Goal: Task Accomplishment & Management: Manage account settings

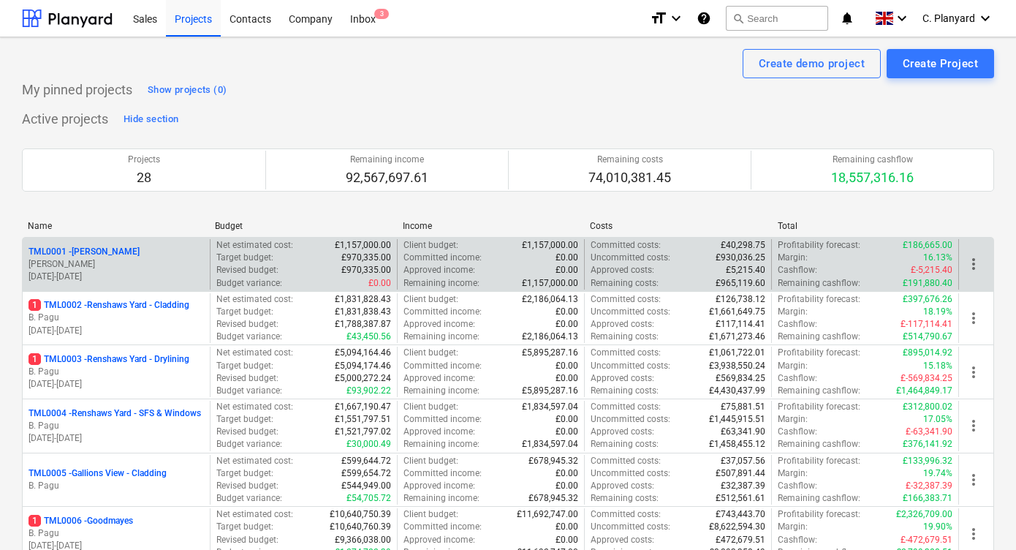
click at [145, 260] on p "[PERSON_NAME]" at bounding box center [115, 264] width 175 height 12
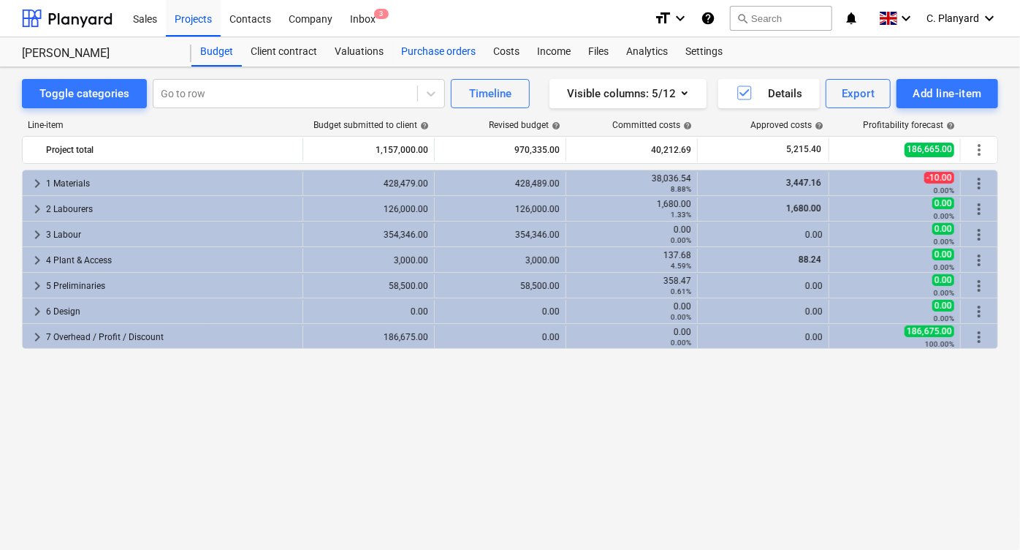
click at [452, 50] on div "Purchase orders" at bounding box center [438, 51] width 92 height 29
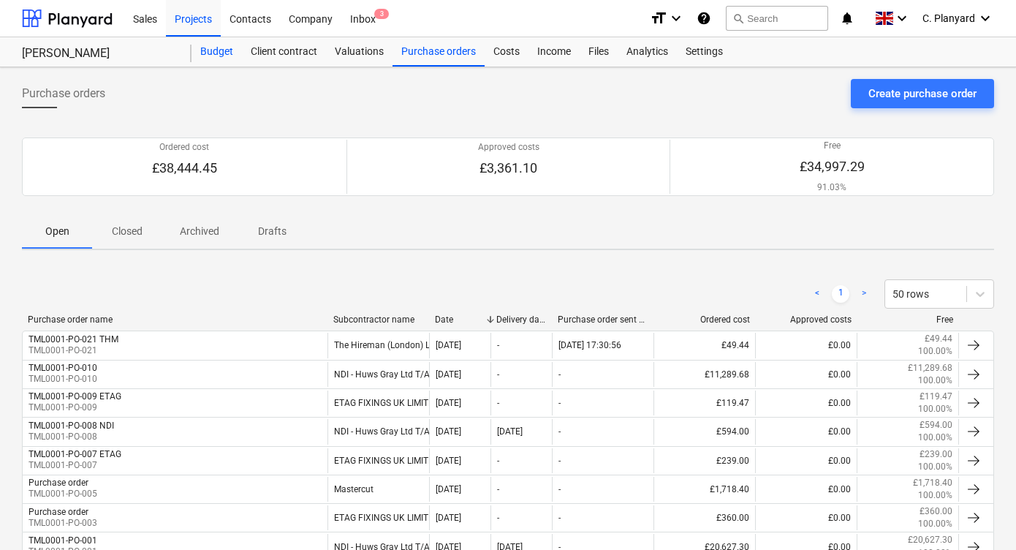
click at [208, 50] on div "Budget" at bounding box center [216, 51] width 50 height 29
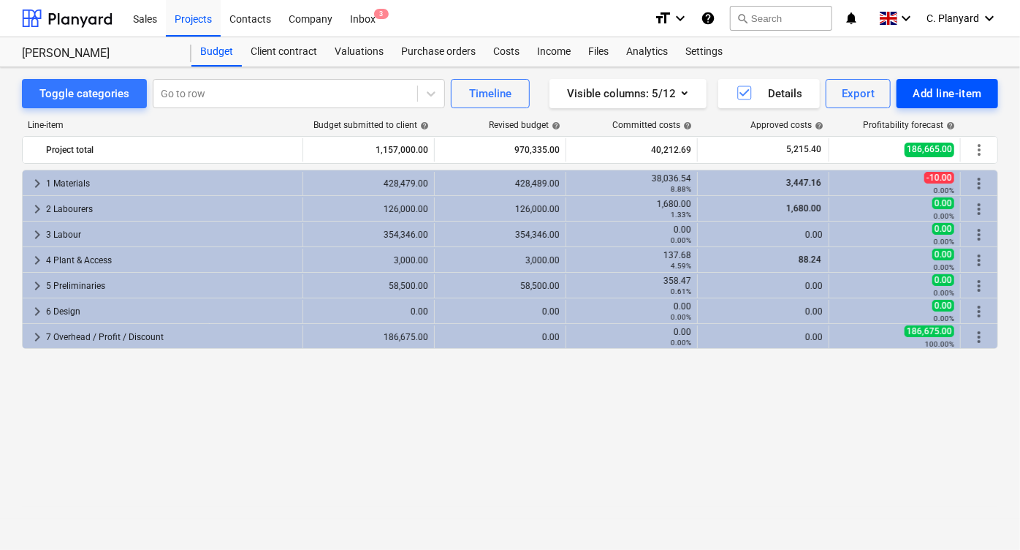
click at [929, 90] on div "Add line-item" at bounding box center [947, 93] width 69 height 19
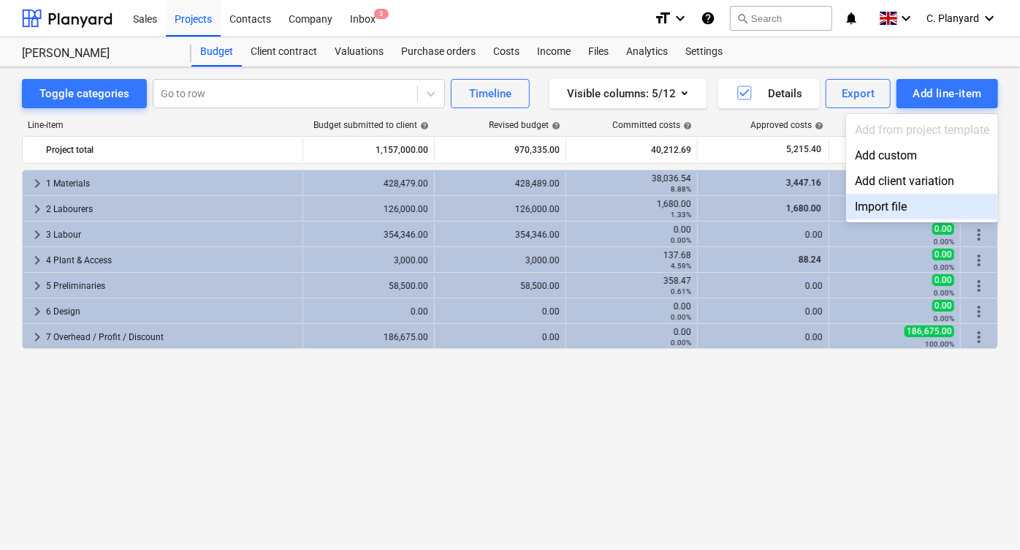
click at [864, 199] on div "Import file" at bounding box center [922, 207] width 152 height 26
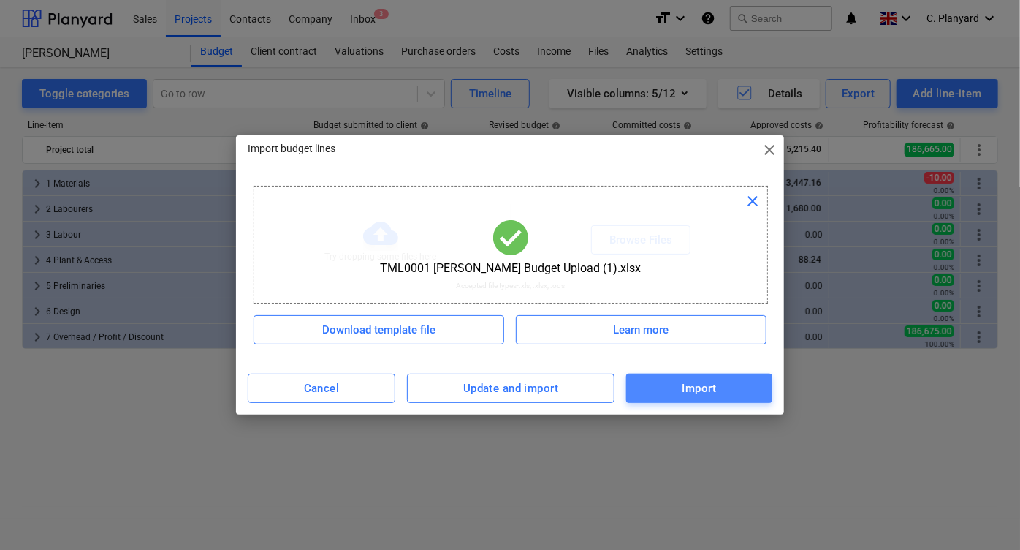
click at [652, 388] on span "Import" at bounding box center [699, 388] width 114 height 19
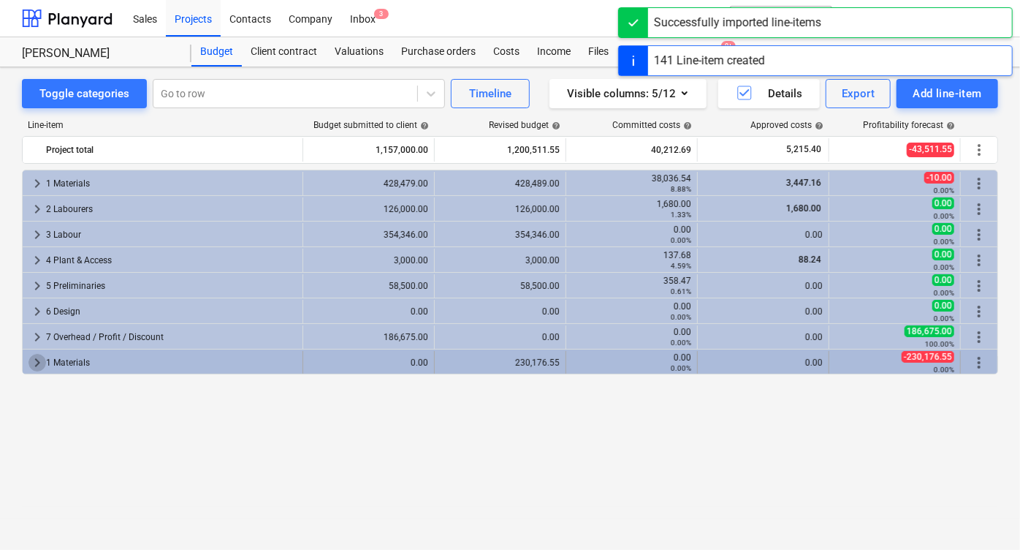
click at [42, 362] on span "keyboard_arrow_right" at bounding box center [37, 363] width 18 height 18
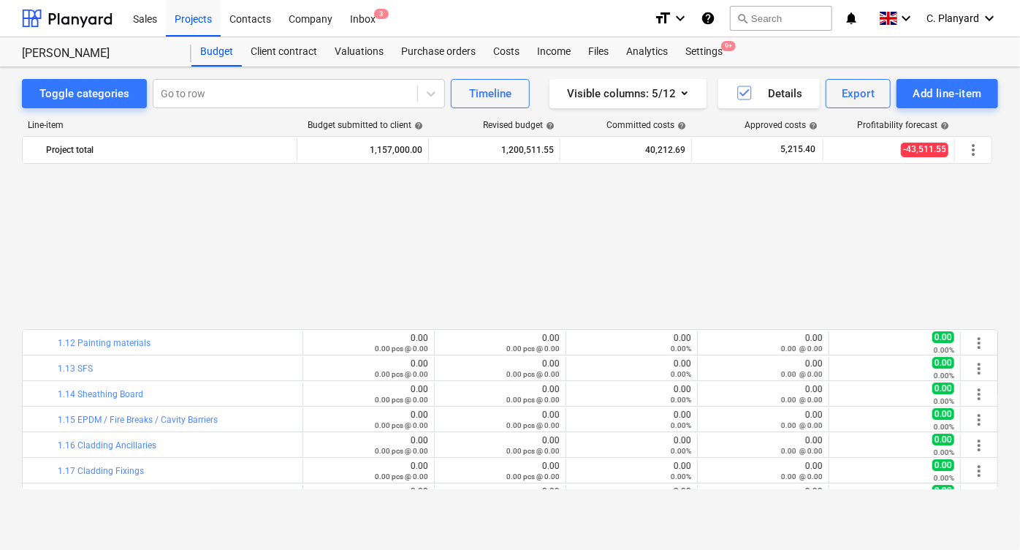
scroll to position [2698, 0]
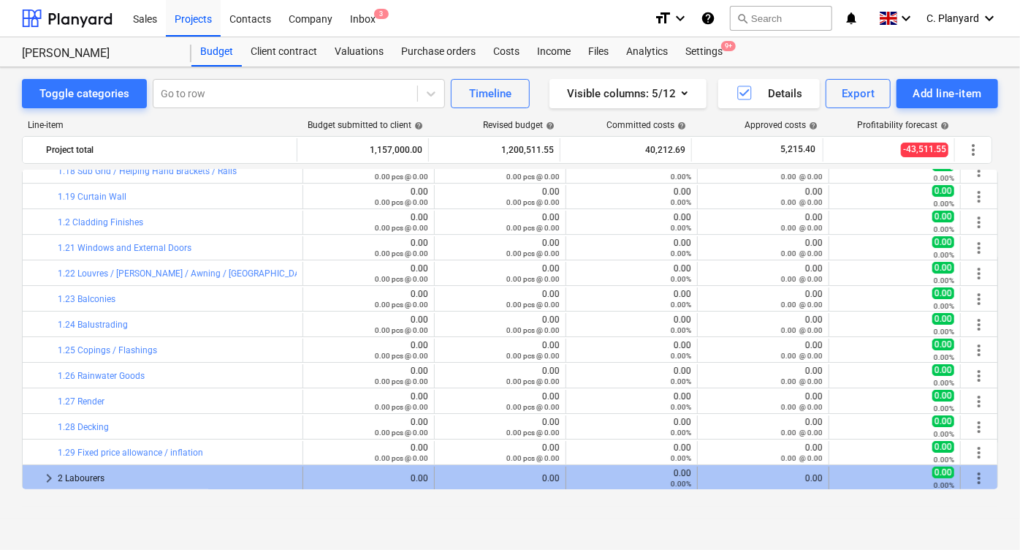
click at [970, 476] on span "more_vert" at bounding box center [979, 478] width 18 height 18
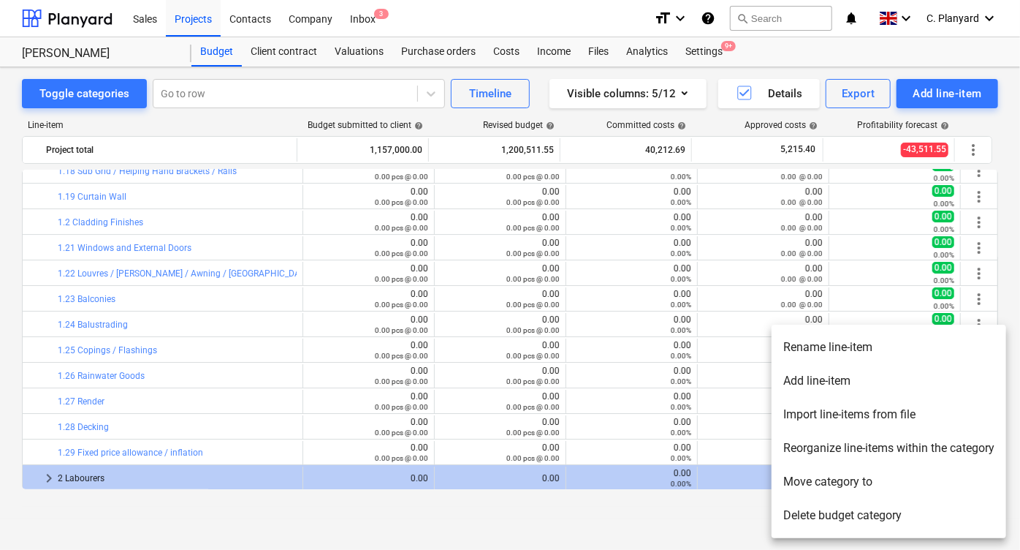
click at [824, 523] on li "Delete budget category" at bounding box center [889, 515] width 235 height 34
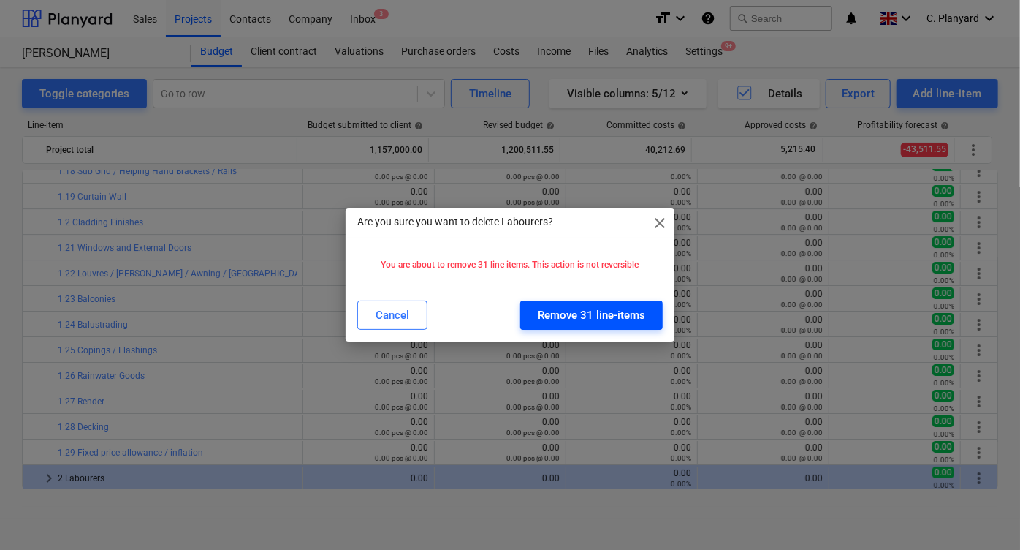
click at [565, 316] on div "Remove 31 line-items" at bounding box center [591, 314] width 107 height 19
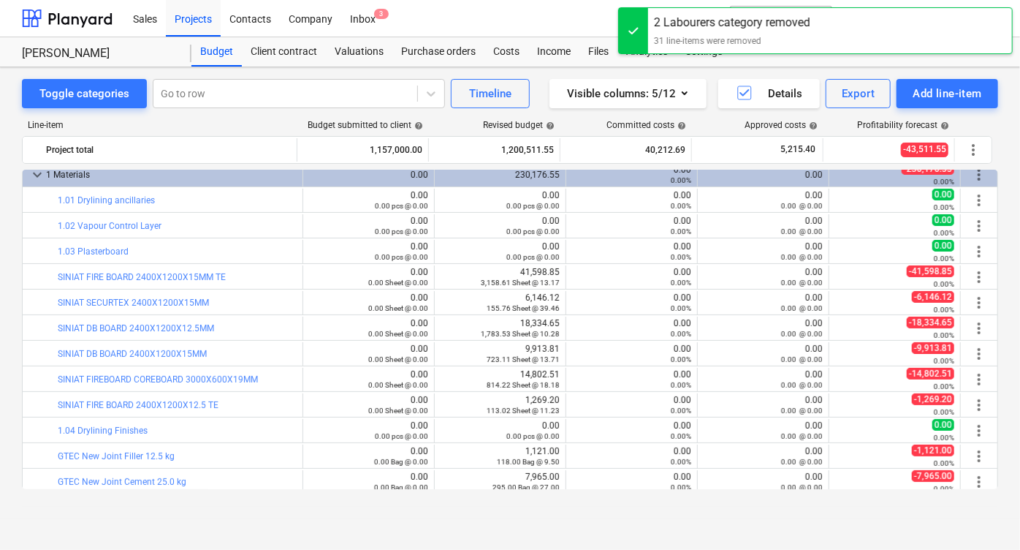
scroll to position [203, 0]
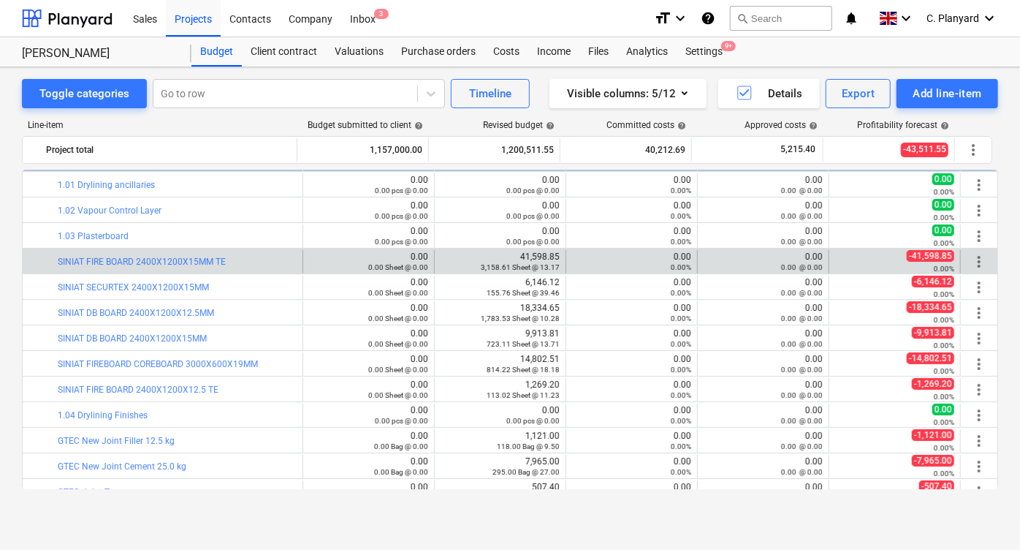
click at [972, 260] on span "more_vert" at bounding box center [979, 262] width 18 height 18
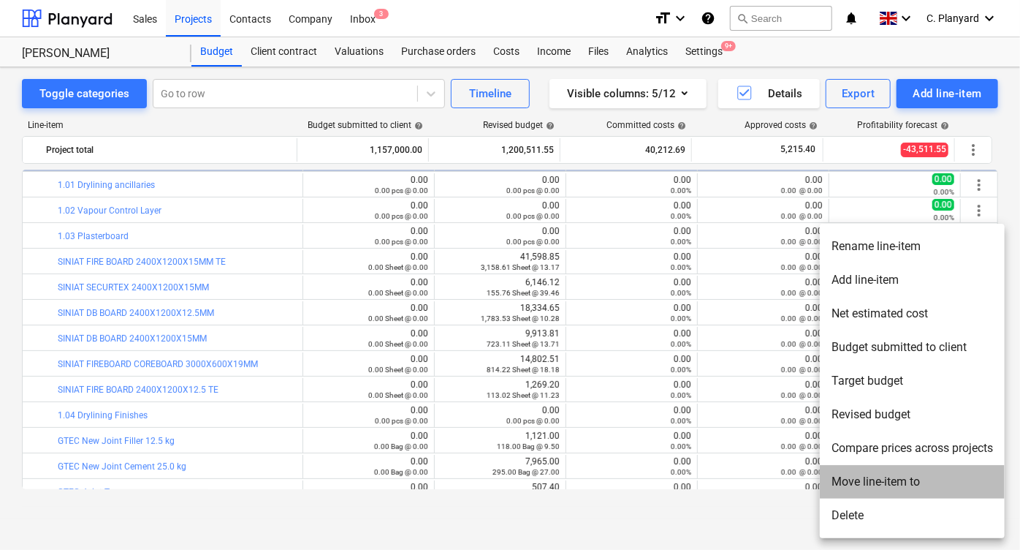
click at [842, 477] on li "Move line-item to" at bounding box center [912, 482] width 185 height 34
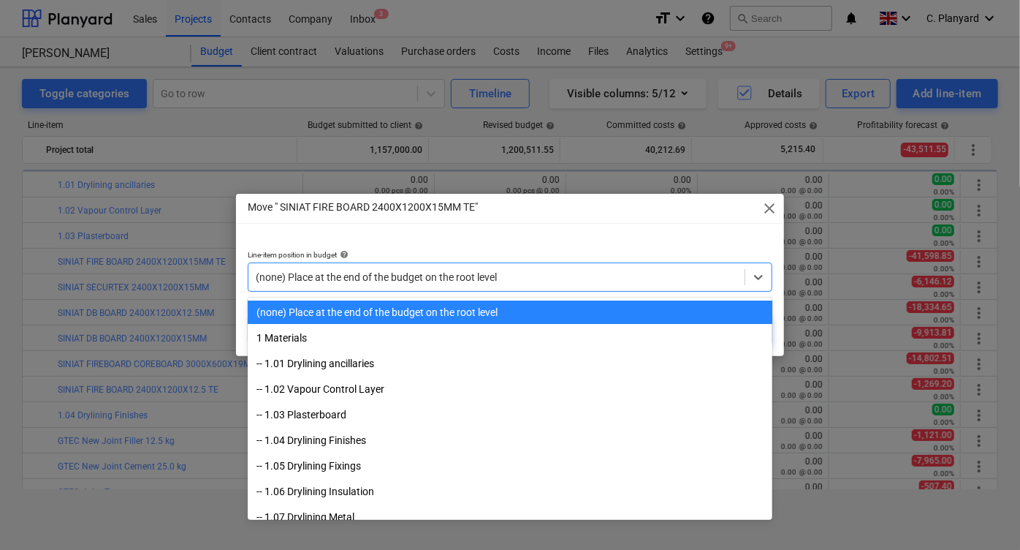
click at [455, 281] on div at bounding box center [497, 277] width 482 height 15
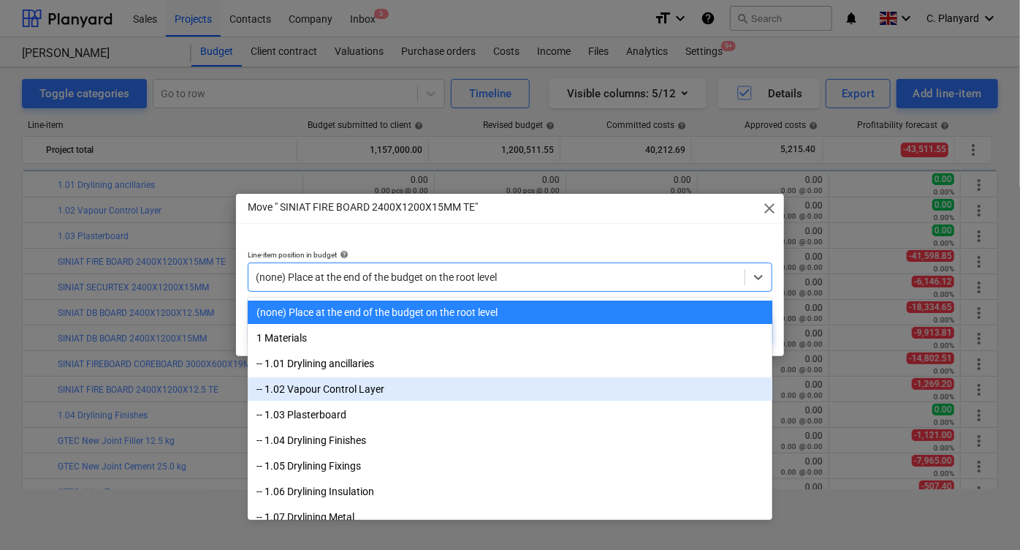
scroll to position [14, 0]
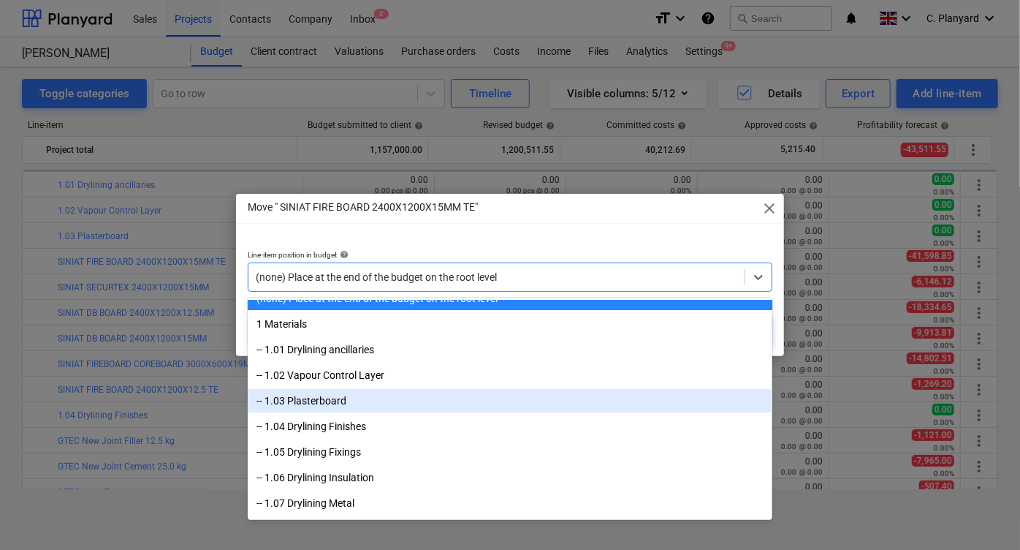
click at [387, 391] on div "-- 1.03 Plasterboard" at bounding box center [510, 400] width 525 height 23
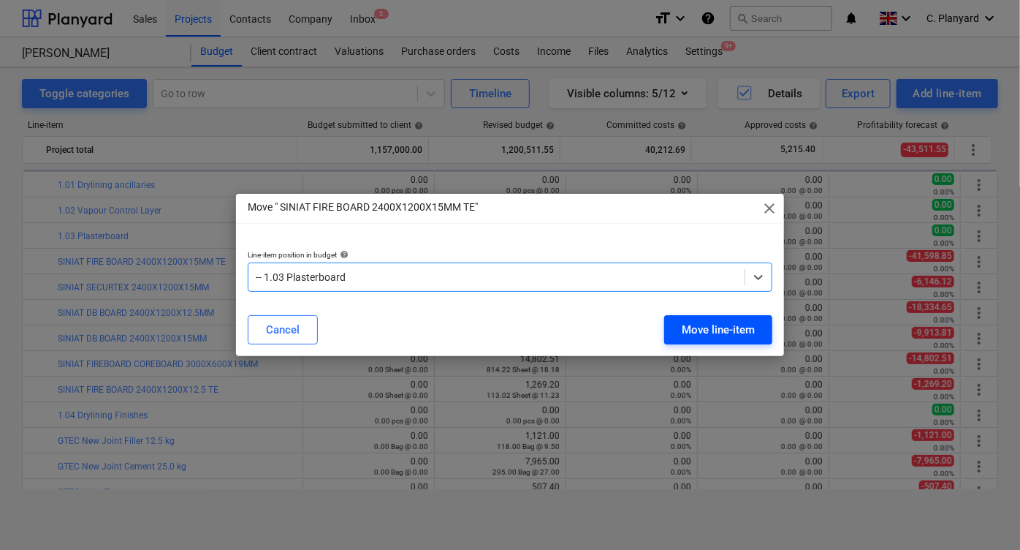
click at [686, 325] on div "Move line-item" at bounding box center [718, 329] width 73 height 19
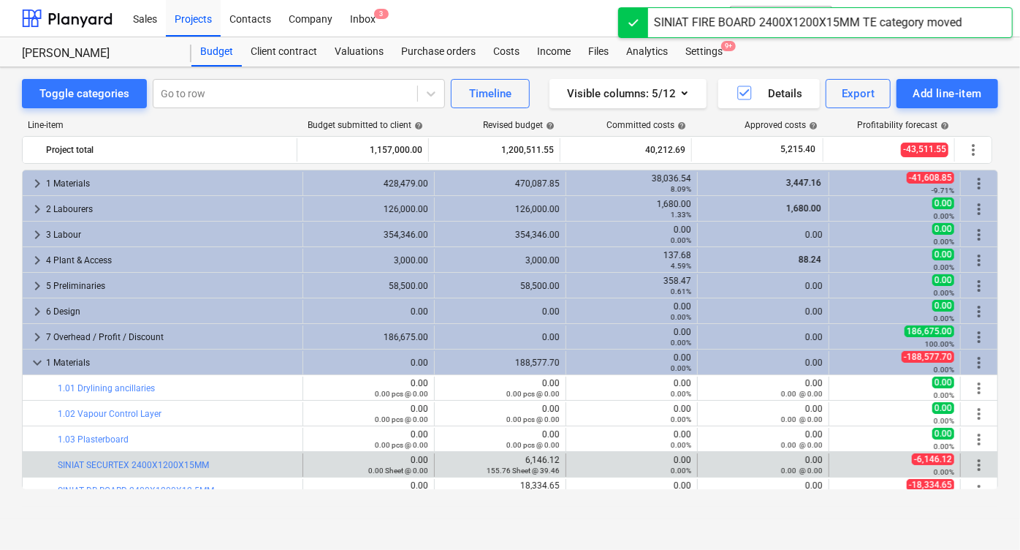
scroll to position [203, 0]
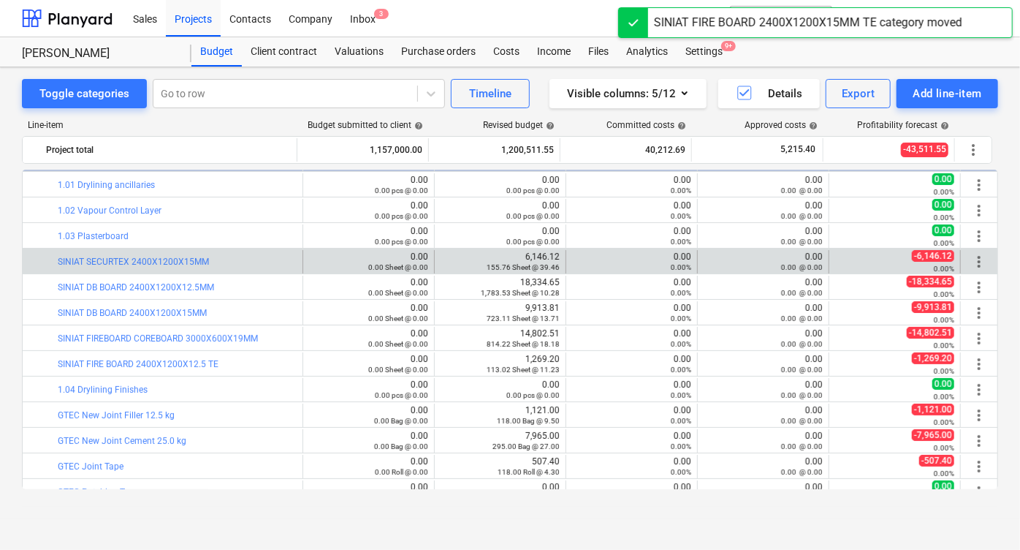
click at [977, 258] on span "more_vert" at bounding box center [979, 262] width 18 height 18
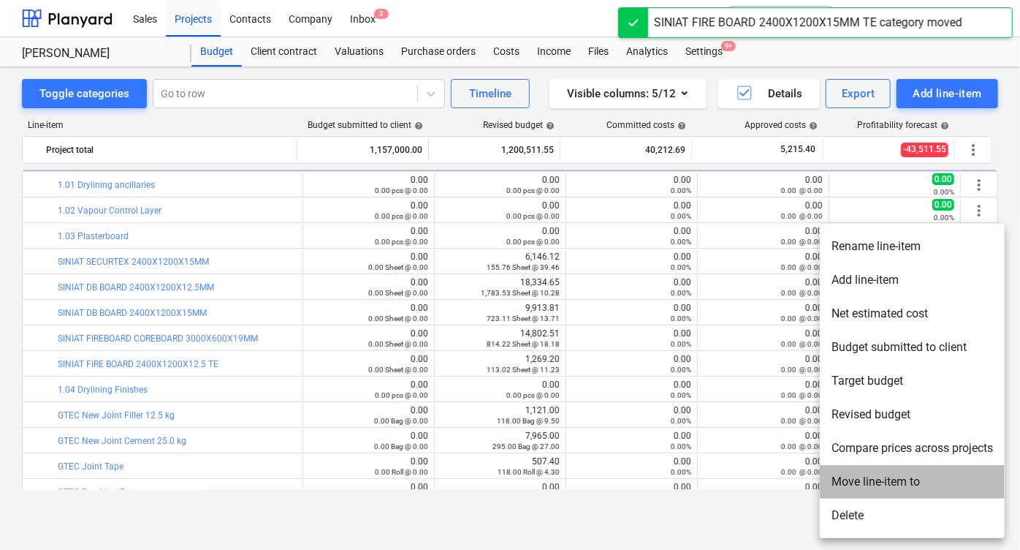
click at [850, 474] on li "Move line-item to" at bounding box center [912, 482] width 185 height 34
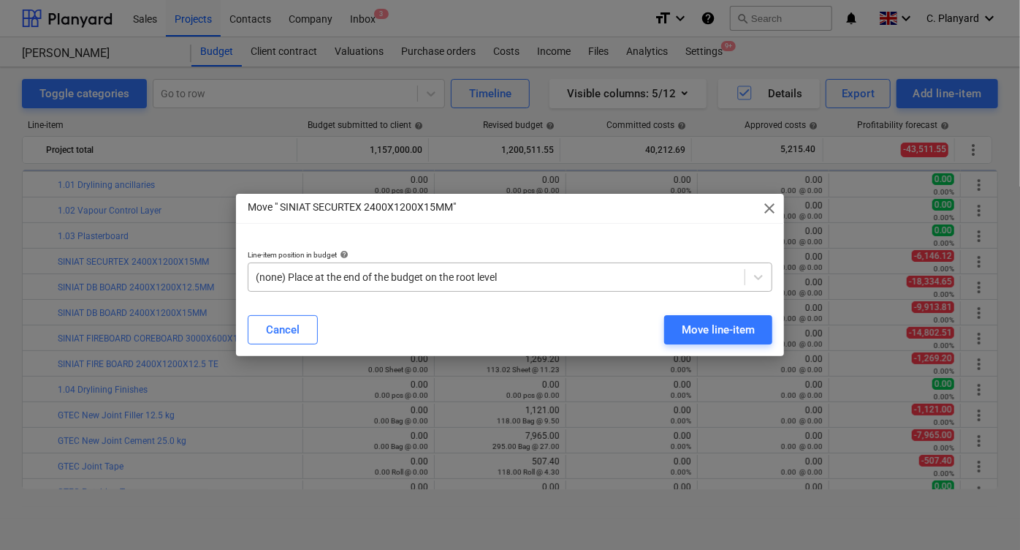
click at [412, 273] on div at bounding box center [497, 277] width 482 height 15
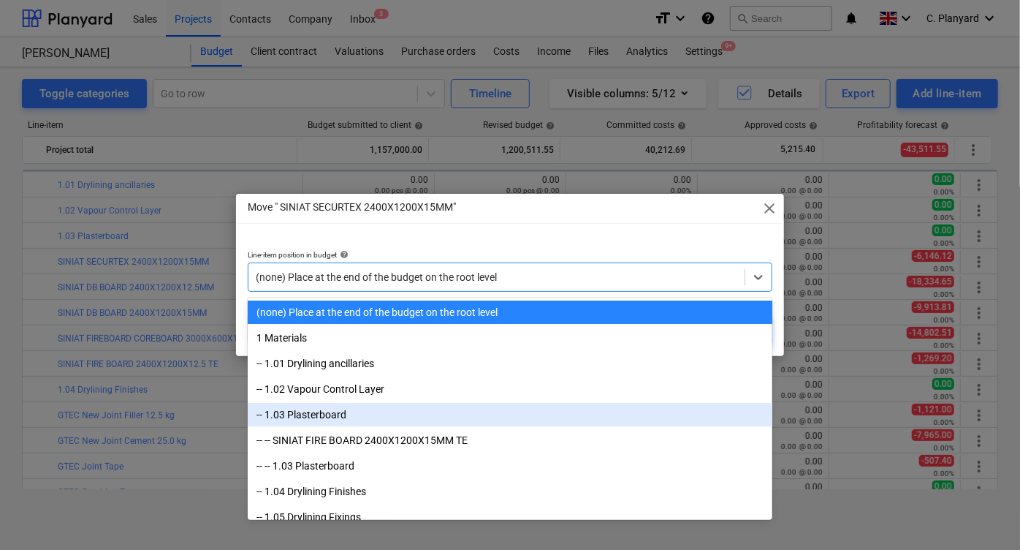
click at [335, 410] on div "-- 1.03 Plasterboard" at bounding box center [510, 414] width 525 height 23
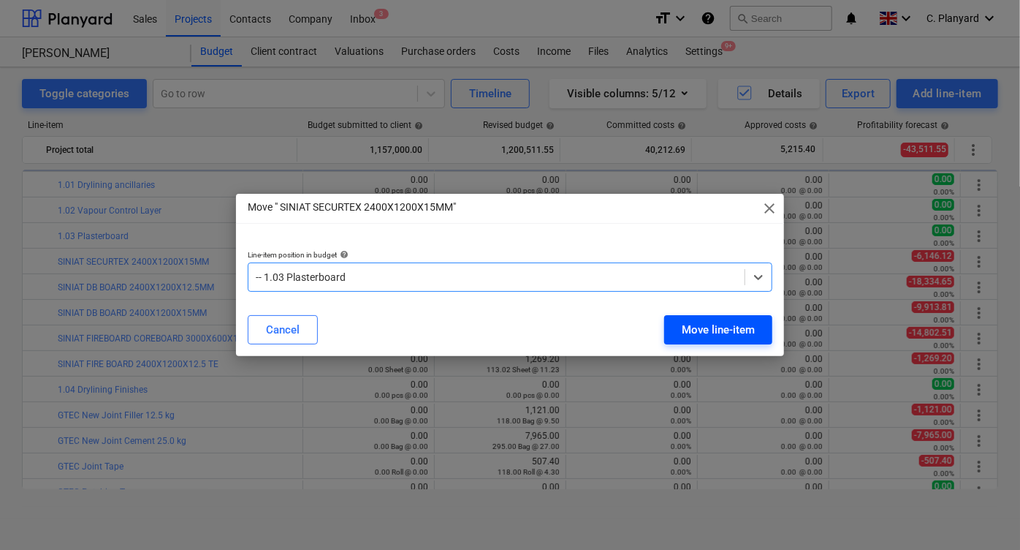
click at [697, 322] on div "Move line-item" at bounding box center [718, 329] width 73 height 19
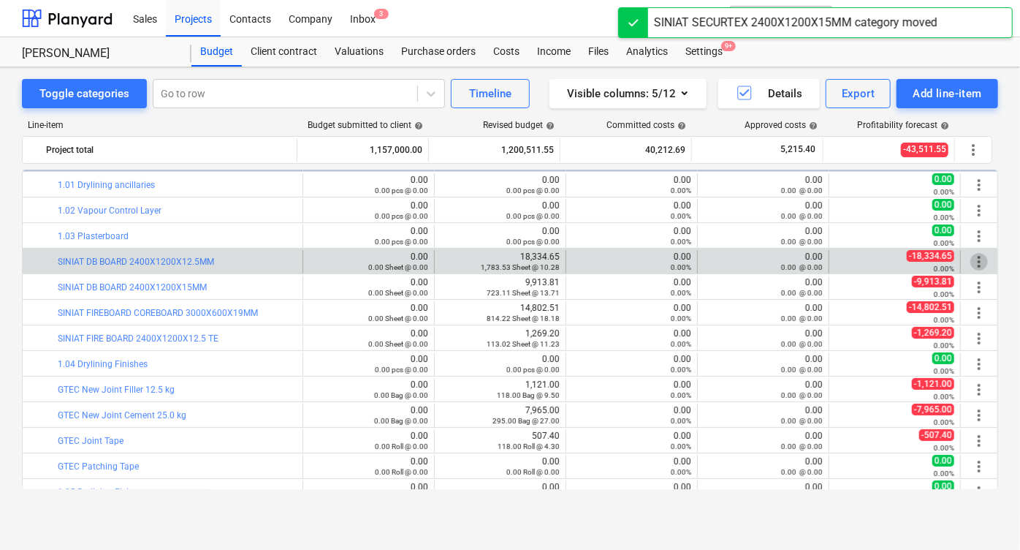
click at [983, 261] on span "more_vert" at bounding box center [979, 262] width 18 height 18
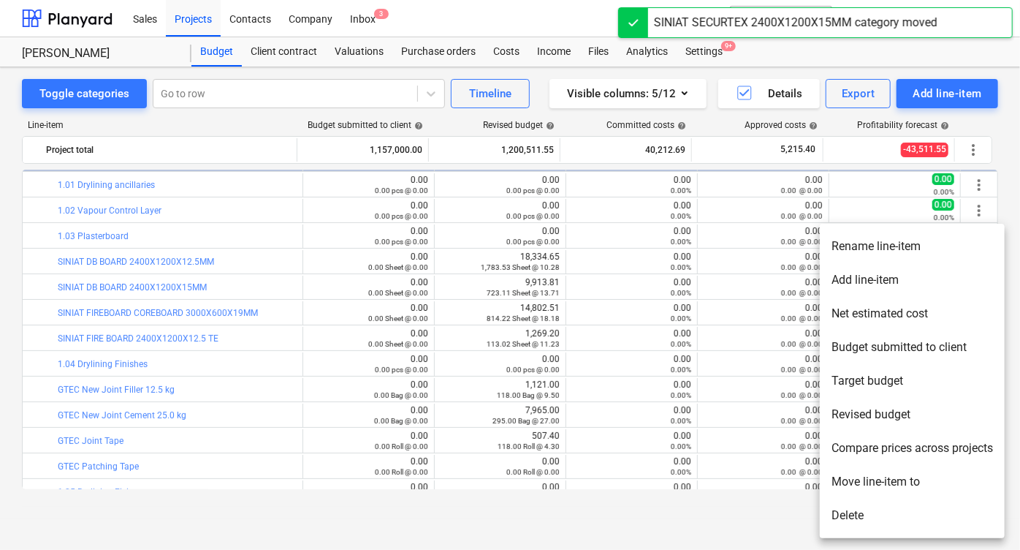
click at [845, 478] on li "Move line-item to" at bounding box center [912, 482] width 185 height 34
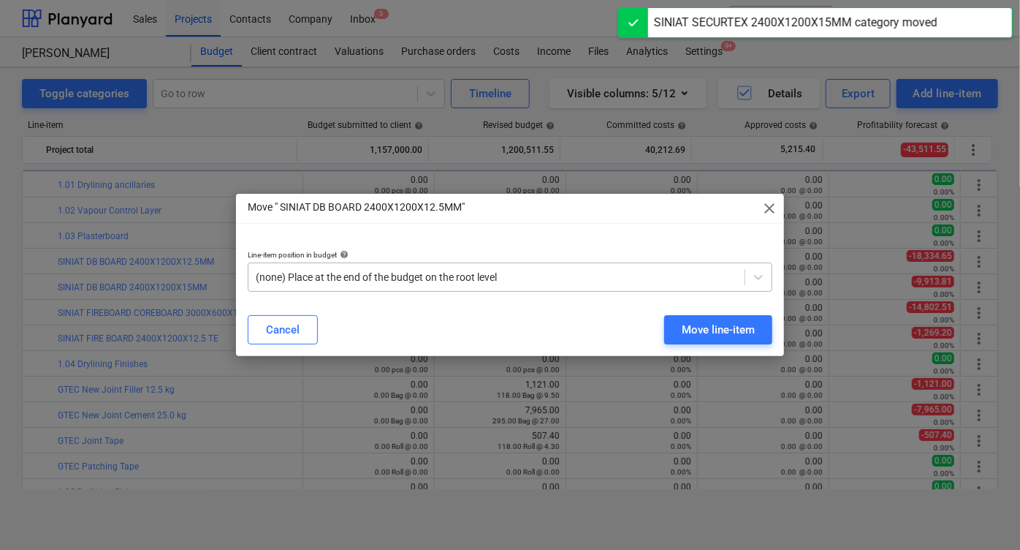
click at [499, 272] on div at bounding box center [497, 277] width 482 height 15
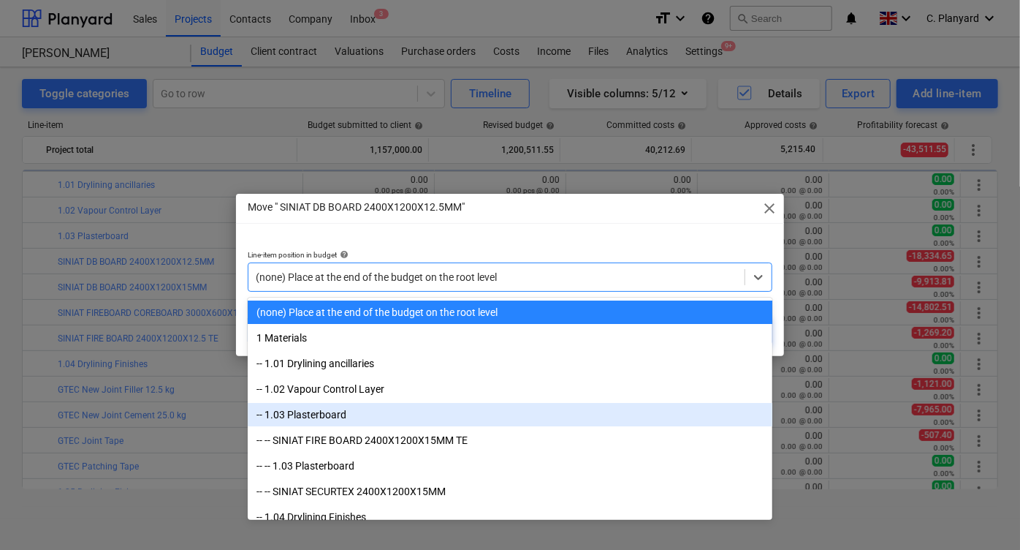
click at [329, 423] on div "-- 1.03 Plasterboard" at bounding box center [510, 414] width 525 height 23
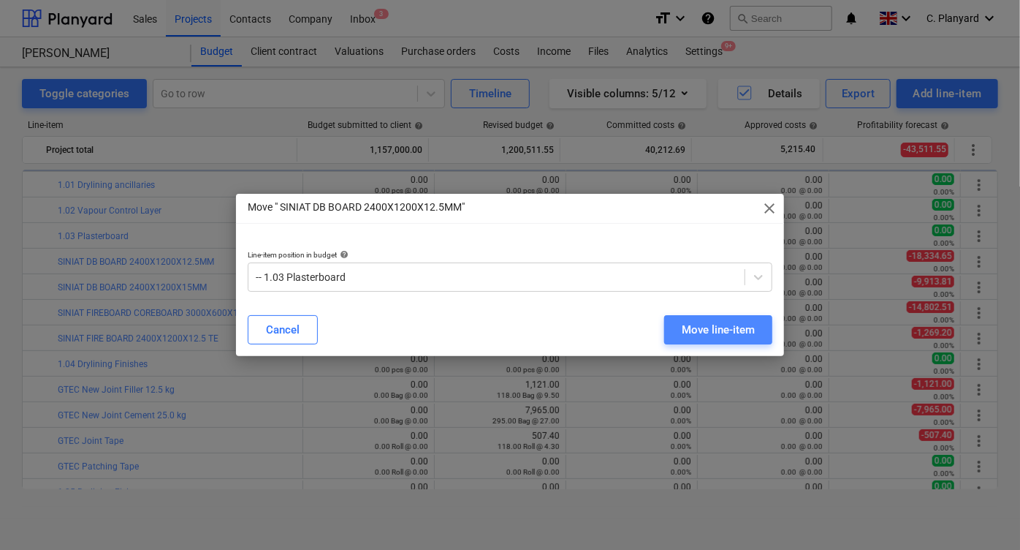
click at [695, 335] on div "Move line-item" at bounding box center [718, 329] width 73 height 19
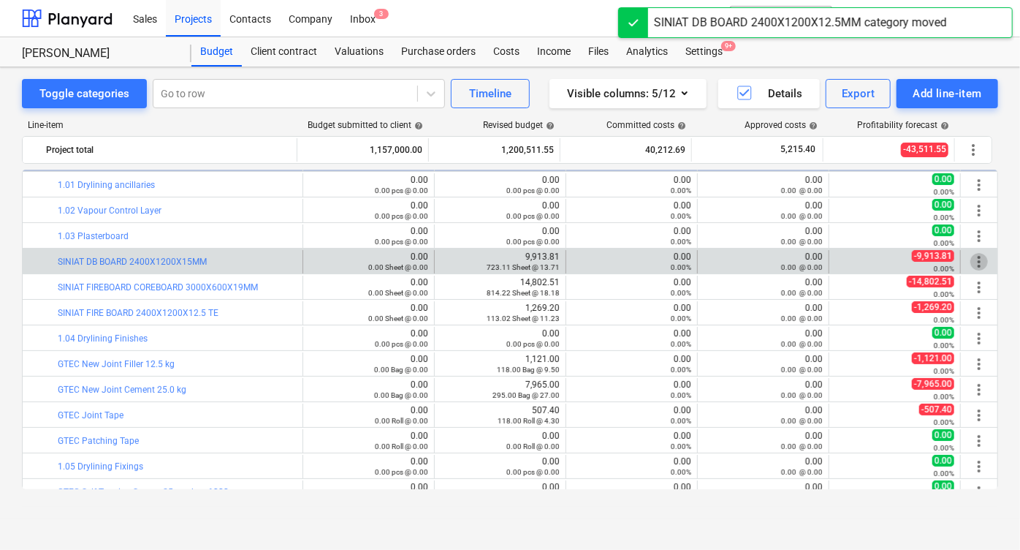
click at [974, 261] on span "more_vert" at bounding box center [979, 262] width 18 height 18
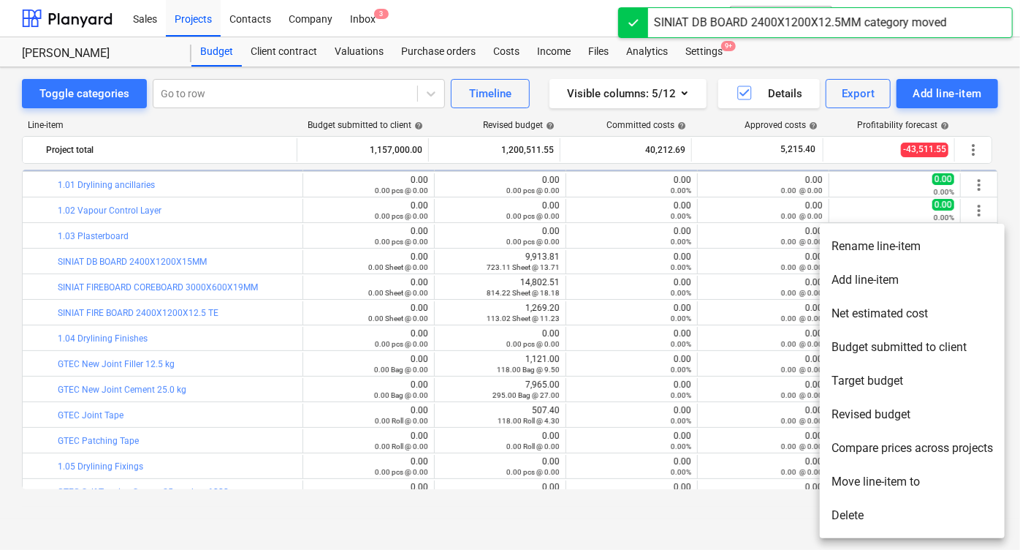
click at [845, 481] on li "Move line-item to" at bounding box center [912, 482] width 185 height 34
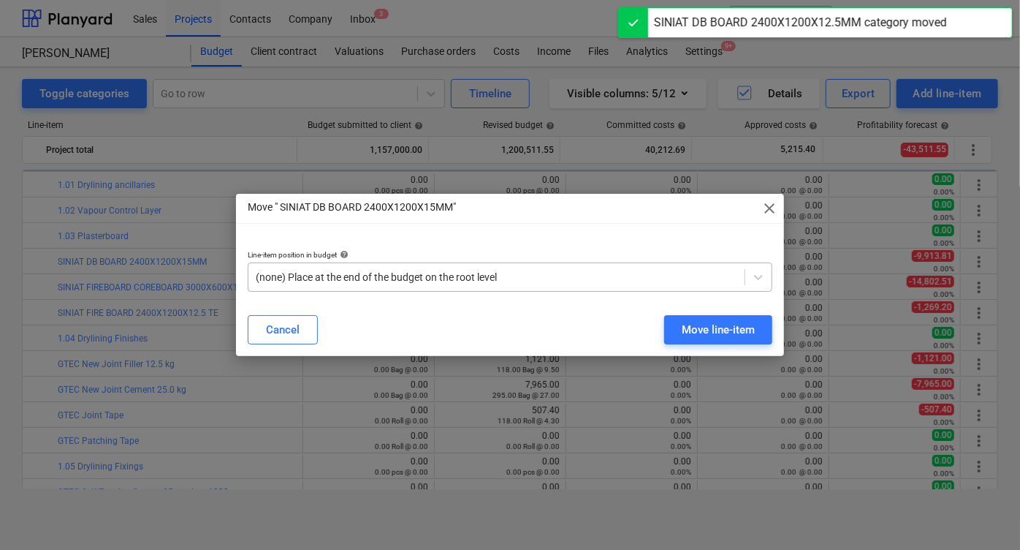
click at [406, 273] on div at bounding box center [497, 277] width 482 height 15
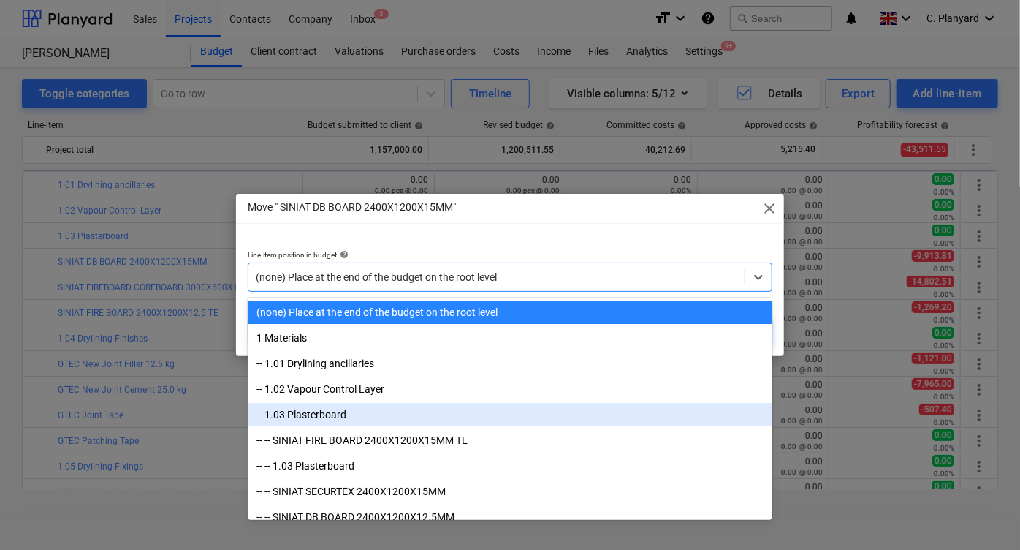
click at [330, 412] on div "-- 1.03 Plasterboard" at bounding box center [510, 414] width 525 height 23
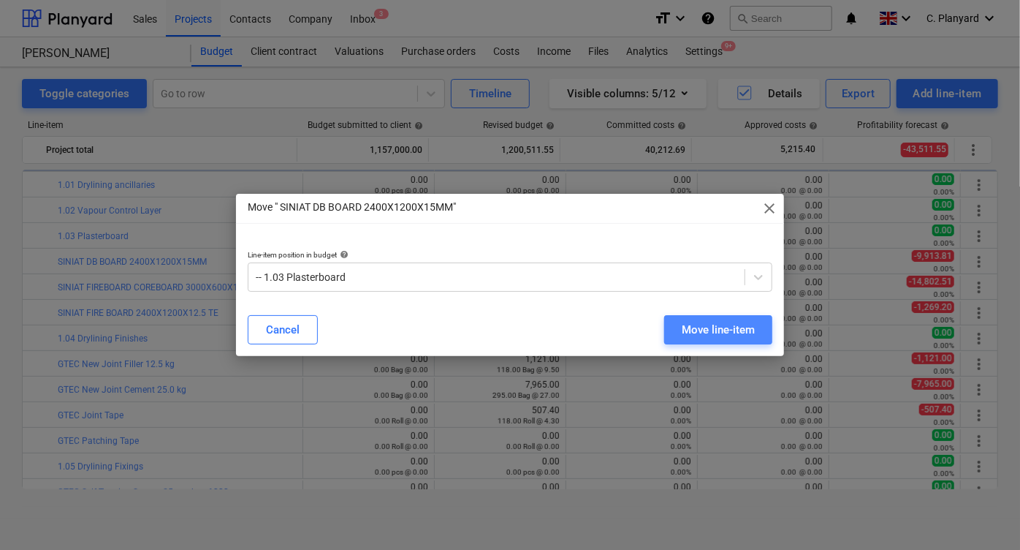
click at [703, 323] on div "Move line-item" at bounding box center [718, 329] width 73 height 19
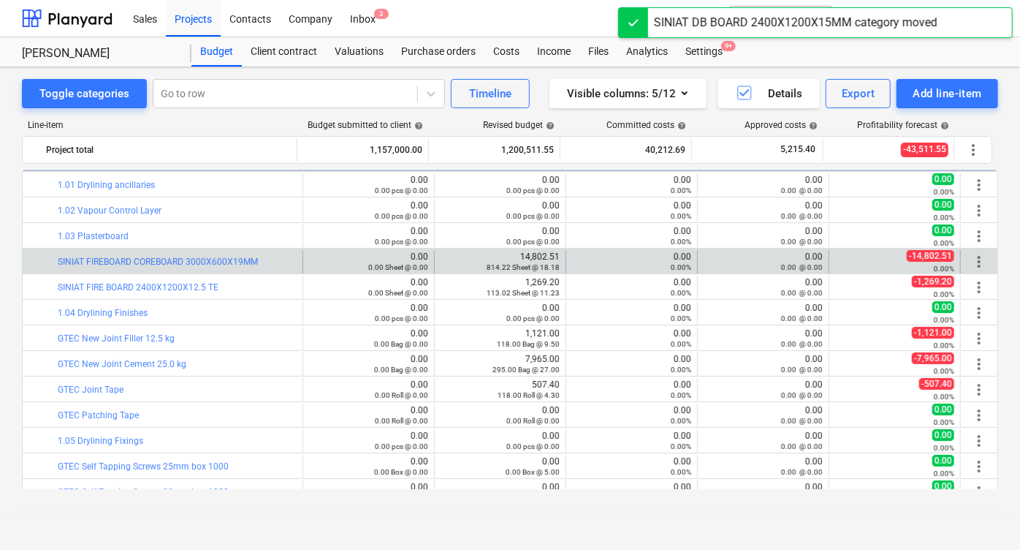
click at [978, 267] on span "more_vert" at bounding box center [979, 262] width 18 height 18
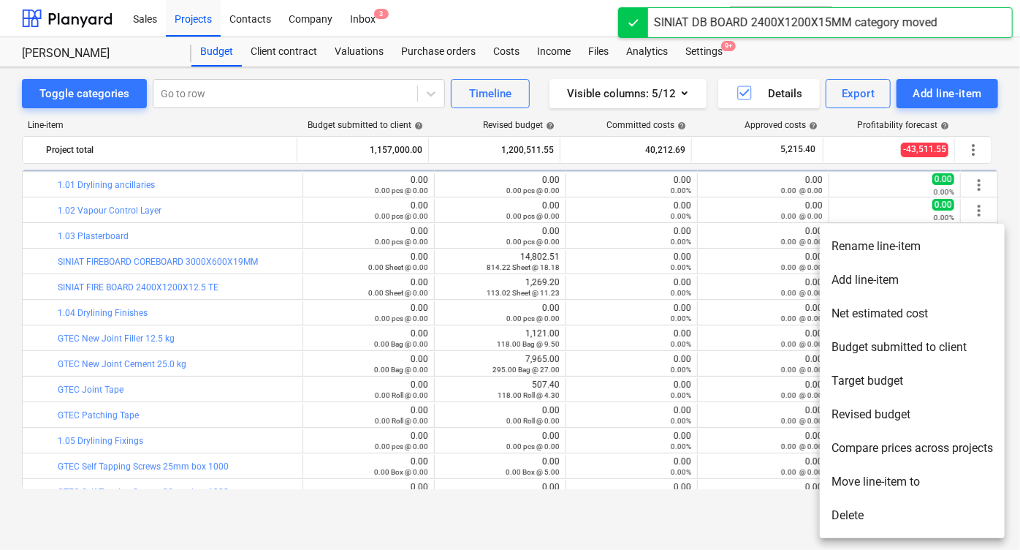
click at [852, 482] on li "Move line-item to" at bounding box center [912, 482] width 185 height 34
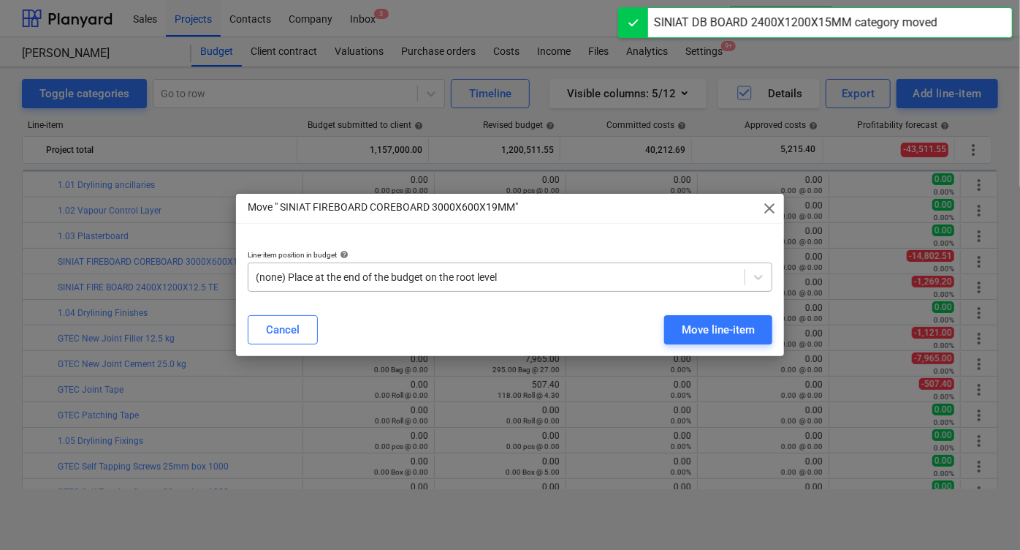
click at [411, 270] on div at bounding box center [497, 277] width 482 height 15
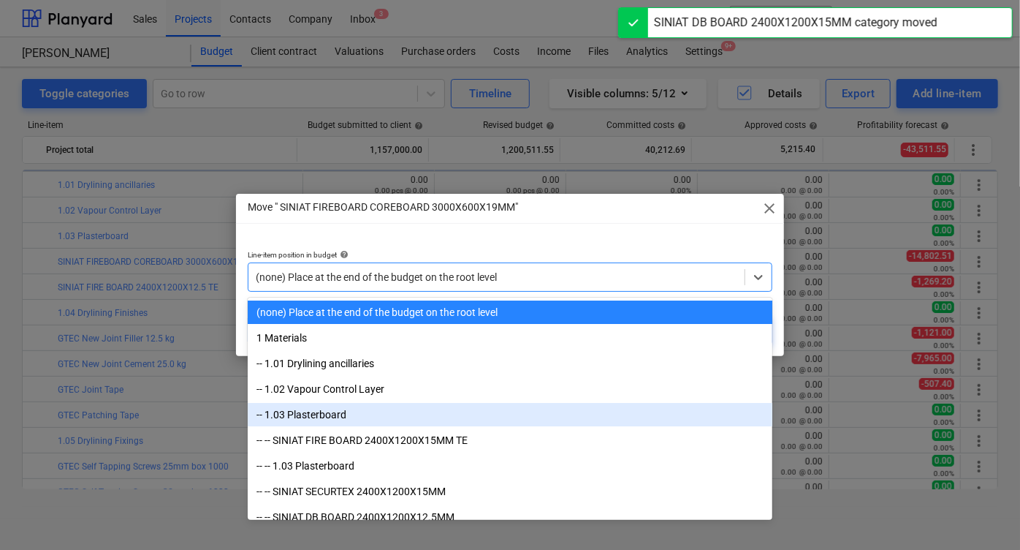
click at [327, 413] on div "-- 1.03 Plasterboard" at bounding box center [510, 414] width 525 height 23
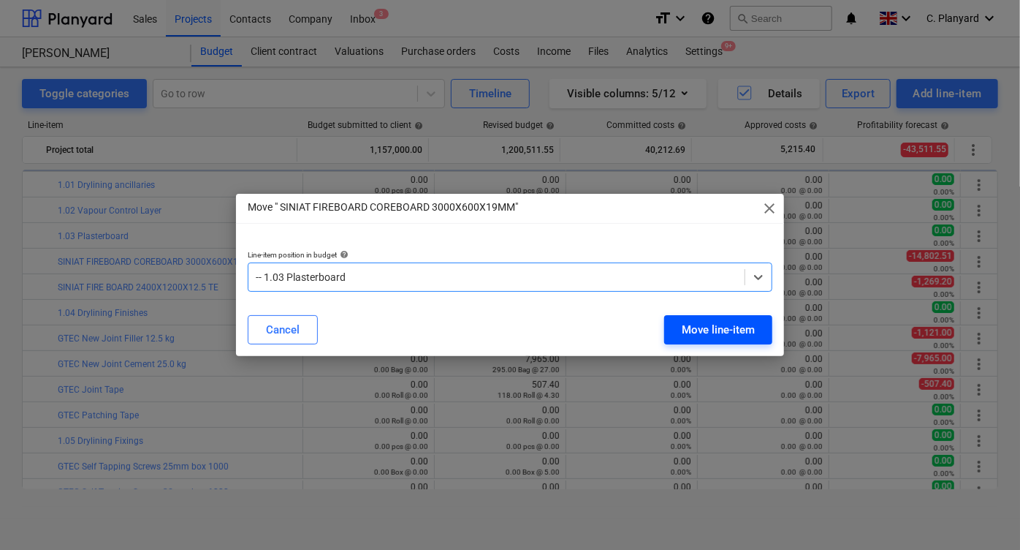
click at [717, 324] on div "Move line-item" at bounding box center [718, 329] width 73 height 19
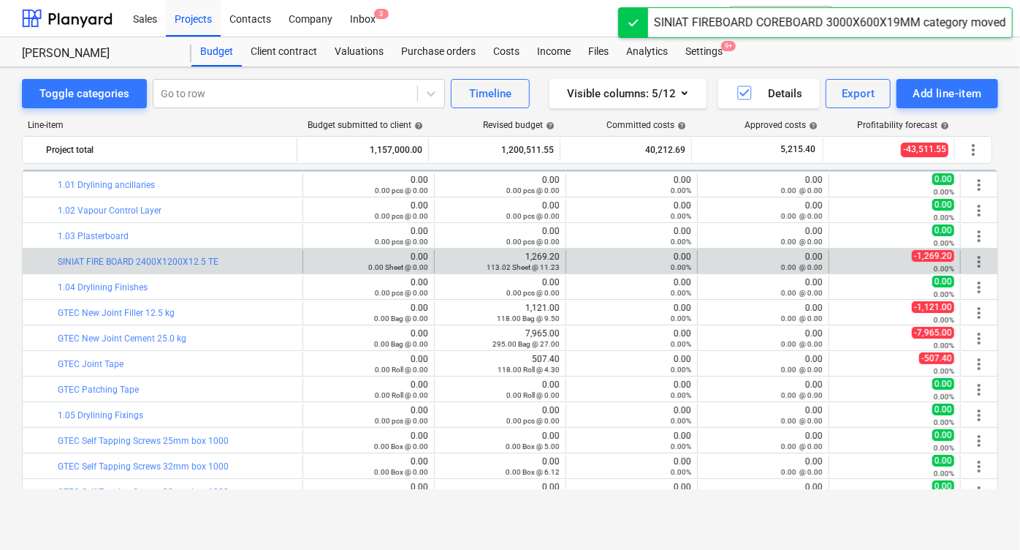
click at [970, 262] on span "more_vert" at bounding box center [979, 262] width 18 height 18
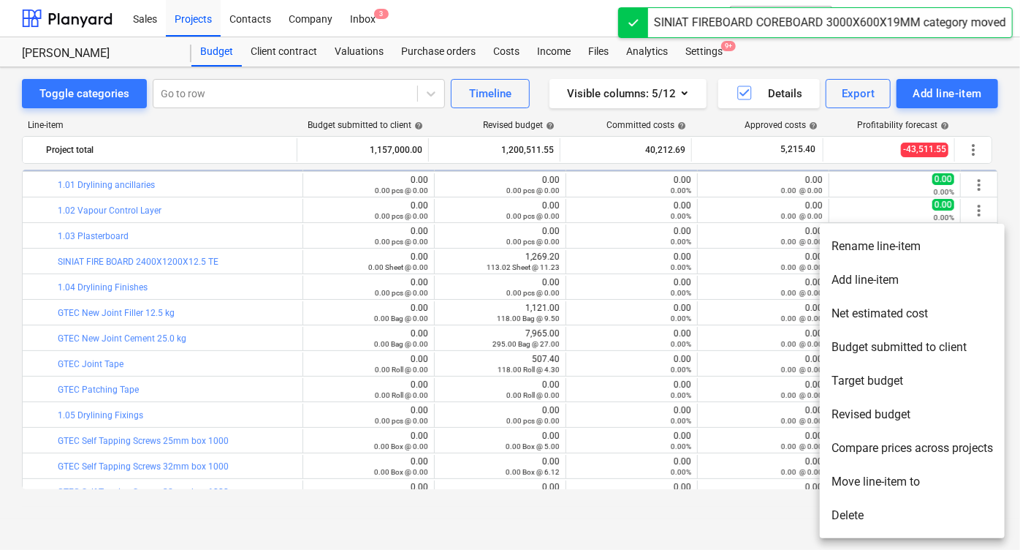
click at [854, 479] on li "Move line-item to" at bounding box center [912, 482] width 185 height 34
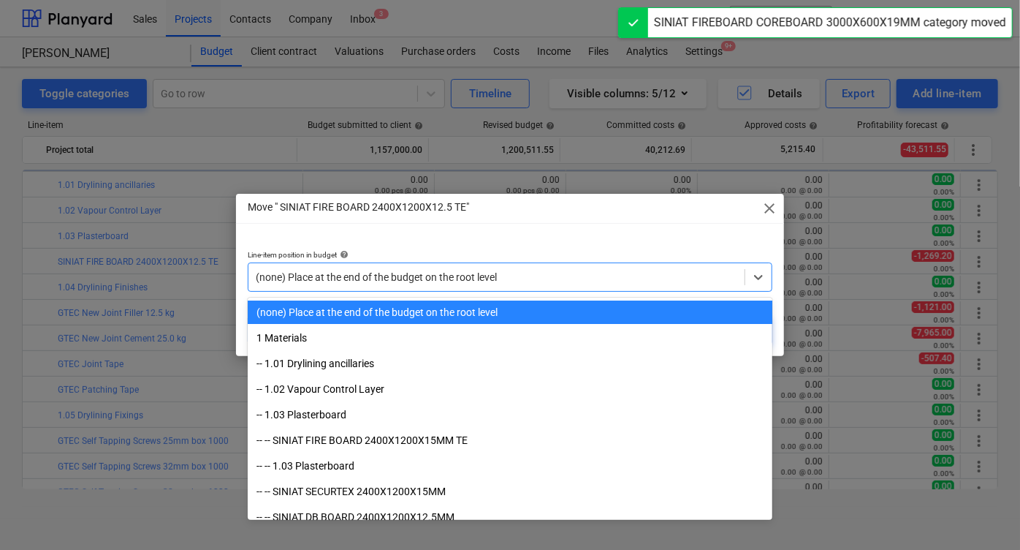
click at [487, 262] on div "(none) Place at the end of the budget on the root level" at bounding box center [510, 276] width 525 height 29
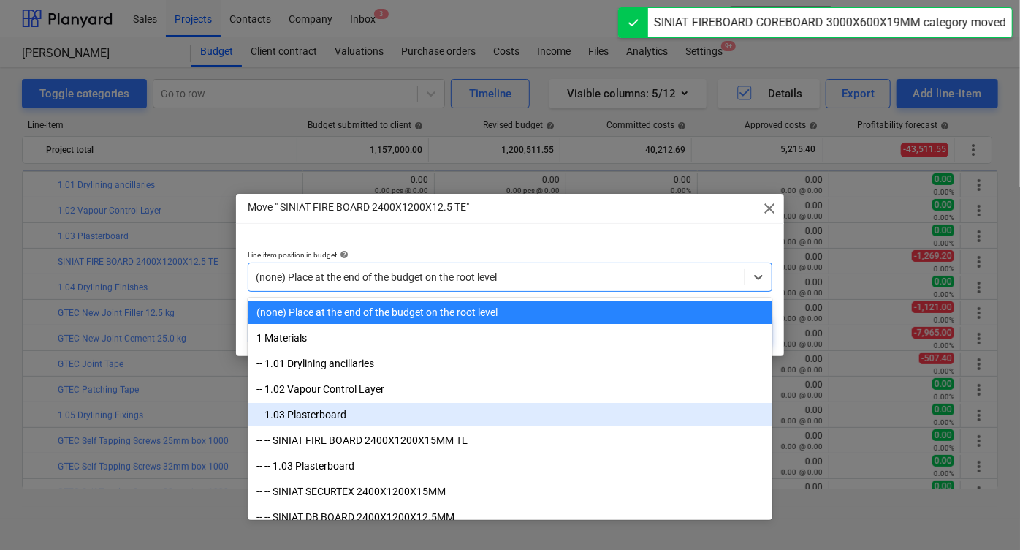
click at [362, 413] on div "-- 1.03 Plasterboard" at bounding box center [510, 414] width 525 height 23
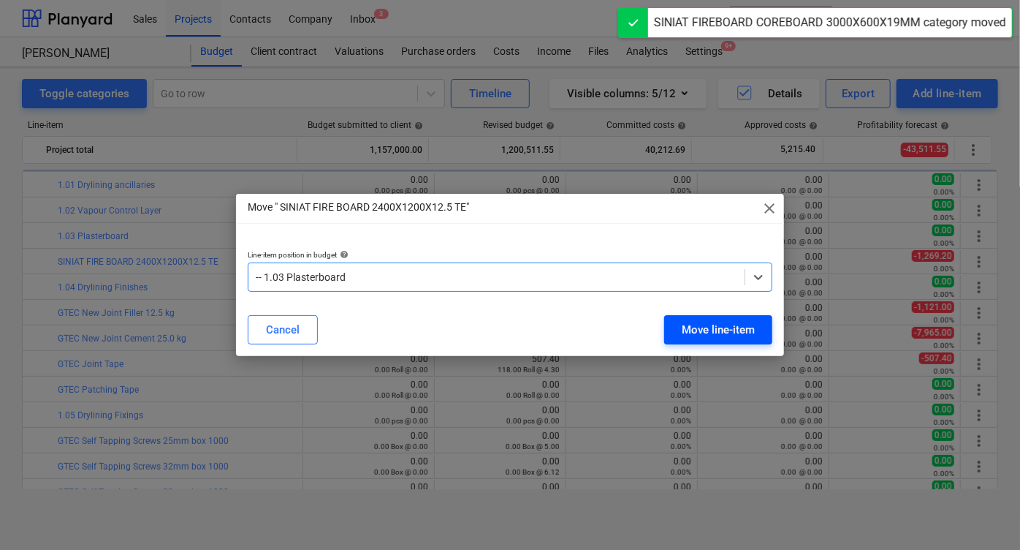
click at [704, 337] on div "Move line-item" at bounding box center [718, 329] width 73 height 19
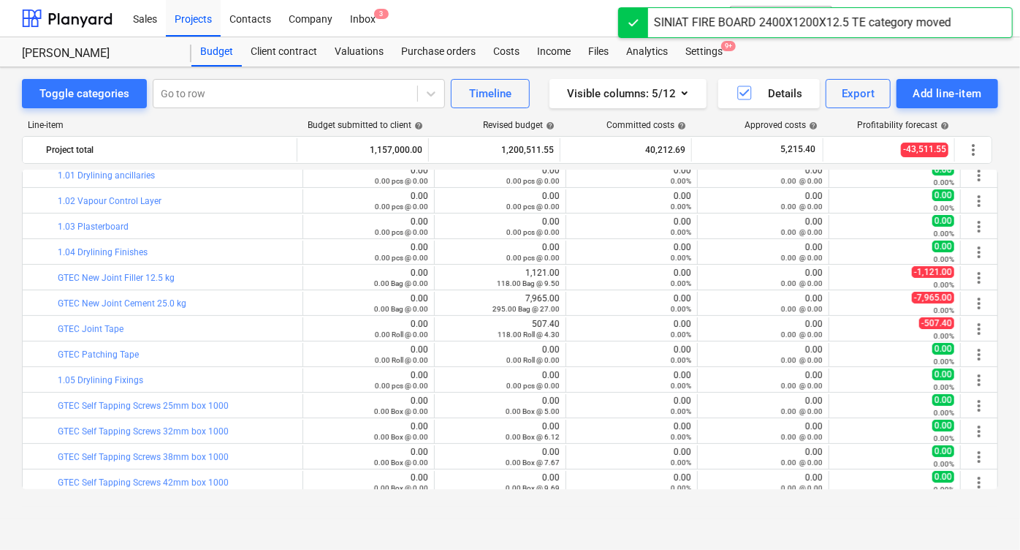
scroll to position [208, 0]
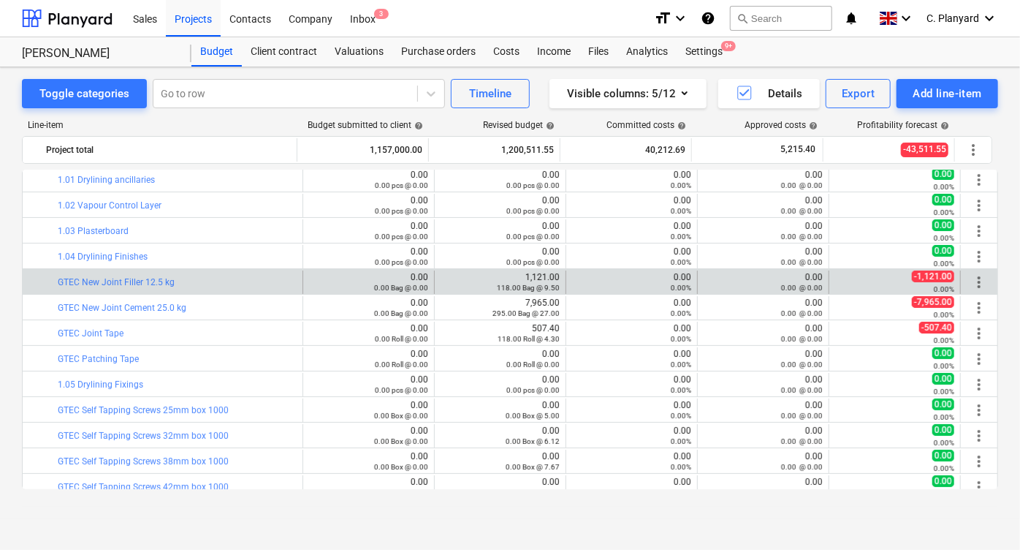
click at [974, 281] on span "more_vert" at bounding box center [979, 282] width 18 height 18
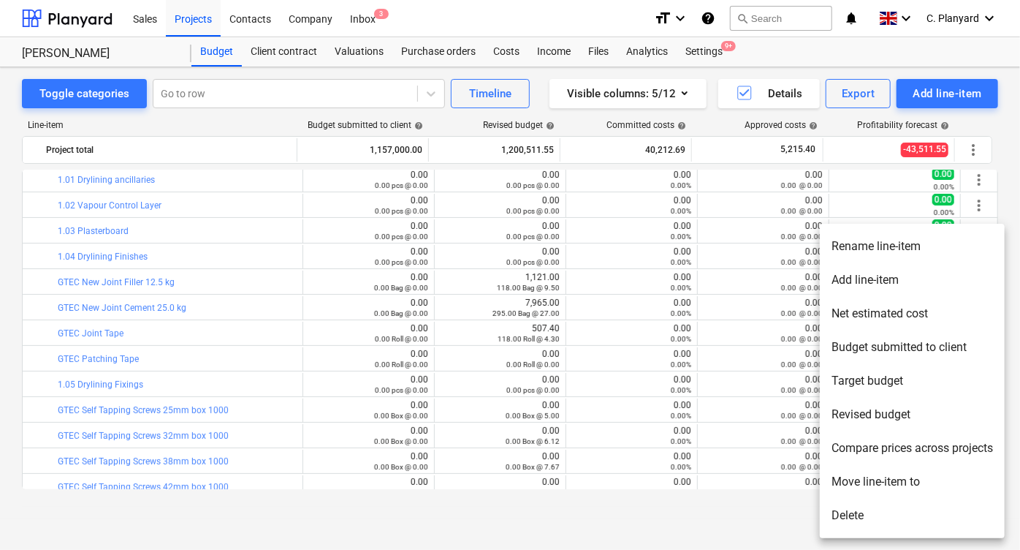
click at [858, 484] on li "Move line-item to" at bounding box center [912, 482] width 185 height 34
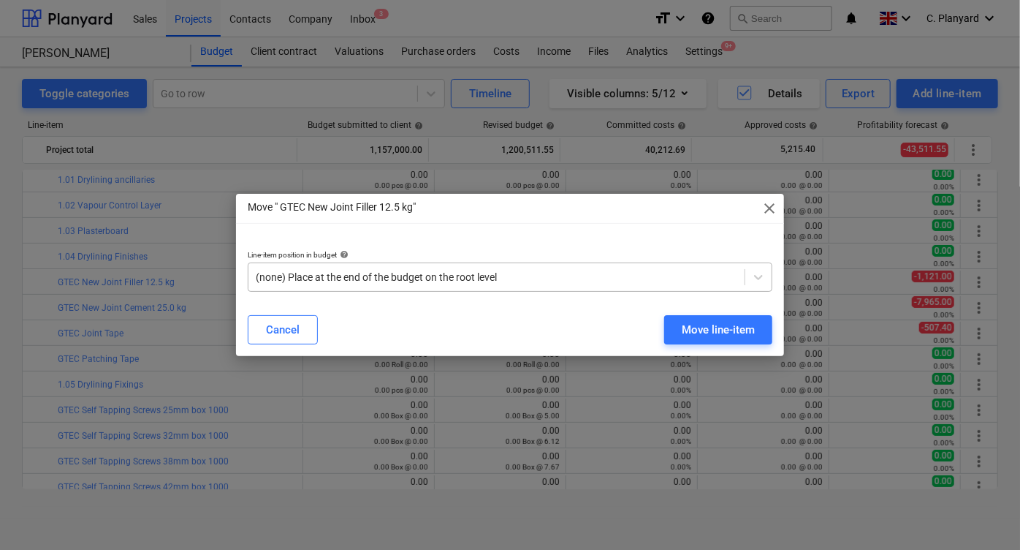
click at [455, 279] on div at bounding box center [497, 277] width 482 height 15
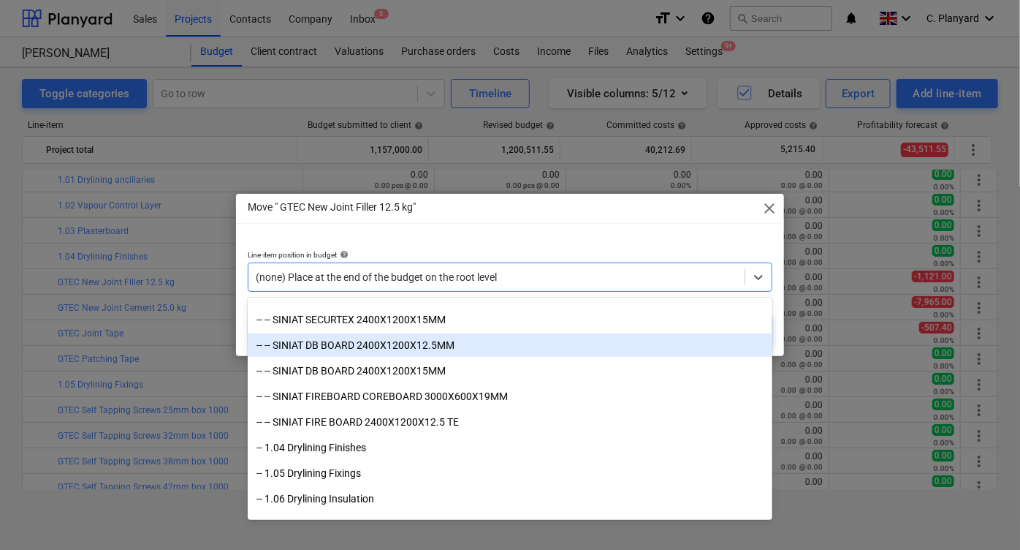
scroll to position [184, 0]
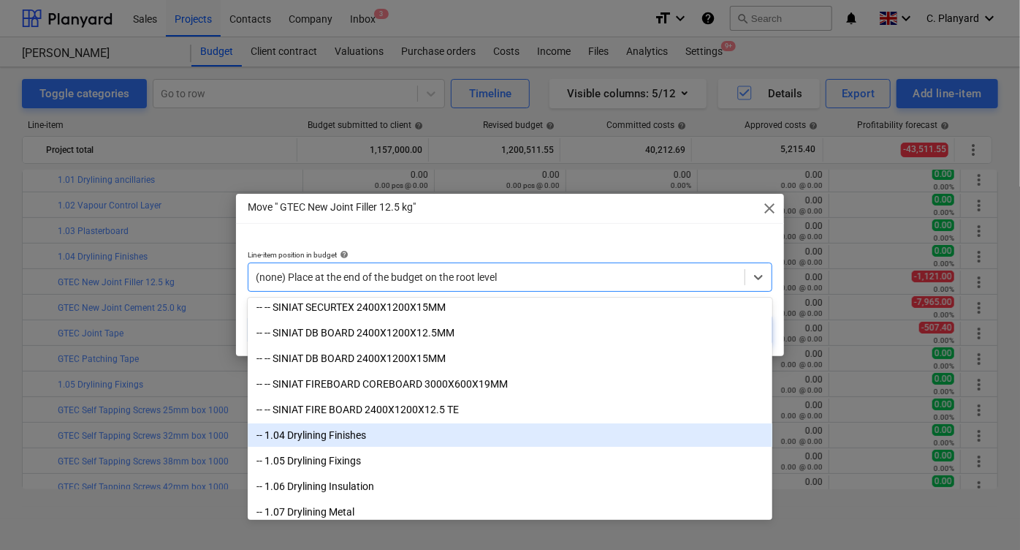
click at [360, 433] on div "-- 1.04 Drylining Finishes" at bounding box center [510, 434] width 525 height 23
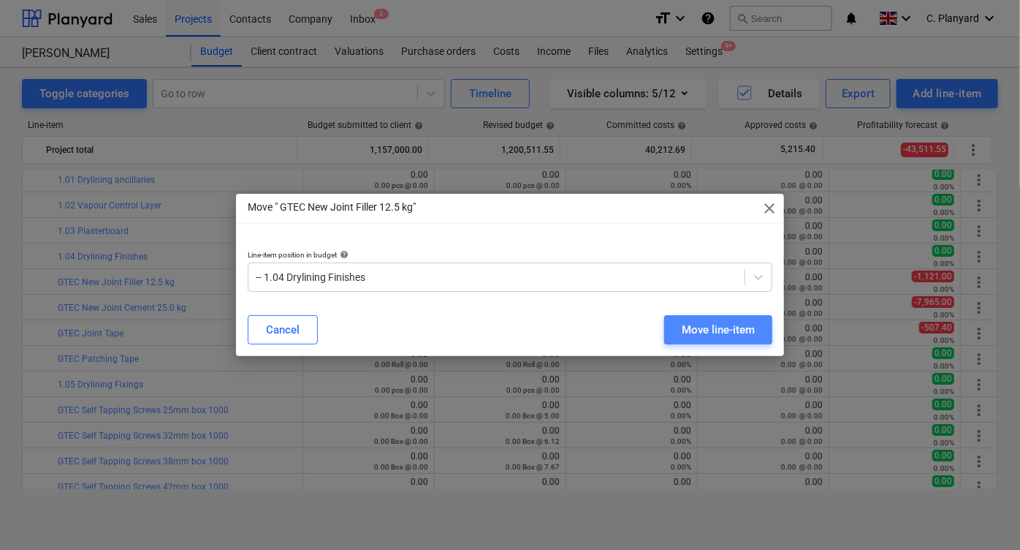
click at [699, 318] on button "Move line-item" at bounding box center [718, 329] width 108 height 29
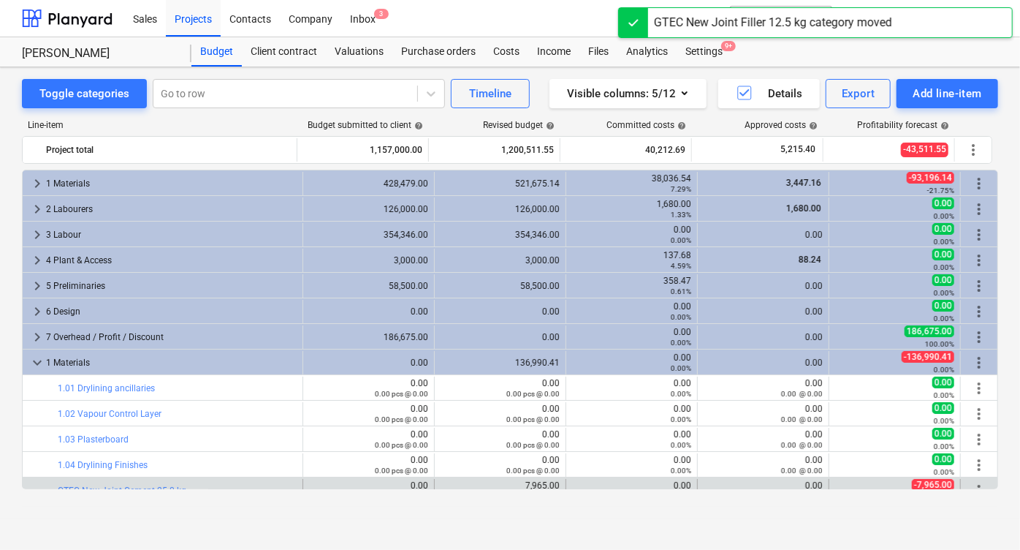
scroll to position [208, 0]
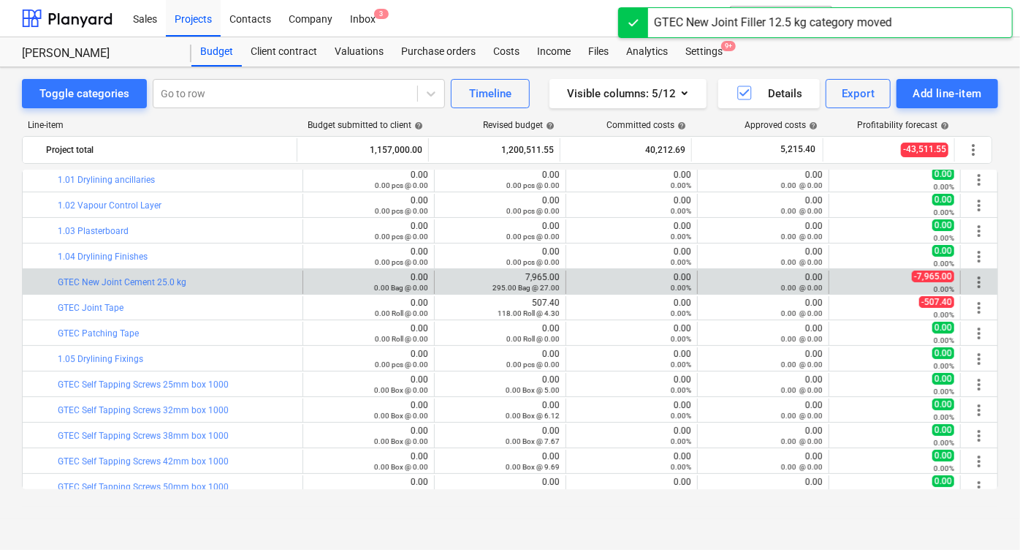
click at [974, 276] on span "more_vert" at bounding box center [979, 282] width 18 height 18
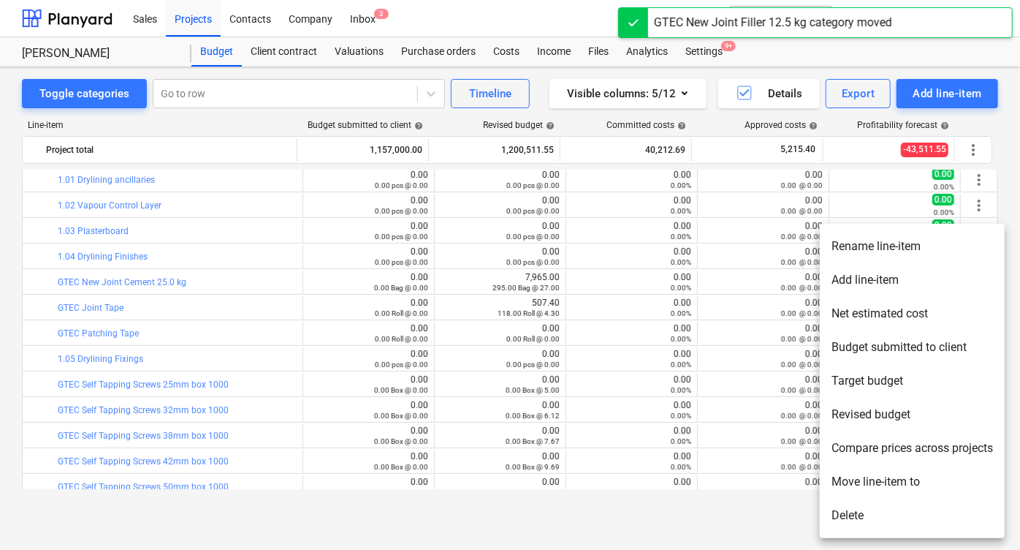
click at [864, 483] on li "Move line-item to" at bounding box center [912, 482] width 185 height 34
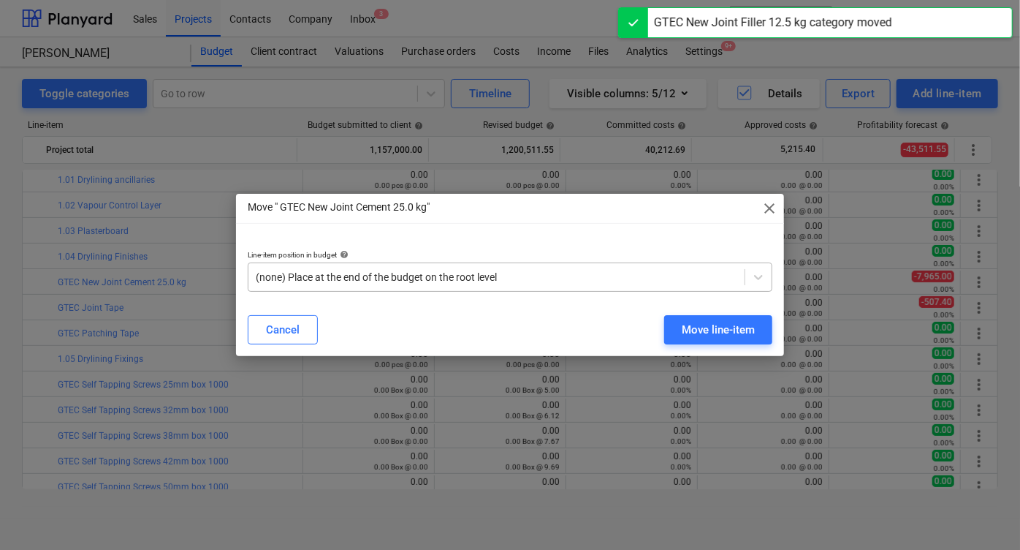
click at [509, 278] on div at bounding box center [497, 277] width 482 height 15
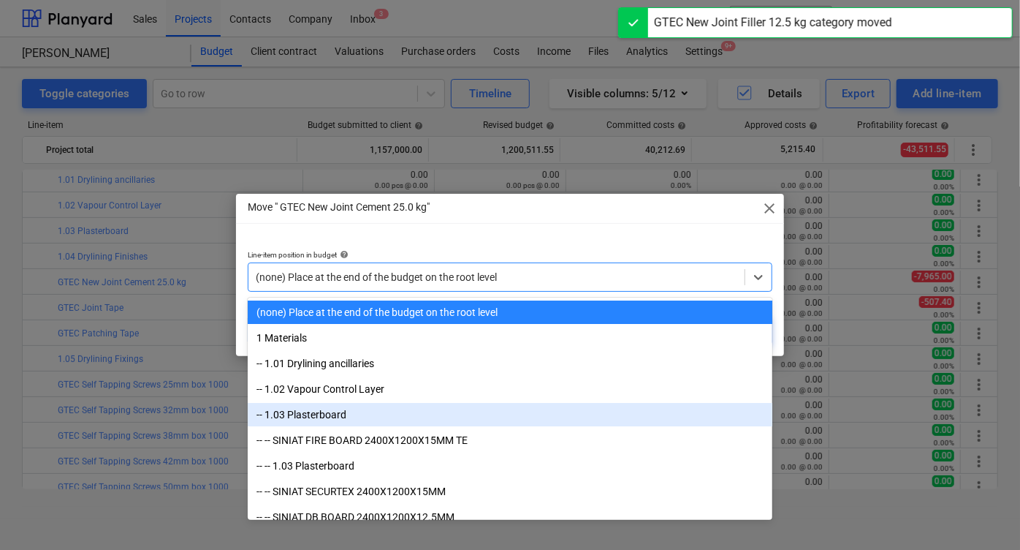
scroll to position [194, 0]
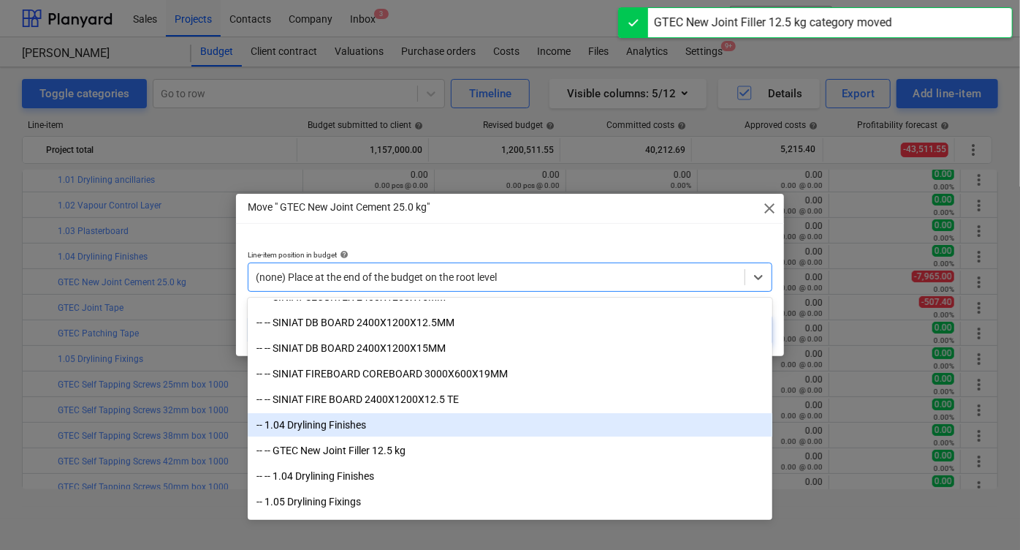
click at [452, 420] on div "-- 1.04 Drylining Finishes" at bounding box center [510, 424] width 525 height 23
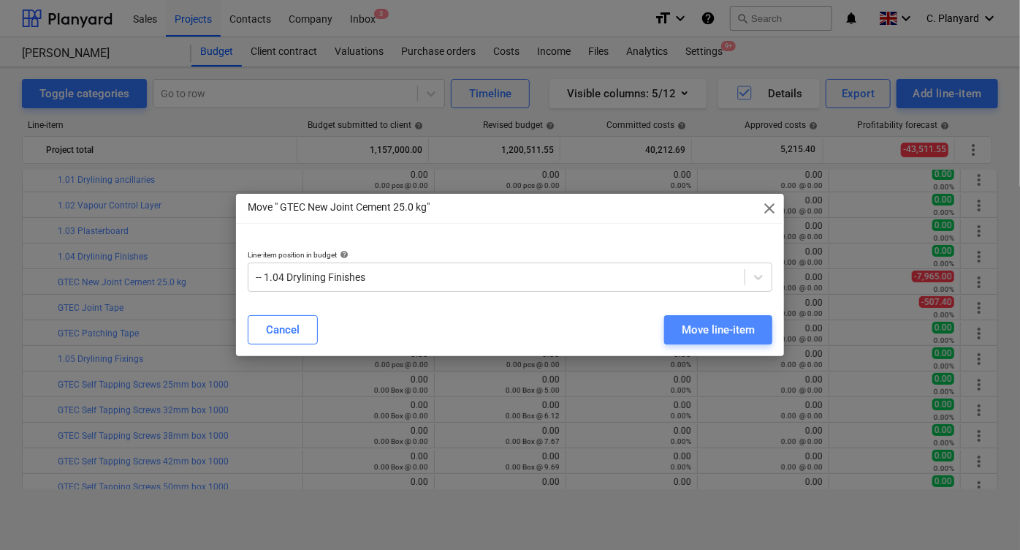
click at [692, 327] on div "Move line-item" at bounding box center [718, 329] width 73 height 19
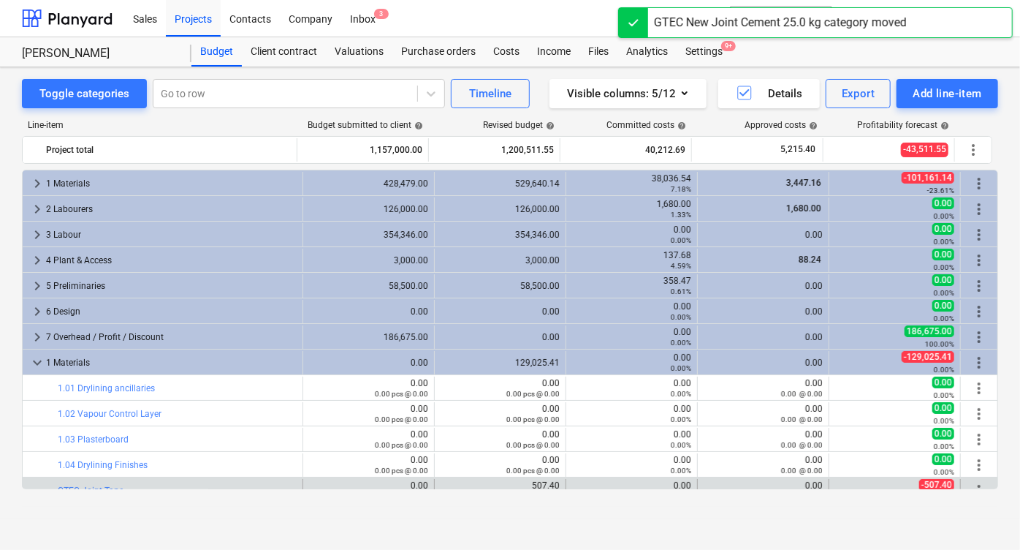
scroll to position [208, 0]
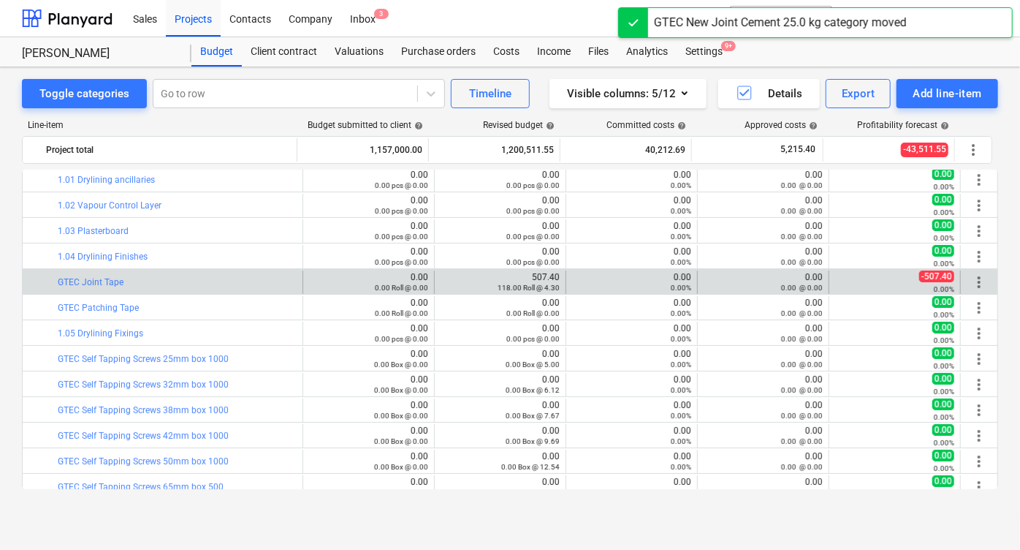
click at [970, 278] on span "more_vert" at bounding box center [979, 282] width 18 height 18
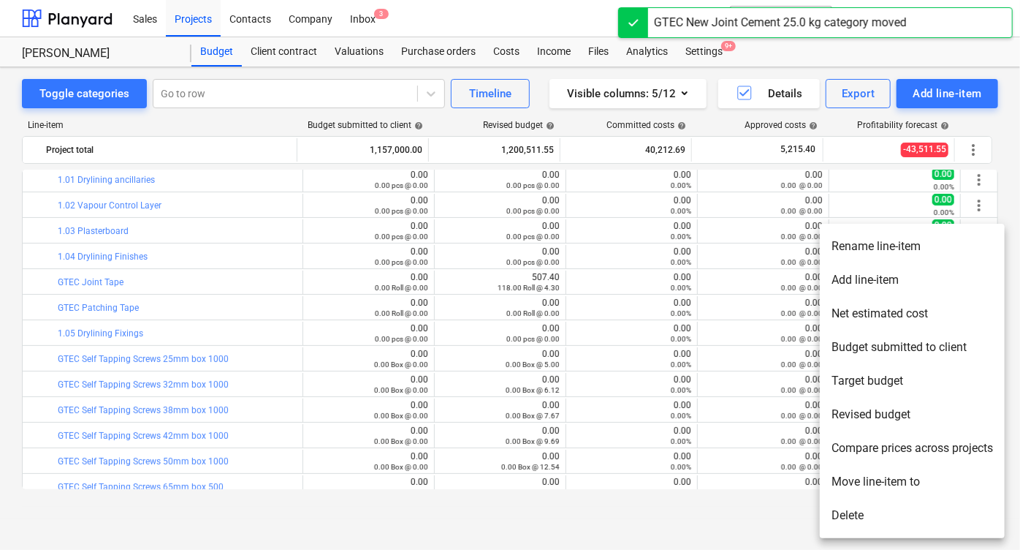
click at [860, 482] on li "Move line-item to" at bounding box center [912, 482] width 185 height 34
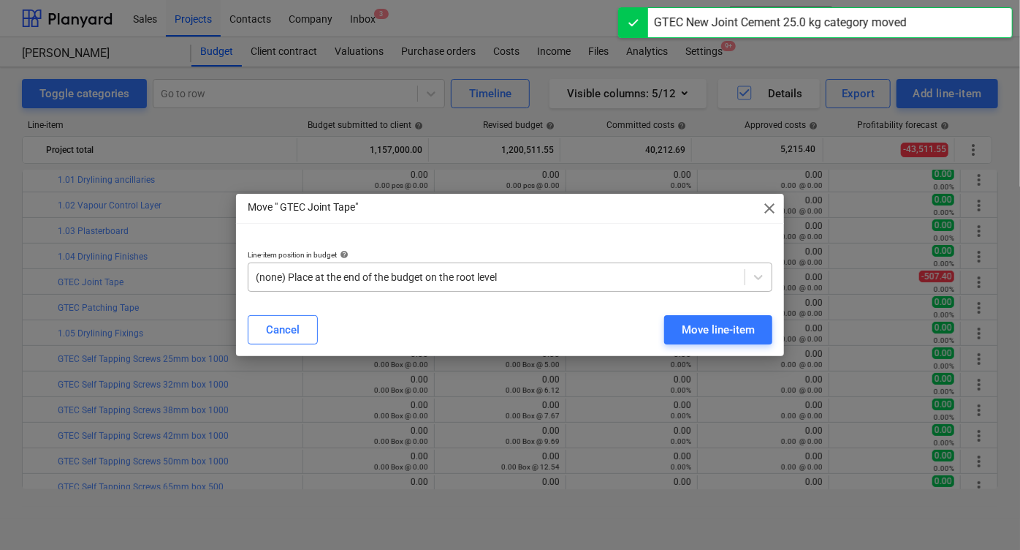
click at [430, 277] on div at bounding box center [497, 277] width 482 height 15
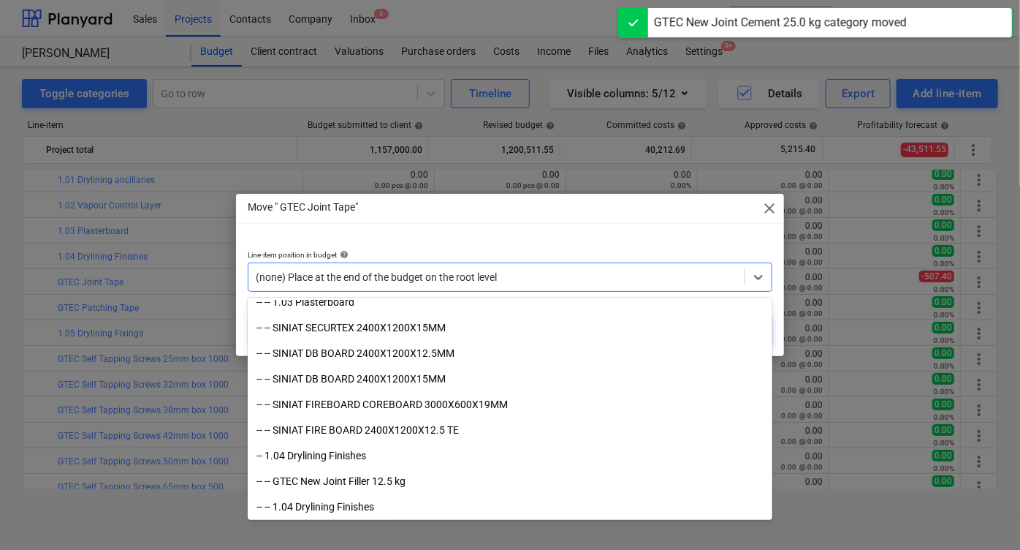
scroll to position [168, 0]
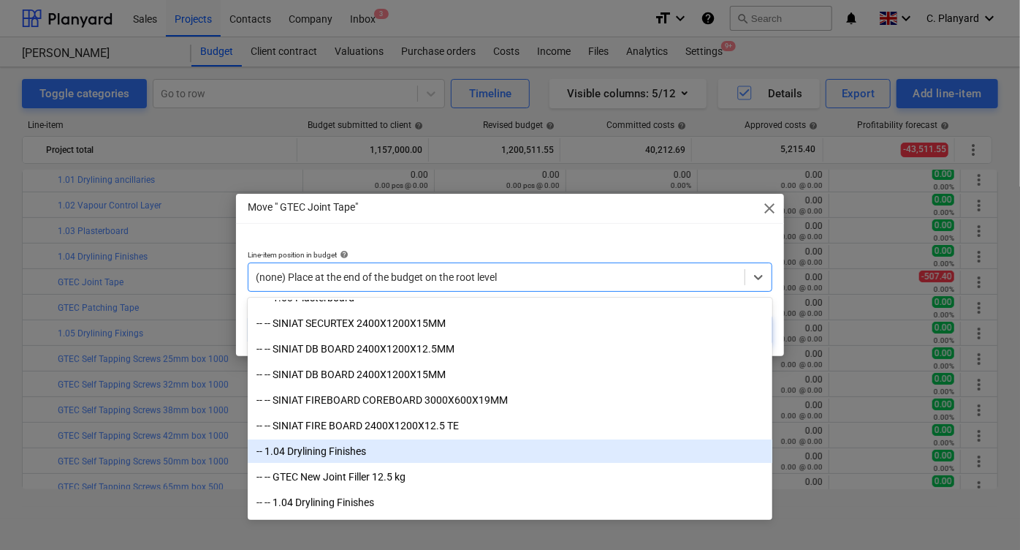
click at [340, 449] on div "-- 1.04 Drylining Finishes" at bounding box center [510, 450] width 525 height 23
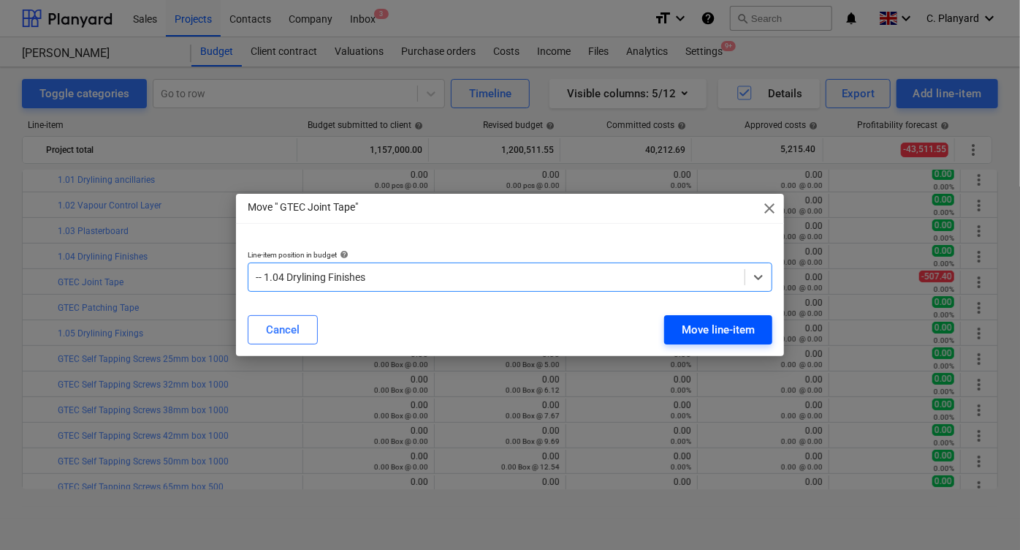
click at [697, 321] on div "Move line-item" at bounding box center [718, 329] width 73 height 19
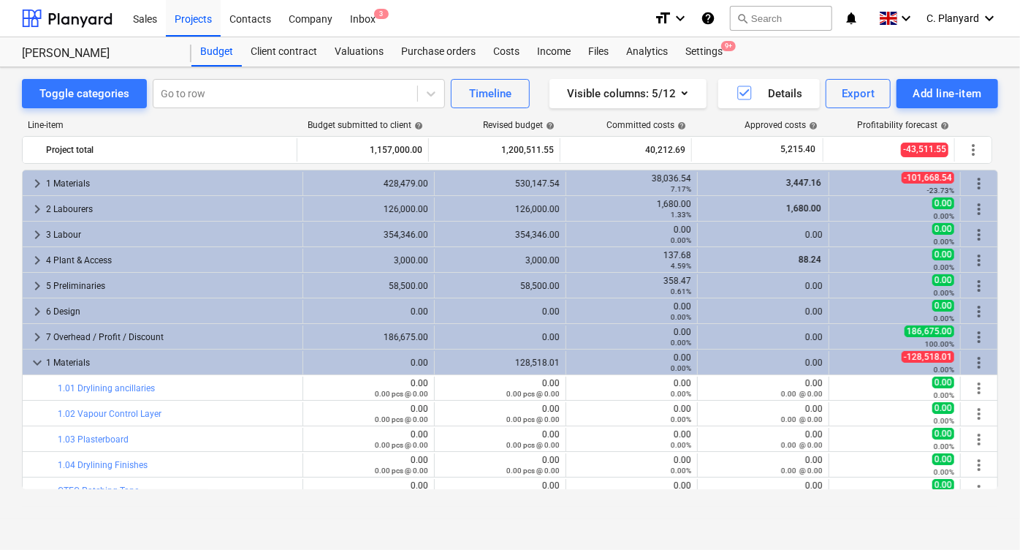
scroll to position [208, 0]
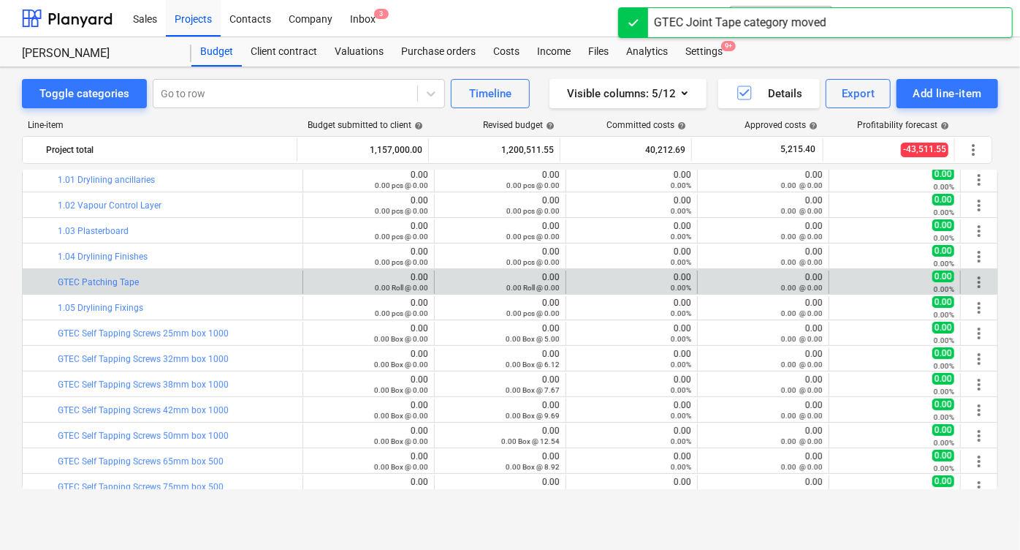
click at [970, 275] on span "more_vert" at bounding box center [979, 282] width 18 height 18
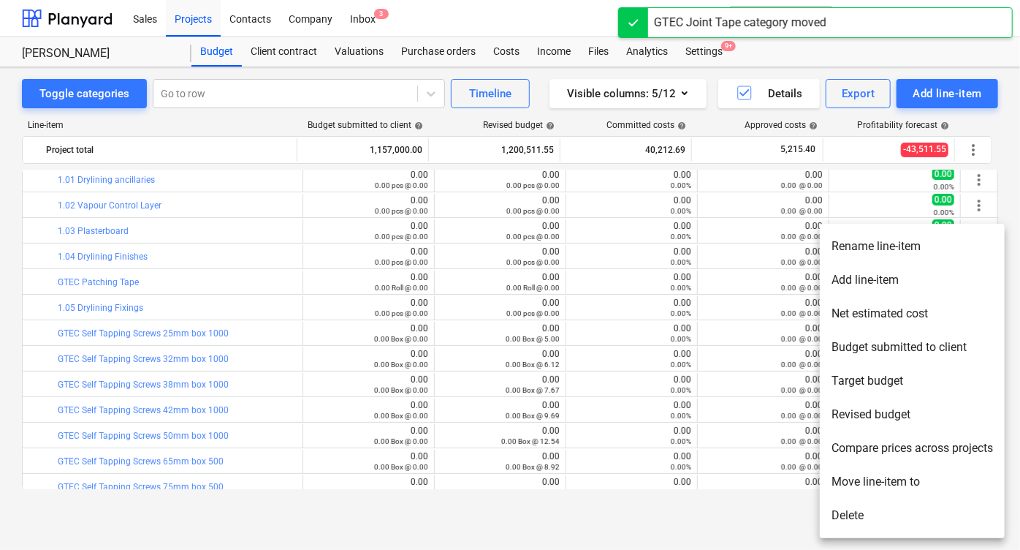
click at [861, 475] on li "Move line-item to" at bounding box center [912, 482] width 185 height 34
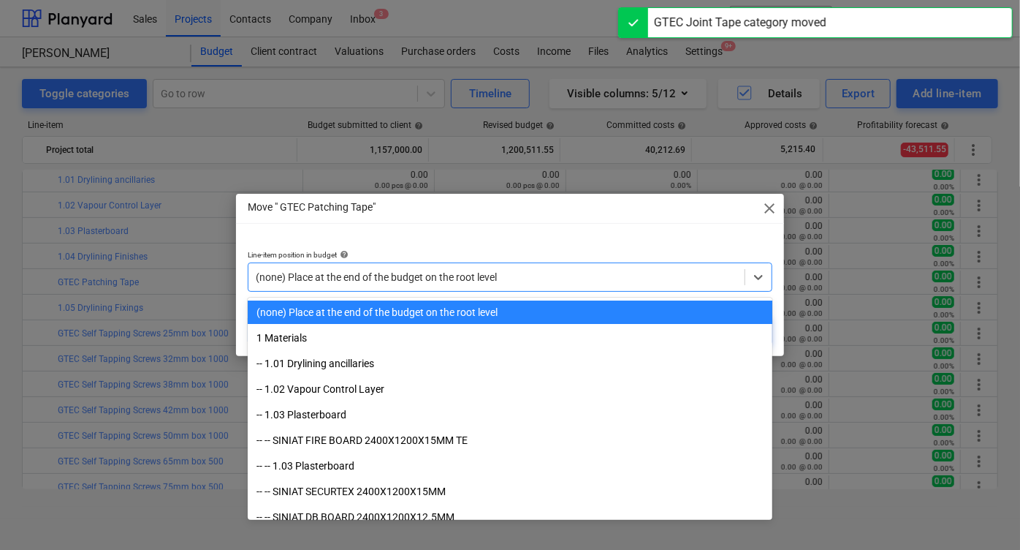
click at [364, 270] on div at bounding box center [497, 277] width 482 height 15
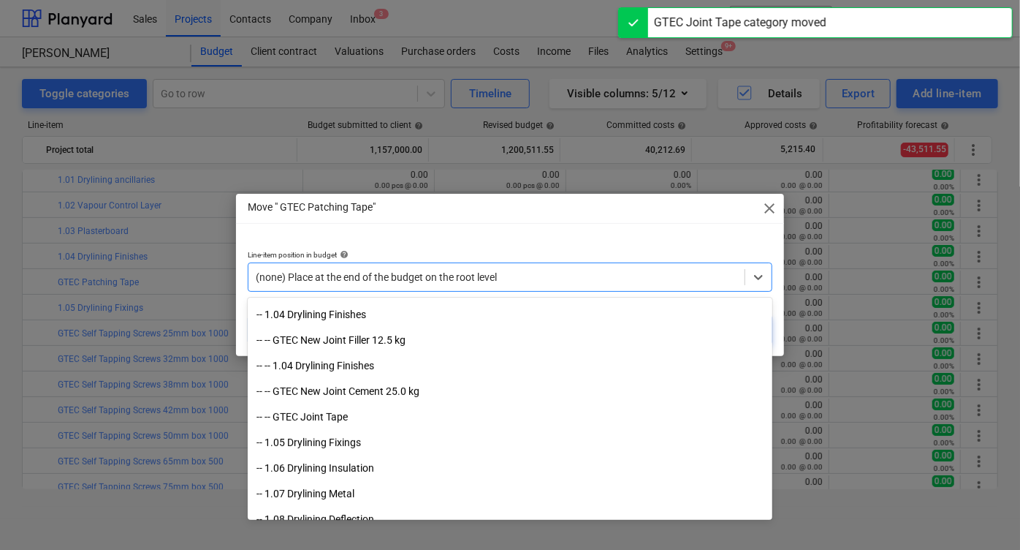
scroll to position [293, 0]
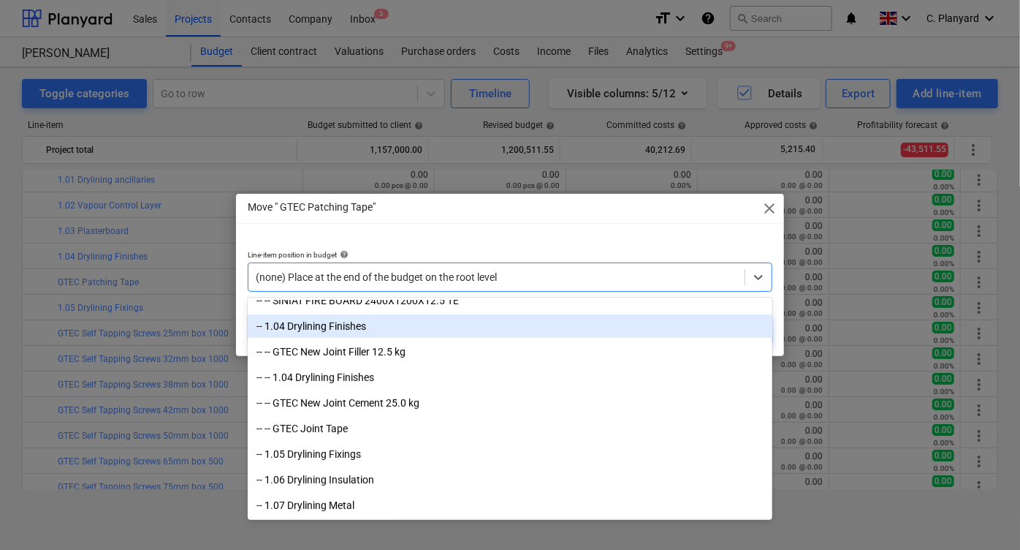
click at [371, 323] on div "-- 1.04 Drylining Finishes" at bounding box center [510, 325] width 525 height 23
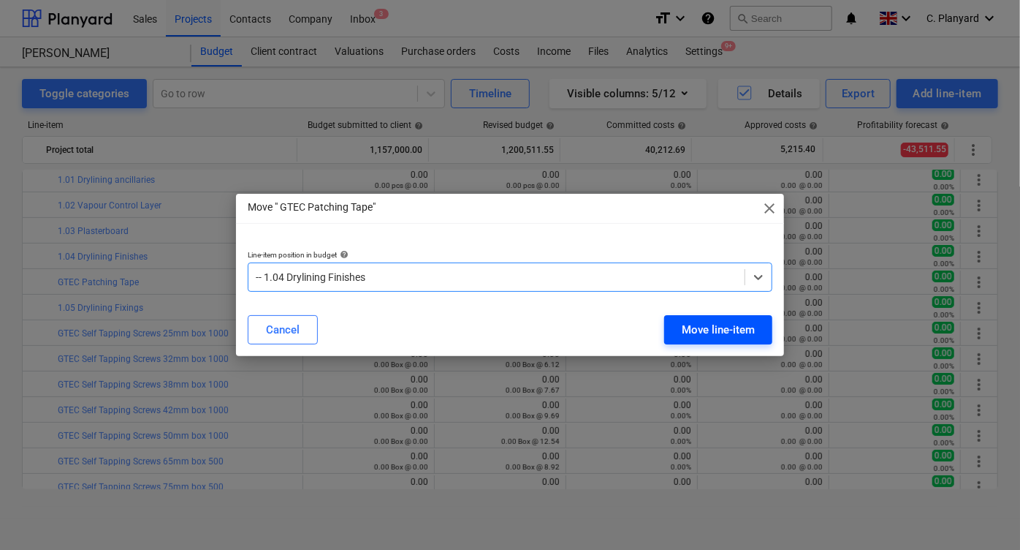
click at [704, 339] on button "Move line-item" at bounding box center [718, 329] width 108 height 29
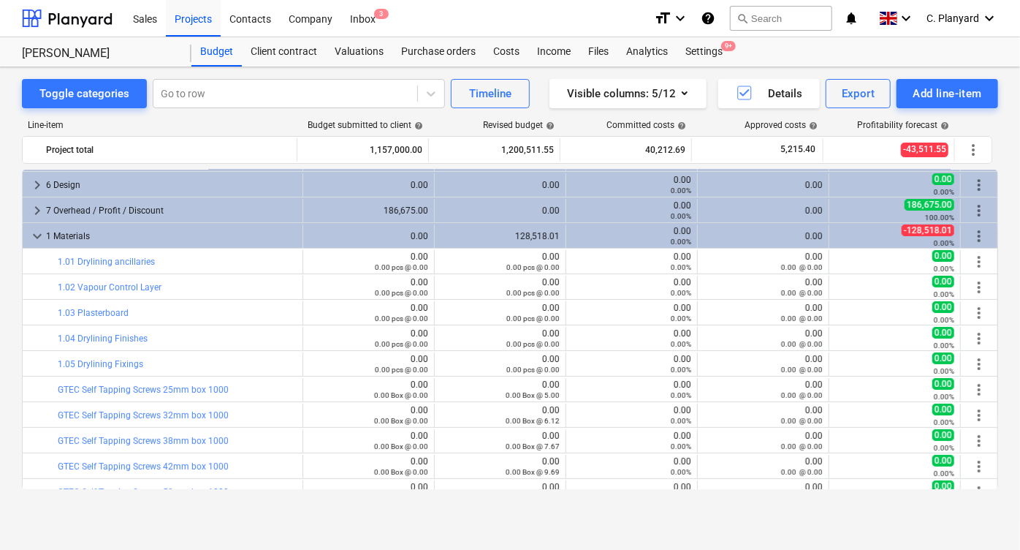
scroll to position [127, 0]
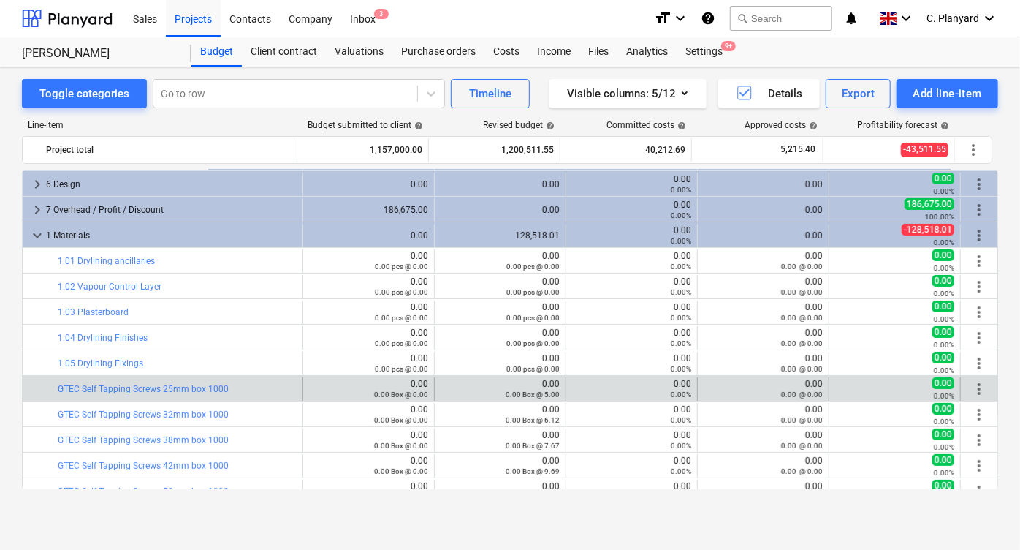
click at [978, 392] on span "more_vert" at bounding box center [979, 389] width 18 height 18
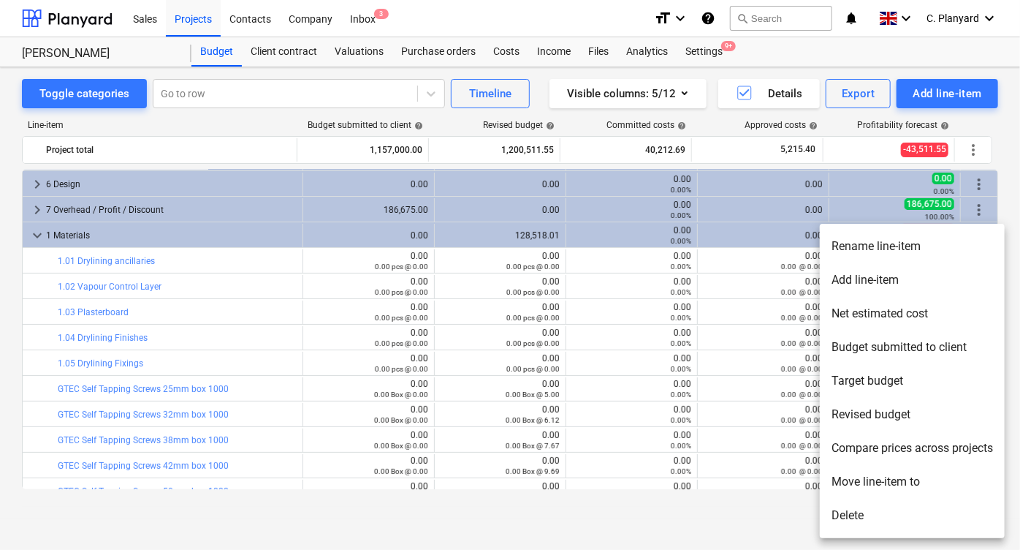
click at [853, 482] on li "Move line-item to" at bounding box center [912, 482] width 185 height 34
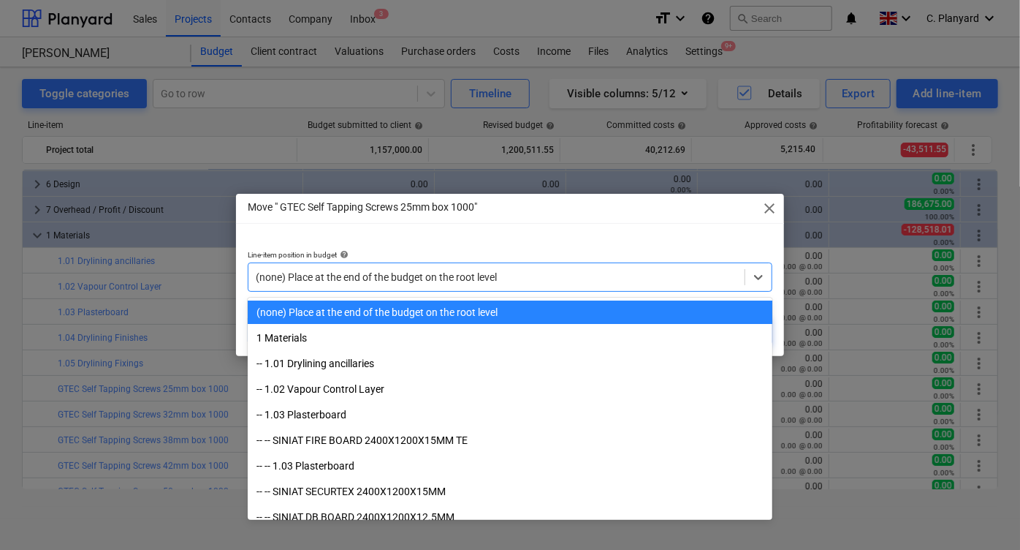
click at [410, 278] on div at bounding box center [497, 277] width 482 height 15
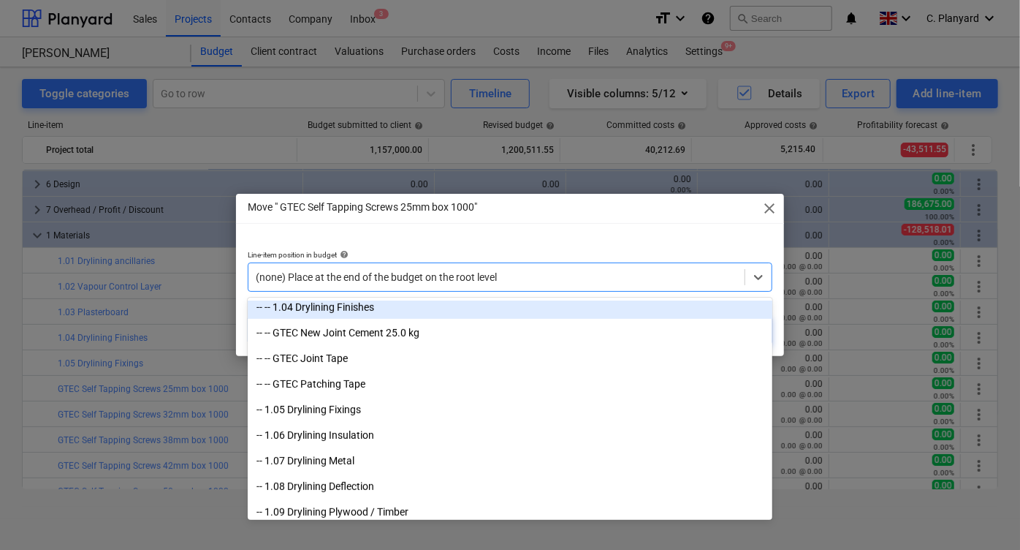
scroll to position [365, 0]
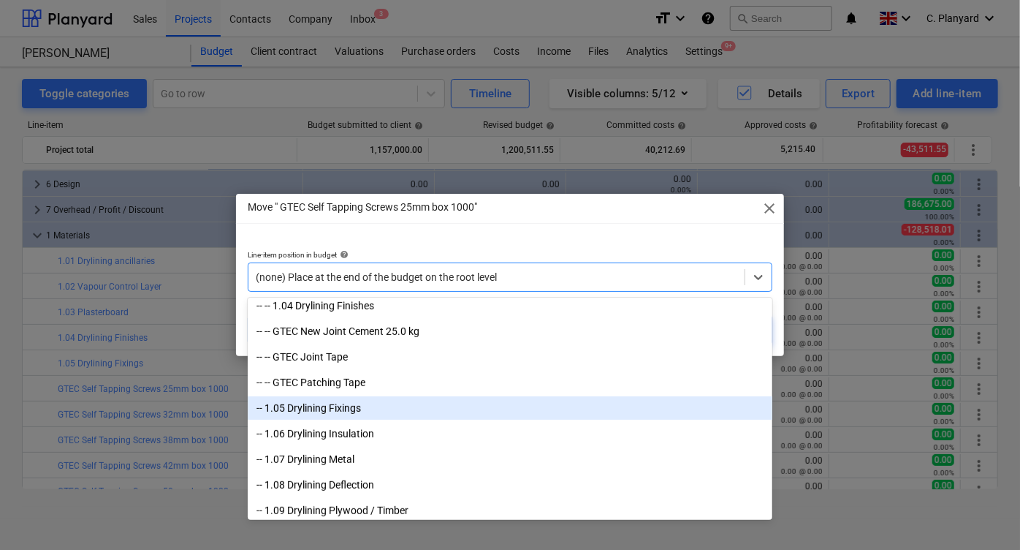
click at [376, 416] on div "-- 1.05 Drylining Fixings" at bounding box center [510, 407] width 525 height 23
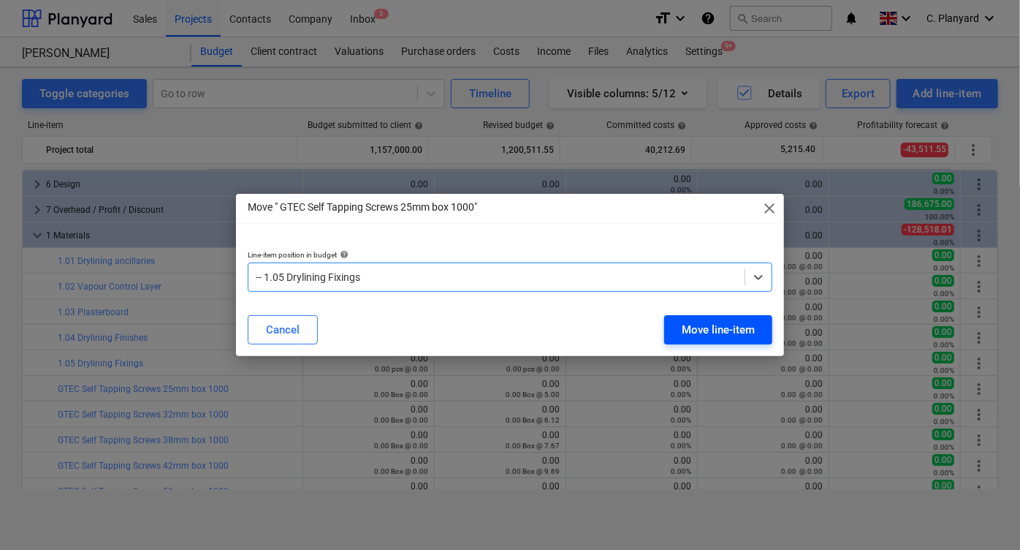
click at [683, 316] on button "Move line-item" at bounding box center [718, 329] width 108 height 29
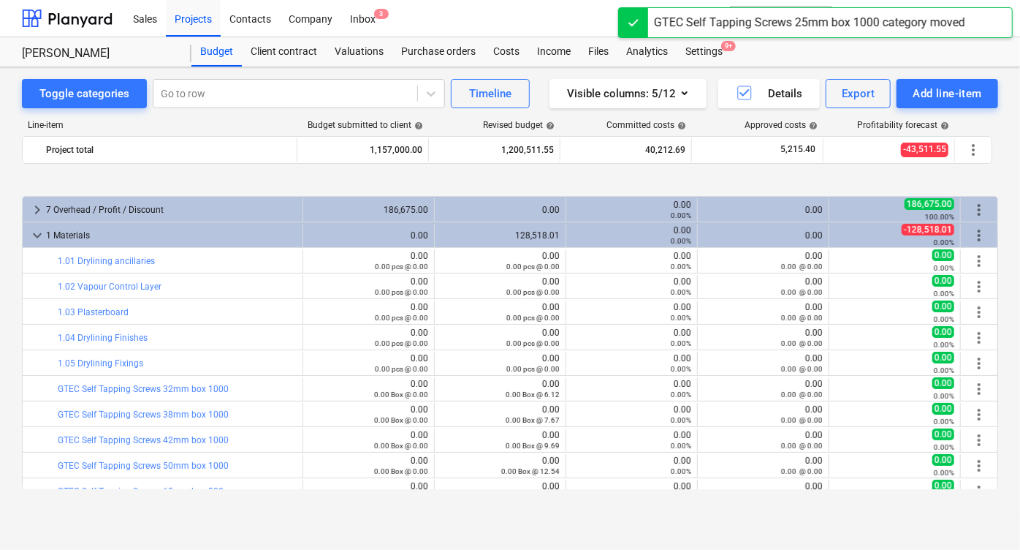
scroll to position [201, 0]
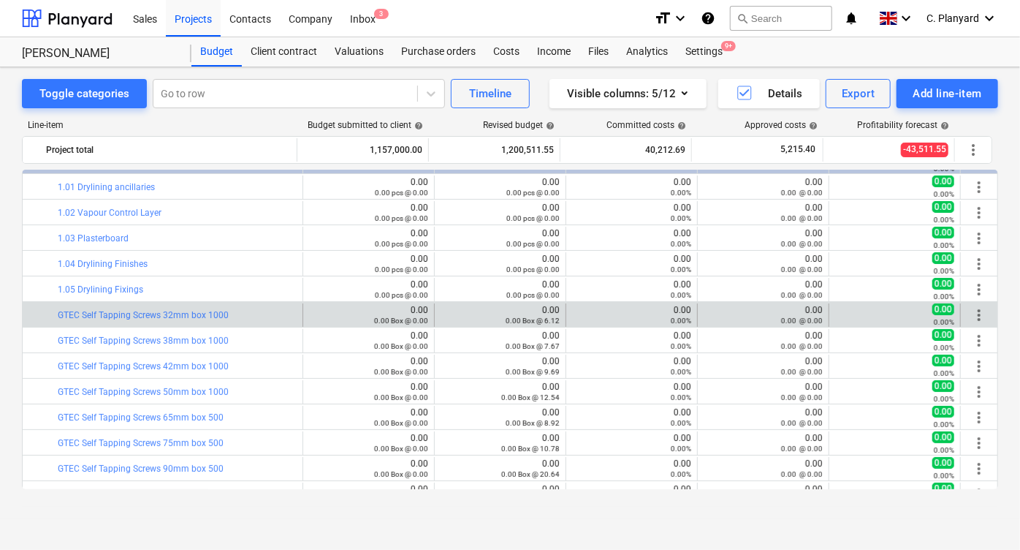
click at [978, 313] on span "more_vert" at bounding box center [979, 315] width 18 height 18
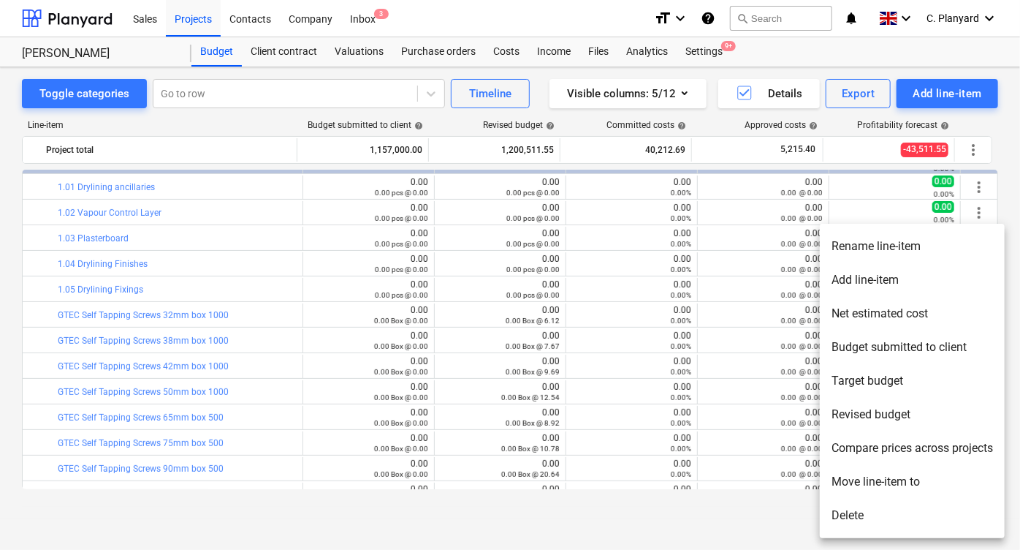
click at [845, 482] on li "Move line-item to" at bounding box center [912, 482] width 185 height 34
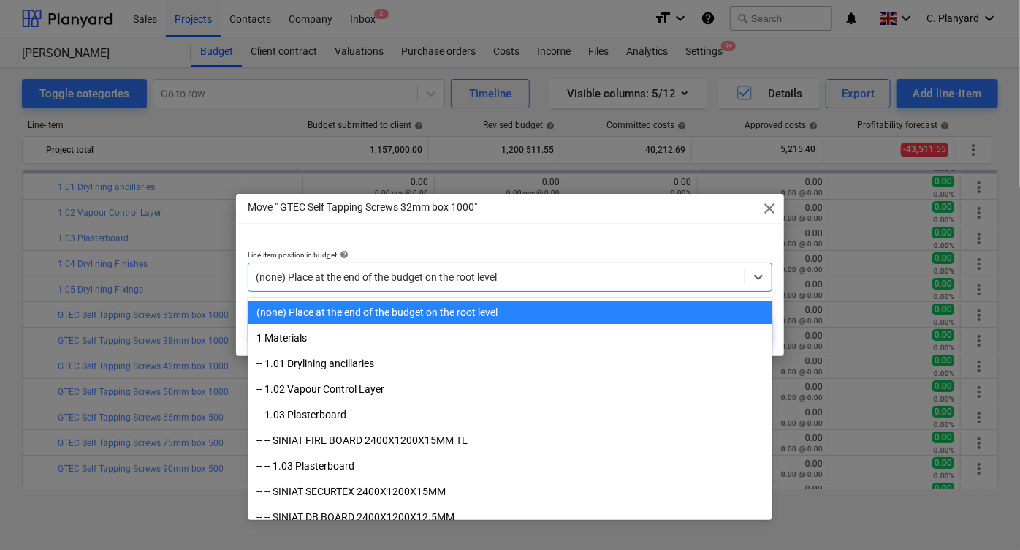
click at [512, 270] on div at bounding box center [497, 277] width 482 height 15
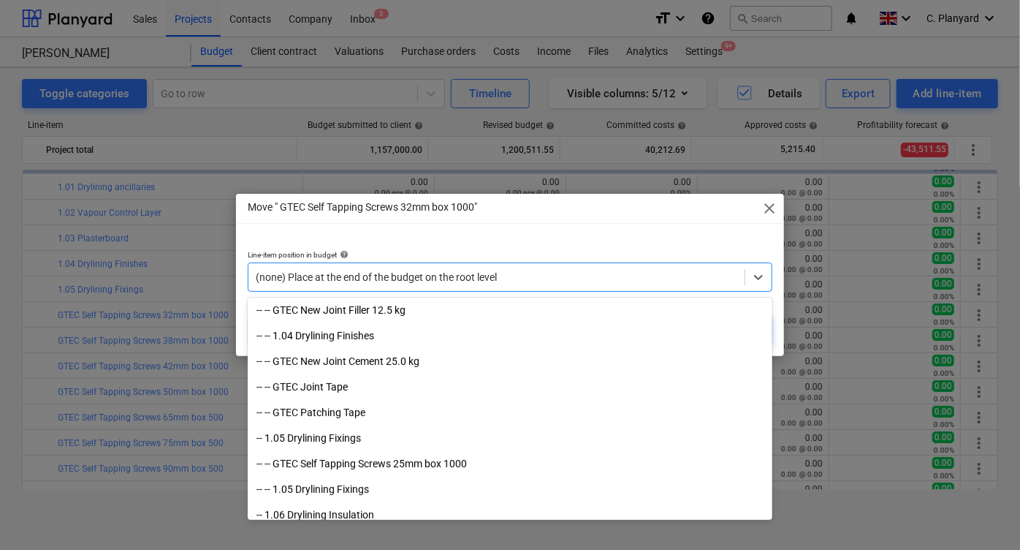
scroll to position [337, 0]
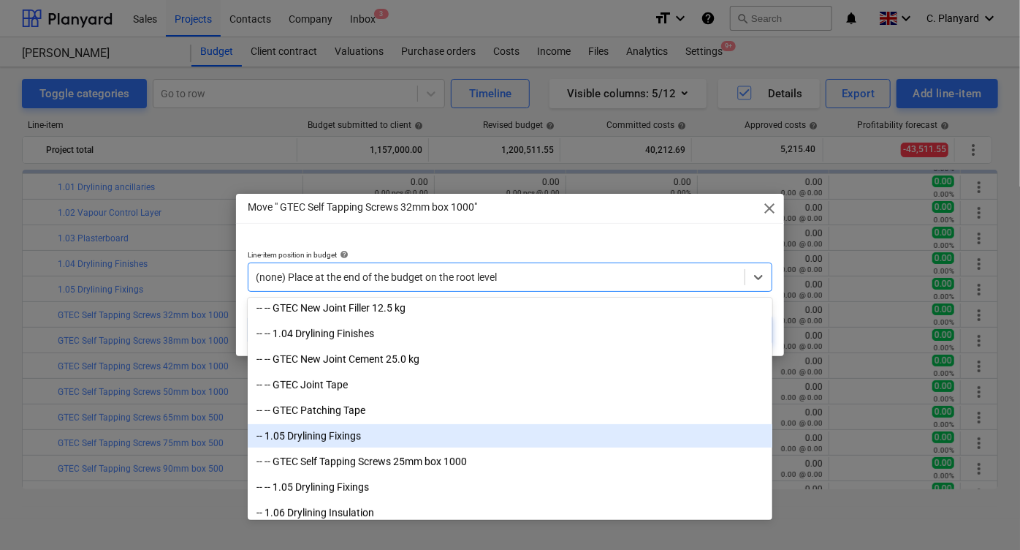
click at [410, 429] on div "-- 1.05 Drylining Fixings" at bounding box center [510, 435] width 525 height 23
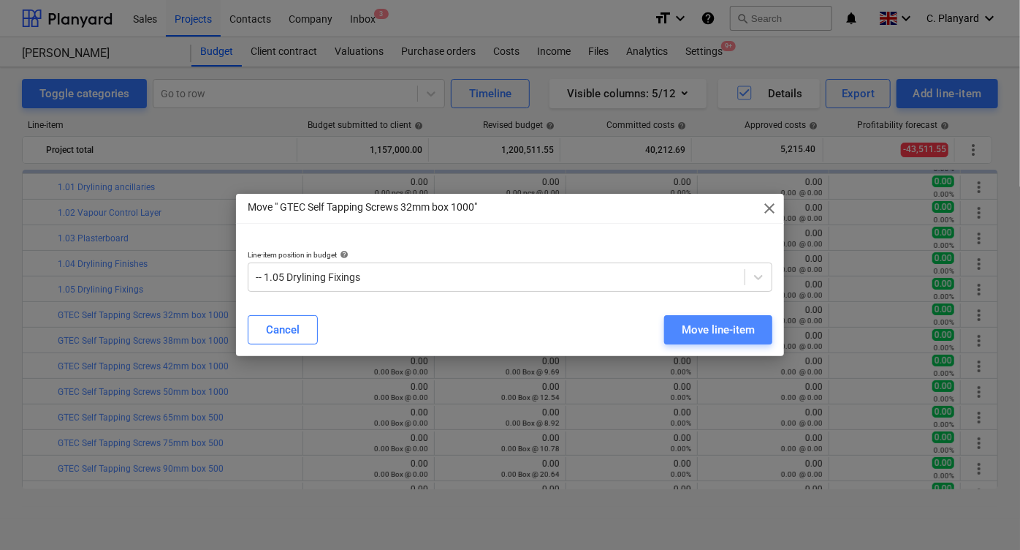
click at [699, 316] on button "Move line-item" at bounding box center [718, 329] width 108 height 29
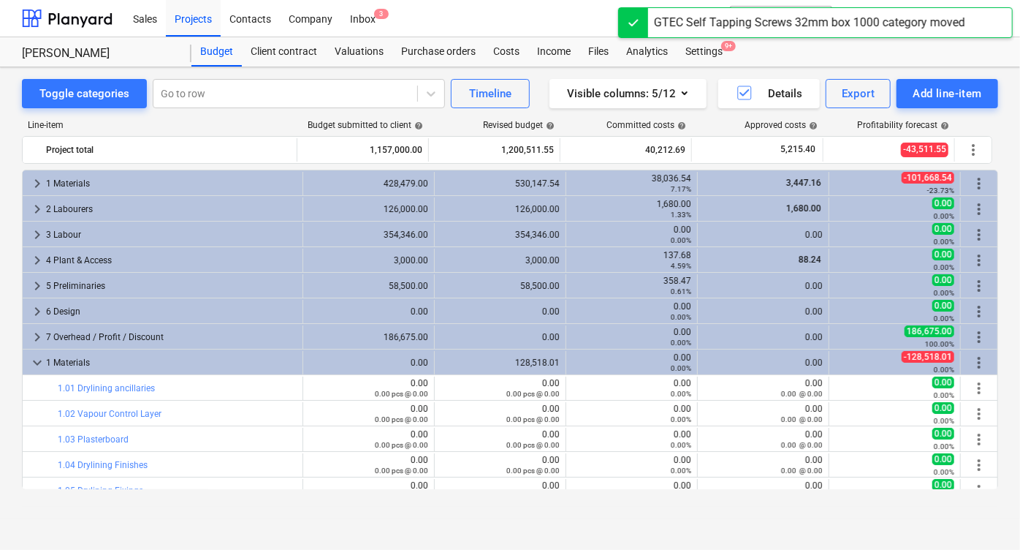
scroll to position [201, 0]
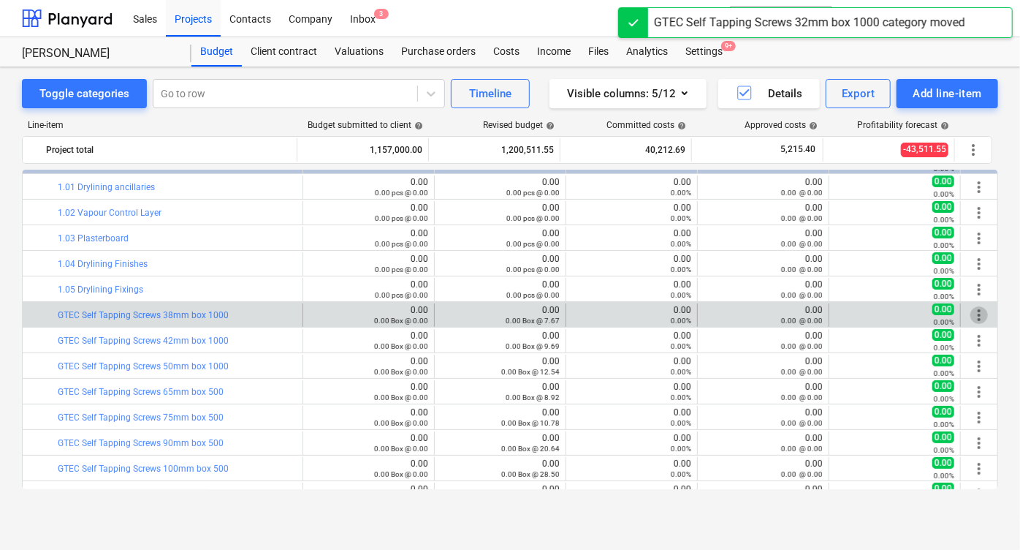
click at [972, 310] on span "more_vert" at bounding box center [979, 315] width 18 height 18
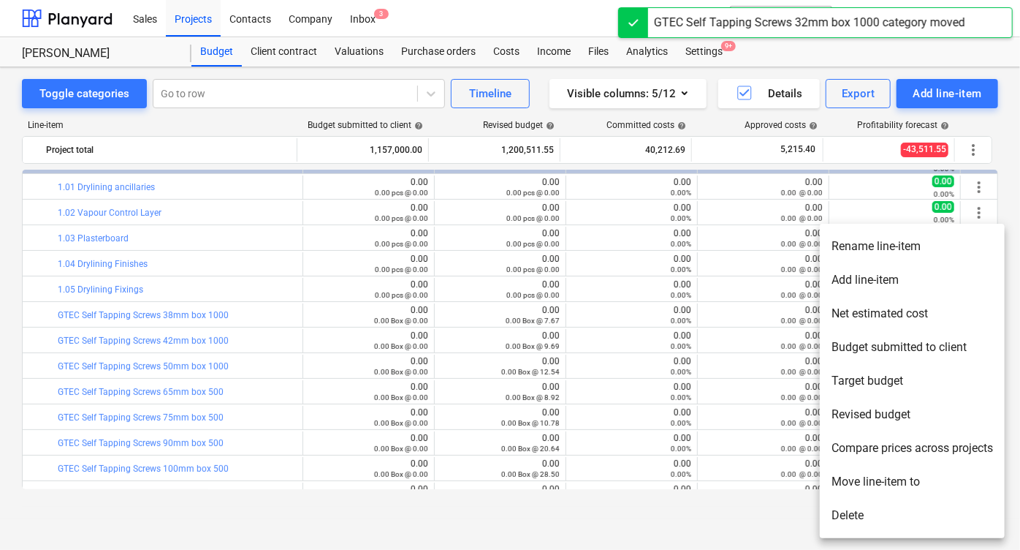
click at [847, 480] on li "Move line-item to" at bounding box center [912, 482] width 185 height 34
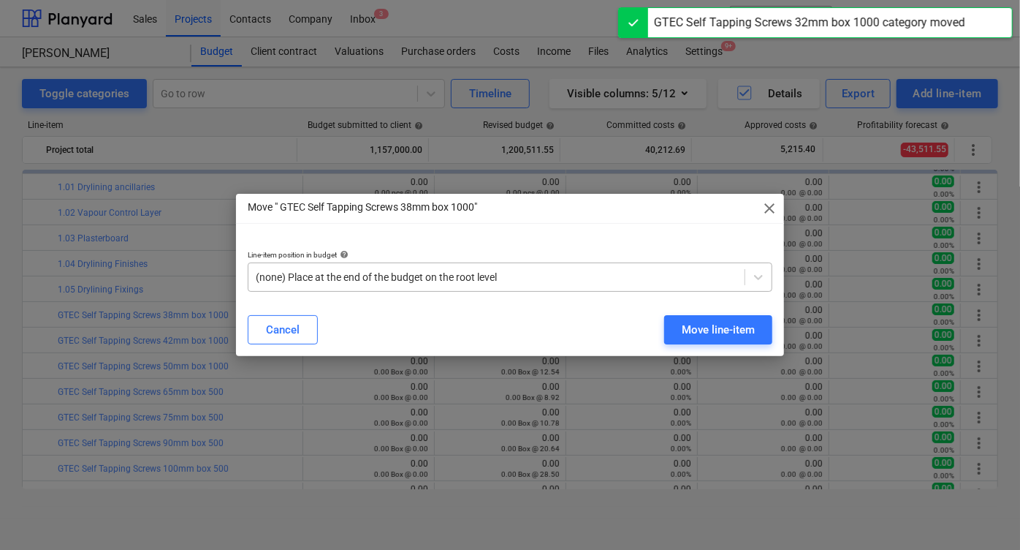
click at [443, 270] on div at bounding box center [497, 277] width 482 height 15
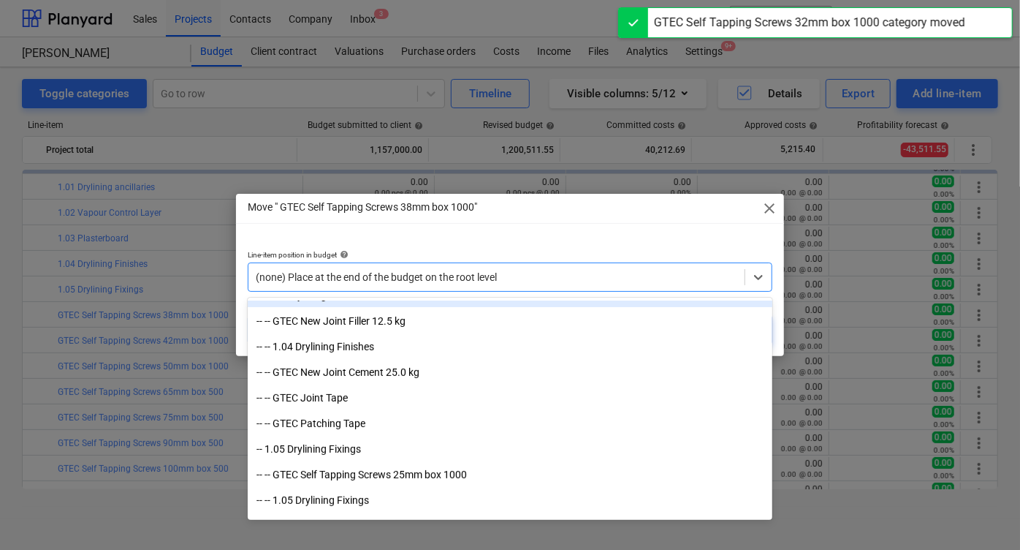
scroll to position [335, 0]
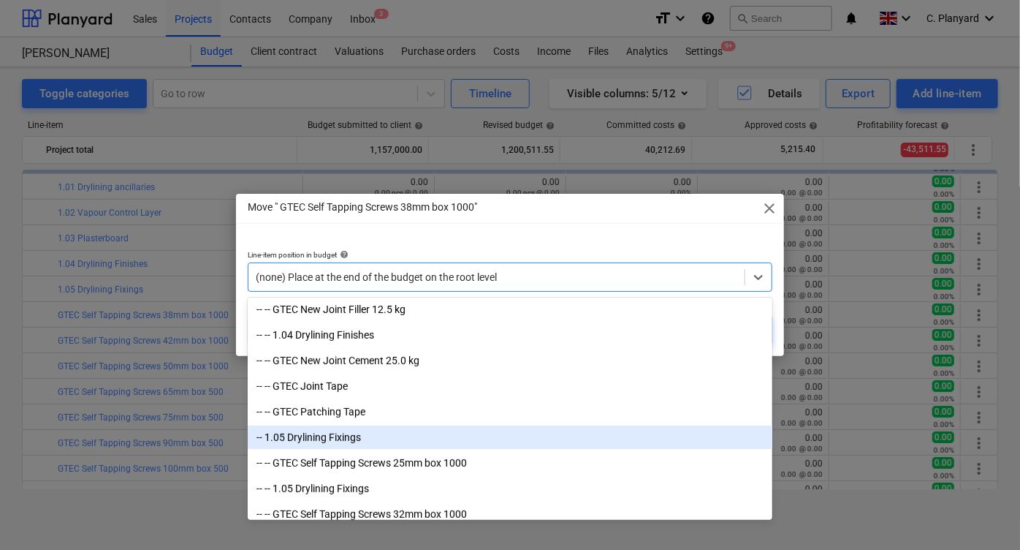
click at [397, 438] on div "-- 1.05 Drylining Fixings" at bounding box center [510, 436] width 525 height 23
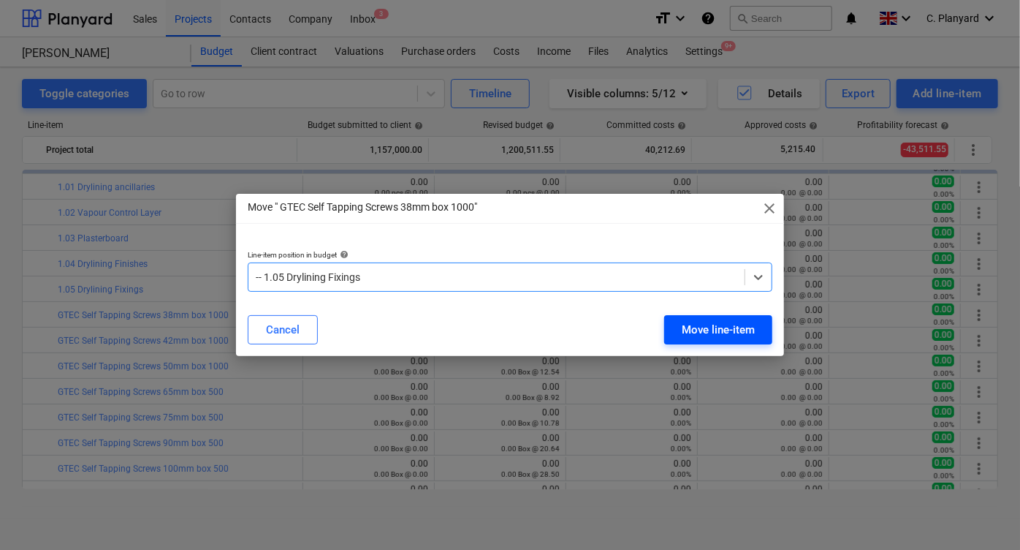
click at [709, 327] on div "Move line-item" at bounding box center [718, 329] width 73 height 19
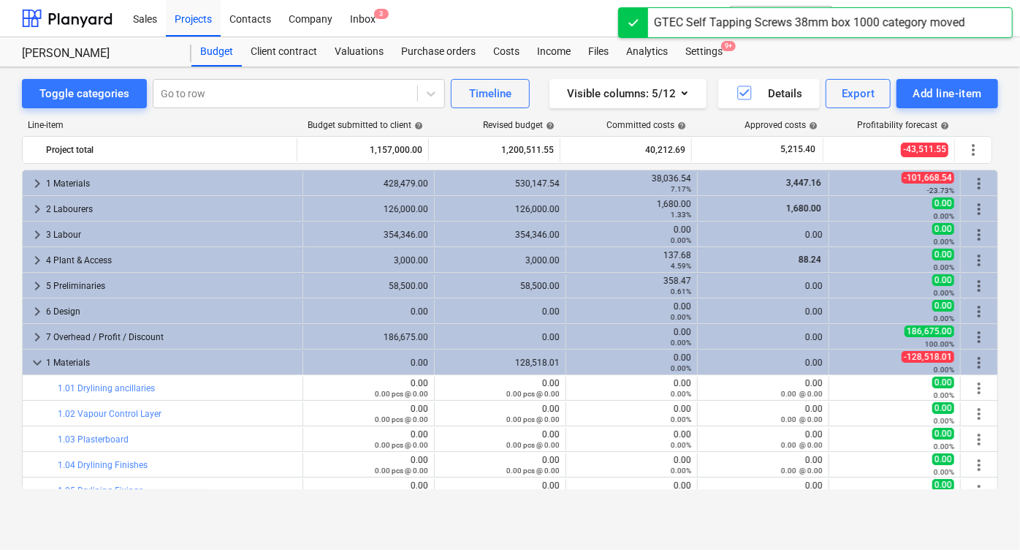
scroll to position [201, 0]
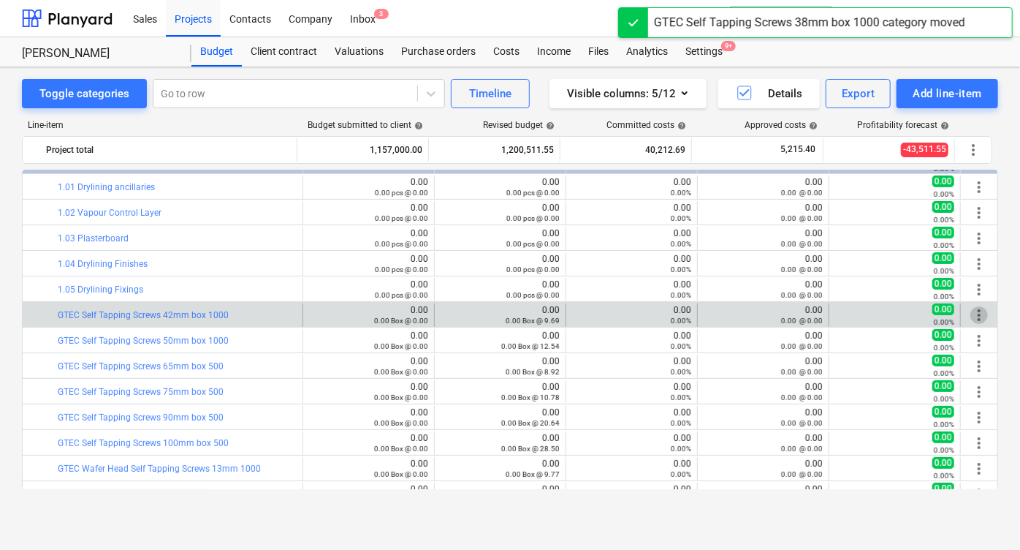
click at [970, 308] on span "more_vert" at bounding box center [979, 315] width 18 height 18
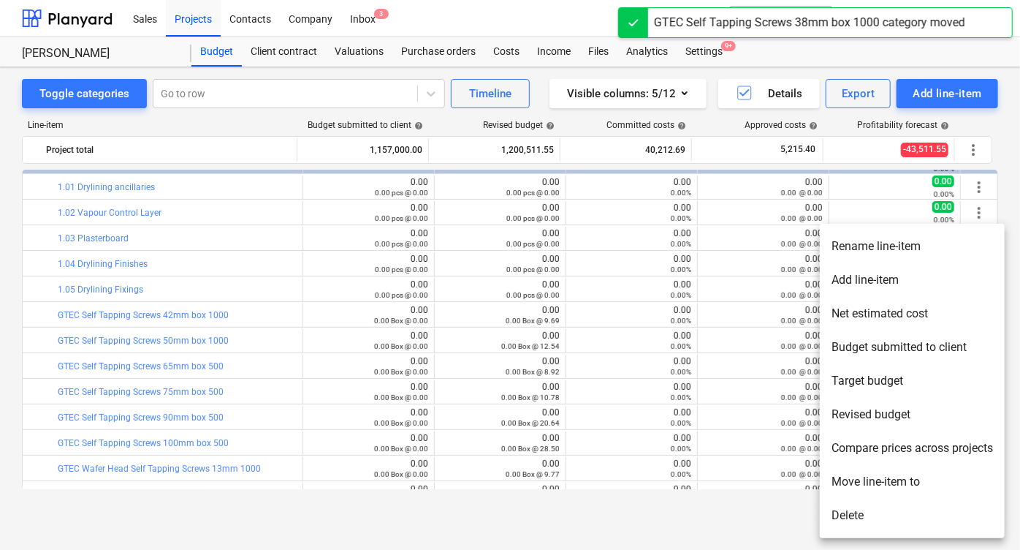
click at [862, 487] on li "Move line-item to" at bounding box center [912, 482] width 185 height 34
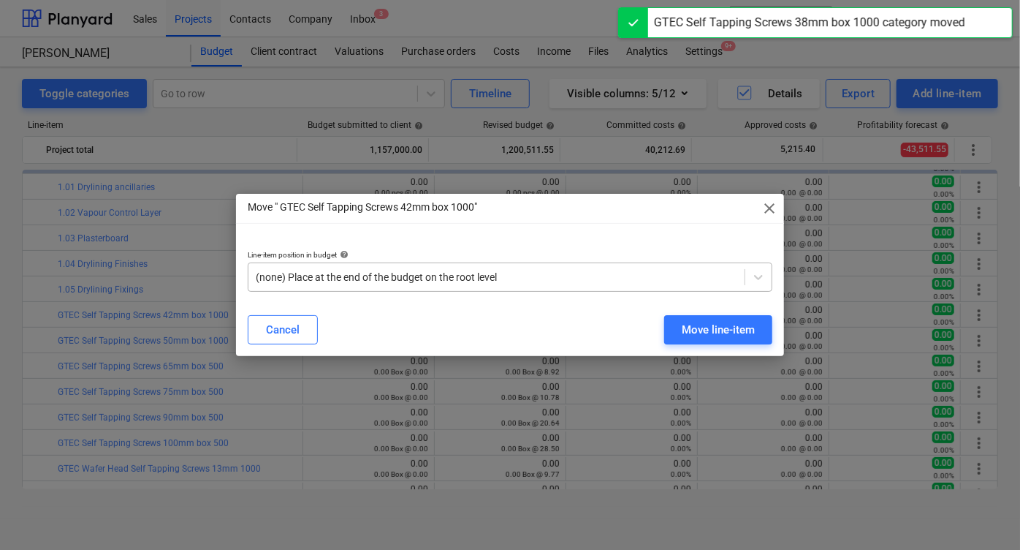
click at [487, 286] on div "(none) Place at the end of the budget on the root level" at bounding box center [510, 276] width 525 height 29
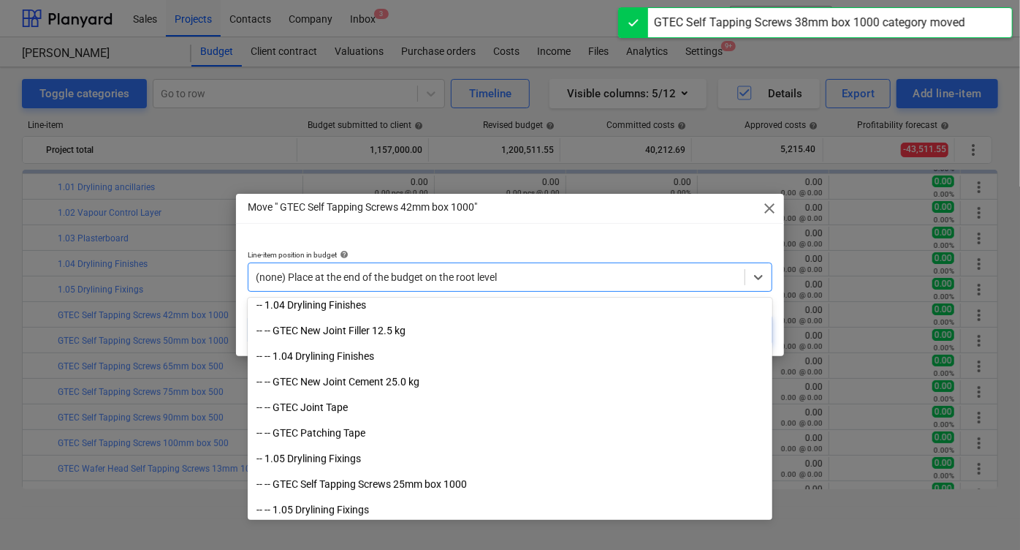
scroll to position [346, 0]
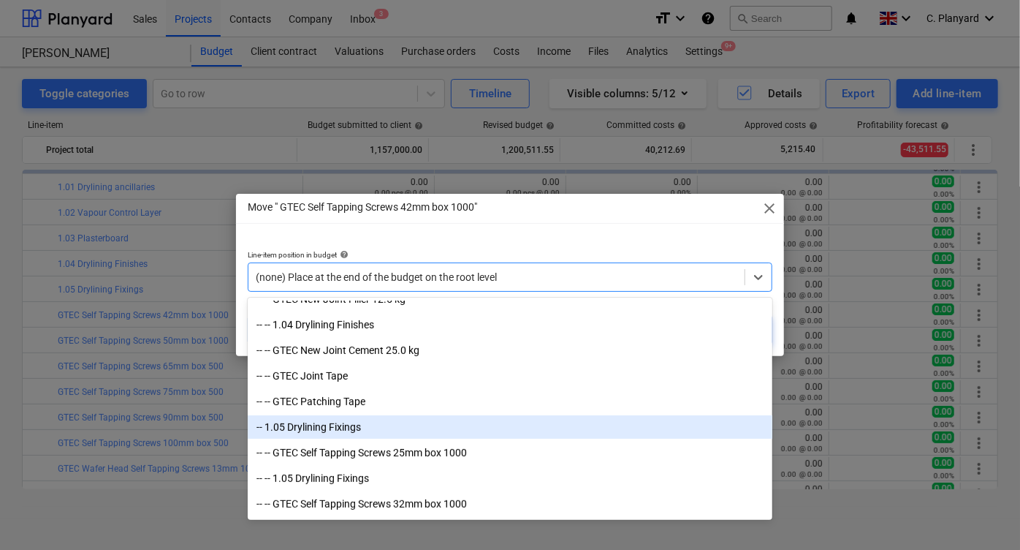
click at [392, 425] on div "-- 1.05 Drylining Fixings" at bounding box center [510, 426] width 525 height 23
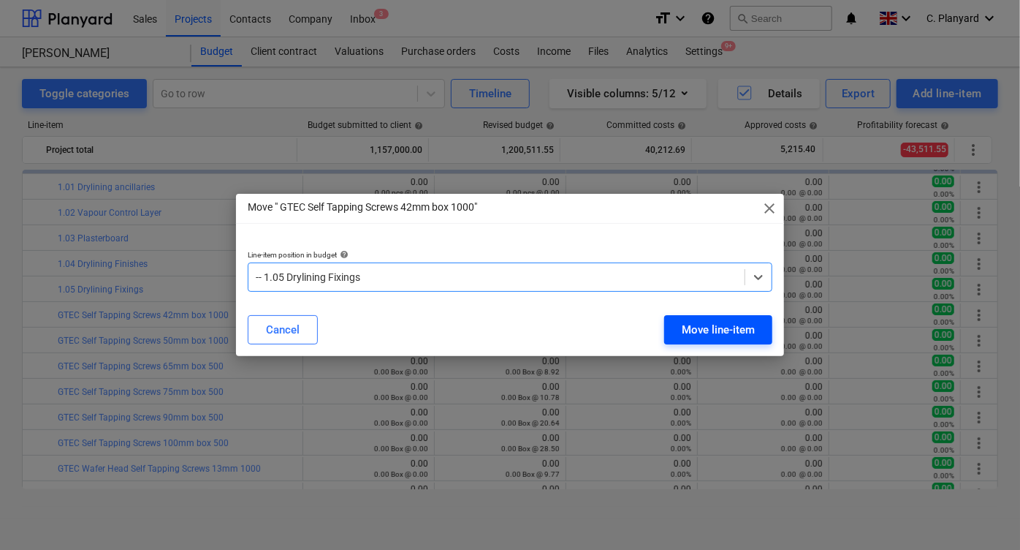
click at [686, 330] on div "Move line-item" at bounding box center [718, 329] width 73 height 19
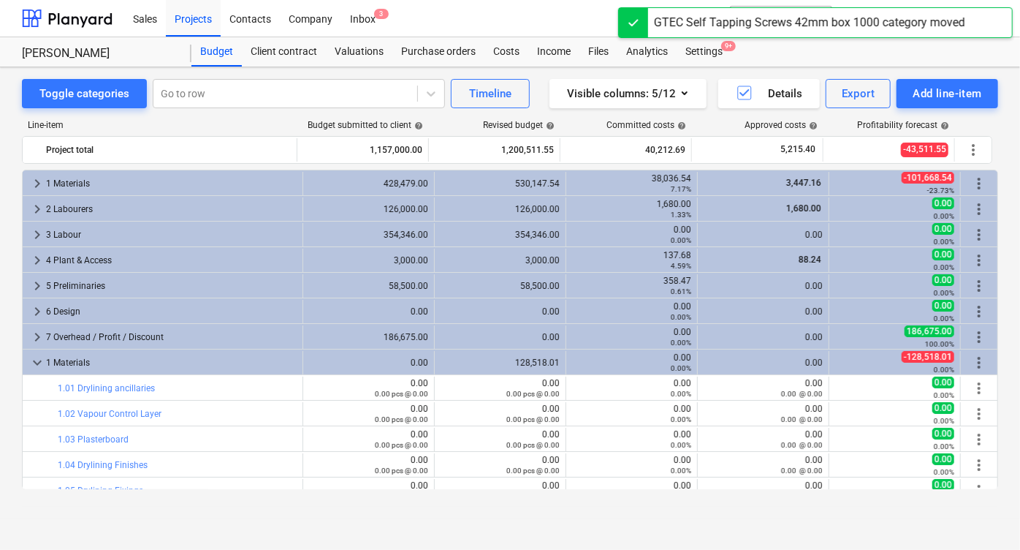
scroll to position [201, 0]
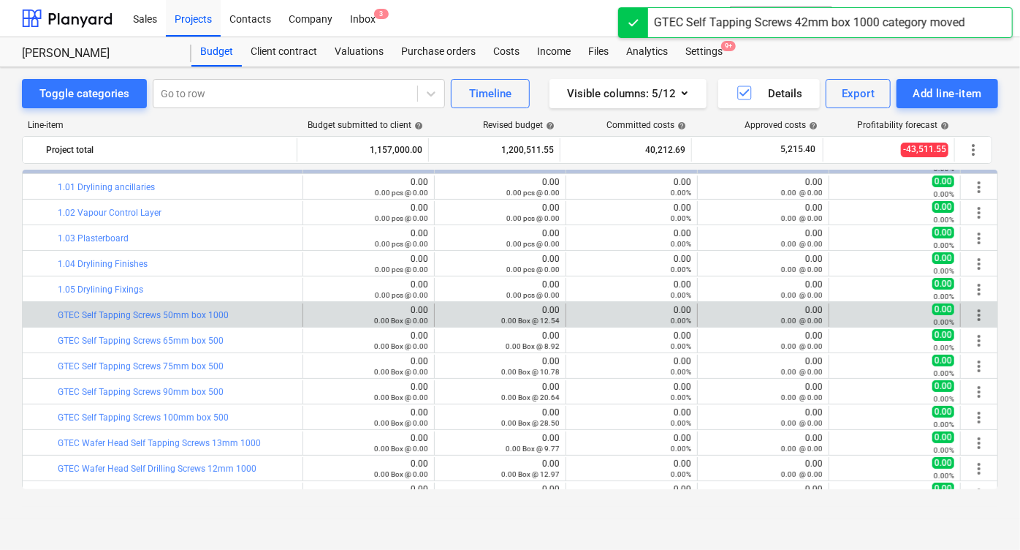
click at [973, 308] on span "more_vert" at bounding box center [979, 315] width 18 height 18
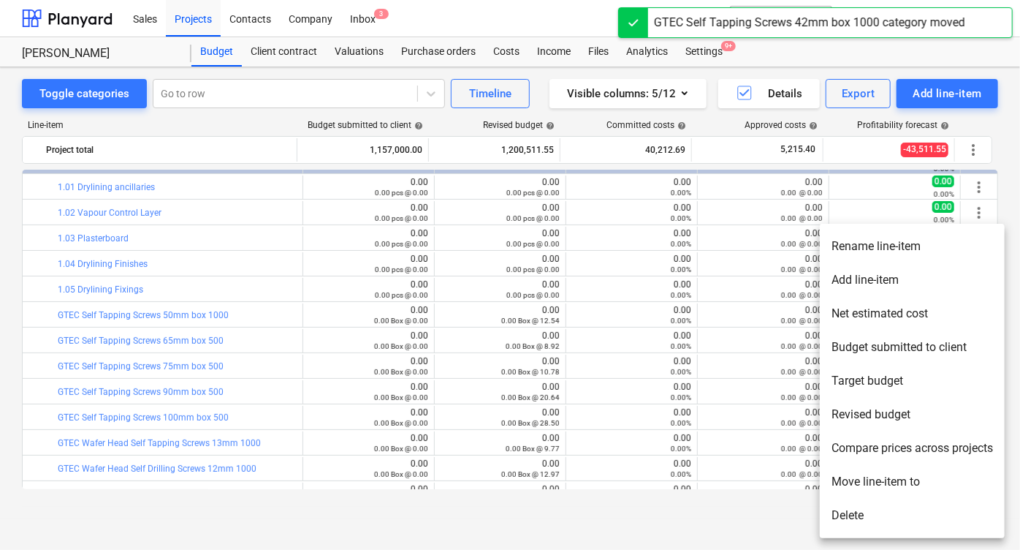
click at [848, 474] on li "Move line-item to" at bounding box center [912, 482] width 185 height 34
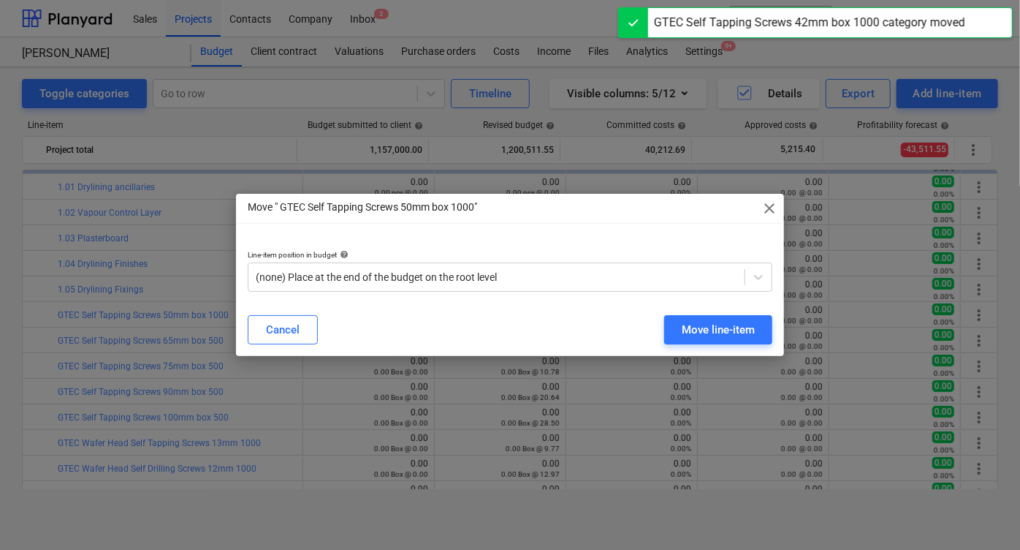
click at [448, 259] on p "Line-item position in budget help" at bounding box center [510, 256] width 525 height 12
click at [434, 261] on div "Line-item position in budget help (none) Place at the end of the budget on the …" at bounding box center [510, 271] width 525 height 42
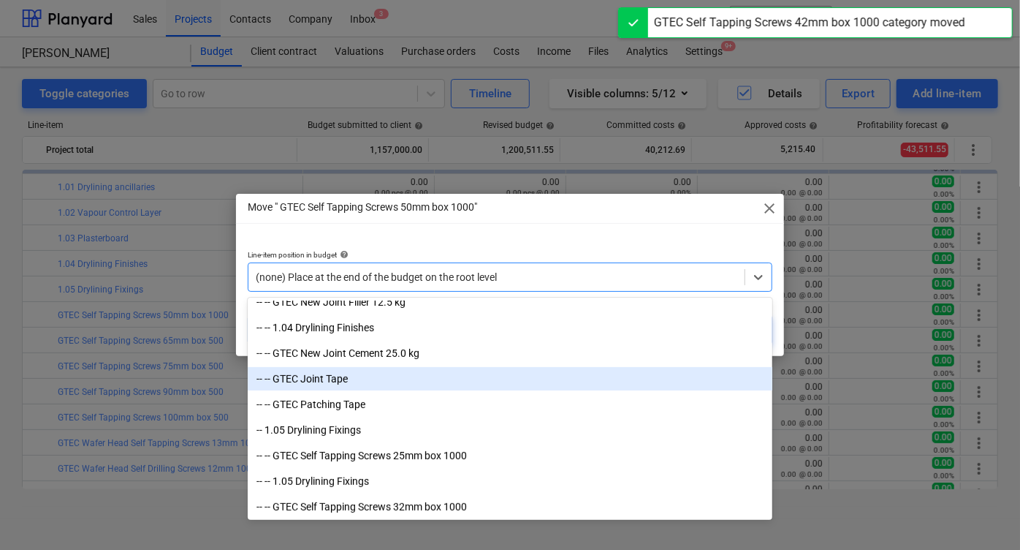
scroll to position [351, 0]
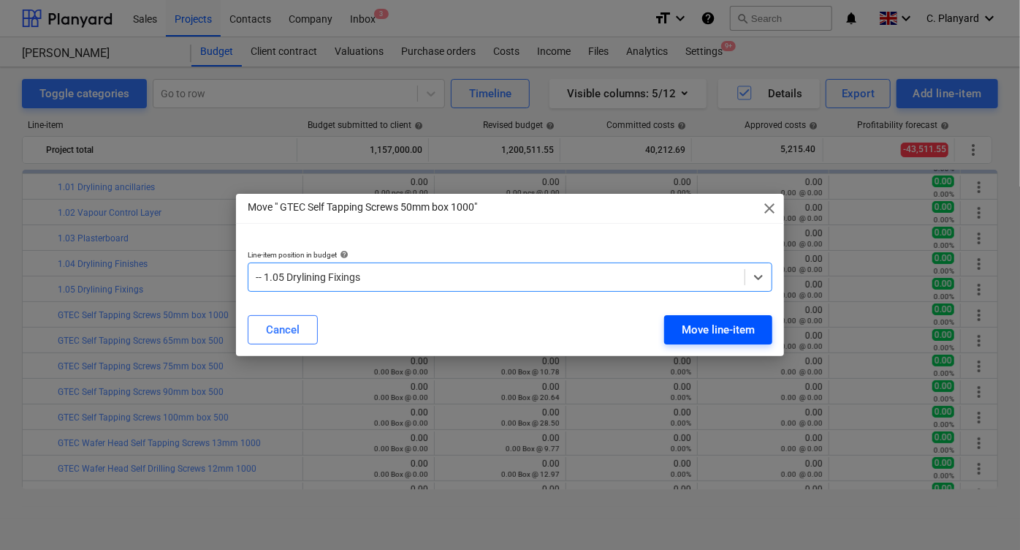
click at [682, 327] on div "Move line-item" at bounding box center [718, 329] width 73 height 19
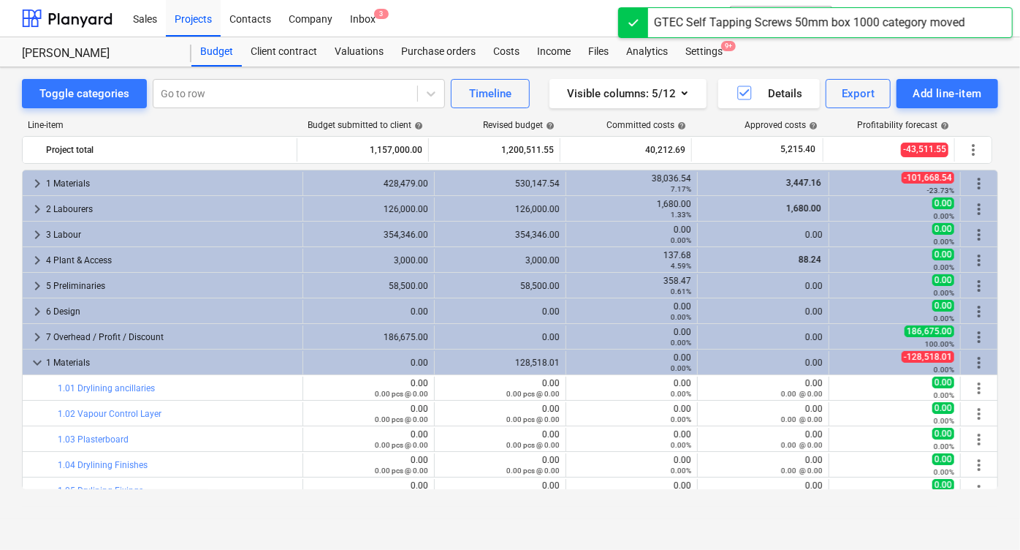
scroll to position [201, 0]
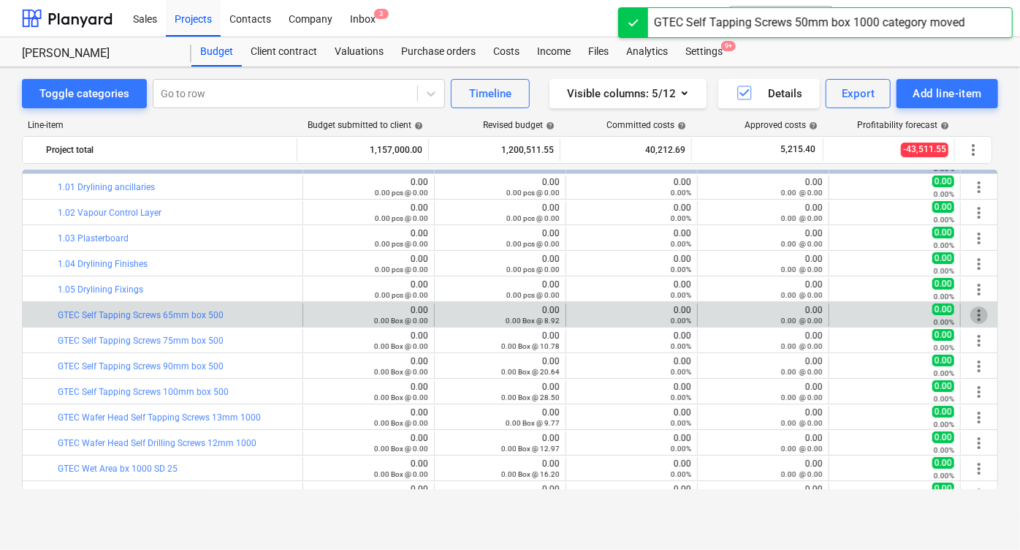
click at [975, 308] on span "more_vert" at bounding box center [979, 315] width 18 height 18
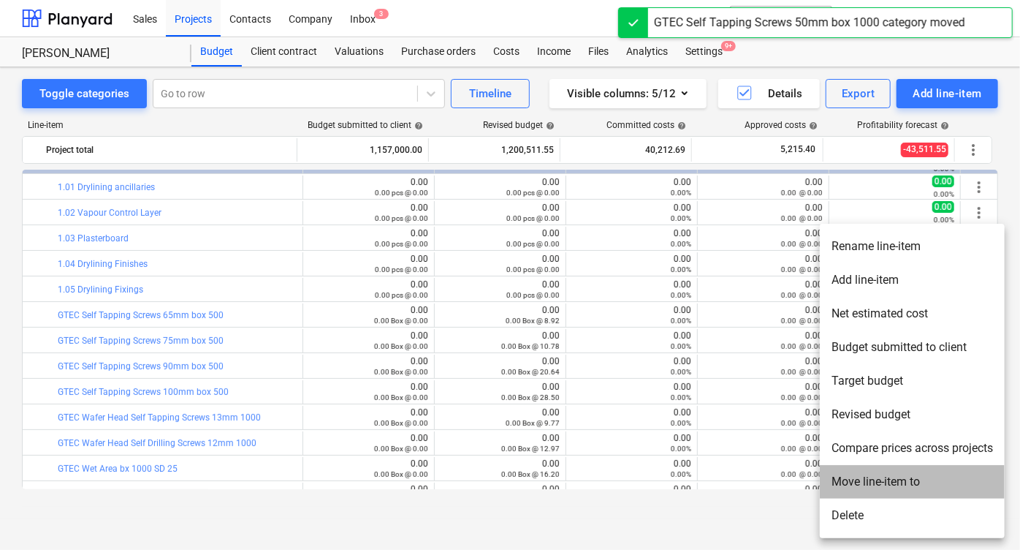
click at [855, 487] on li "Move line-item to" at bounding box center [912, 482] width 185 height 34
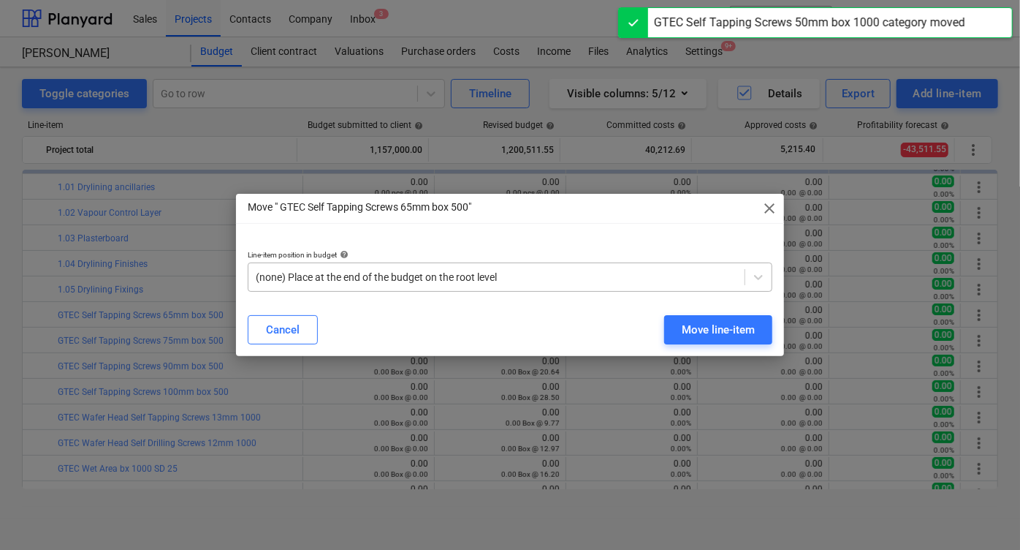
click at [510, 286] on div "(none) Place at the end of the budget on the root level" at bounding box center [496, 277] width 496 height 20
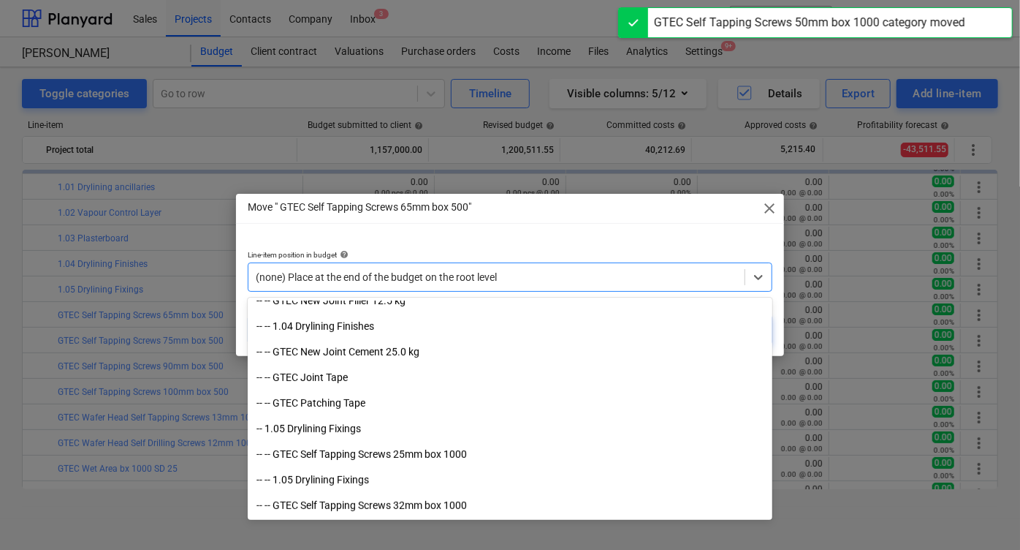
scroll to position [372, 0]
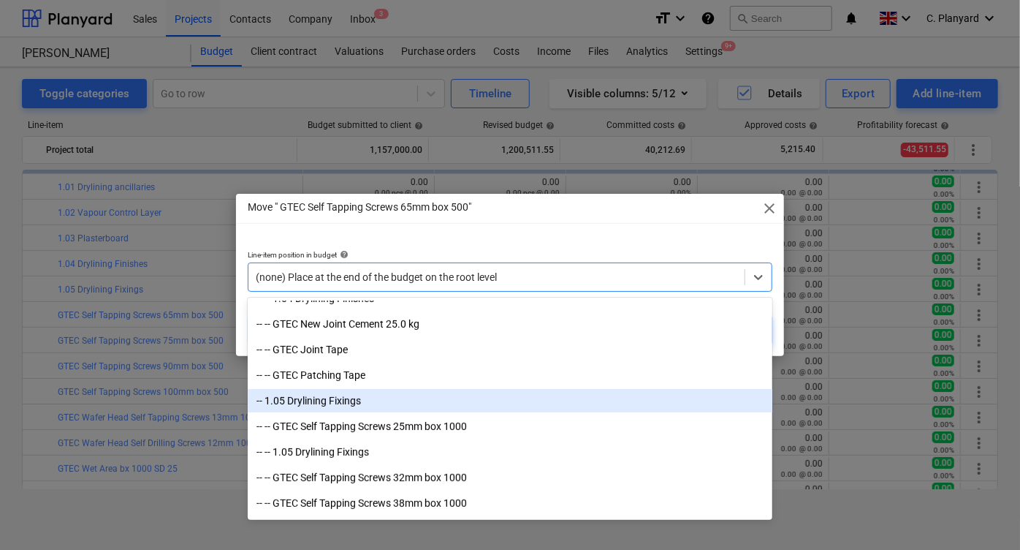
click at [409, 403] on div "-- 1.05 Drylining Fixings" at bounding box center [510, 400] width 525 height 23
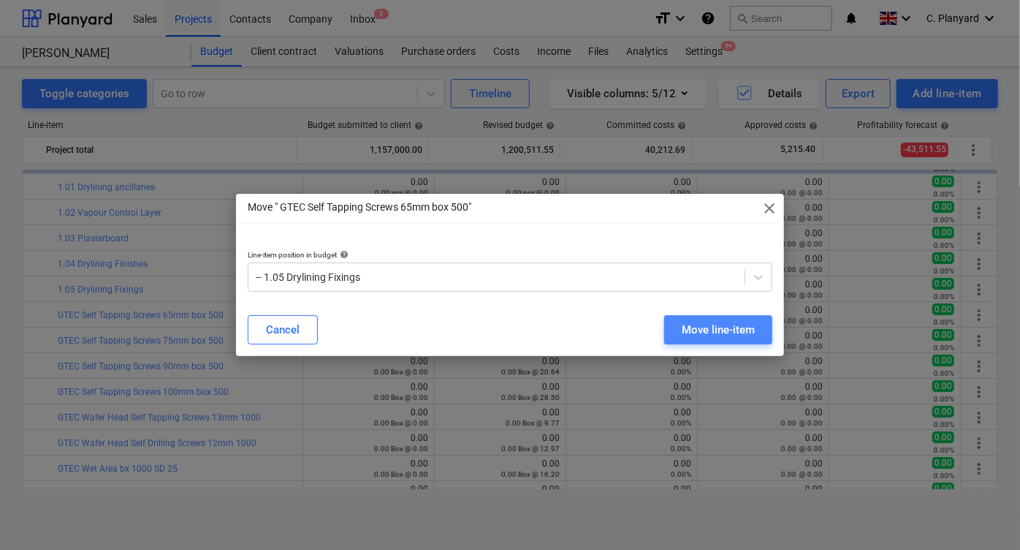
click at [693, 328] on div "Move line-item" at bounding box center [718, 329] width 73 height 19
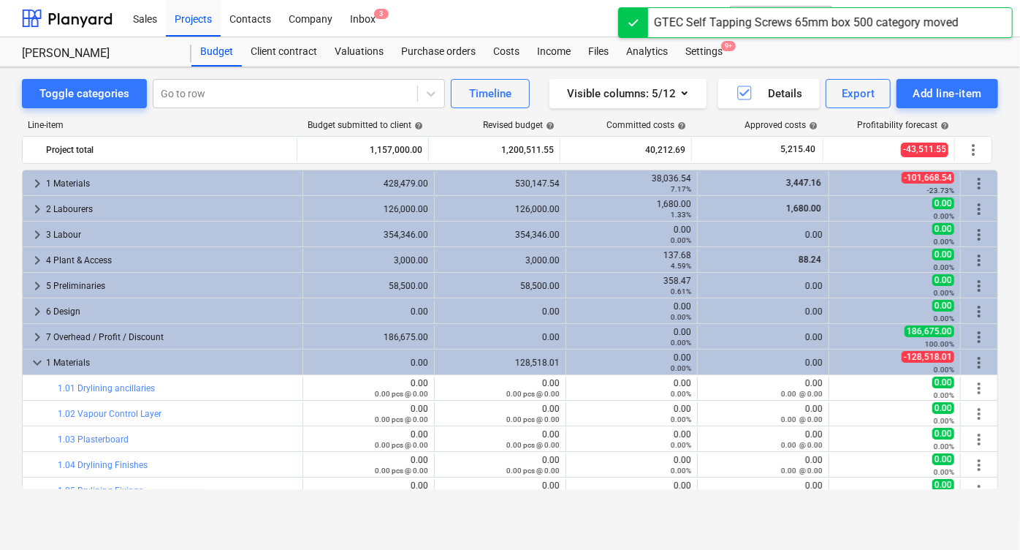
scroll to position [201, 0]
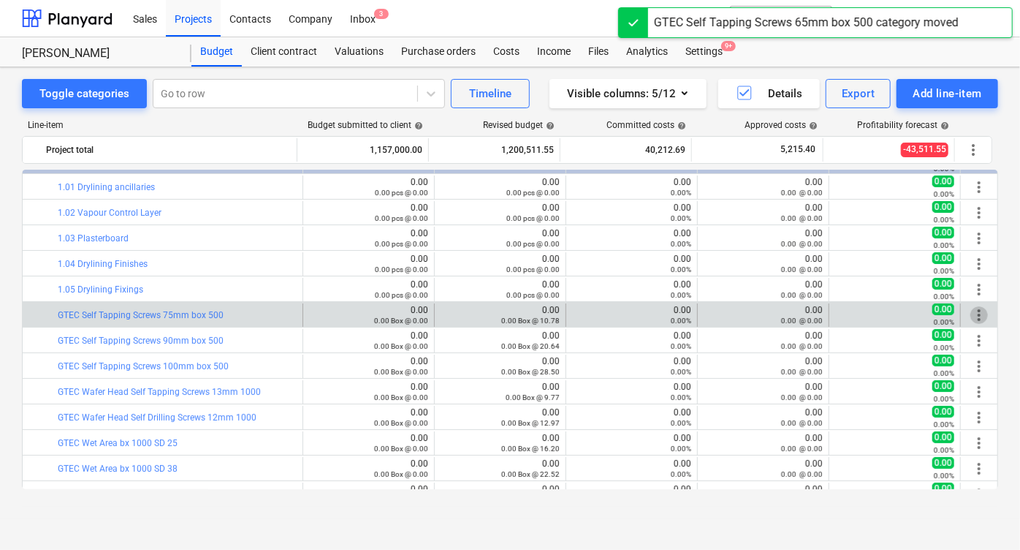
click at [971, 313] on span "more_vert" at bounding box center [979, 315] width 18 height 18
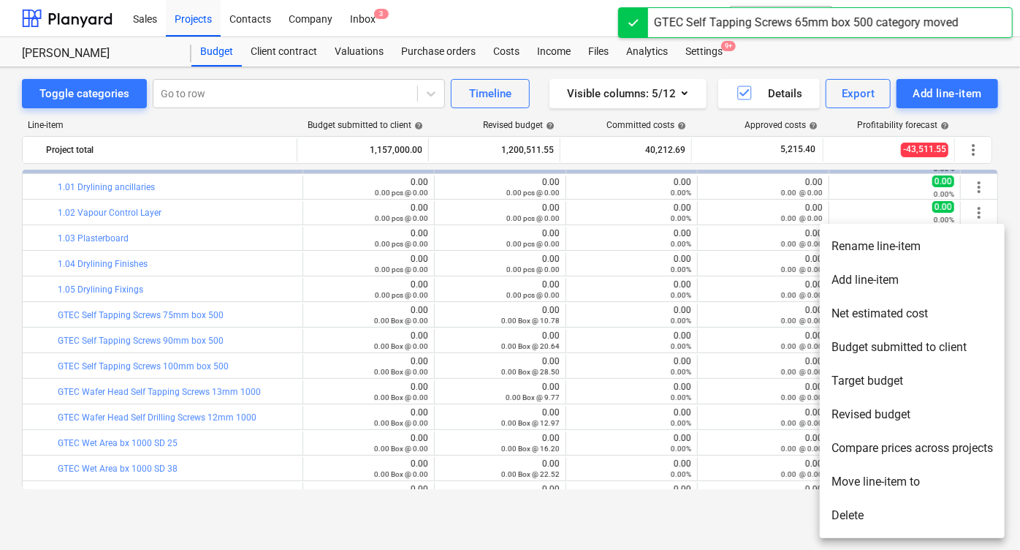
click at [856, 471] on li "Move line-item to" at bounding box center [912, 482] width 185 height 34
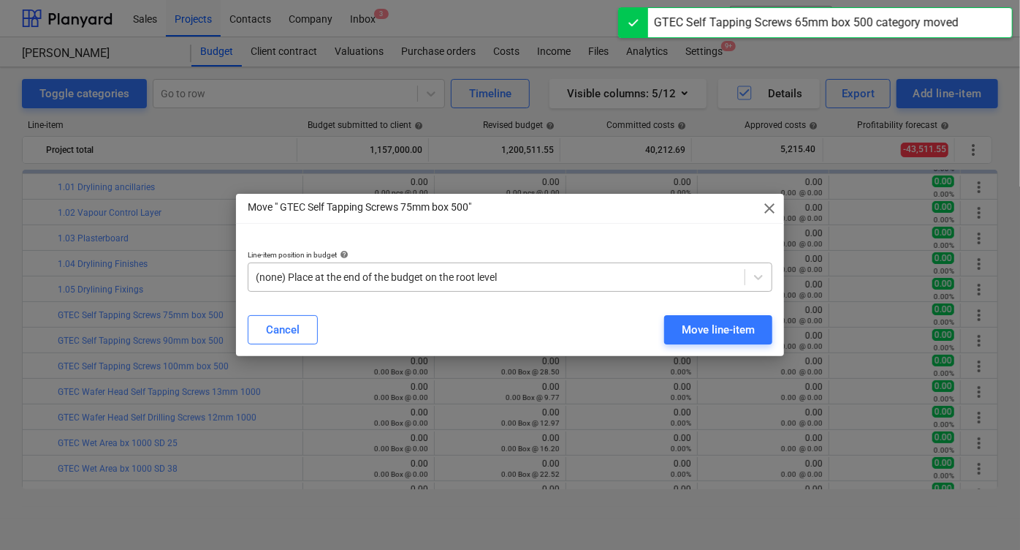
click at [455, 282] on div at bounding box center [497, 277] width 482 height 15
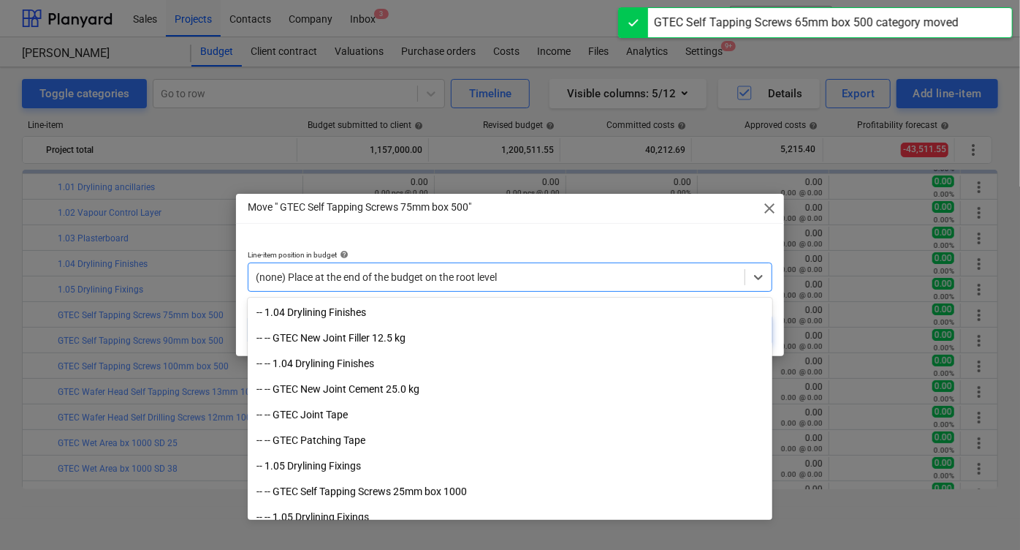
scroll to position [316, 0]
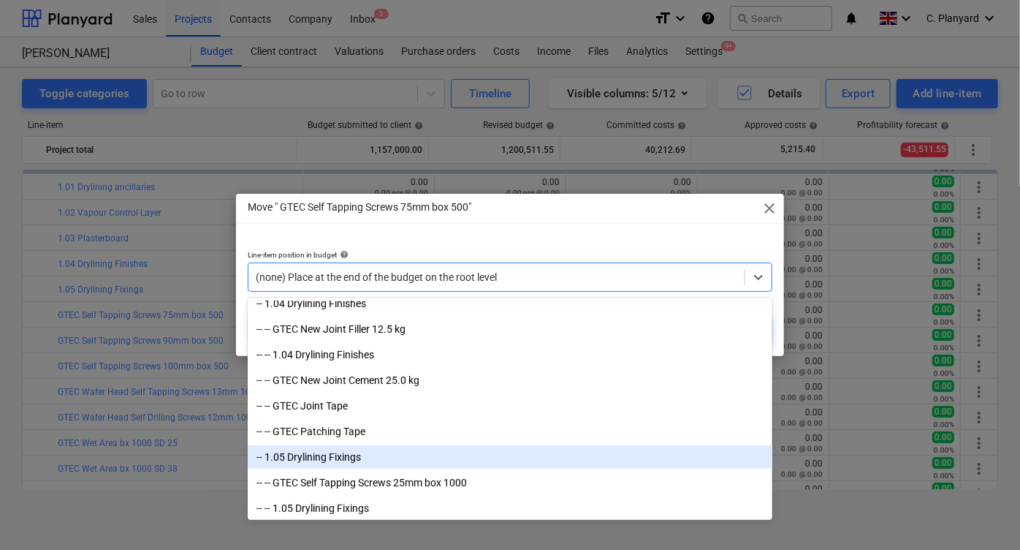
click at [382, 458] on div "-- 1.05 Drylining Fixings" at bounding box center [510, 456] width 525 height 23
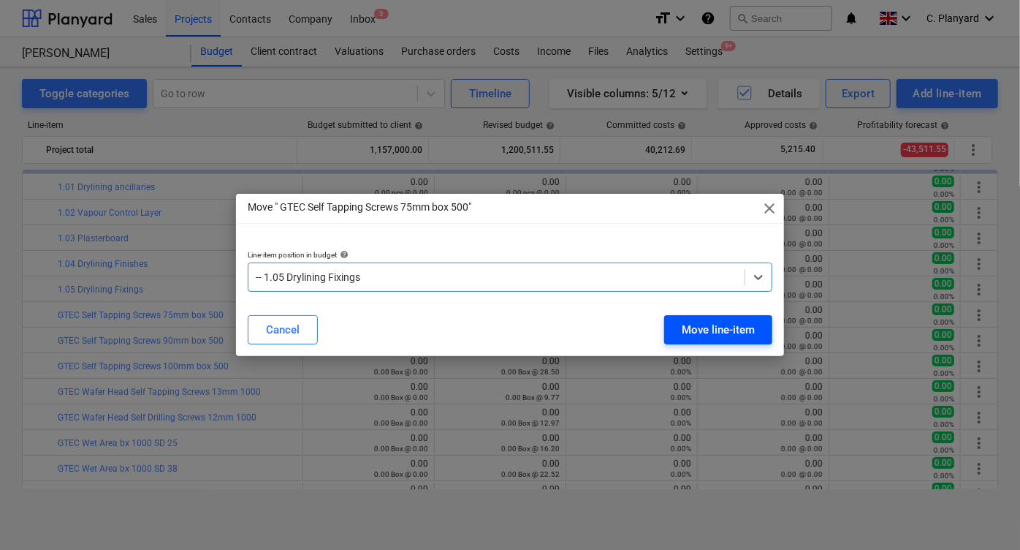
click at [712, 327] on div "Move line-item" at bounding box center [718, 329] width 73 height 19
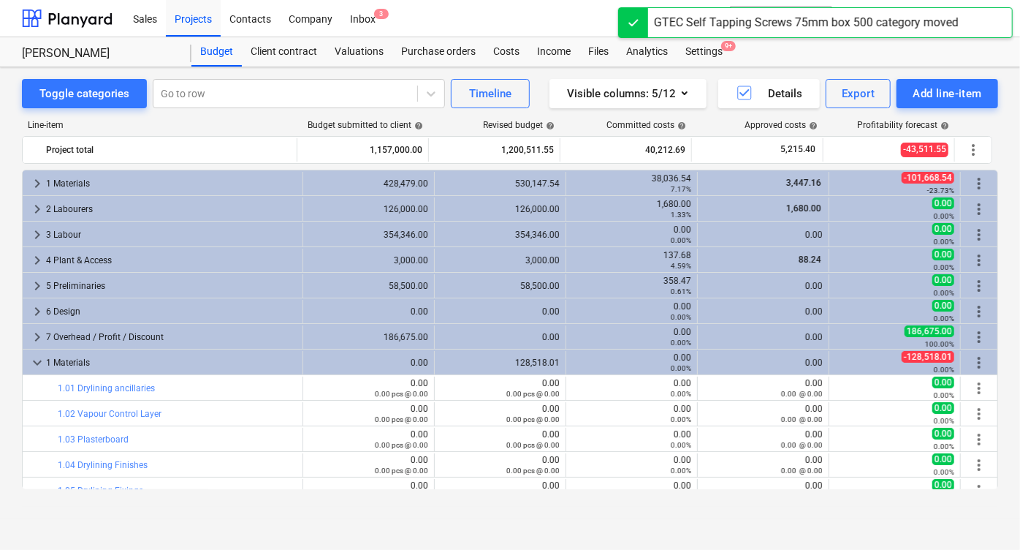
scroll to position [201, 0]
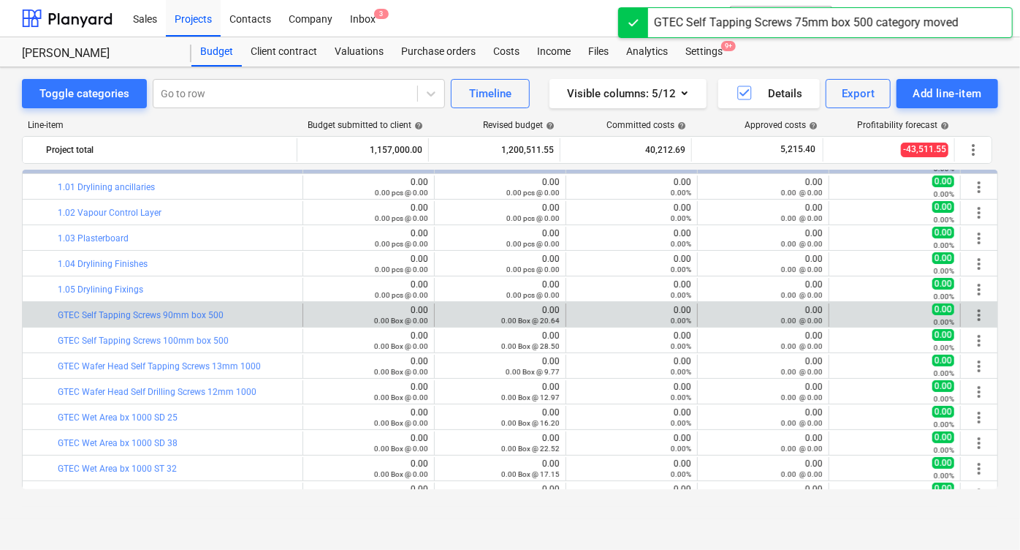
click at [977, 312] on span "more_vert" at bounding box center [979, 315] width 18 height 18
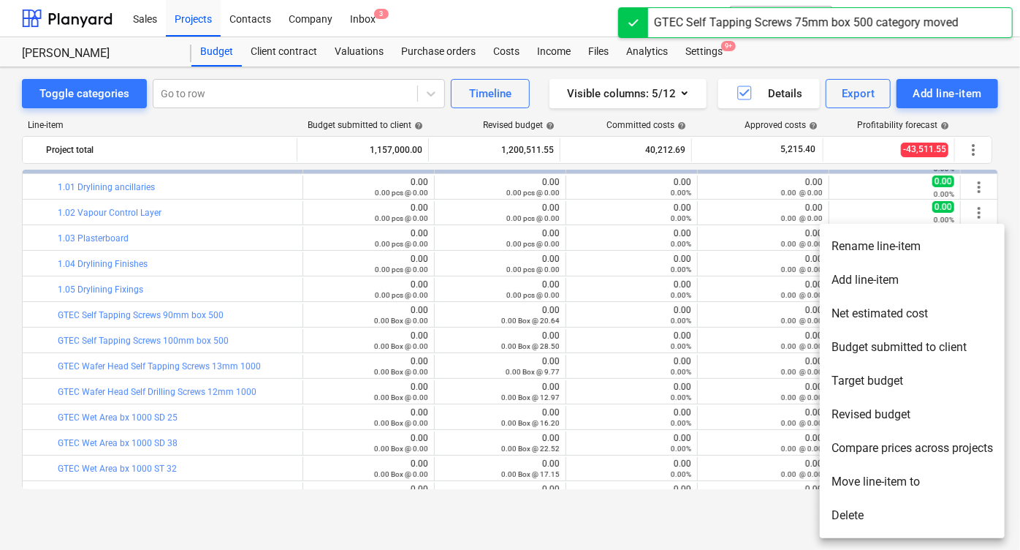
click at [856, 476] on li "Move line-item to" at bounding box center [912, 482] width 185 height 34
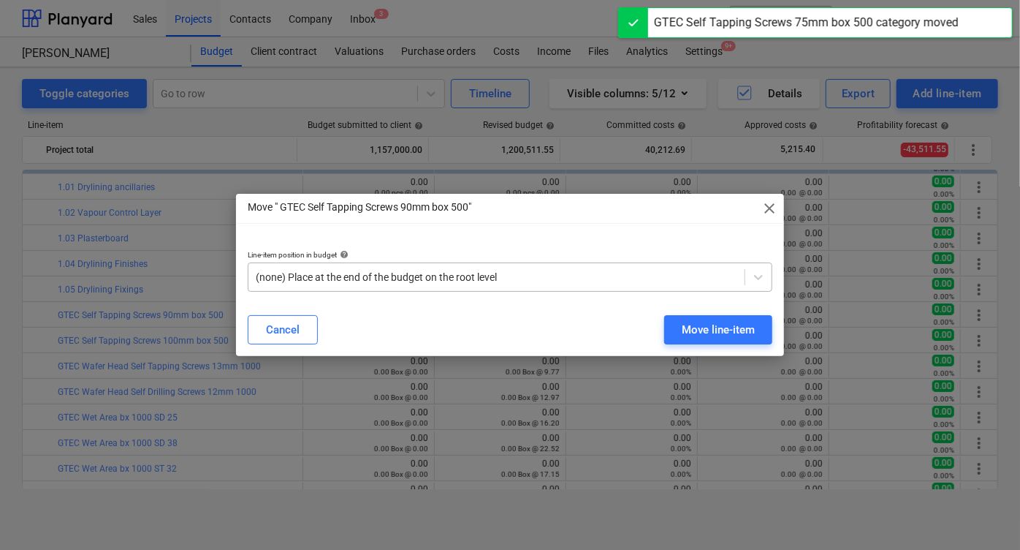
click at [438, 290] on div "(none) Place at the end of the budget on the root level" at bounding box center [510, 276] width 525 height 29
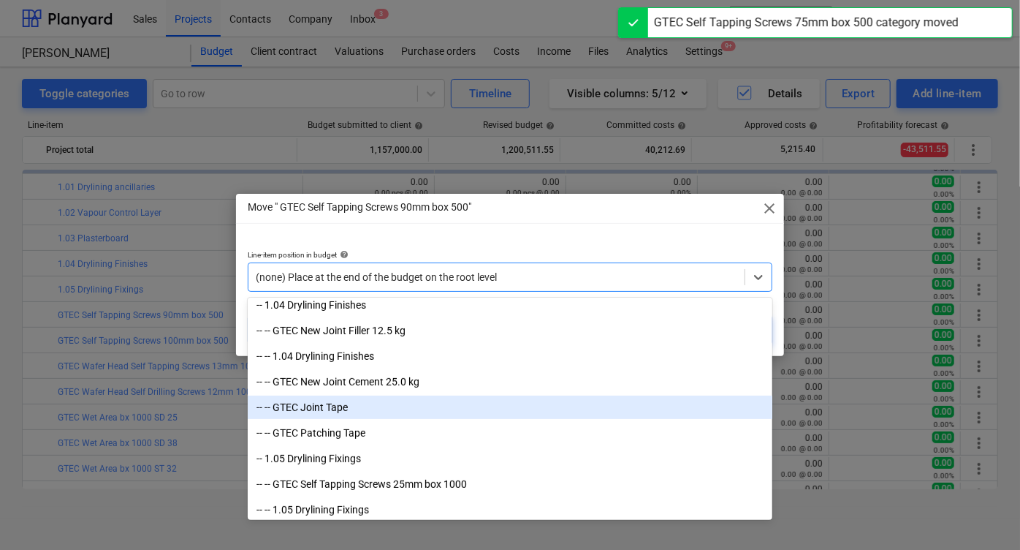
scroll to position [349, 0]
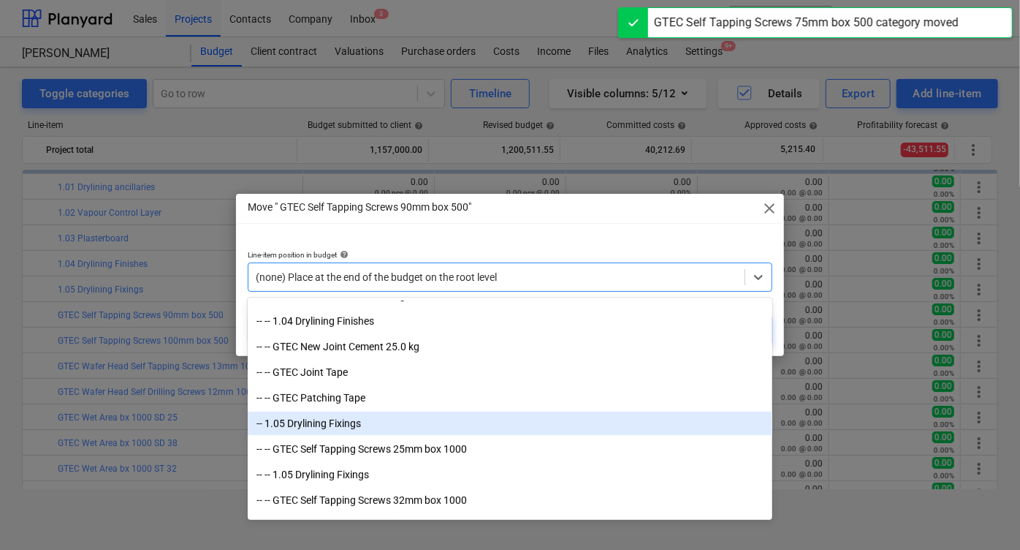
click at [388, 430] on div "-- 1.05 Drylining Fixings" at bounding box center [510, 422] width 525 height 23
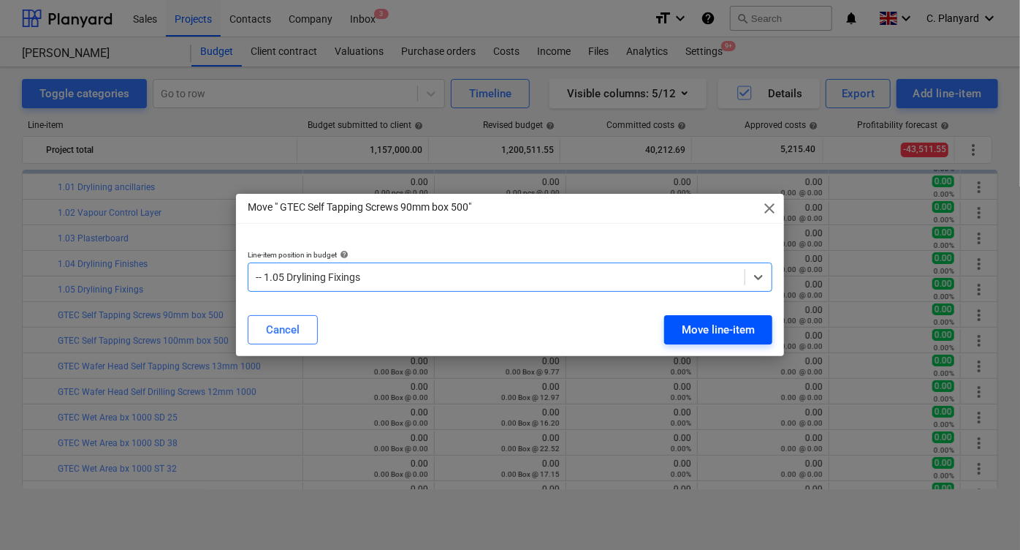
click at [712, 329] on div "Move line-item" at bounding box center [718, 329] width 73 height 19
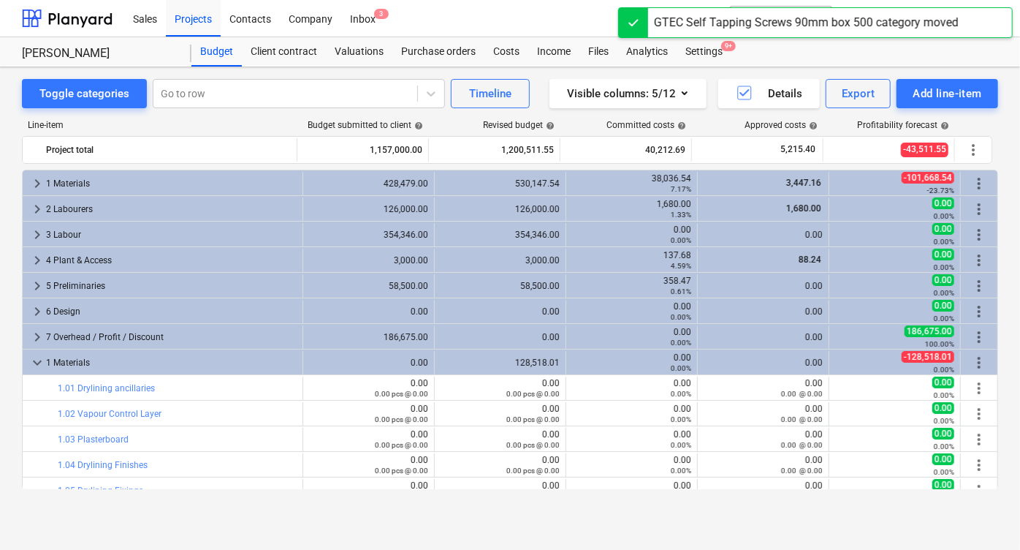
scroll to position [201, 0]
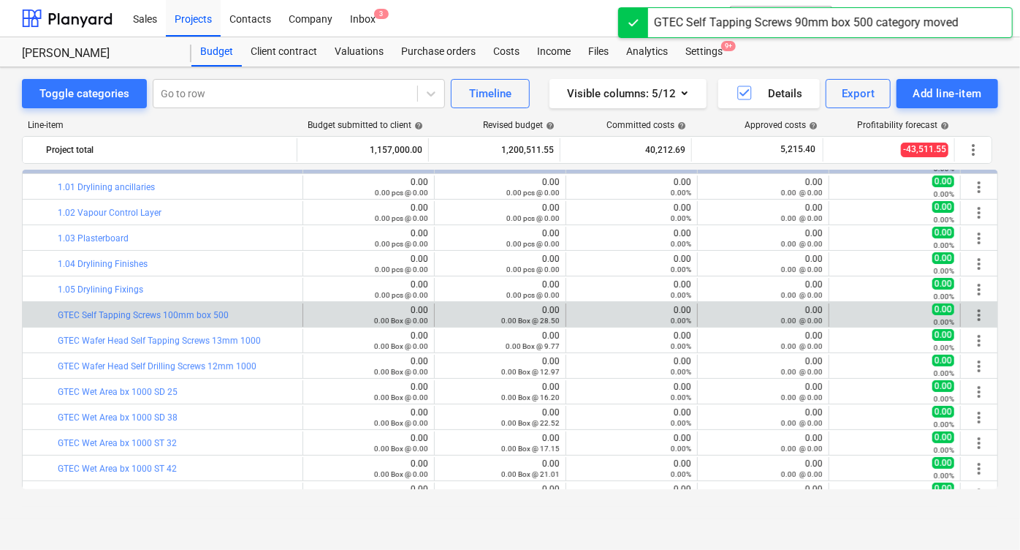
click at [972, 312] on span "more_vert" at bounding box center [979, 315] width 18 height 18
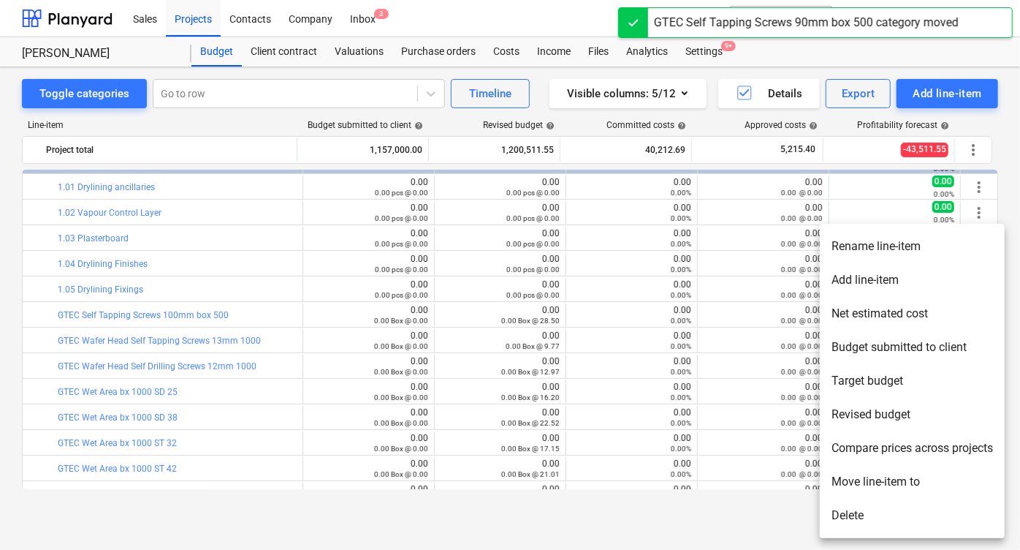
click at [859, 483] on li "Move line-item to" at bounding box center [912, 482] width 185 height 34
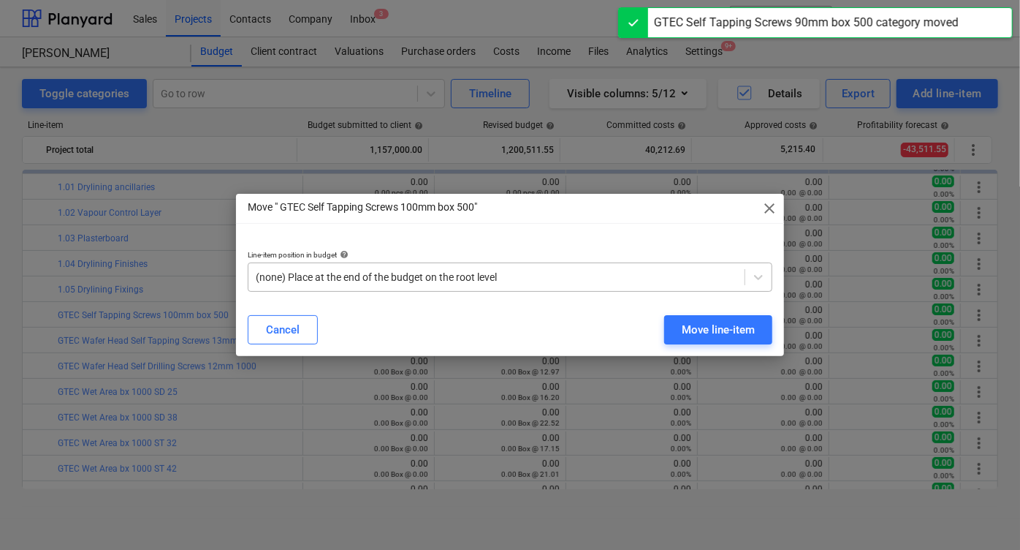
click at [476, 276] on div at bounding box center [497, 277] width 482 height 15
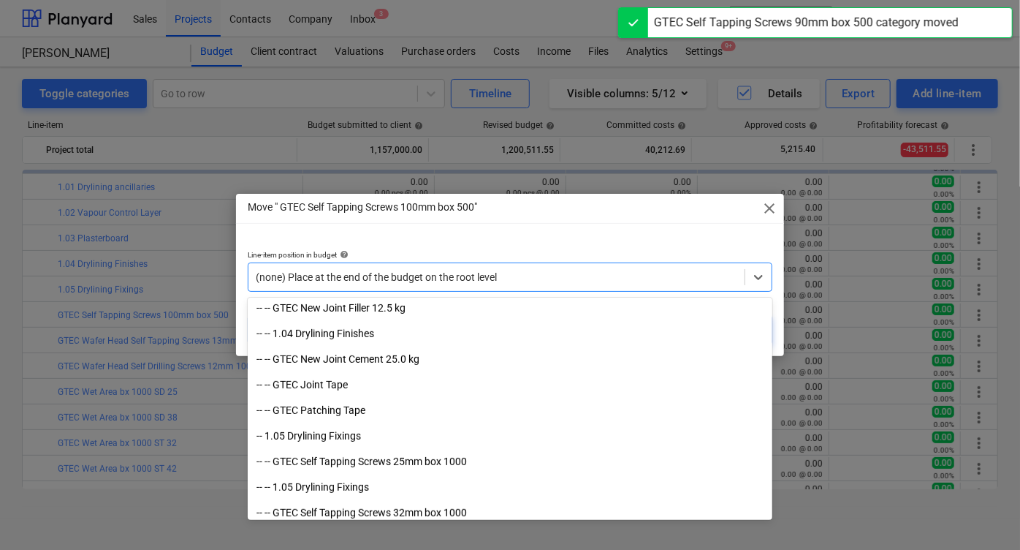
scroll to position [338, 0]
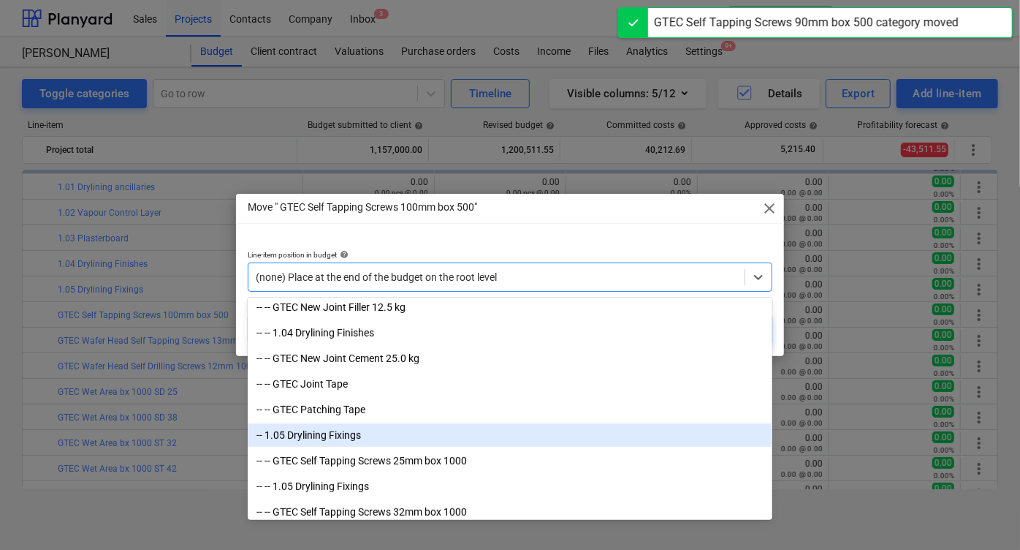
click at [415, 438] on div "-- 1.05 Drylining Fixings" at bounding box center [510, 434] width 525 height 23
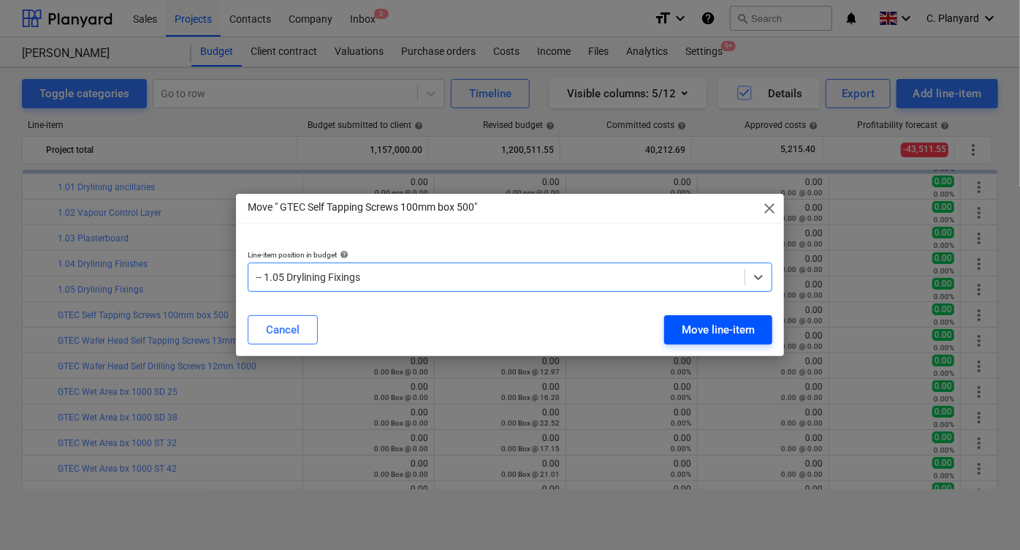
click at [706, 337] on div "Move line-item" at bounding box center [718, 329] width 73 height 19
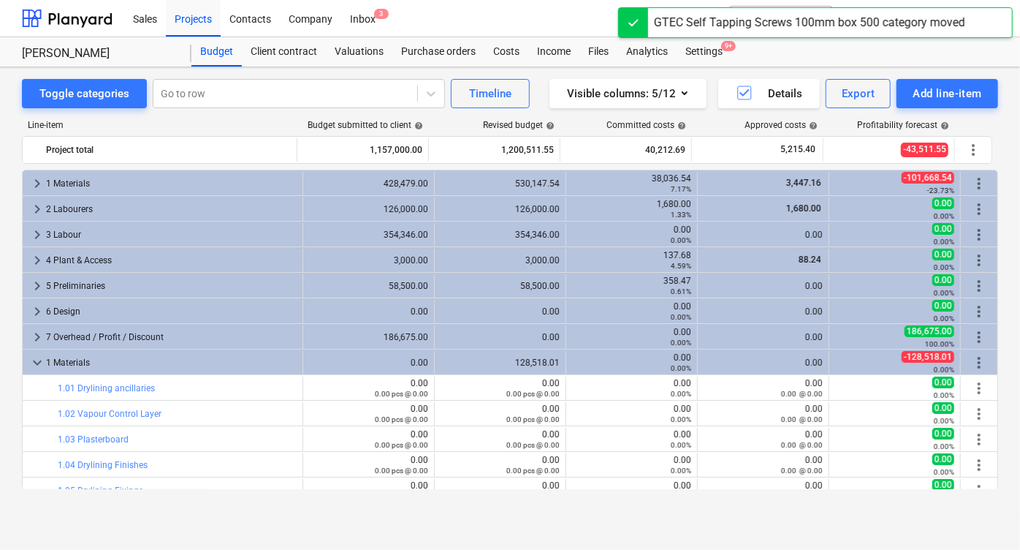
scroll to position [201, 0]
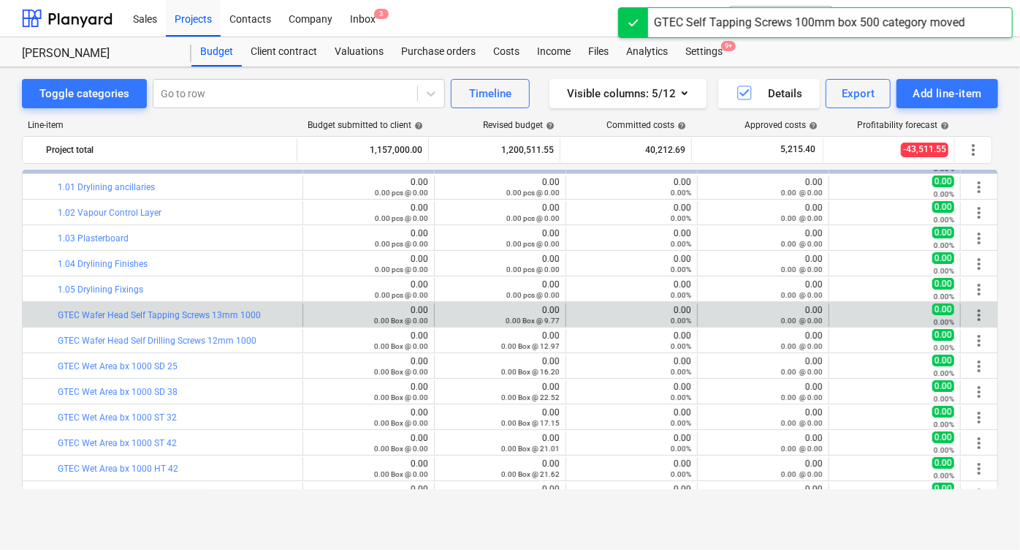
click at [971, 313] on span "more_vert" at bounding box center [979, 315] width 18 height 18
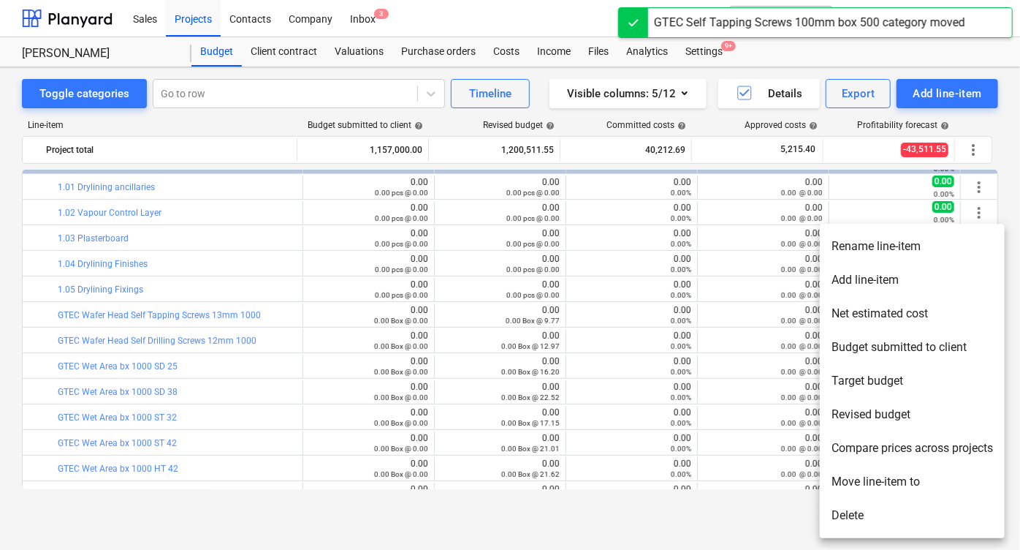
click at [864, 476] on li "Move line-item to" at bounding box center [912, 482] width 185 height 34
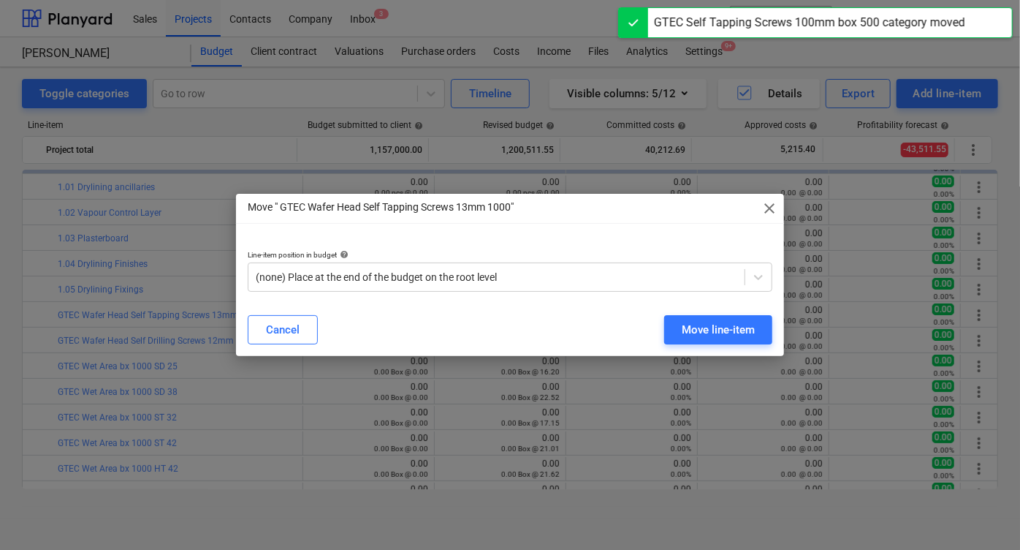
click at [522, 294] on div "Line-item position in budget help (none) Place at the end of the budget on the …" at bounding box center [510, 270] width 548 height 65
click at [514, 277] on div at bounding box center [497, 277] width 482 height 15
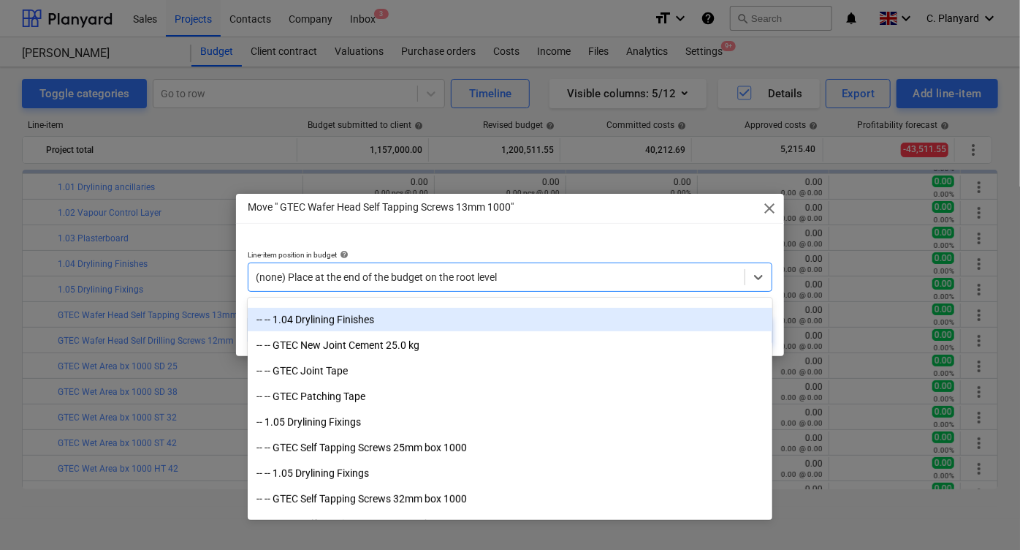
scroll to position [393, 0]
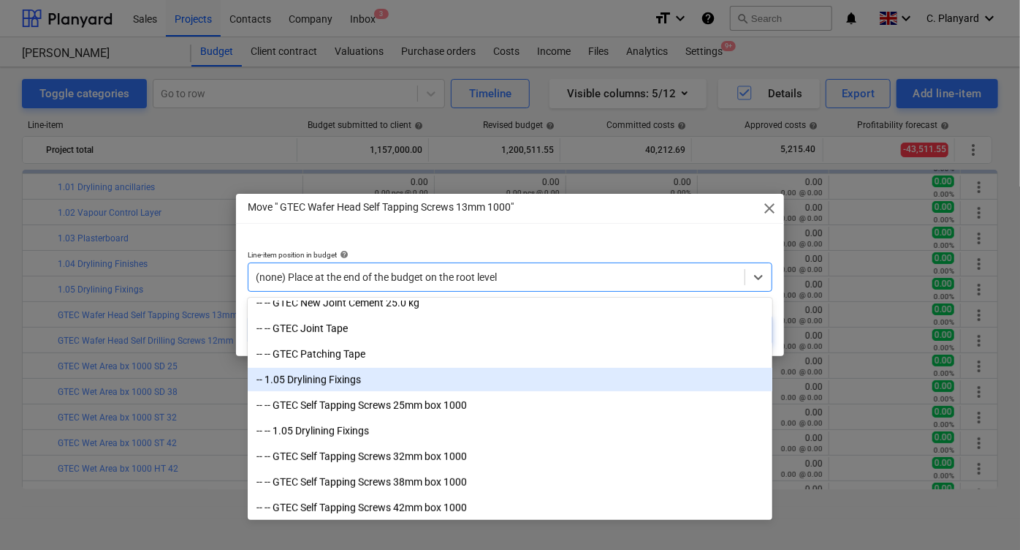
click at [447, 376] on div "-- 1.05 Drylining Fixings" at bounding box center [510, 379] width 525 height 23
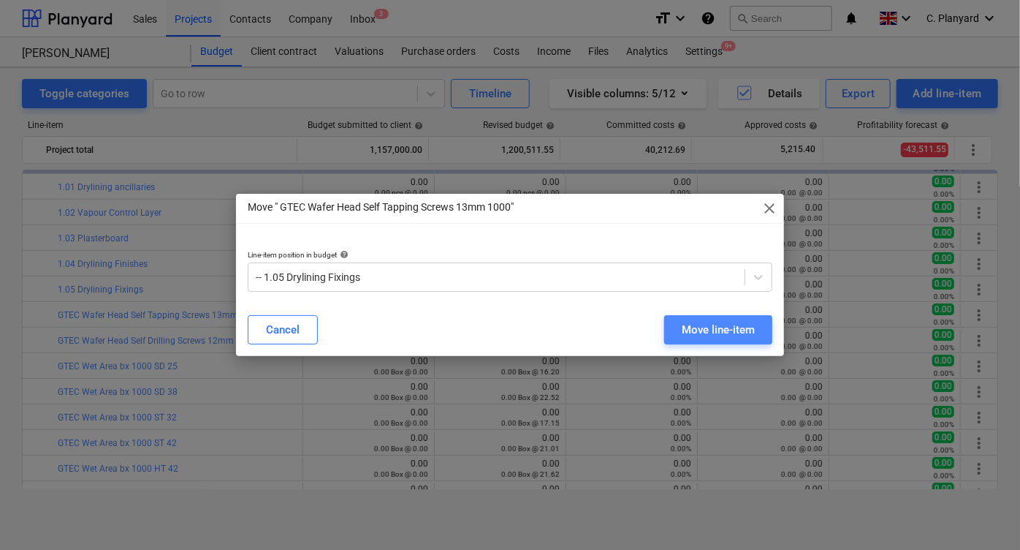
click at [707, 329] on div "Move line-item" at bounding box center [718, 329] width 73 height 19
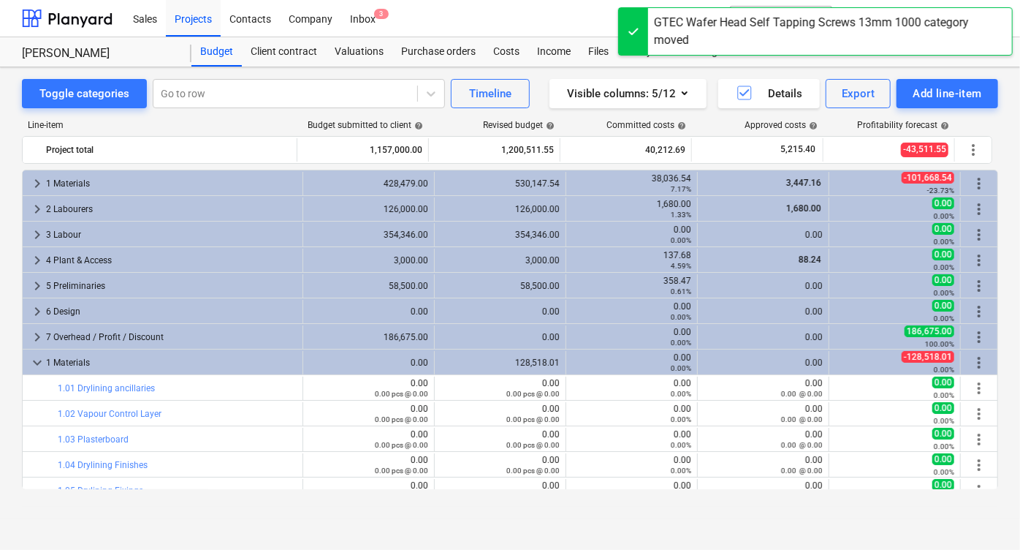
scroll to position [201, 0]
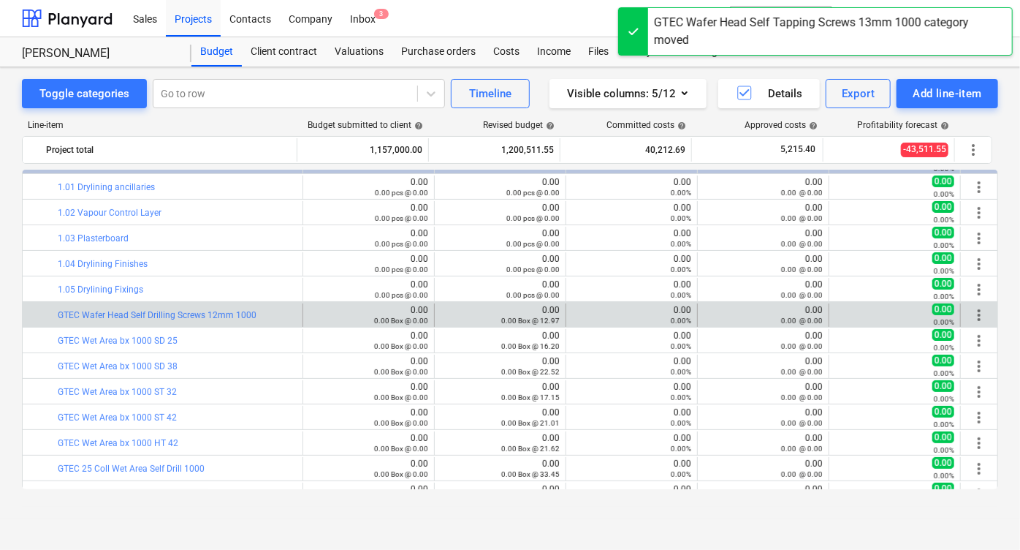
click at [970, 311] on span "more_vert" at bounding box center [979, 315] width 18 height 18
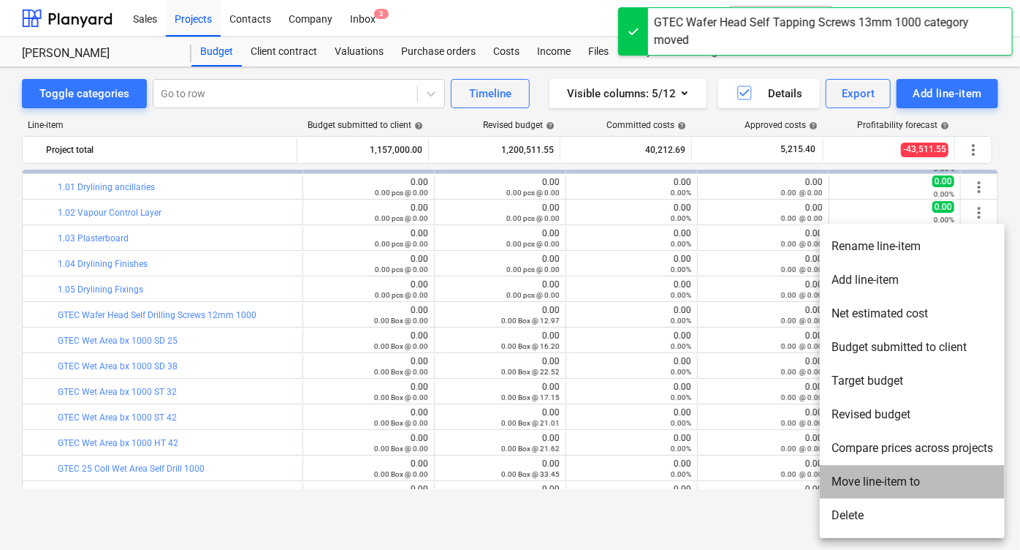
click at [841, 479] on li "Move line-item to" at bounding box center [912, 482] width 185 height 34
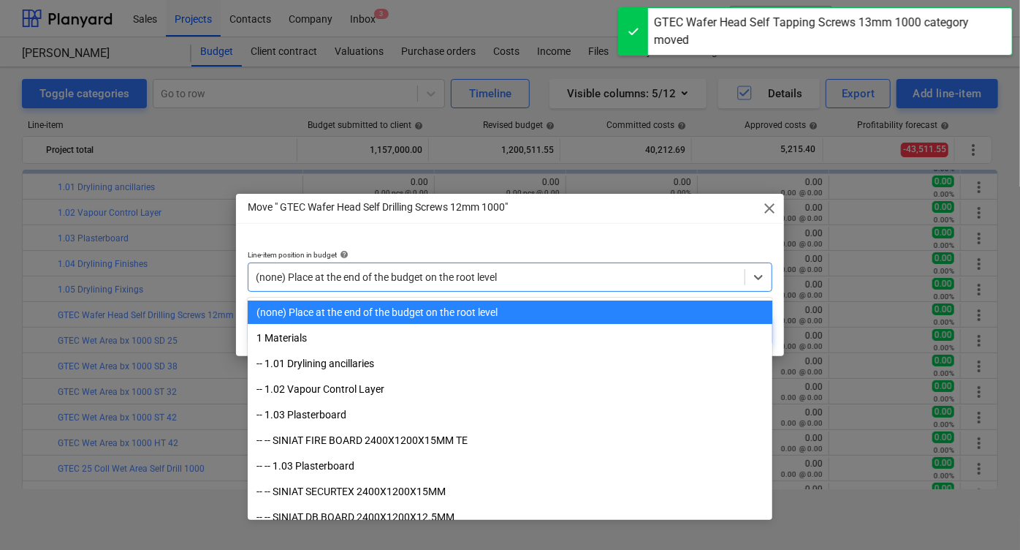
click at [520, 275] on div at bounding box center [497, 277] width 482 height 15
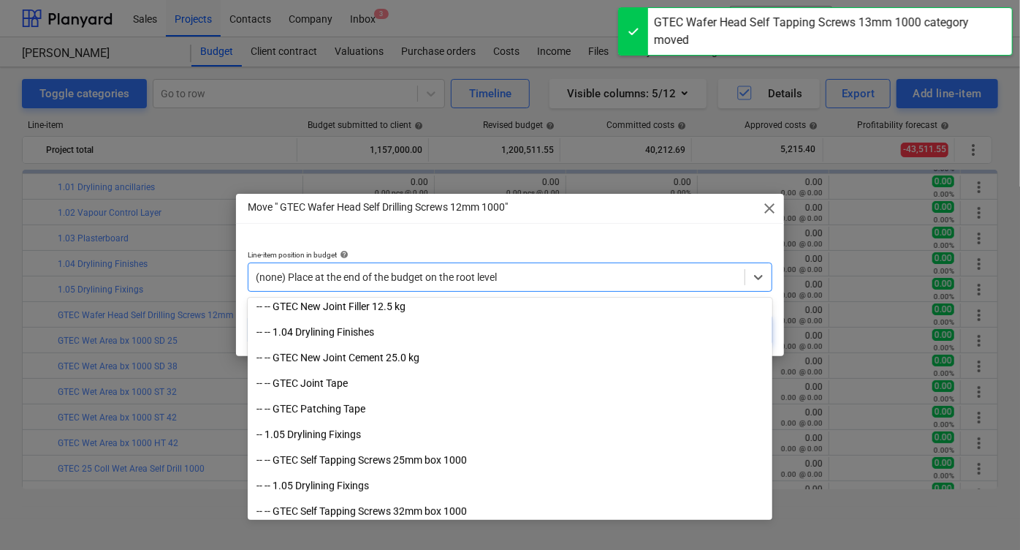
scroll to position [346, 0]
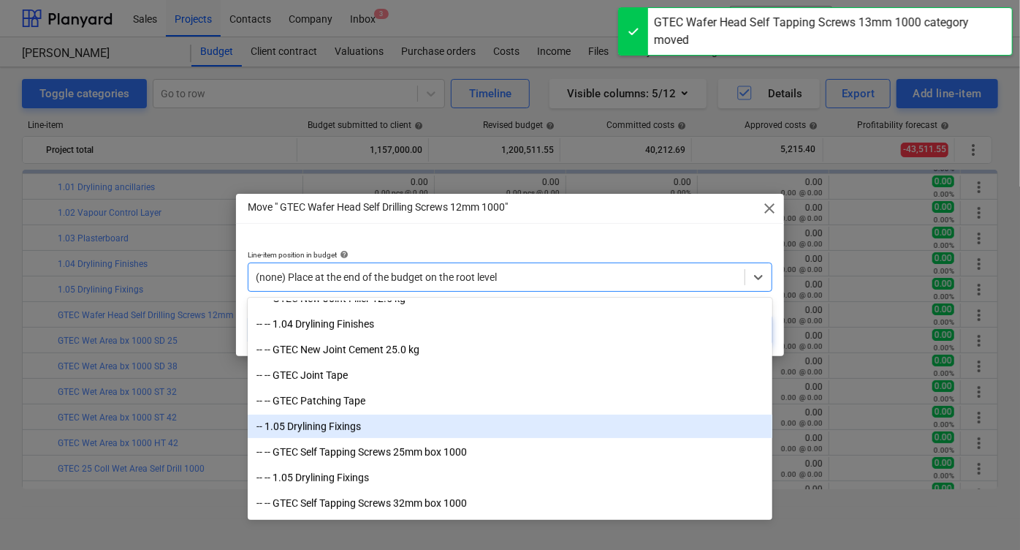
click at [423, 430] on div "-- 1.05 Drylining Fixings" at bounding box center [510, 425] width 525 height 23
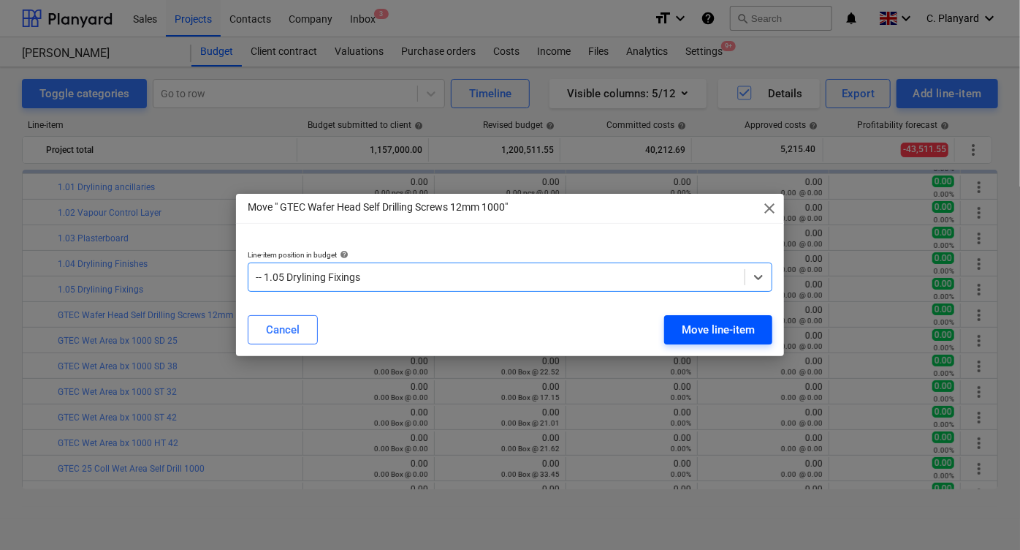
click at [714, 331] on div "Move line-item" at bounding box center [718, 329] width 73 height 19
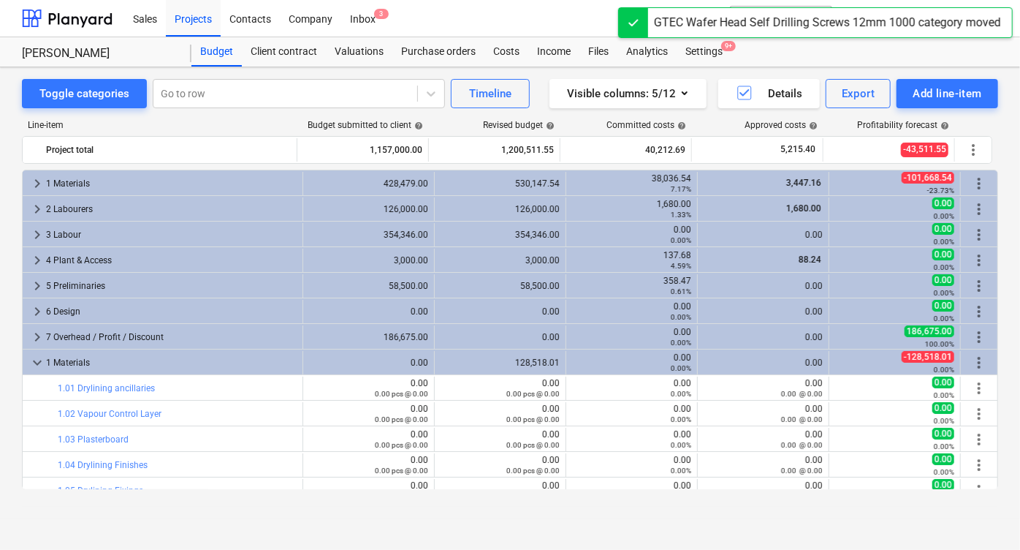
scroll to position [201, 0]
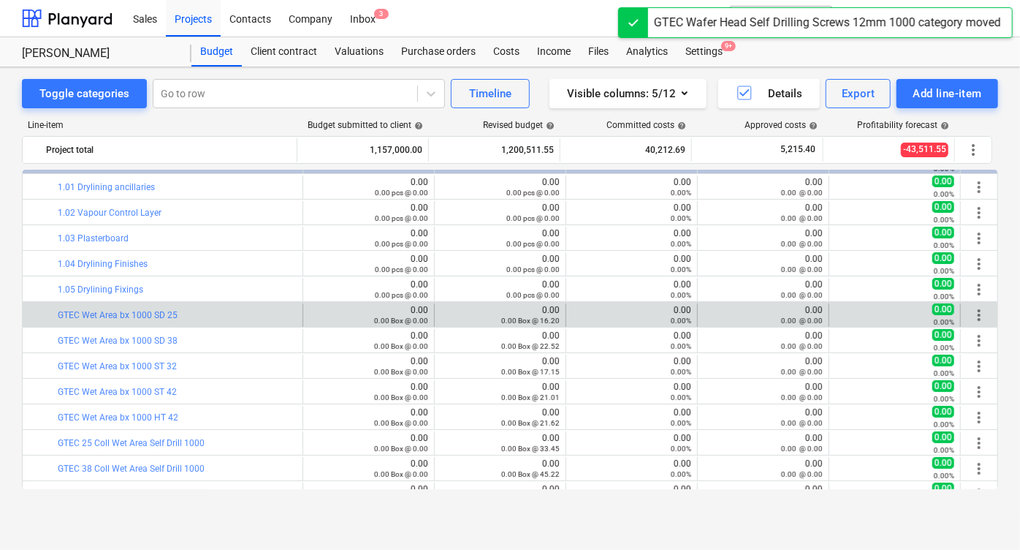
click at [979, 313] on span "more_vert" at bounding box center [979, 315] width 18 height 18
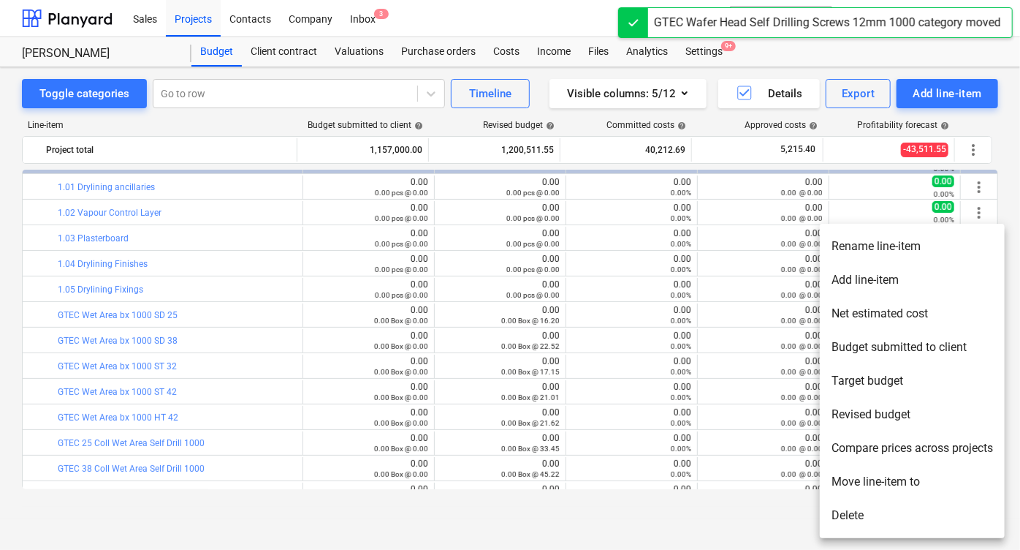
click at [872, 475] on li "Move line-item to" at bounding box center [912, 482] width 185 height 34
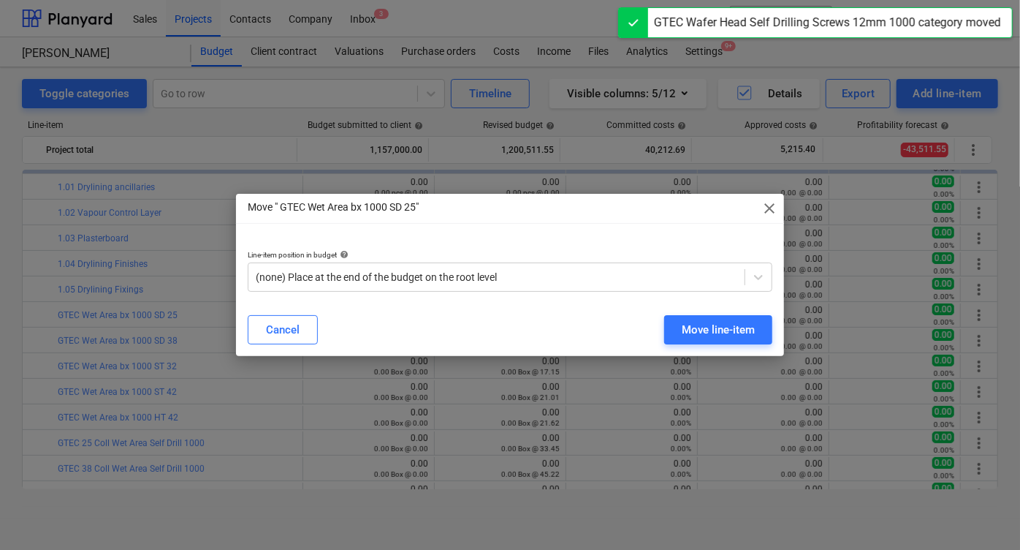
click at [552, 293] on div "Line-item position in budget help (none) Place at the end of the budget on the …" at bounding box center [510, 270] width 548 height 65
click at [518, 292] on div "Line-item position in budget help (none) Place at the end of the budget on the …" at bounding box center [510, 270] width 548 height 65
click at [518, 289] on div "(none) Place at the end of the budget on the root level" at bounding box center [510, 276] width 525 height 29
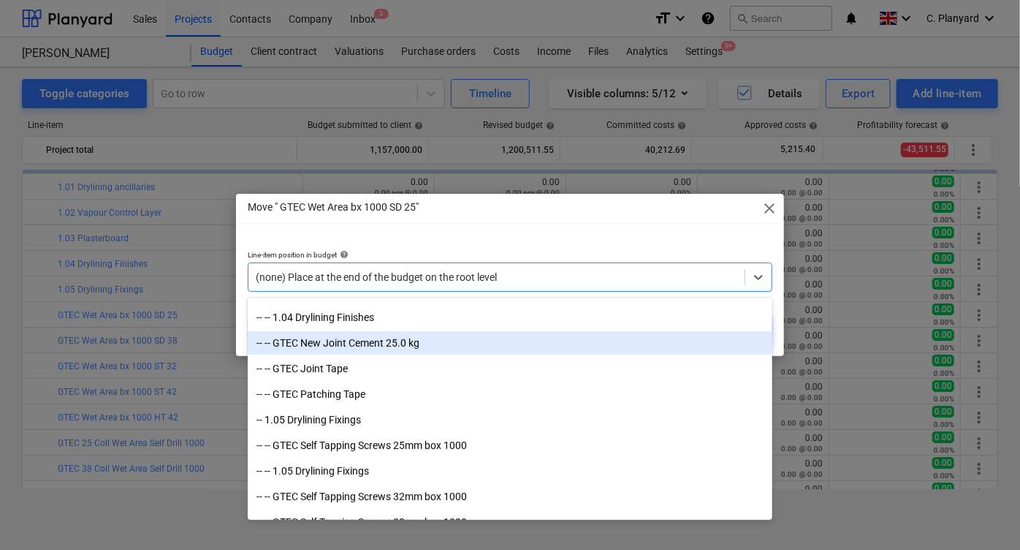
scroll to position [357, 0]
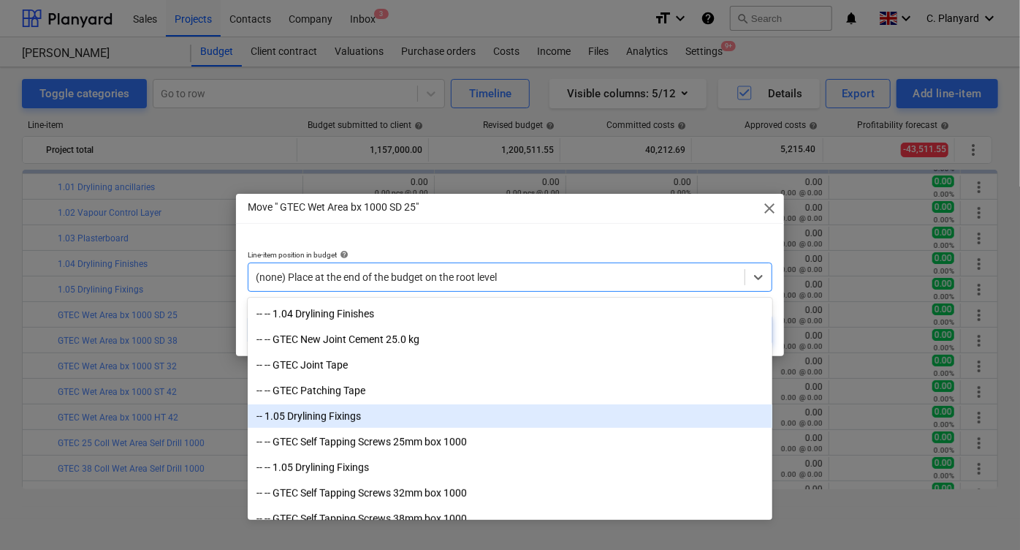
click at [482, 422] on div "-- 1.05 Drylining Fixings" at bounding box center [510, 415] width 525 height 23
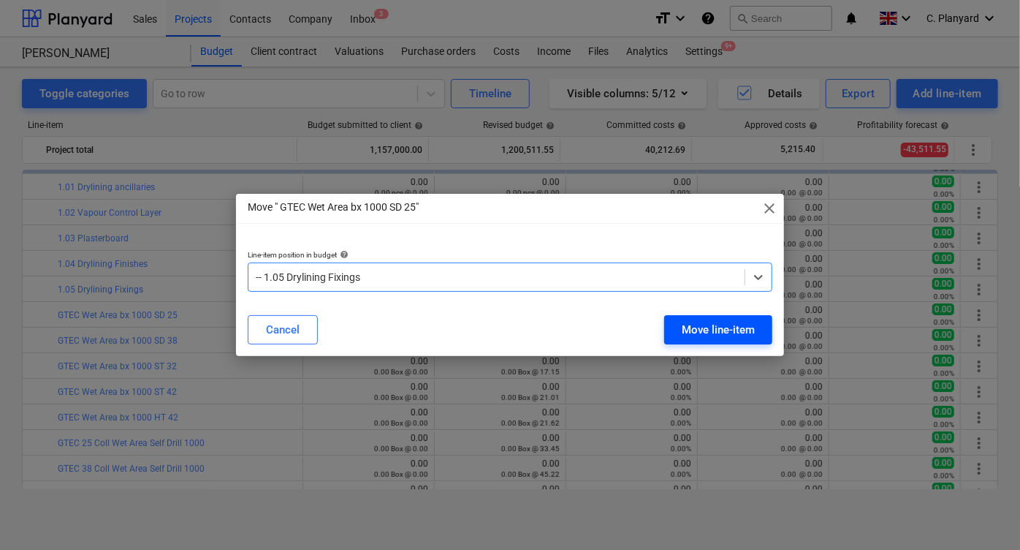
click at [674, 325] on button "Move line-item" at bounding box center [718, 329] width 108 height 29
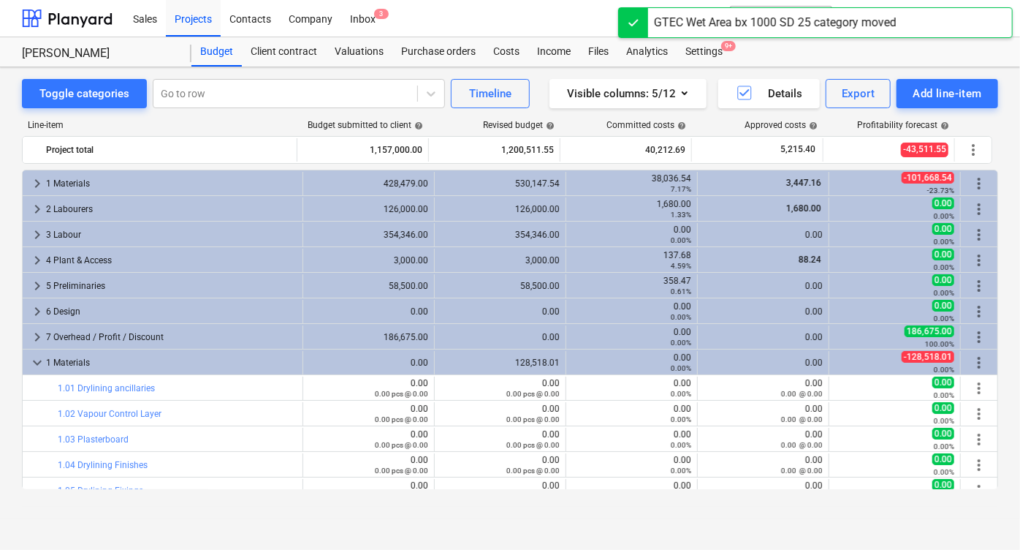
scroll to position [201, 0]
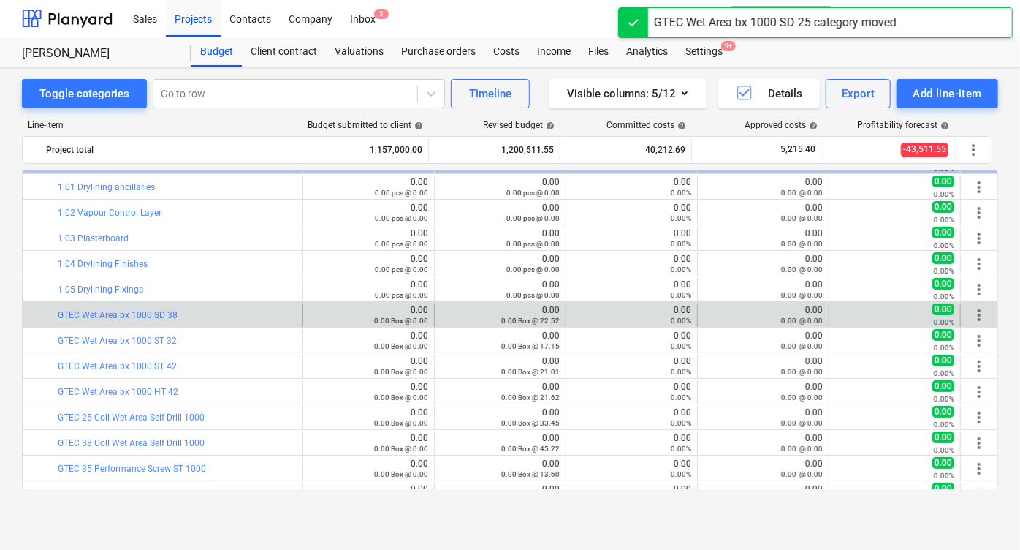
click at [972, 316] on span "more_vert" at bounding box center [979, 315] width 18 height 18
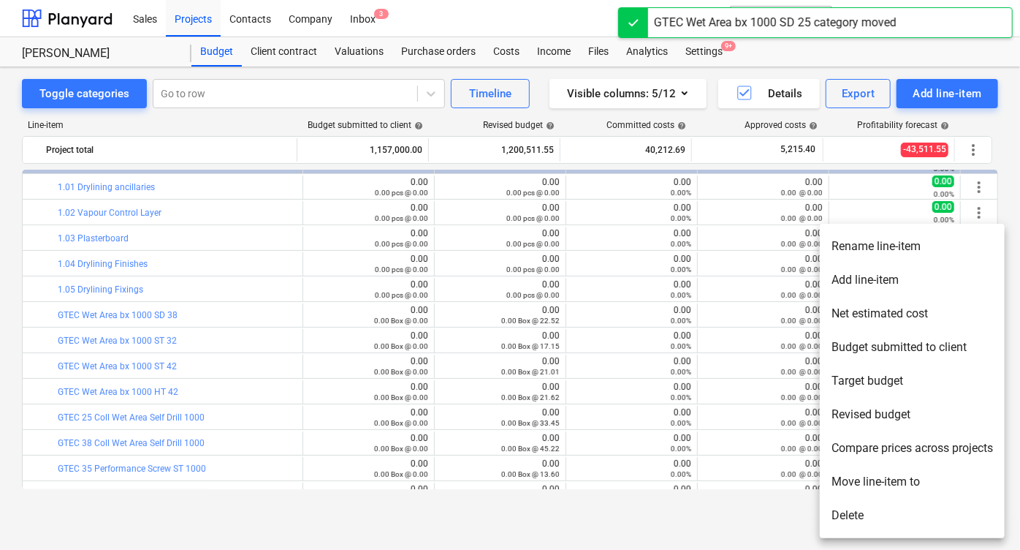
click at [851, 479] on li "Move line-item to" at bounding box center [912, 482] width 185 height 34
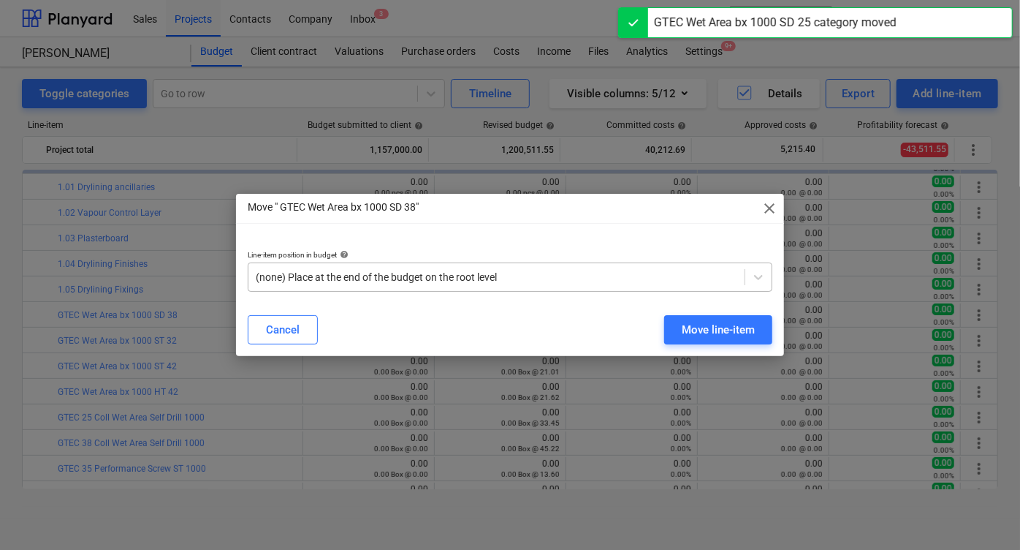
click at [474, 273] on div at bounding box center [497, 277] width 482 height 15
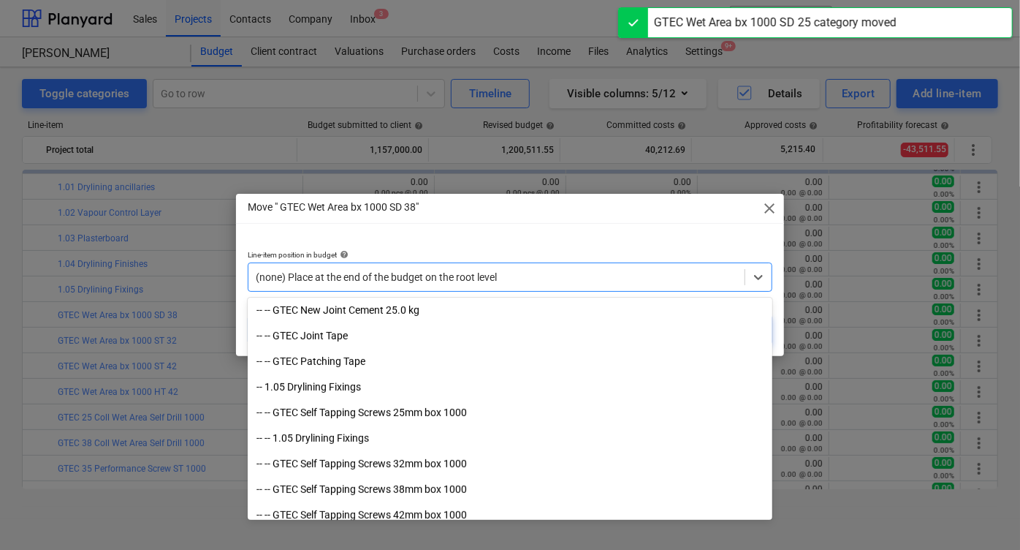
scroll to position [385, 0]
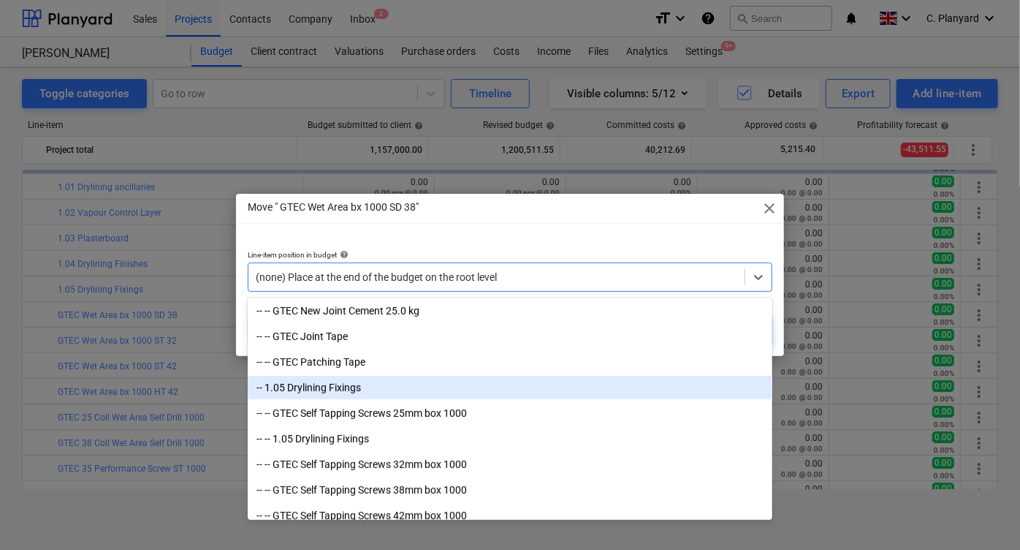
click at [444, 392] on div "-- 1.05 Drylining Fixings" at bounding box center [510, 387] width 525 height 23
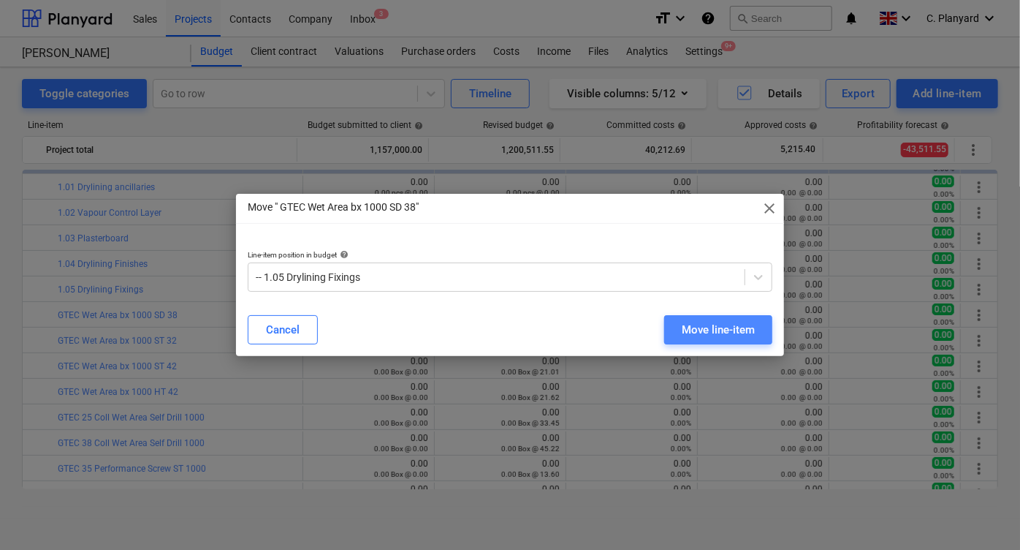
click at [712, 324] on div "Move line-item" at bounding box center [718, 329] width 73 height 19
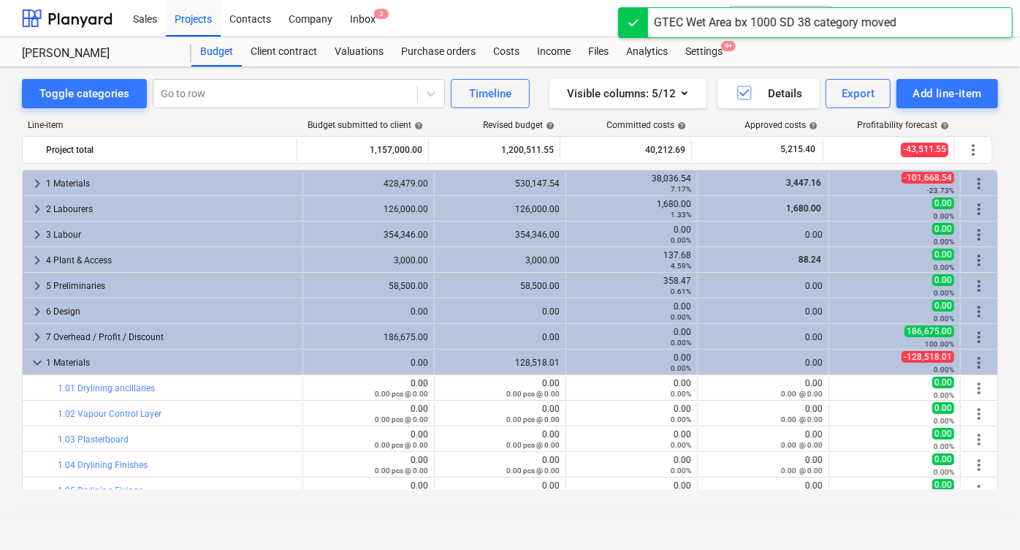
scroll to position [201, 0]
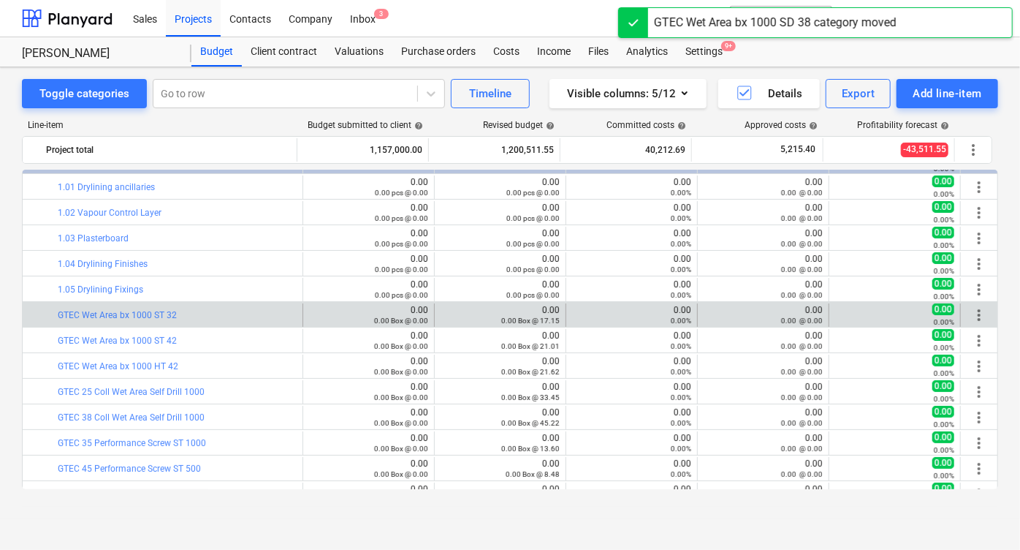
click at [981, 315] on span "more_vert" at bounding box center [979, 315] width 18 height 18
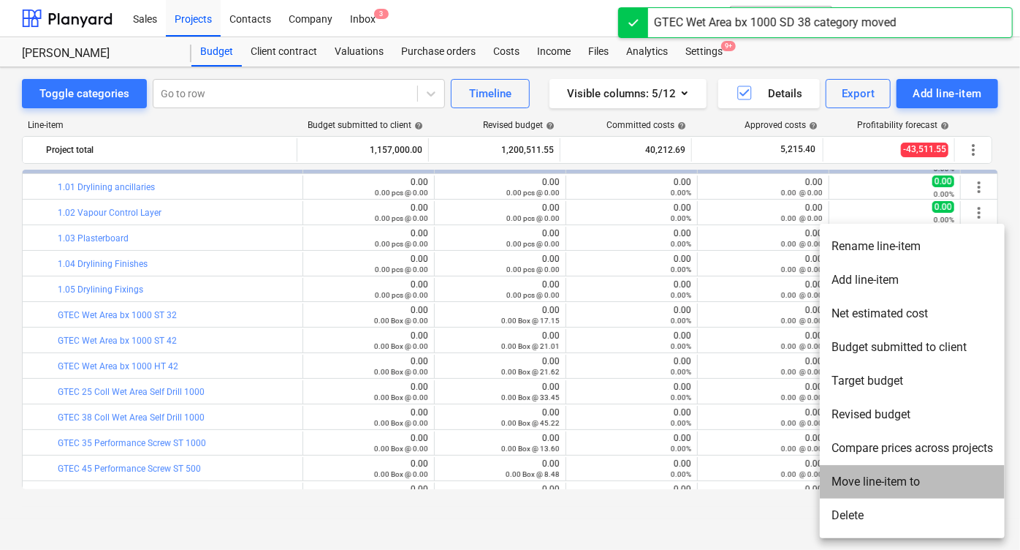
click at [862, 480] on li "Move line-item to" at bounding box center [912, 482] width 185 height 34
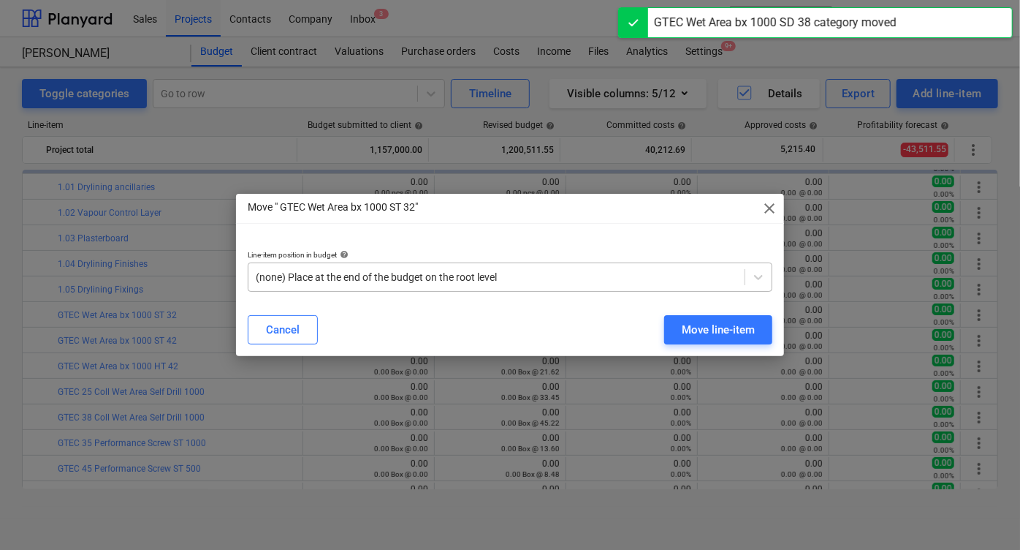
click at [433, 277] on div at bounding box center [497, 277] width 482 height 15
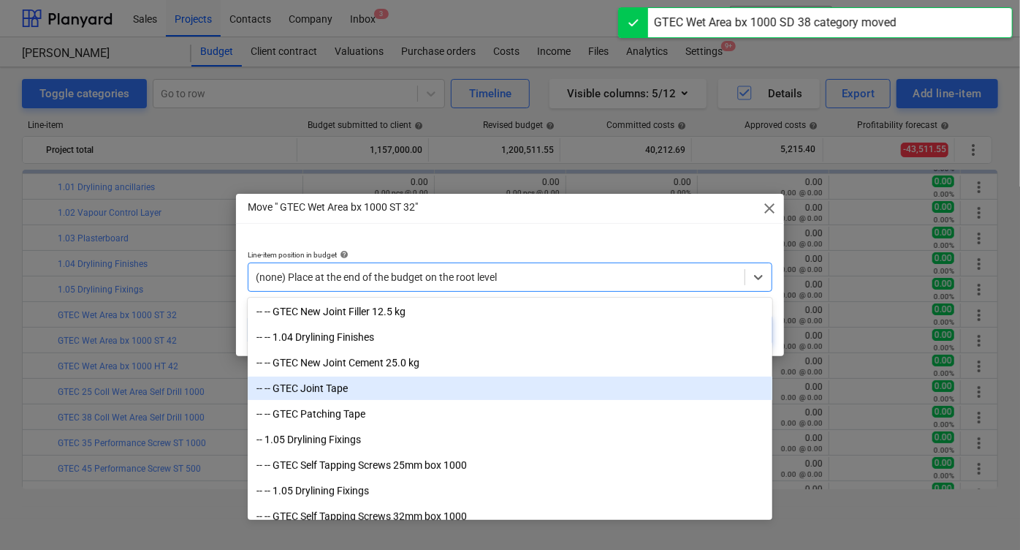
scroll to position [339, 0]
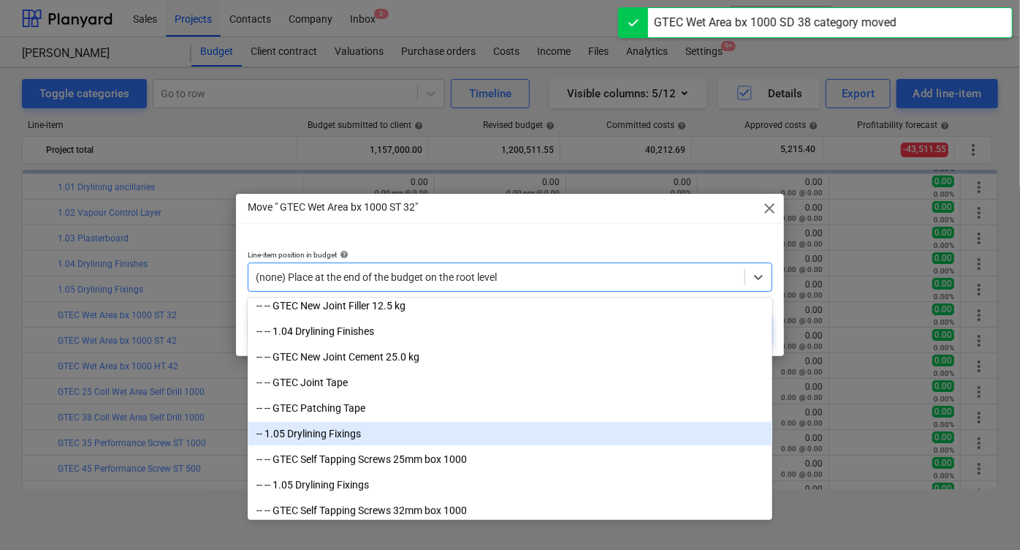
click at [392, 436] on div "-- 1.05 Drylining Fixings" at bounding box center [510, 433] width 525 height 23
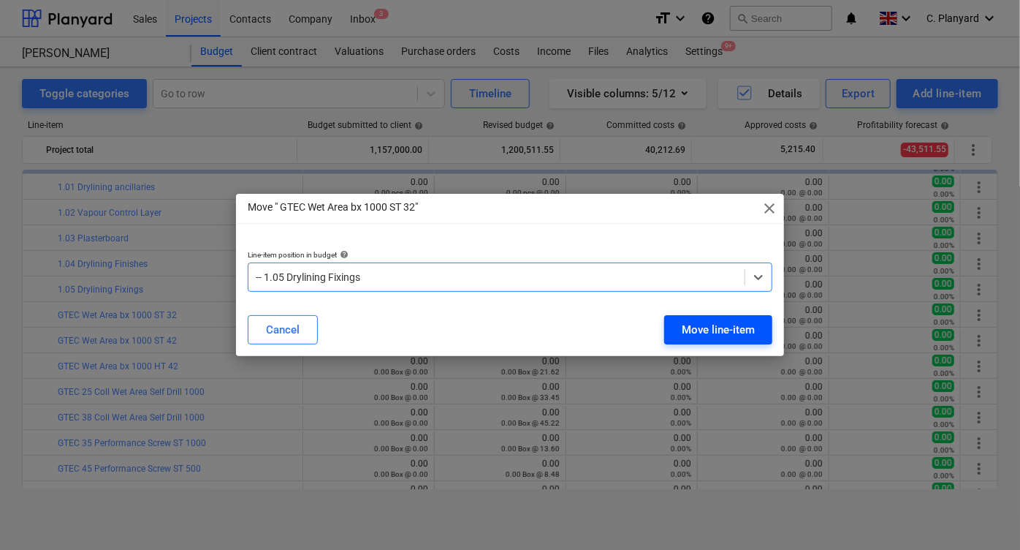
click at [694, 325] on div "Move line-item" at bounding box center [718, 329] width 73 height 19
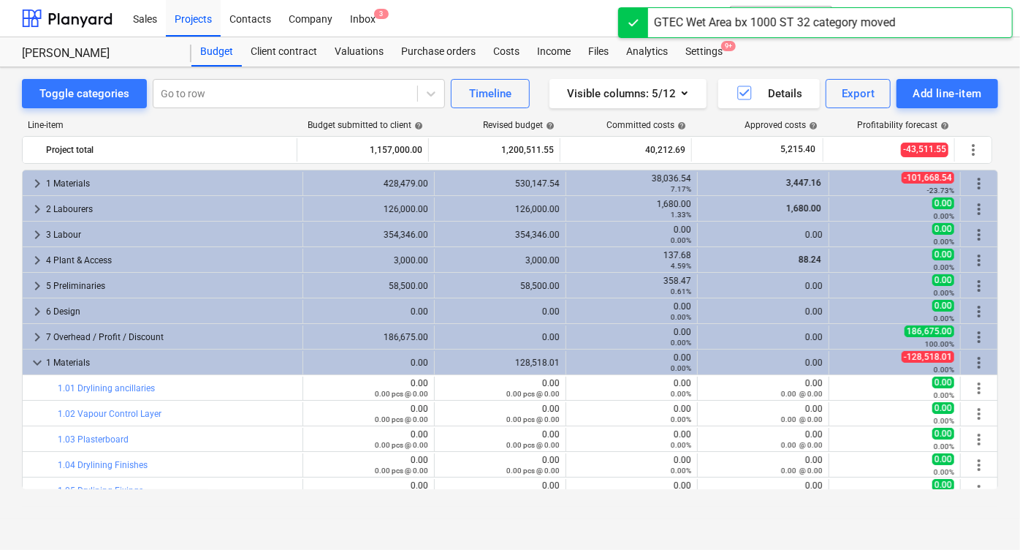
scroll to position [201, 0]
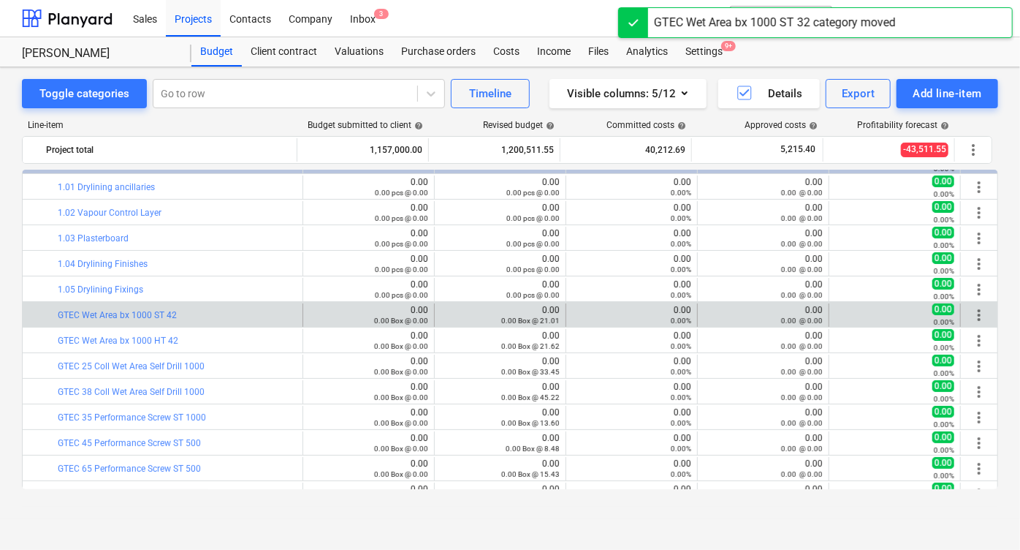
click at [973, 313] on span "more_vert" at bounding box center [979, 315] width 18 height 18
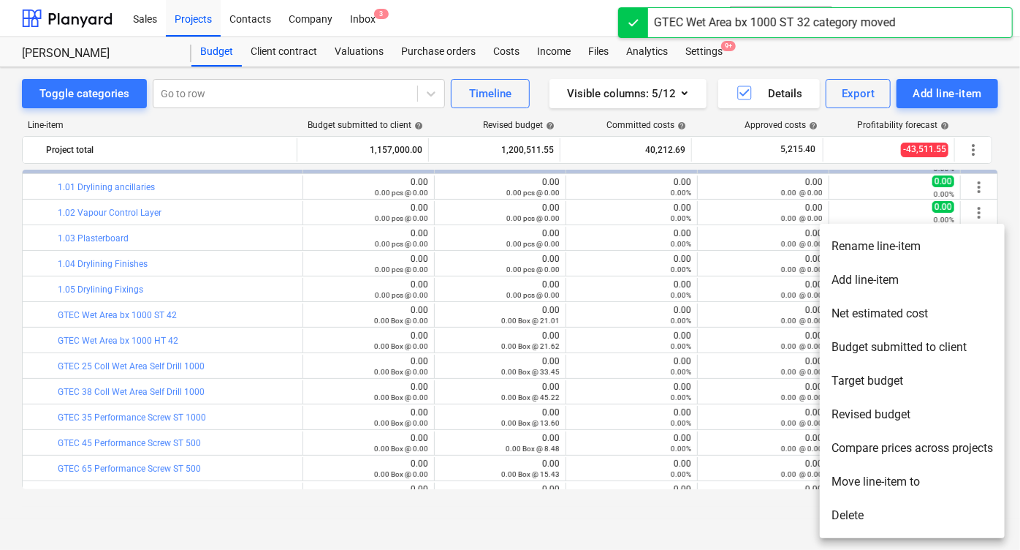
click at [845, 490] on li "Move line-item to" at bounding box center [912, 482] width 185 height 34
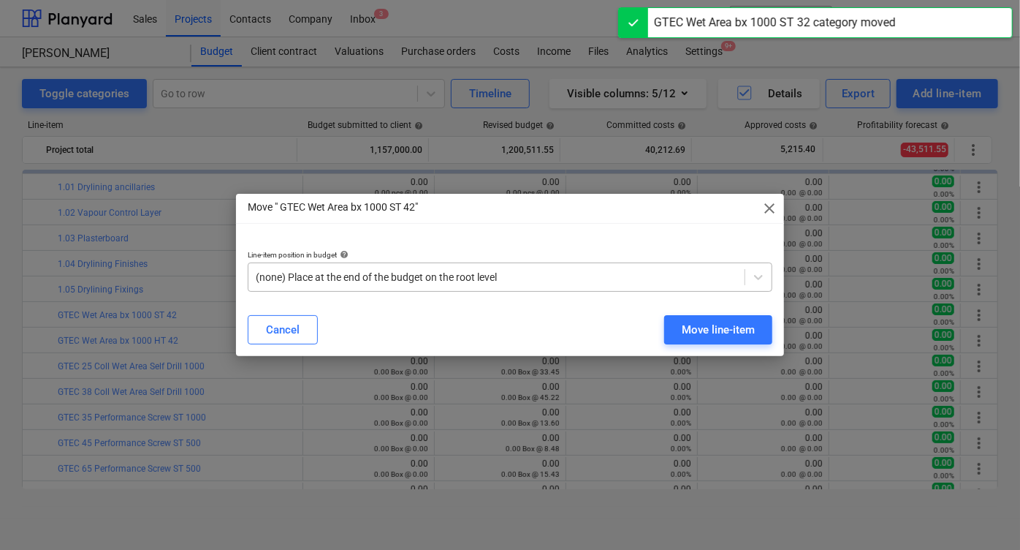
click at [560, 283] on div at bounding box center [497, 277] width 482 height 15
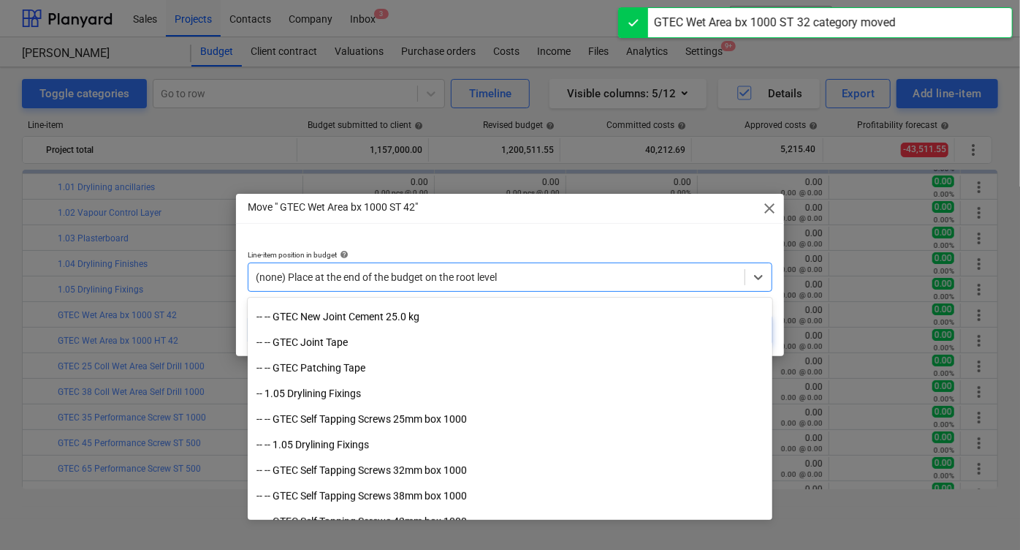
scroll to position [381, 0]
click at [528, 408] on div "-- -- GTEC New Joint Filler 12.5 kg -- -- 1.04 Drylining Finishes -- -- GTEC Ne…" at bounding box center [510, 409] width 525 height 219
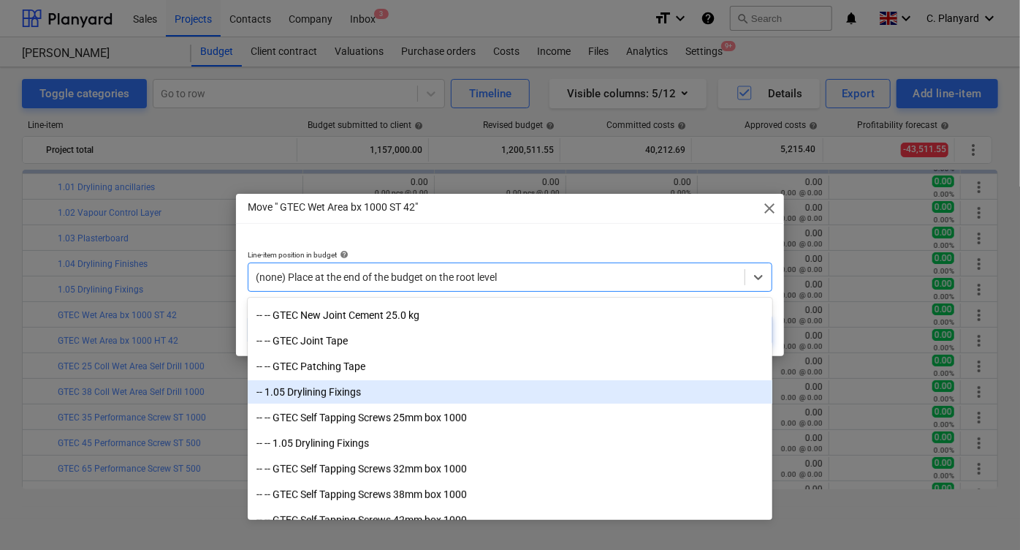
click at [528, 392] on div "-- 1.05 Drylining Fixings" at bounding box center [510, 391] width 525 height 23
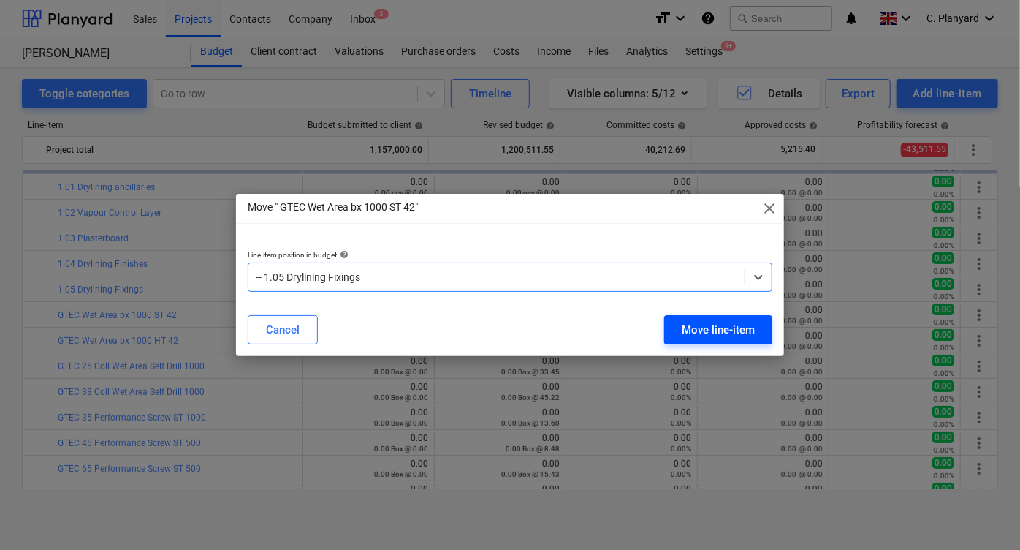
click at [709, 320] on div "Move line-item" at bounding box center [718, 329] width 73 height 19
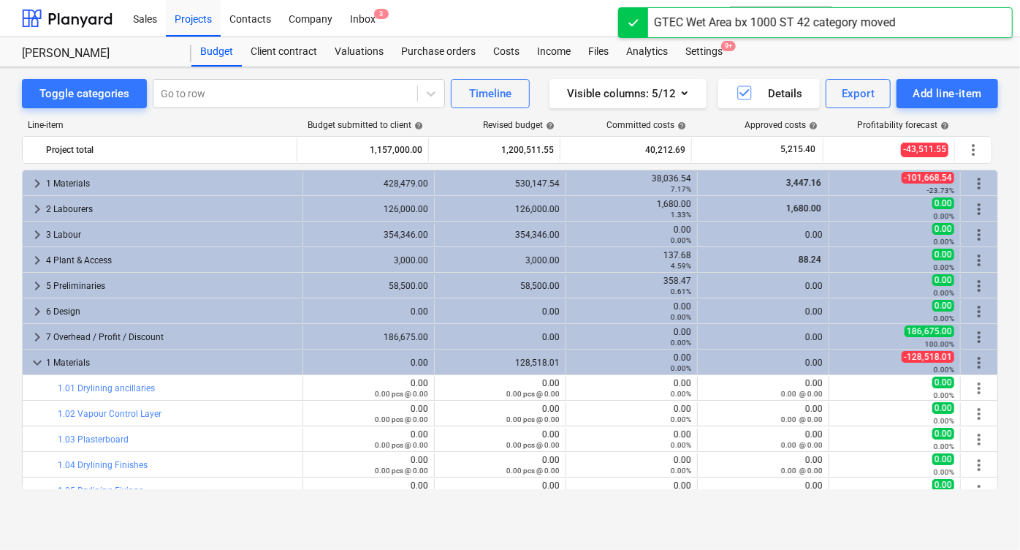
scroll to position [201, 0]
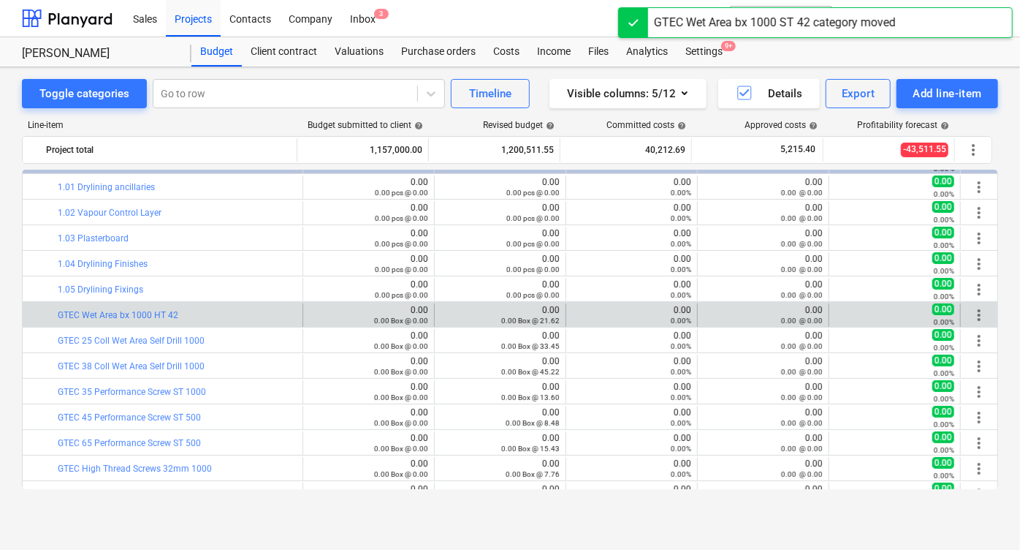
click at [978, 316] on span "more_vert" at bounding box center [979, 315] width 18 height 18
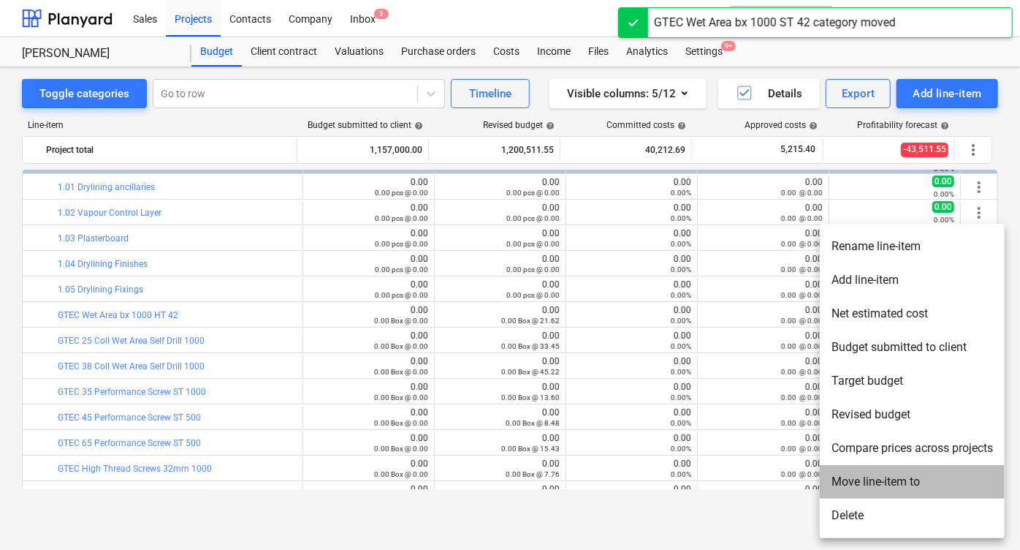
click at [895, 480] on li "Move line-item to" at bounding box center [912, 482] width 185 height 34
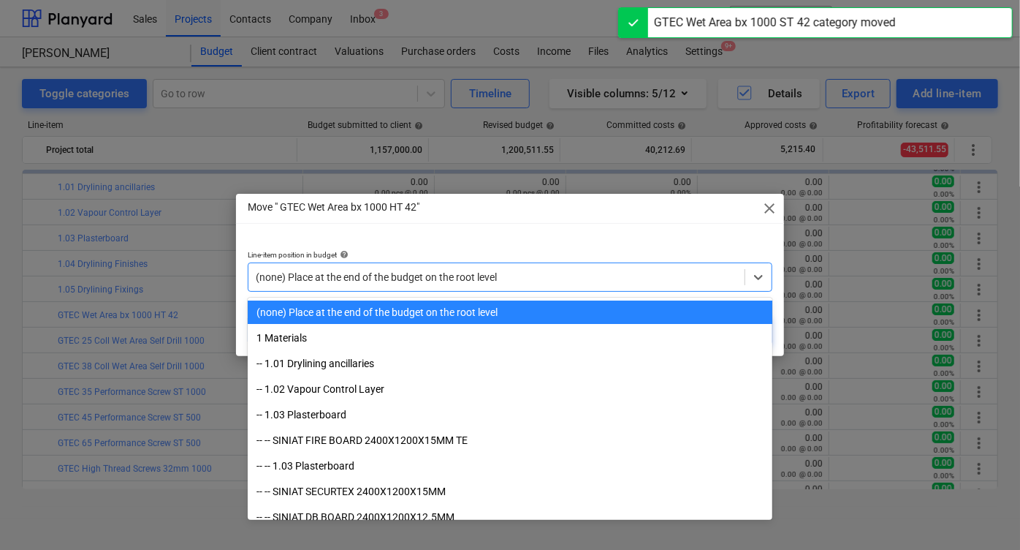
click at [547, 287] on div "(none) Place at the end of the budget on the root level" at bounding box center [510, 276] width 525 height 29
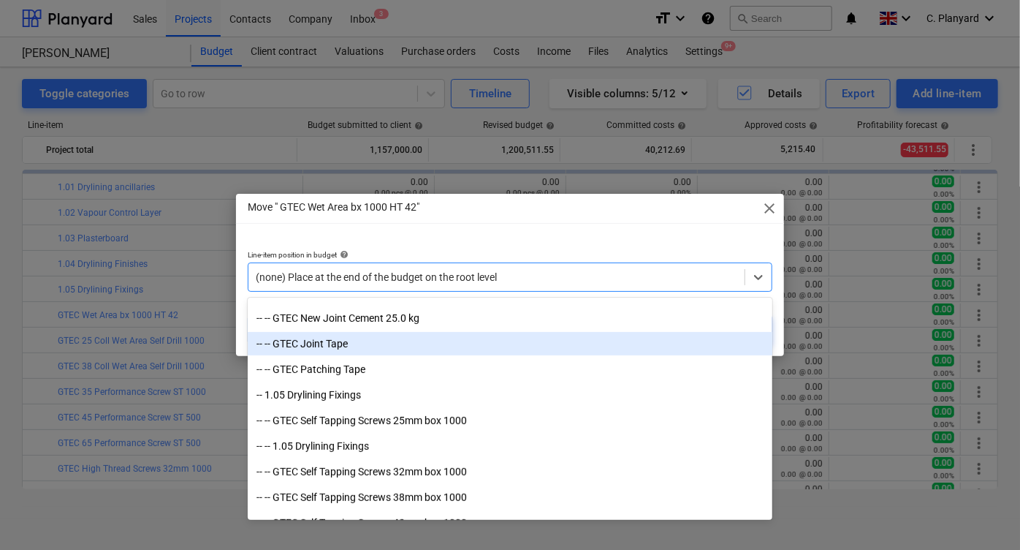
scroll to position [381, 0]
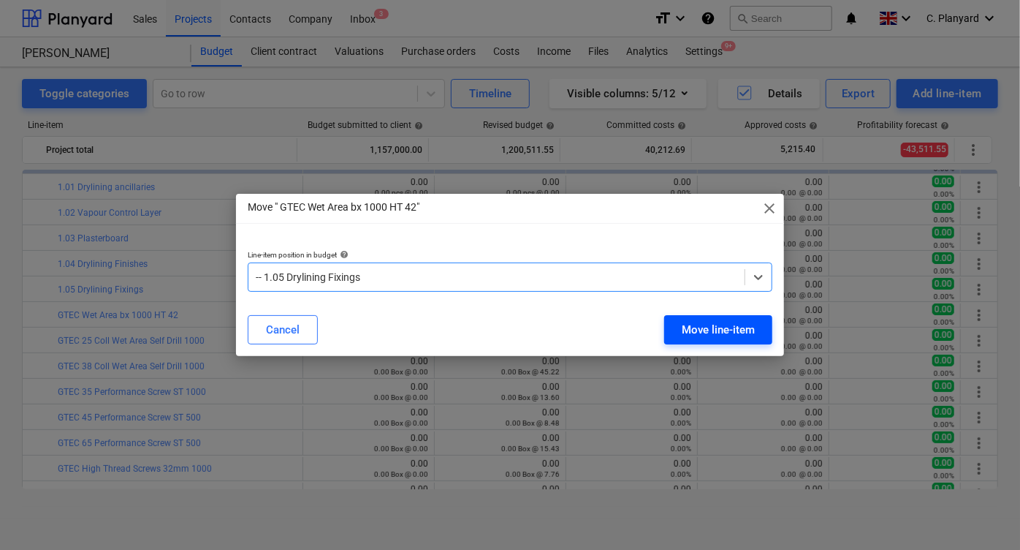
click at [729, 327] on div "Move line-item" at bounding box center [718, 329] width 73 height 19
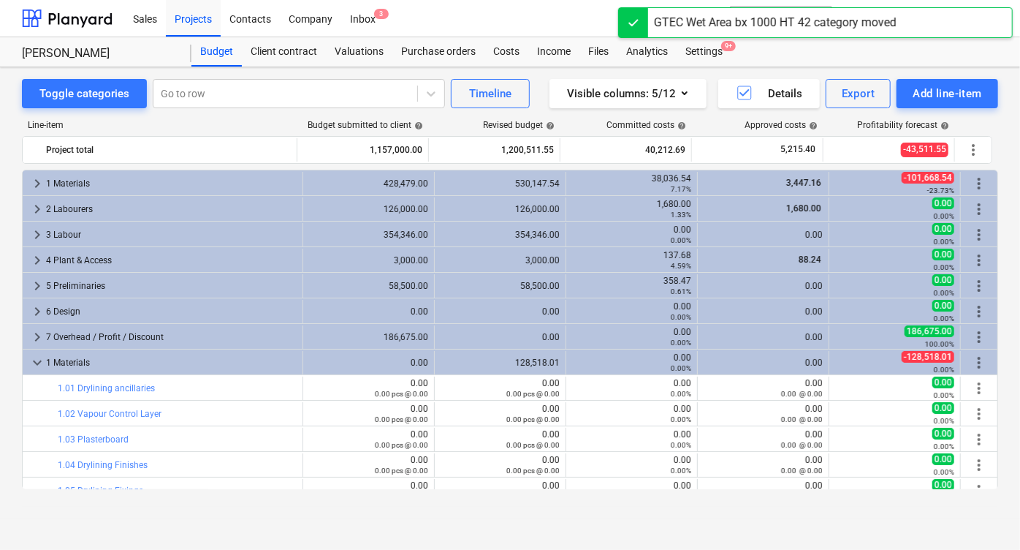
scroll to position [201, 0]
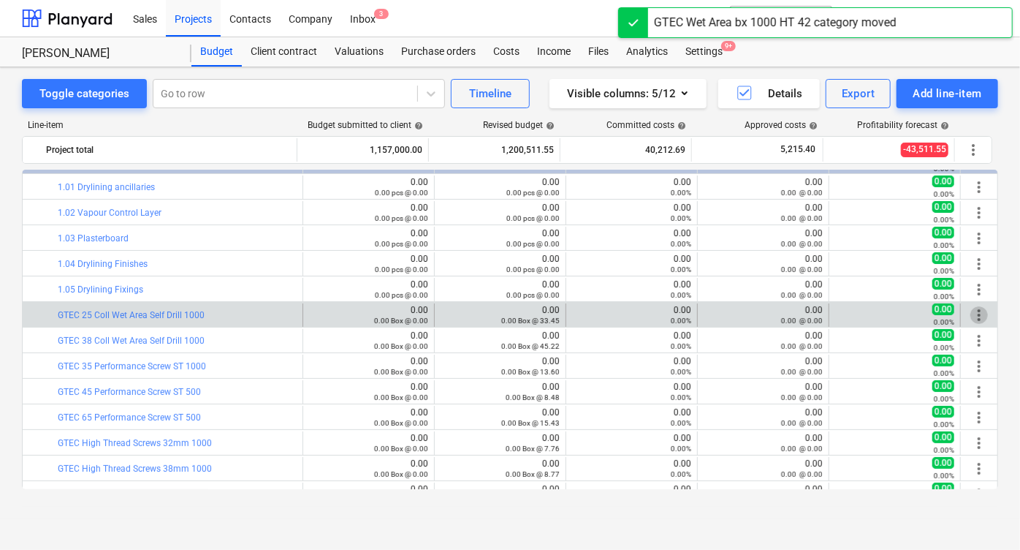
click at [970, 312] on span "more_vert" at bounding box center [979, 315] width 18 height 18
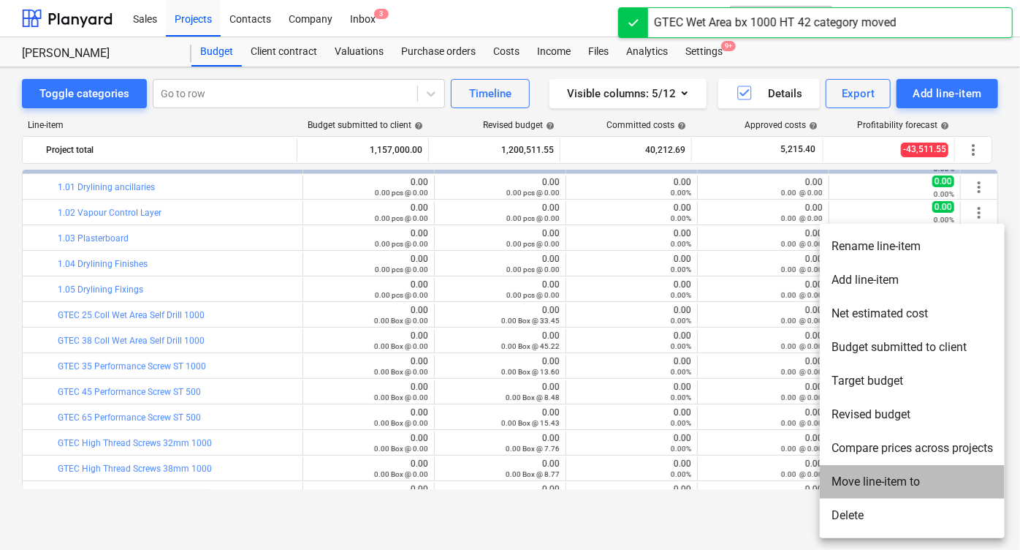
click at [864, 487] on li "Move line-item to" at bounding box center [912, 482] width 185 height 34
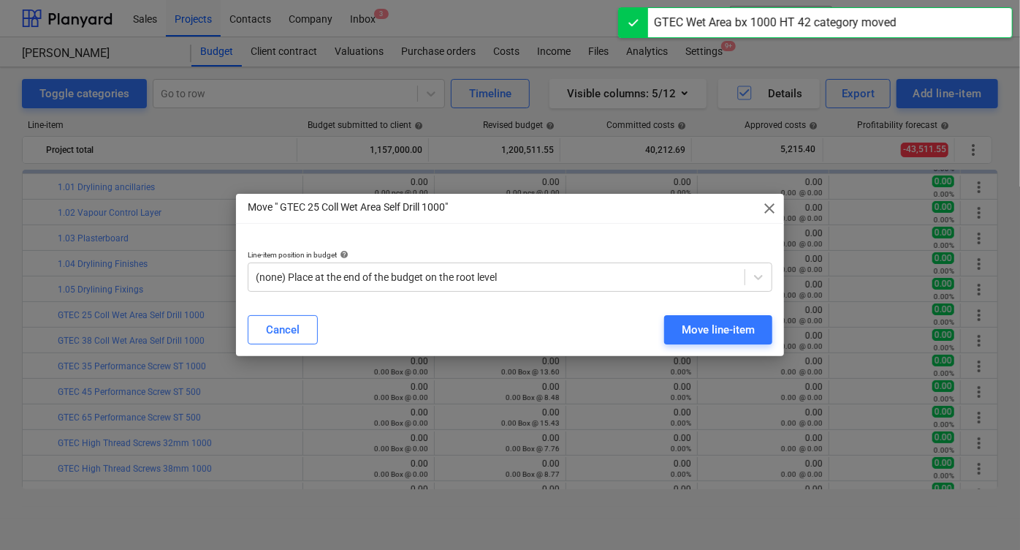
click at [502, 297] on div "Line-item position in budget help (none) Place at the end of the budget on the …" at bounding box center [510, 270] width 548 height 65
click at [485, 275] on div at bounding box center [497, 277] width 482 height 15
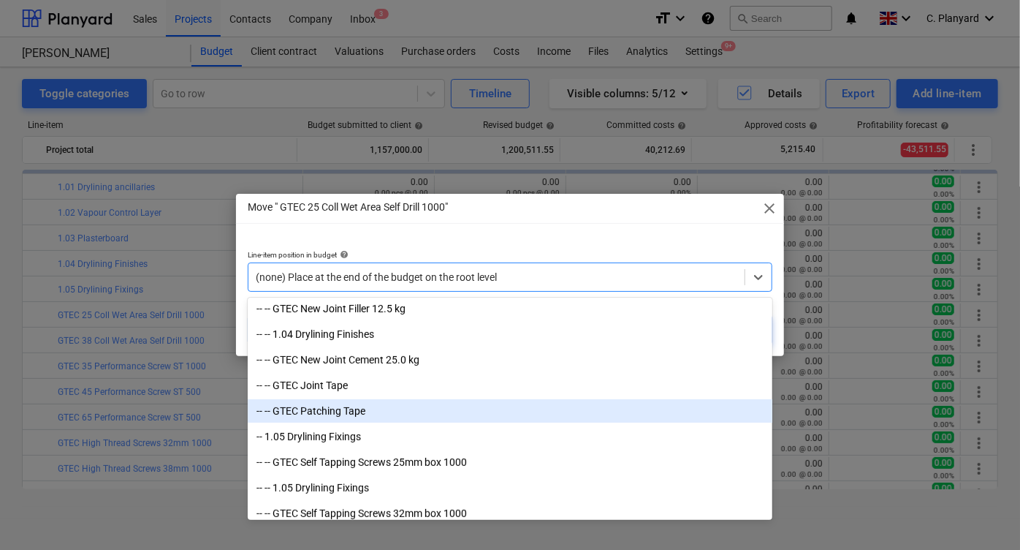
scroll to position [391, 0]
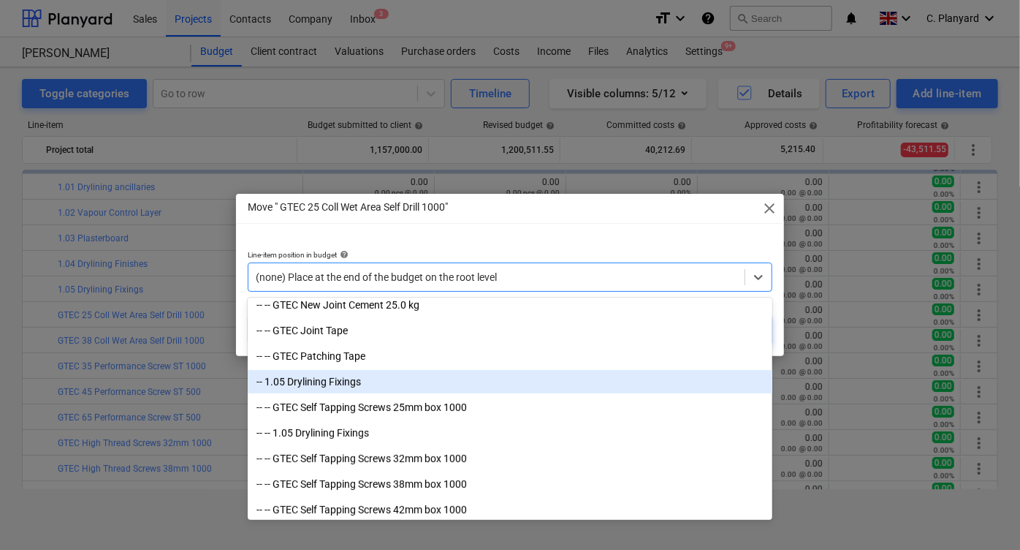
click at [441, 384] on div "-- 1.05 Drylining Fixings" at bounding box center [510, 381] width 525 height 23
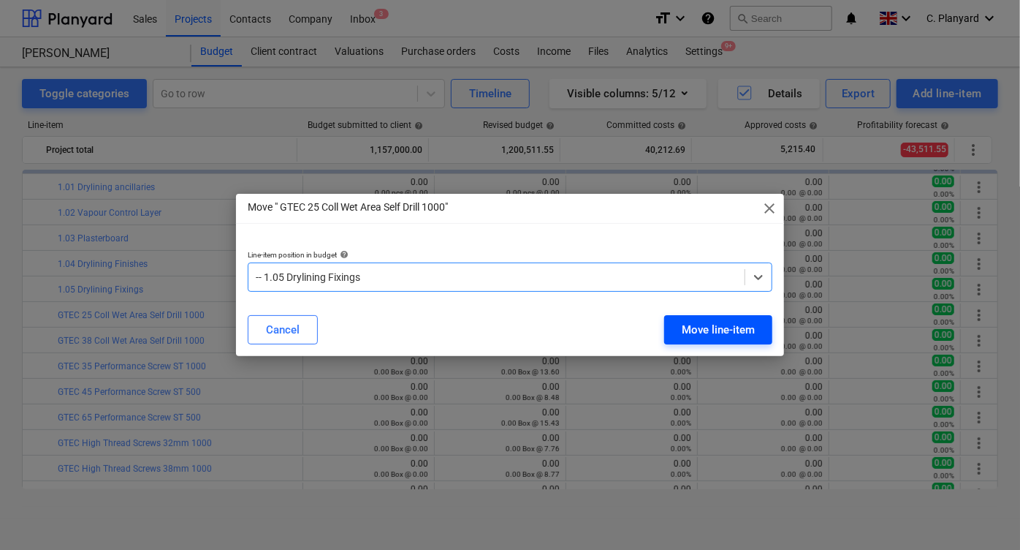
click at [703, 332] on div "Move line-item" at bounding box center [718, 329] width 73 height 19
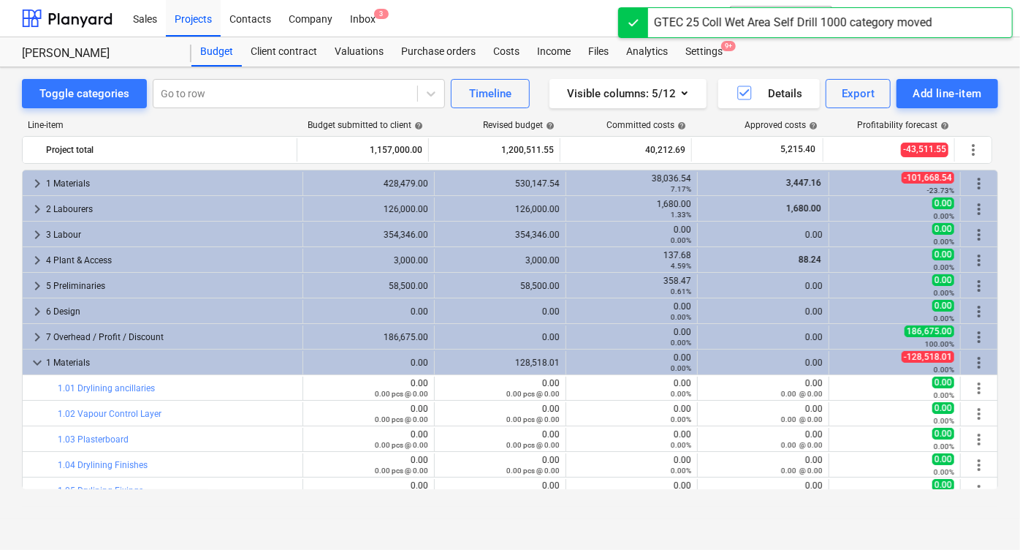
scroll to position [201, 0]
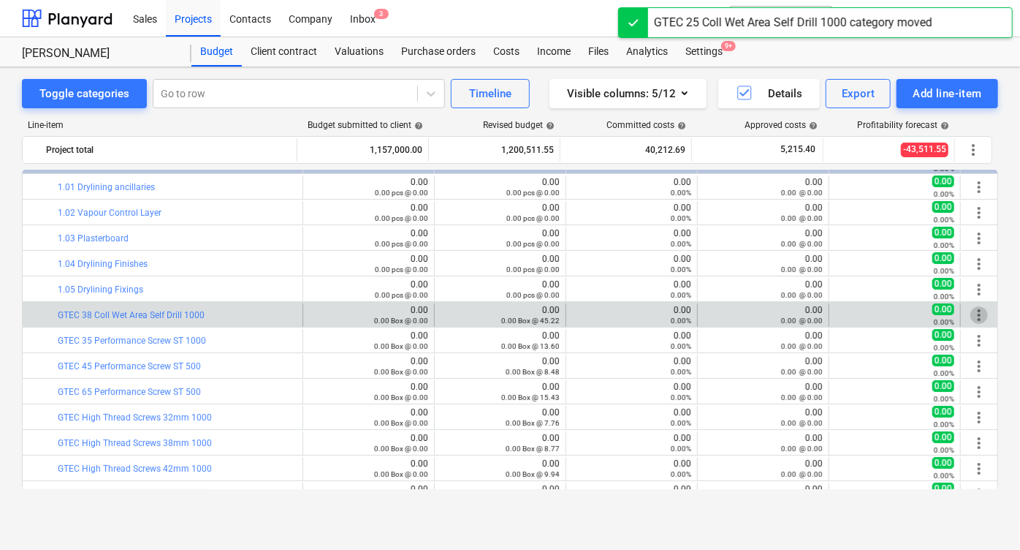
click at [977, 311] on span "more_vert" at bounding box center [979, 315] width 18 height 18
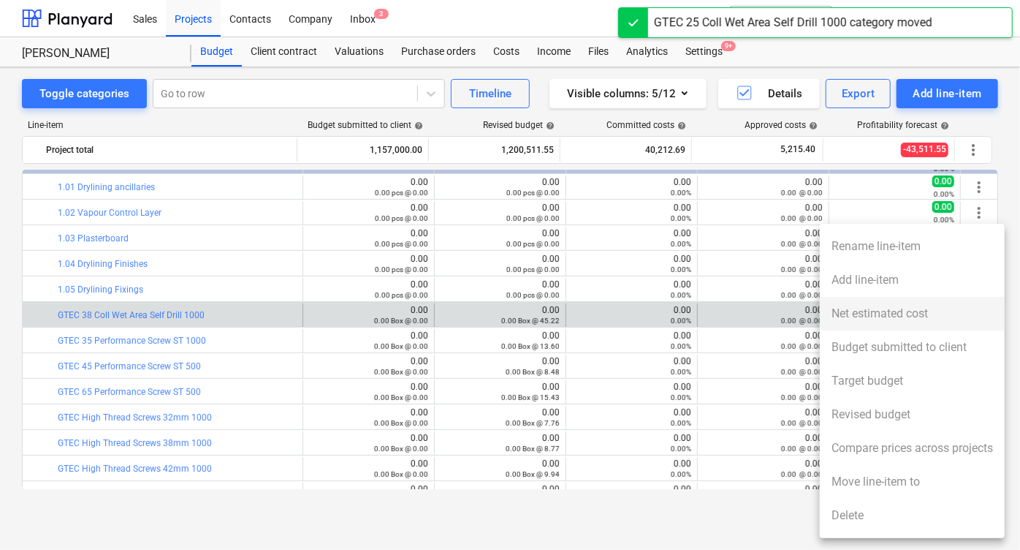
click at [977, 311] on li "Net estimated cost" at bounding box center [912, 314] width 185 height 34
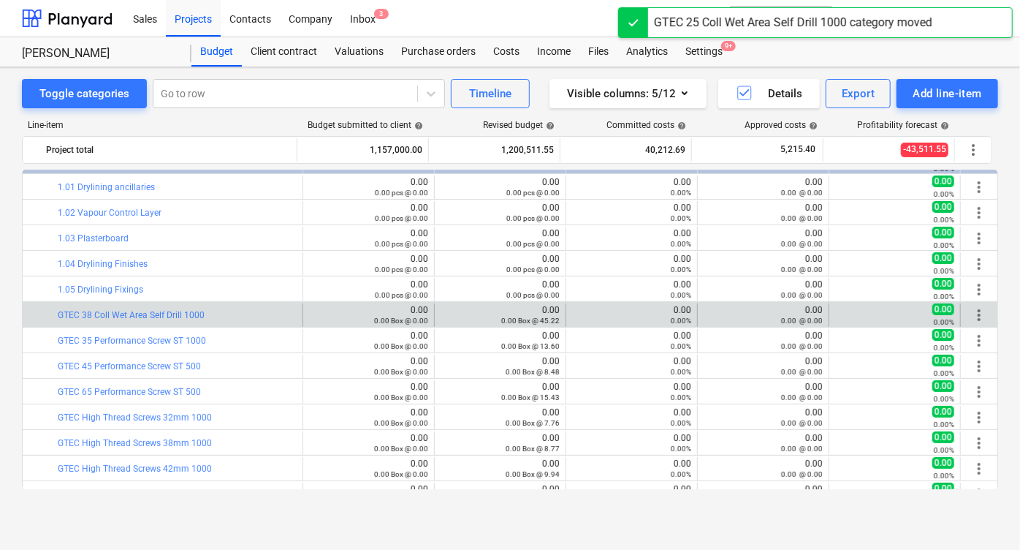
click at [979, 308] on span "more_vert" at bounding box center [979, 315] width 18 height 18
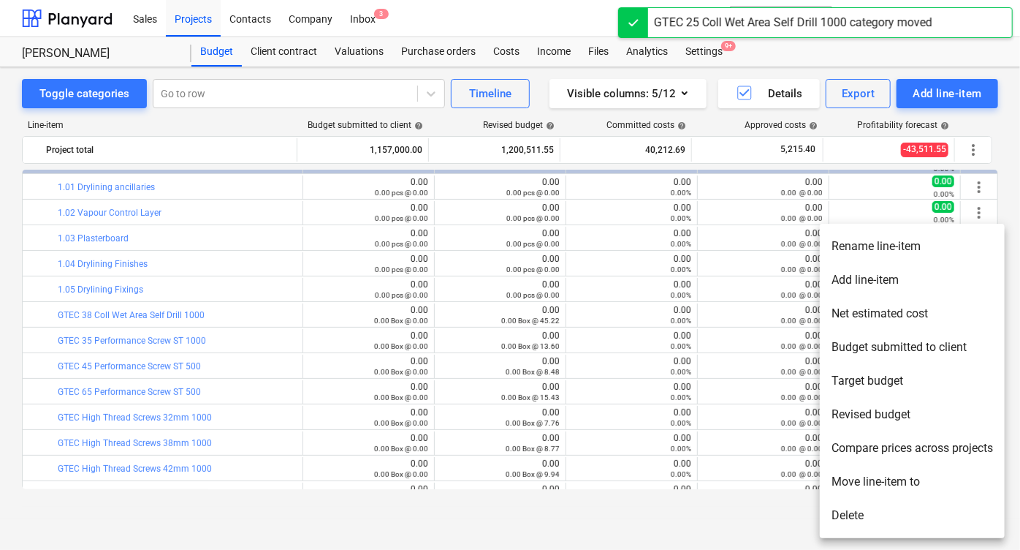
click at [859, 481] on li "Move line-item to" at bounding box center [912, 482] width 185 height 34
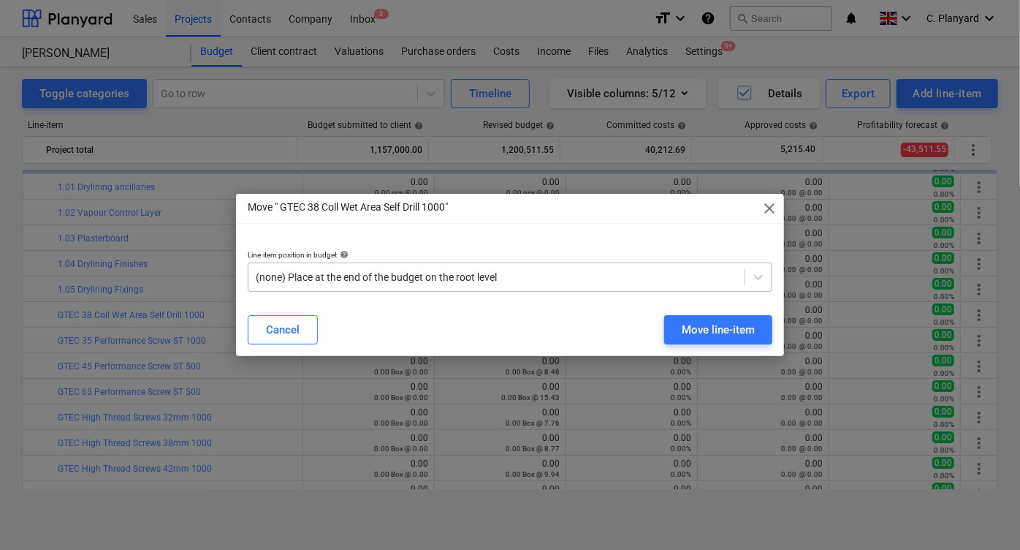
click at [502, 291] on div "(none) Place at the end of the budget on the root level" at bounding box center [510, 276] width 525 height 29
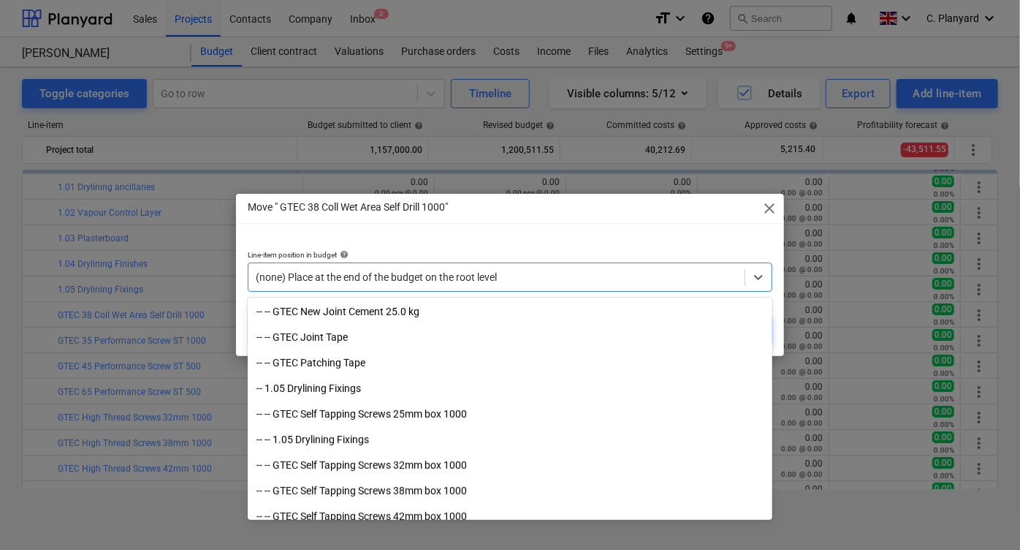
scroll to position [426, 0]
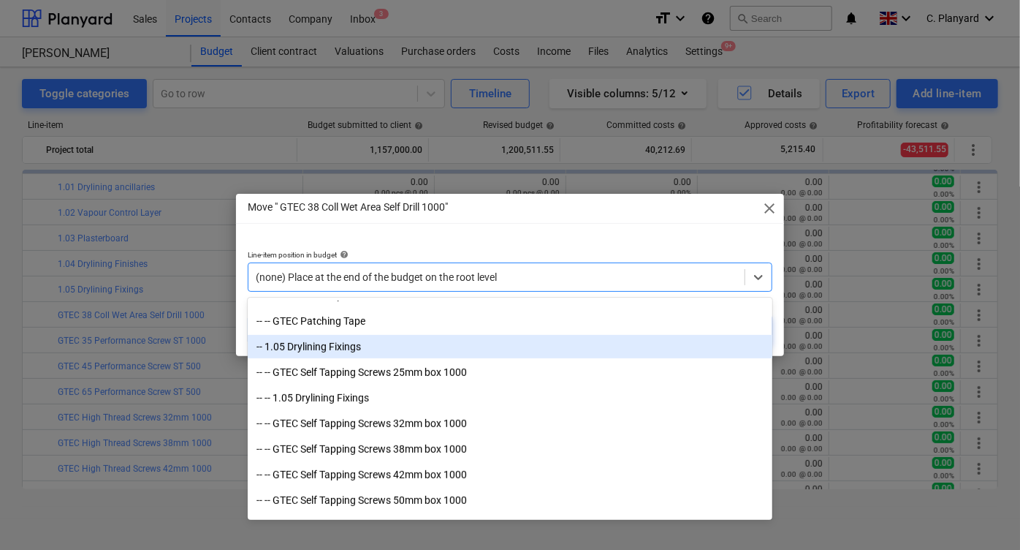
click at [462, 343] on div "-- 1.05 Drylining Fixings" at bounding box center [510, 346] width 525 height 23
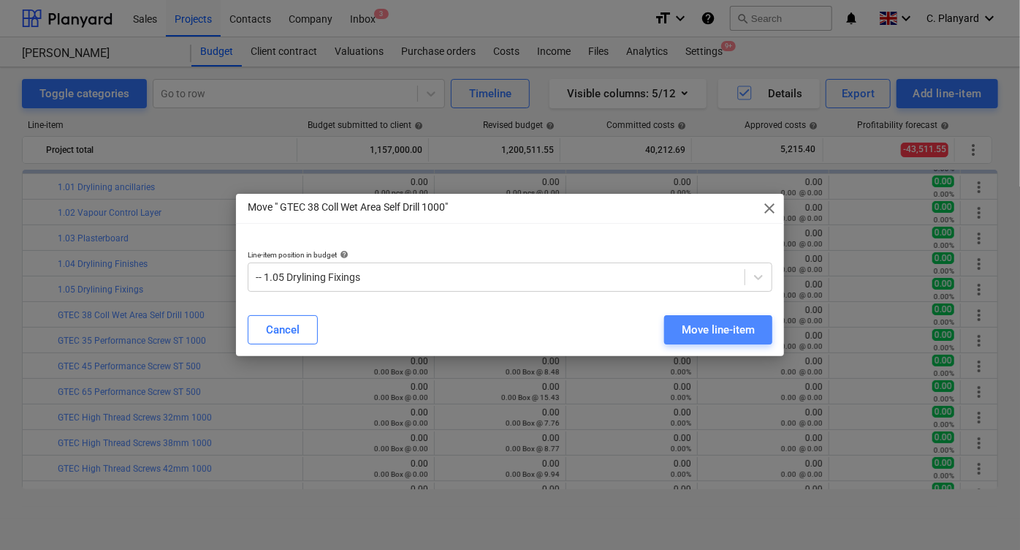
click at [735, 333] on div "Move line-item" at bounding box center [718, 329] width 73 height 19
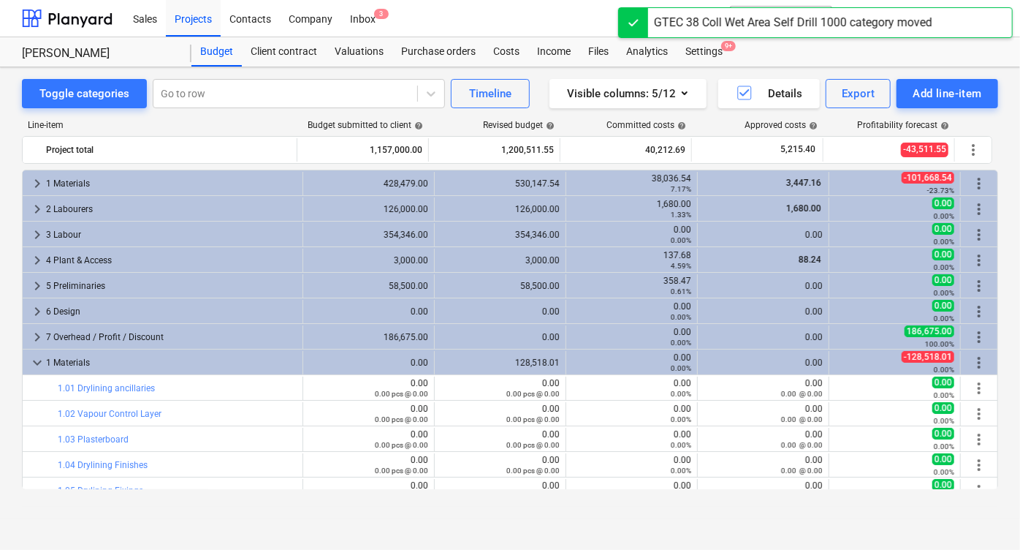
scroll to position [201, 0]
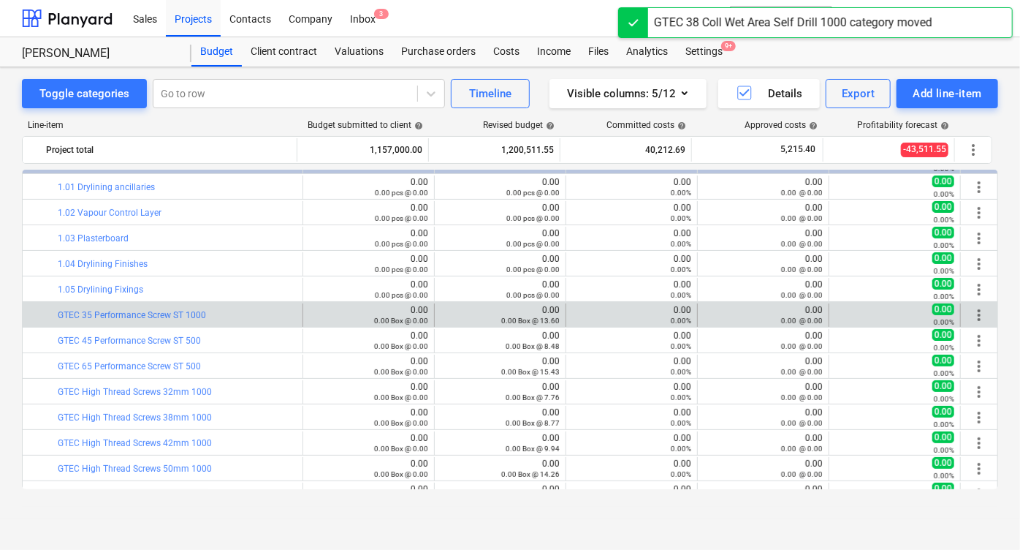
click at [968, 303] on div "more_vert" at bounding box center [979, 314] width 25 height 23
click at [971, 311] on span "more_vert" at bounding box center [979, 315] width 18 height 18
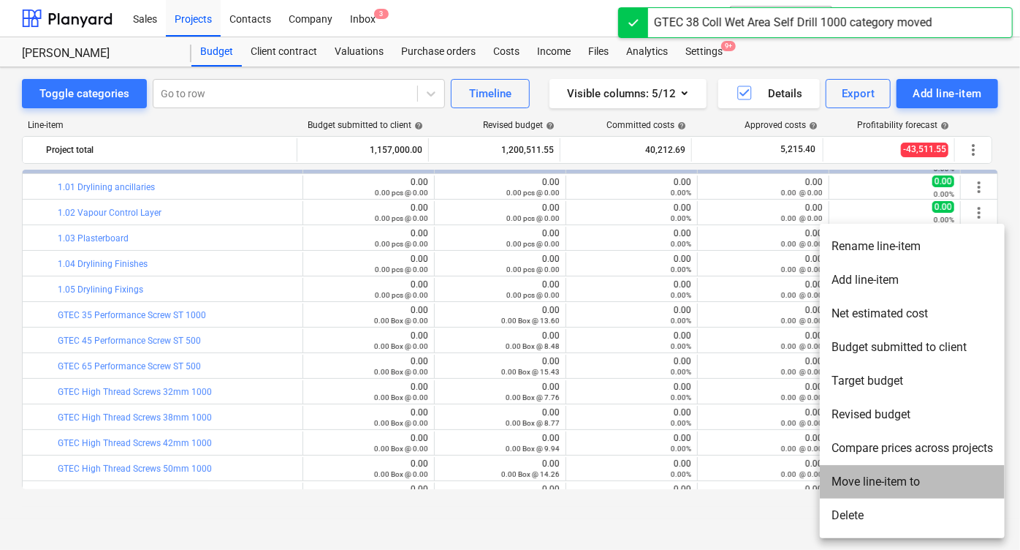
click at [855, 476] on li "Move line-item to" at bounding box center [912, 482] width 185 height 34
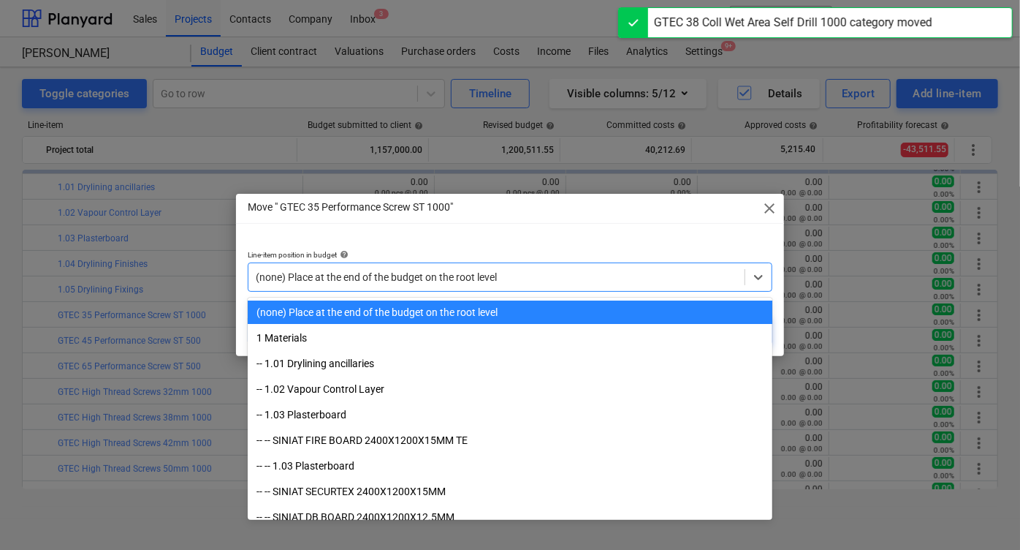
click at [426, 278] on div at bounding box center [497, 277] width 482 height 15
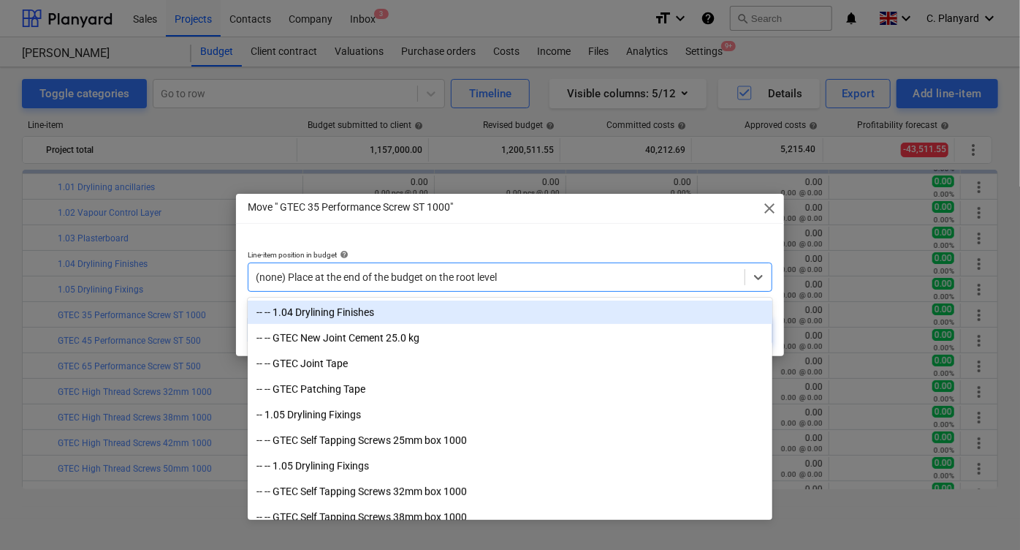
scroll to position [365, 0]
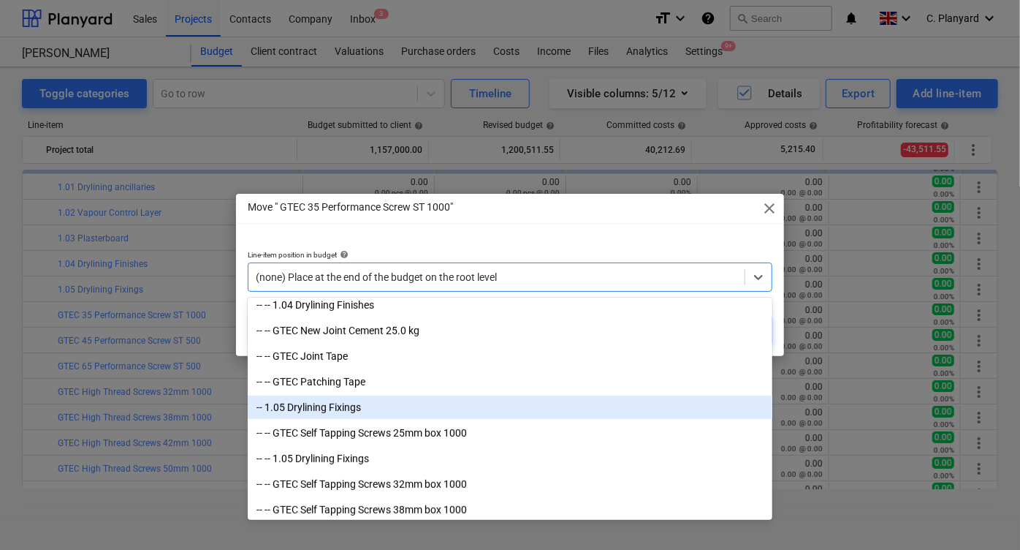
click at [400, 408] on div "-- 1.05 Drylining Fixings" at bounding box center [510, 406] width 525 height 23
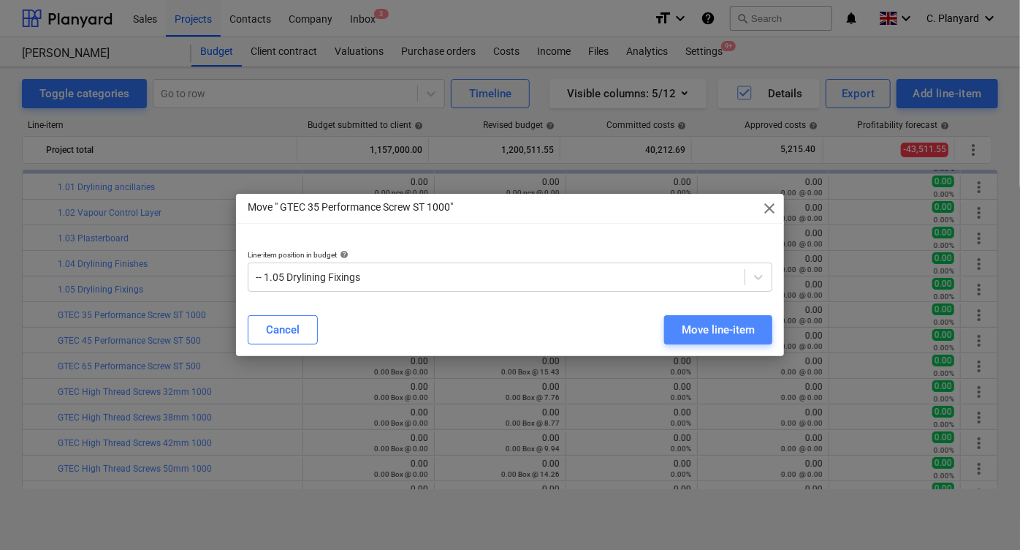
click at [699, 332] on div "Move line-item" at bounding box center [718, 329] width 73 height 19
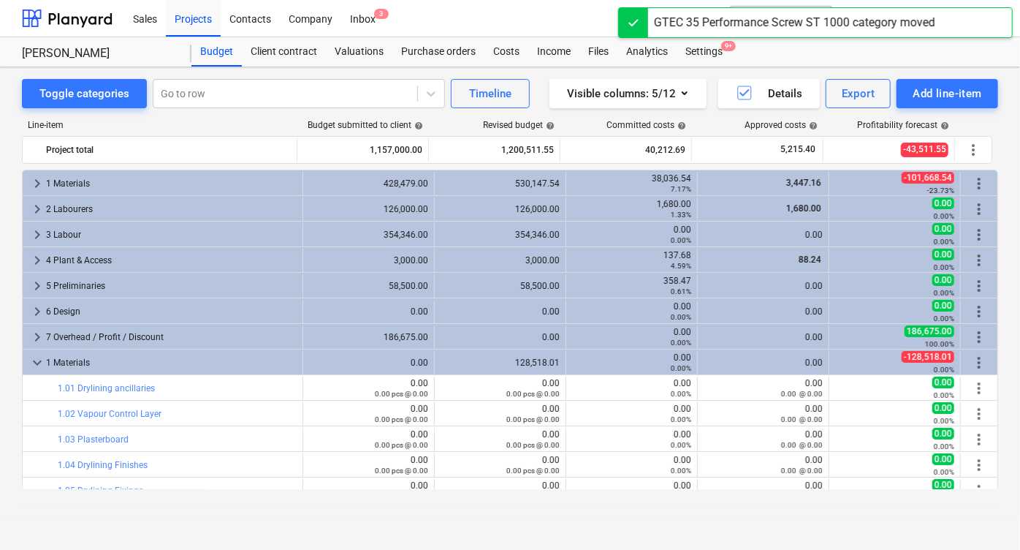
scroll to position [201, 0]
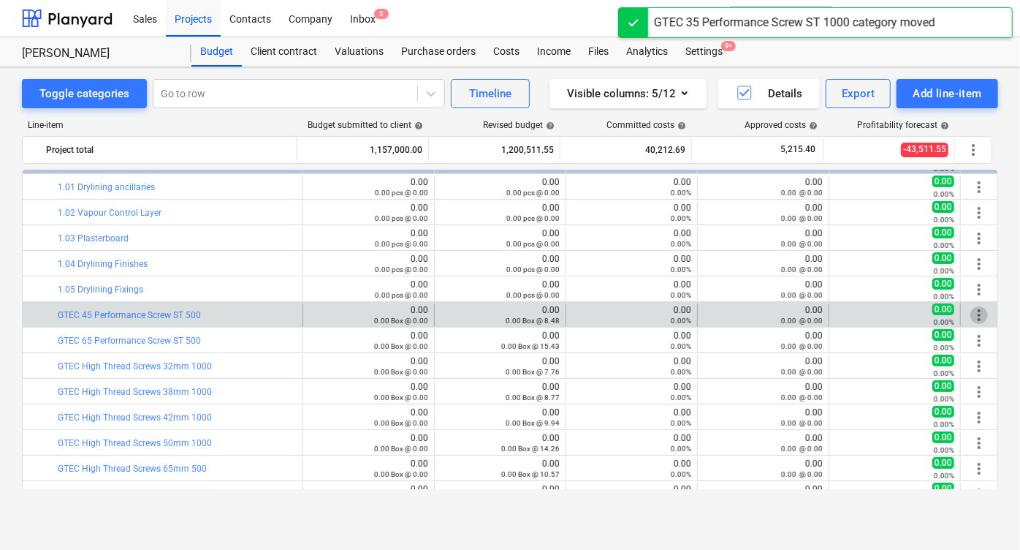
click at [971, 311] on span "more_vert" at bounding box center [979, 315] width 18 height 18
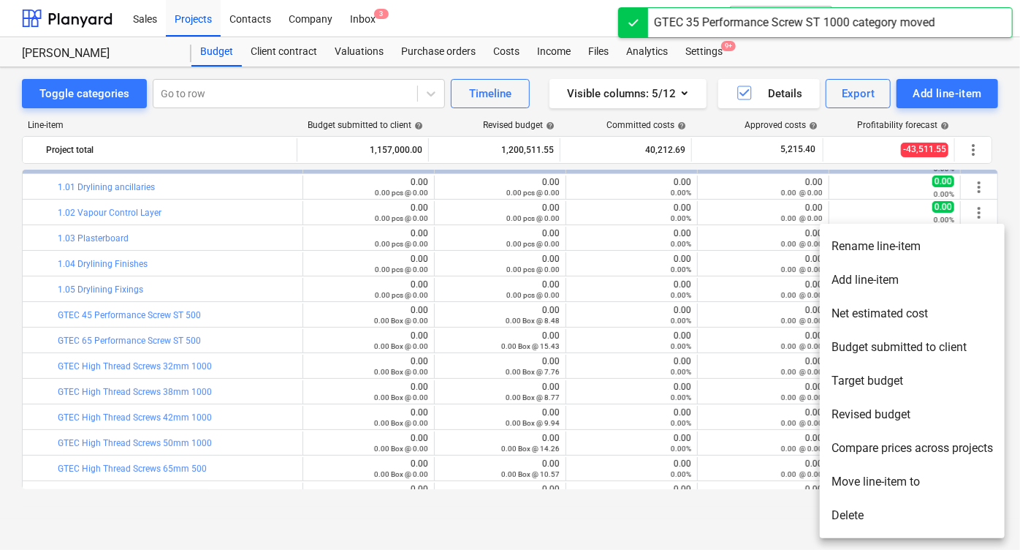
click at [849, 477] on li "Move line-item to" at bounding box center [912, 482] width 185 height 34
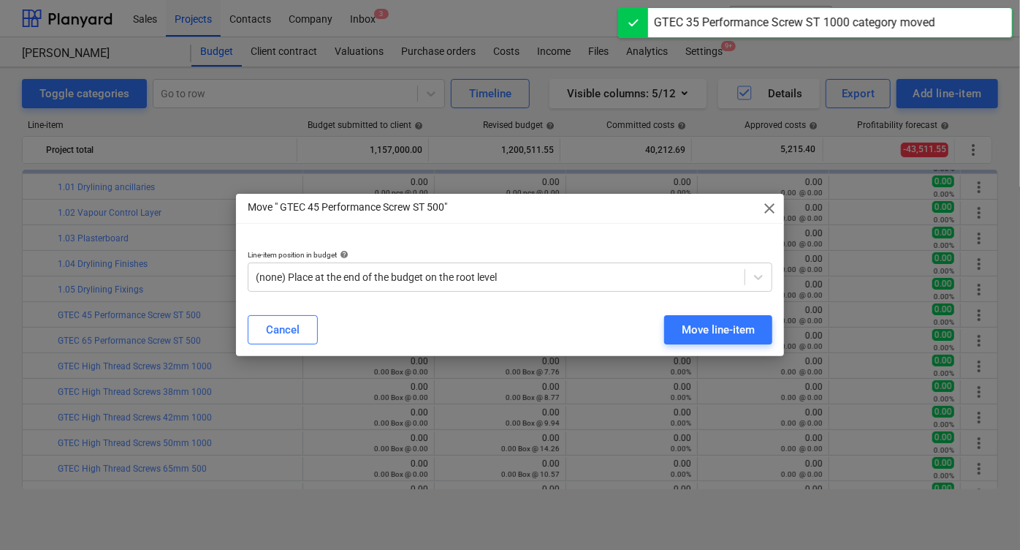
click at [492, 286] on div "(none) Place at the end of the budget on the root level" at bounding box center [496, 277] width 496 height 20
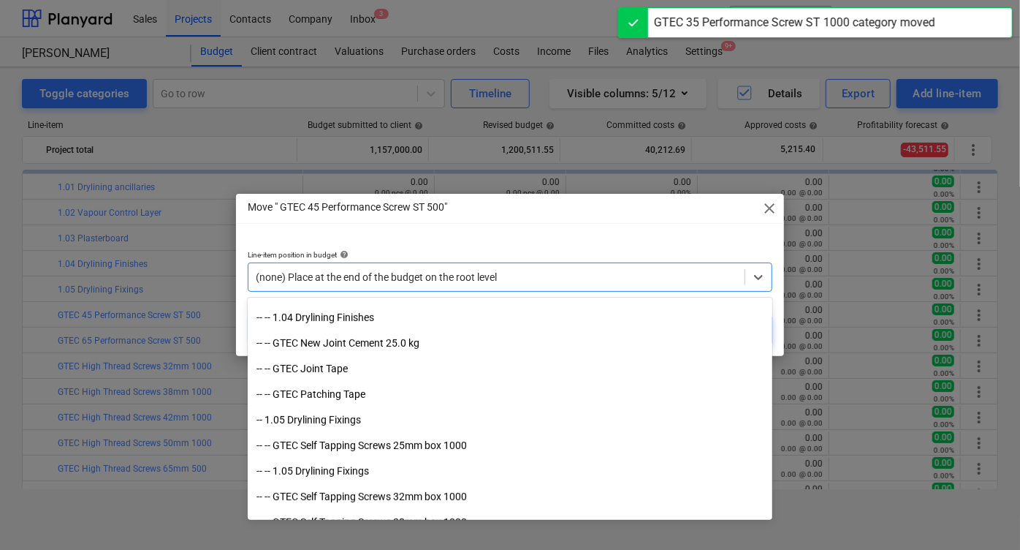
scroll to position [360, 0]
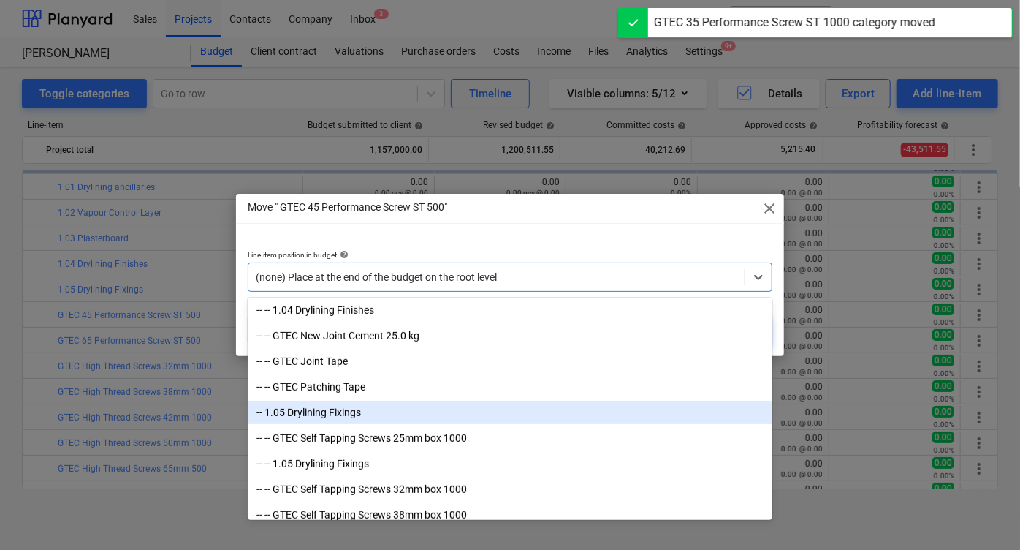
click at [444, 417] on div "-- 1.05 Drylining Fixings" at bounding box center [510, 411] width 525 height 23
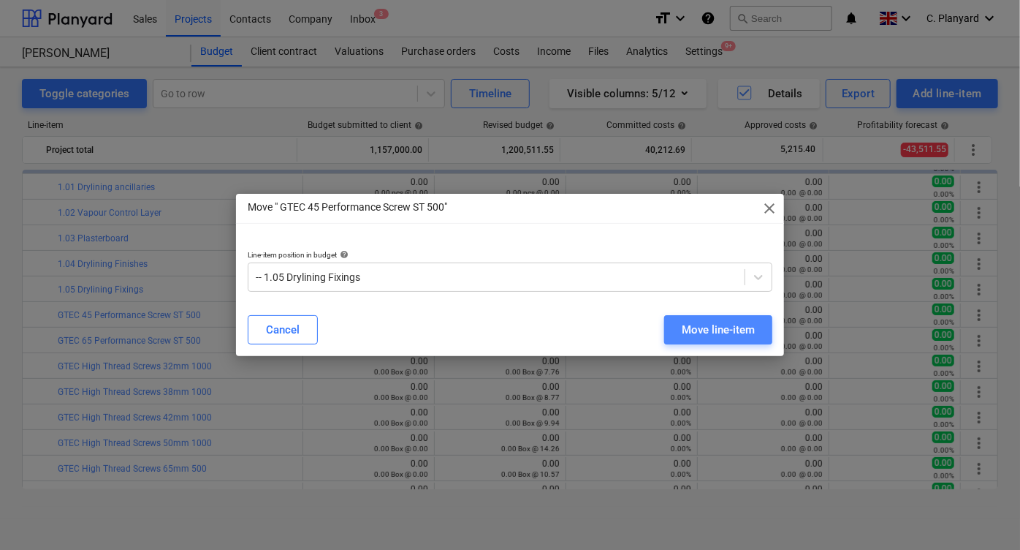
click at [701, 322] on div "Move line-item" at bounding box center [718, 329] width 73 height 19
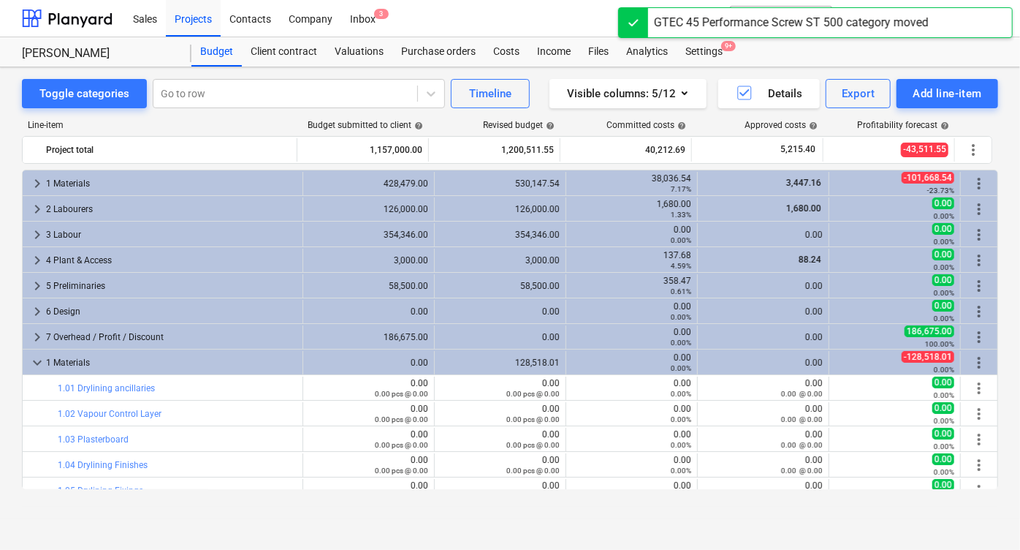
scroll to position [201, 0]
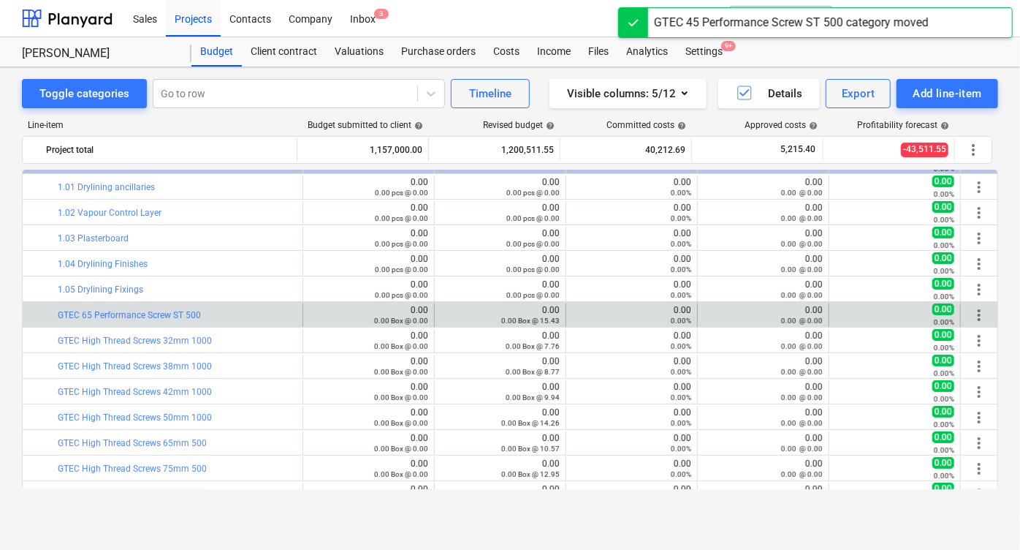
click at [976, 311] on span "more_vert" at bounding box center [979, 315] width 18 height 18
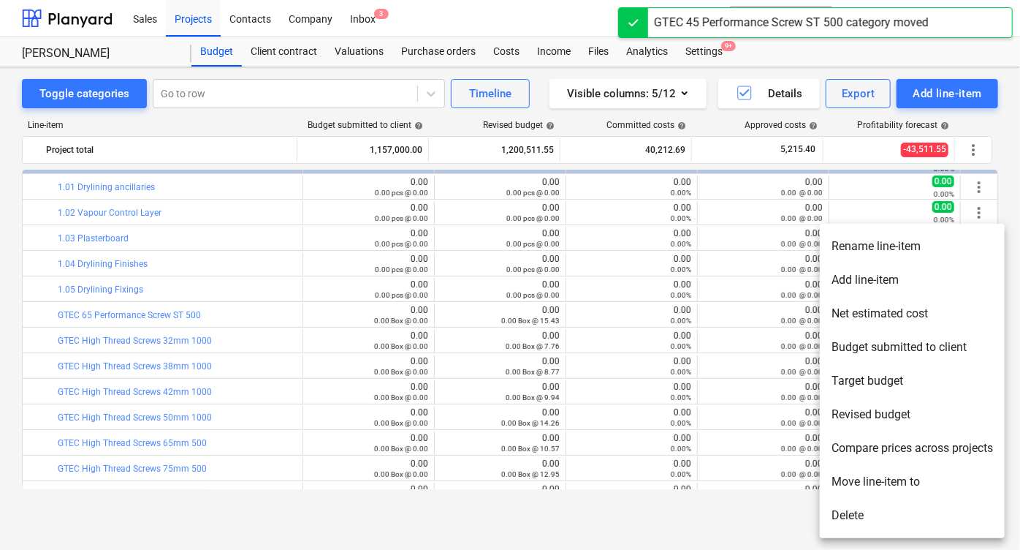
click at [851, 482] on li "Move line-item to" at bounding box center [912, 482] width 185 height 34
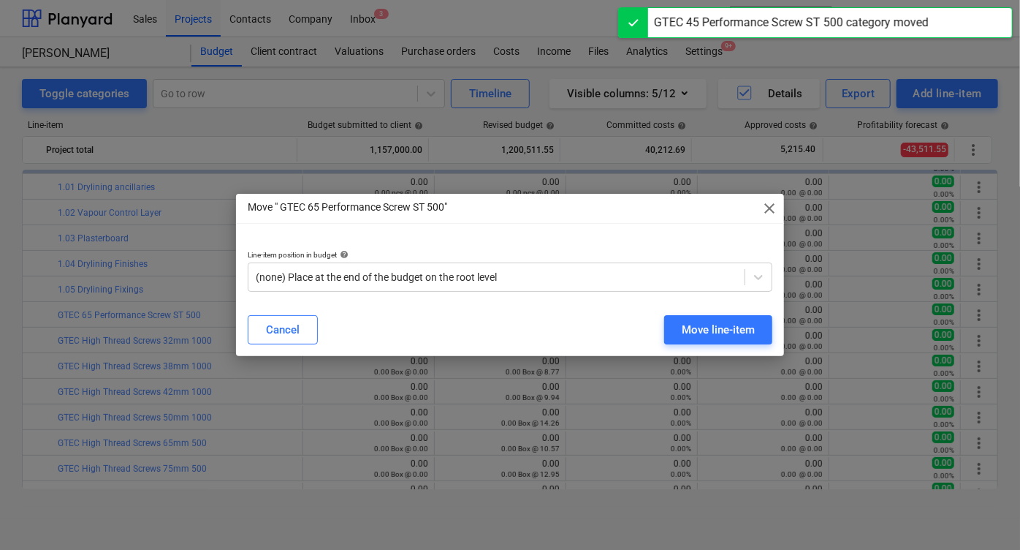
click at [419, 251] on div "Line-item position in budget help" at bounding box center [510, 254] width 525 height 9
click at [398, 277] on div at bounding box center [497, 277] width 482 height 15
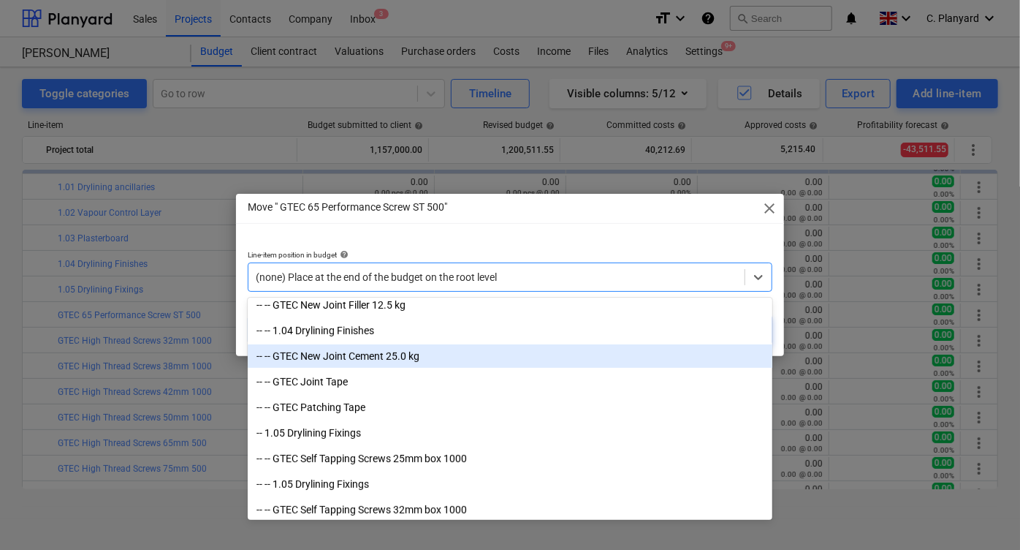
scroll to position [345, 0]
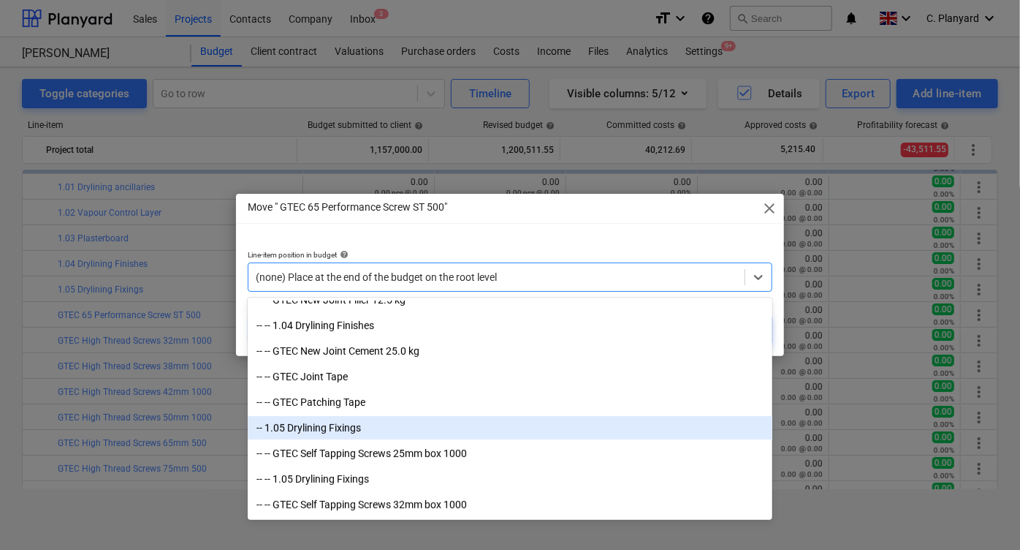
click at [365, 431] on div "-- 1.05 Drylining Fixings" at bounding box center [510, 427] width 525 height 23
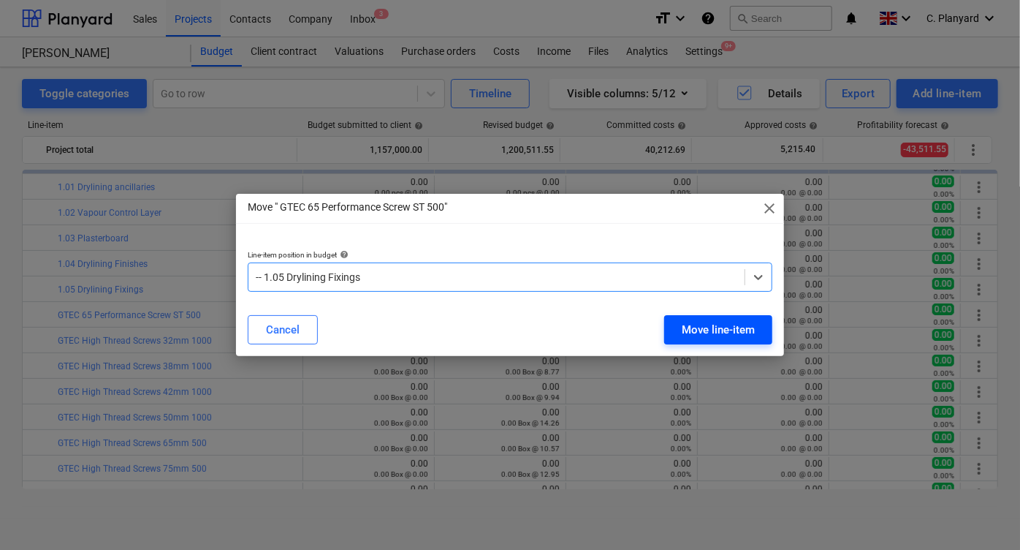
click at [684, 324] on div "Move line-item" at bounding box center [718, 329] width 73 height 19
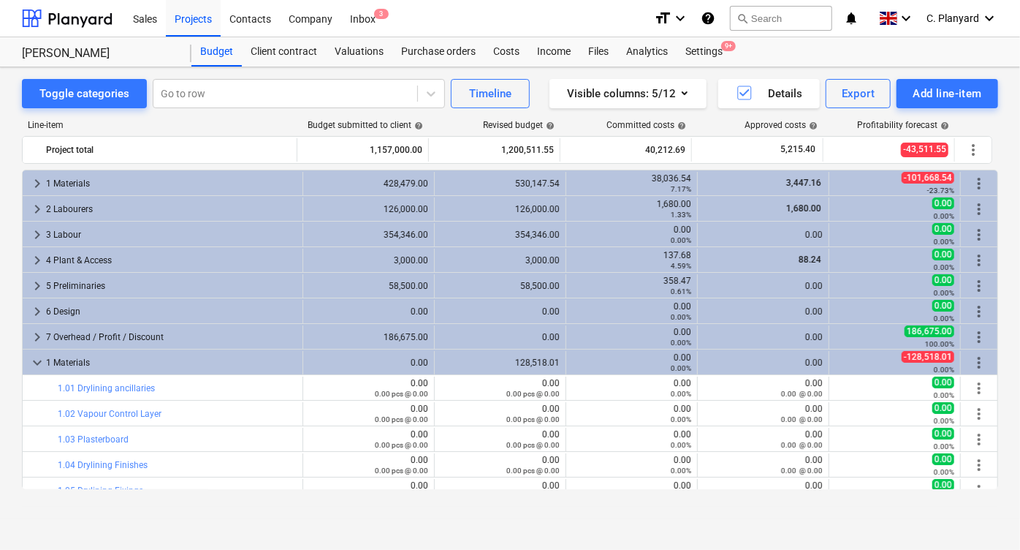
scroll to position [201, 0]
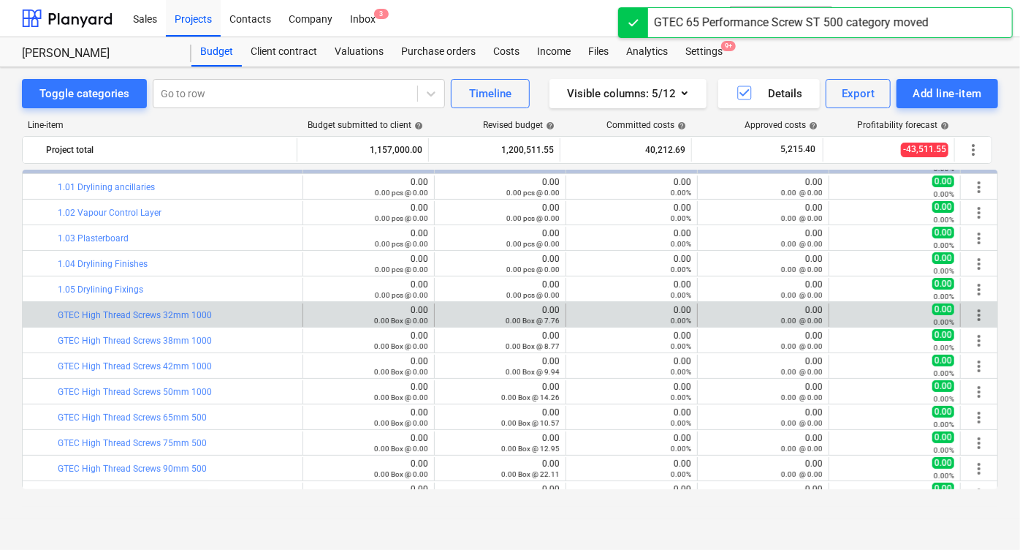
click at [972, 313] on span "more_vert" at bounding box center [979, 315] width 18 height 18
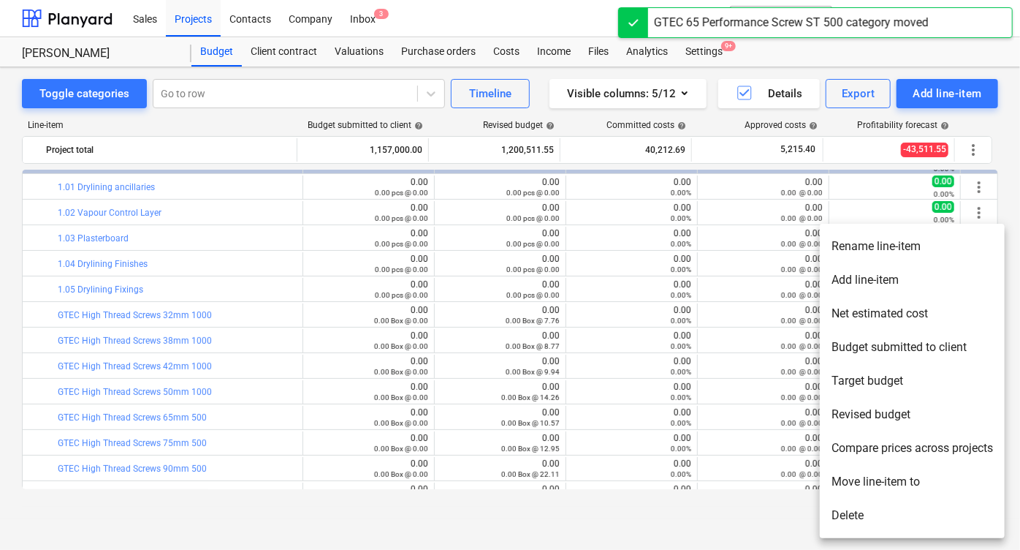
click at [864, 476] on li "Move line-item to" at bounding box center [912, 482] width 185 height 34
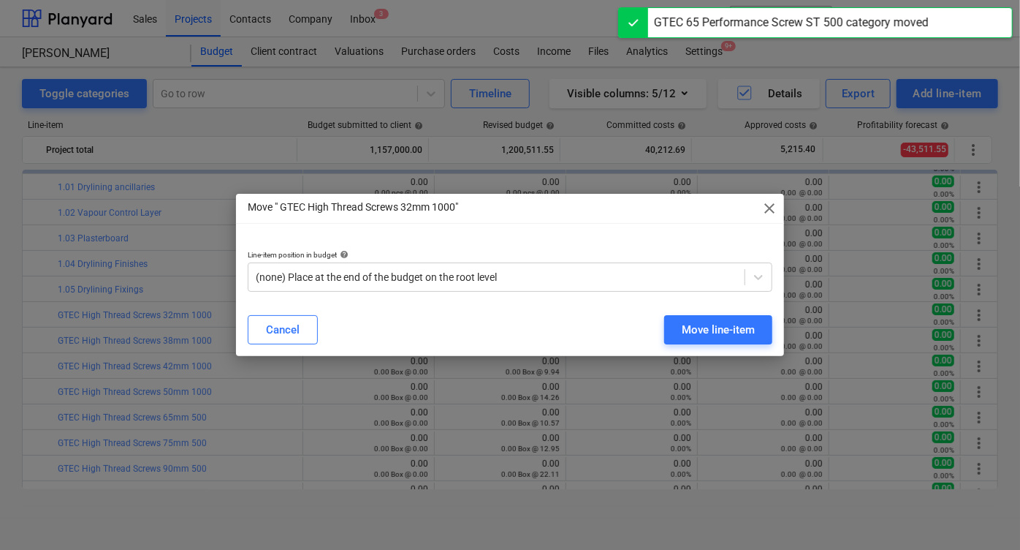
click at [438, 294] on div "Line-item position in budget help (none) Place at the end of the budget on the …" at bounding box center [510, 270] width 548 height 65
click at [446, 265] on div "(none) Place at the end of the budget on the root level" at bounding box center [510, 276] width 525 height 29
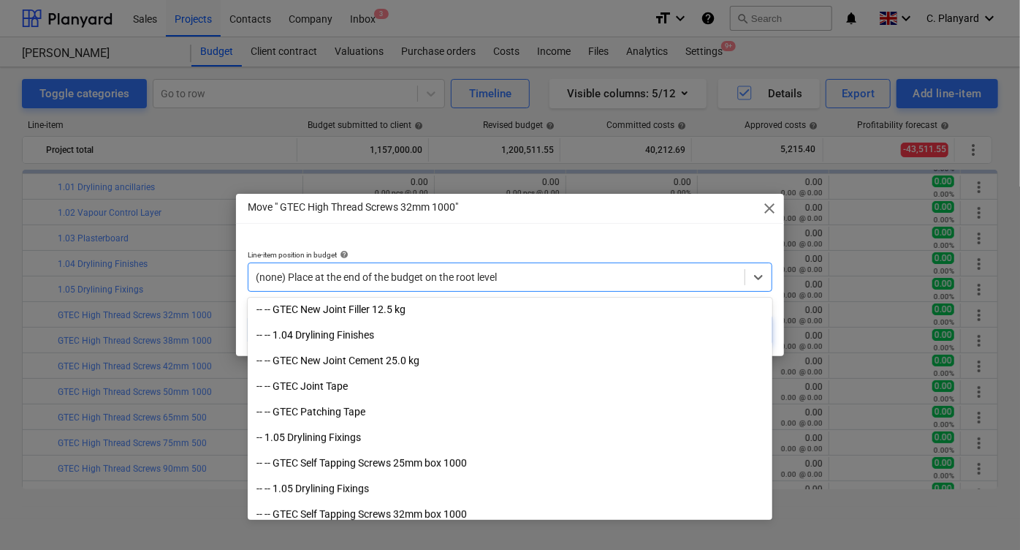
scroll to position [343, 0]
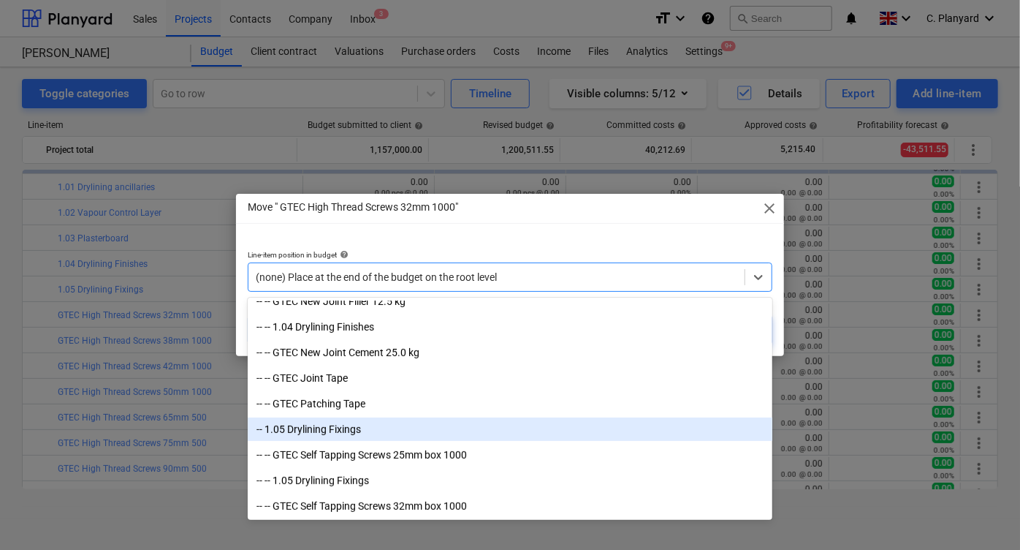
click at [406, 428] on div "-- 1.05 Drylining Fixings" at bounding box center [510, 428] width 525 height 23
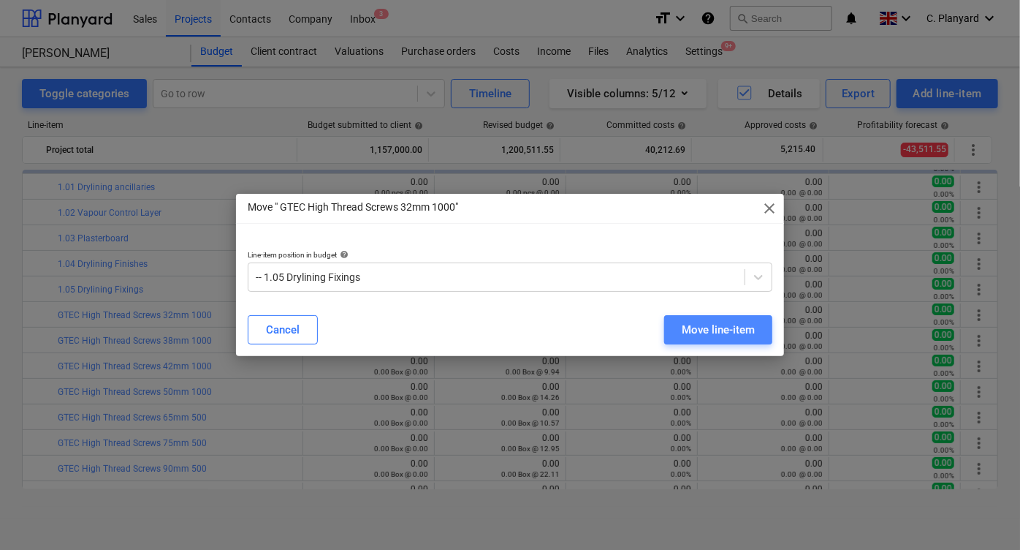
click at [698, 330] on div "Move line-item" at bounding box center [718, 329] width 73 height 19
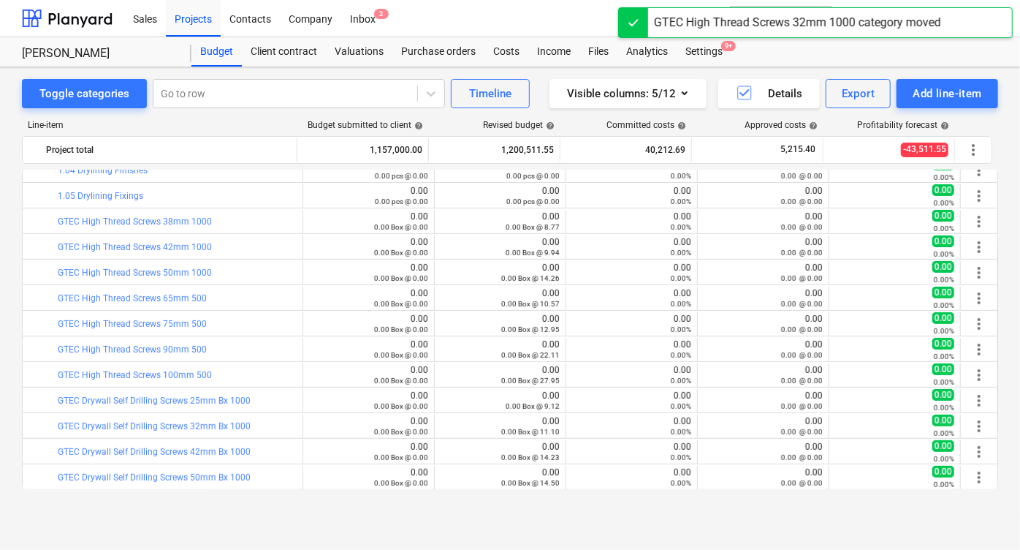
scroll to position [229, 0]
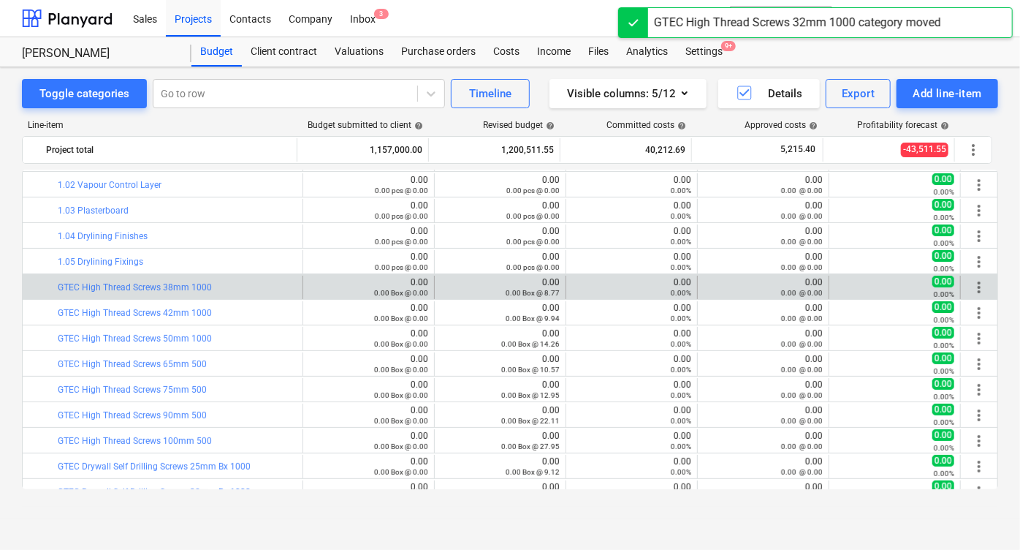
click at [967, 278] on div "more_vert" at bounding box center [979, 286] width 25 height 23
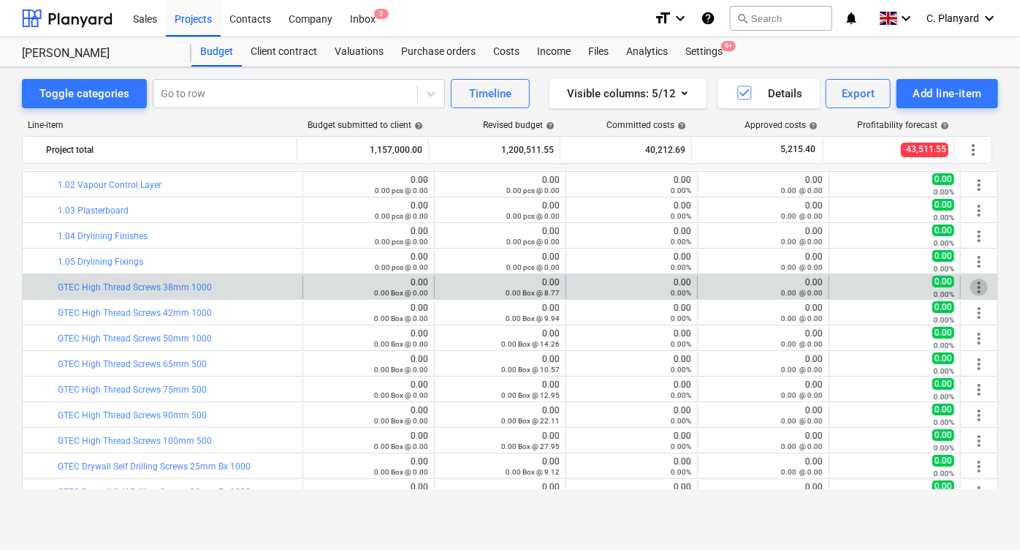
click at [970, 281] on span "more_vert" at bounding box center [979, 287] width 18 height 18
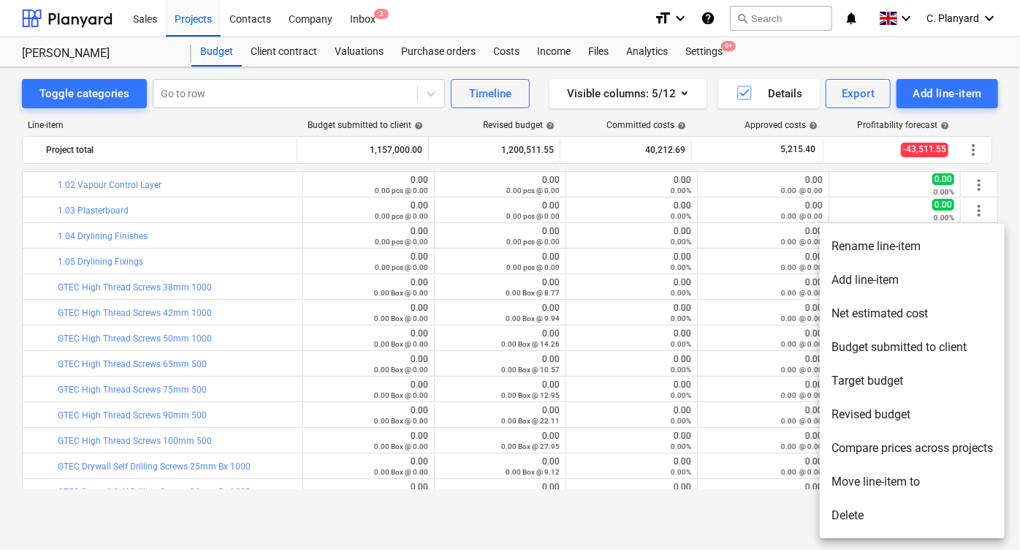
click at [844, 478] on li "Move line-item to" at bounding box center [912, 482] width 185 height 34
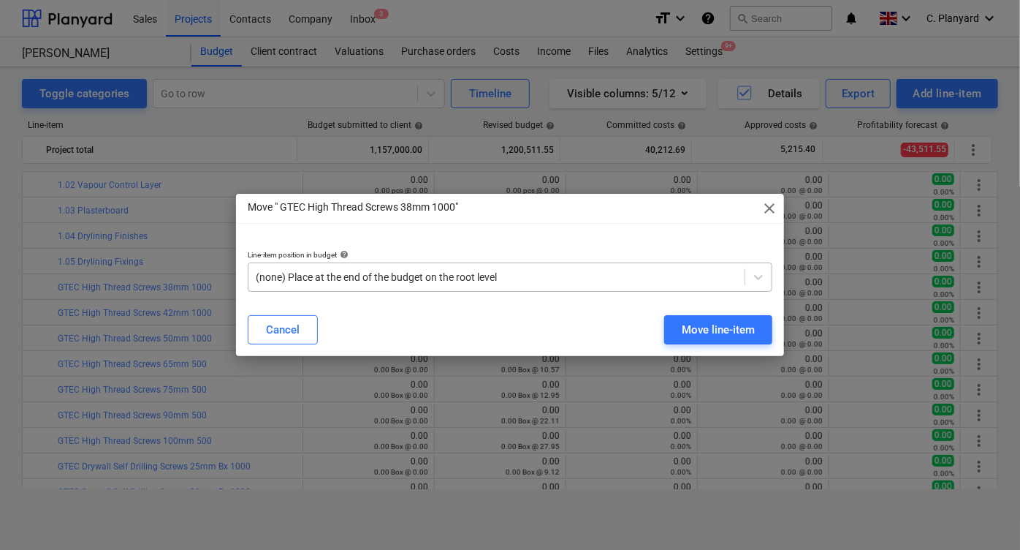
click at [503, 275] on div at bounding box center [497, 277] width 482 height 15
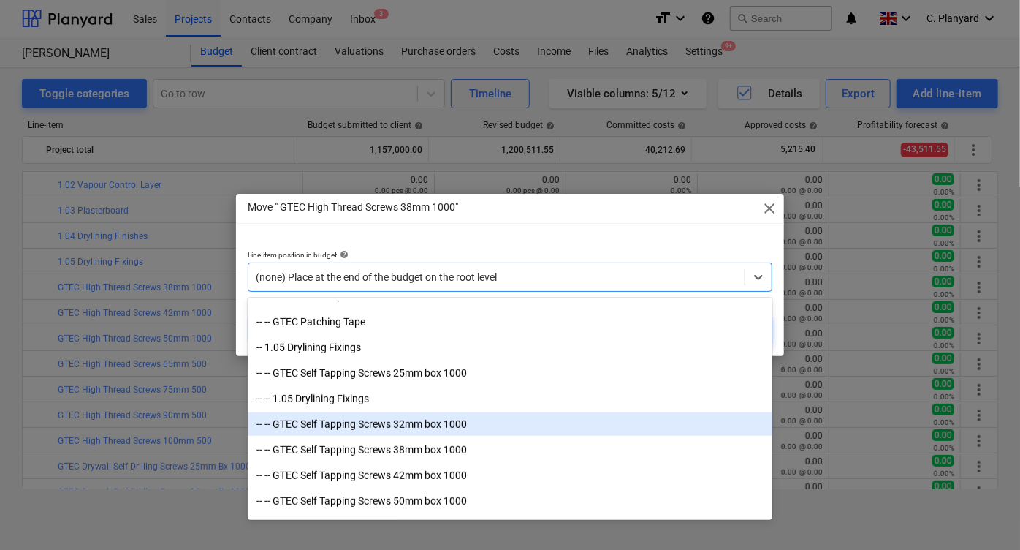
scroll to position [414, 0]
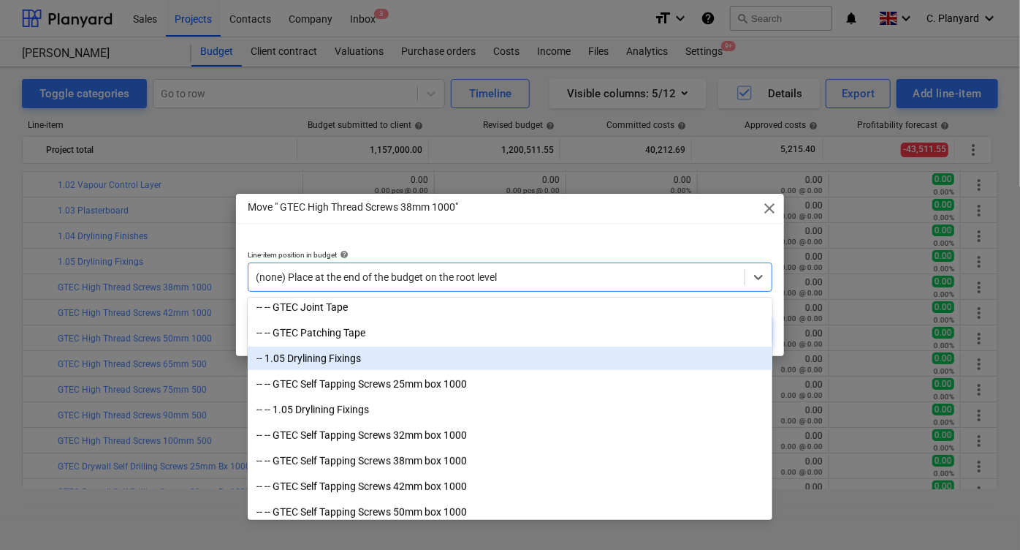
click at [410, 357] on div "-- 1.05 Drylining Fixings" at bounding box center [510, 357] width 525 height 23
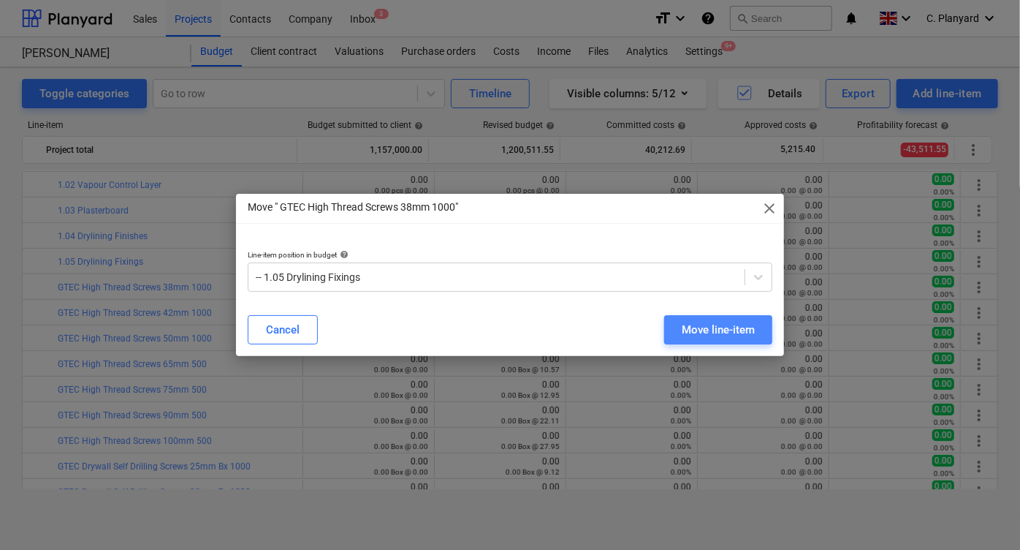
click at [693, 330] on div "Move line-item" at bounding box center [718, 329] width 73 height 19
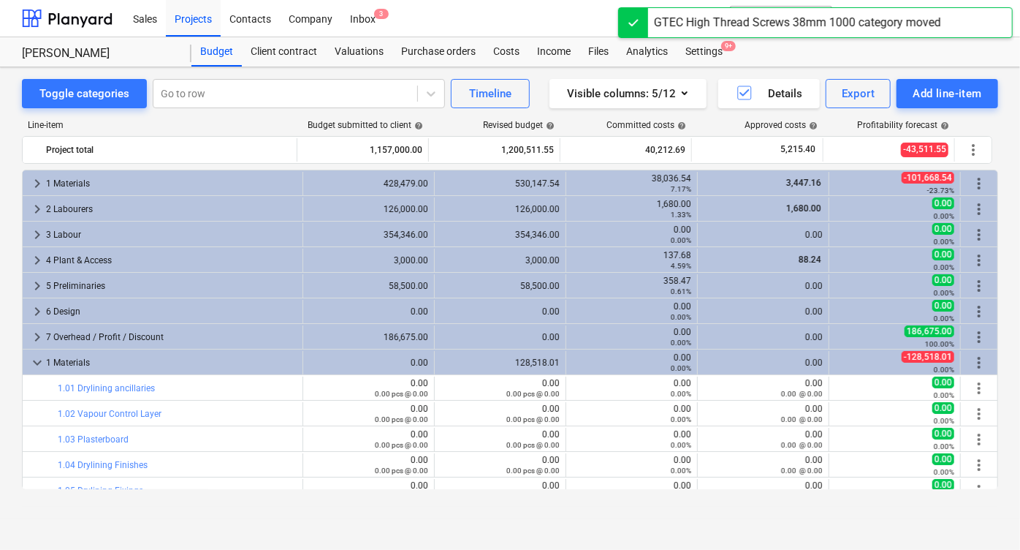
scroll to position [229, 0]
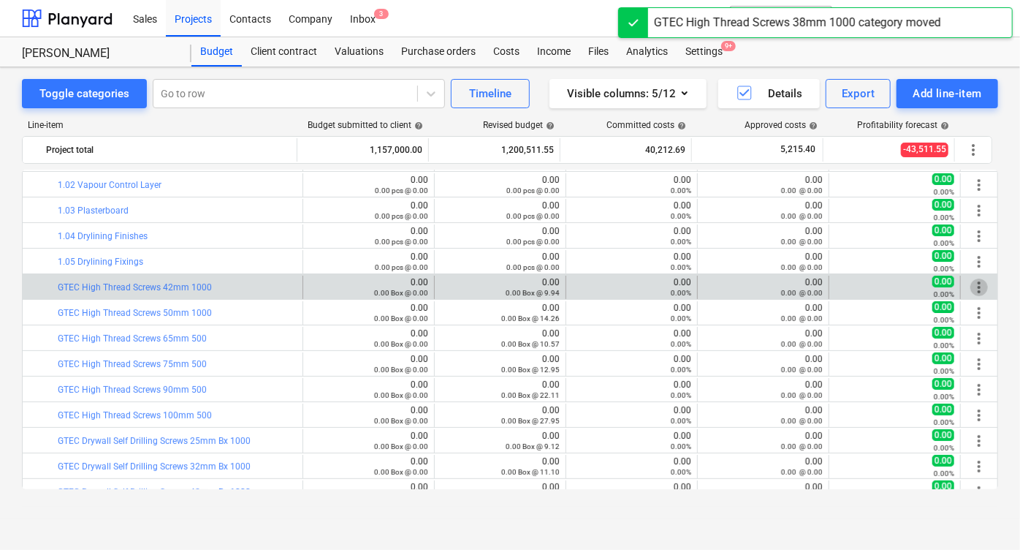
click at [970, 286] on span "more_vert" at bounding box center [979, 287] width 18 height 18
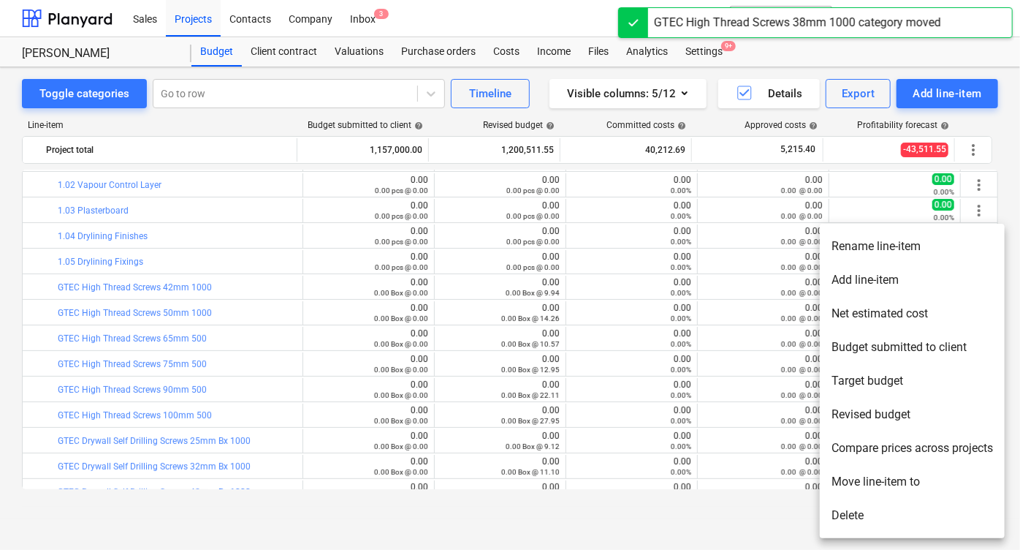
click at [856, 482] on li "Move line-item to" at bounding box center [912, 482] width 185 height 34
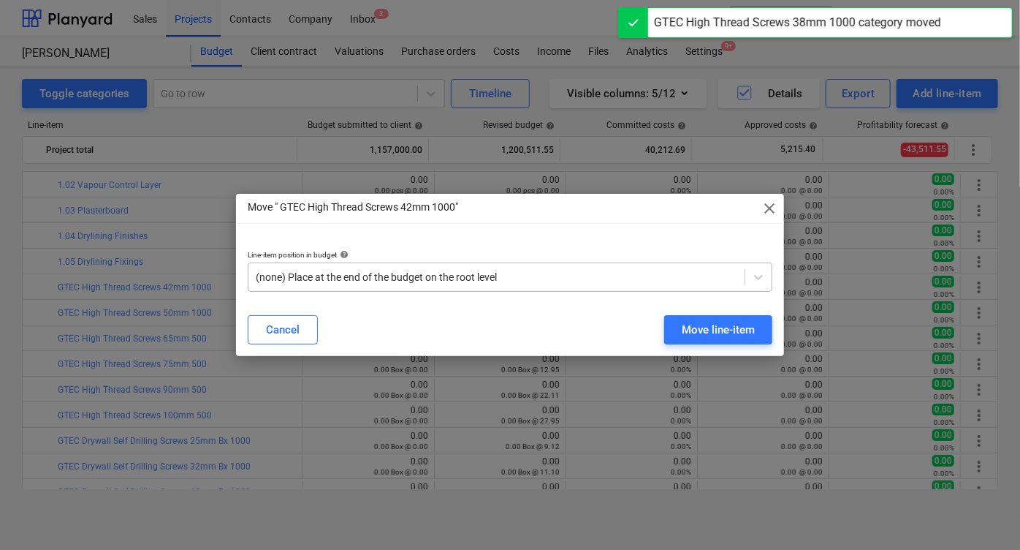
click at [586, 286] on div "(none) Place at the end of the budget on the root level" at bounding box center [496, 277] width 496 height 20
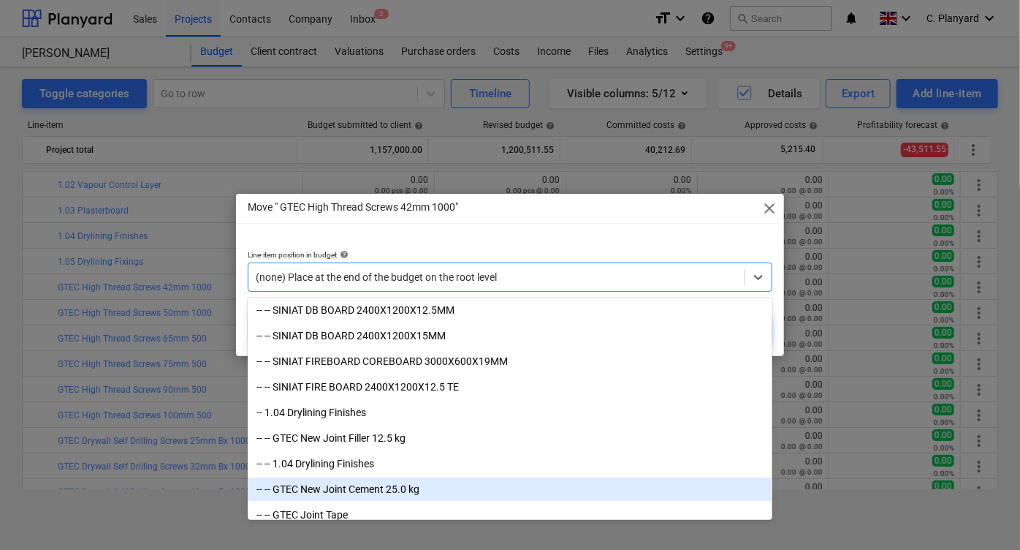
scroll to position [278, 0]
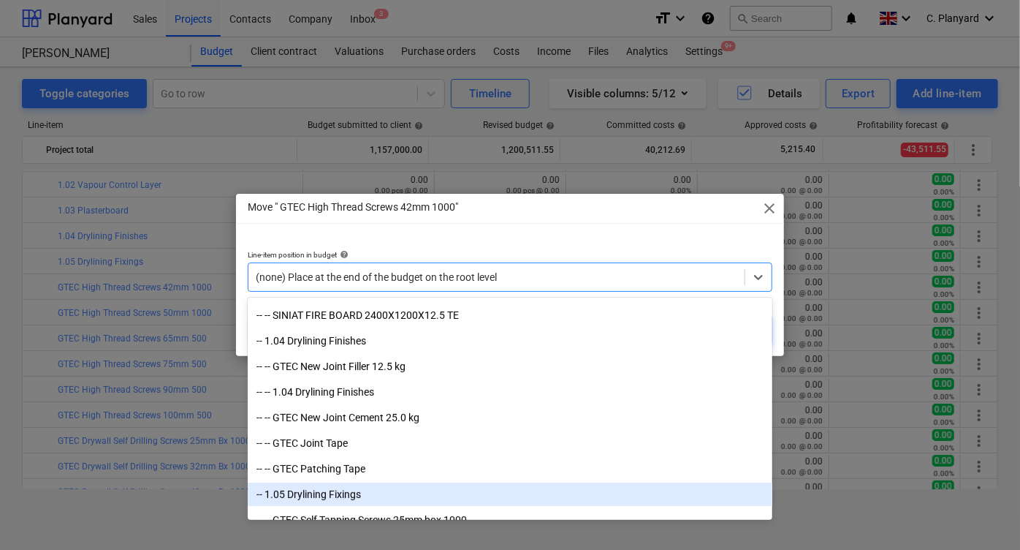
click at [369, 498] on div "-- 1.05 Drylining Fixings" at bounding box center [510, 493] width 525 height 23
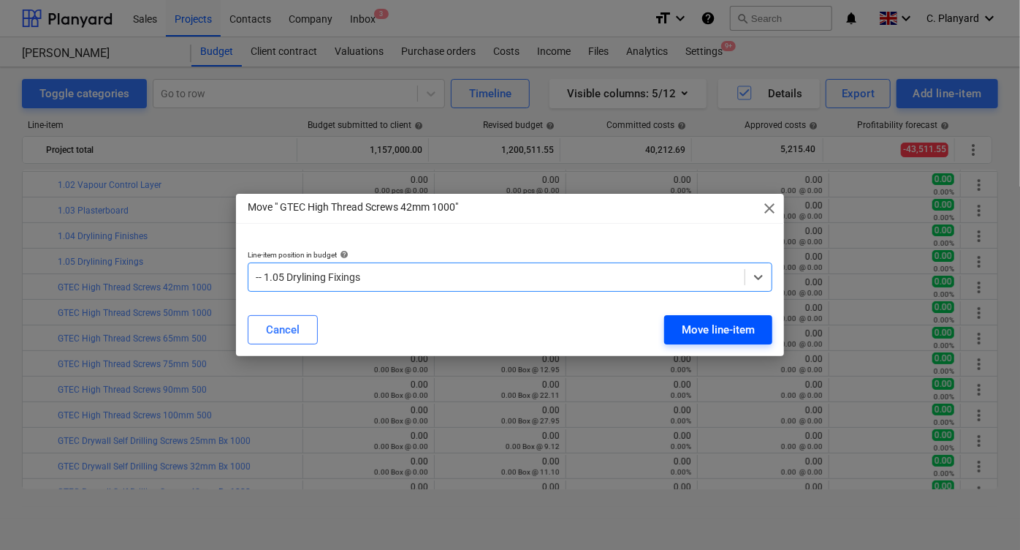
click at [688, 322] on div "Move line-item" at bounding box center [718, 329] width 73 height 19
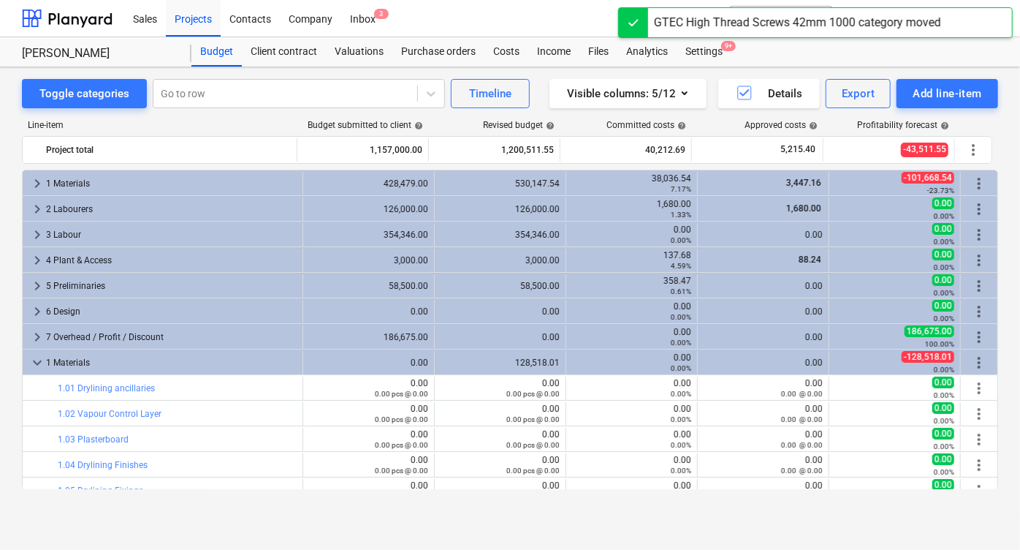
scroll to position [229, 0]
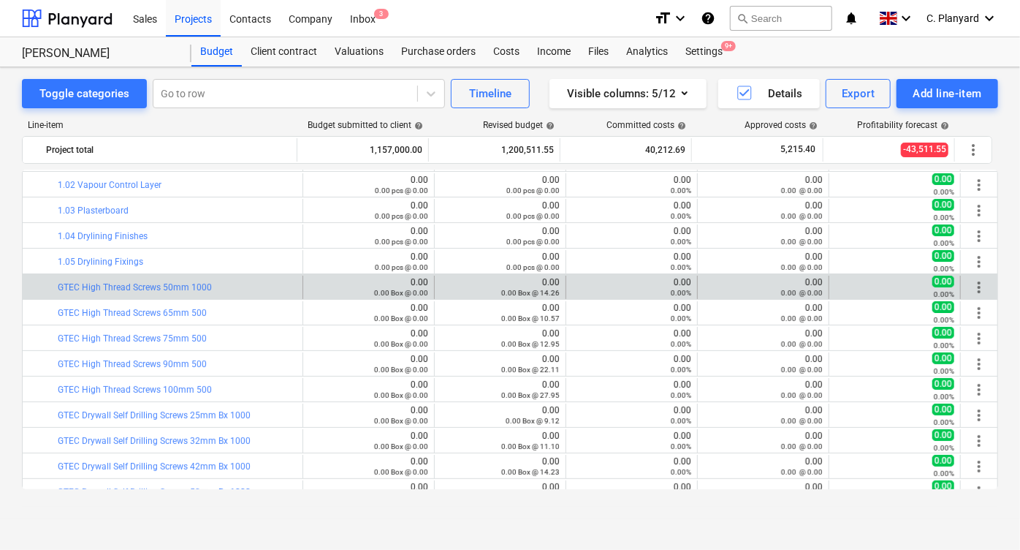
click at [970, 284] on span "more_vert" at bounding box center [979, 287] width 18 height 18
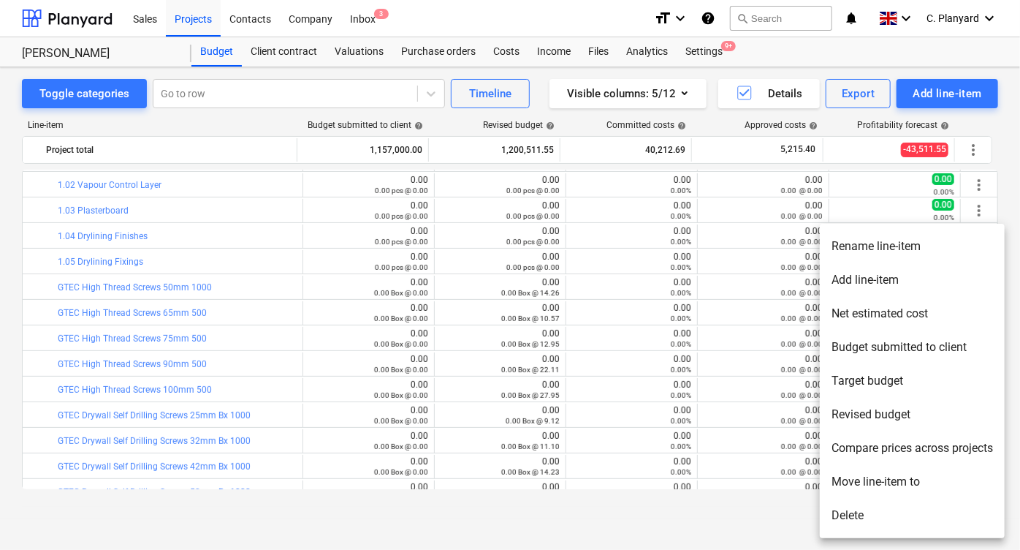
click at [876, 468] on li "Move line-item to" at bounding box center [912, 482] width 185 height 34
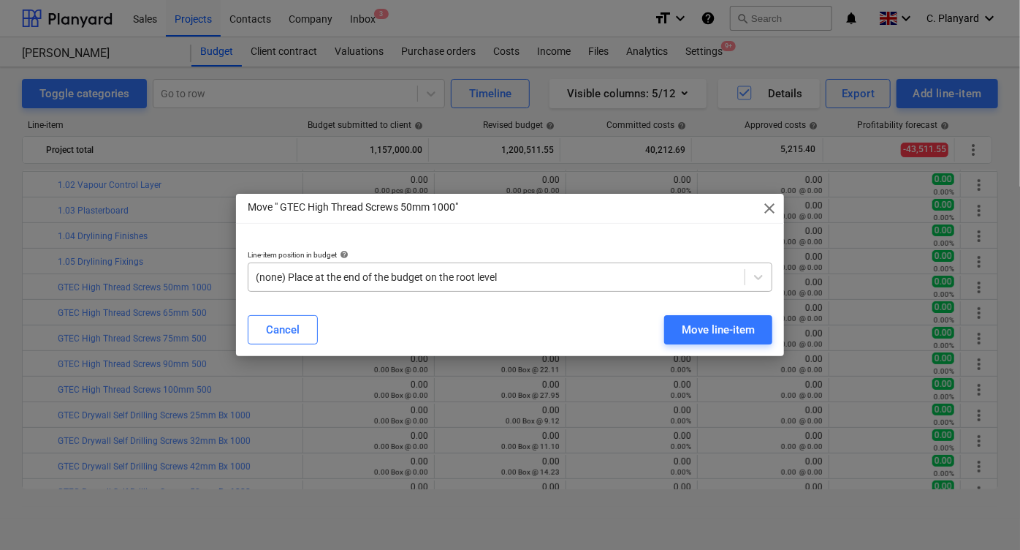
click at [484, 281] on div at bounding box center [497, 277] width 482 height 15
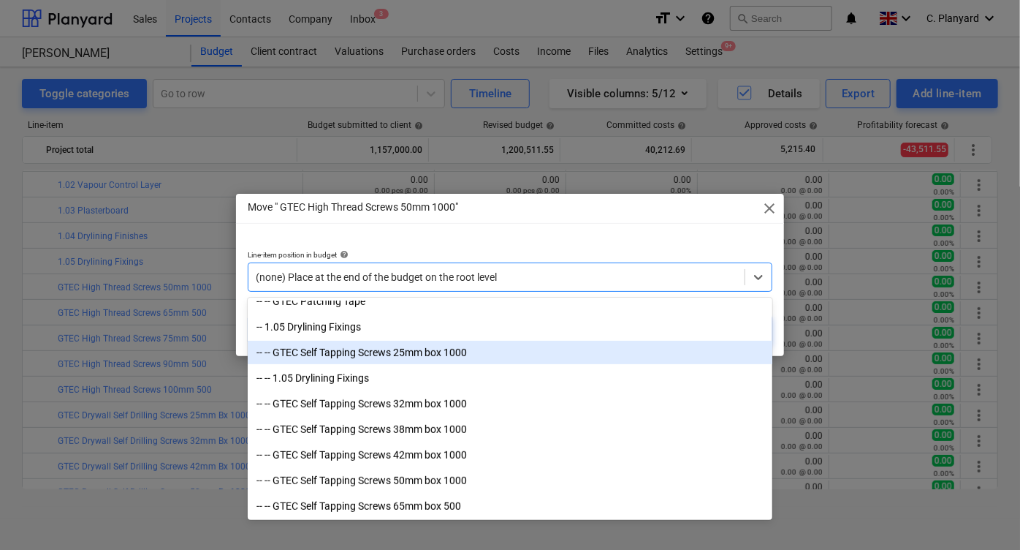
scroll to position [442, 0]
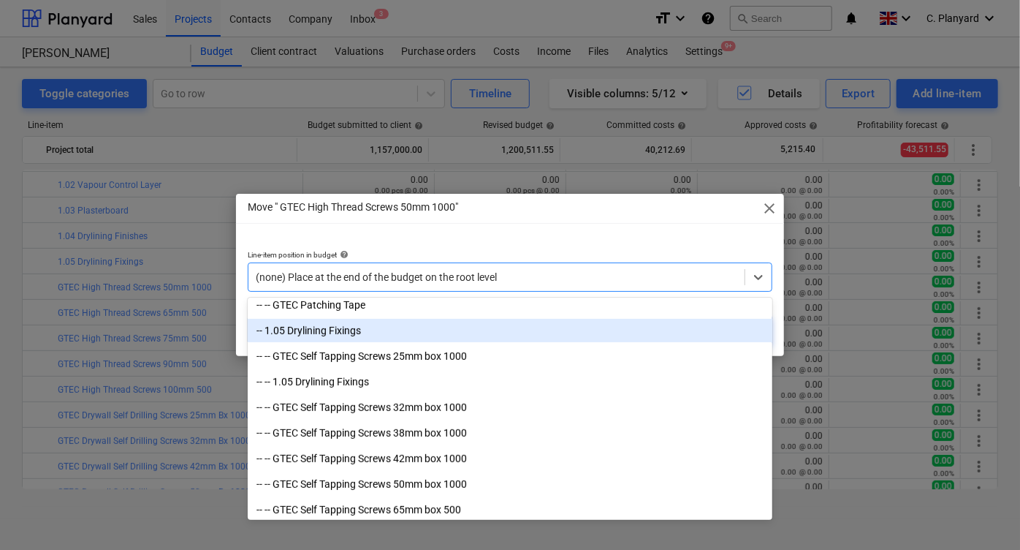
click at [447, 333] on div "-- 1.05 Drylining Fixings" at bounding box center [510, 330] width 525 height 23
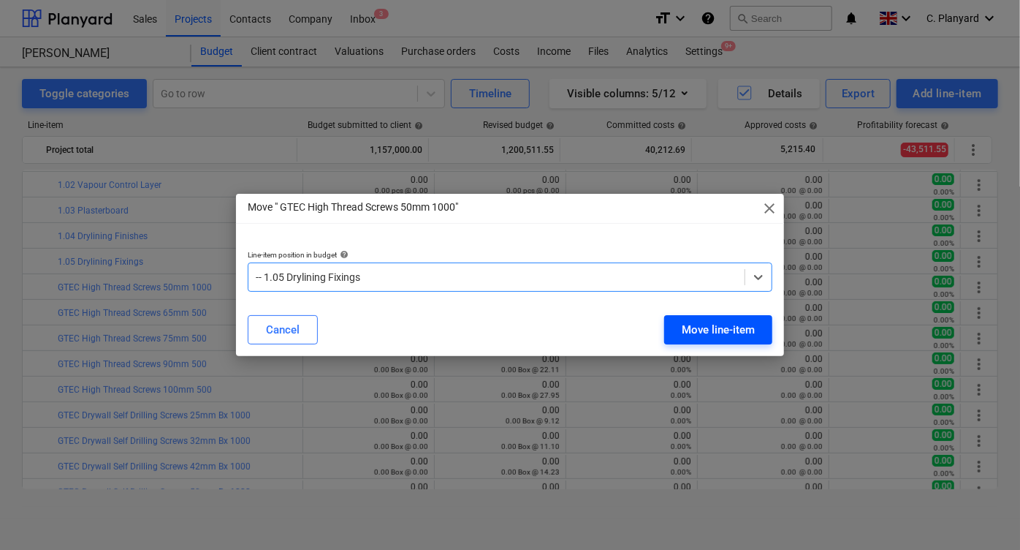
click at [704, 337] on div "Move line-item" at bounding box center [718, 329] width 73 height 19
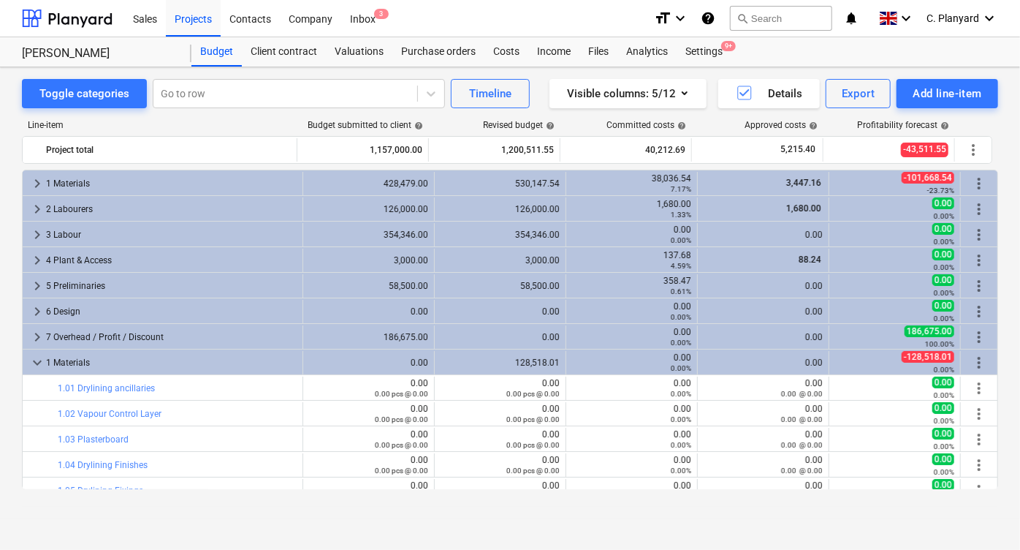
scroll to position [229, 0]
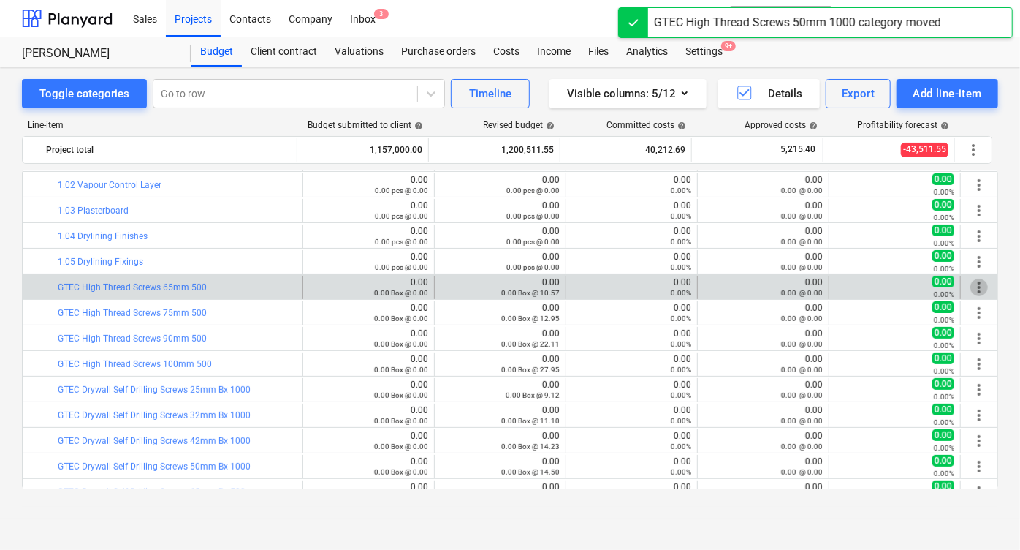
click at [975, 282] on span "more_vert" at bounding box center [979, 287] width 18 height 18
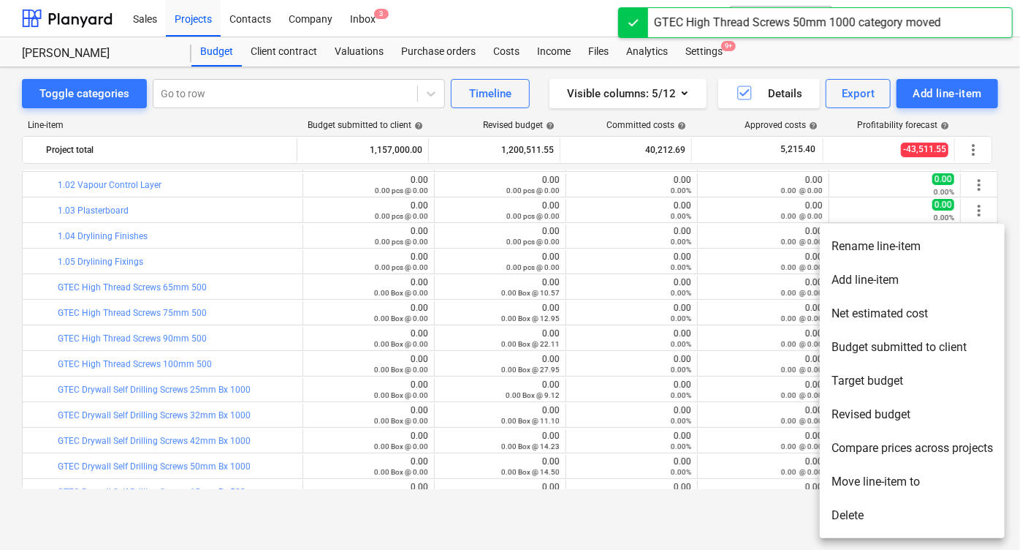
click at [845, 474] on li "Move line-item to" at bounding box center [912, 482] width 185 height 34
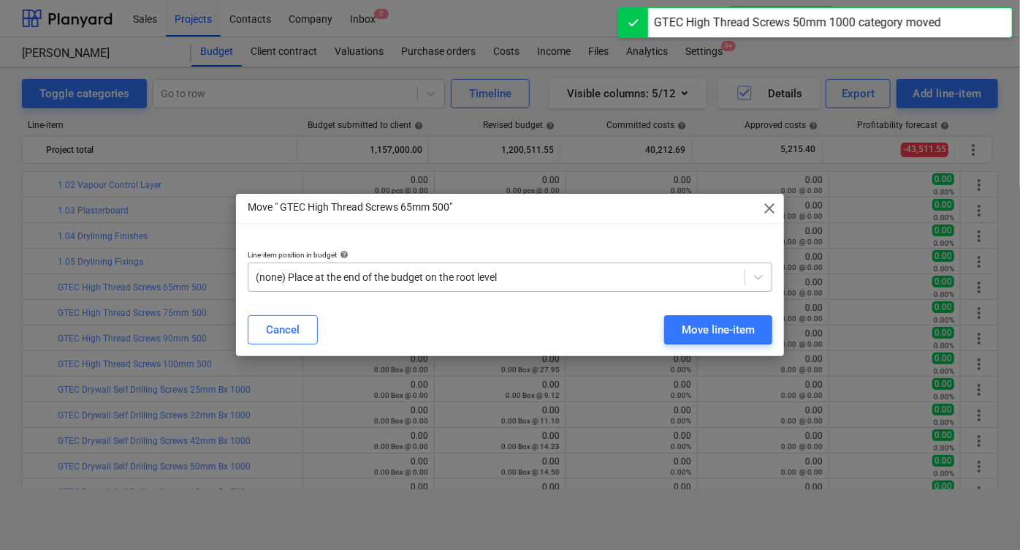
click at [487, 270] on div at bounding box center [497, 277] width 482 height 15
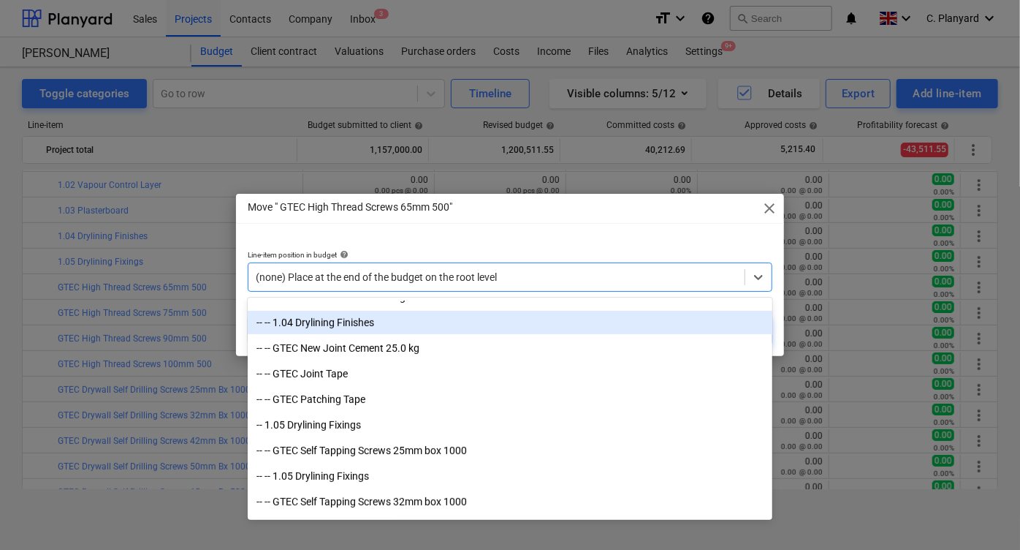
scroll to position [356, 0]
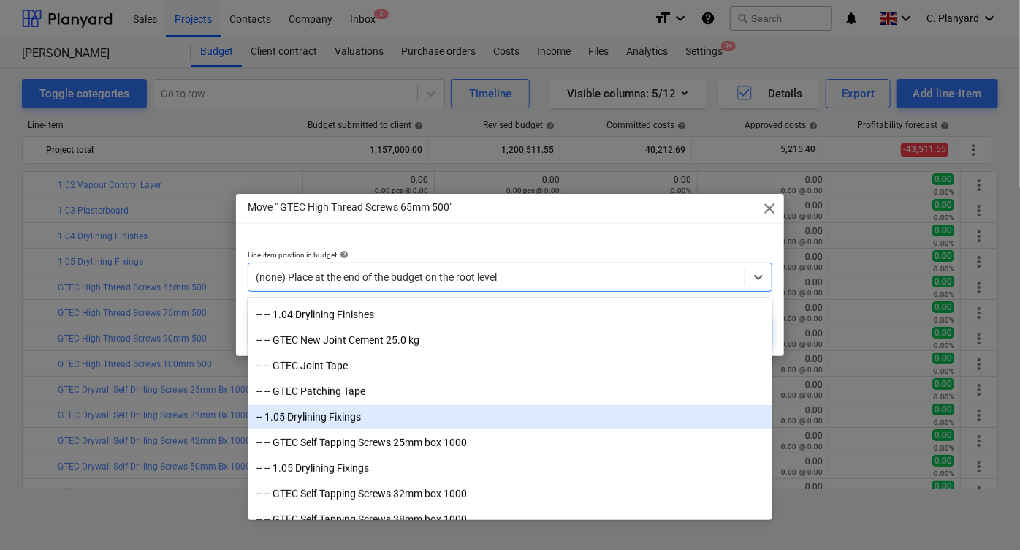
click at [370, 416] on div "-- 1.05 Drylining Fixings" at bounding box center [510, 416] width 525 height 23
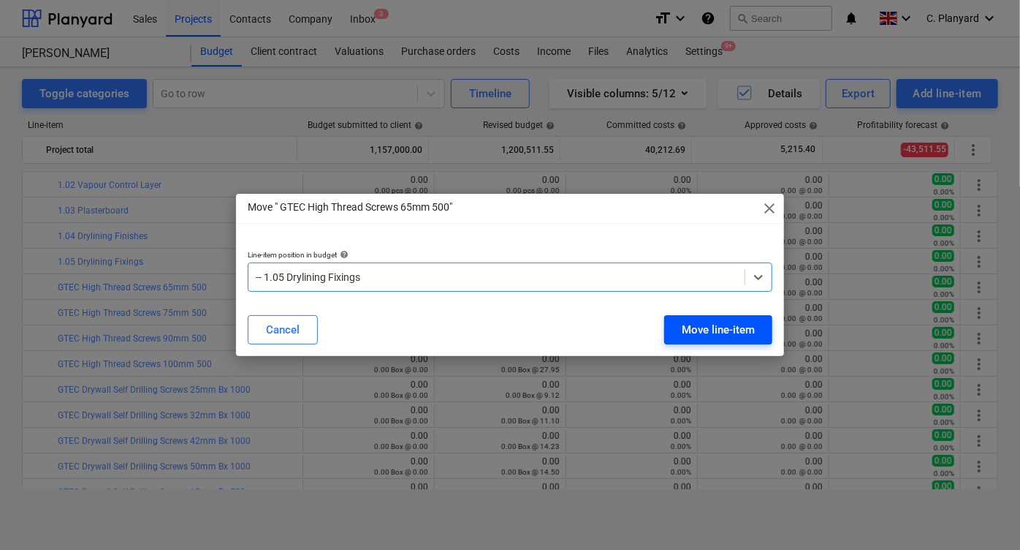
click at [711, 323] on div "Move line-item" at bounding box center [718, 329] width 73 height 19
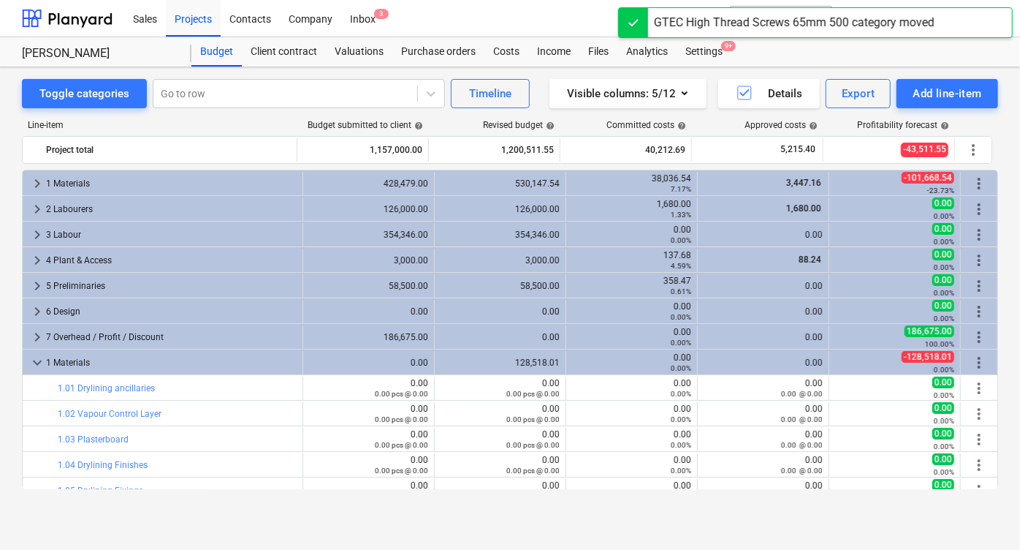
scroll to position [229, 0]
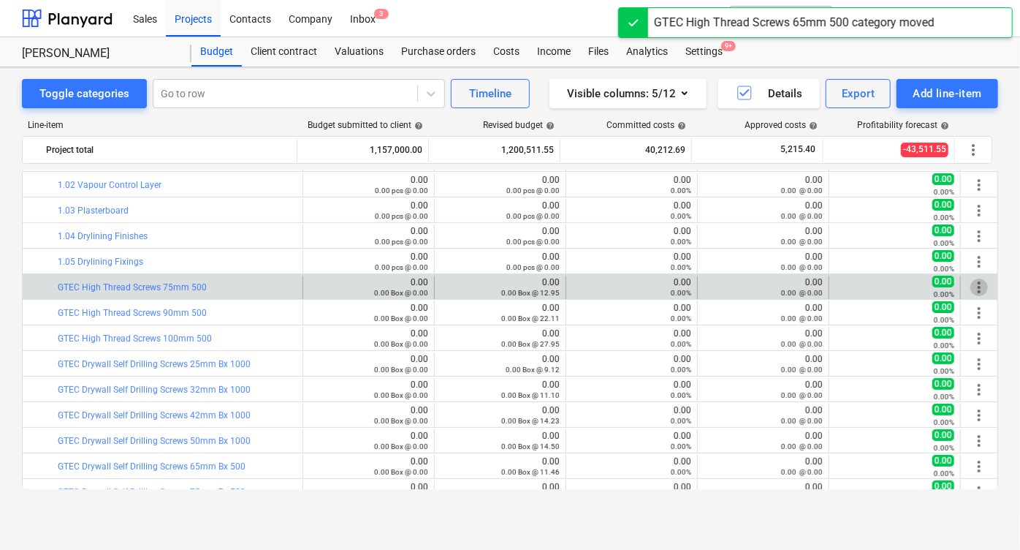
click at [970, 281] on span "more_vert" at bounding box center [979, 287] width 18 height 18
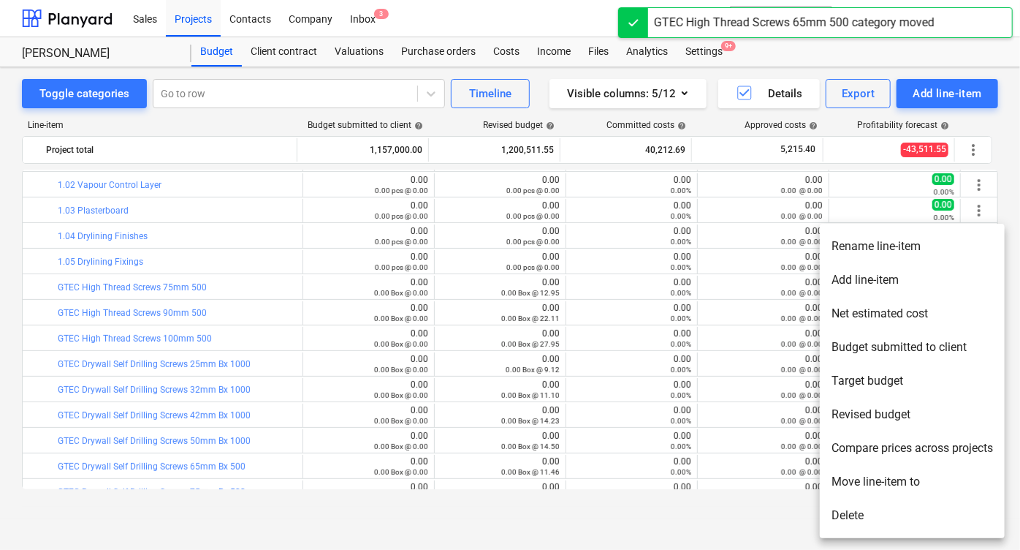
click at [850, 471] on li "Move line-item to" at bounding box center [912, 482] width 185 height 34
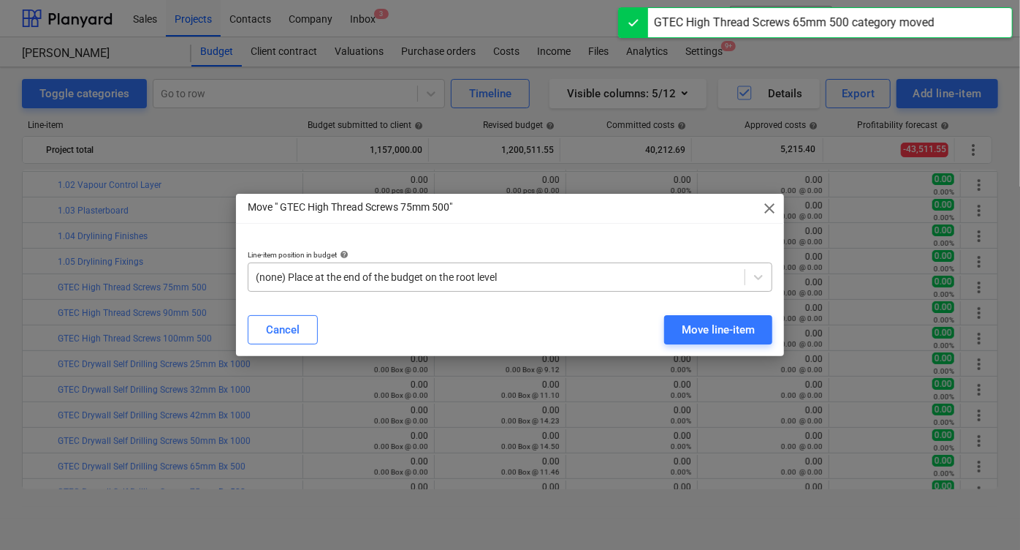
click at [528, 267] on div "(none) Place at the end of the budget on the root level" at bounding box center [496, 277] width 496 height 20
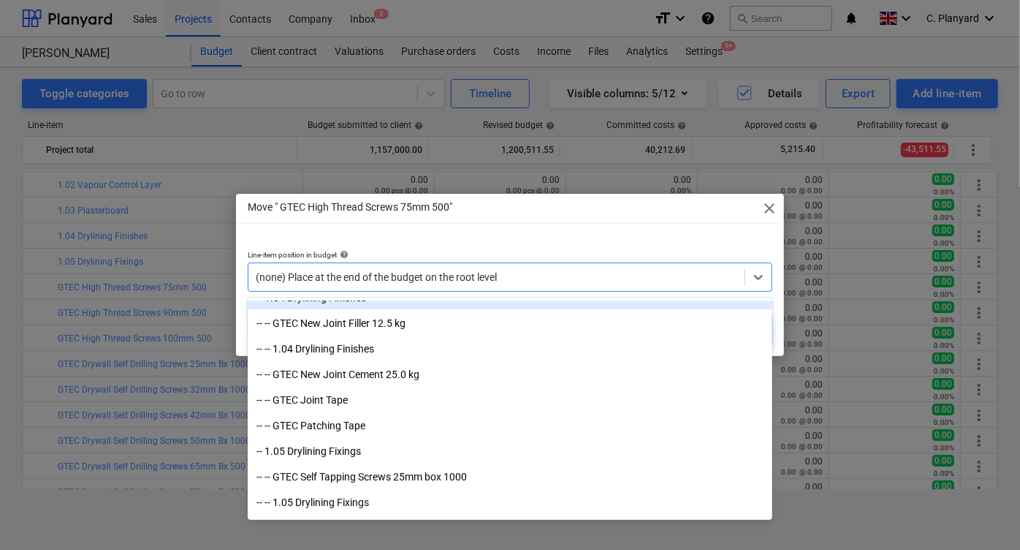
scroll to position [321, 0]
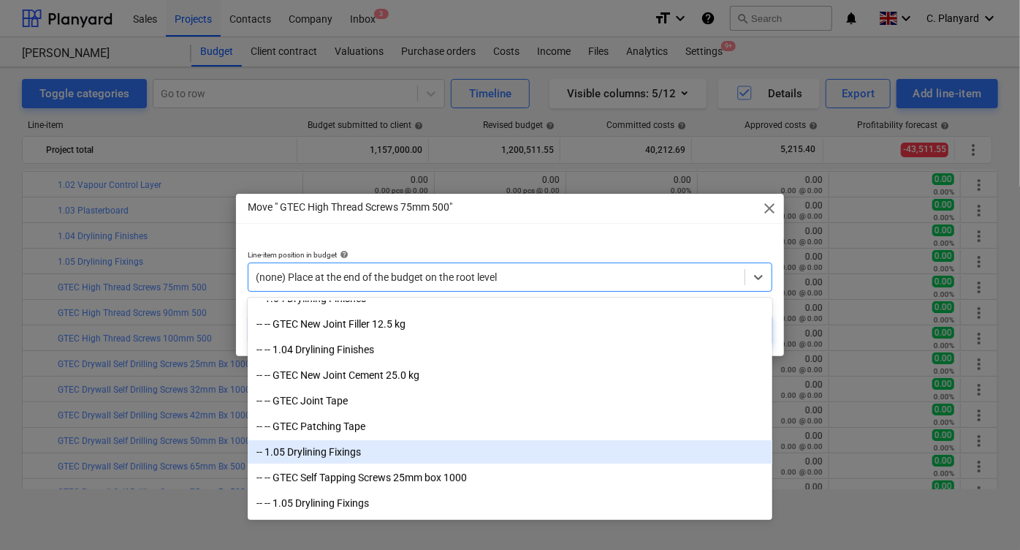
click at [452, 446] on div "-- 1.05 Drylining Fixings" at bounding box center [510, 451] width 525 height 23
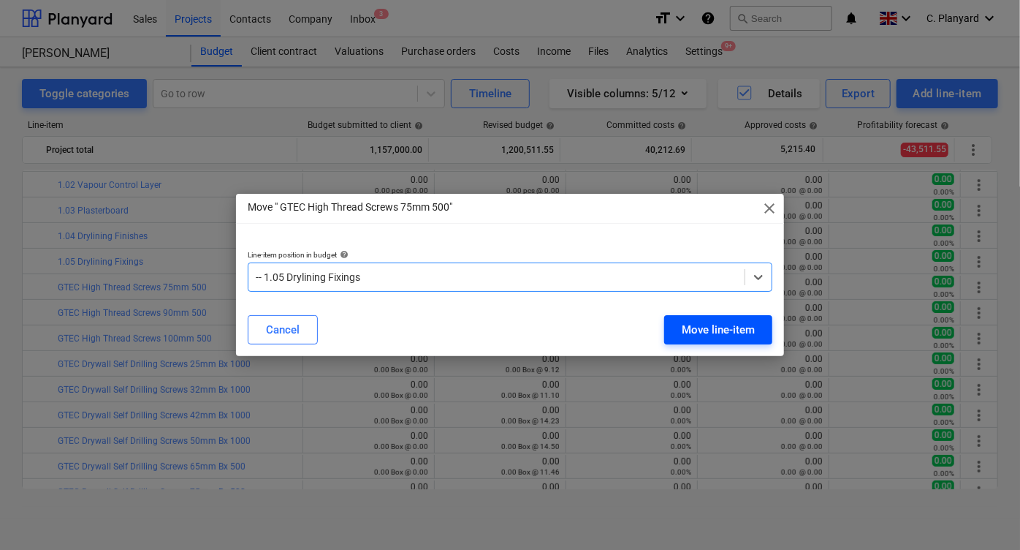
click at [712, 330] on div "Move line-item" at bounding box center [718, 329] width 73 height 19
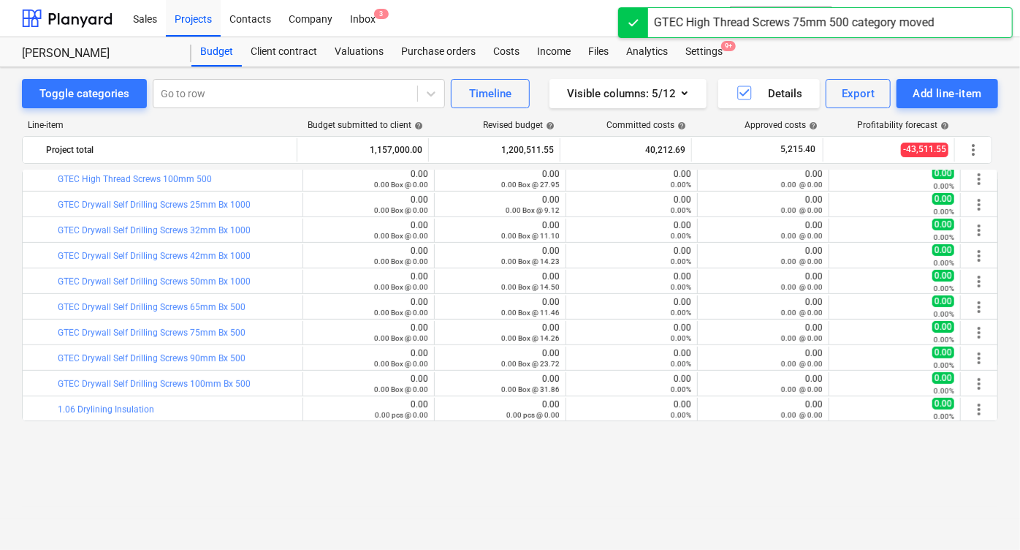
scroll to position [232, 0]
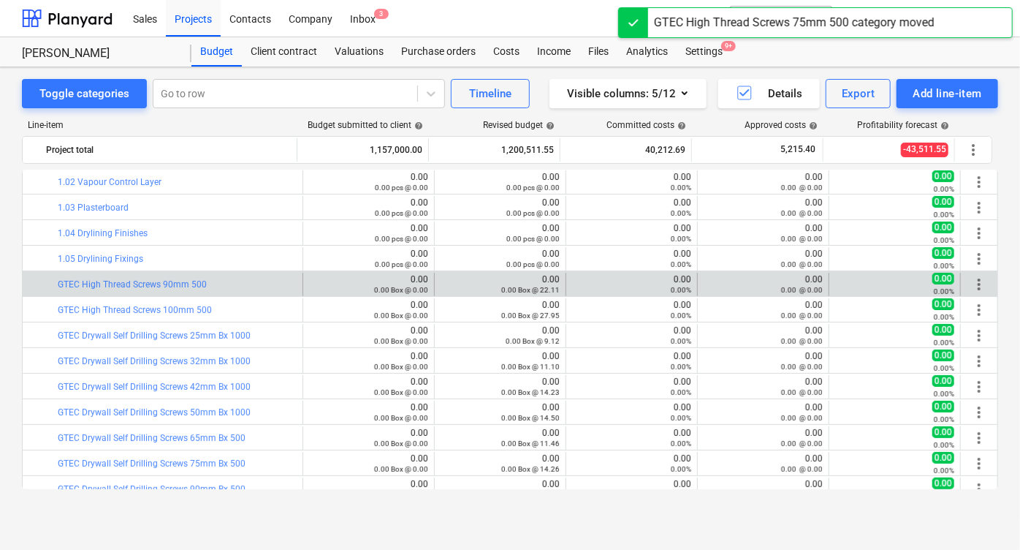
click at [984, 279] on div "more_vert" at bounding box center [979, 284] width 25 height 23
click at [975, 280] on span "more_vert" at bounding box center [979, 284] width 18 height 18
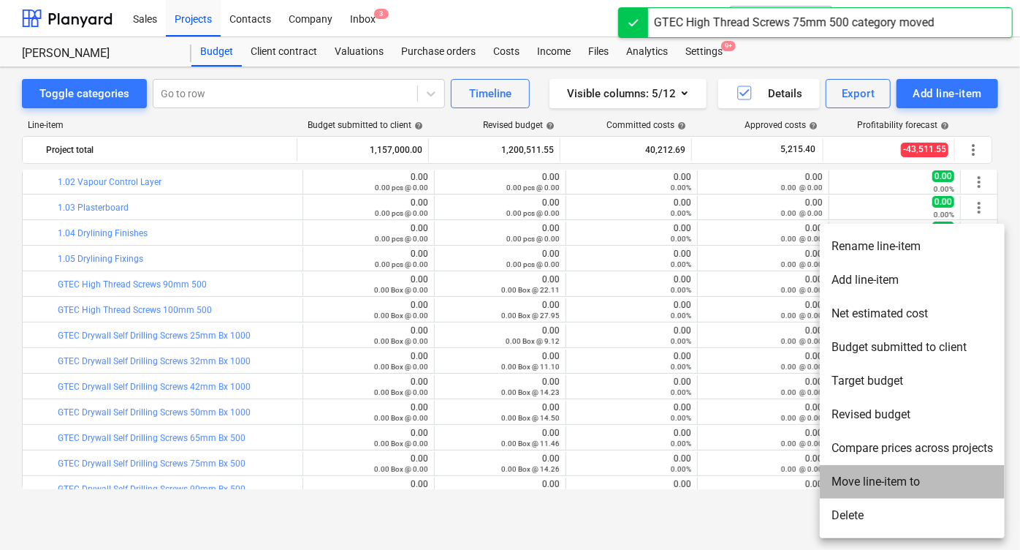
click at [848, 475] on li "Move line-item to" at bounding box center [912, 482] width 185 height 34
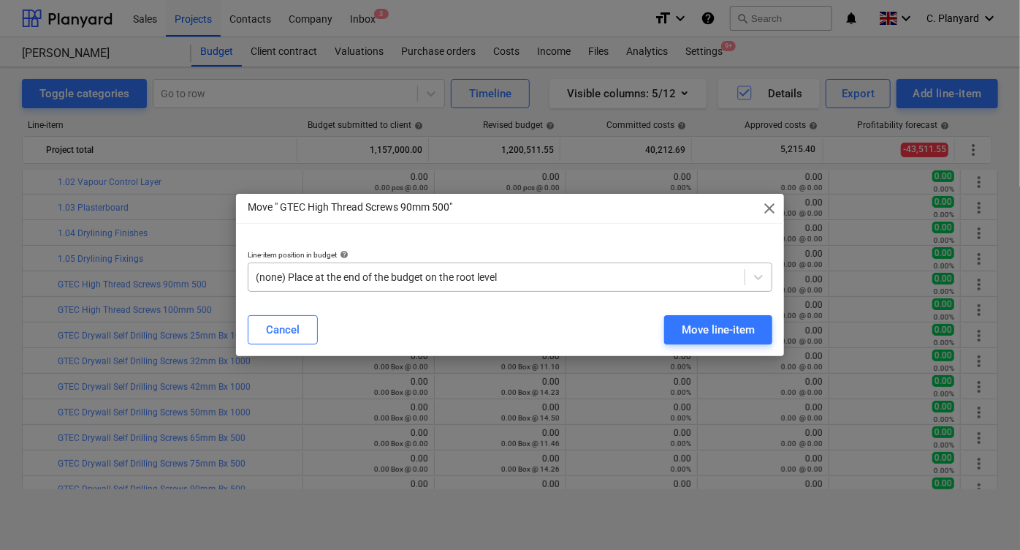
click at [457, 286] on div "(none) Place at the end of the budget on the root level" at bounding box center [496, 277] width 496 height 20
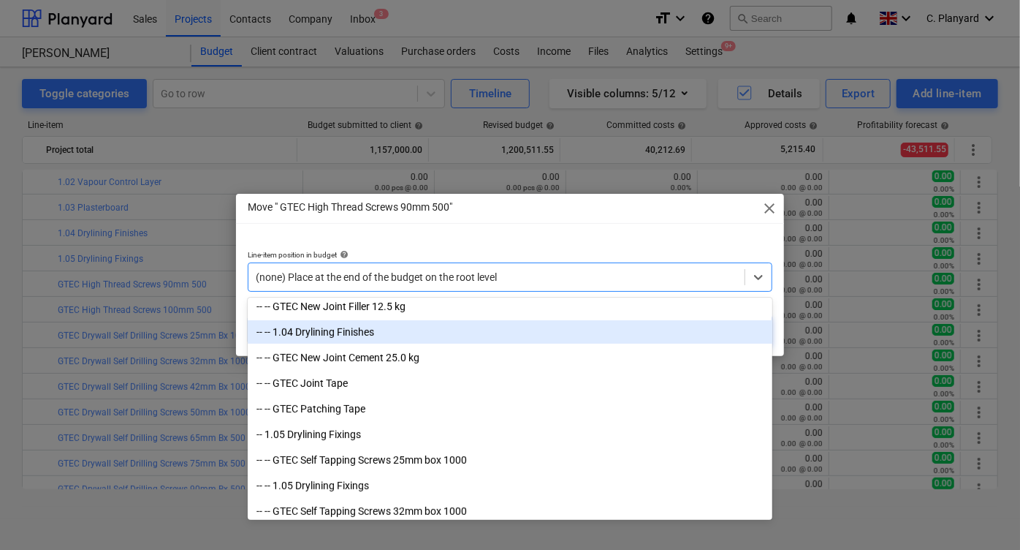
scroll to position [341, 0]
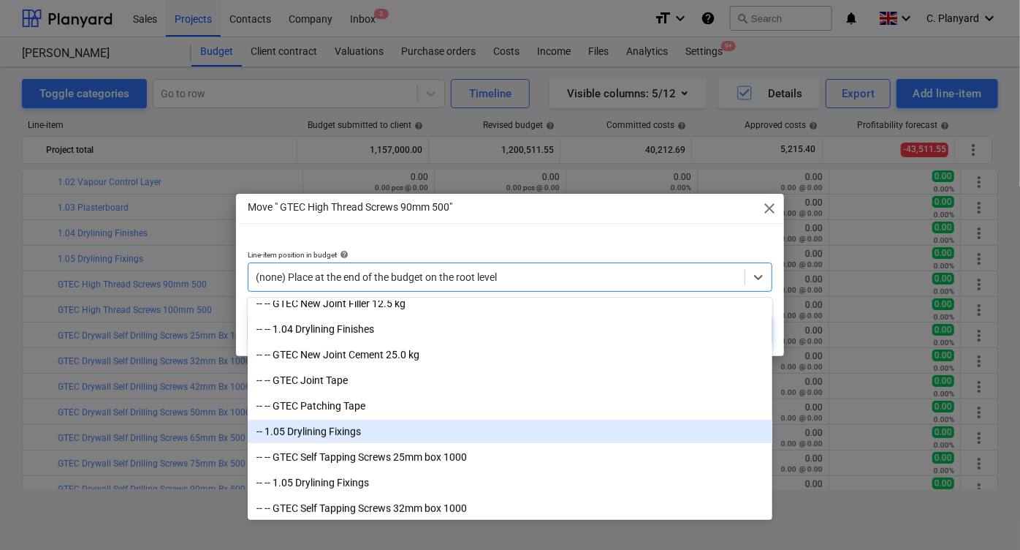
click at [360, 437] on div "-- 1.05 Drylining Fixings" at bounding box center [510, 430] width 525 height 23
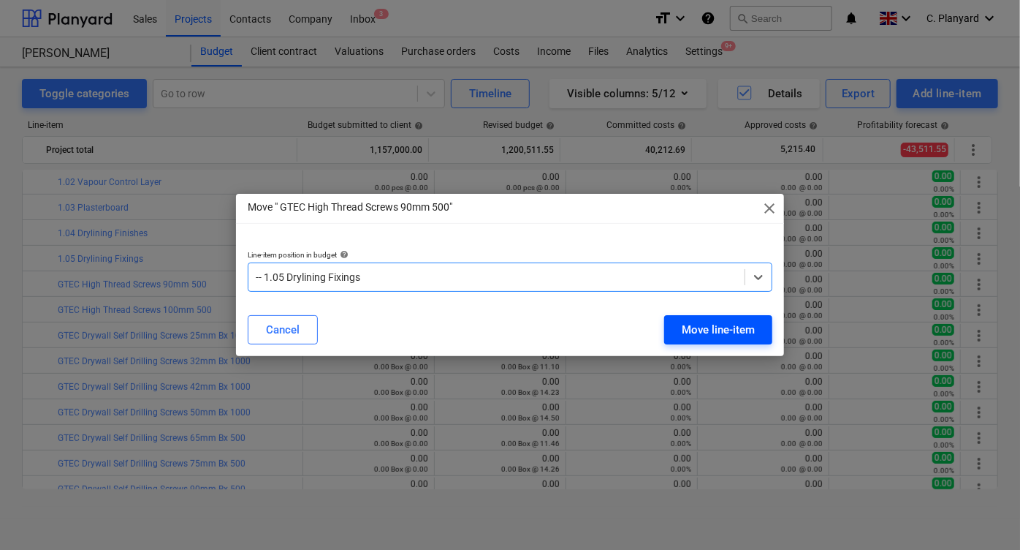
click at [693, 315] on button "Move line-item" at bounding box center [718, 329] width 108 height 29
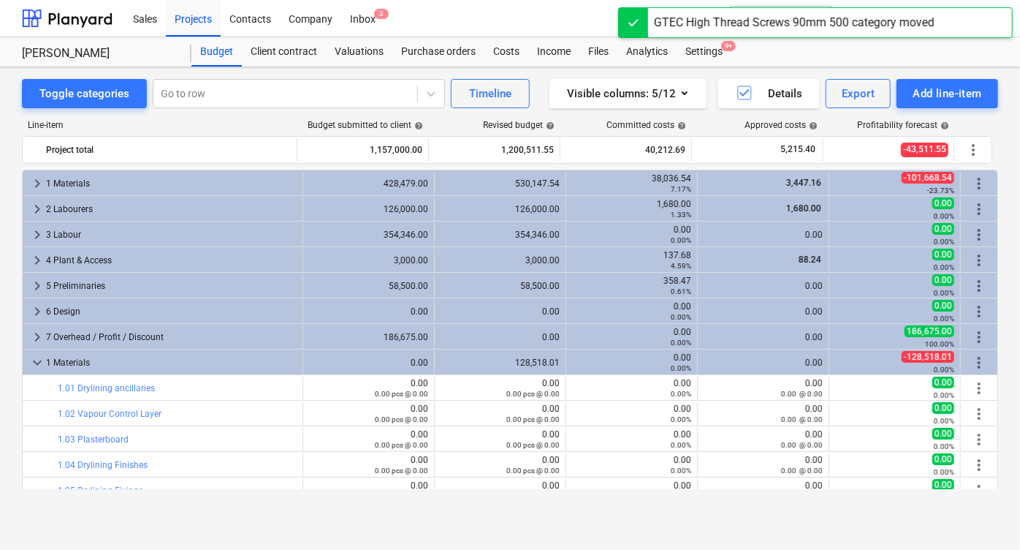
scroll to position [232, 0]
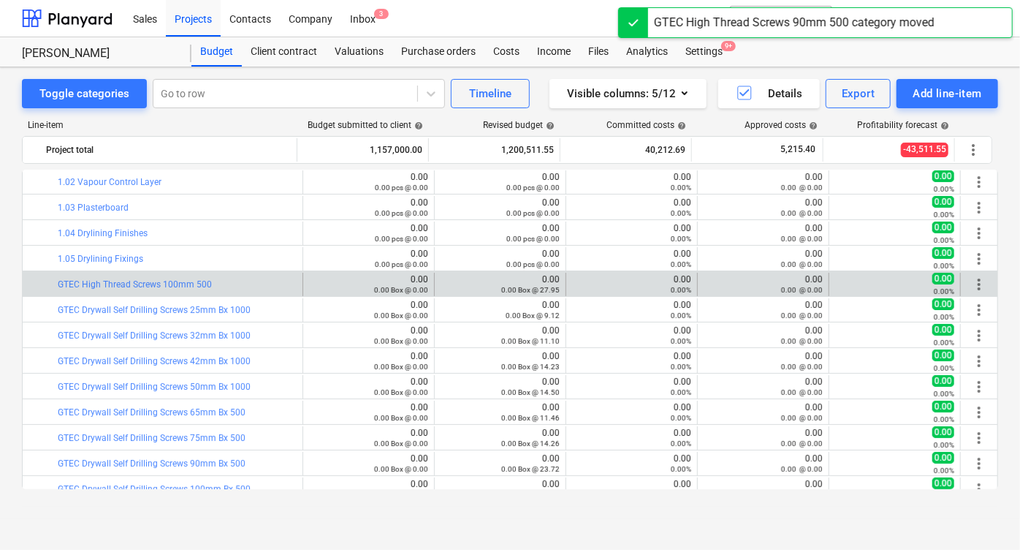
click at [976, 278] on span "more_vert" at bounding box center [979, 284] width 18 height 18
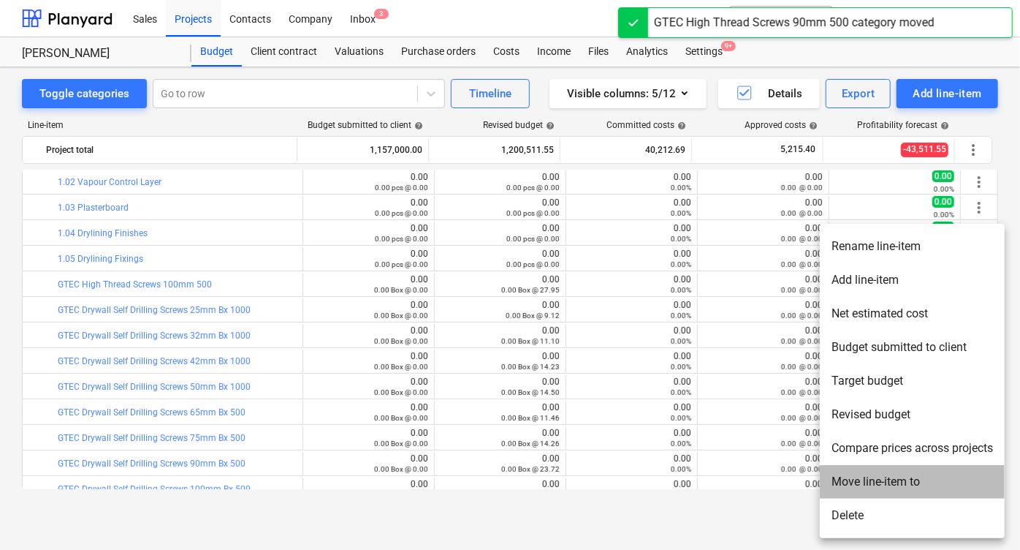
click at [856, 474] on li "Move line-item to" at bounding box center [912, 482] width 185 height 34
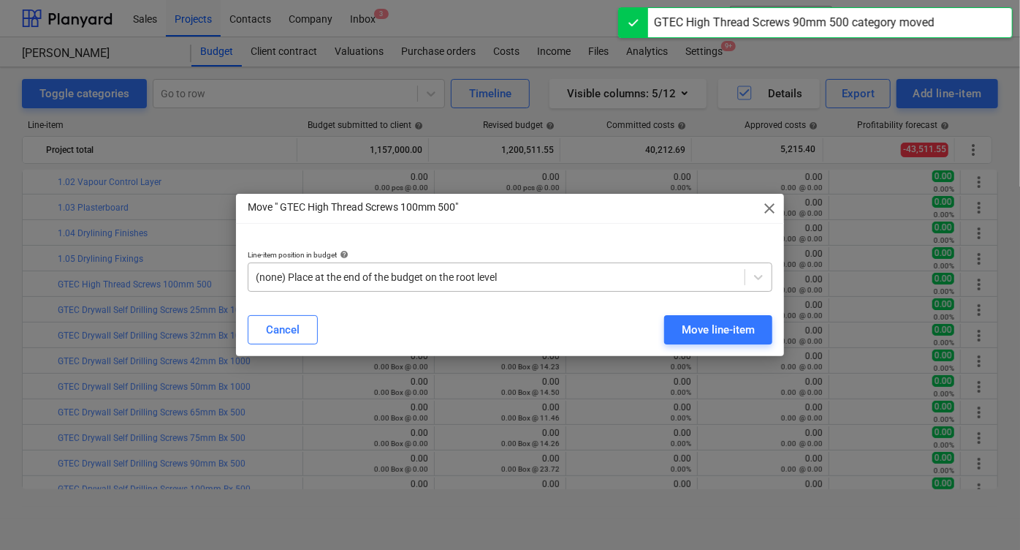
click at [604, 273] on div at bounding box center [497, 277] width 482 height 15
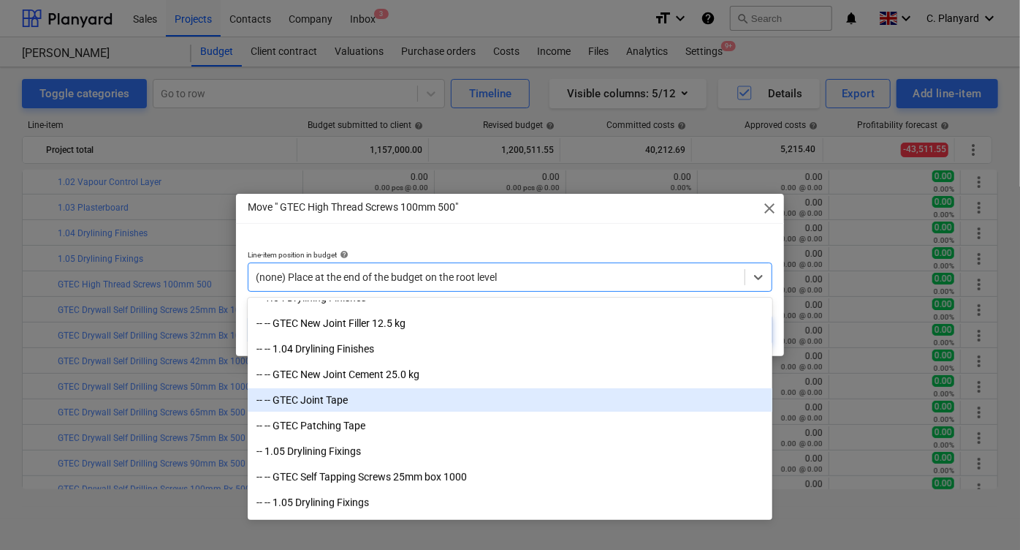
scroll to position [353, 0]
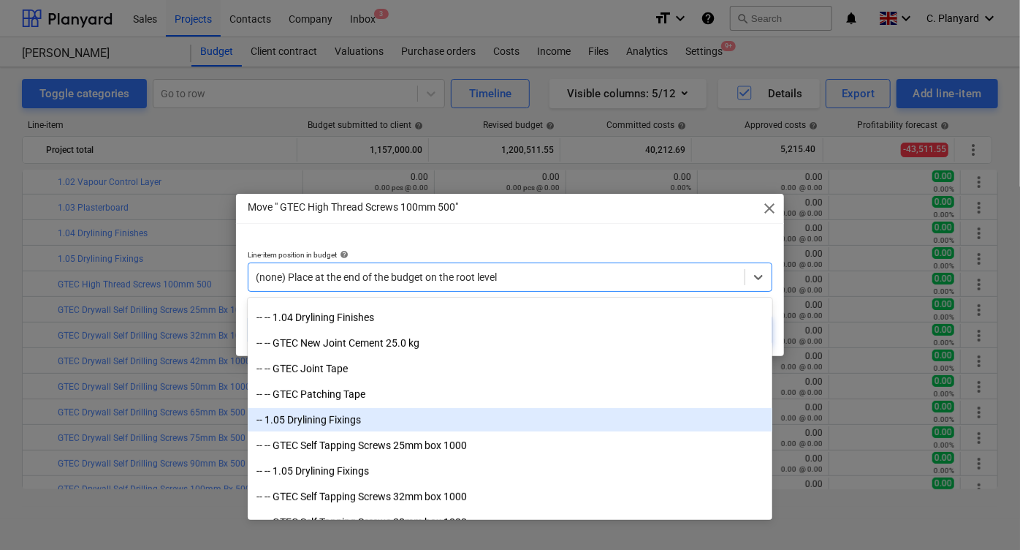
click at [457, 414] on div "-- 1.05 Drylining Fixings" at bounding box center [510, 419] width 525 height 23
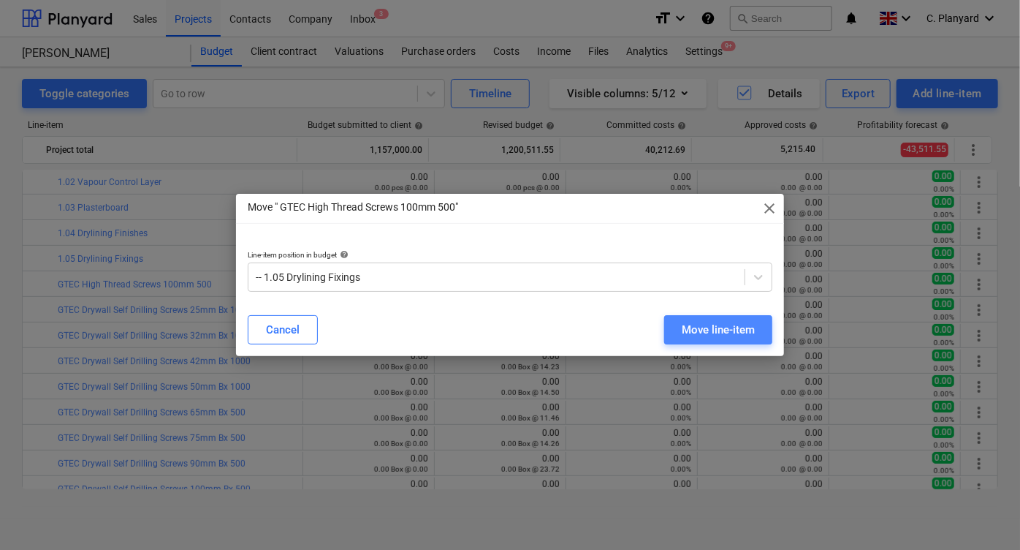
click at [691, 326] on div "Move line-item" at bounding box center [718, 329] width 73 height 19
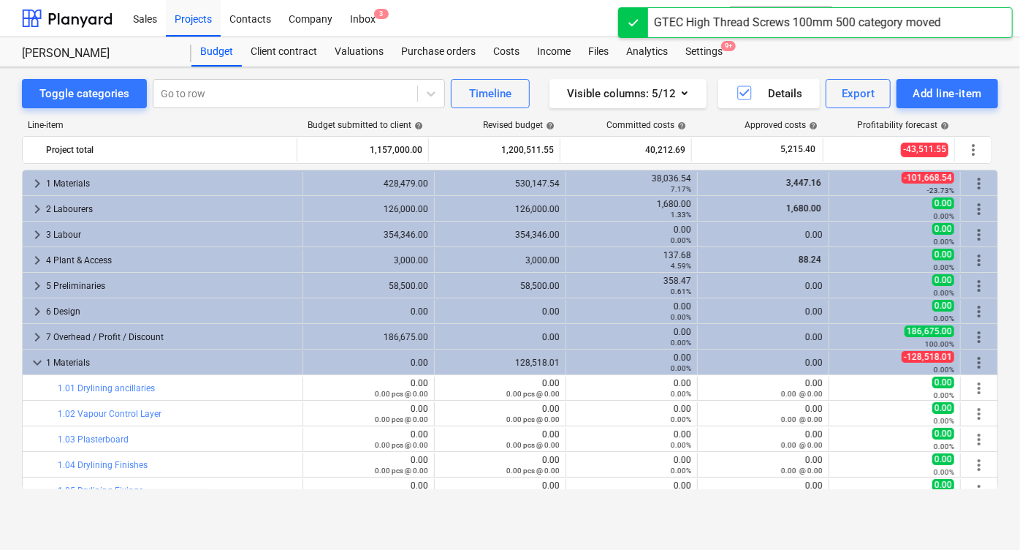
scroll to position [232, 0]
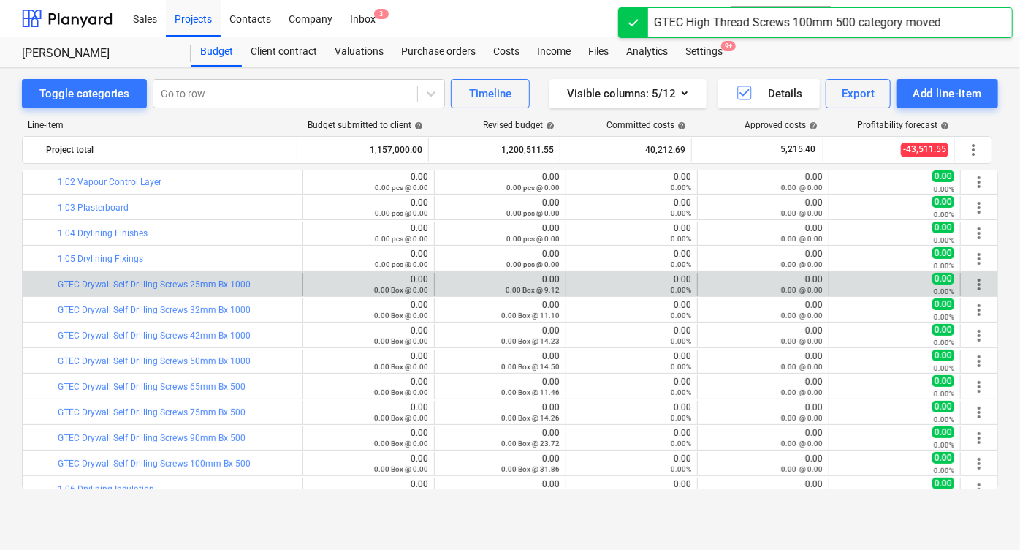
click at [976, 279] on span "more_vert" at bounding box center [979, 284] width 18 height 18
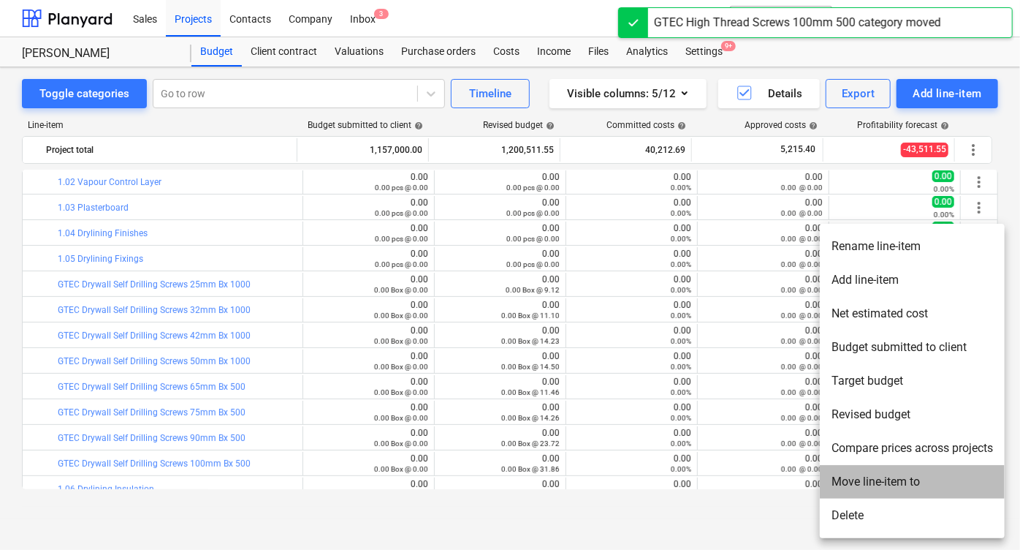
click at [845, 479] on li "Move line-item to" at bounding box center [912, 482] width 185 height 34
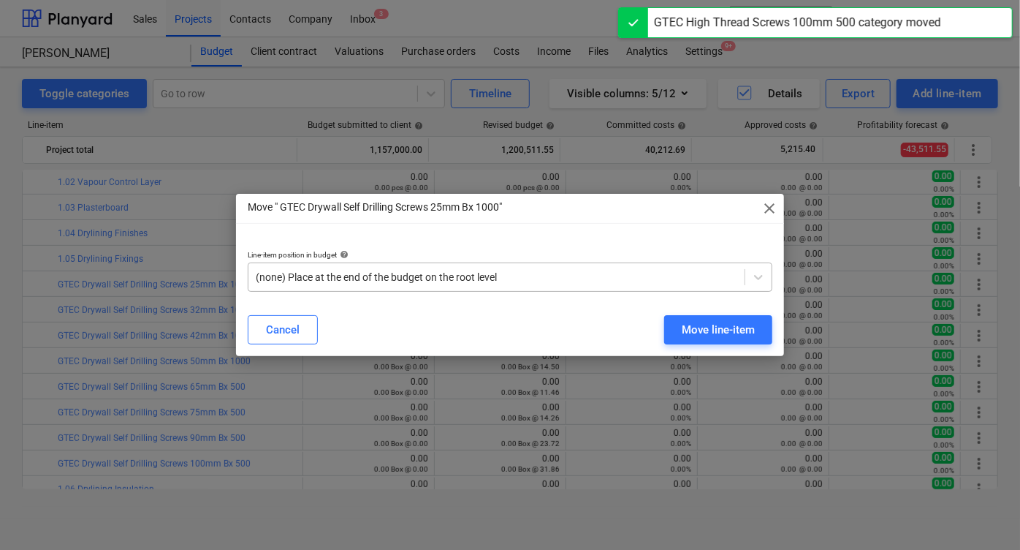
click at [626, 270] on div at bounding box center [497, 277] width 482 height 15
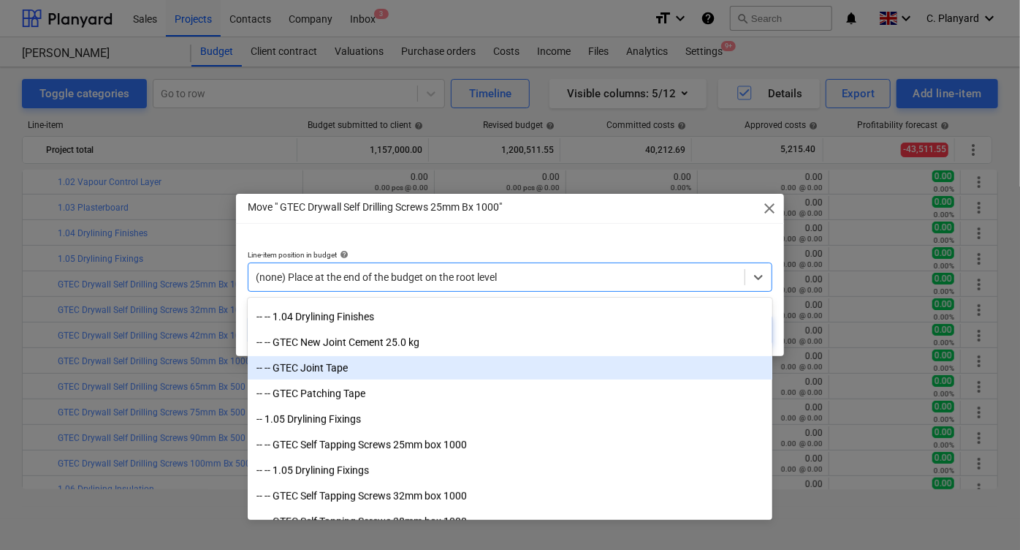
scroll to position [359, 0]
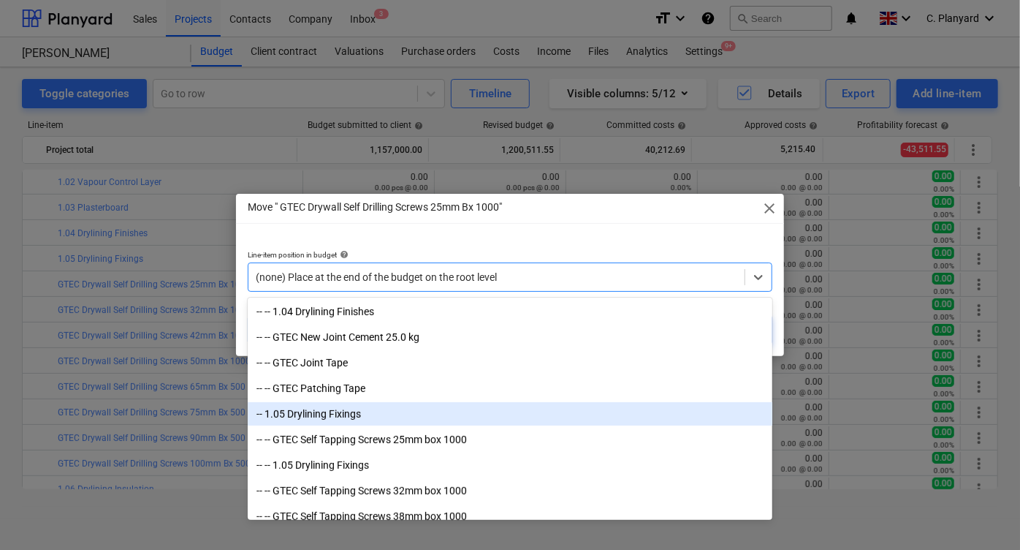
click at [400, 408] on div "-- 1.05 Drylining Fixings" at bounding box center [510, 413] width 525 height 23
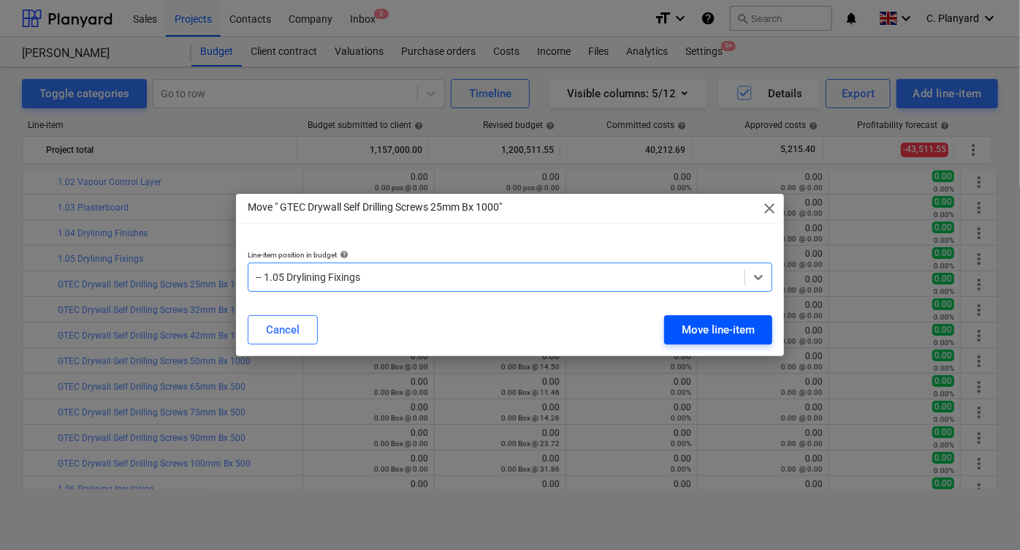
click at [696, 329] on div "Move line-item" at bounding box center [718, 329] width 73 height 19
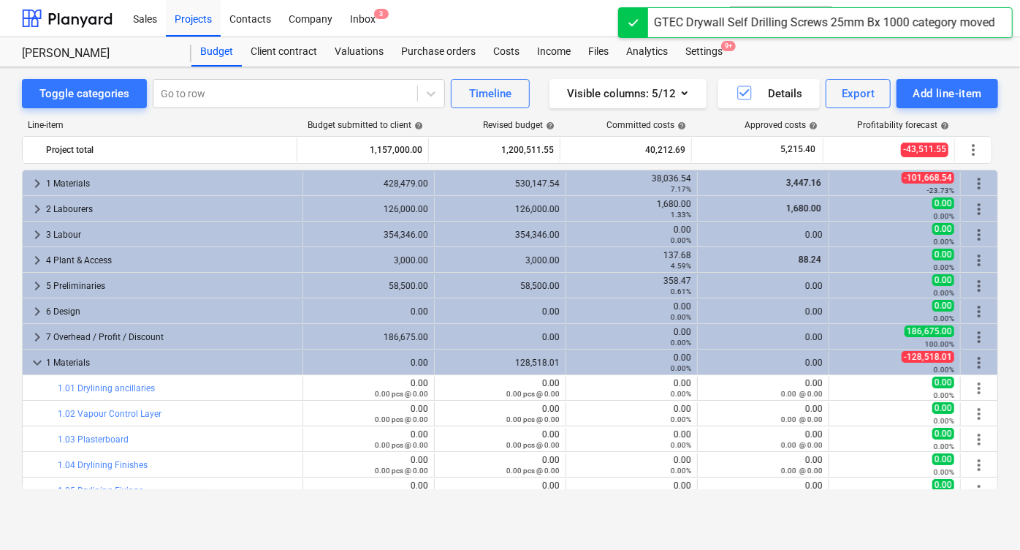
scroll to position [232, 0]
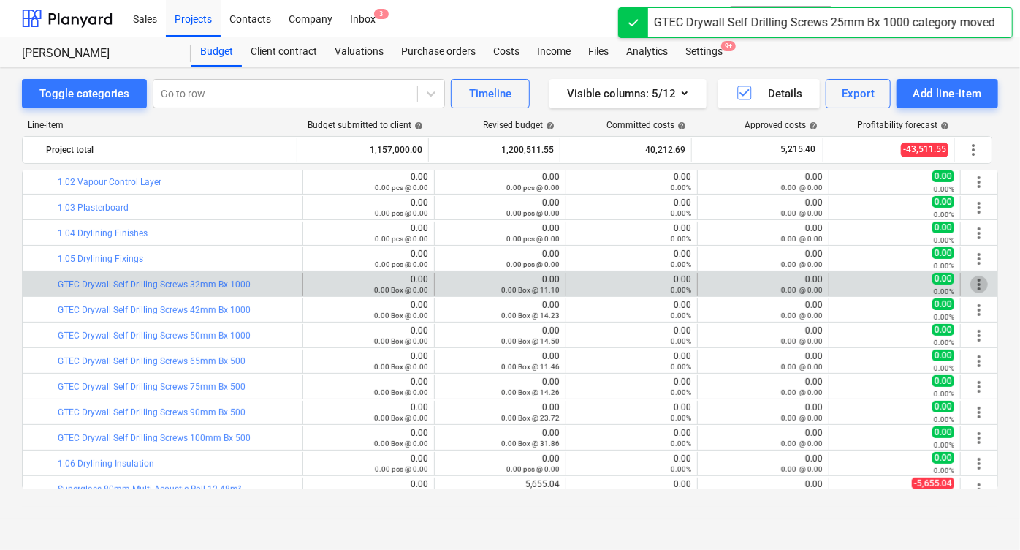
click at [974, 277] on span "more_vert" at bounding box center [979, 284] width 18 height 18
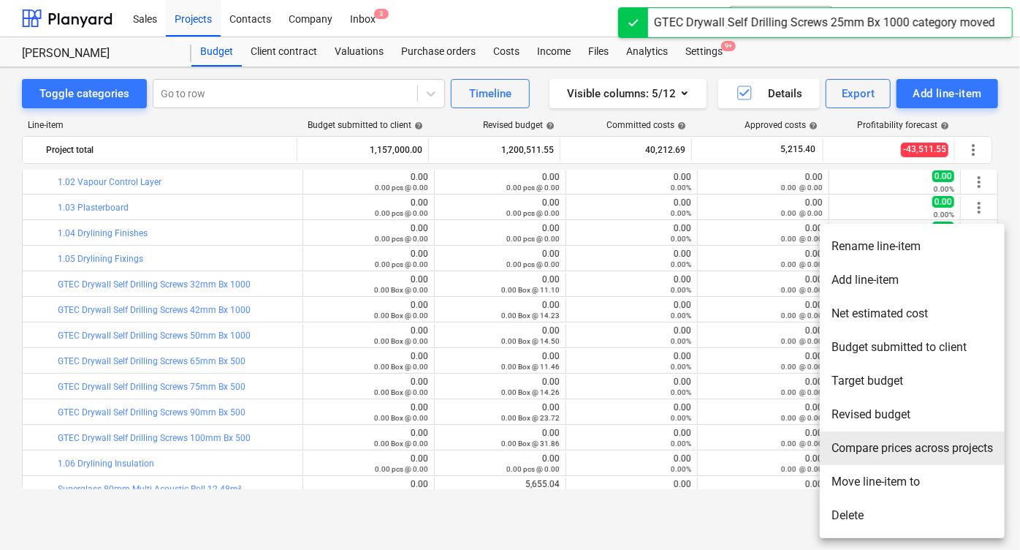
drag, startPoint x: 841, startPoint y: 455, endPoint x: 840, endPoint y: 481, distance: 25.6
click at [840, 481] on ul "Rename line-item Add line-item Net estimated cost Budget submitted to client Ta…" at bounding box center [912, 381] width 185 height 314
click at [840, 481] on li "Move line-item to" at bounding box center [912, 482] width 185 height 34
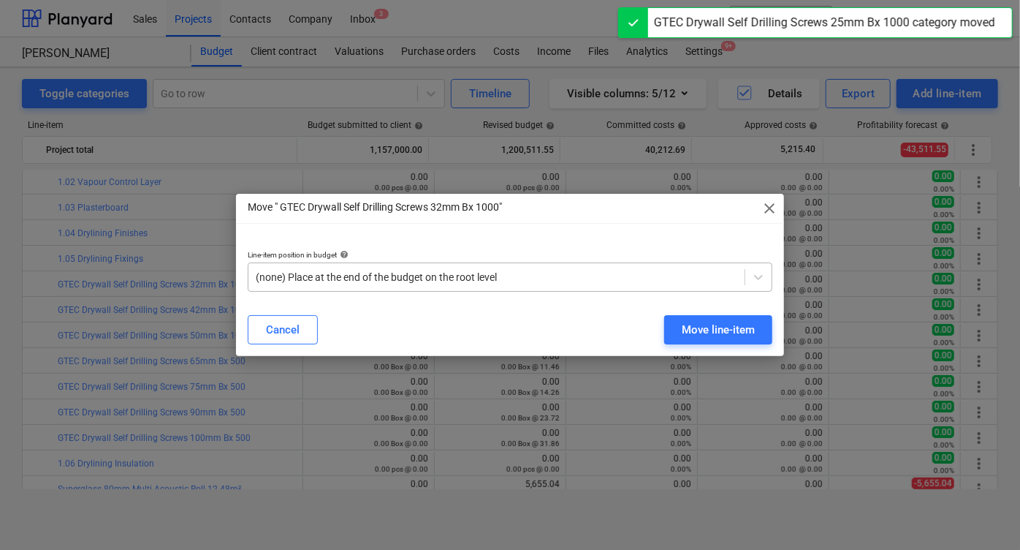
click at [497, 273] on div at bounding box center [497, 277] width 482 height 15
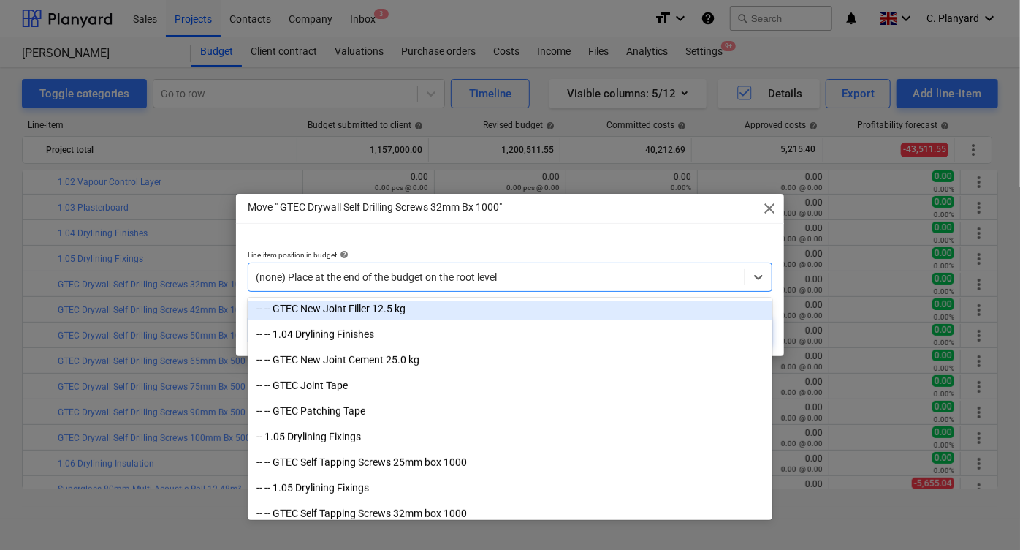
scroll to position [345, 0]
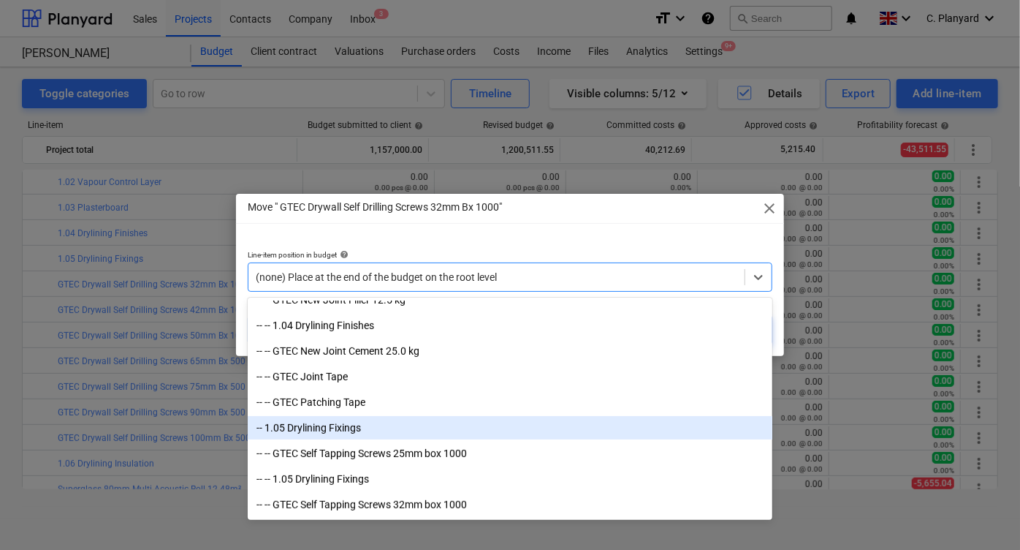
click at [373, 430] on div "-- 1.05 Drylining Fixings" at bounding box center [510, 427] width 525 height 23
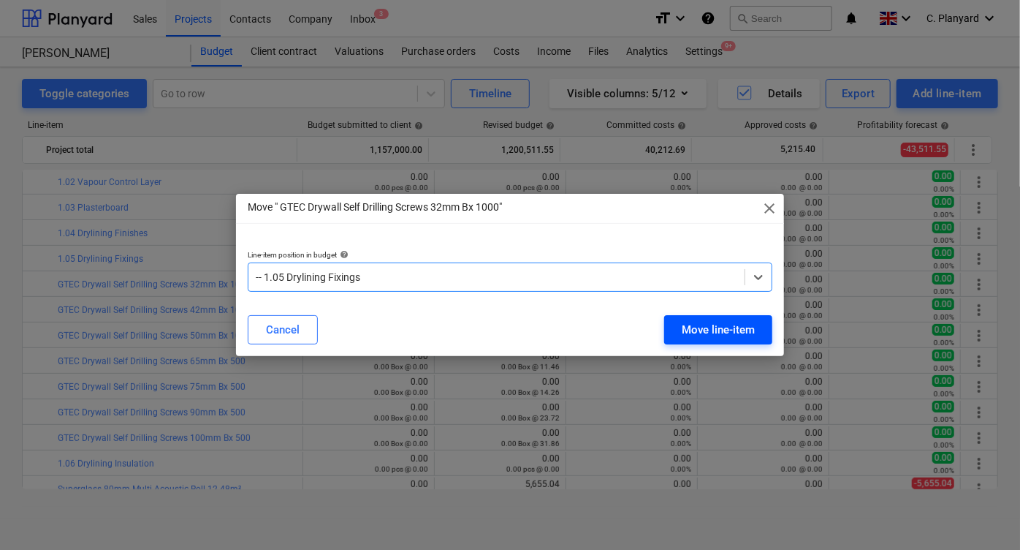
click at [682, 324] on div "Move line-item" at bounding box center [718, 329] width 73 height 19
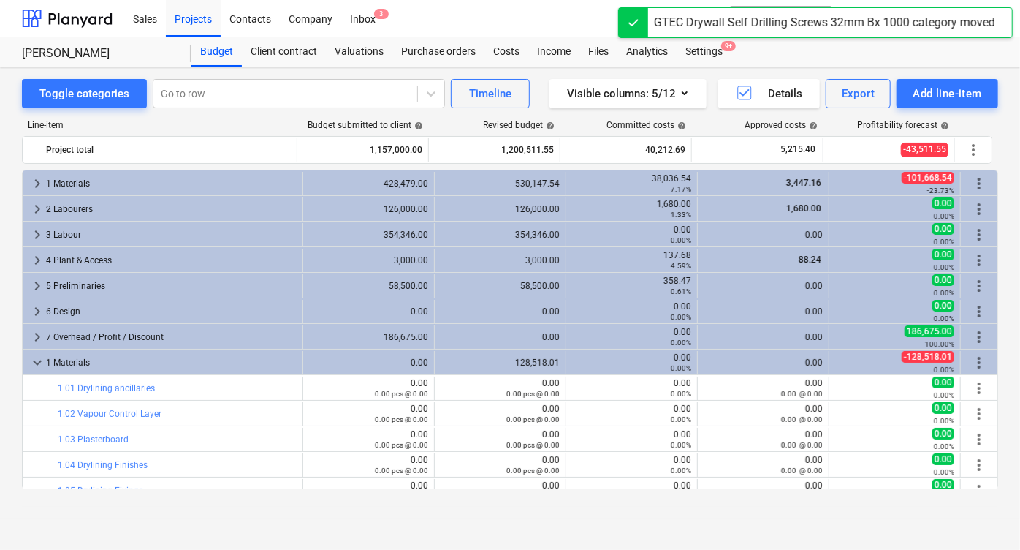
scroll to position [232, 0]
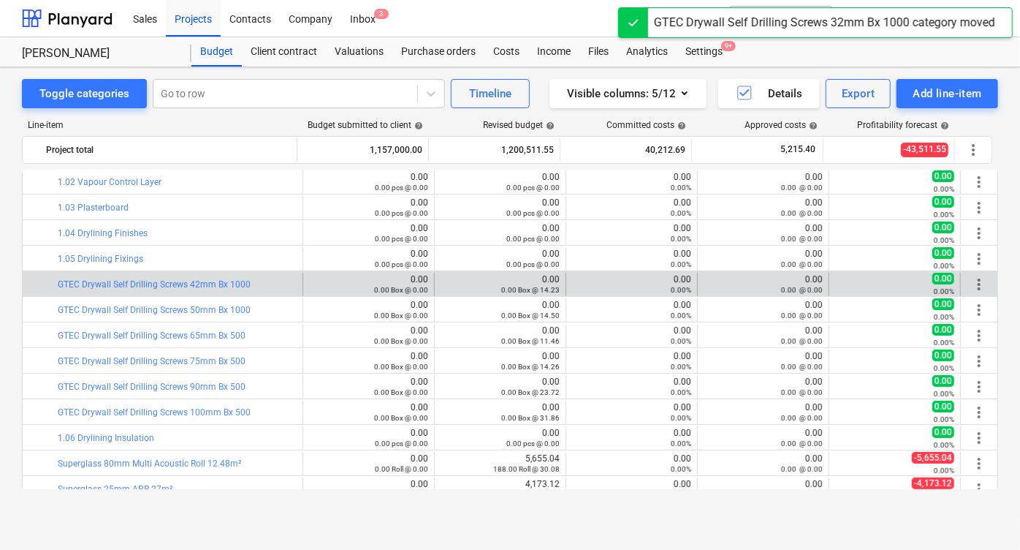
click at [976, 275] on span "more_vert" at bounding box center [979, 284] width 18 height 18
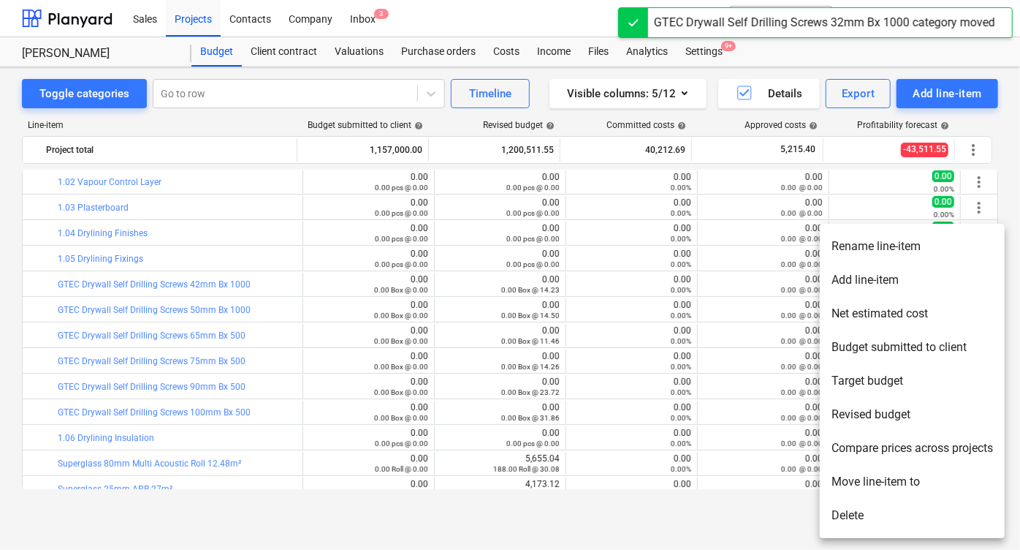
click at [848, 480] on li "Move line-item to" at bounding box center [912, 482] width 185 height 34
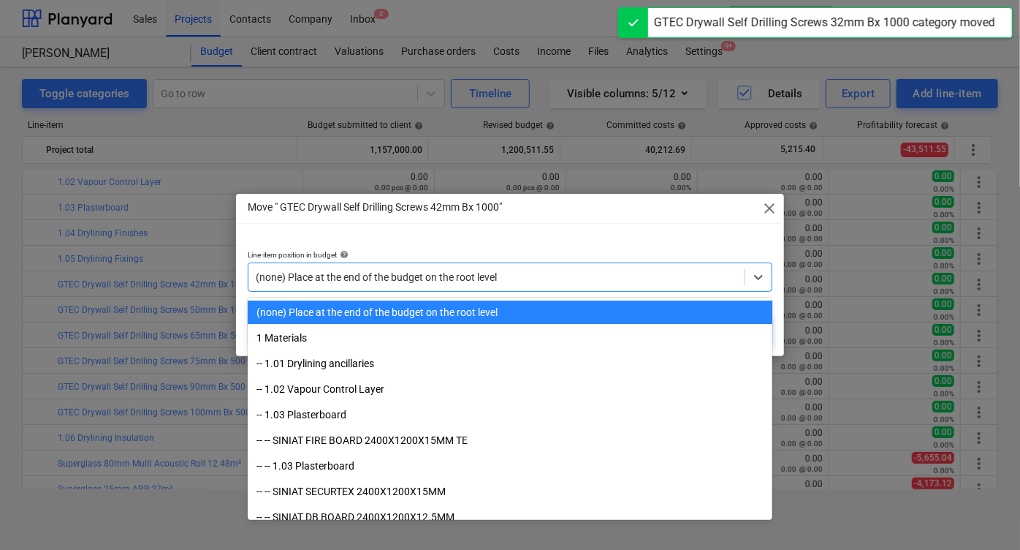
click at [418, 279] on div at bounding box center [497, 277] width 482 height 15
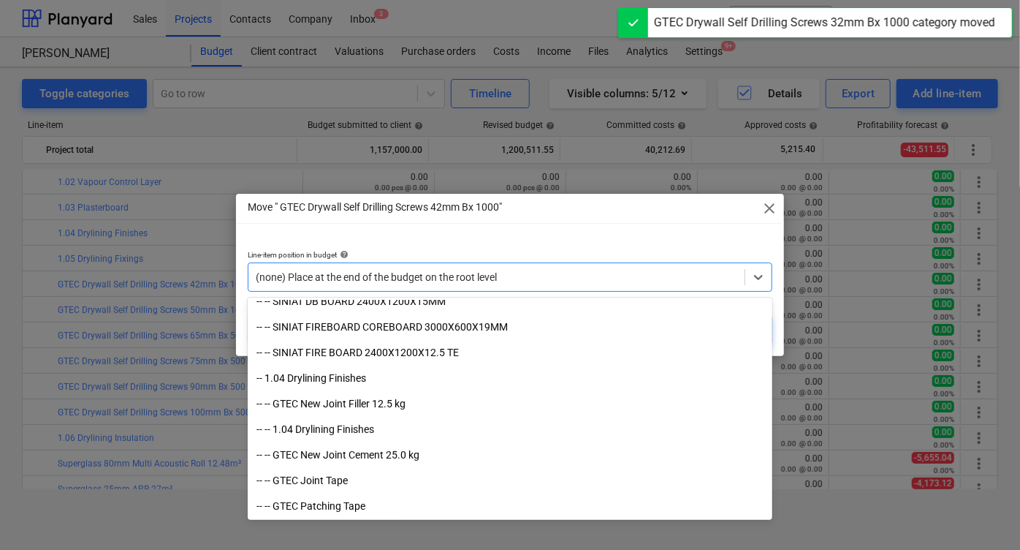
scroll to position [241, 0]
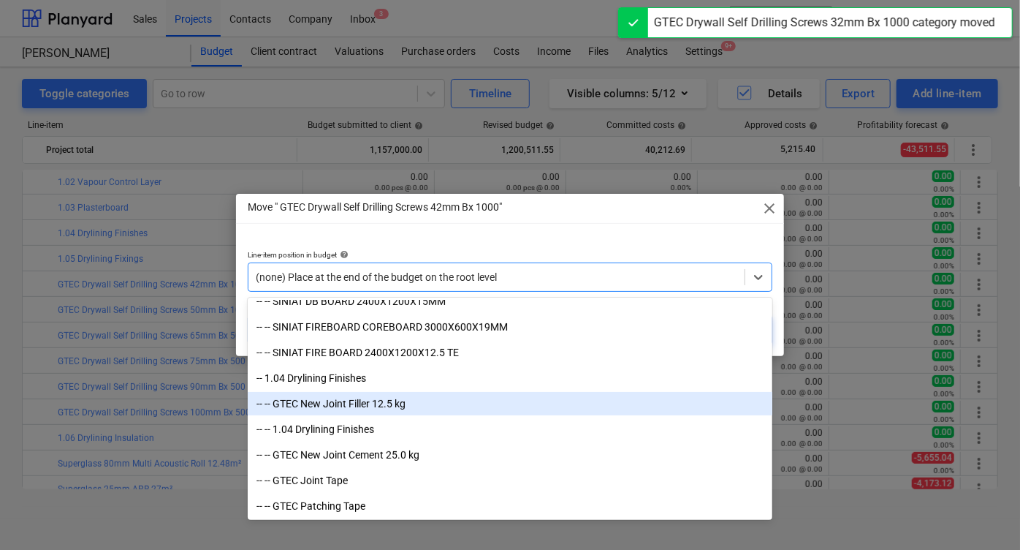
click at [398, 398] on div "-- -- GTEC New Joint Filler 12.5 kg" at bounding box center [510, 403] width 525 height 23
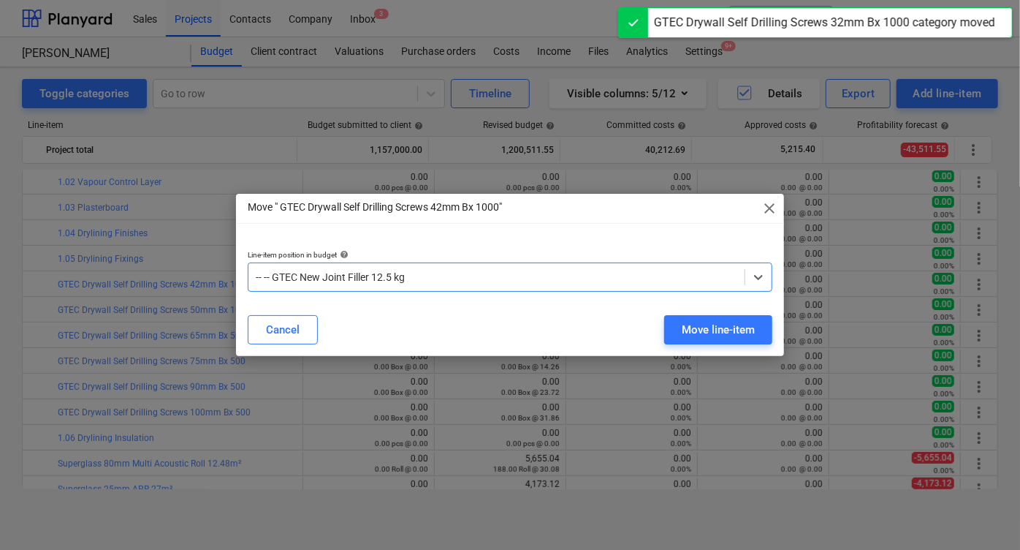
click at [400, 273] on div at bounding box center [497, 277] width 482 height 15
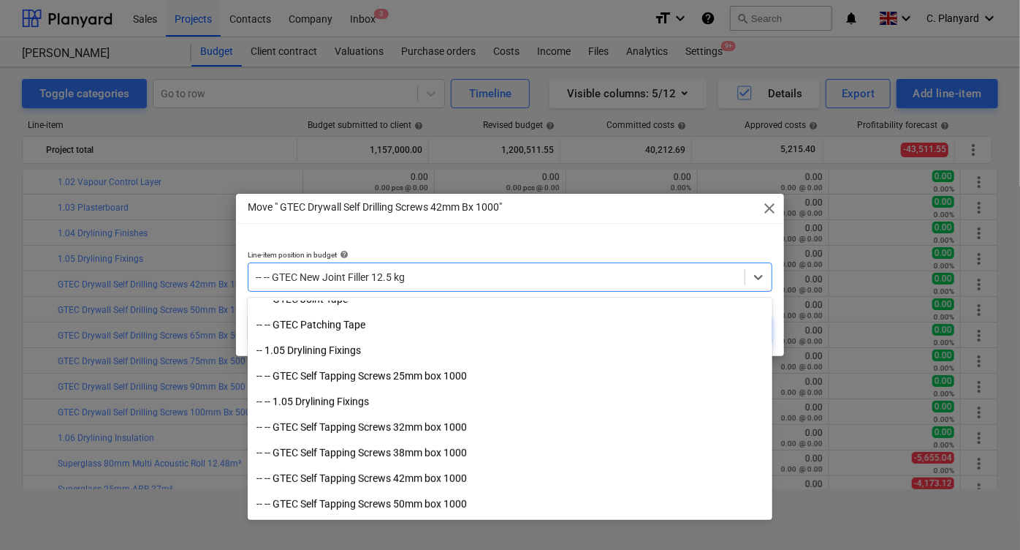
scroll to position [422, 0]
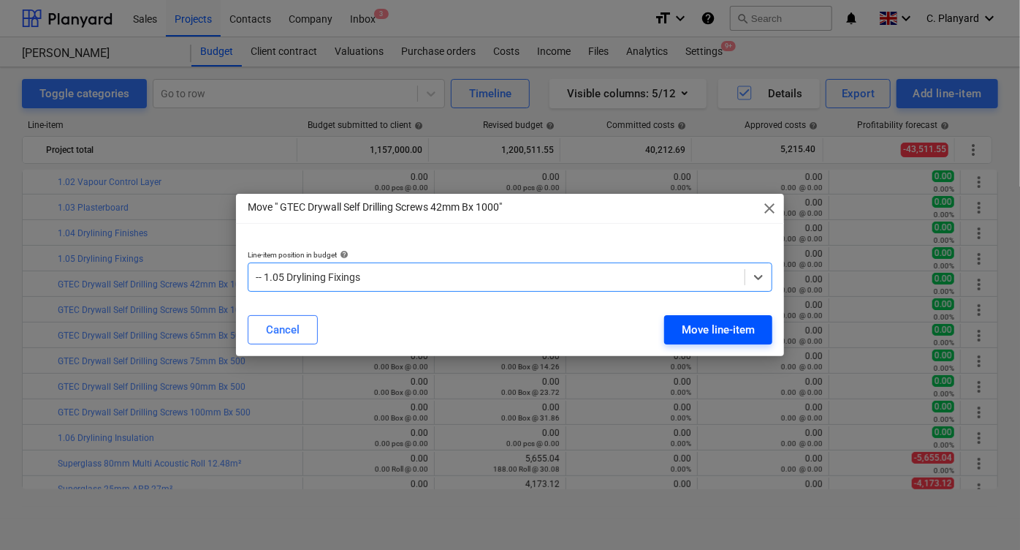
click at [699, 326] on div "Move line-item" at bounding box center [718, 329] width 73 height 19
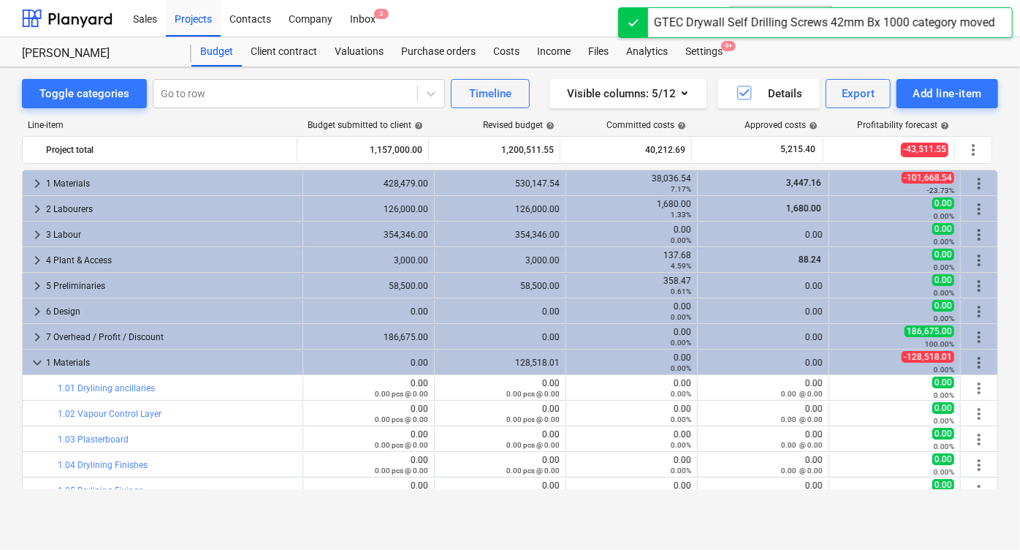
scroll to position [232, 0]
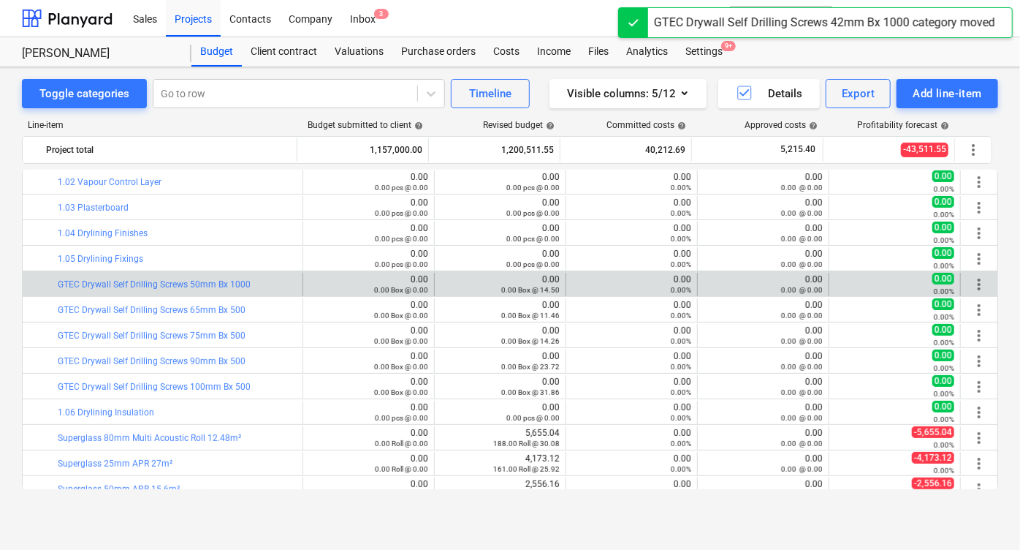
click at [986, 280] on div "more_vert" at bounding box center [979, 284] width 25 height 23
click at [979, 280] on span "more_vert" at bounding box center [979, 284] width 18 height 18
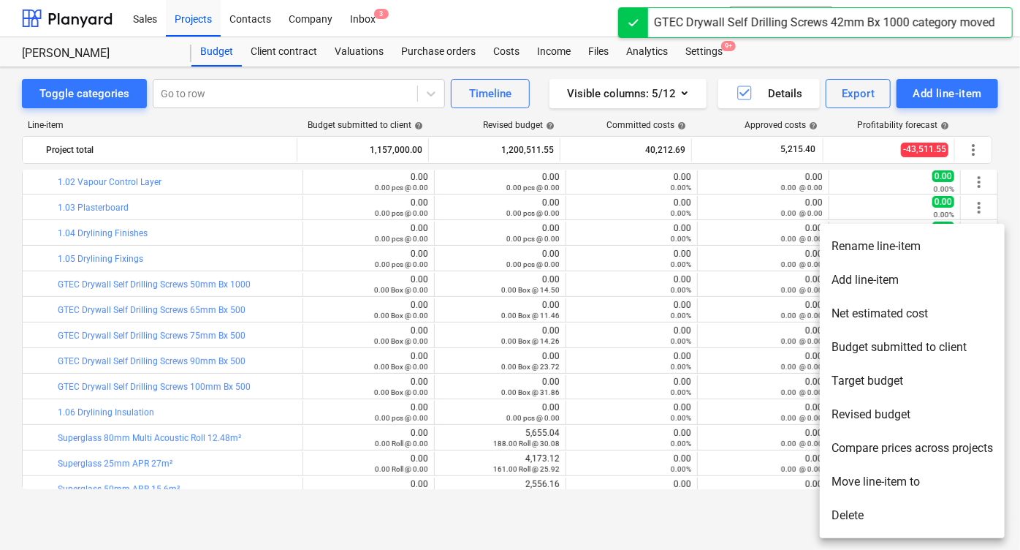
click at [843, 468] on li "Move line-item to" at bounding box center [912, 482] width 185 height 34
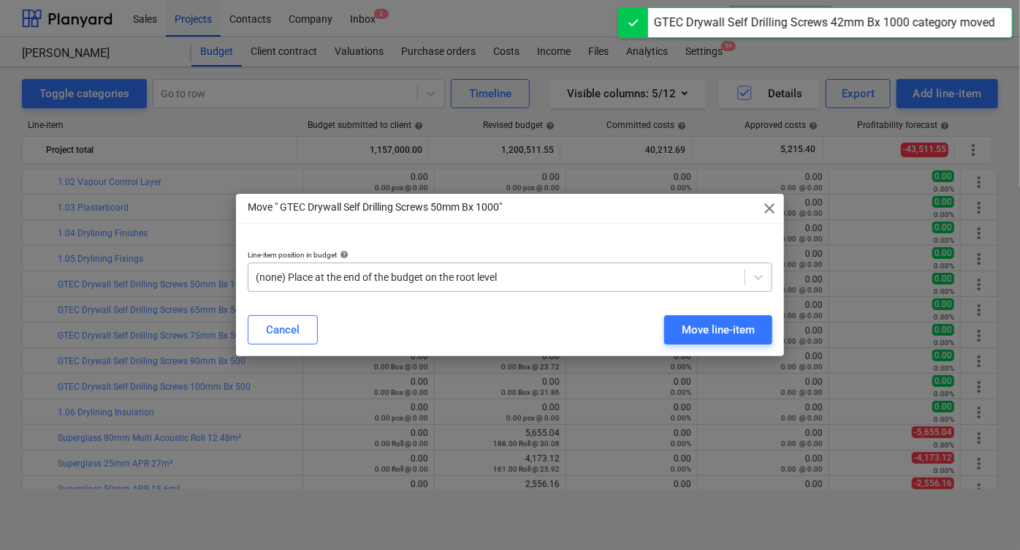
click at [427, 278] on div at bounding box center [497, 277] width 482 height 15
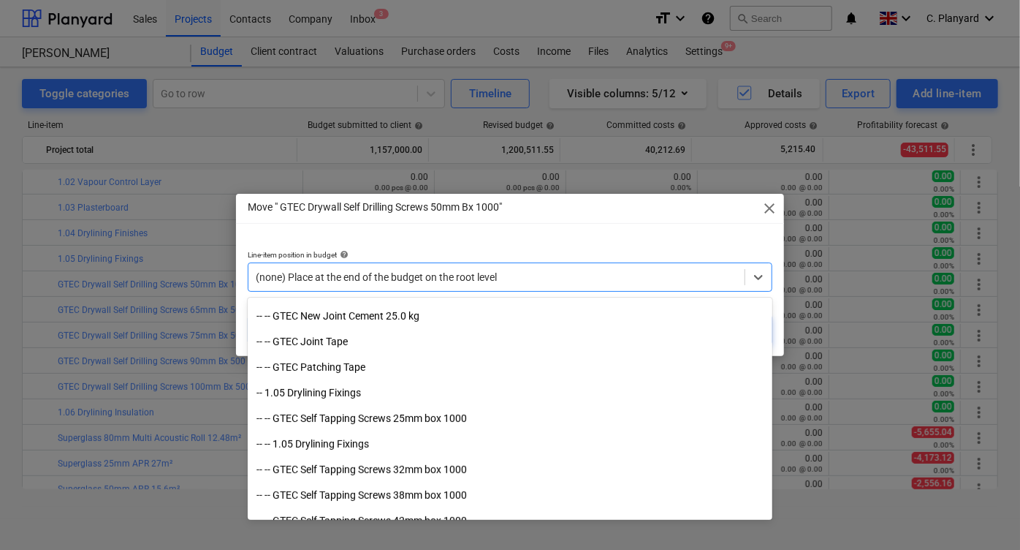
scroll to position [381, 0]
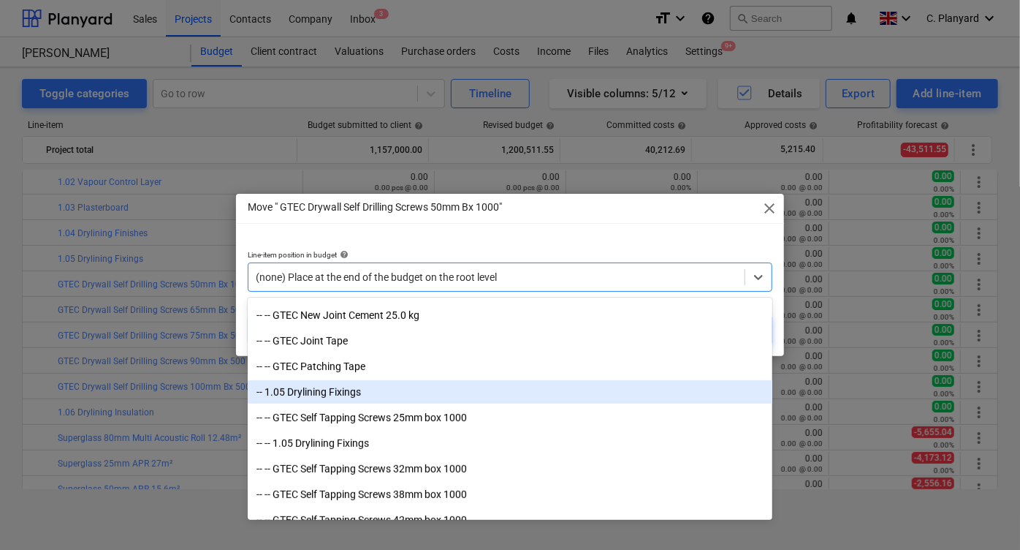
click at [368, 389] on div "-- 1.05 Drylining Fixings" at bounding box center [510, 391] width 525 height 23
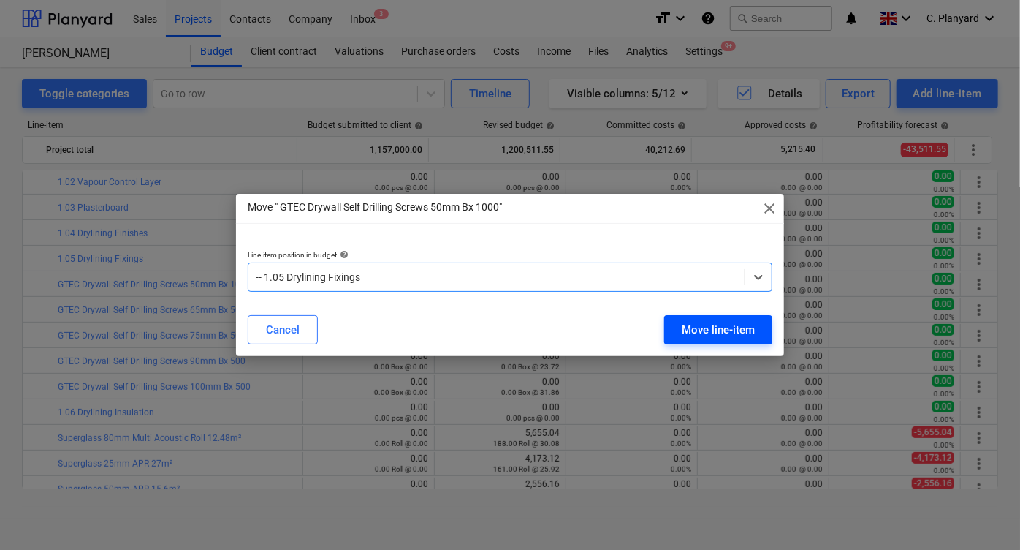
click at [682, 329] on div "Move line-item" at bounding box center [718, 329] width 73 height 19
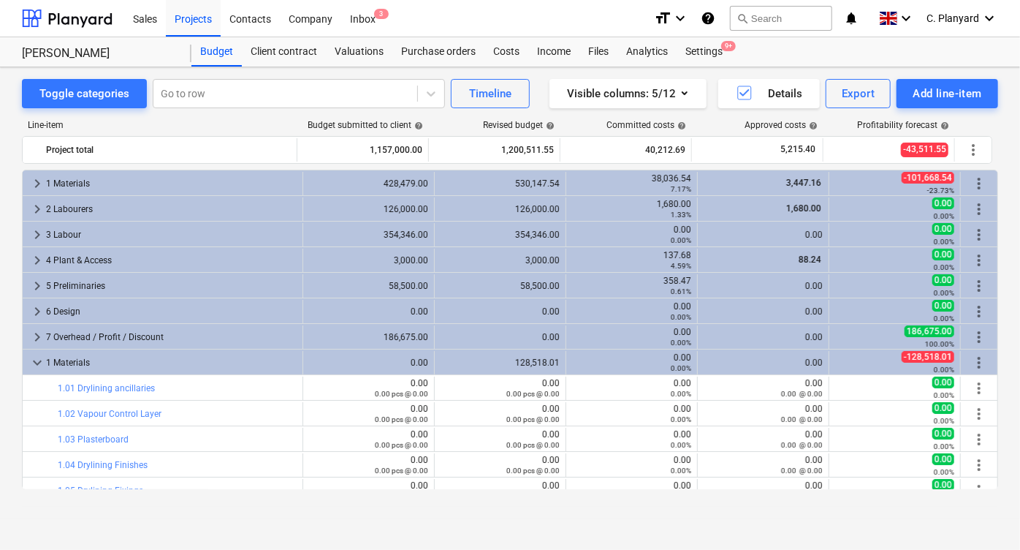
scroll to position [232, 0]
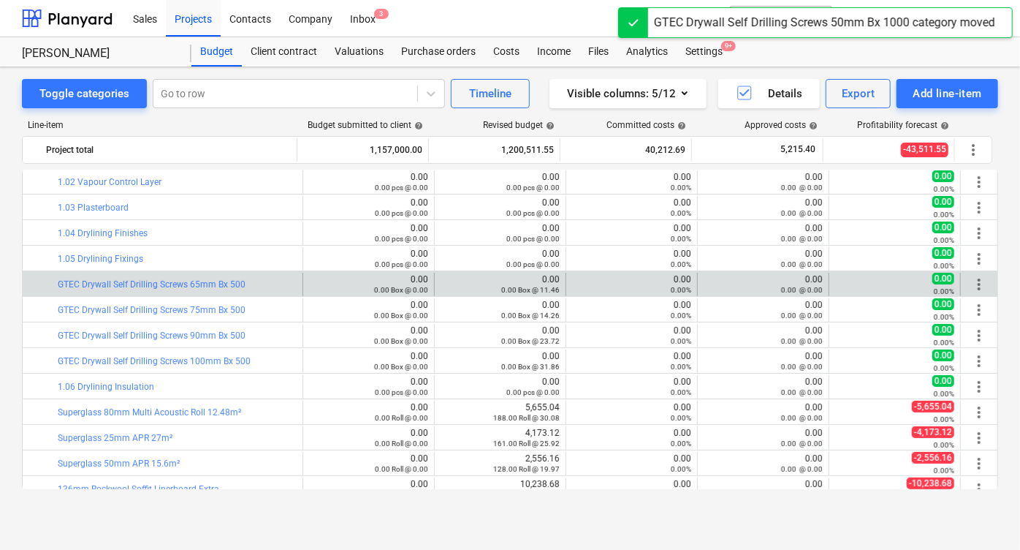
click at [976, 280] on span "more_vert" at bounding box center [979, 284] width 18 height 18
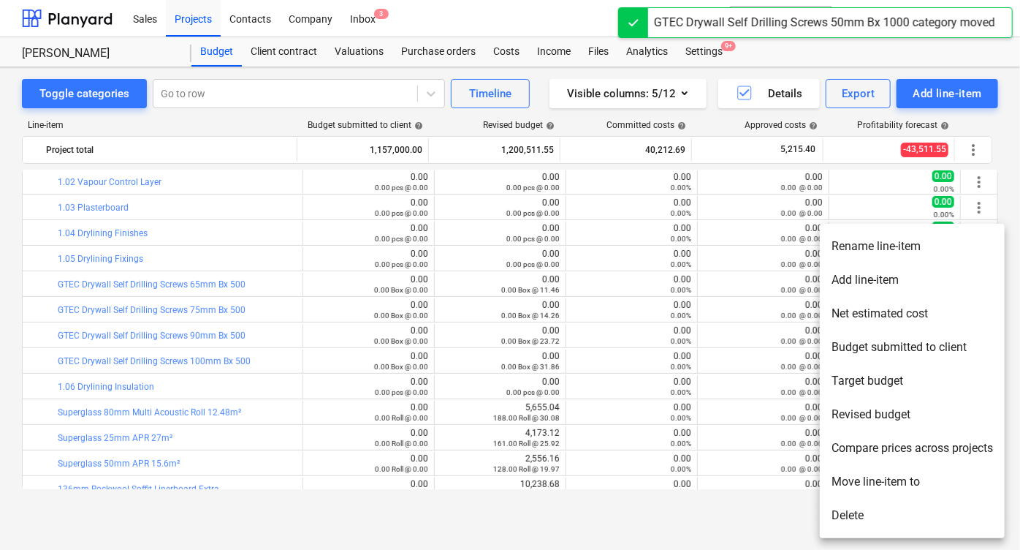
click at [842, 477] on li "Move line-item to" at bounding box center [912, 482] width 185 height 34
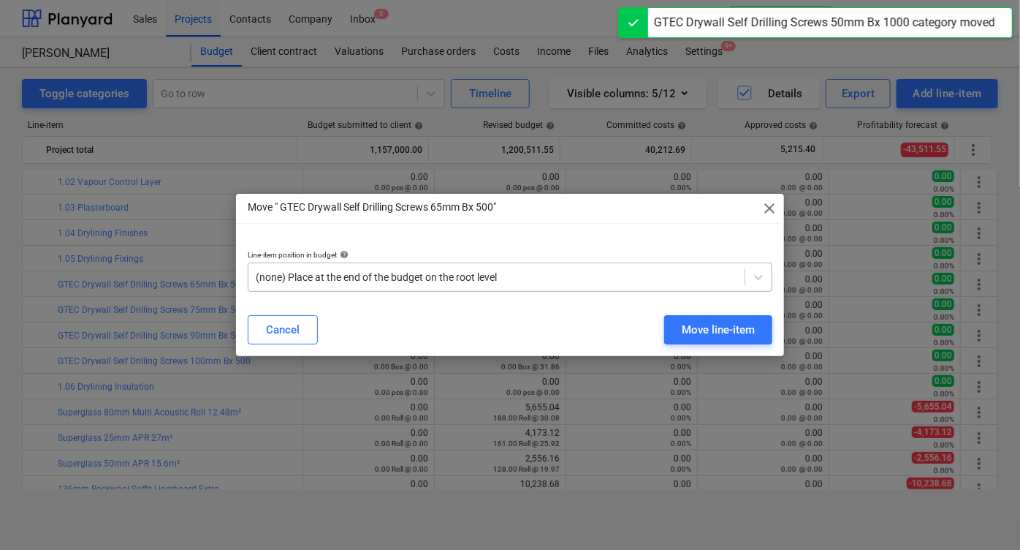
click at [427, 278] on div at bounding box center [497, 277] width 482 height 15
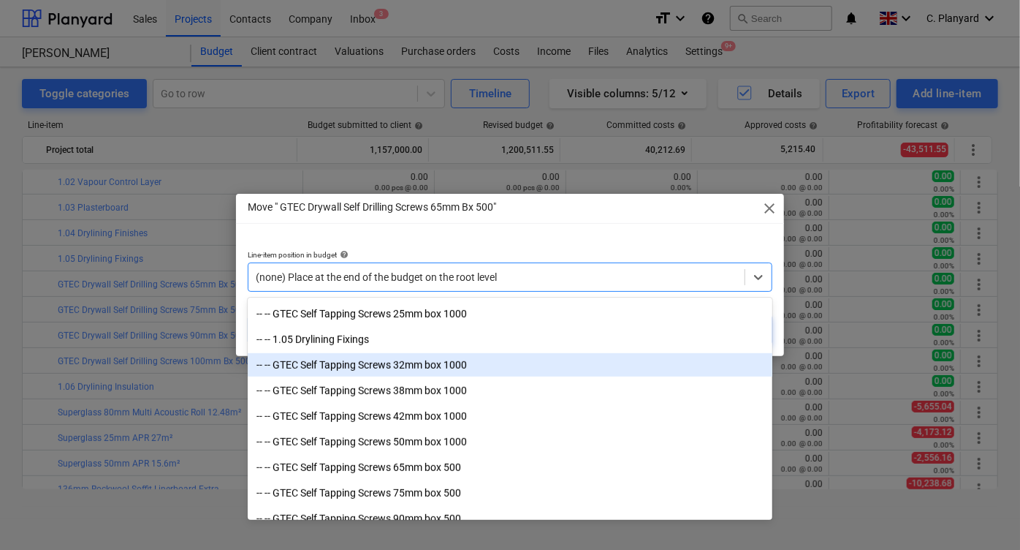
scroll to position [487, 0]
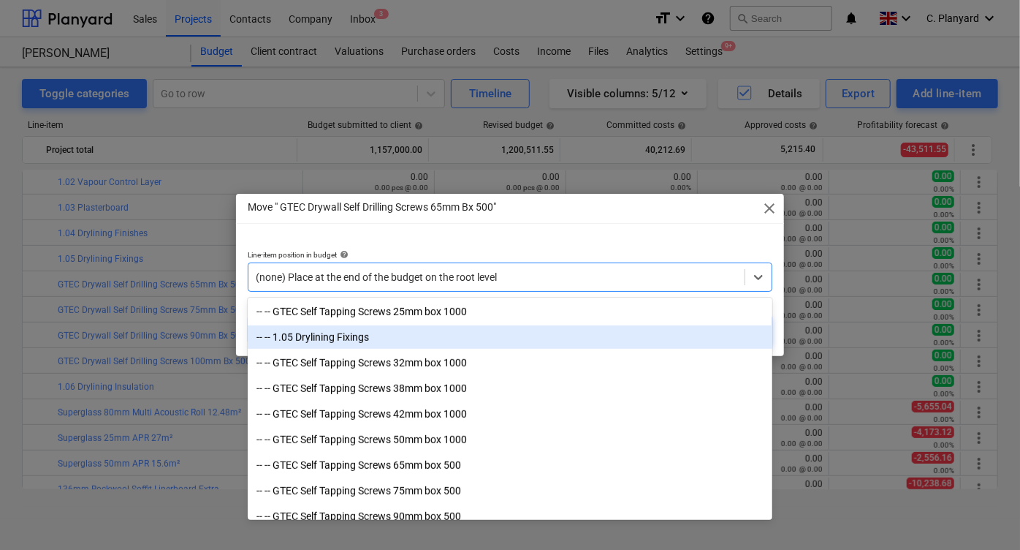
click at [412, 337] on div "-- -- 1.05 Drylining Fixings" at bounding box center [510, 336] width 525 height 23
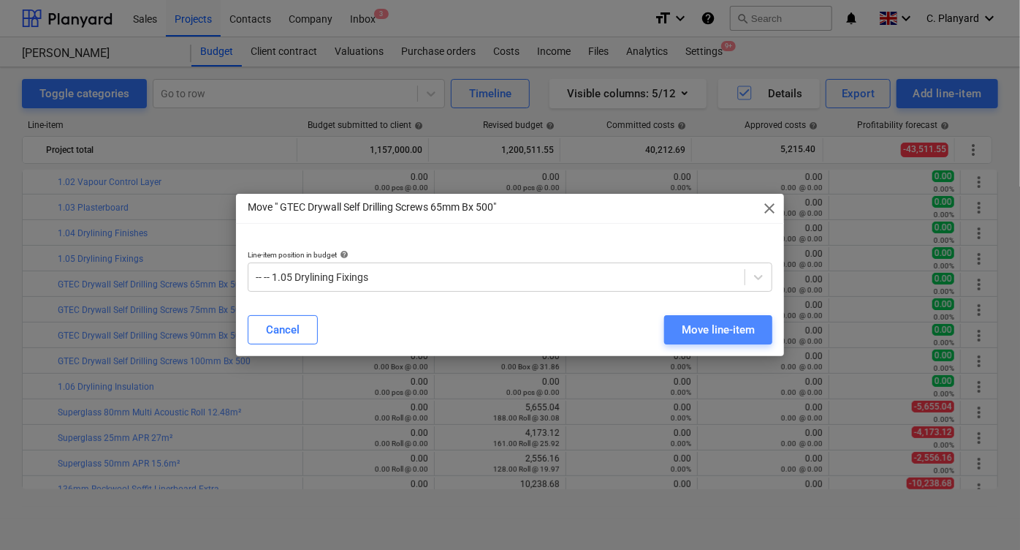
click at [690, 327] on div "Move line-item" at bounding box center [718, 329] width 73 height 19
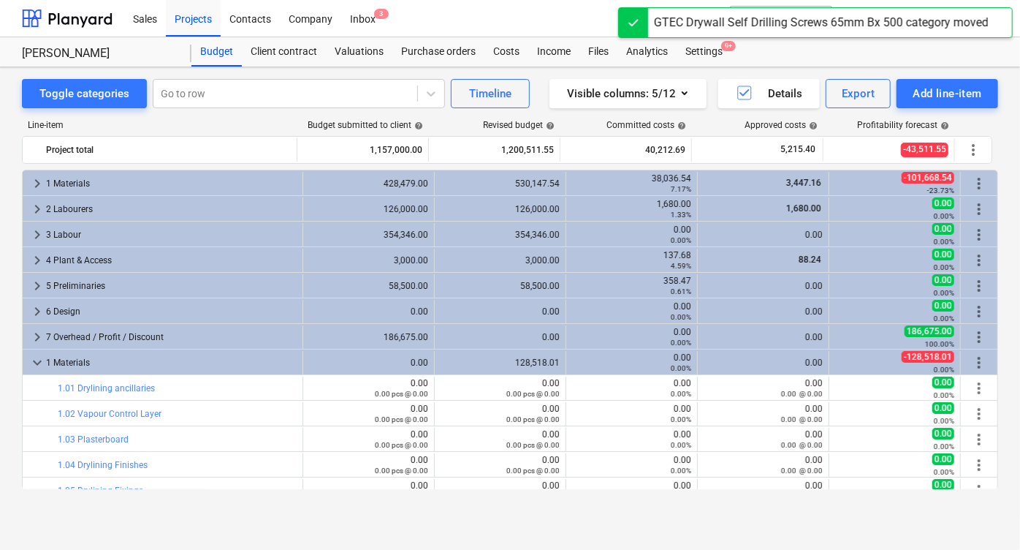
scroll to position [232, 0]
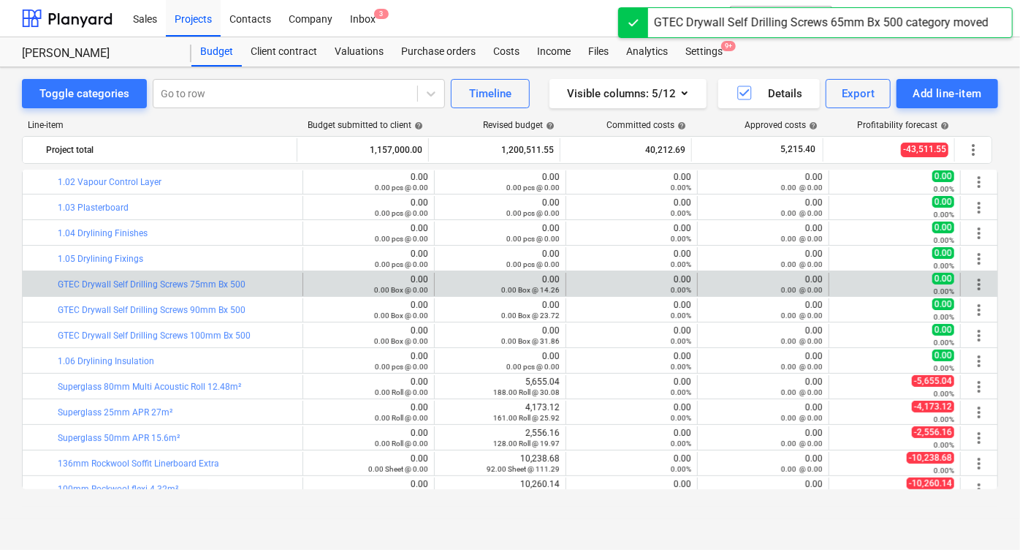
click at [970, 286] on span "more_vert" at bounding box center [979, 284] width 18 height 18
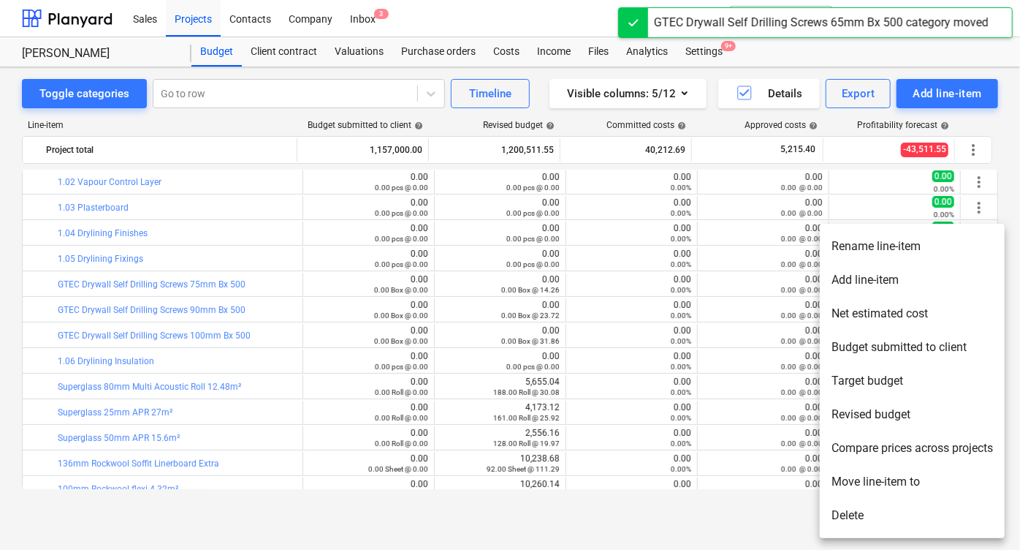
click at [845, 474] on li "Move line-item to" at bounding box center [912, 482] width 185 height 34
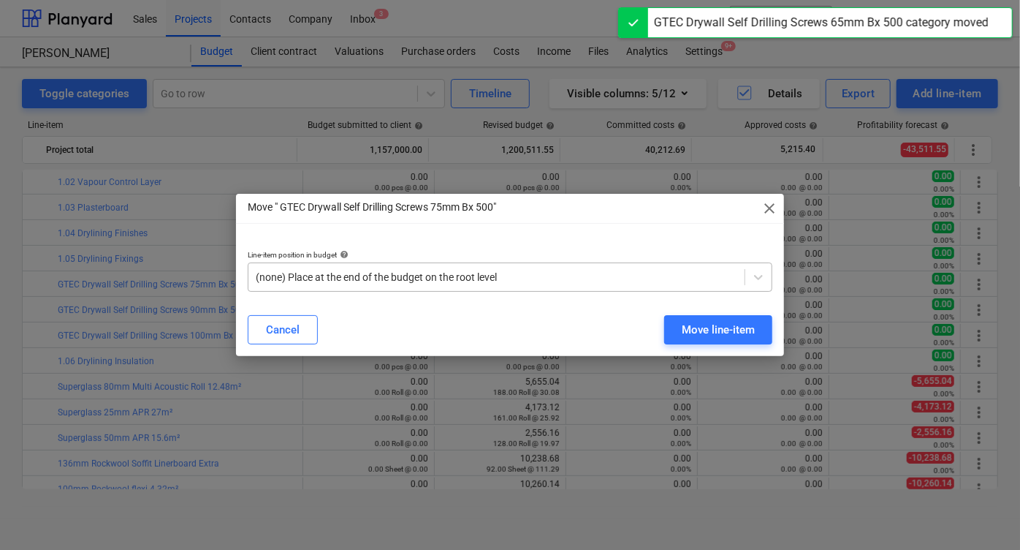
click at [440, 268] on div "(none) Place at the end of the budget on the root level" at bounding box center [496, 277] width 496 height 20
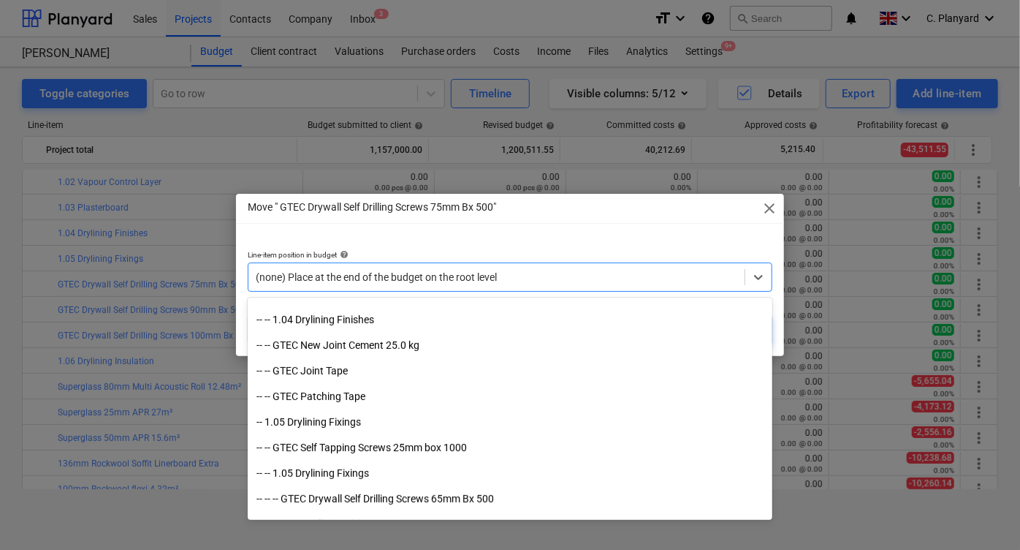
scroll to position [350, 0]
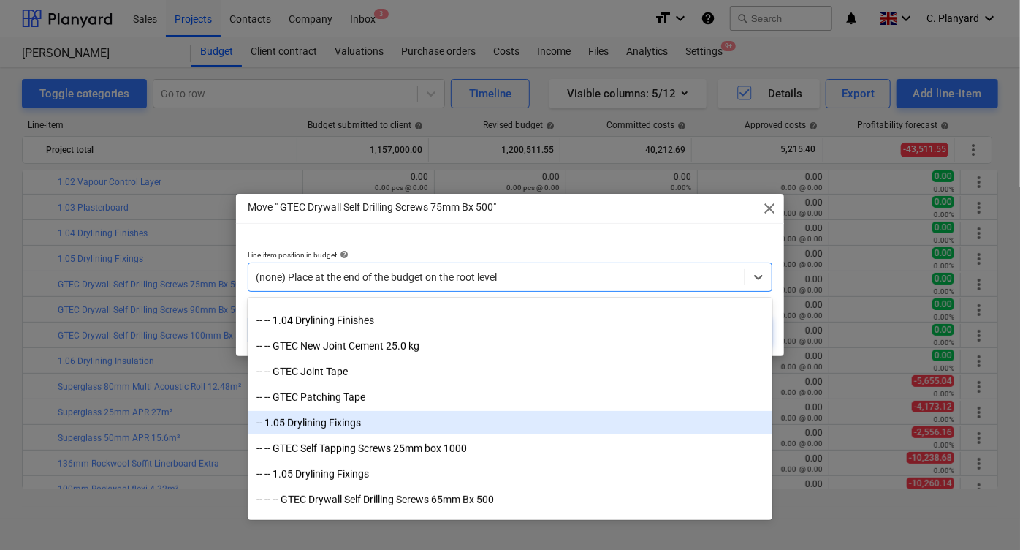
click at [357, 420] on div "-- 1.05 Drylining Fixings" at bounding box center [510, 422] width 525 height 23
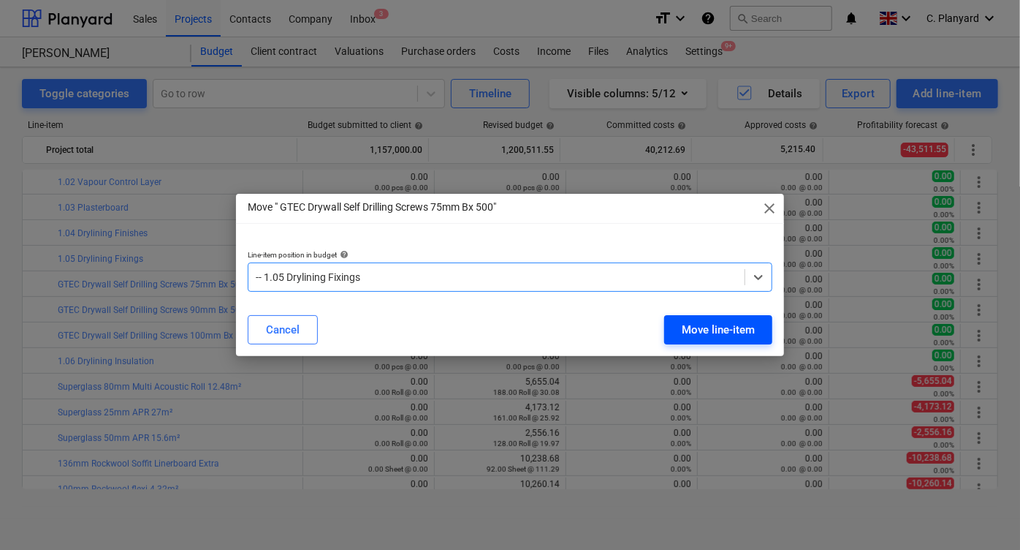
click at [679, 332] on button "Move line-item" at bounding box center [718, 329] width 108 height 29
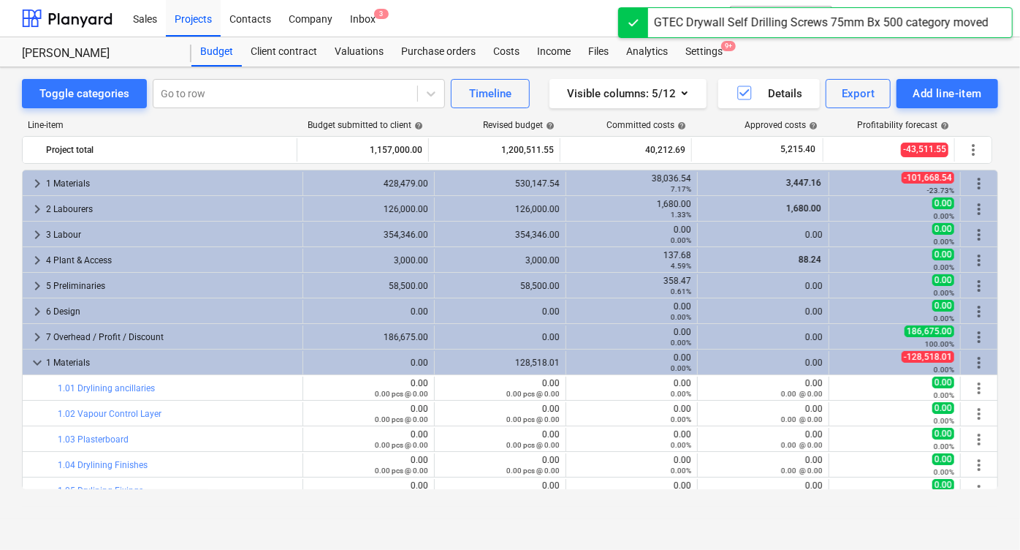
scroll to position [232, 0]
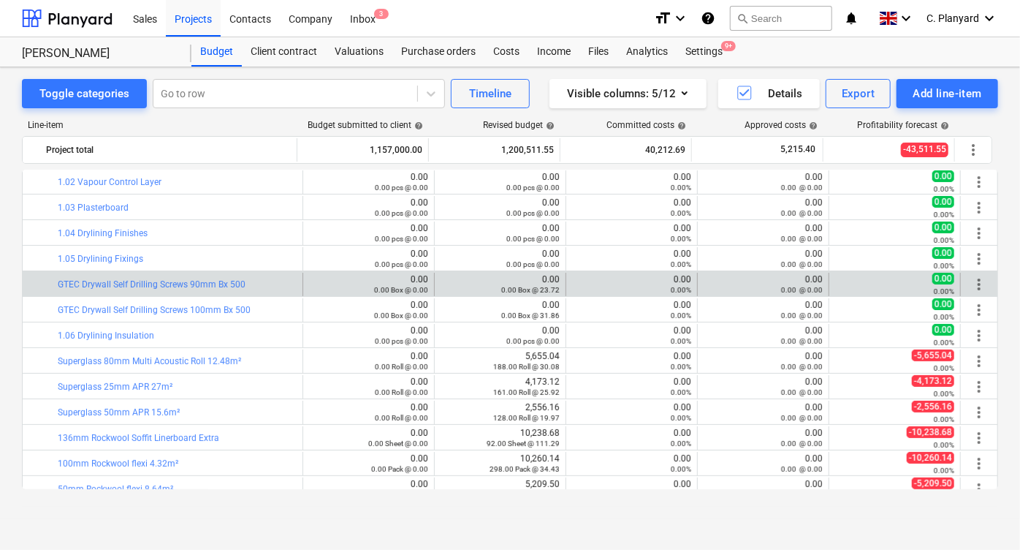
click at [977, 284] on span "more_vert" at bounding box center [979, 284] width 18 height 18
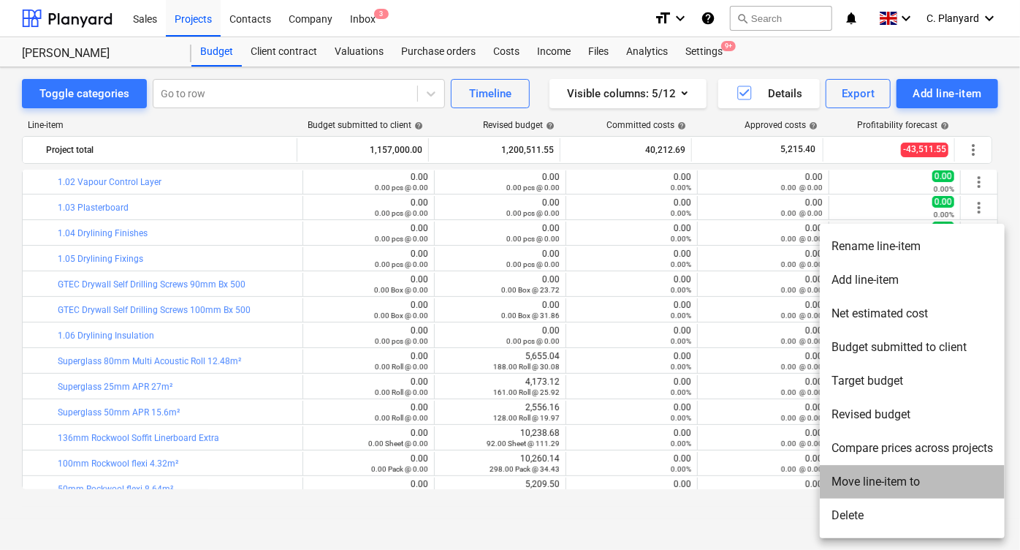
click at [845, 474] on li "Move line-item to" at bounding box center [912, 482] width 185 height 34
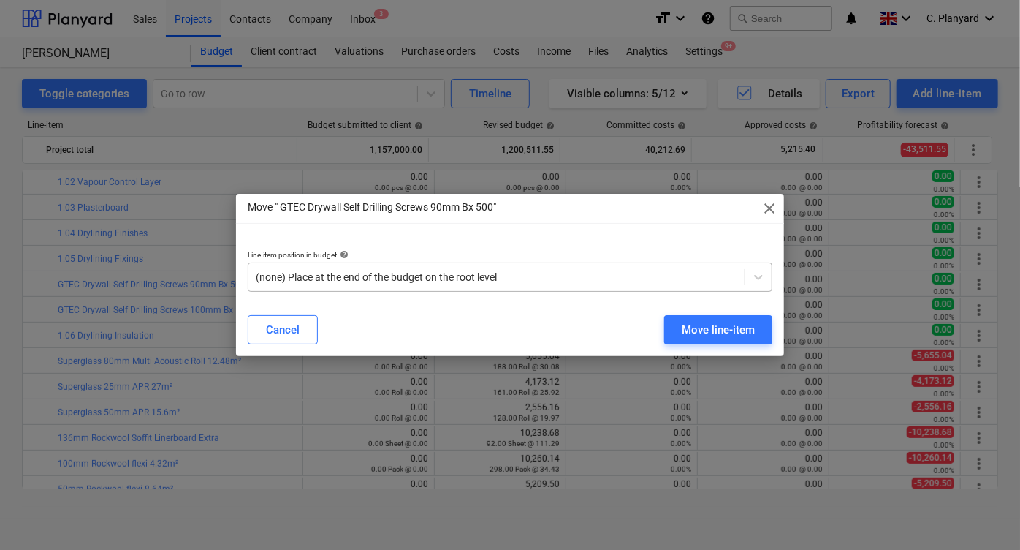
click at [484, 275] on div at bounding box center [497, 277] width 482 height 15
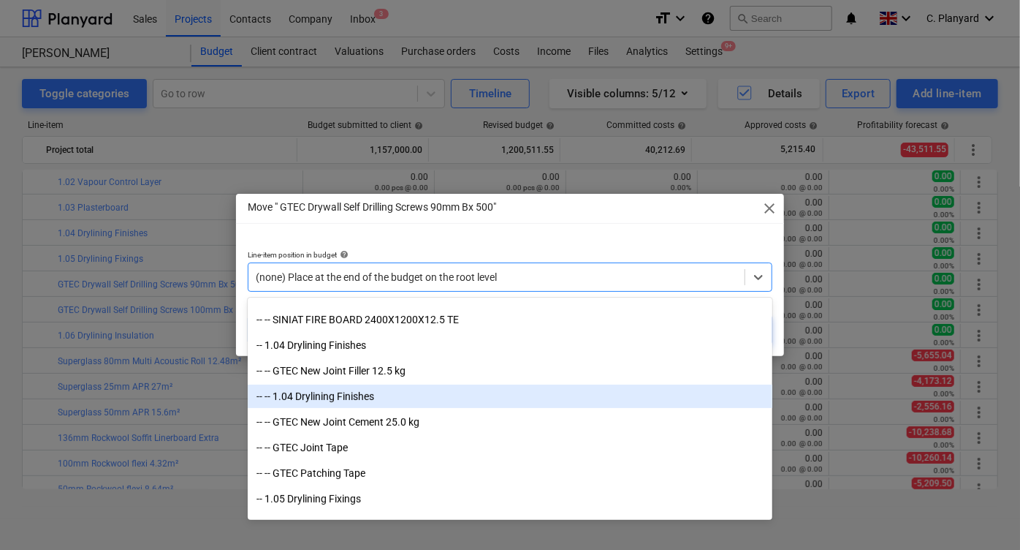
scroll to position [318, 0]
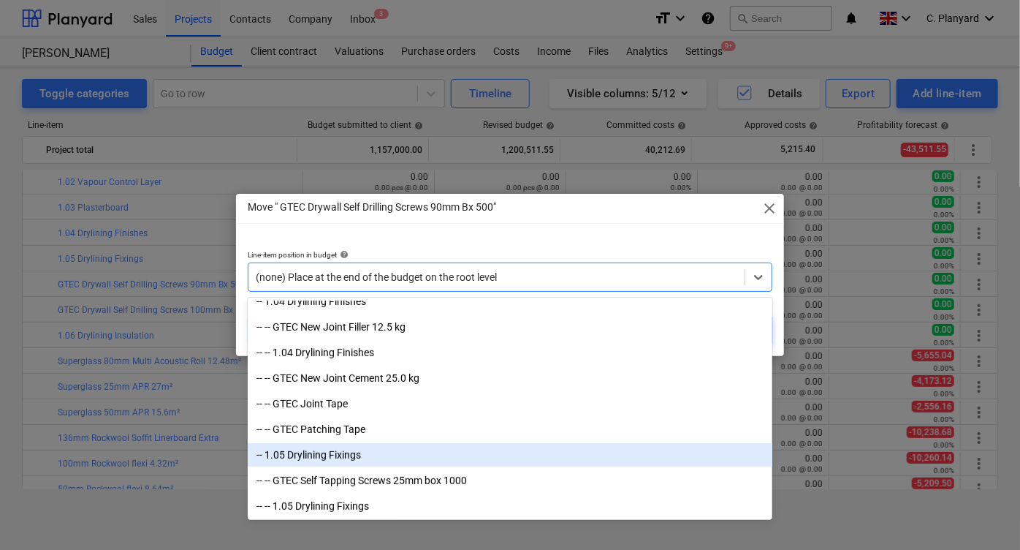
click at [348, 450] on div "-- 1.05 Drylining Fixings" at bounding box center [510, 454] width 525 height 23
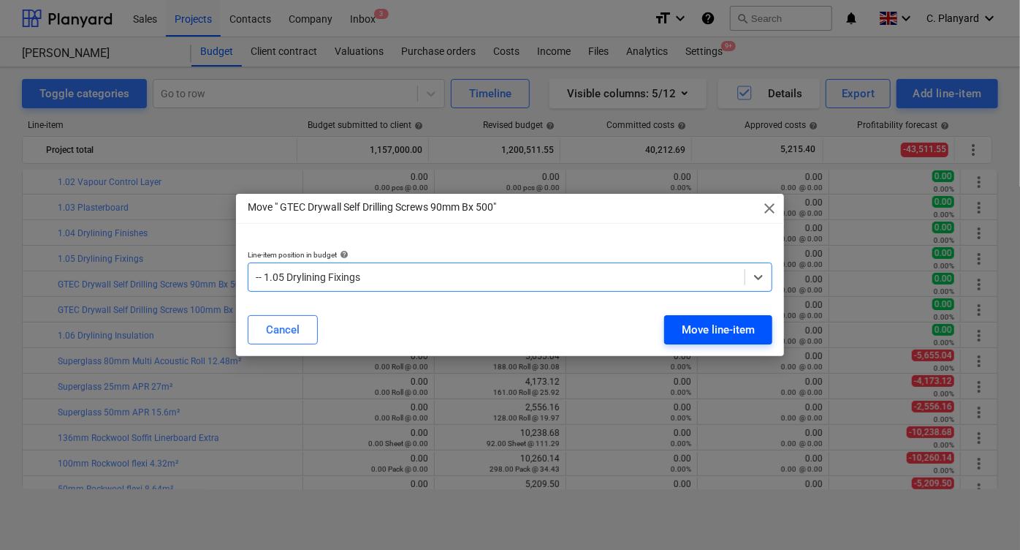
click at [686, 320] on div "Move line-item" at bounding box center [718, 329] width 73 height 19
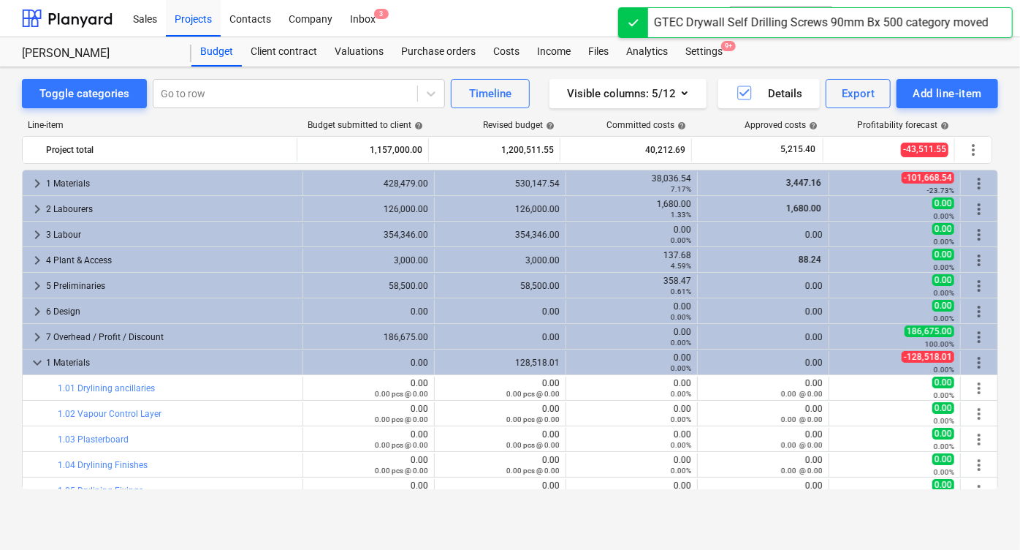
scroll to position [232, 0]
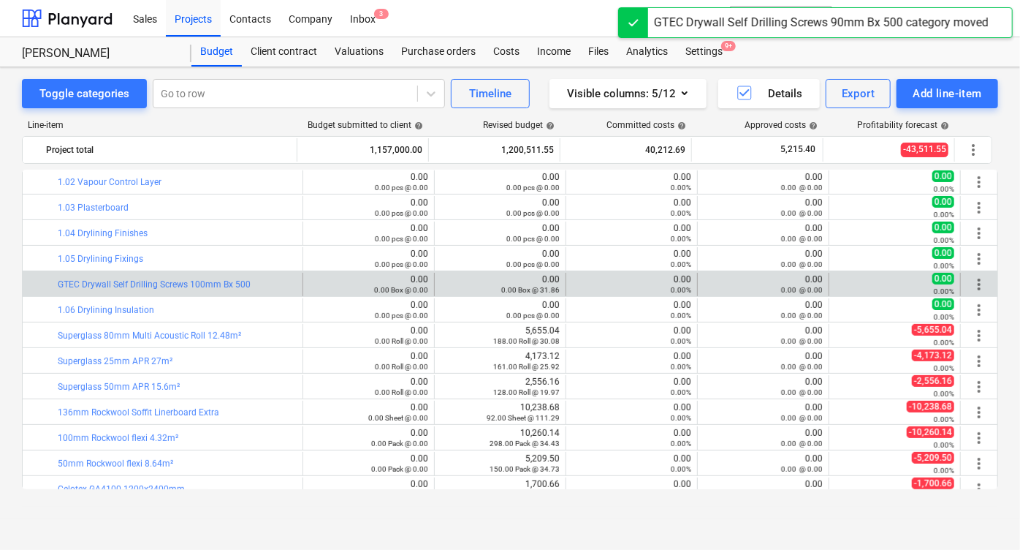
click at [976, 276] on span "more_vert" at bounding box center [979, 284] width 18 height 18
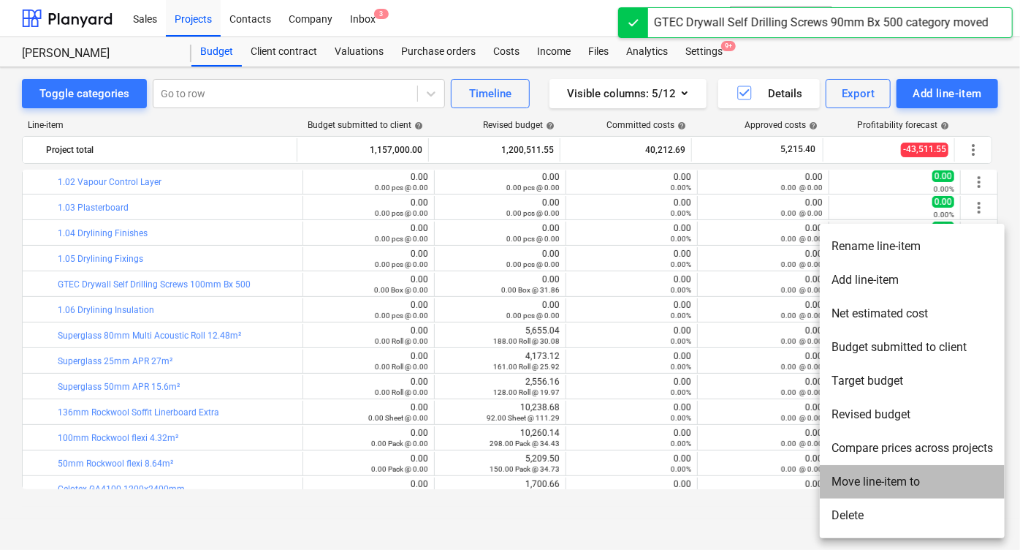
click at [851, 485] on li "Move line-item to" at bounding box center [912, 482] width 185 height 34
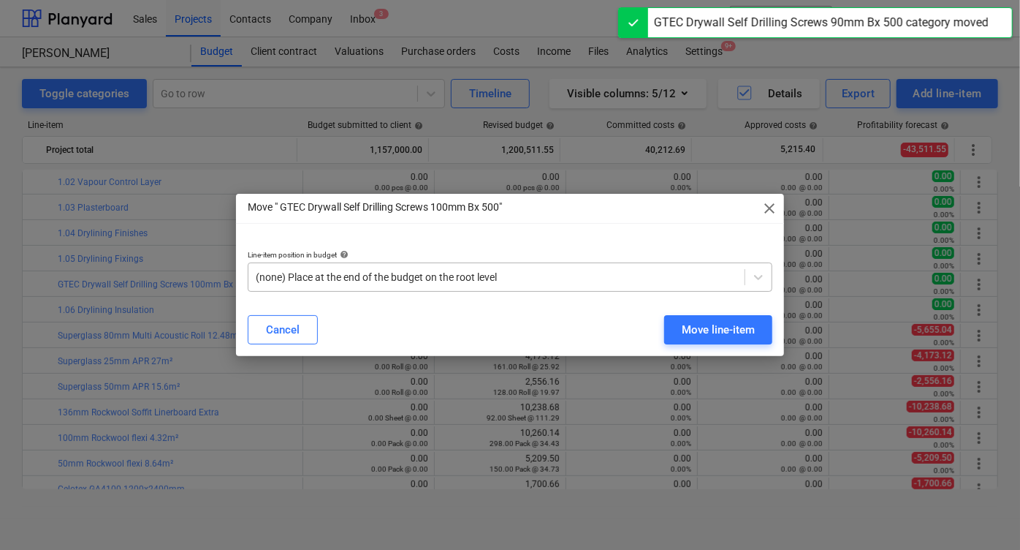
click at [447, 278] on div at bounding box center [497, 277] width 482 height 15
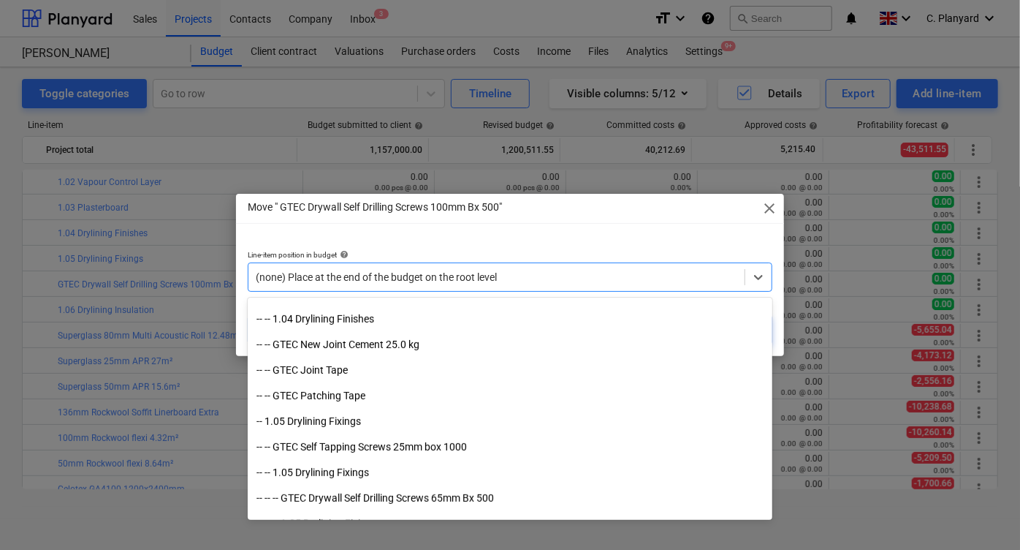
scroll to position [356, 0]
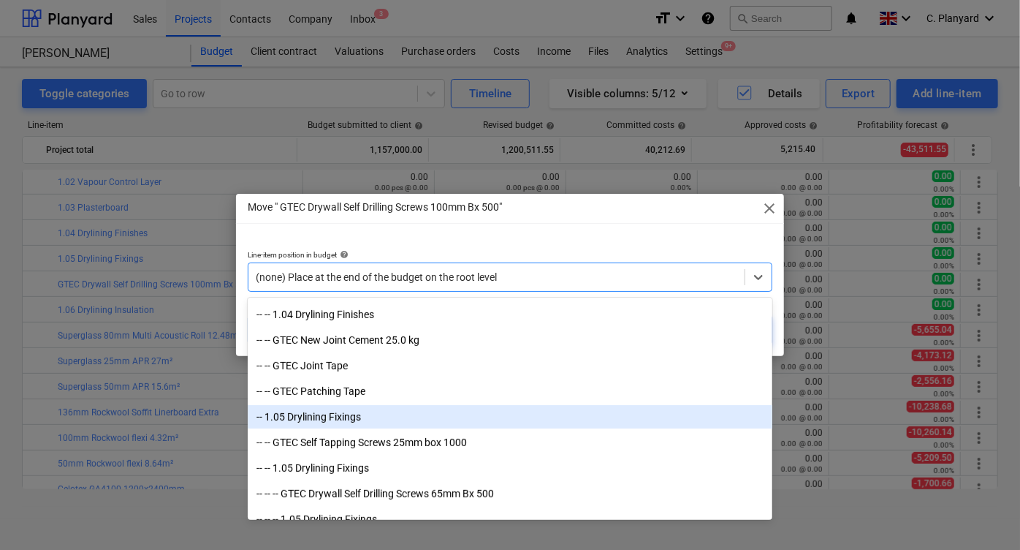
click at [369, 425] on div "-- 1.05 Drylining Fixings" at bounding box center [510, 416] width 525 height 23
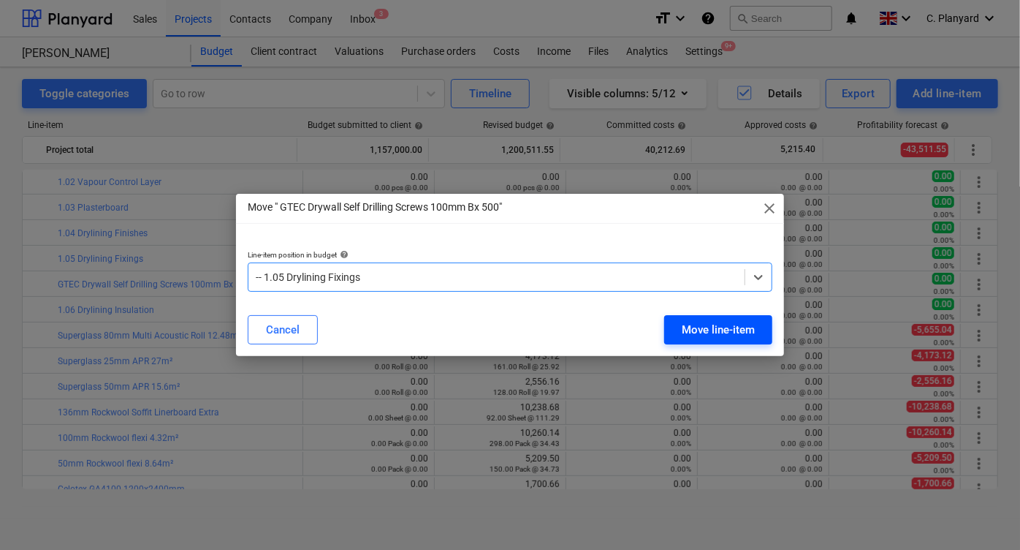
click at [715, 328] on div "Move line-item" at bounding box center [718, 329] width 73 height 19
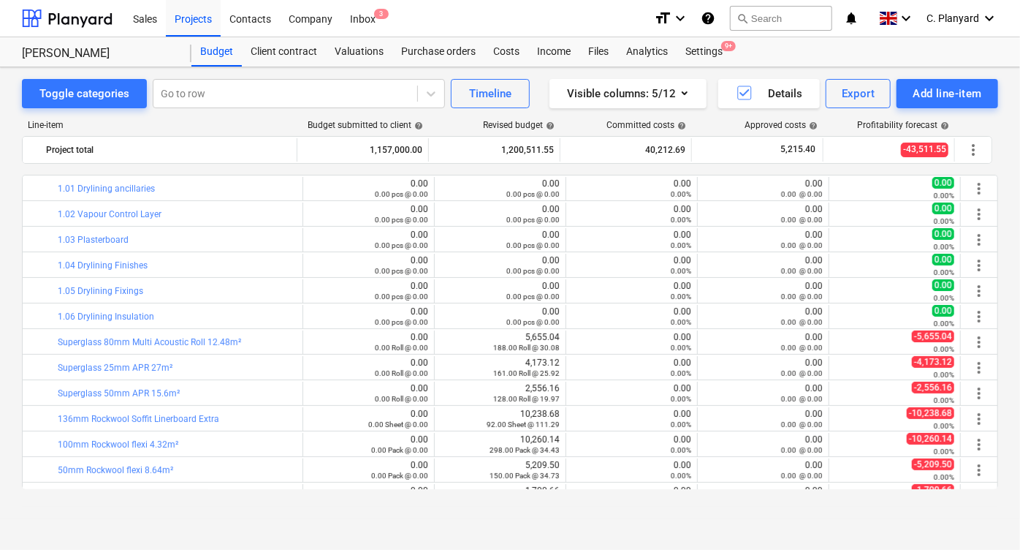
scroll to position [241, 0]
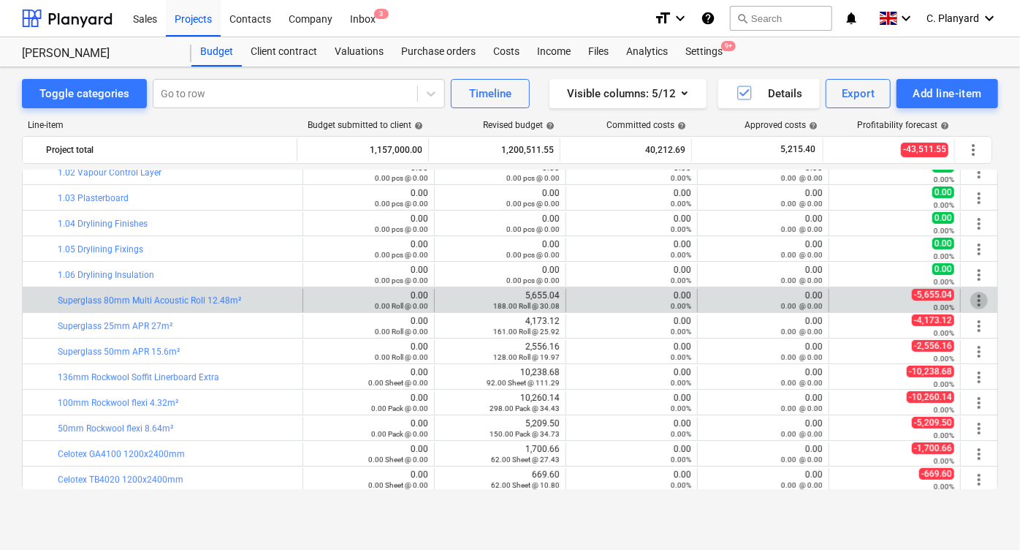
click at [978, 295] on span "more_vert" at bounding box center [979, 301] width 18 height 18
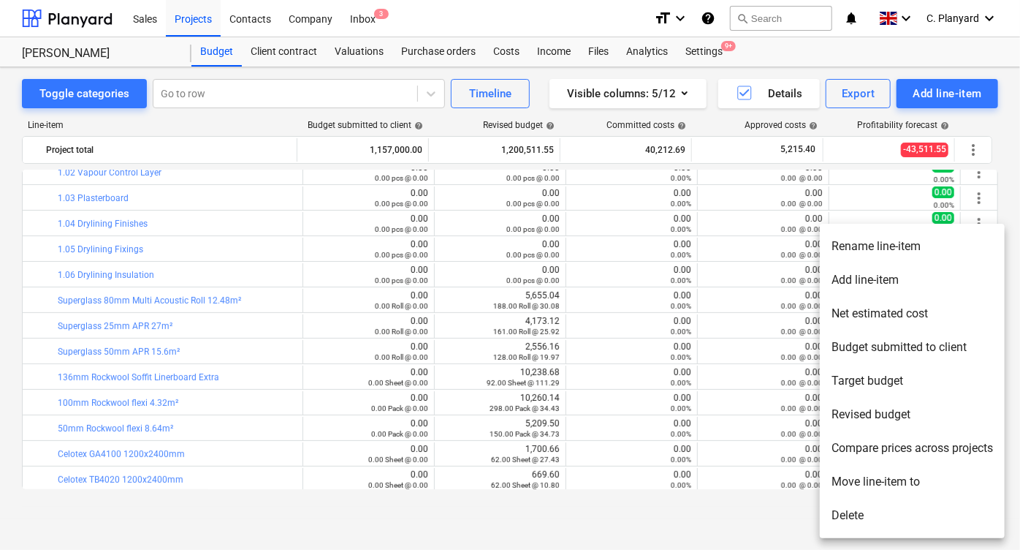
click at [847, 476] on li "Move line-item to" at bounding box center [912, 482] width 185 height 34
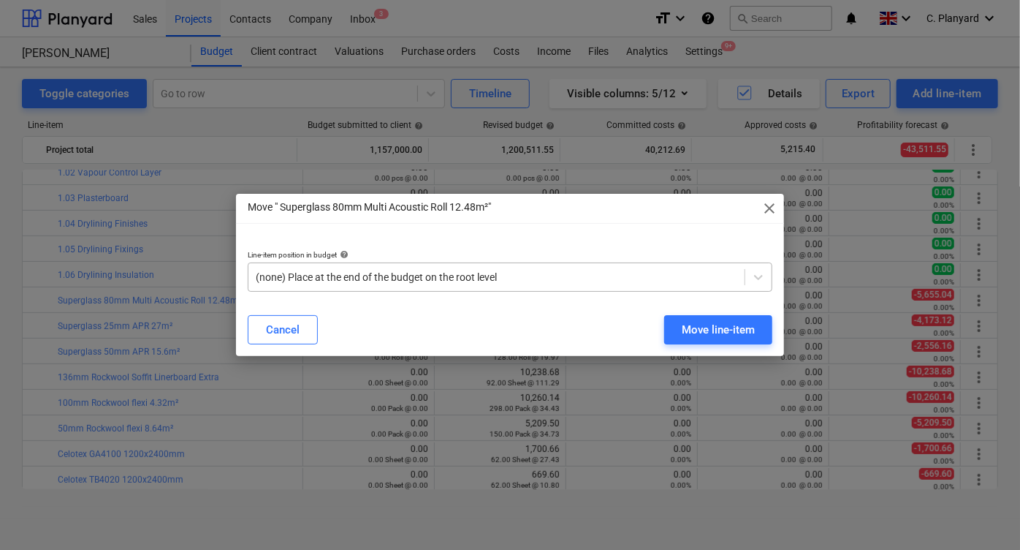
click at [418, 273] on div at bounding box center [497, 277] width 482 height 15
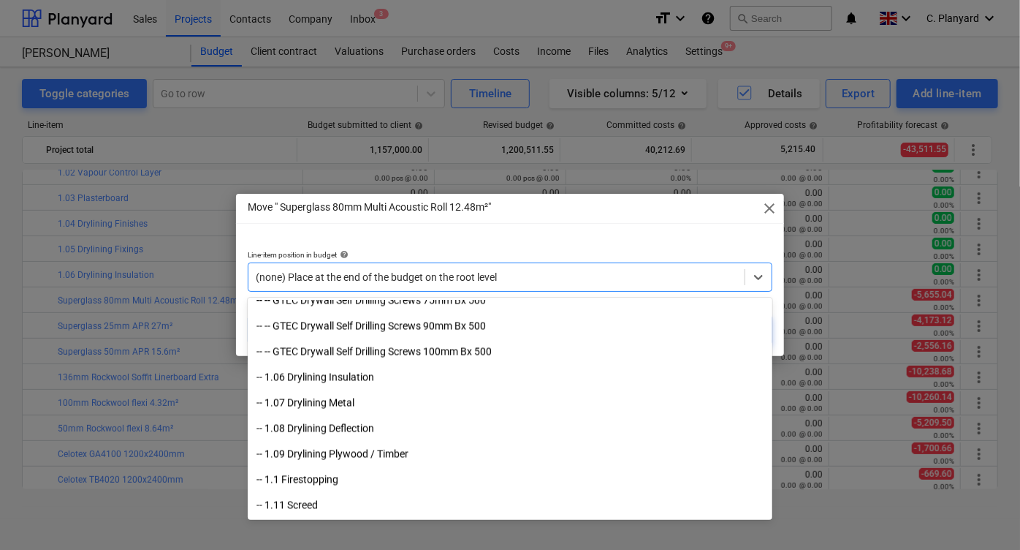
scroll to position [1438, 0]
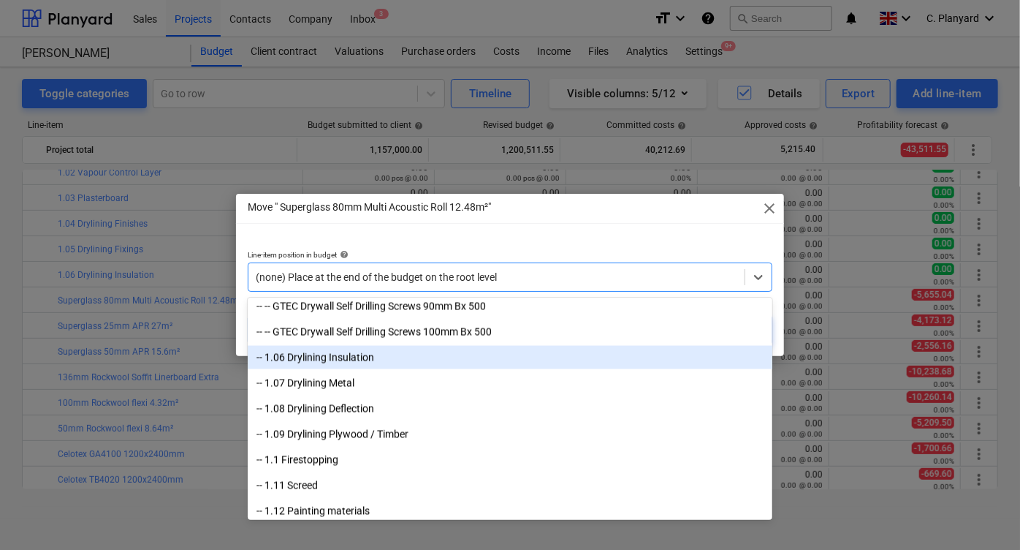
click at [368, 353] on div "-- 1.06 Drylining Insulation" at bounding box center [510, 357] width 525 height 23
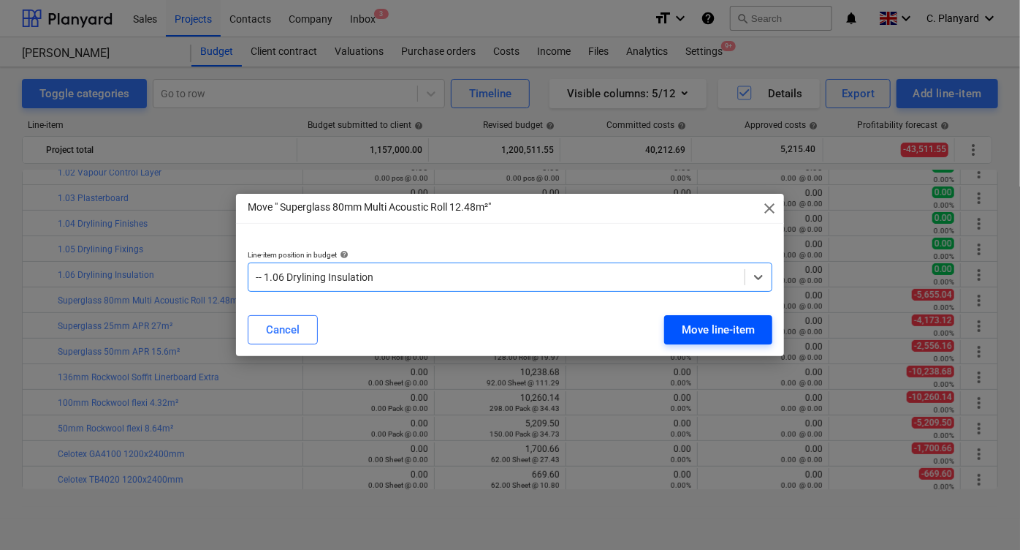
click at [693, 335] on div "Move line-item" at bounding box center [718, 329] width 73 height 19
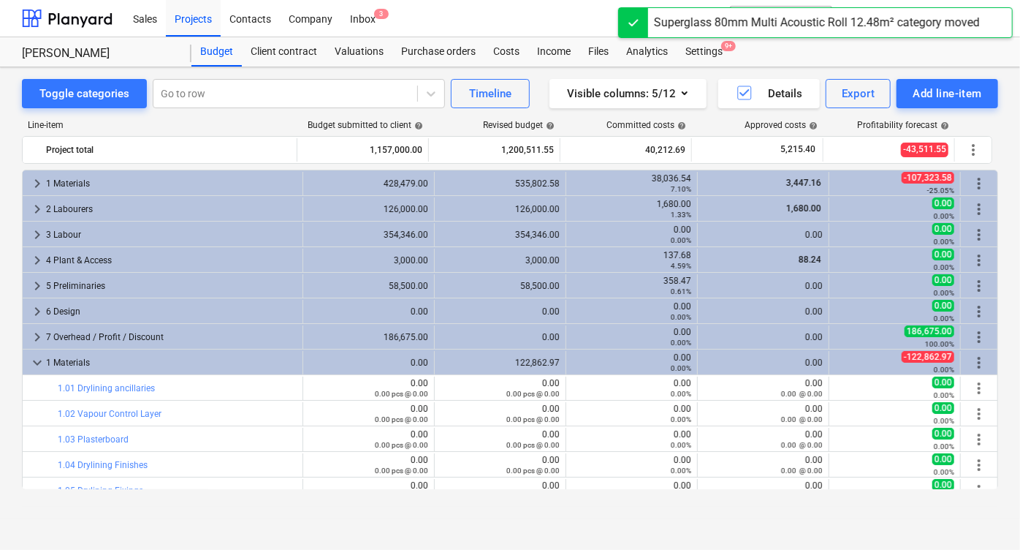
scroll to position [241, 0]
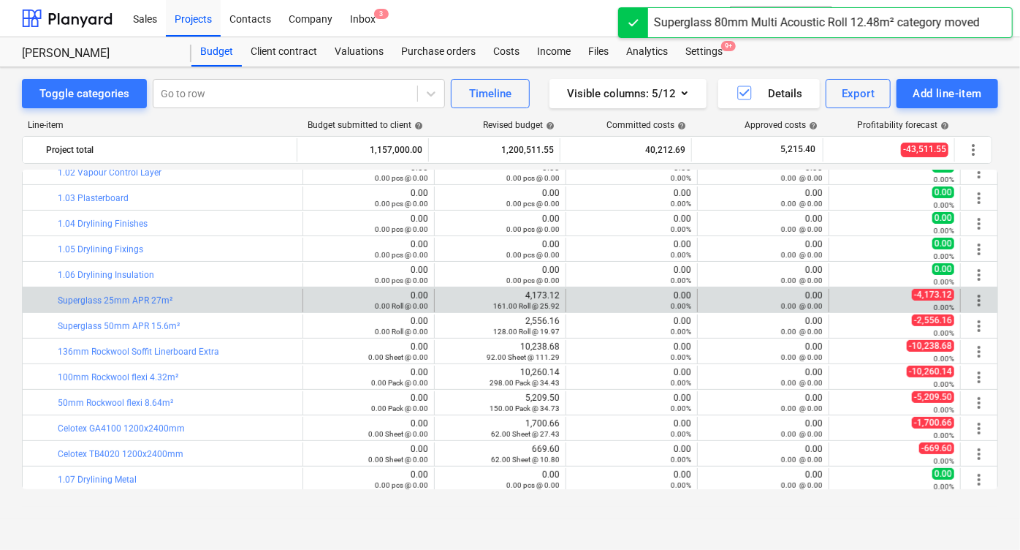
click at [976, 294] on span "more_vert" at bounding box center [979, 301] width 18 height 18
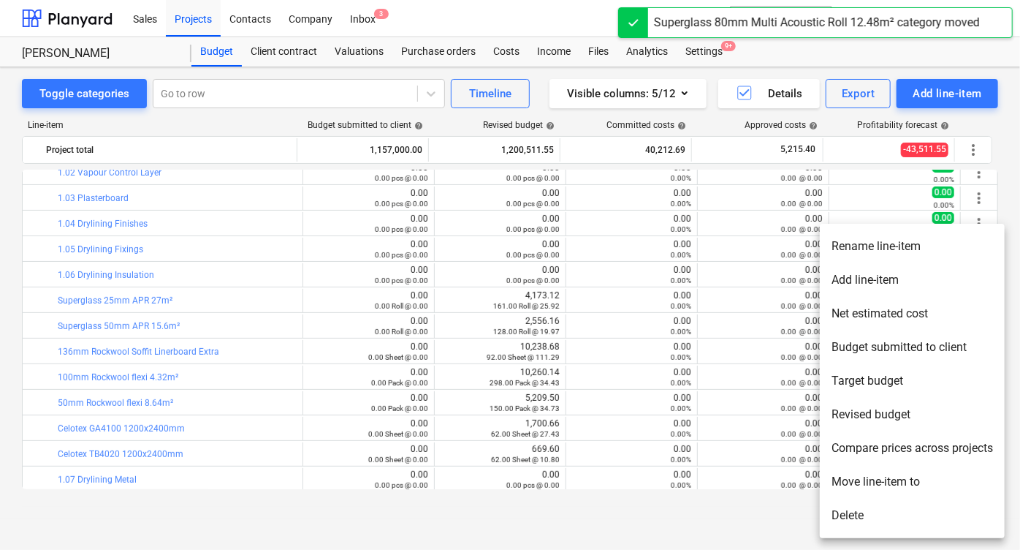
click at [838, 473] on li "Move line-item to" at bounding box center [912, 482] width 185 height 34
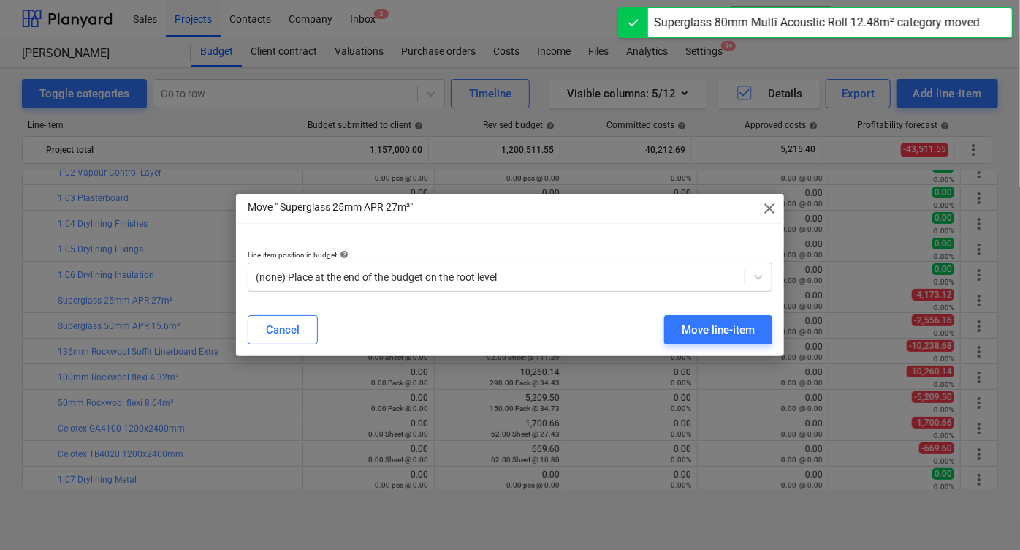
click at [474, 300] on div "Line-item position in budget help (none) Place at the end of the budget on the …" at bounding box center [510, 270] width 548 height 65
click at [471, 263] on div "(none) Place at the end of the budget on the root level" at bounding box center [510, 276] width 525 height 29
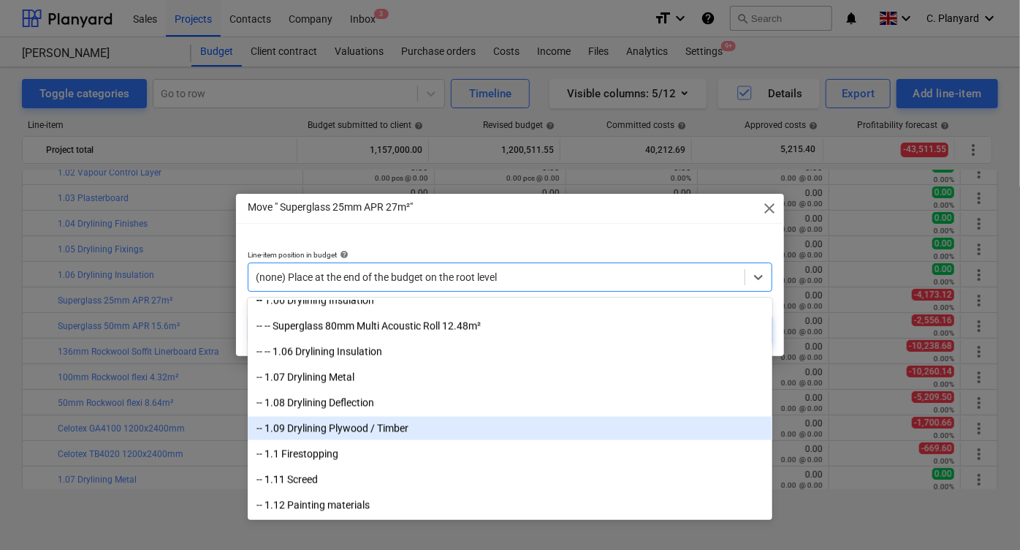
scroll to position [1486, 0]
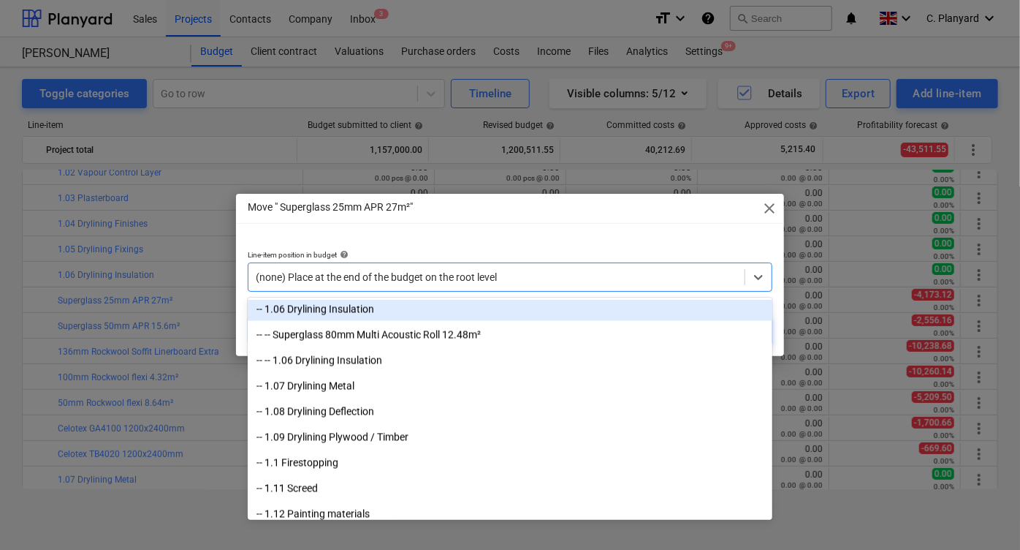
click at [425, 309] on div "-- 1.06 Drylining Insulation" at bounding box center [510, 308] width 525 height 23
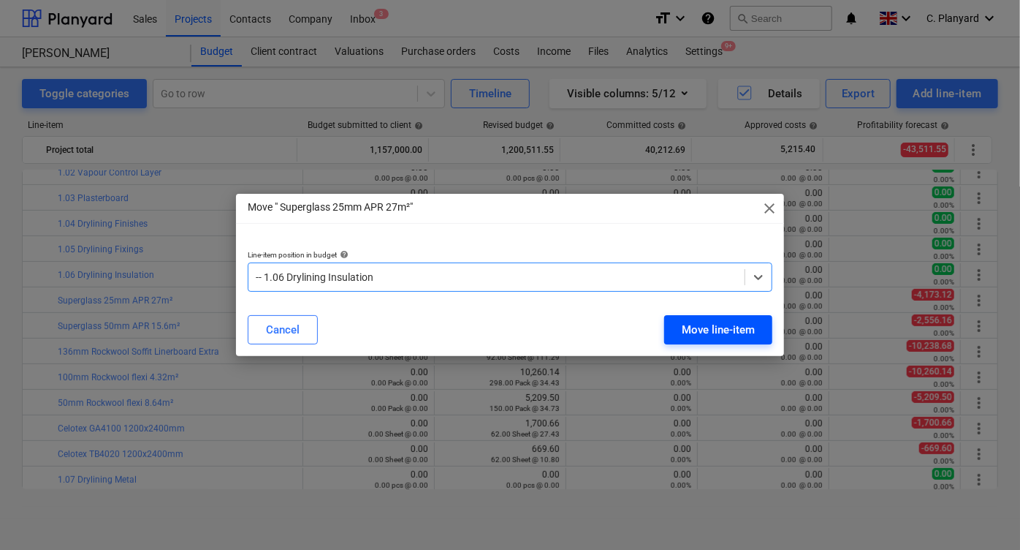
click at [695, 331] on div "Move line-item" at bounding box center [718, 329] width 73 height 19
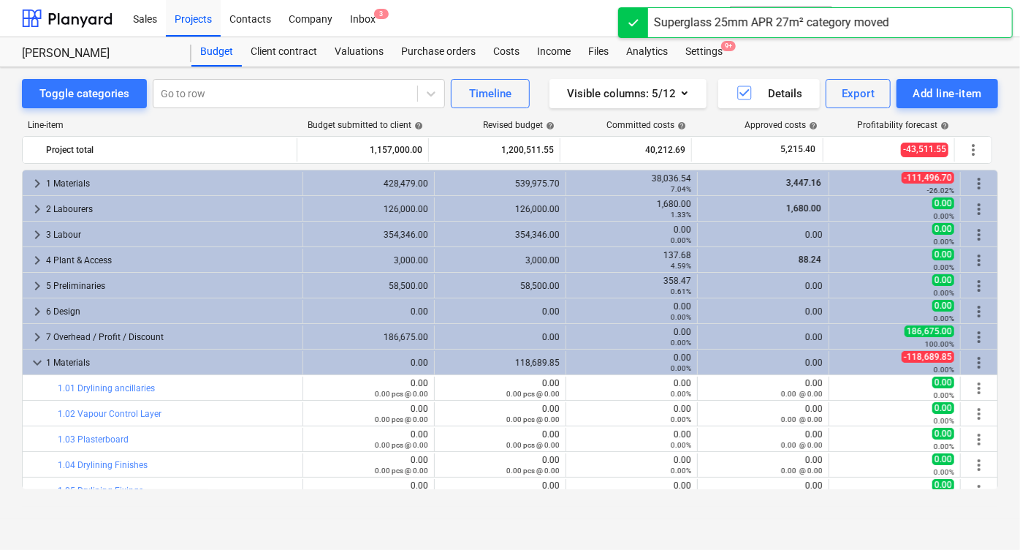
scroll to position [241, 0]
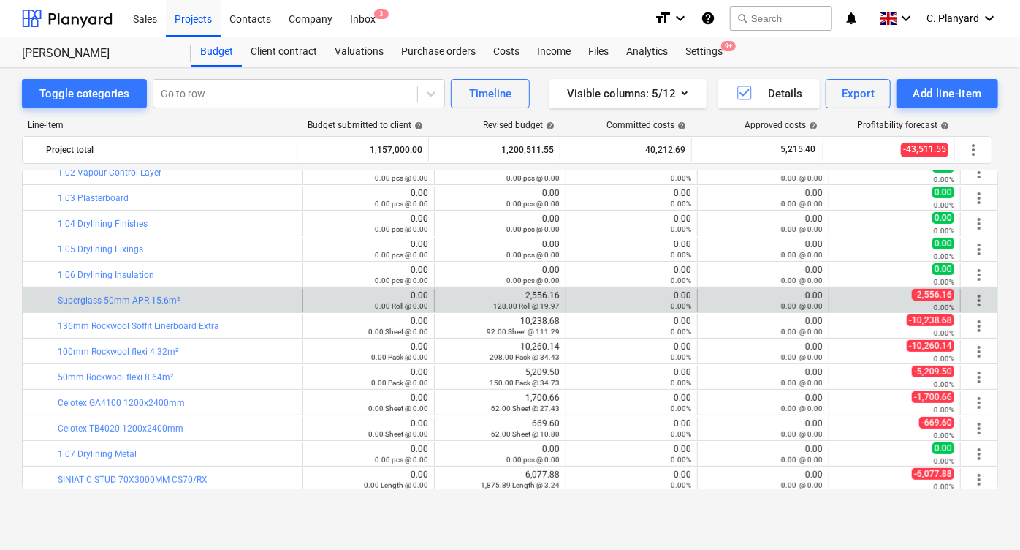
click at [974, 296] on span "more_vert" at bounding box center [979, 301] width 18 height 18
click at [983, 289] on div "more_vert" at bounding box center [979, 300] width 25 height 23
click at [976, 298] on span "more_vert" at bounding box center [979, 301] width 18 height 18
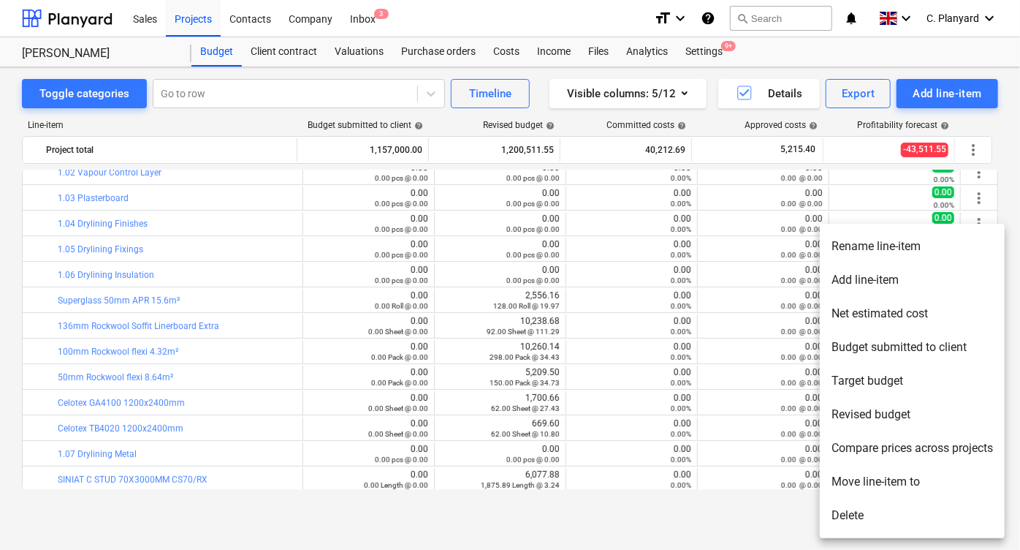
click at [867, 479] on li "Move line-item to" at bounding box center [912, 482] width 185 height 34
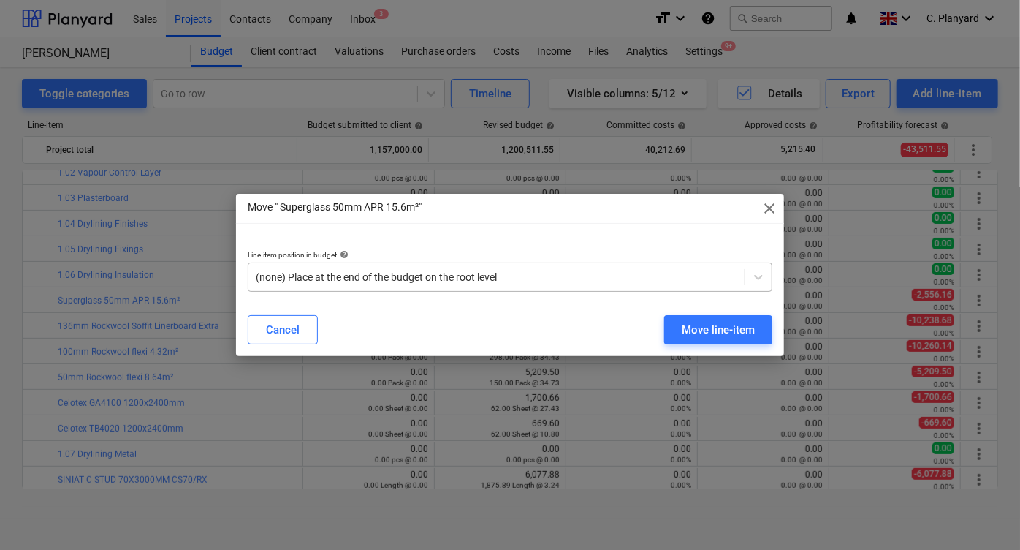
click at [560, 279] on div at bounding box center [497, 277] width 482 height 15
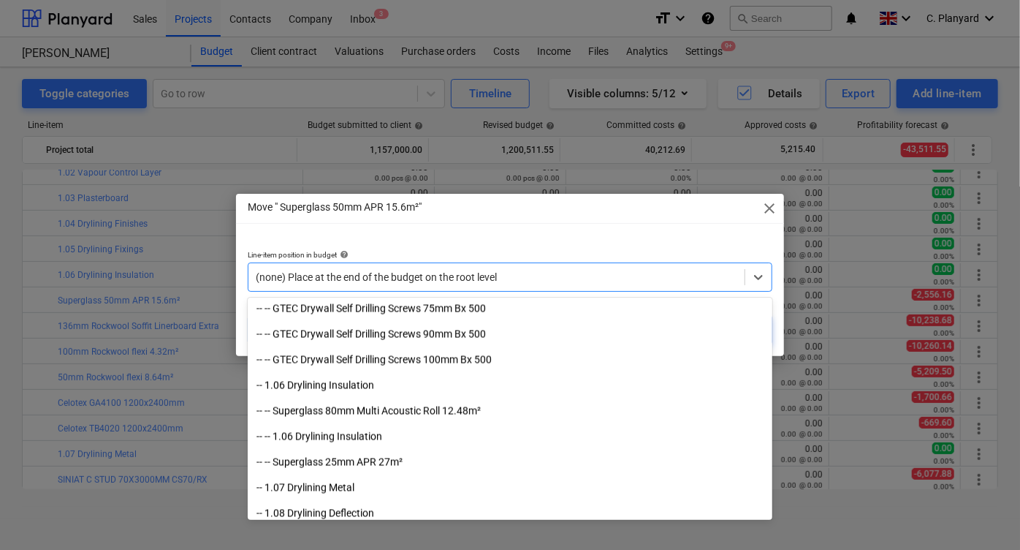
scroll to position [1410, 0]
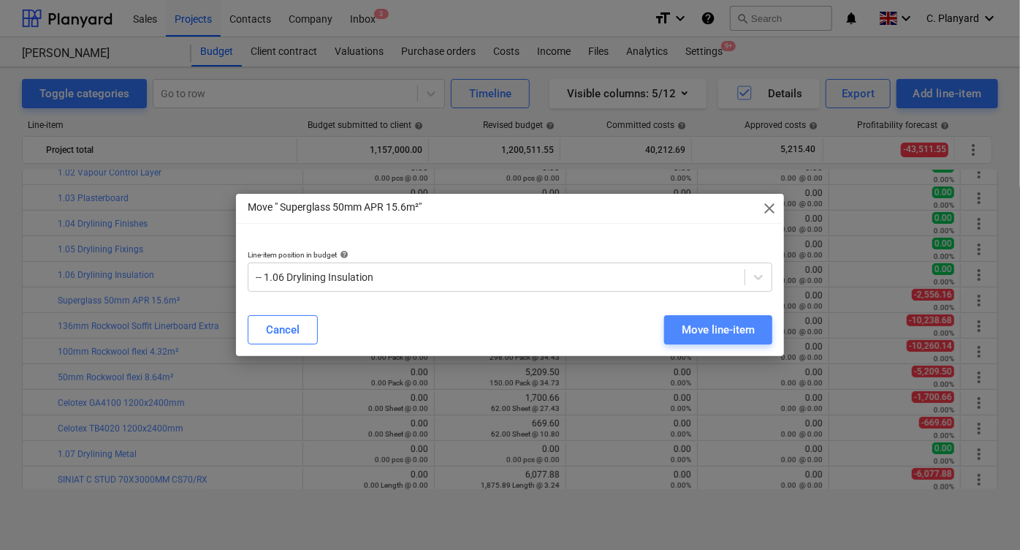
click at [691, 324] on div "Move line-item" at bounding box center [718, 329] width 73 height 19
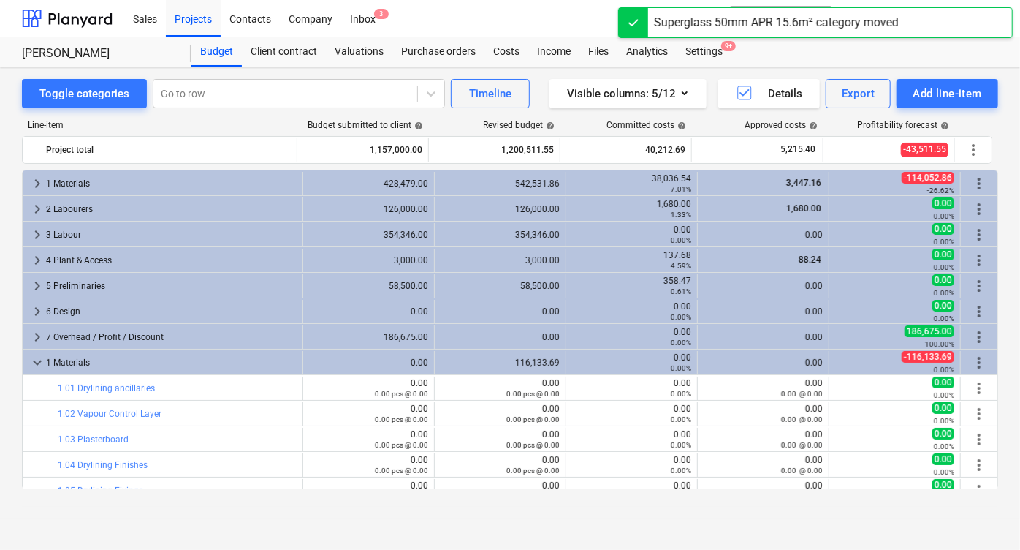
scroll to position [241, 0]
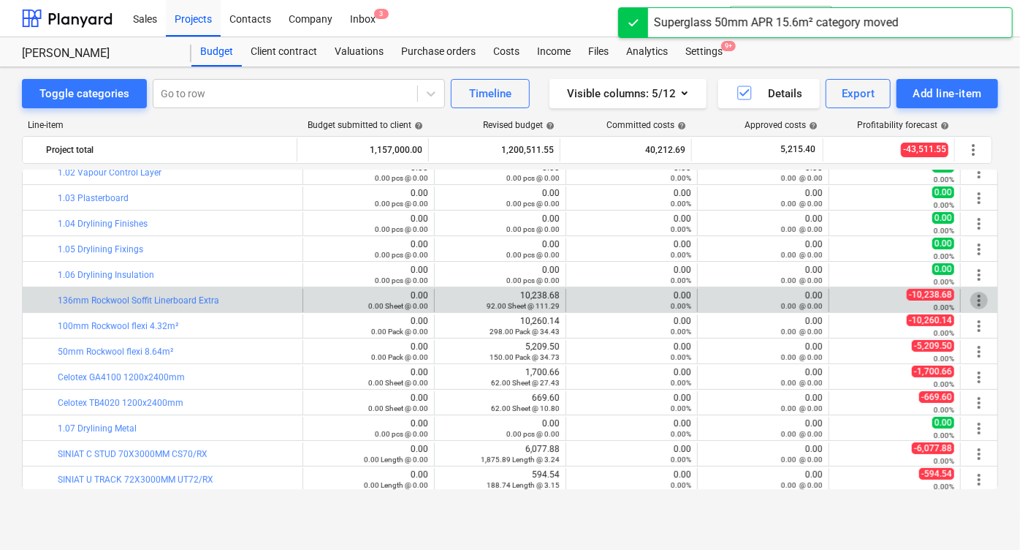
click at [970, 302] on span "more_vert" at bounding box center [979, 301] width 18 height 18
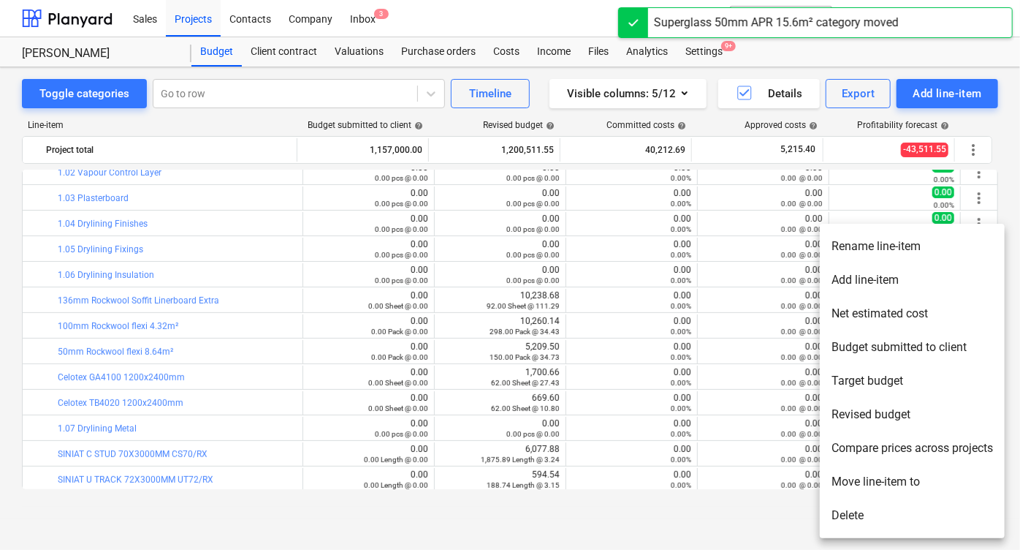
click at [887, 475] on li "Move line-item to" at bounding box center [912, 482] width 185 height 34
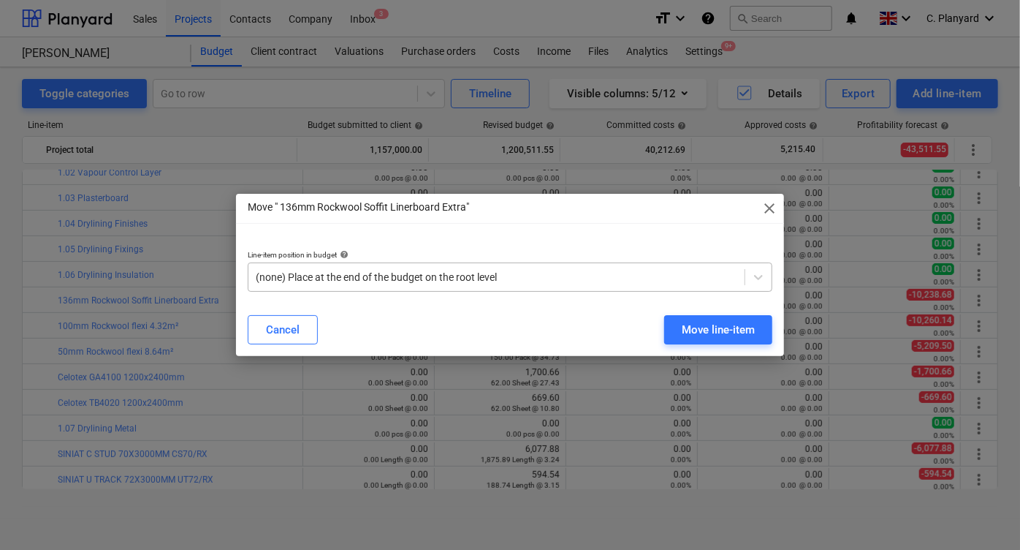
click at [565, 286] on div "(none) Place at the end of the budget on the root level" at bounding box center [496, 277] width 496 height 20
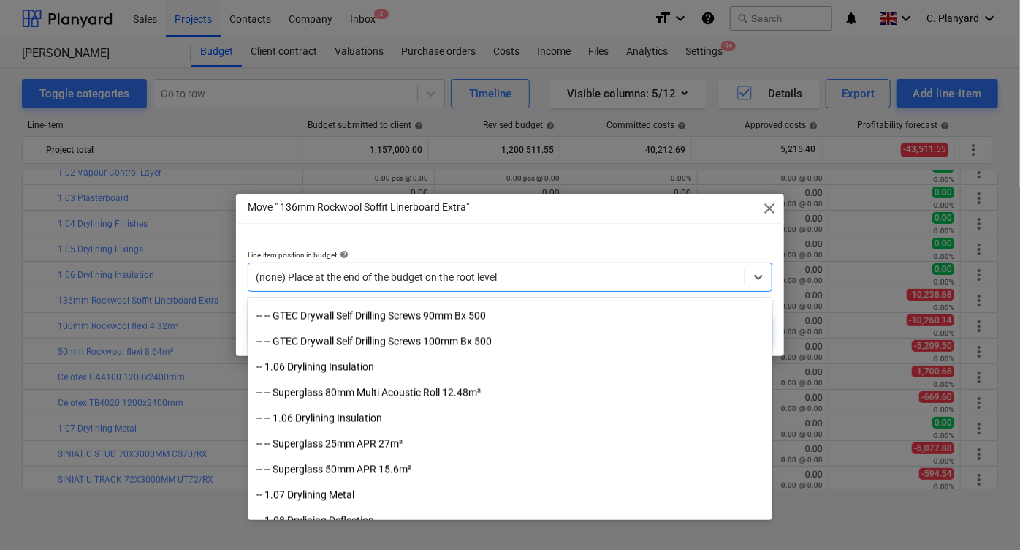
scroll to position [1462, 0]
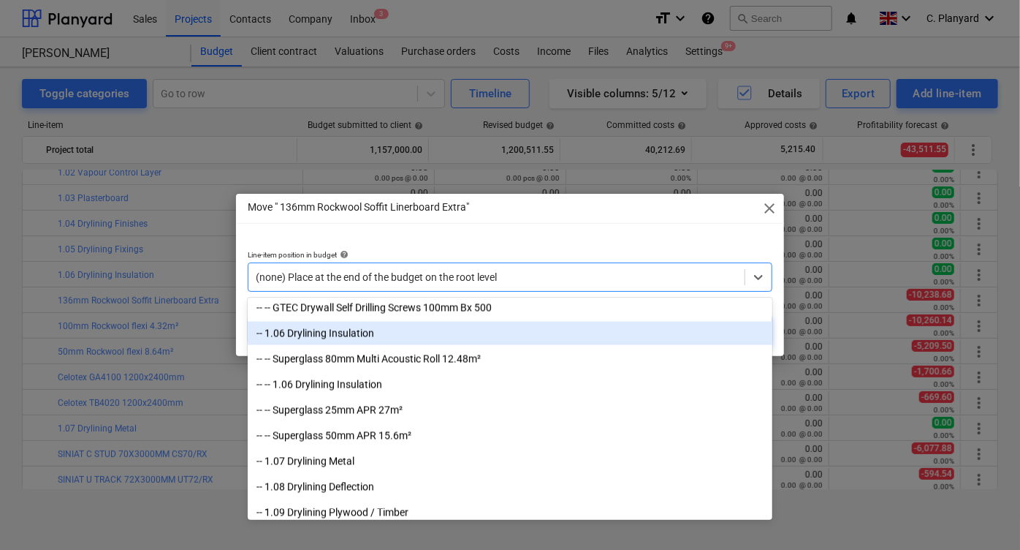
click at [434, 335] on div "-- 1.06 Drylining Insulation" at bounding box center [510, 333] width 525 height 23
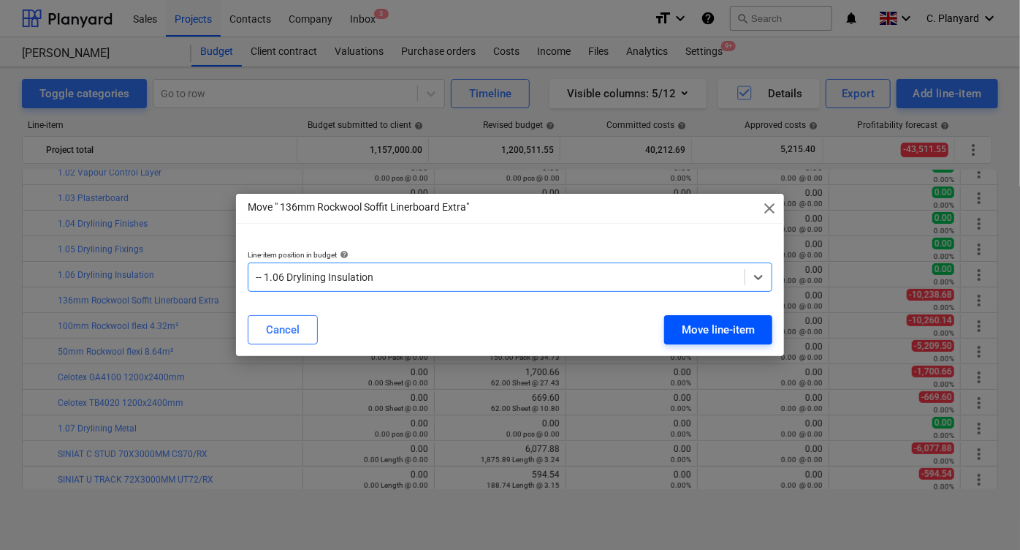
click at [685, 325] on div "Move line-item" at bounding box center [718, 329] width 73 height 19
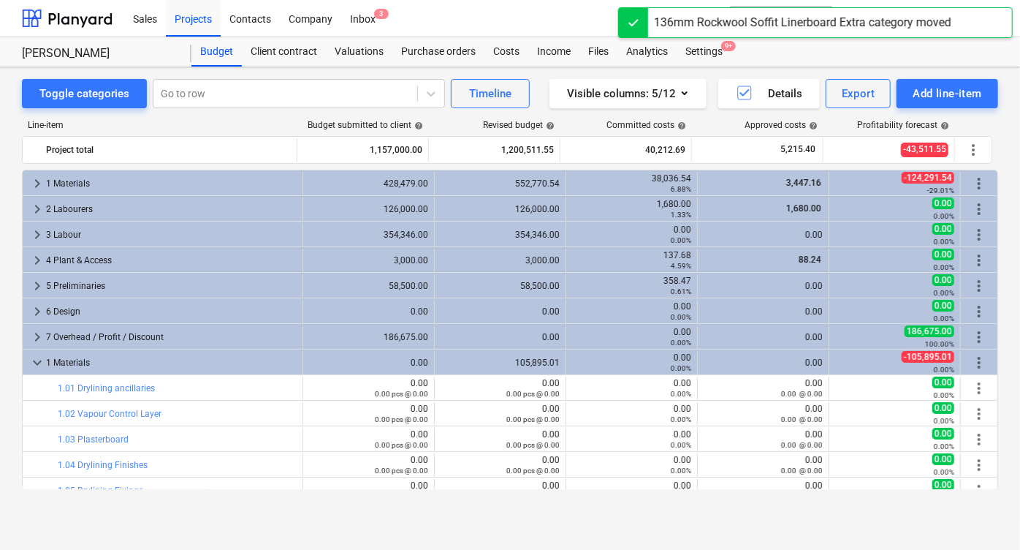
scroll to position [241, 0]
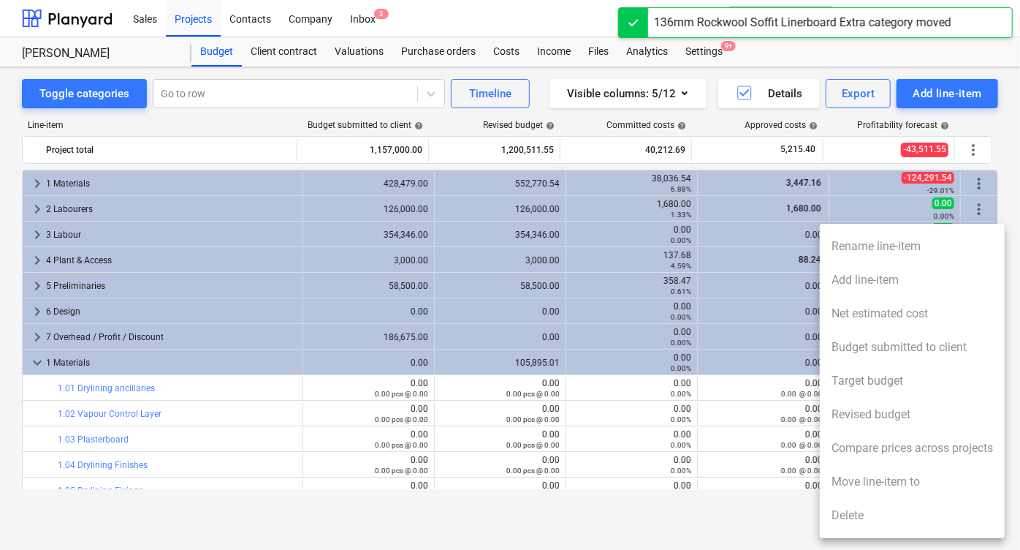
scroll to position [241, 0]
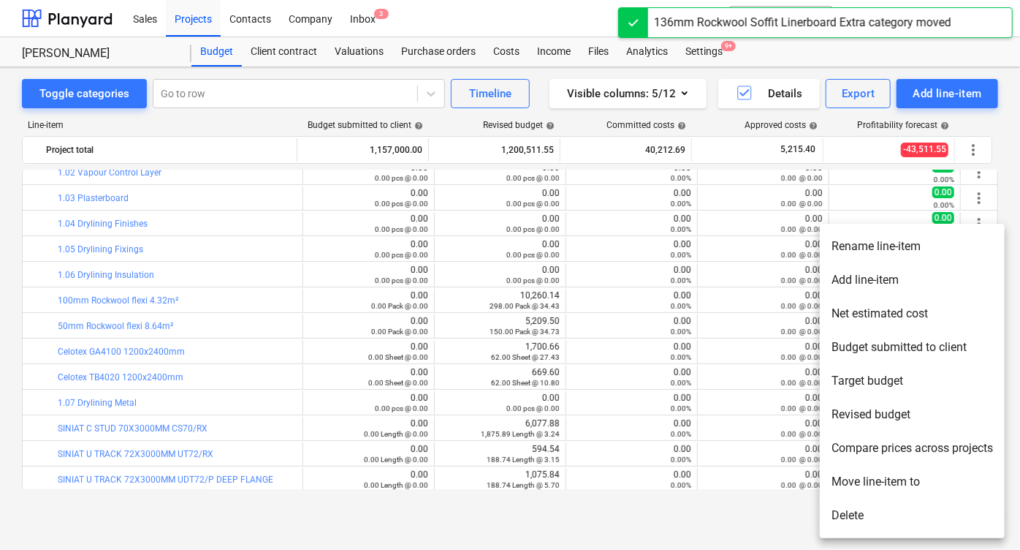
click at [841, 472] on li "Move line-item to" at bounding box center [912, 482] width 185 height 34
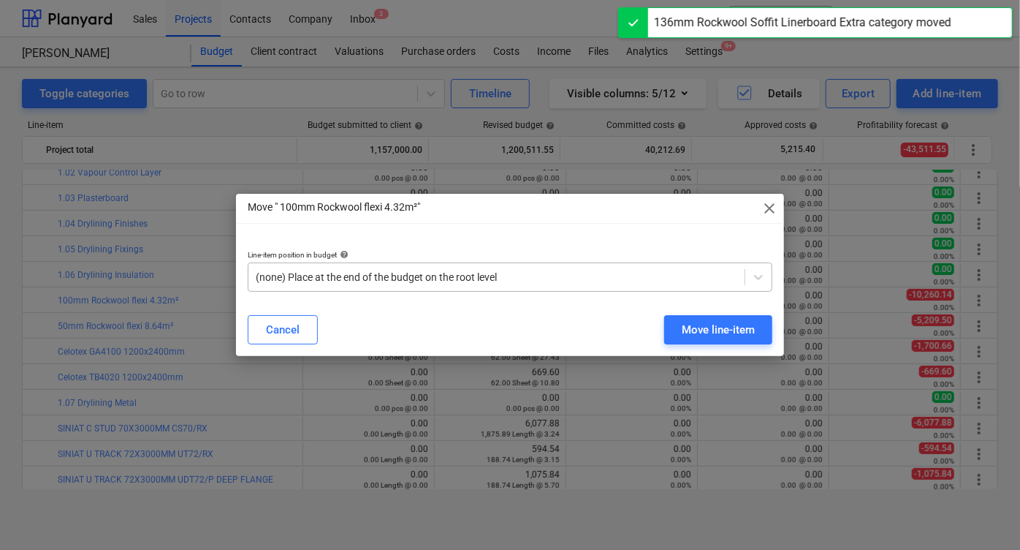
click at [395, 281] on div at bounding box center [497, 277] width 482 height 15
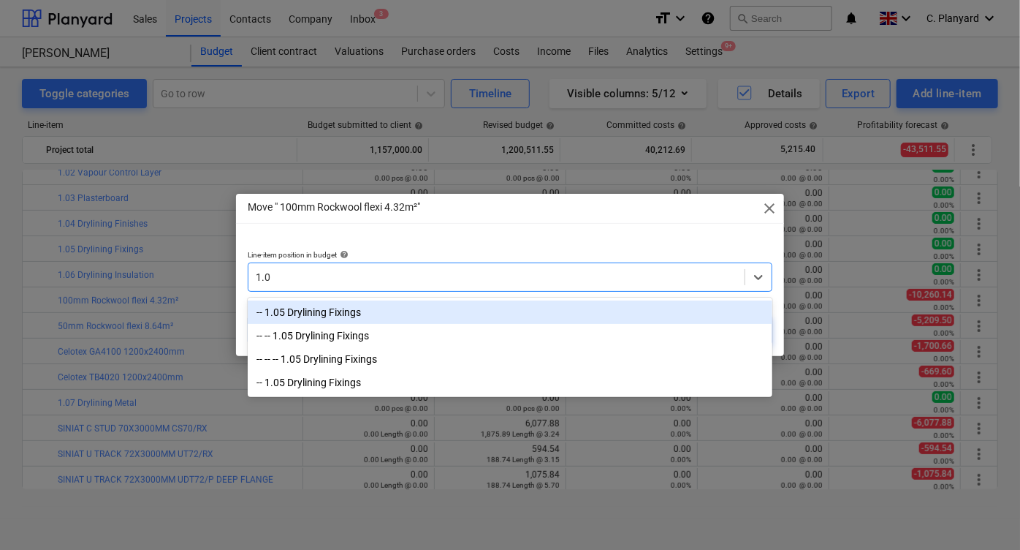
type input "1.06"
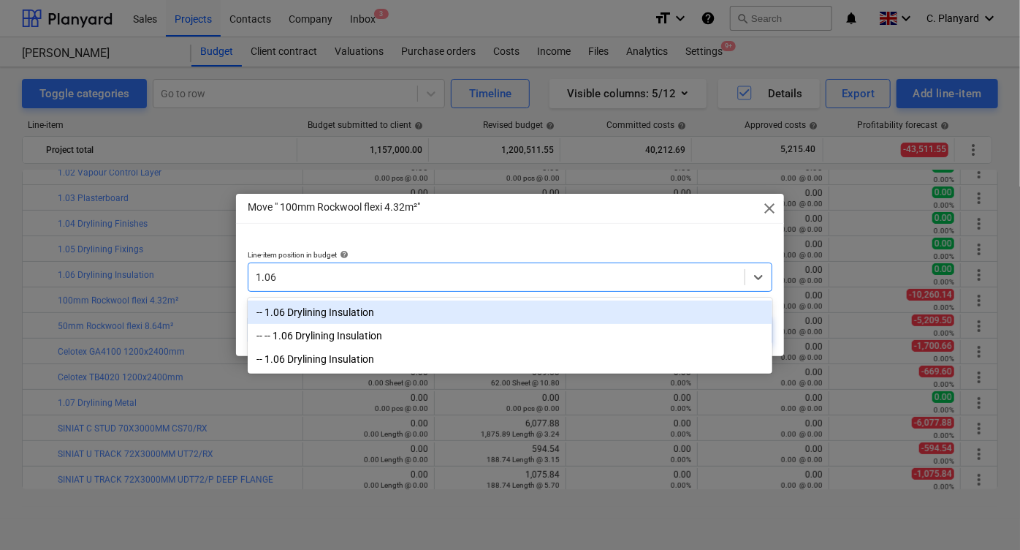
click at [306, 315] on div "-- 1.06 Drylining Insulation" at bounding box center [510, 311] width 525 height 23
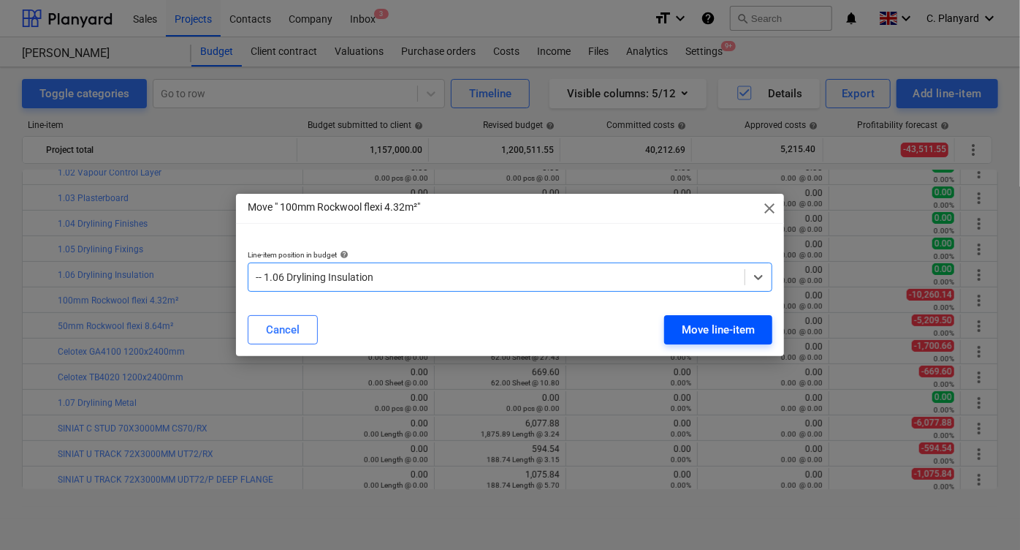
click at [679, 321] on button "Move line-item" at bounding box center [718, 329] width 108 height 29
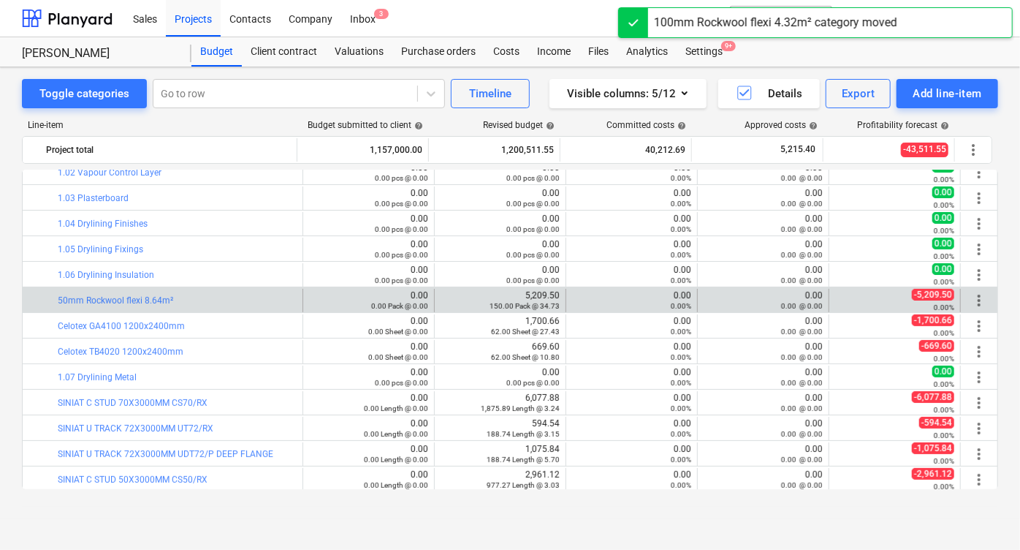
click at [985, 301] on div "more_vert" at bounding box center [979, 300] width 25 height 23
click at [974, 301] on span "more_vert" at bounding box center [979, 301] width 18 height 18
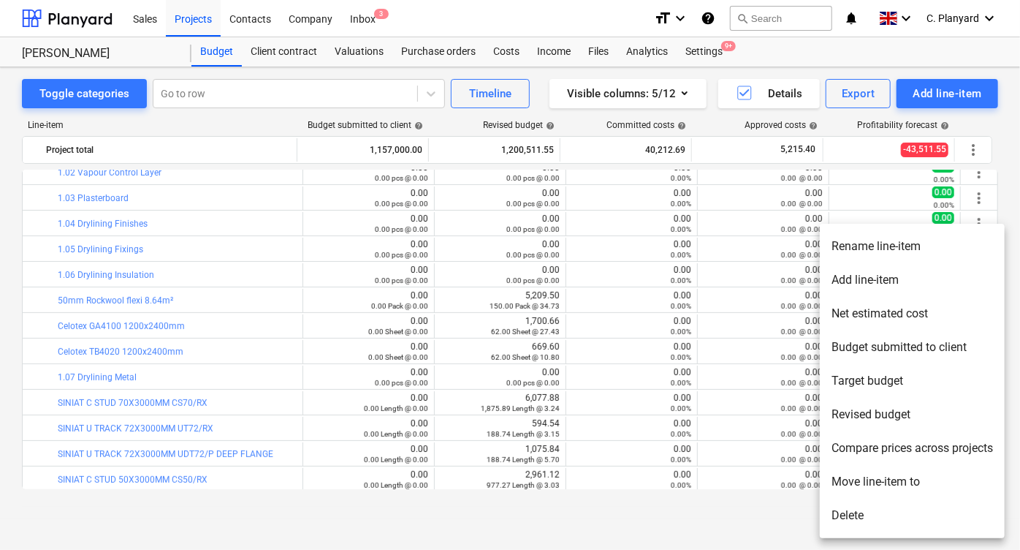
click at [843, 474] on li "Move line-item to" at bounding box center [912, 482] width 185 height 34
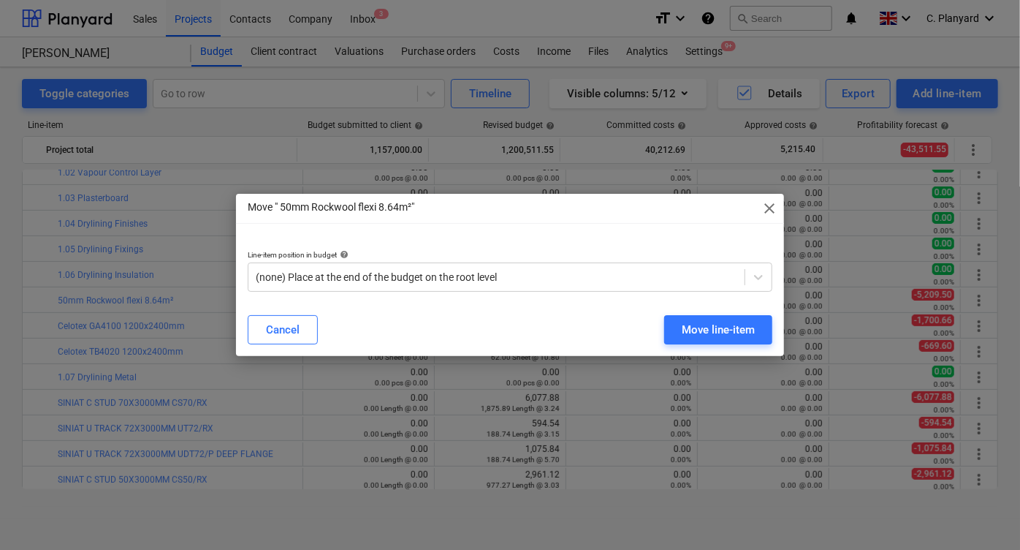
click at [430, 256] on div "Line-item position in budget help" at bounding box center [510, 254] width 525 height 9
click at [412, 282] on div at bounding box center [497, 277] width 482 height 15
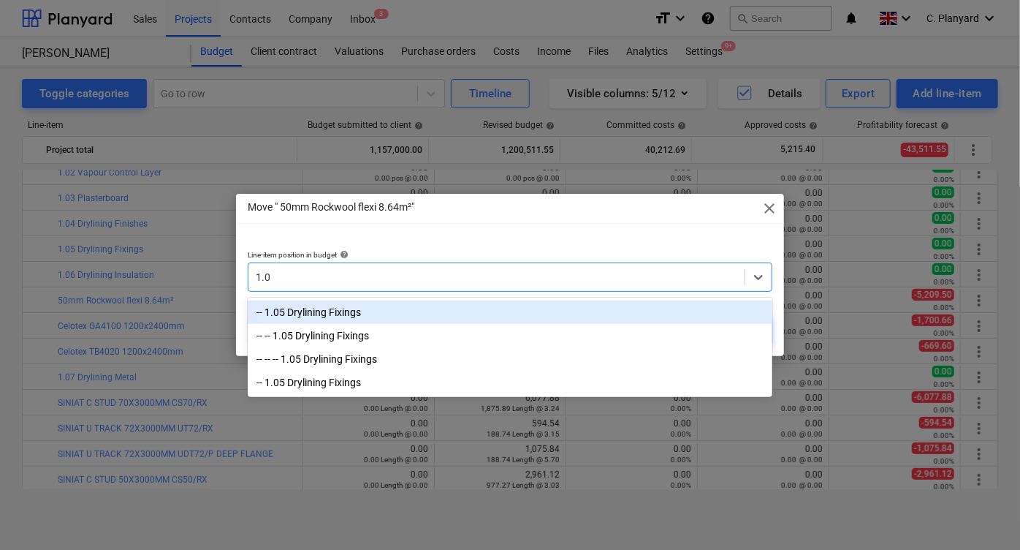
type input "1.06"
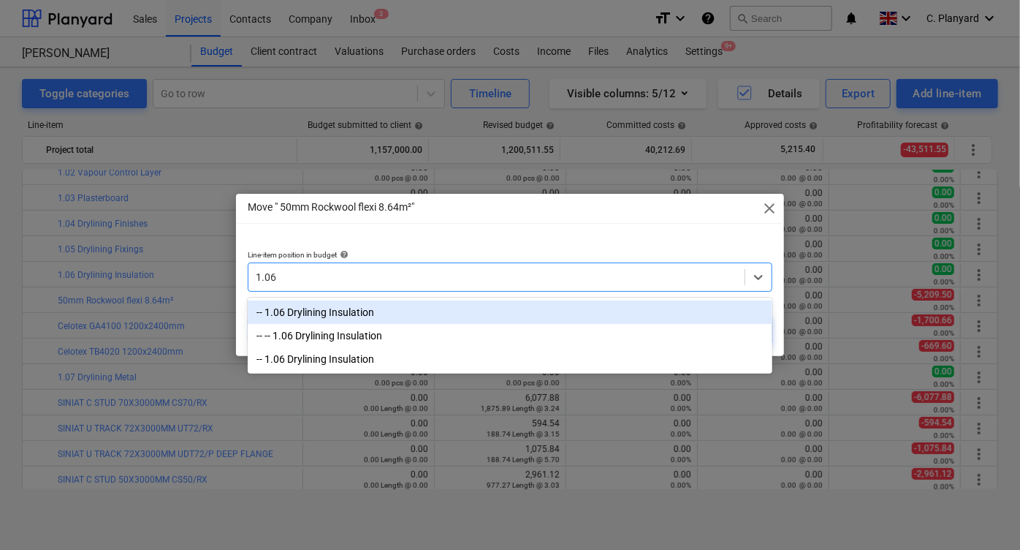
click at [314, 310] on div "-- 1.06 Drylining Insulation" at bounding box center [510, 311] width 525 height 23
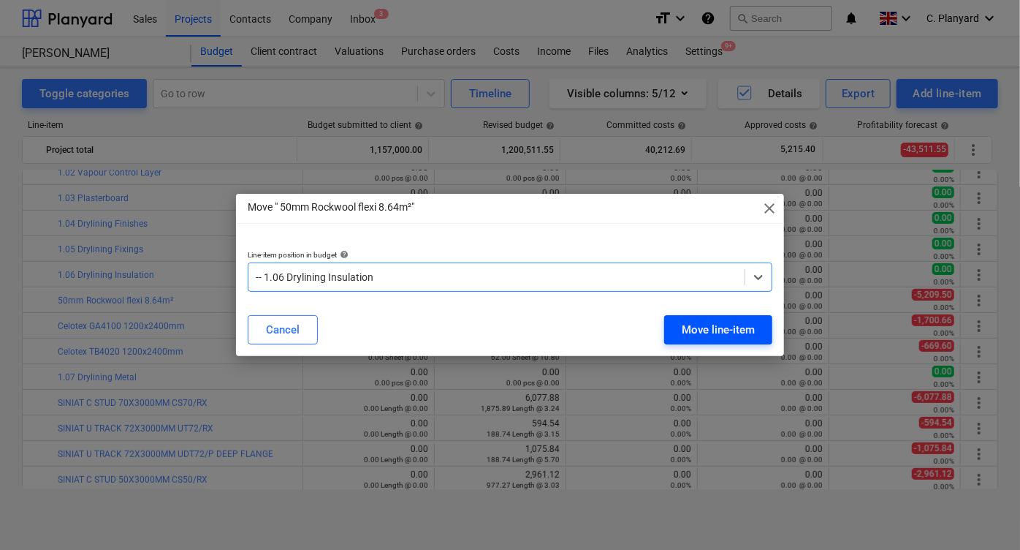
click at [688, 335] on div "Move line-item" at bounding box center [718, 329] width 73 height 19
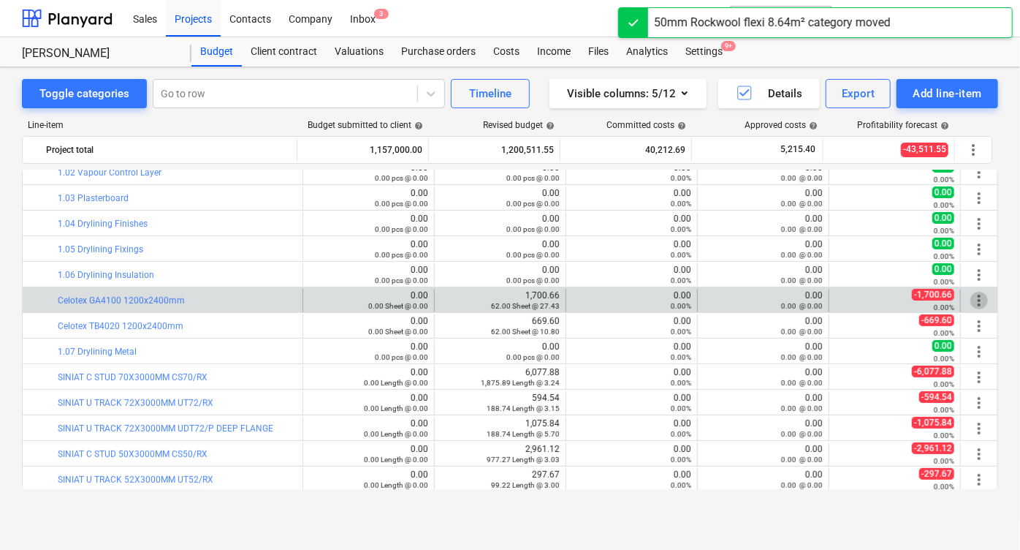
click at [983, 299] on span "more_vert" at bounding box center [979, 301] width 18 height 18
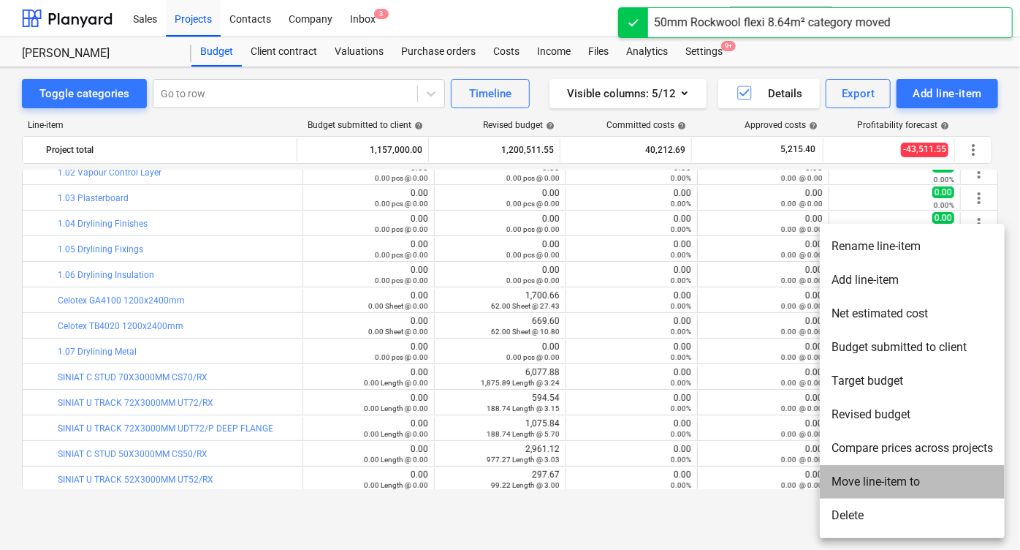
click at [852, 474] on li "Move line-item to" at bounding box center [912, 482] width 185 height 34
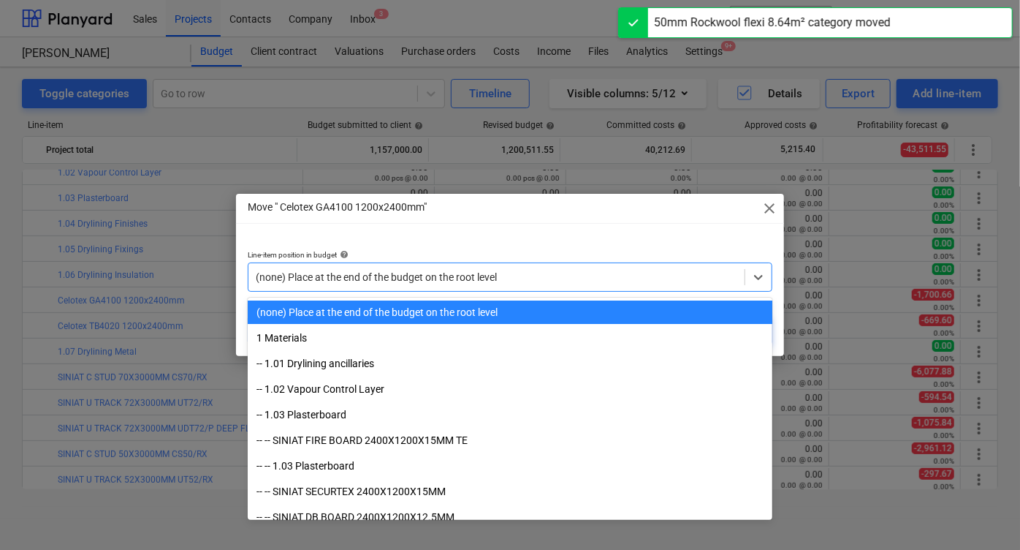
click at [497, 276] on div at bounding box center [497, 277] width 482 height 15
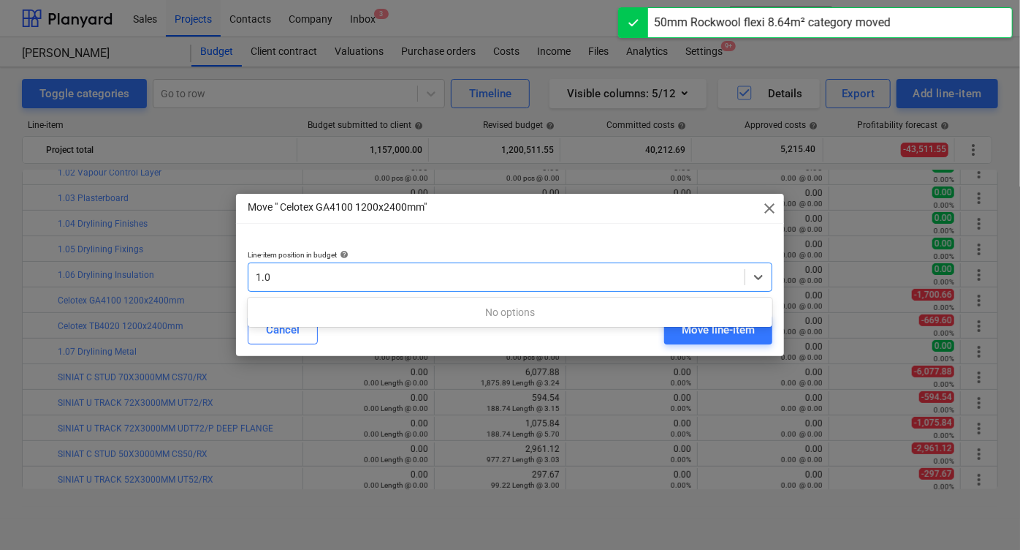
type input "1.06"
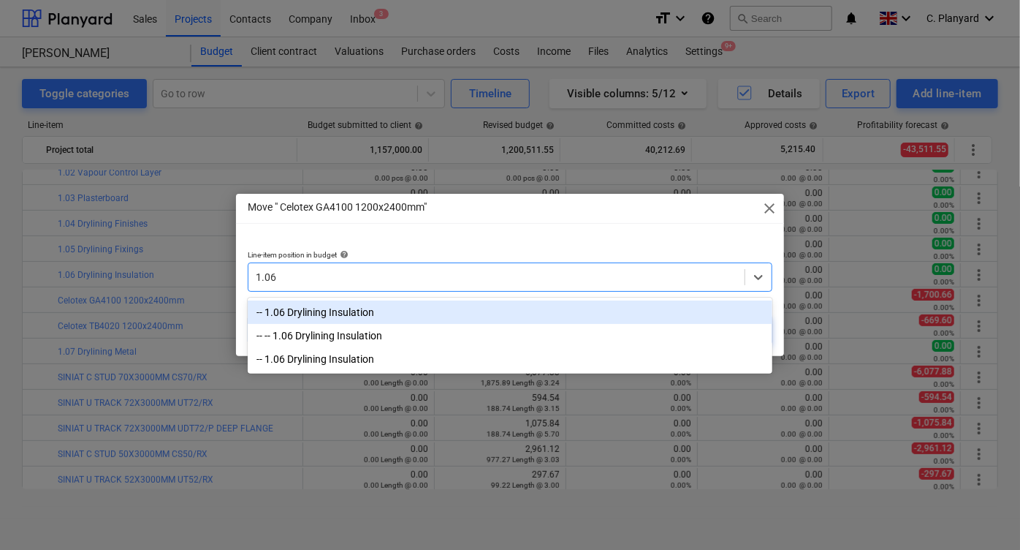
click at [408, 309] on div "-- 1.06 Drylining Insulation" at bounding box center [510, 311] width 525 height 23
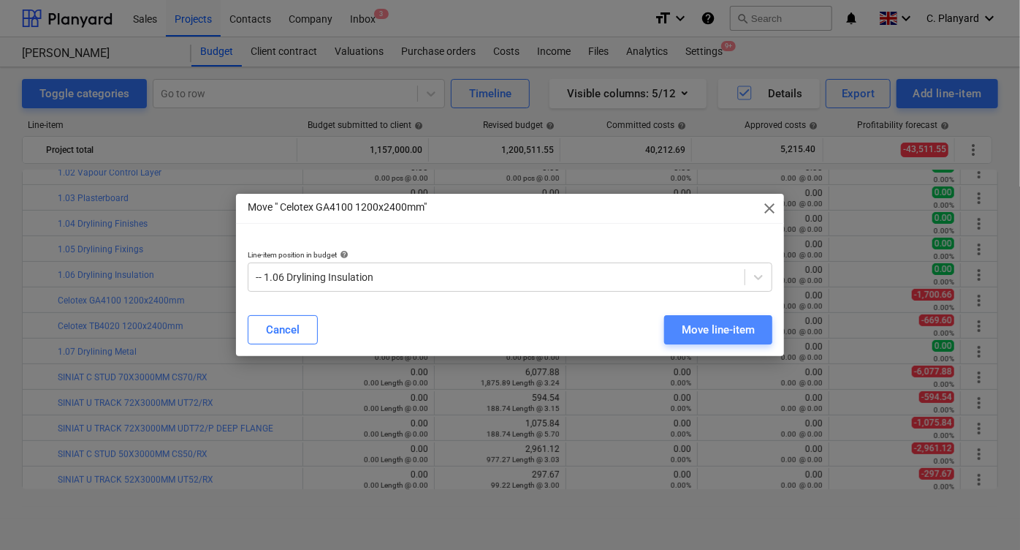
click at [680, 323] on button "Move line-item" at bounding box center [718, 329] width 108 height 29
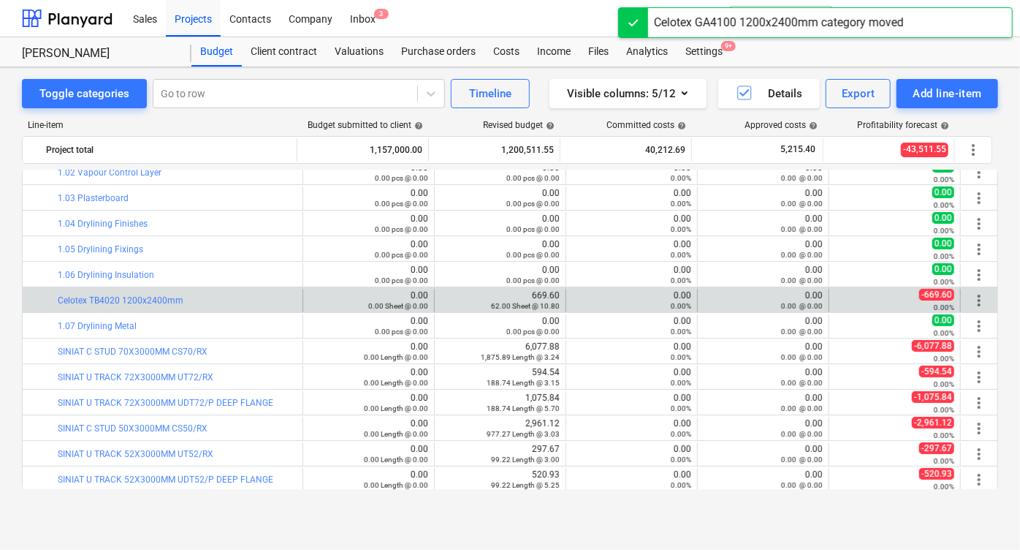
click at [973, 296] on span "more_vert" at bounding box center [979, 301] width 18 height 18
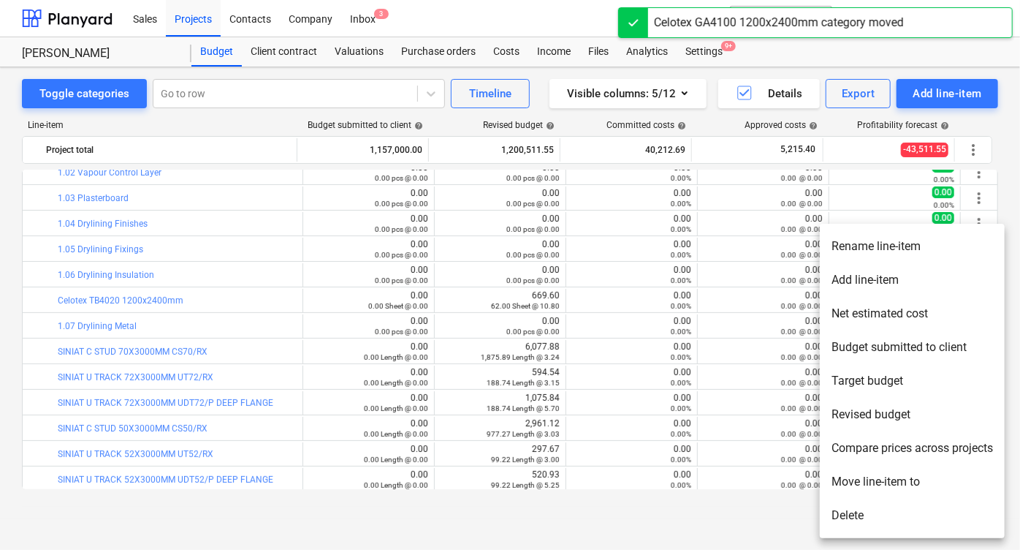
click at [861, 483] on li "Move line-item to" at bounding box center [912, 482] width 185 height 34
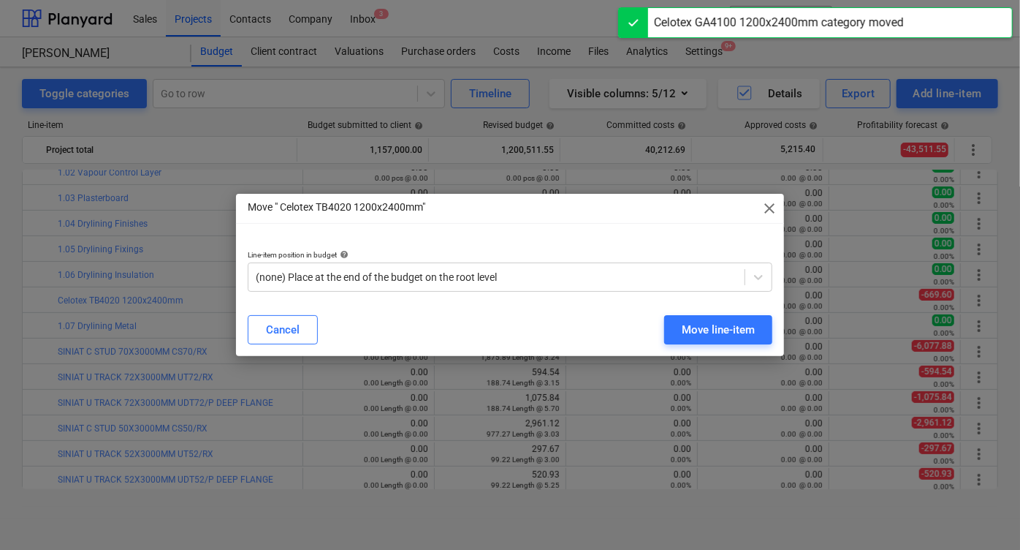
click at [379, 250] on div "Line-item position in budget help" at bounding box center [510, 254] width 525 height 9
click at [353, 277] on div at bounding box center [497, 277] width 482 height 15
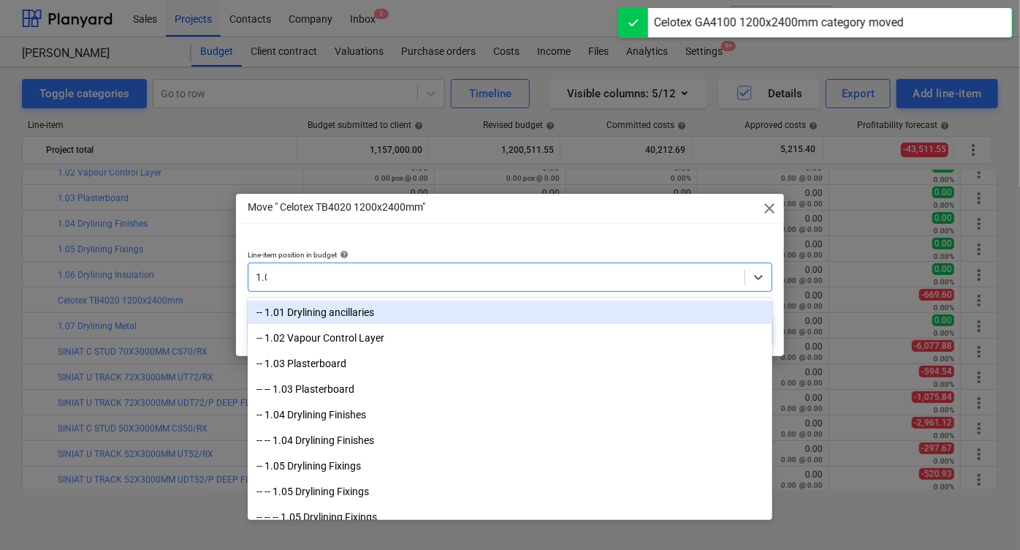
type input "1.06"
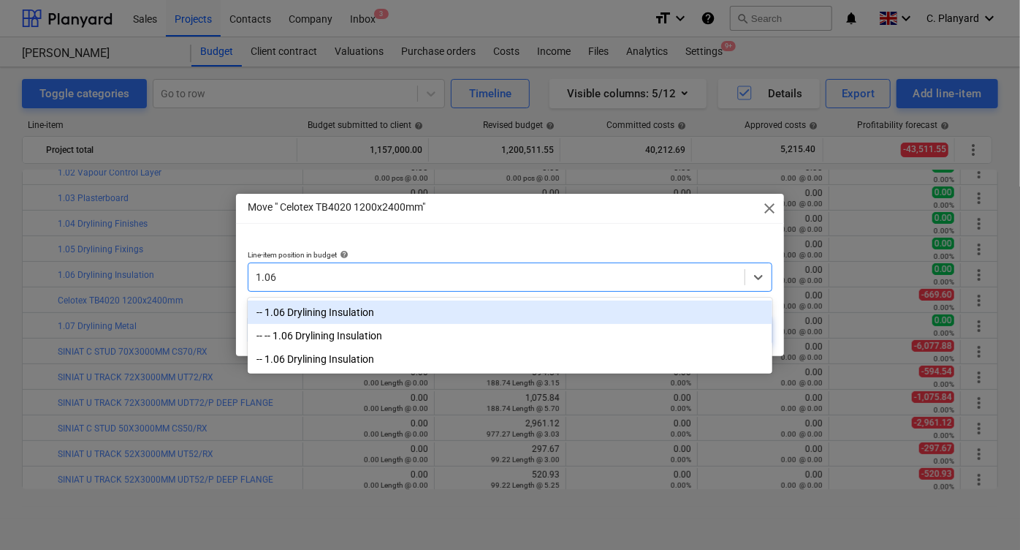
click at [322, 303] on div "-- 1.06 Drylining Insulation" at bounding box center [510, 311] width 525 height 23
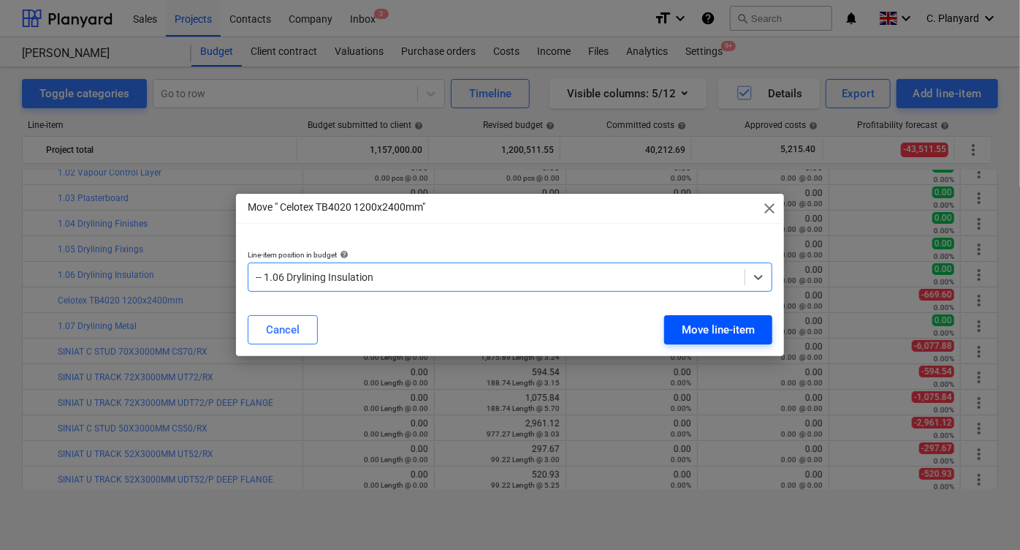
click at [723, 320] on div "Move line-item" at bounding box center [718, 329] width 73 height 19
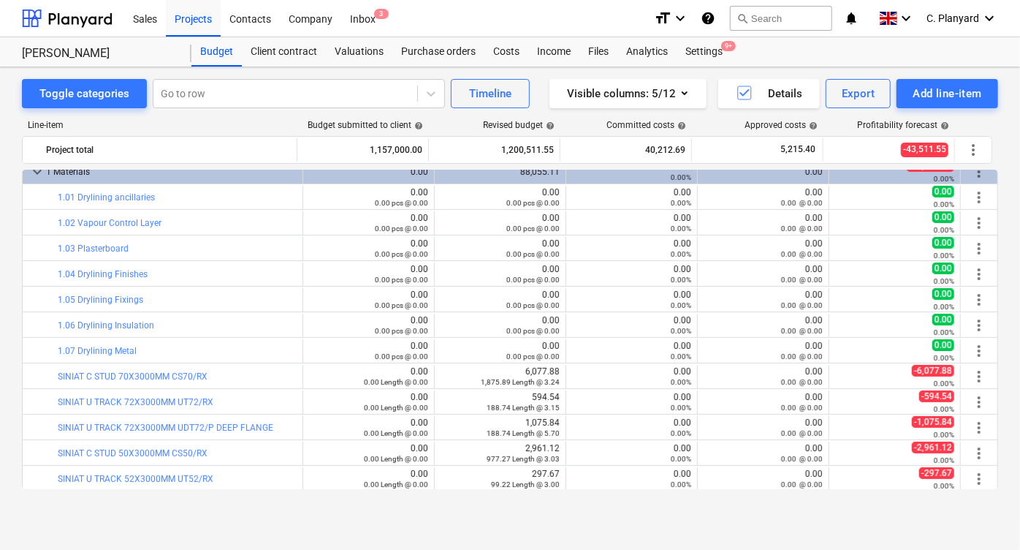
scroll to position [253, 0]
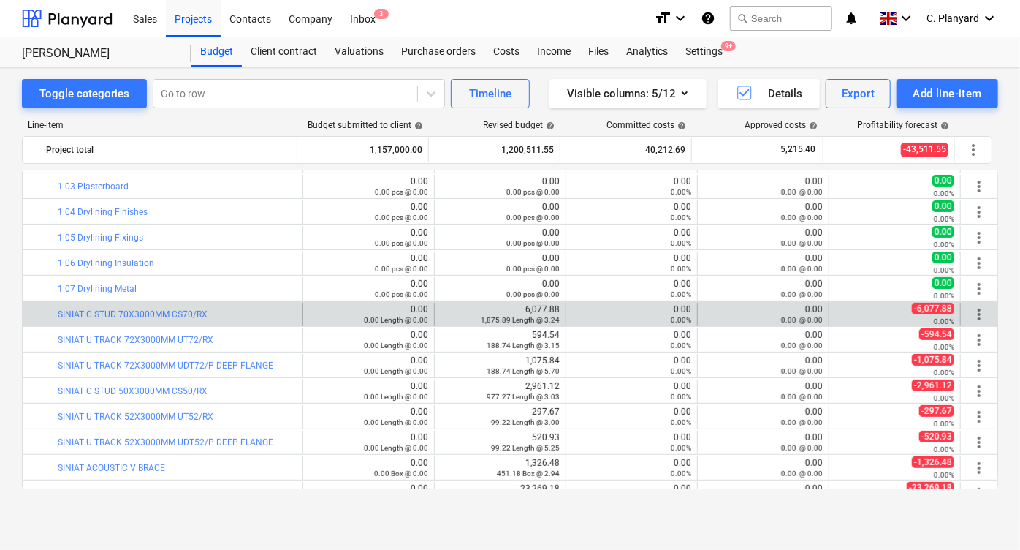
click at [975, 315] on span "more_vert" at bounding box center [979, 314] width 18 height 18
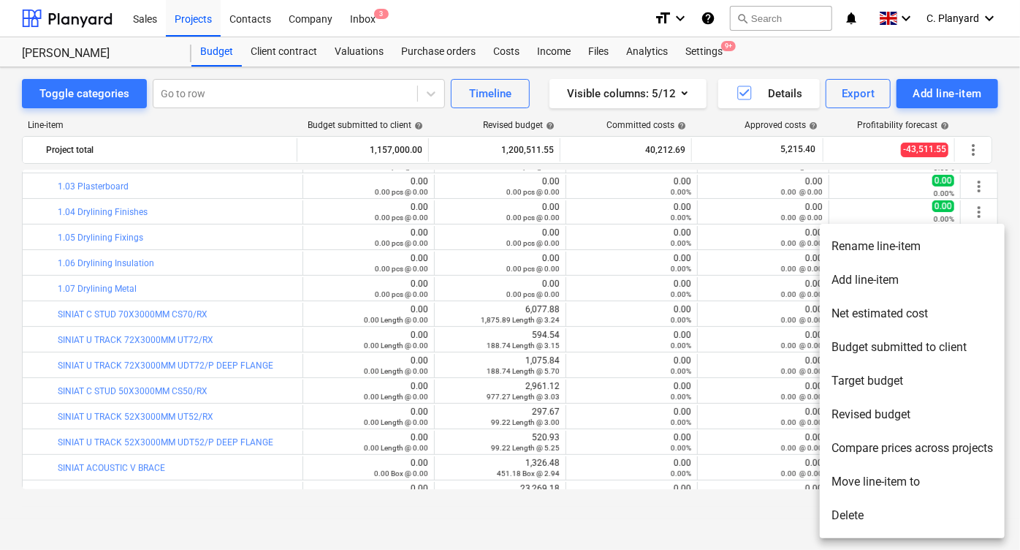
click at [843, 480] on li "Move line-item to" at bounding box center [912, 482] width 185 height 34
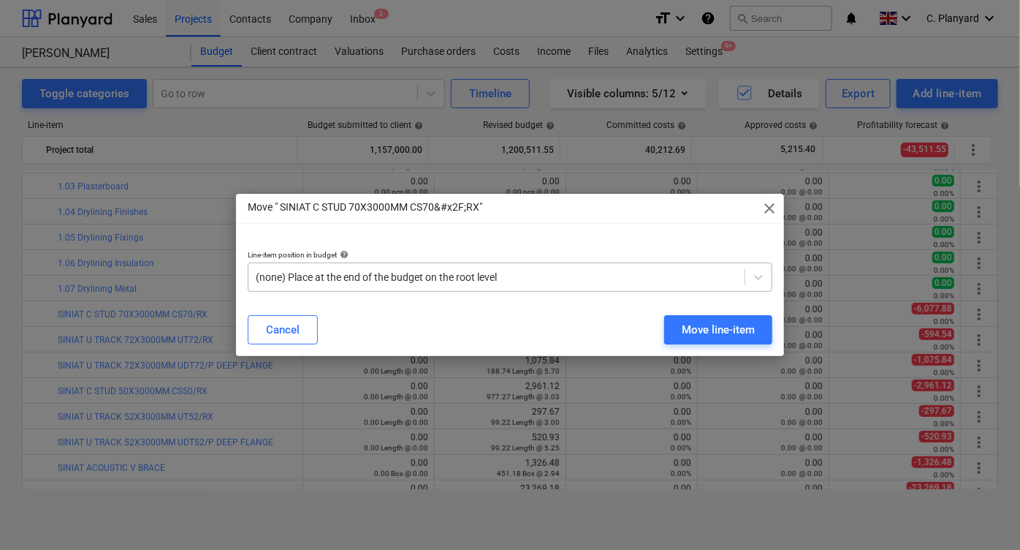
click at [463, 267] on div "(none) Place at the end of the budget on the root level" at bounding box center [496, 277] width 496 height 20
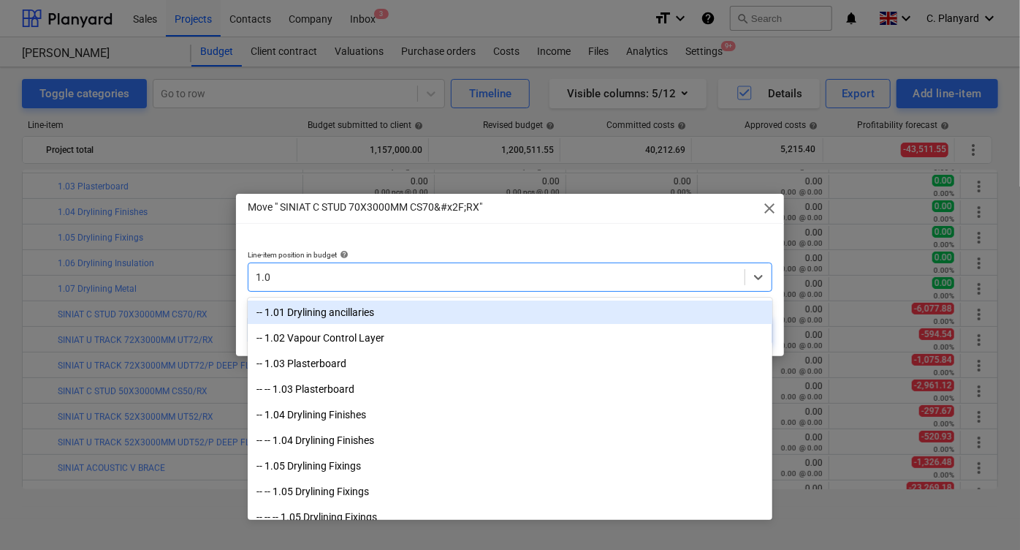
type input "1.07"
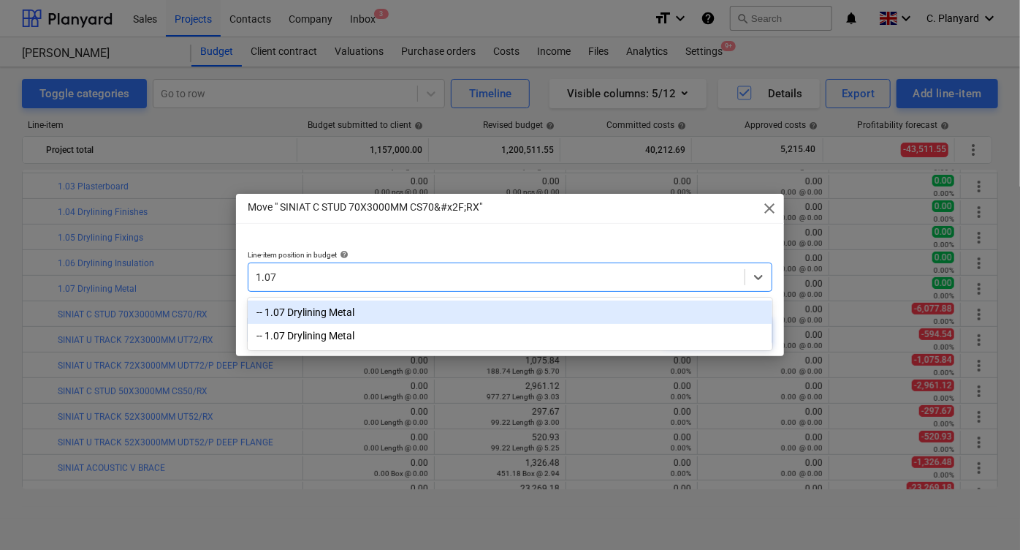
click at [403, 322] on div "-- 1.07 Drylining Metal" at bounding box center [510, 311] width 525 height 23
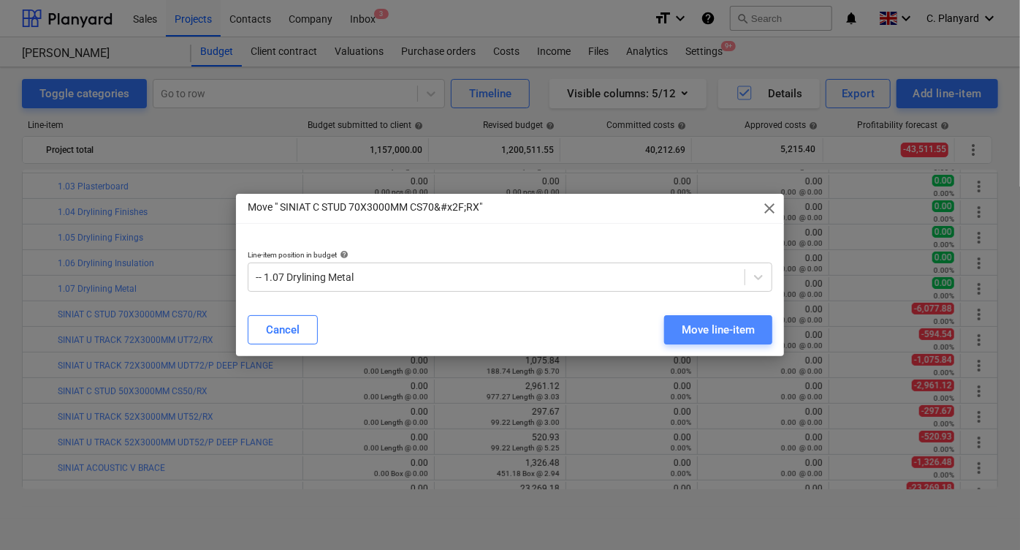
click at [696, 320] on div "Move line-item" at bounding box center [718, 329] width 73 height 19
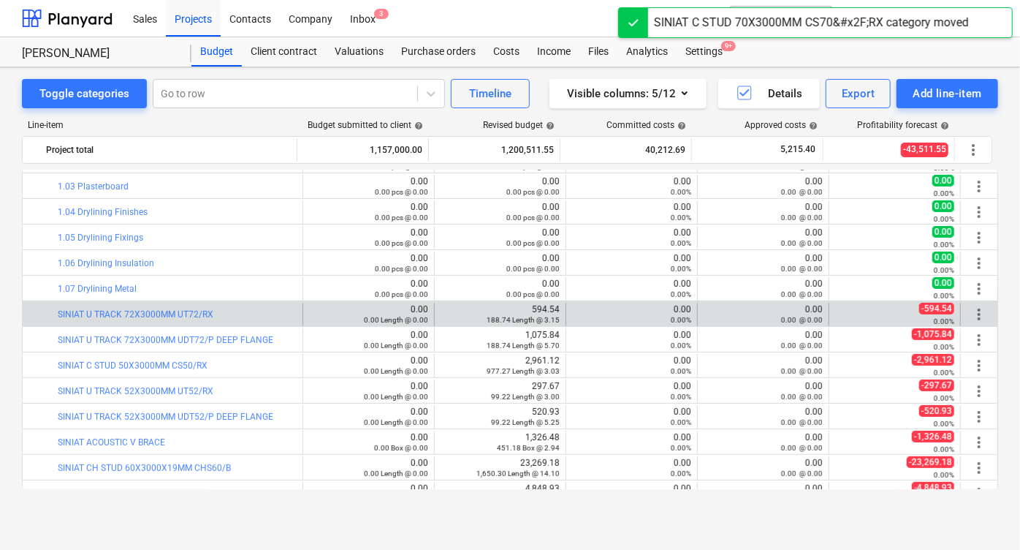
click at [971, 305] on span "more_vert" at bounding box center [979, 314] width 18 height 18
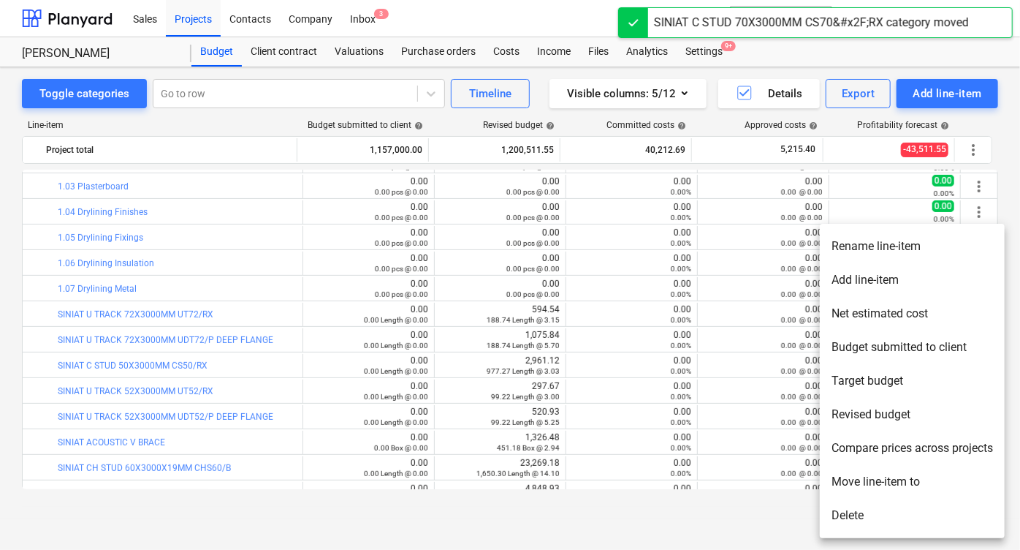
click at [848, 468] on li "Move line-item to" at bounding box center [912, 482] width 185 height 34
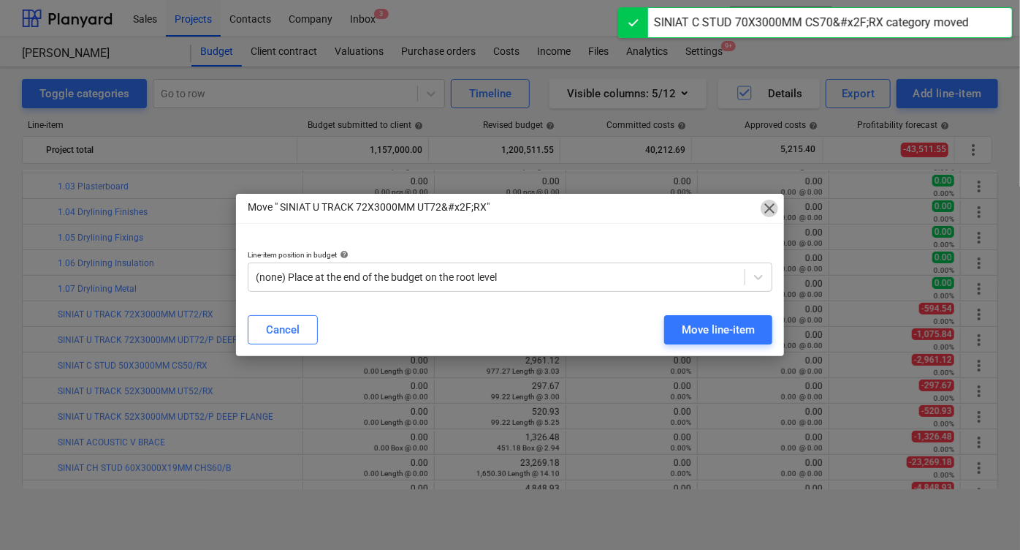
click at [765, 207] on span "close" at bounding box center [770, 208] width 18 height 18
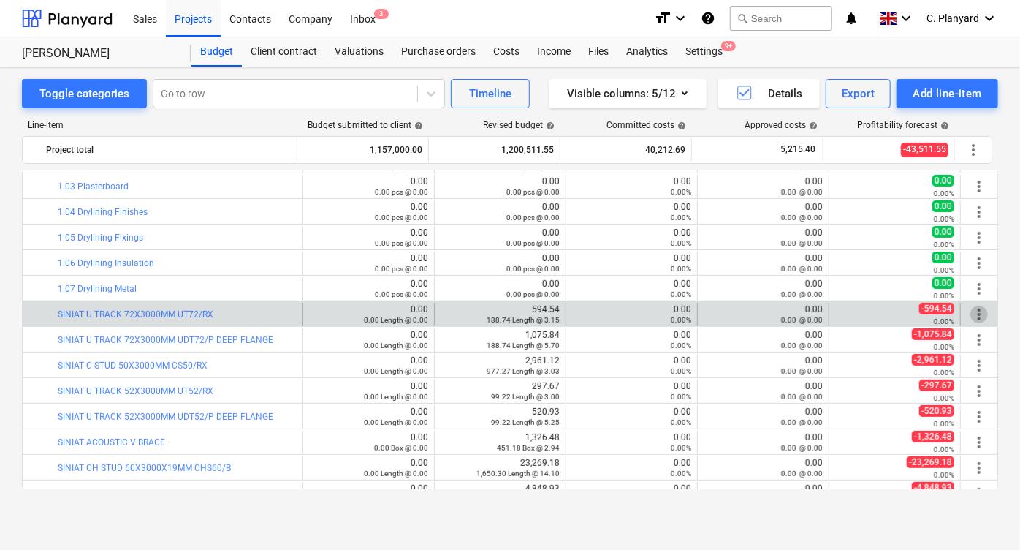
click at [975, 308] on span "more_vert" at bounding box center [979, 314] width 18 height 18
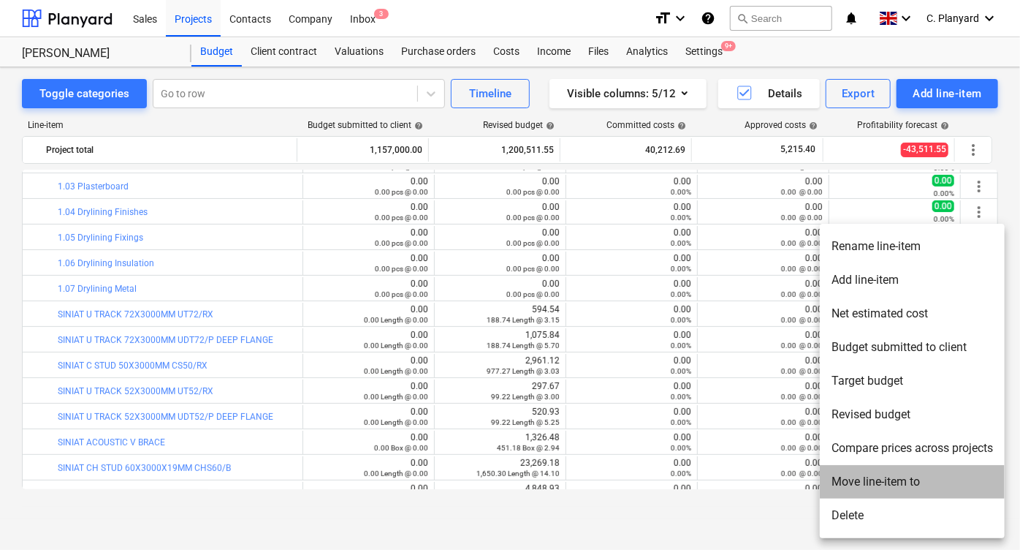
click at [853, 470] on li "Move line-item to" at bounding box center [912, 482] width 185 height 34
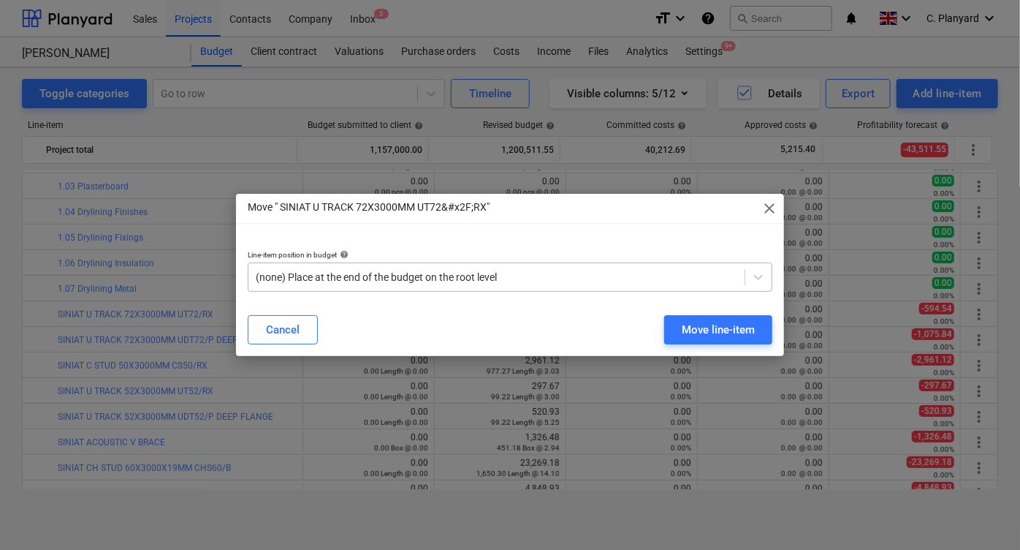
click at [470, 268] on div "(none) Place at the end of the budget on the root level" at bounding box center [496, 277] width 496 height 20
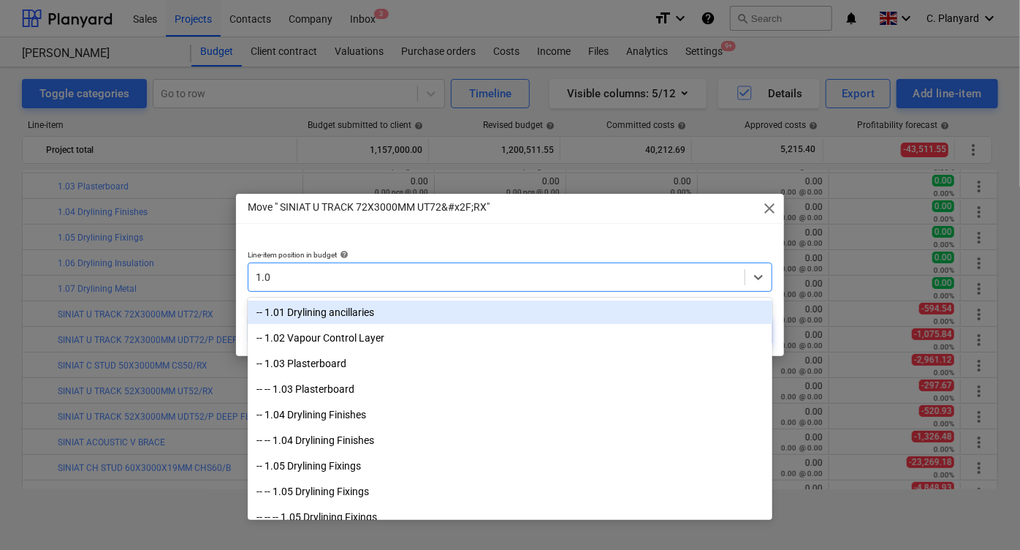
type input "1.07"
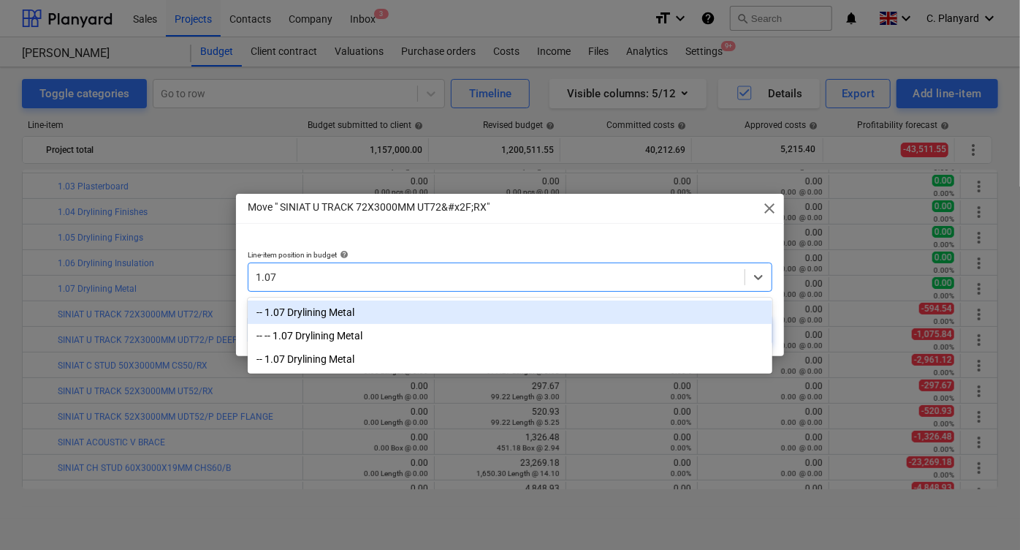
click at [419, 312] on div "-- 1.07 Drylining Metal" at bounding box center [510, 311] width 525 height 23
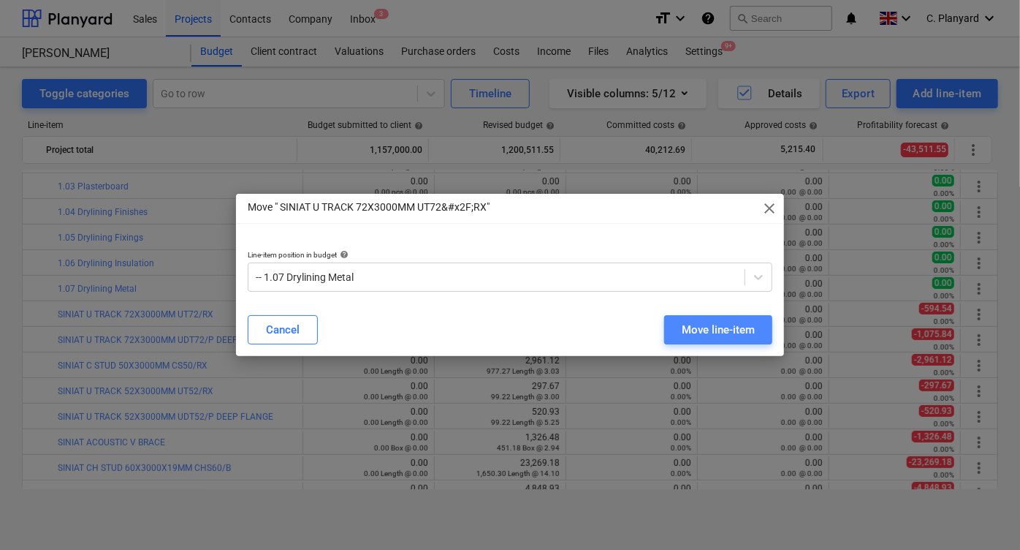
click at [691, 322] on div "Move line-item" at bounding box center [718, 329] width 73 height 19
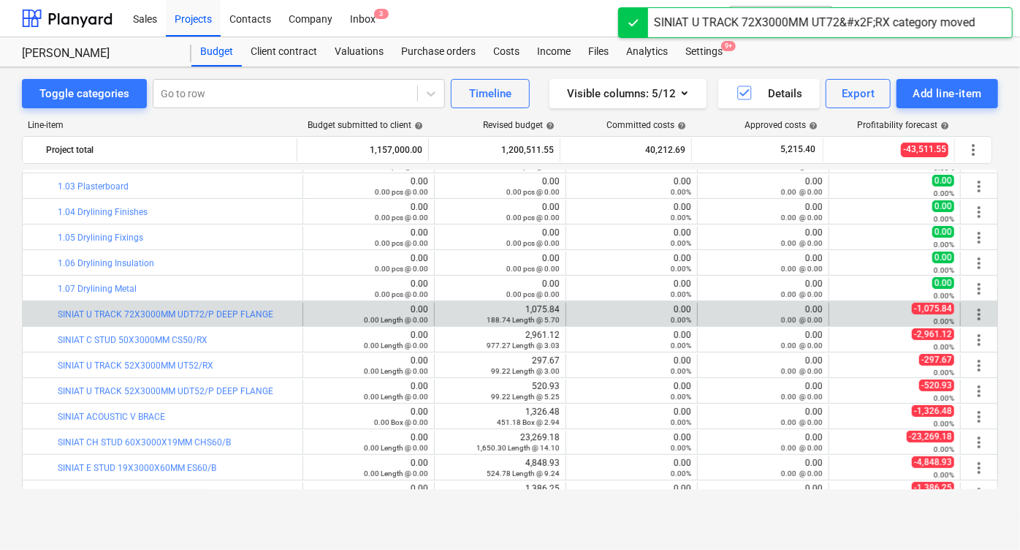
click at [983, 315] on span "more_vert" at bounding box center [979, 314] width 18 height 18
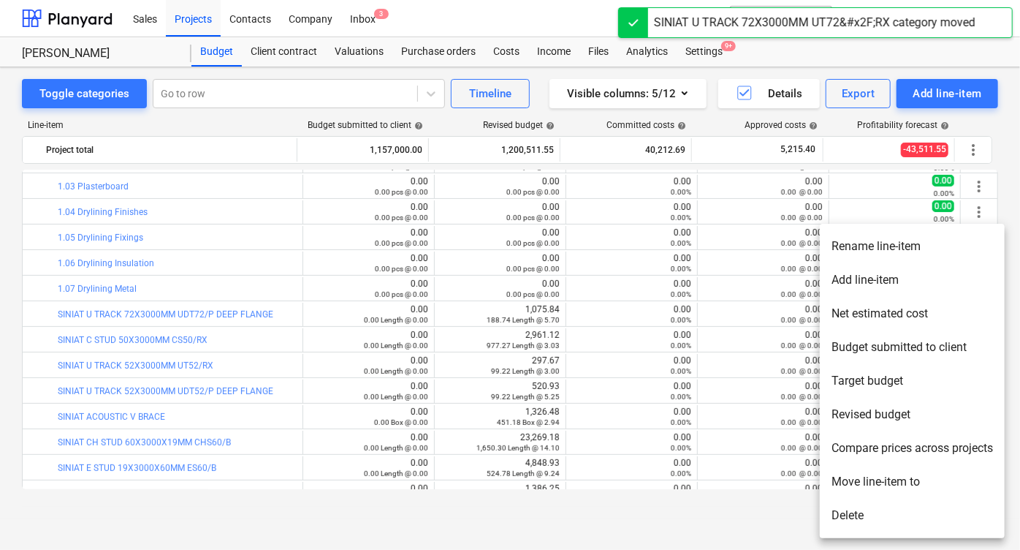
click at [855, 476] on li "Move line-item to" at bounding box center [912, 482] width 185 height 34
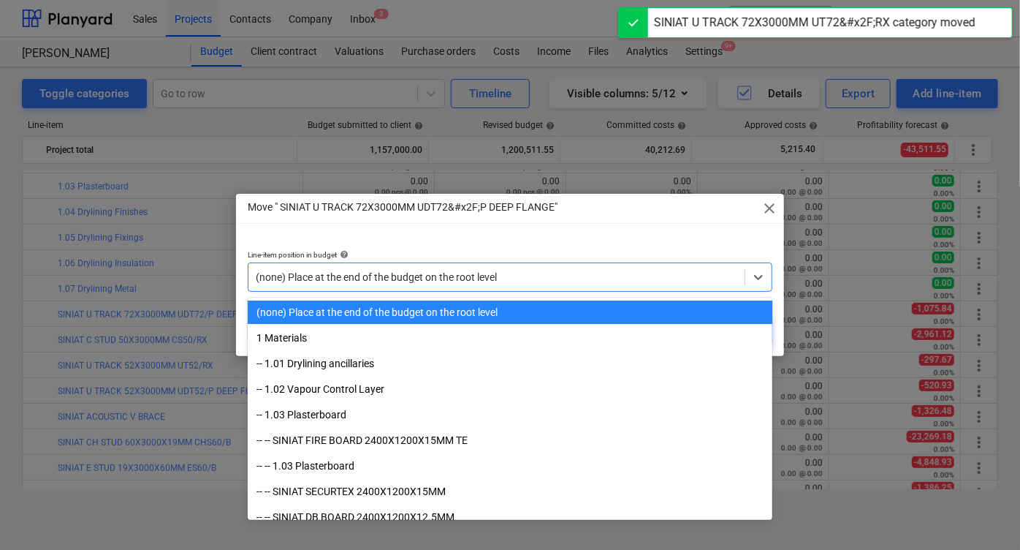
click at [494, 267] on div "(none) Place at the end of the budget on the root level" at bounding box center [496, 277] width 496 height 20
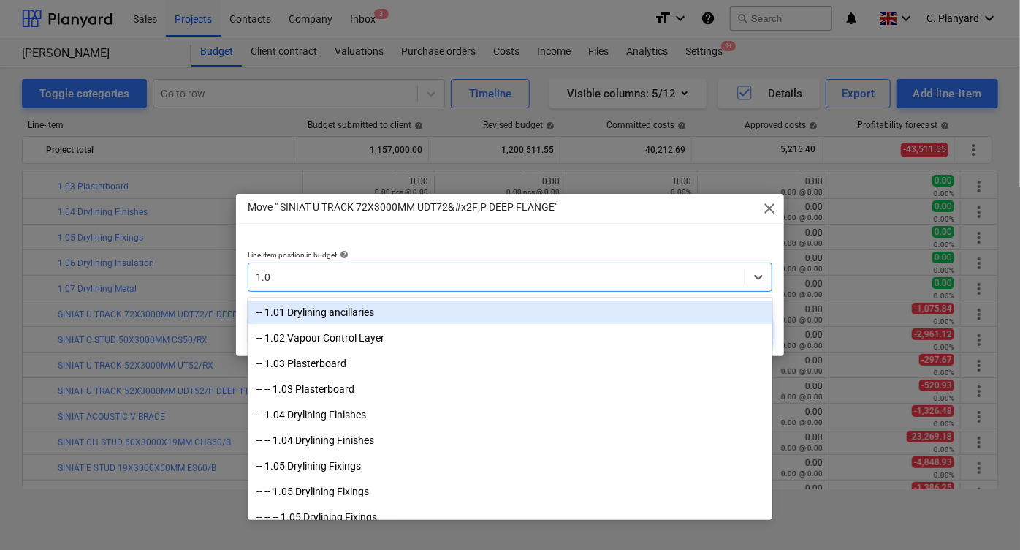
type input "1.07"
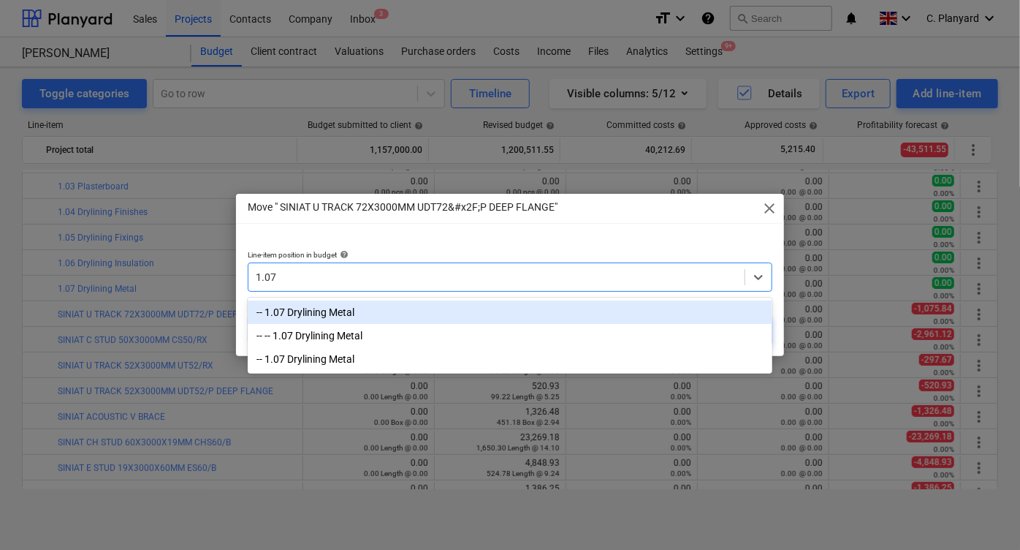
click at [392, 313] on div "-- 1.07 Drylining Metal" at bounding box center [510, 311] width 525 height 23
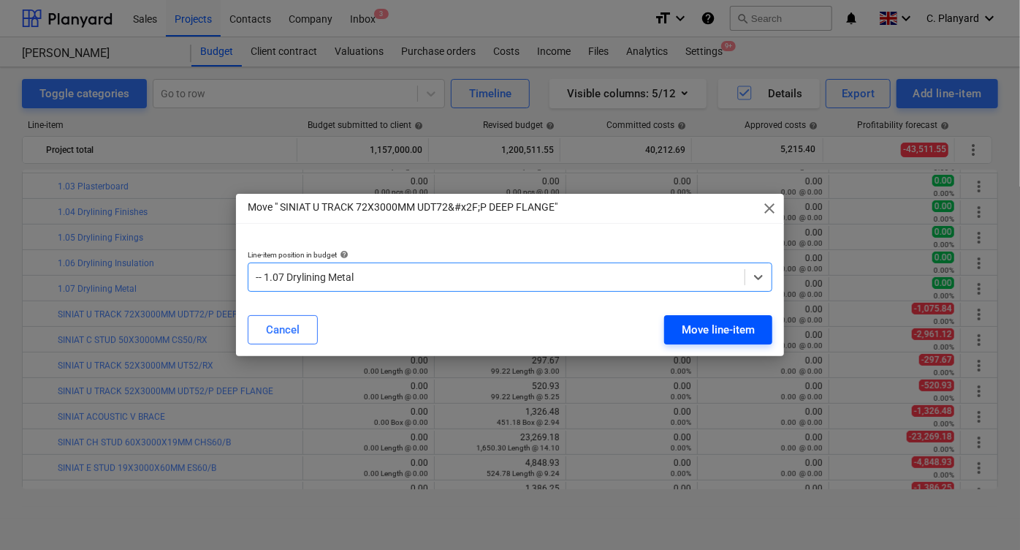
click at [685, 332] on div "Move line-item" at bounding box center [718, 329] width 73 height 19
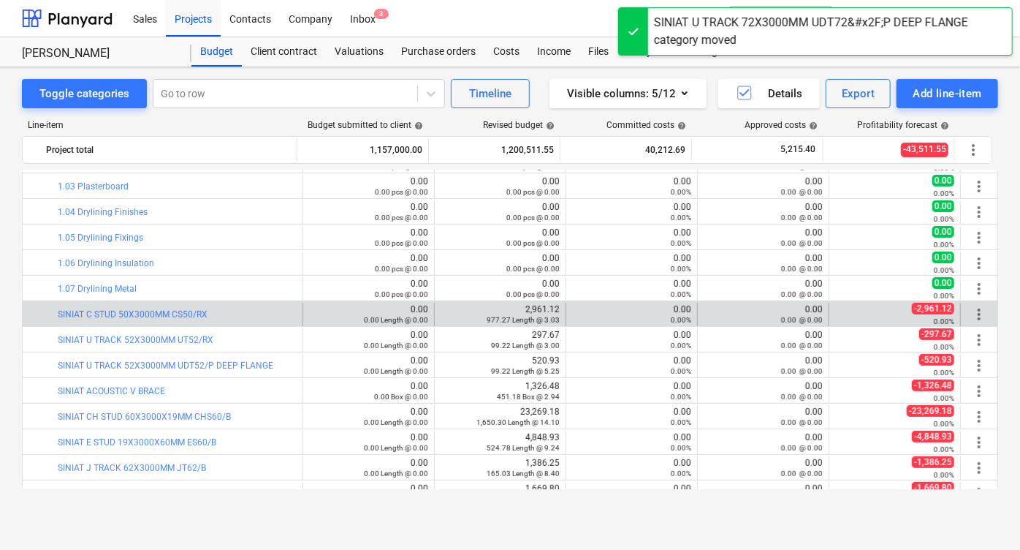
click at [976, 317] on span "more_vert" at bounding box center [979, 314] width 18 height 18
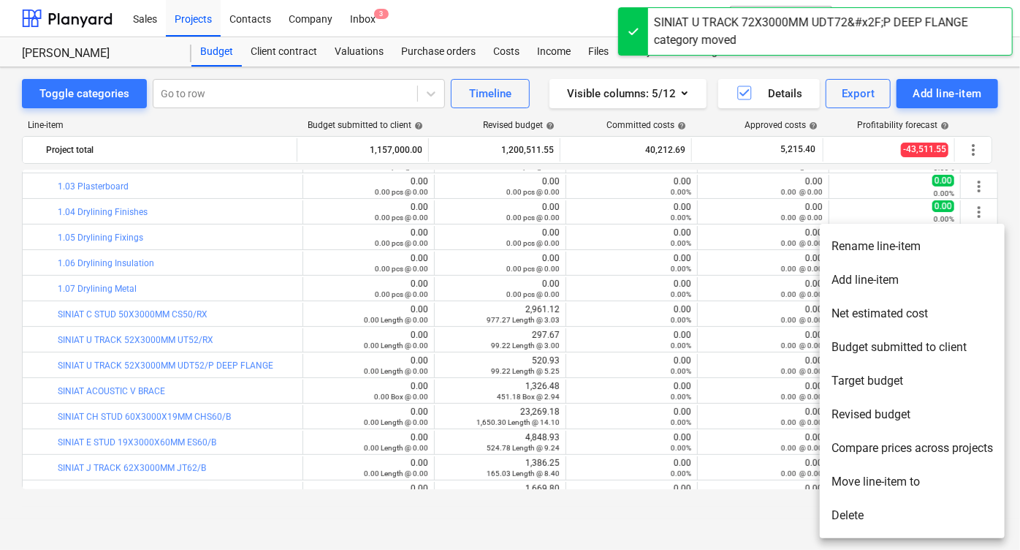
click at [875, 485] on li "Move line-item to" at bounding box center [912, 482] width 185 height 34
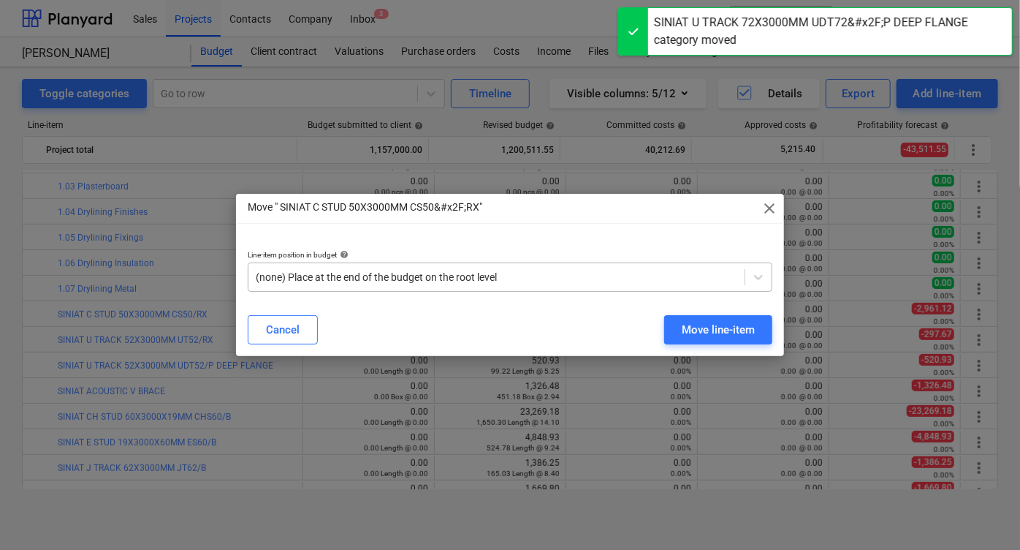
click at [428, 279] on div at bounding box center [497, 277] width 482 height 15
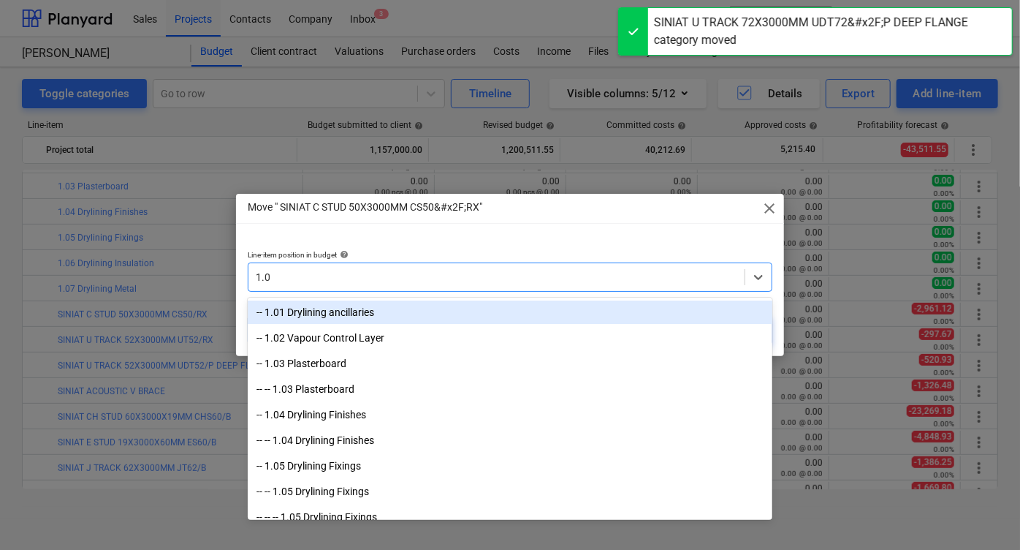
type input "1.07"
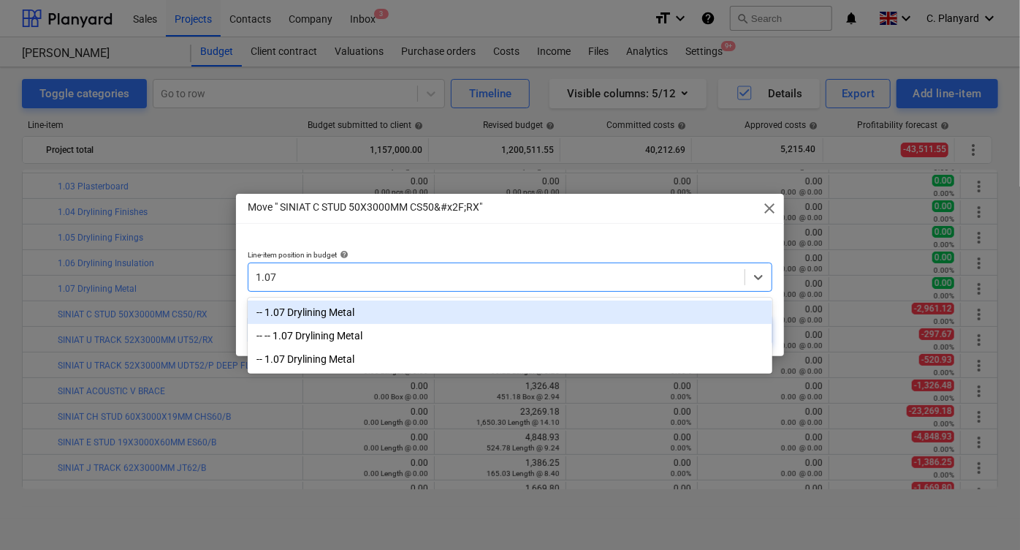
click at [315, 309] on div "-- 1.07 Drylining Metal" at bounding box center [510, 311] width 525 height 23
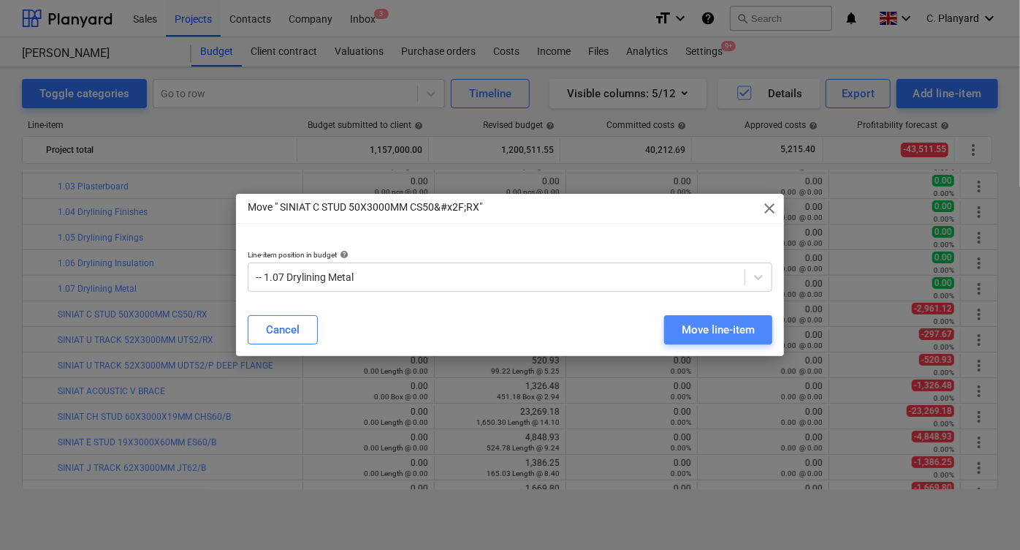
click at [707, 325] on div "Move line-item" at bounding box center [718, 329] width 73 height 19
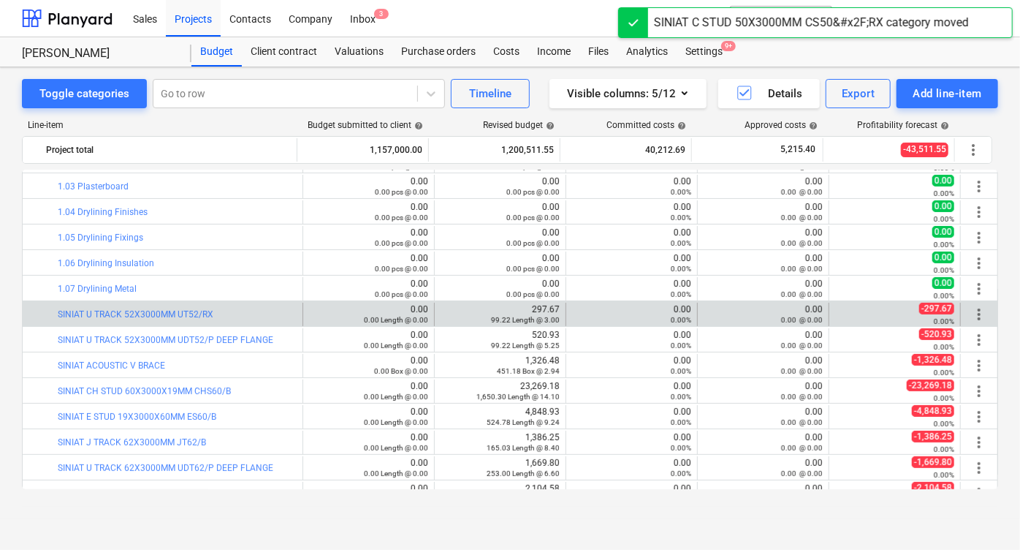
click at [984, 317] on div "more_vert" at bounding box center [979, 314] width 25 height 23
click at [970, 308] on span "more_vert" at bounding box center [979, 314] width 18 height 18
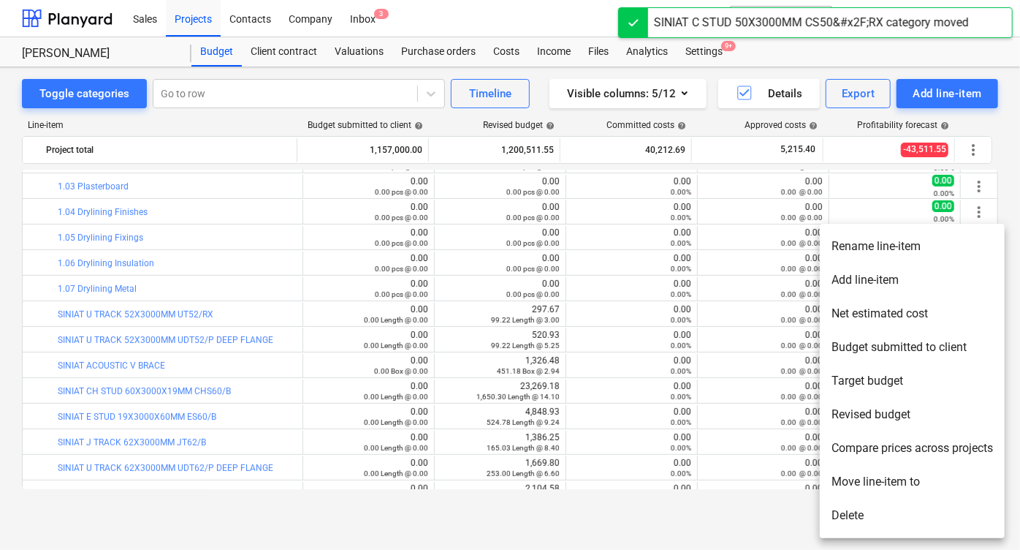
click at [869, 486] on li "Move line-item to" at bounding box center [912, 482] width 185 height 34
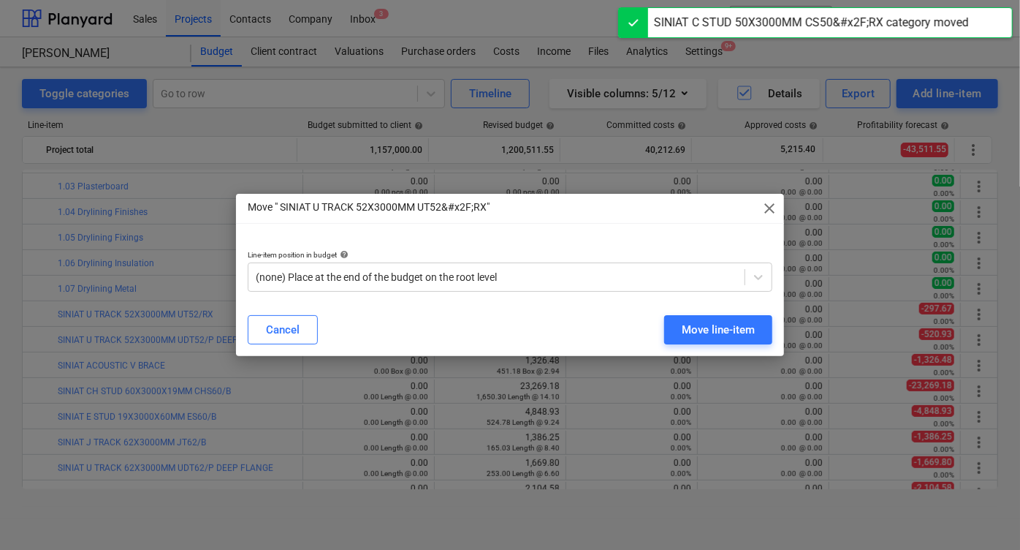
click at [483, 254] on div "Line-item position in budget help" at bounding box center [510, 254] width 525 height 9
click at [448, 299] on div "Line-item position in budget help (none) Place at the end of the budget on the …" at bounding box center [510, 270] width 548 height 65
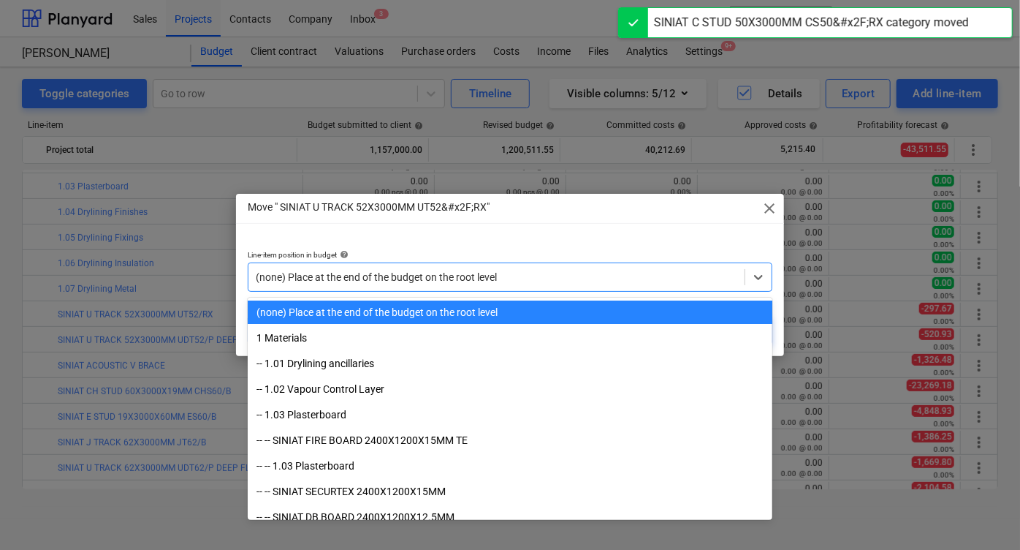
click at [447, 288] on div "(none) Place at the end of the budget on the root level" at bounding box center [510, 276] width 525 height 29
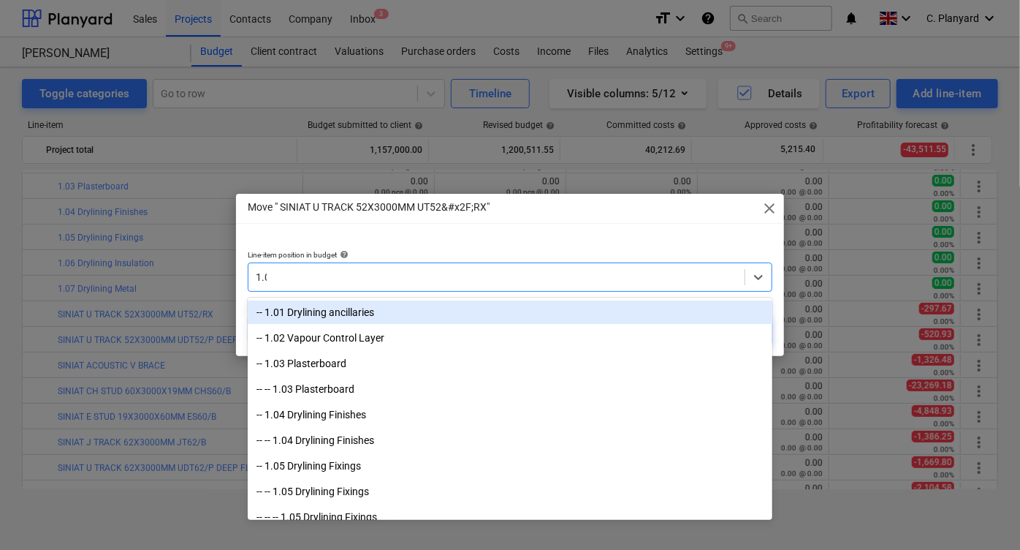
type input "1.07"
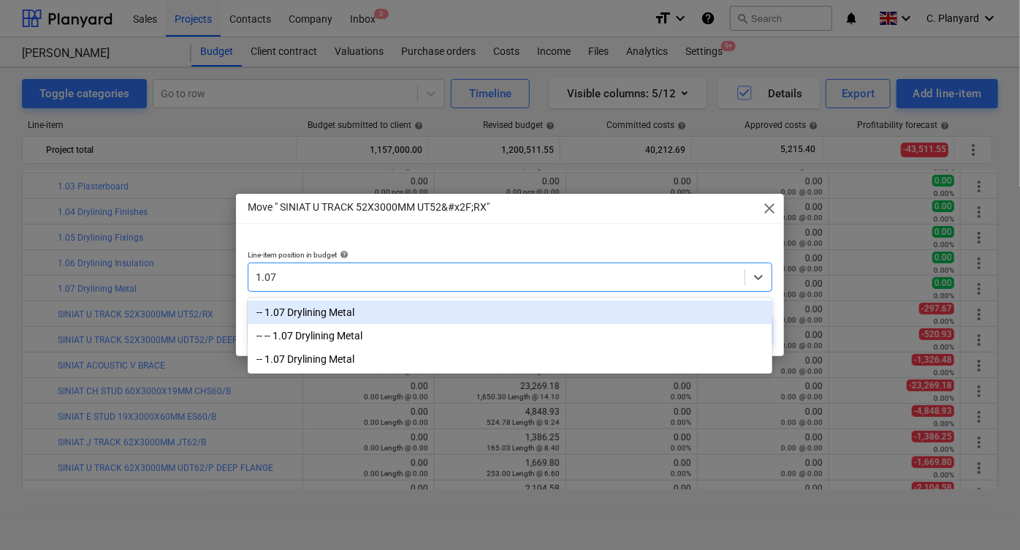
click at [388, 308] on div "-- 1.07 Drylining Metal" at bounding box center [510, 311] width 525 height 23
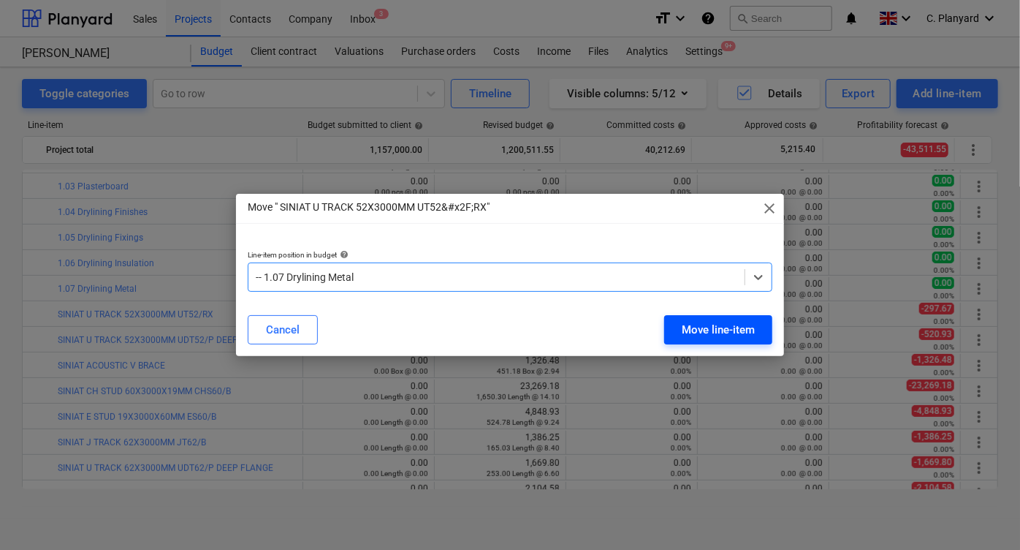
click at [696, 332] on div "Move line-item" at bounding box center [718, 329] width 73 height 19
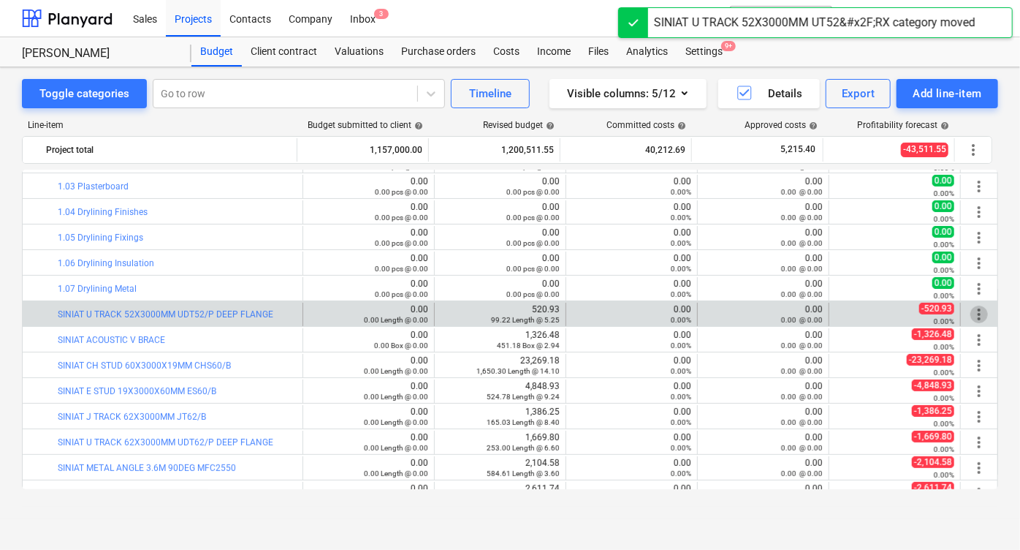
click at [970, 308] on span "more_vert" at bounding box center [979, 314] width 18 height 18
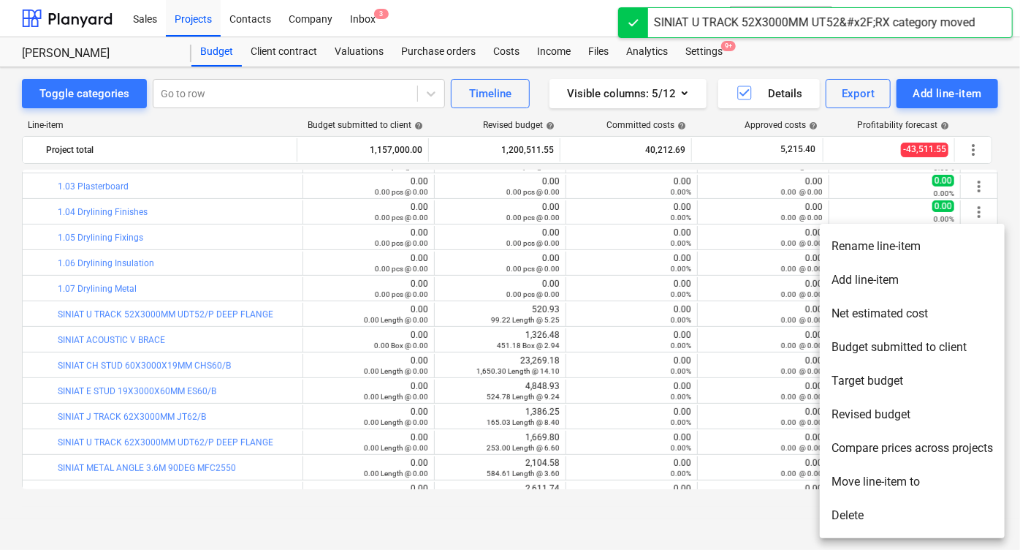
click at [845, 470] on li "Move line-item to" at bounding box center [912, 482] width 185 height 34
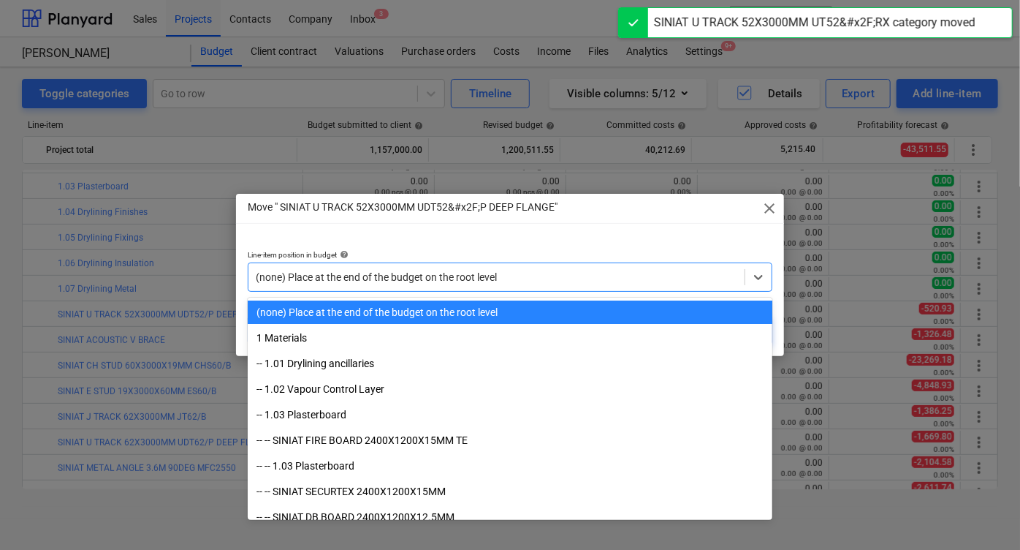
click at [552, 262] on div "option (none) Place at the end of the budget on the root level selected, 1 of 1…" at bounding box center [510, 276] width 525 height 29
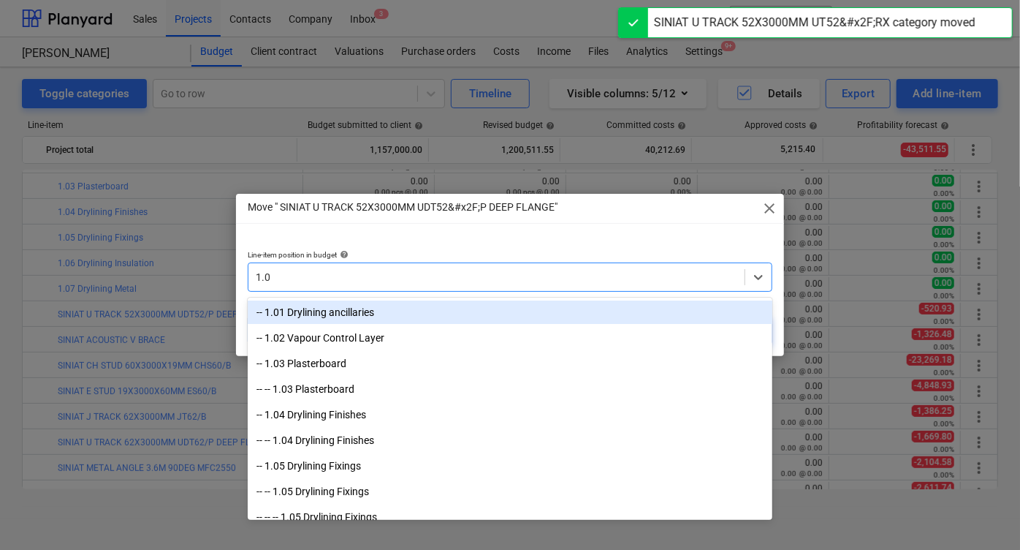
type input "1.07"
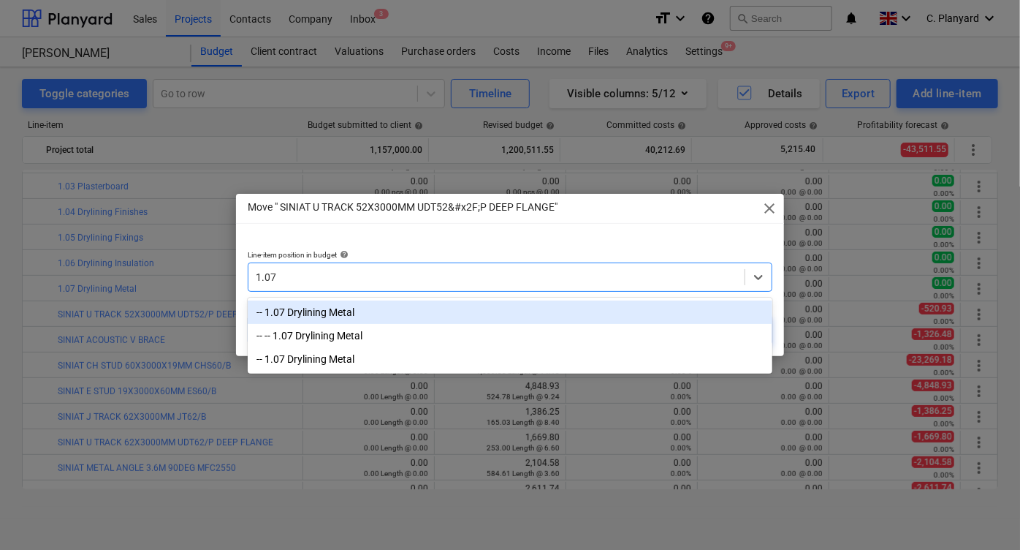
click at [473, 310] on div "-- 1.07 Drylining Metal" at bounding box center [510, 311] width 525 height 23
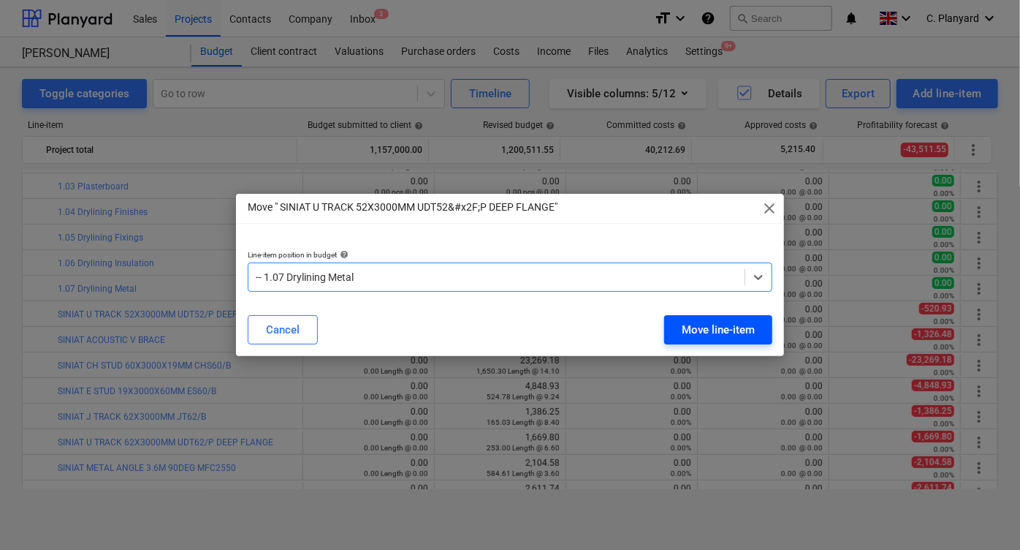
click at [669, 326] on button "Move line-item" at bounding box center [718, 329] width 108 height 29
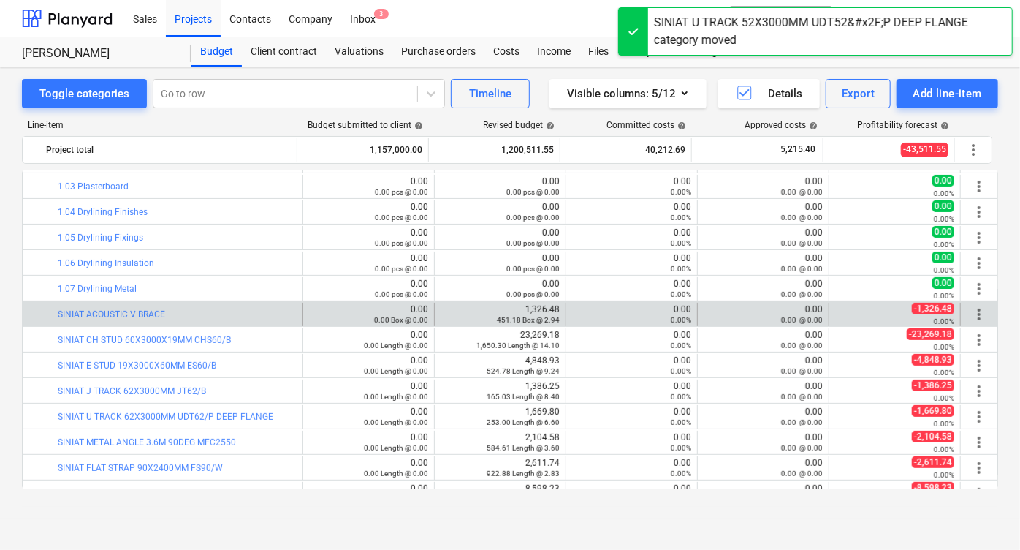
click at [970, 305] on span "more_vert" at bounding box center [979, 314] width 18 height 18
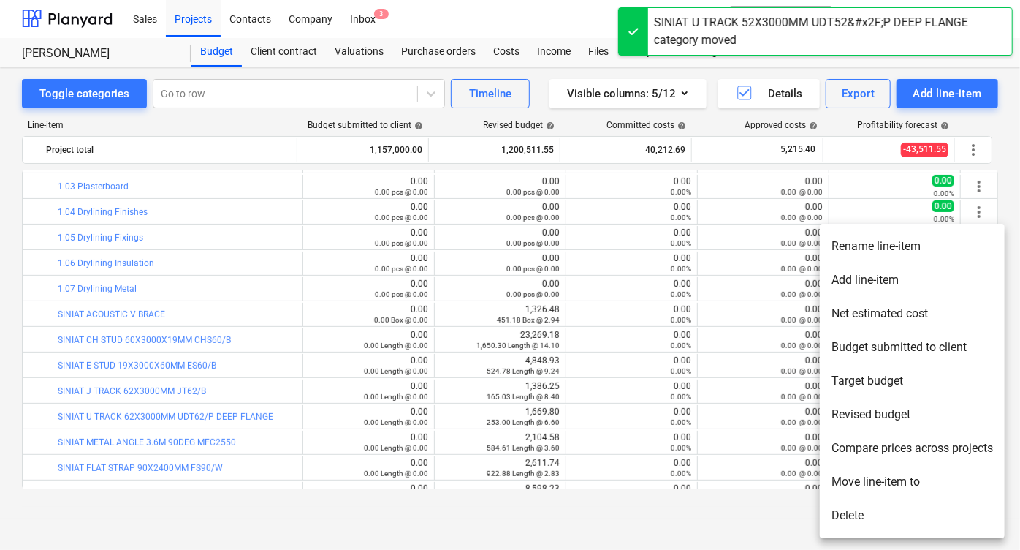
click at [859, 474] on li "Move line-item to" at bounding box center [912, 482] width 185 height 34
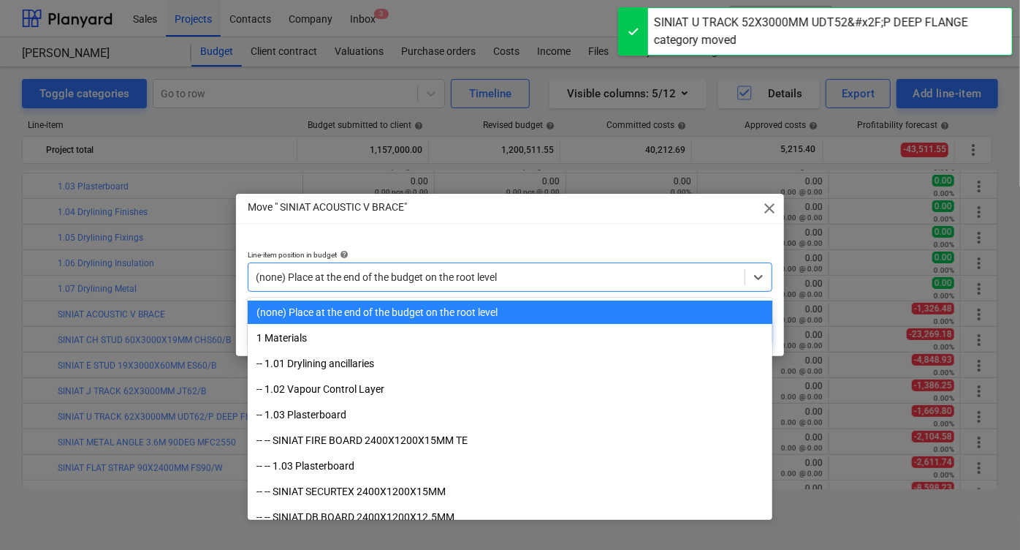
click at [625, 270] on div at bounding box center [497, 277] width 482 height 15
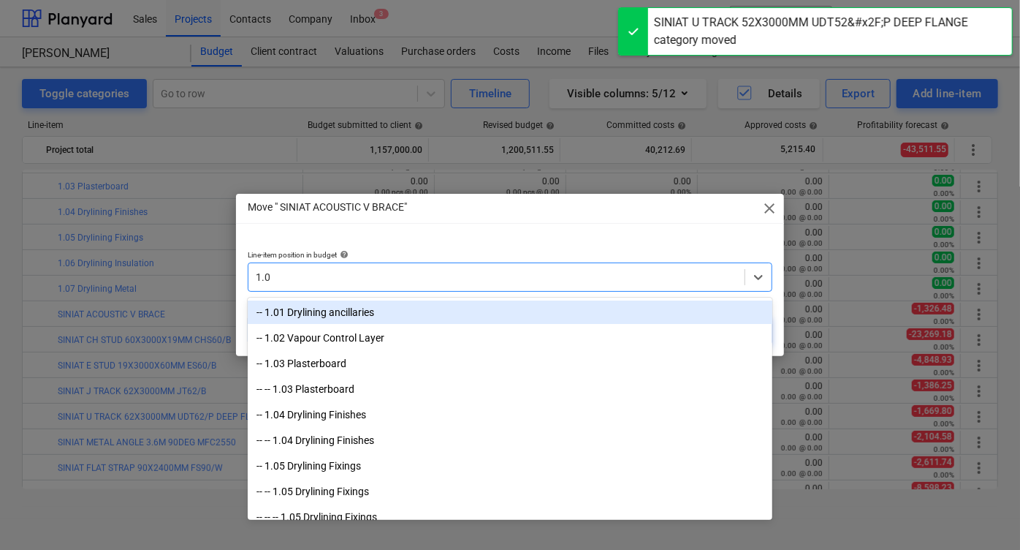
type input "1.07"
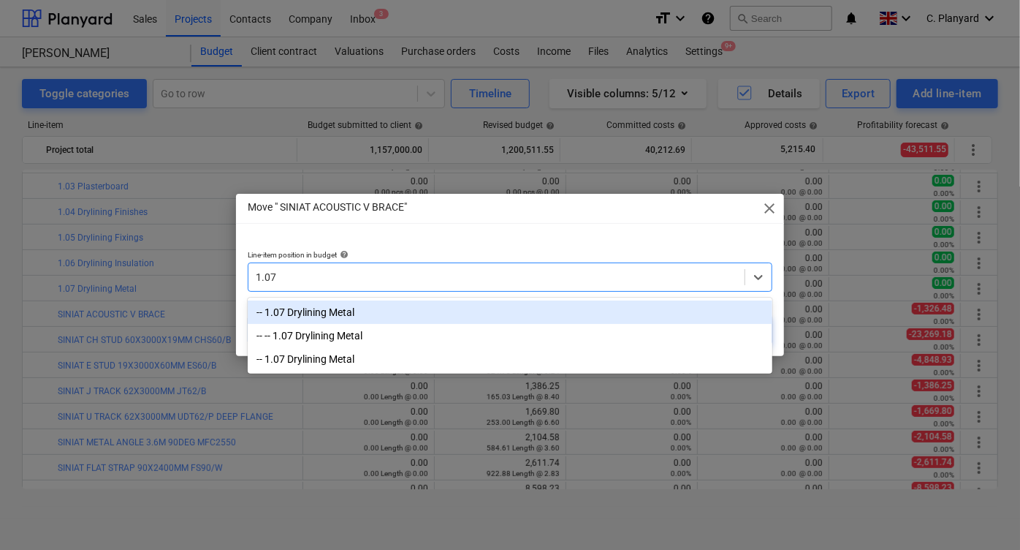
click at [574, 316] on div "-- 1.07 Drylining Metal" at bounding box center [510, 311] width 525 height 23
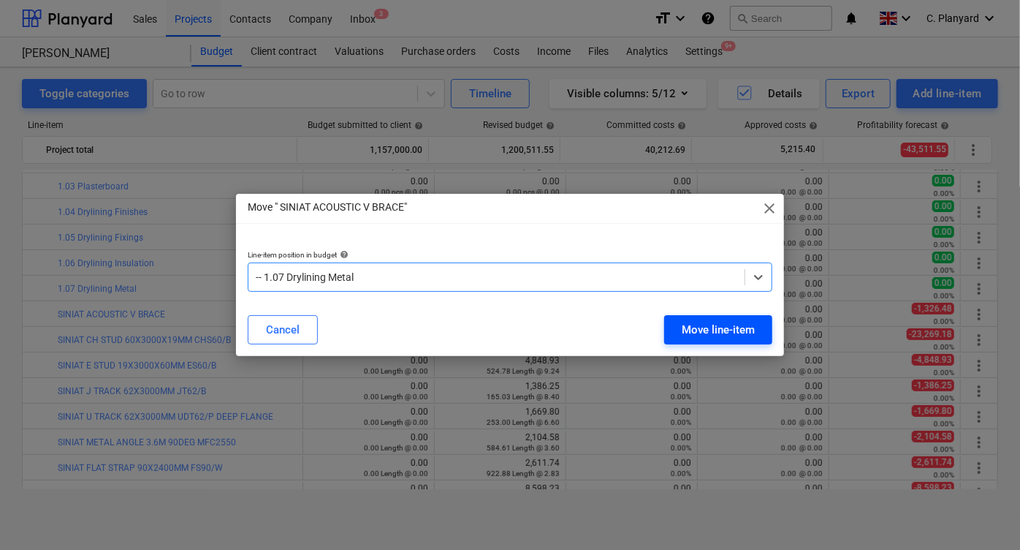
click at [737, 341] on button "Move line-item" at bounding box center [718, 329] width 108 height 29
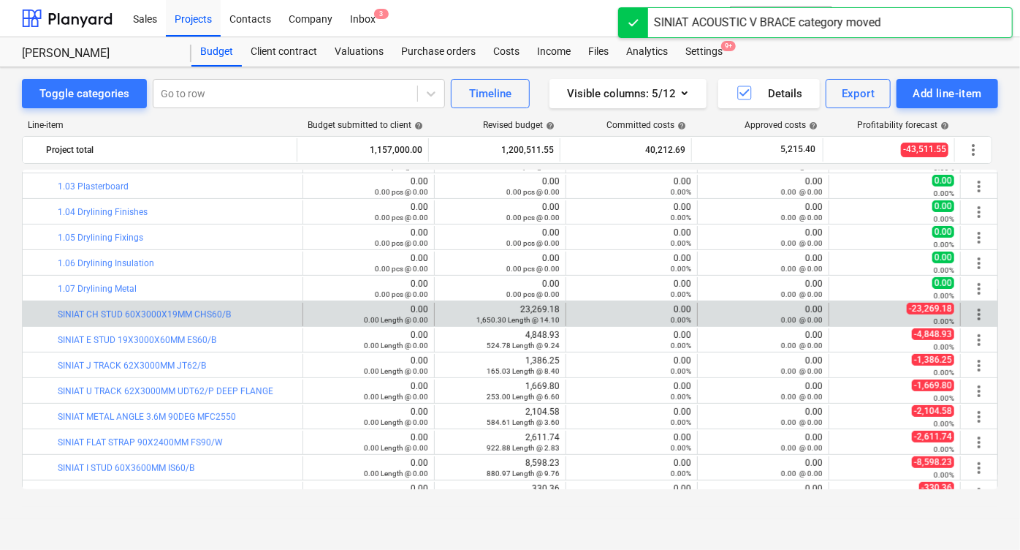
click at [970, 314] on span "more_vert" at bounding box center [979, 314] width 18 height 18
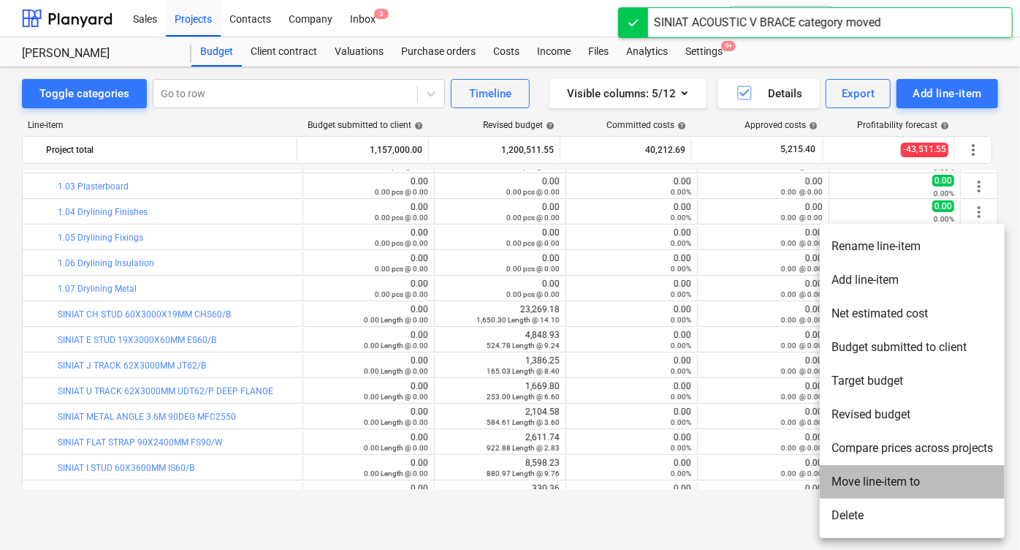
click at [852, 482] on li "Move line-item to" at bounding box center [912, 482] width 185 height 34
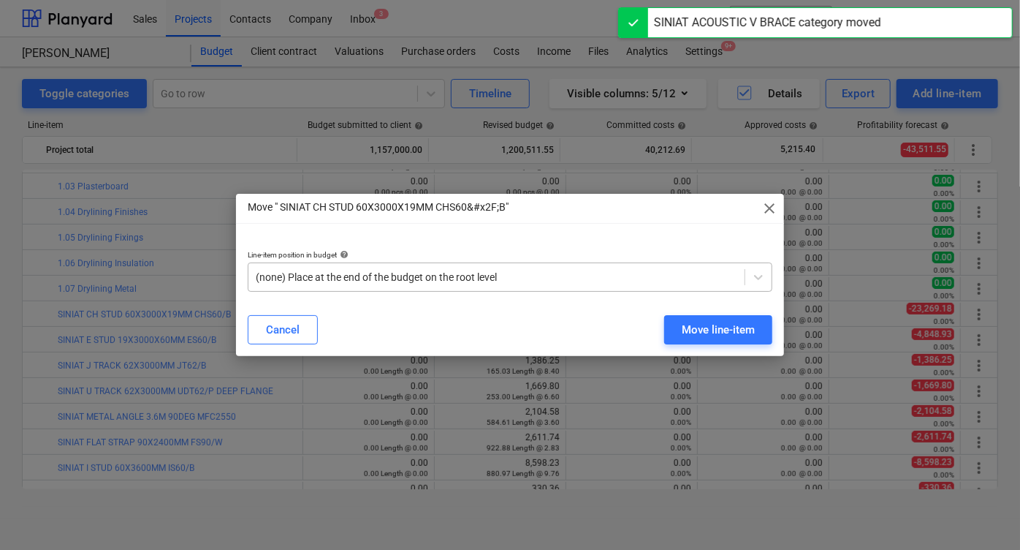
click at [558, 276] on div at bounding box center [497, 277] width 482 height 15
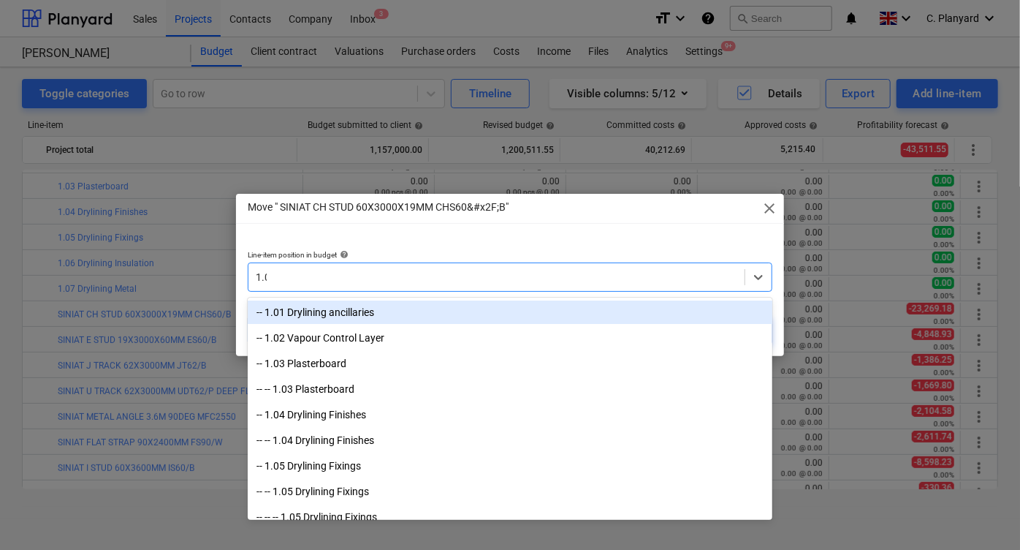
type input "1.07"
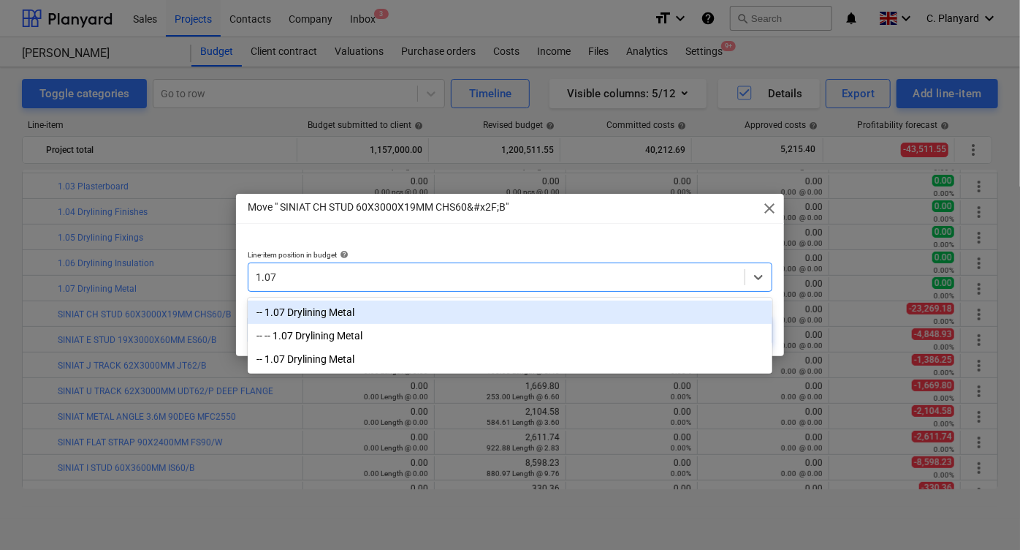
click at [484, 304] on div "-- 1.07 Drylining Metal" at bounding box center [510, 311] width 525 height 23
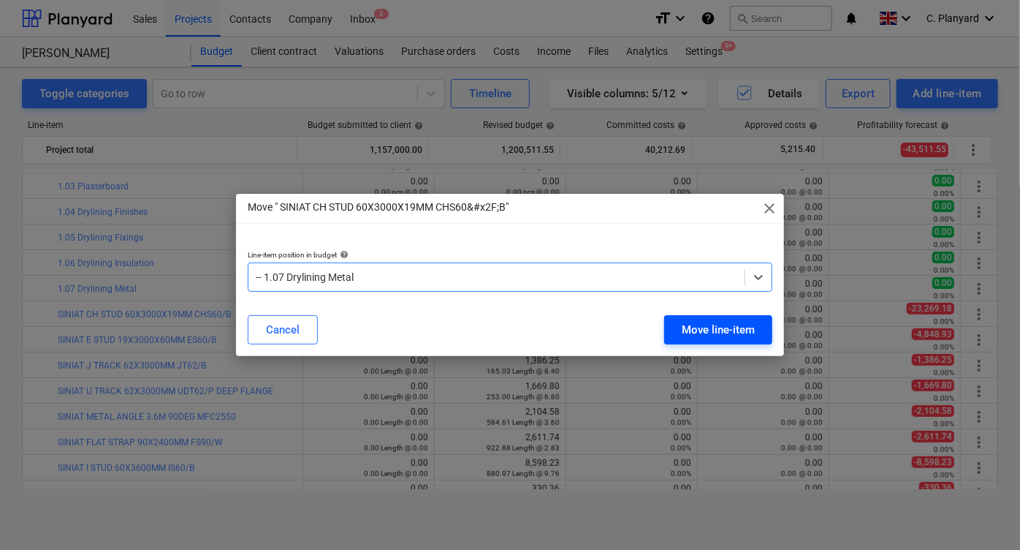
click at [691, 331] on div "Move line-item" at bounding box center [718, 329] width 73 height 19
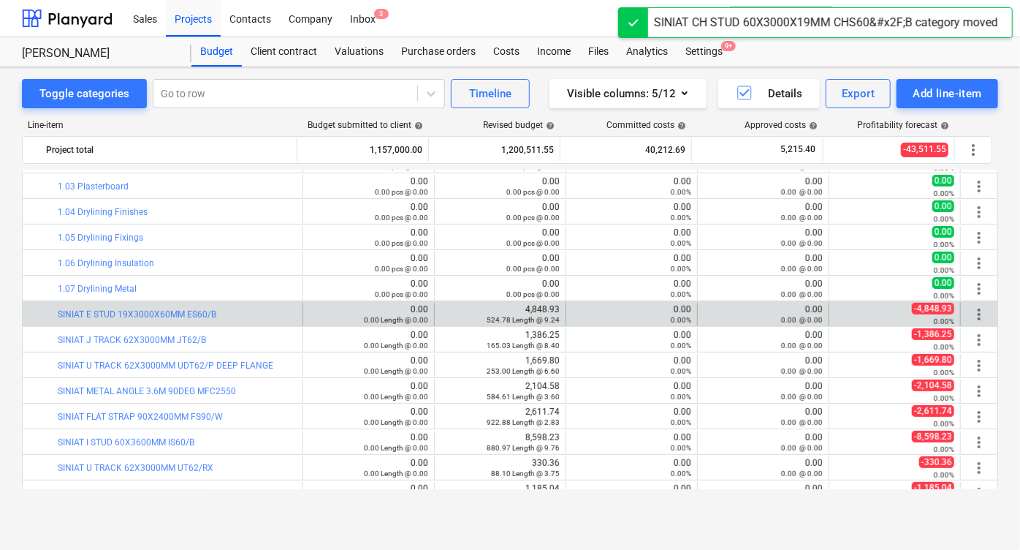
click at [973, 312] on span "more_vert" at bounding box center [979, 314] width 18 height 18
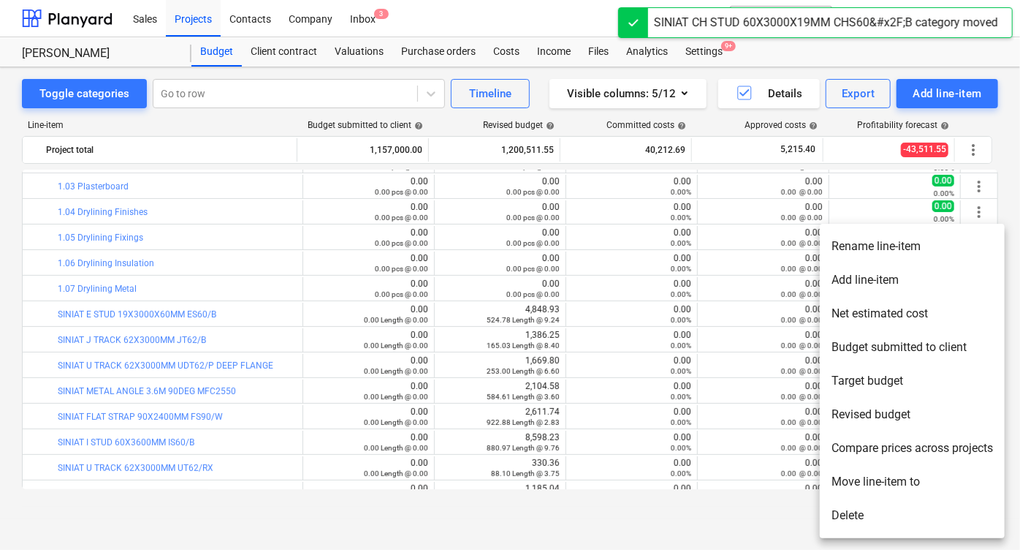
click at [845, 482] on li "Move line-item to" at bounding box center [912, 482] width 185 height 34
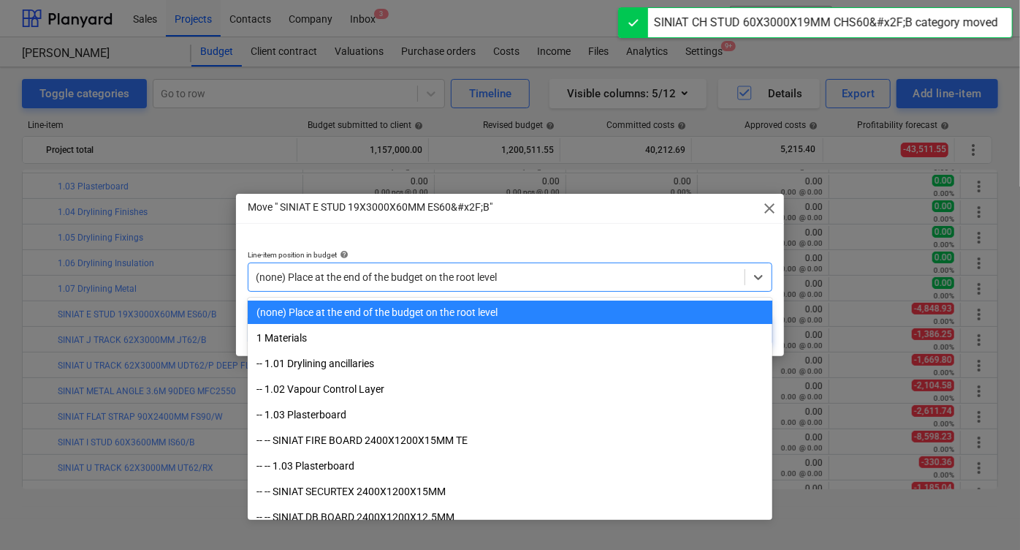
click at [514, 285] on div "(none) Place at the end of the budget on the root level" at bounding box center [496, 277] width 496 height 20
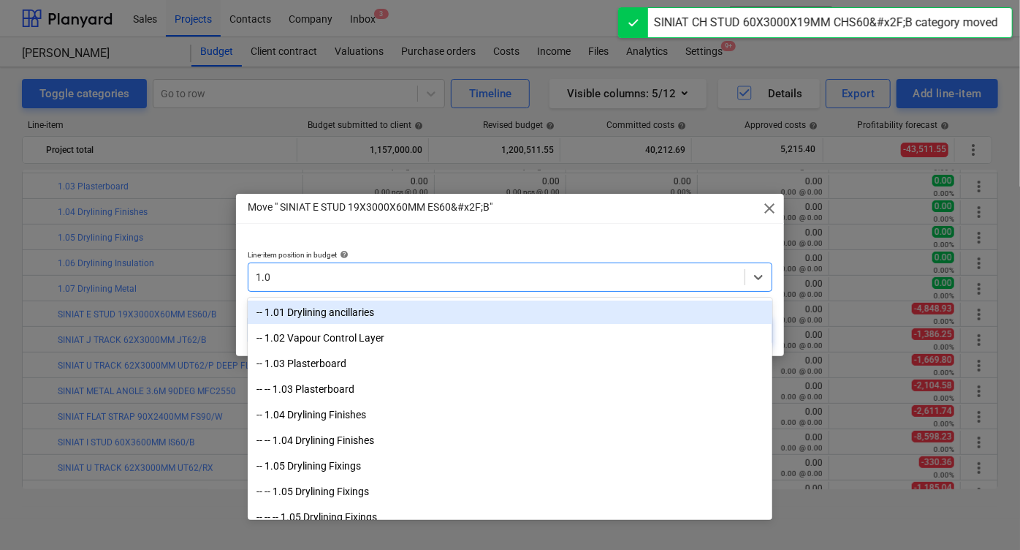
type input "1.07"
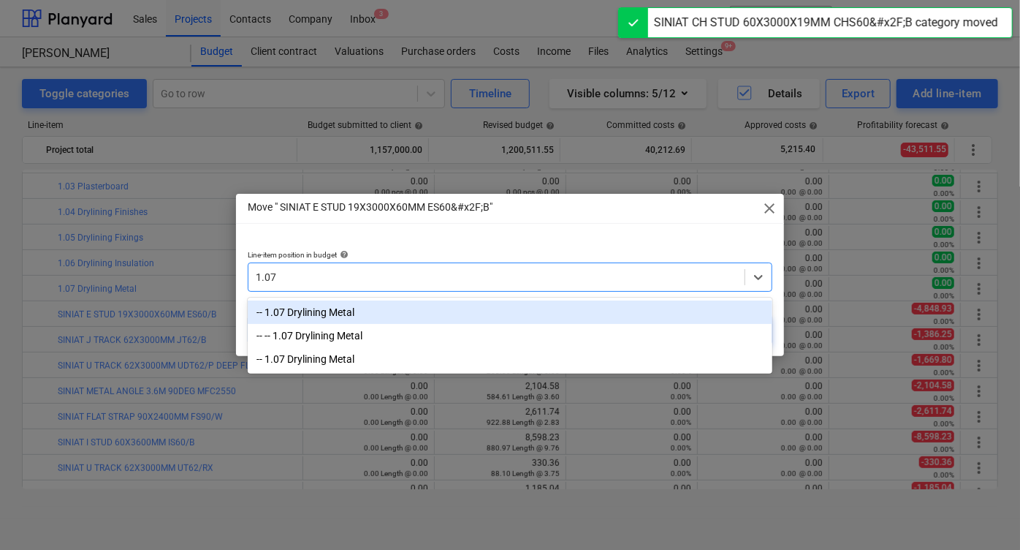
click at [493, 311] on div "-- 1.07 Drylining Metal" at bounding box center [510, 311] width 525 height 23
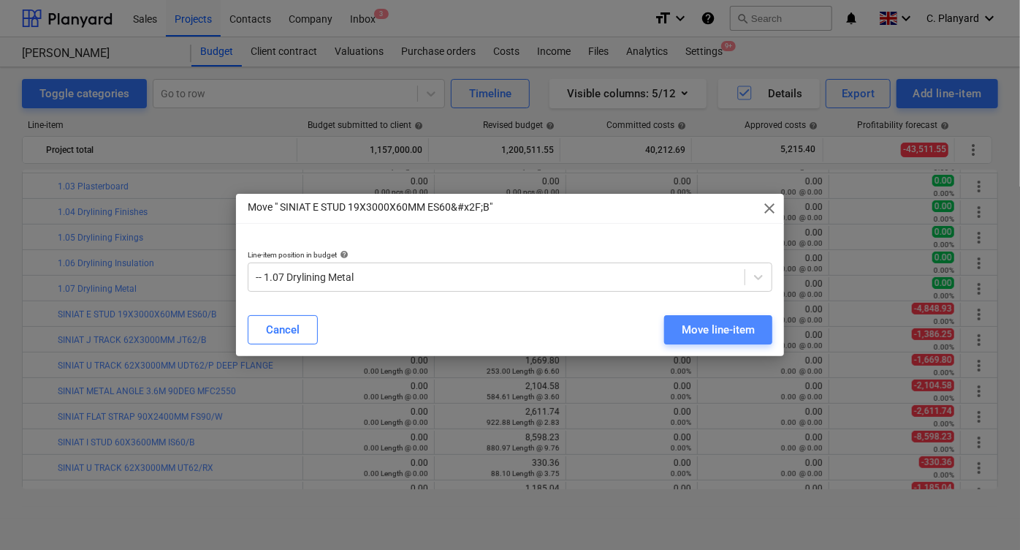
click at [691, 320] on div "Move line-item" at bounding box center [718, 329] width 73 height 19
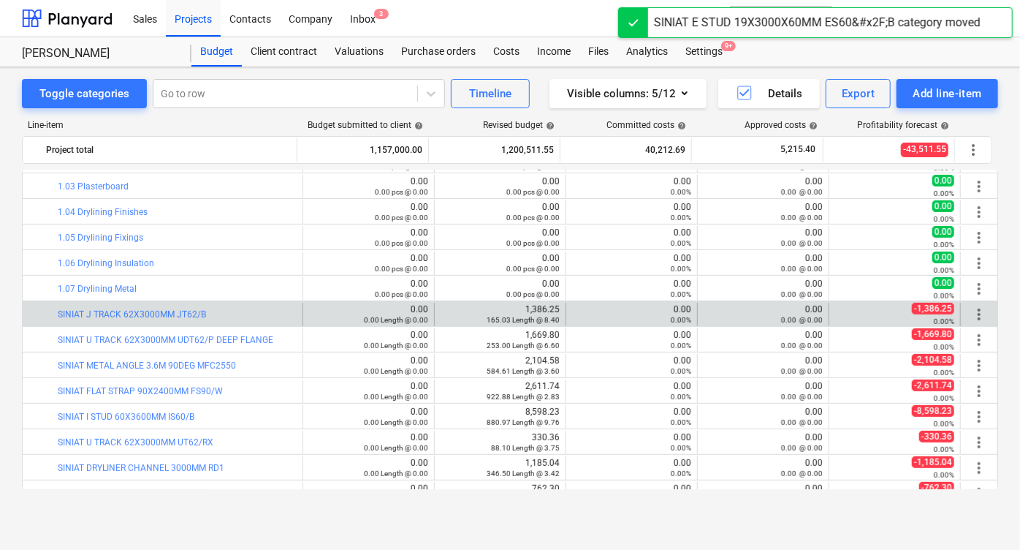
click at [976, 310] on span "more_vert" at bounding box center [979, 314] width 18 height 18
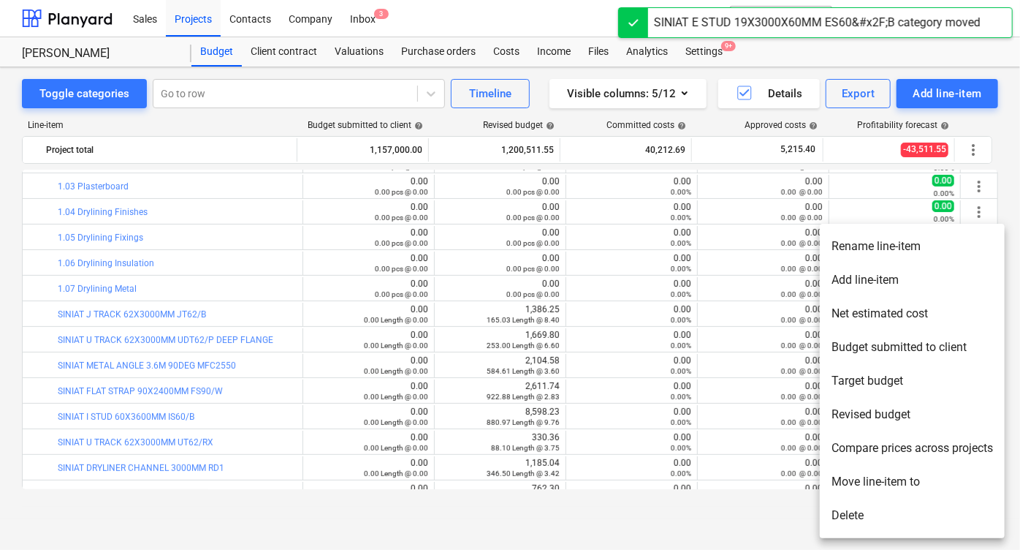
click at [845, 481] on li "Move line-item to" at bounding box center [912, 482] width 185 height 34
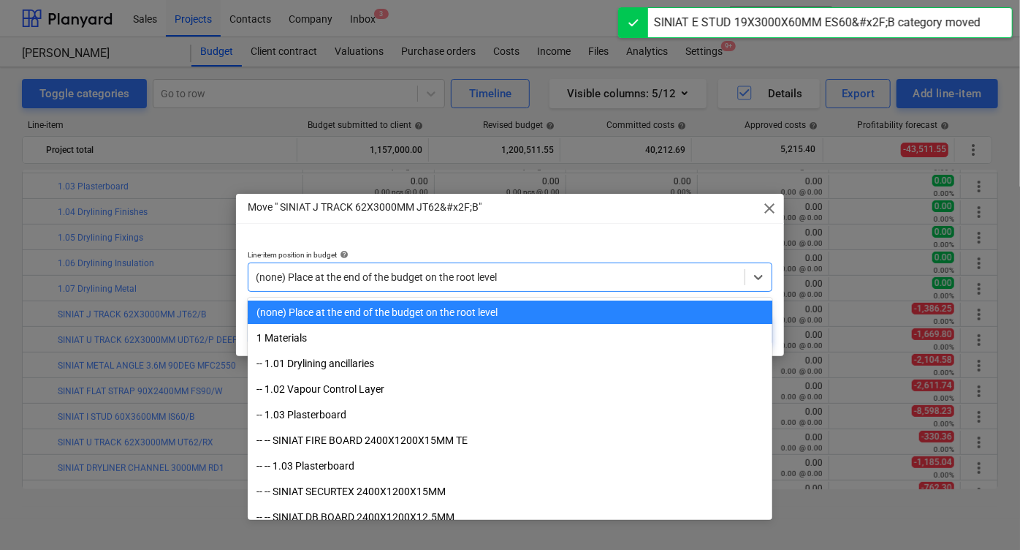
click at [576, 285] on div "(none) Place at the end of the budget on the root level" at bounding box center [496, 277] width 496 height 20
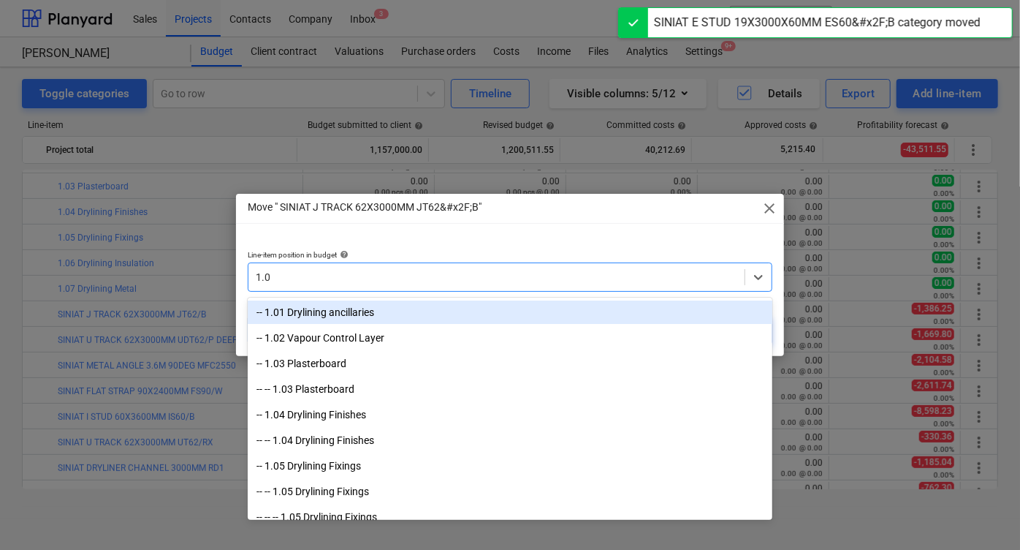
type input "1.07"
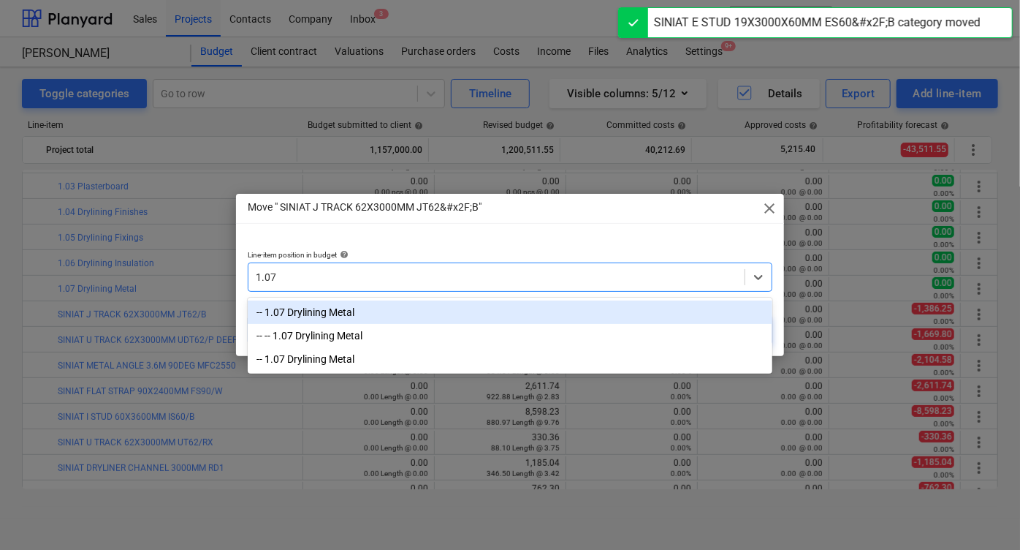
click at [515, 307] on div "-- 1.07 Drylining Metal" at bounding box center [510, 311] width 525 height 23
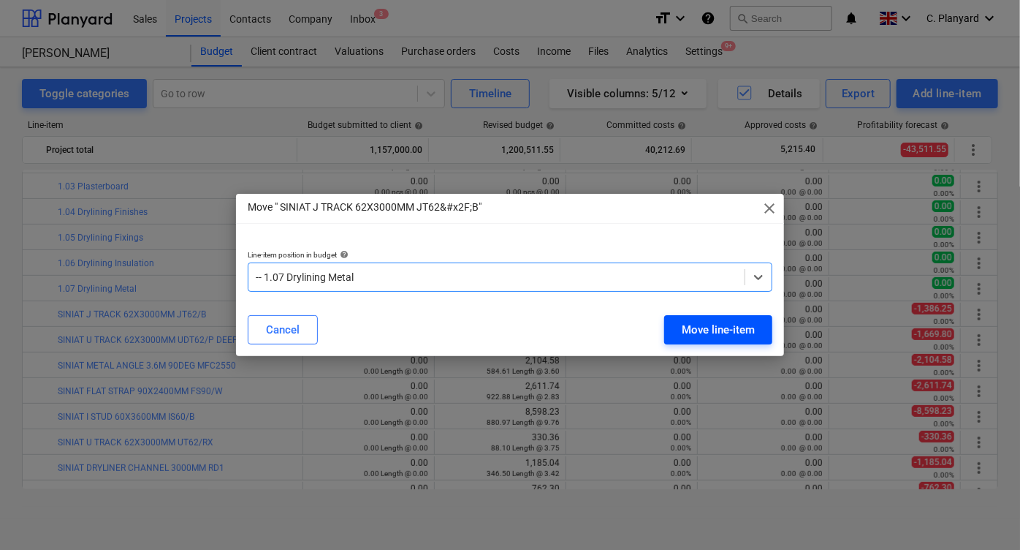
click at [706, 320] on div "Move line-item" at bounding box center [718, 329] width 73 height 19
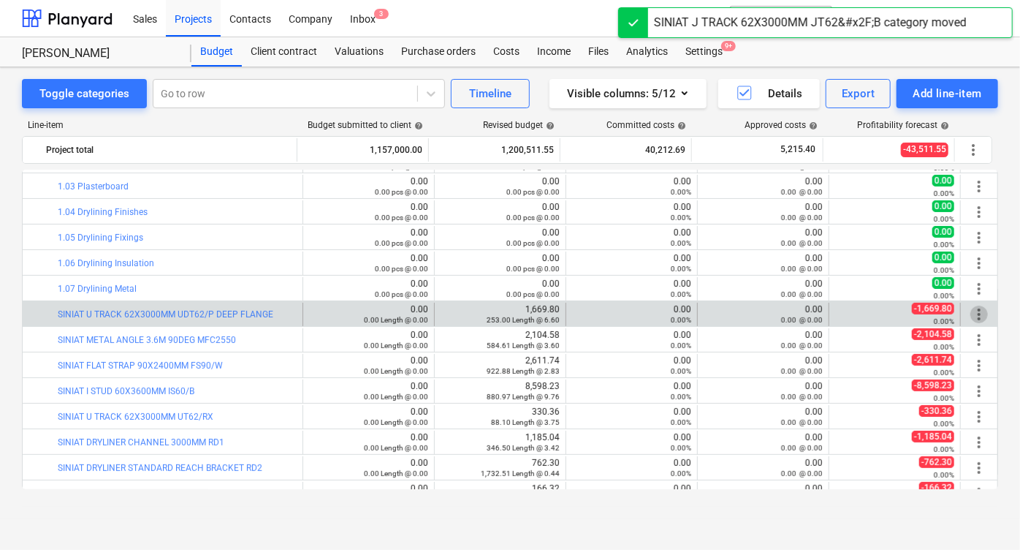
click at [970, 316] on span "more_vert" at bounding box center [979, 314] width 18 height 18
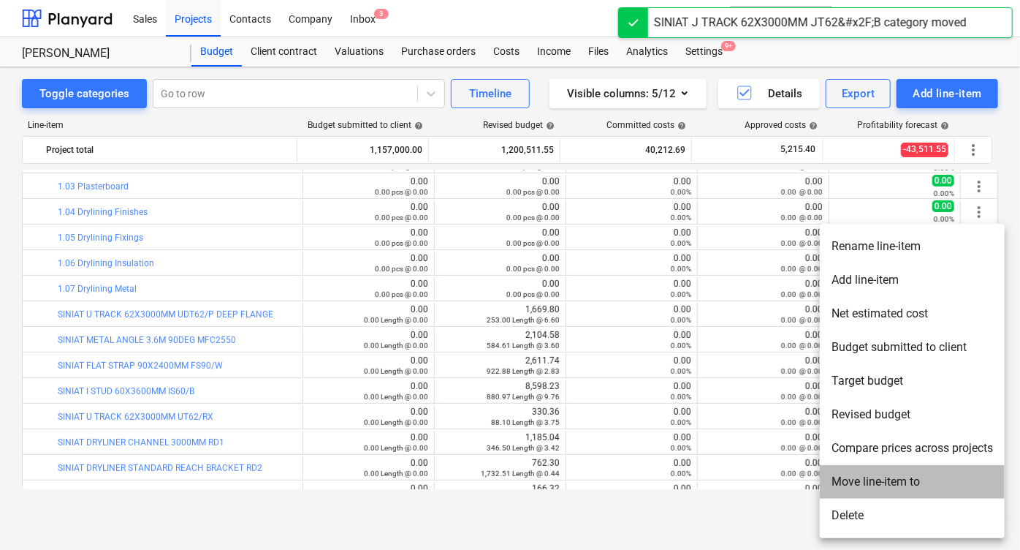
click at [878, 478] on li "Move line-item to" at bounding box center [912, 482] width 185 height 34
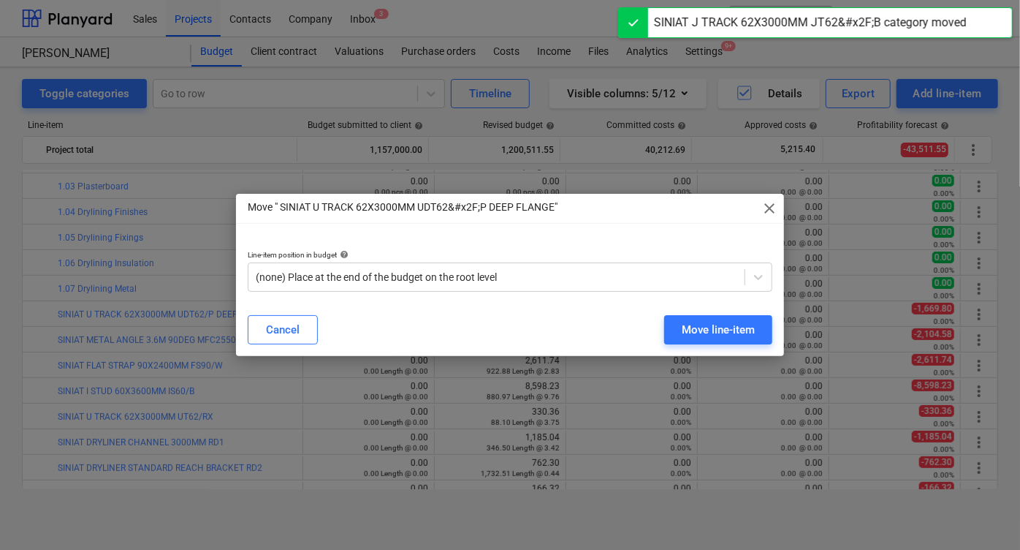
click at [558, 256] on div "Line-item position in budget help" at bounding box center [510, 254] width 525 height 9
click at [548, 267] on div "(none) Place at the end of the budget on the root level" at bounding box center [496, 277] width 496 height 20
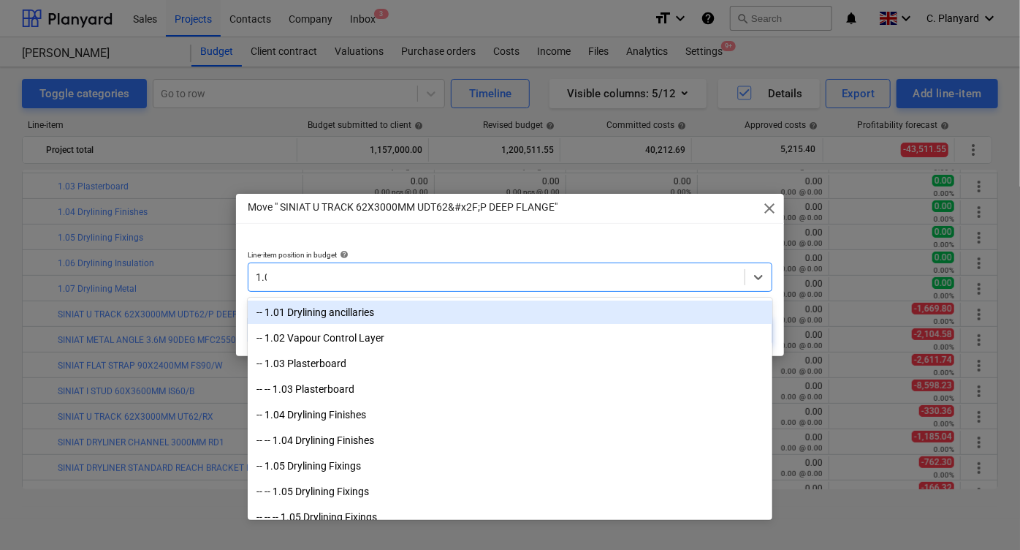
type input "1.07"
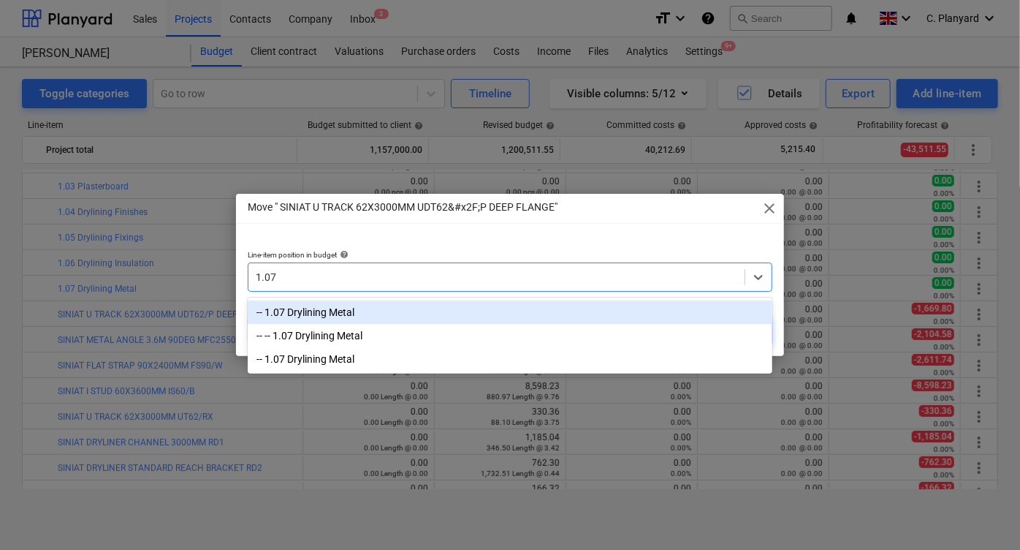
click at [410, 312] on div "-- 1.07 Drylining Metal" at bounding box center [510, 311] width 525 height 23
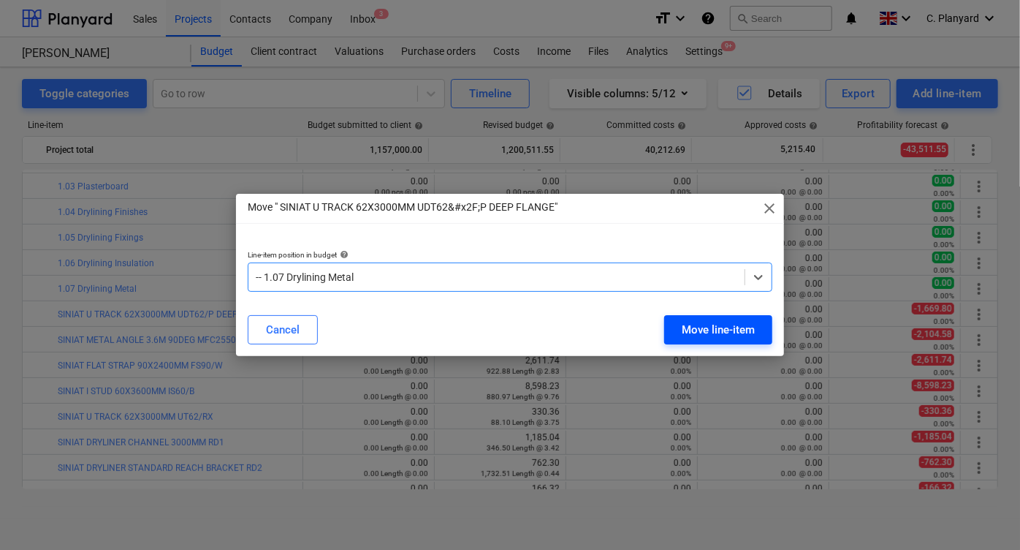
click at [701, 330] on div "Move line-item" at bounding box center [718, 329] width 73 height 19
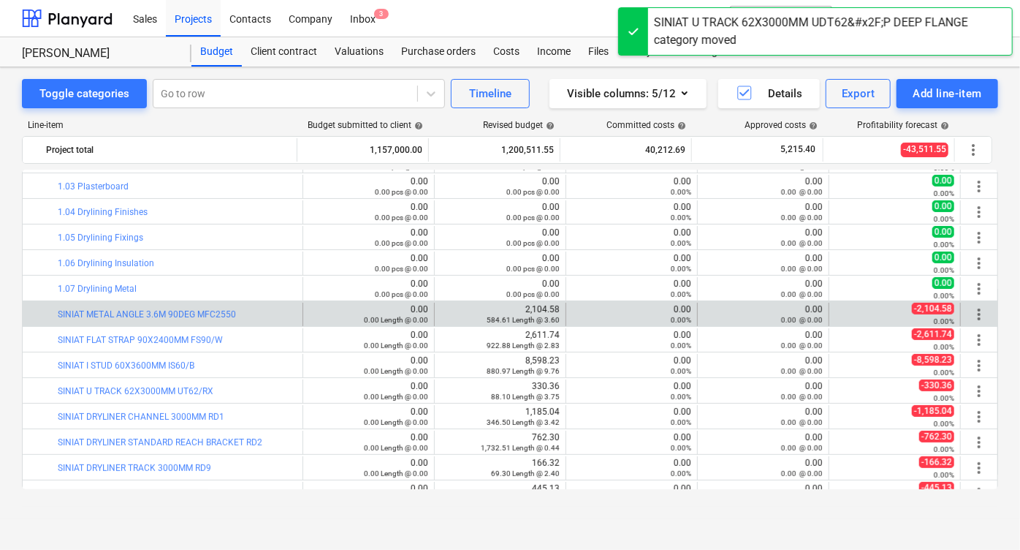
click at [976, 311] on span "more_vert" at bounding box center [979, 314] width 18 height 18
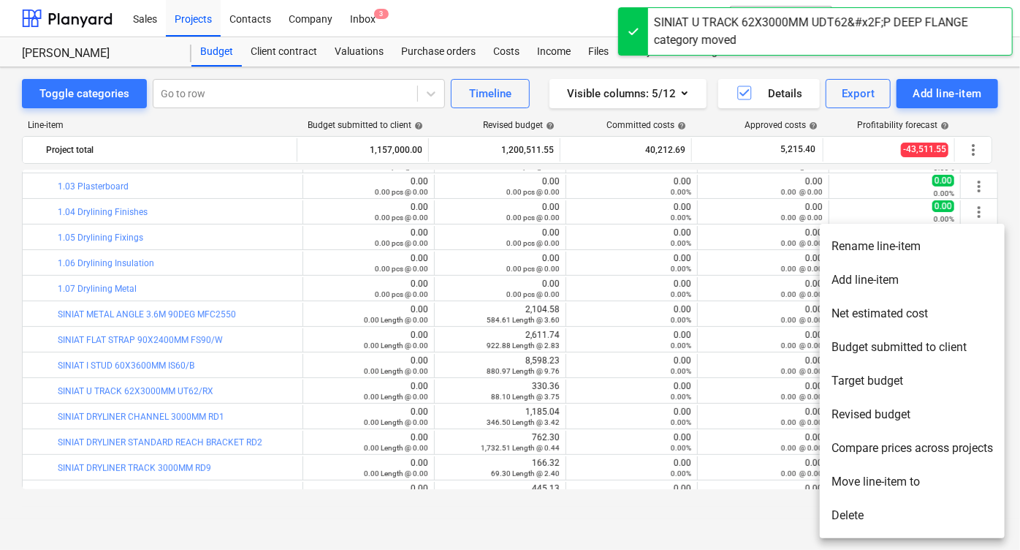
click at [858, 478] on li "Move line-item to" at bounding box center [912, 482] width 185 height 34
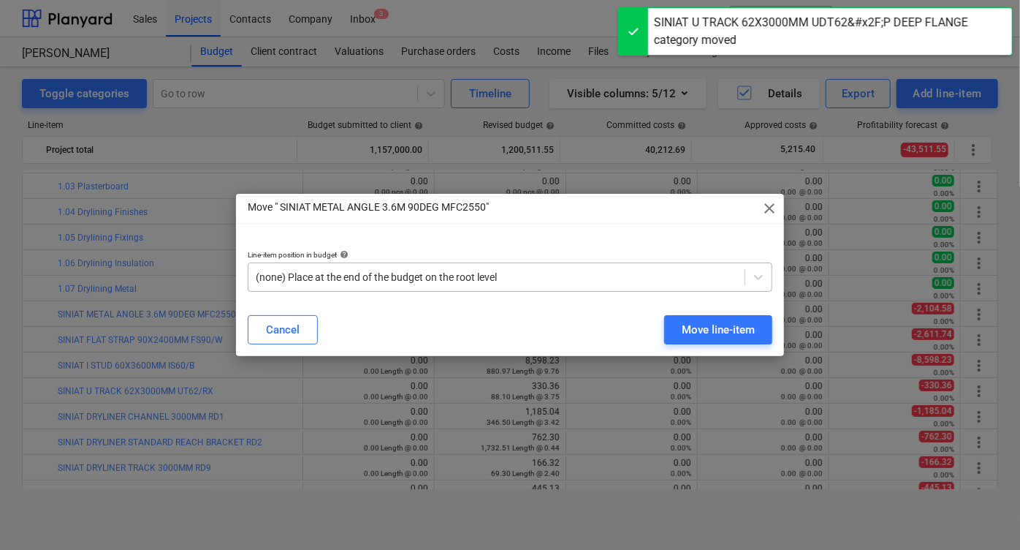
click at [634, 286] on div "(none) Place at the end of the budget on the root level" at bounding box center [496, 277] width 496 height 20
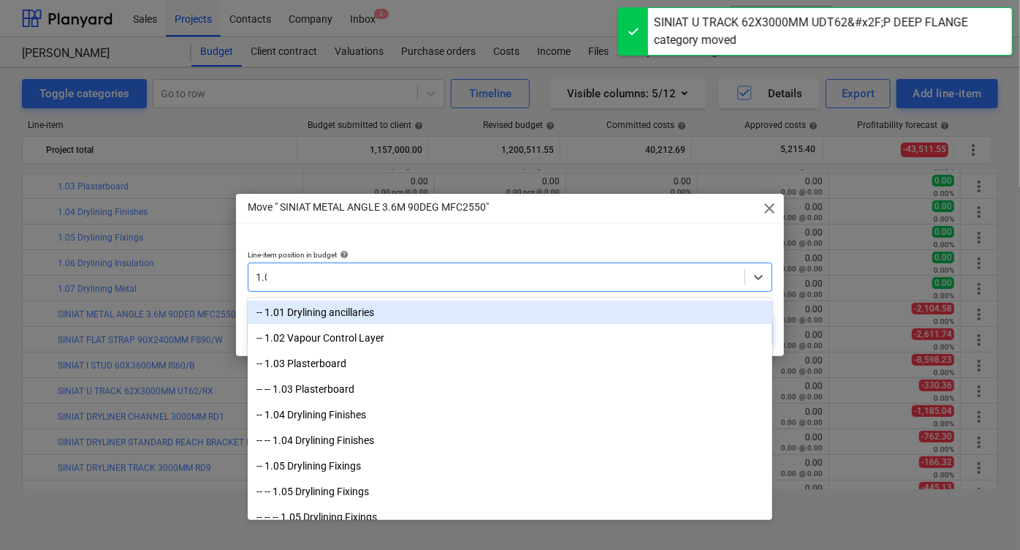
type input "1.07"
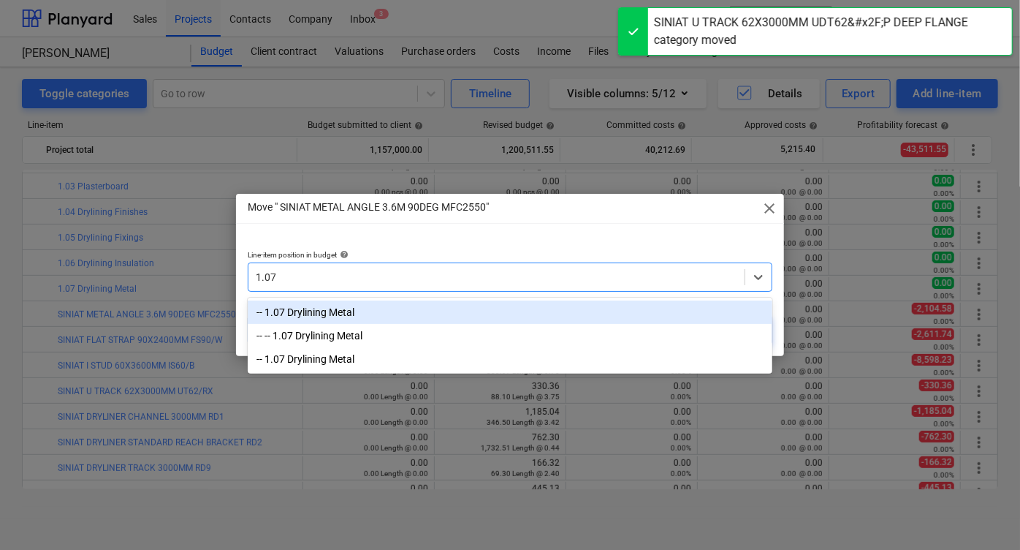
click at [572, 313] on div "-- 1.07 Drylining Metal" at bounding box center [510, 311] width 525 height 23
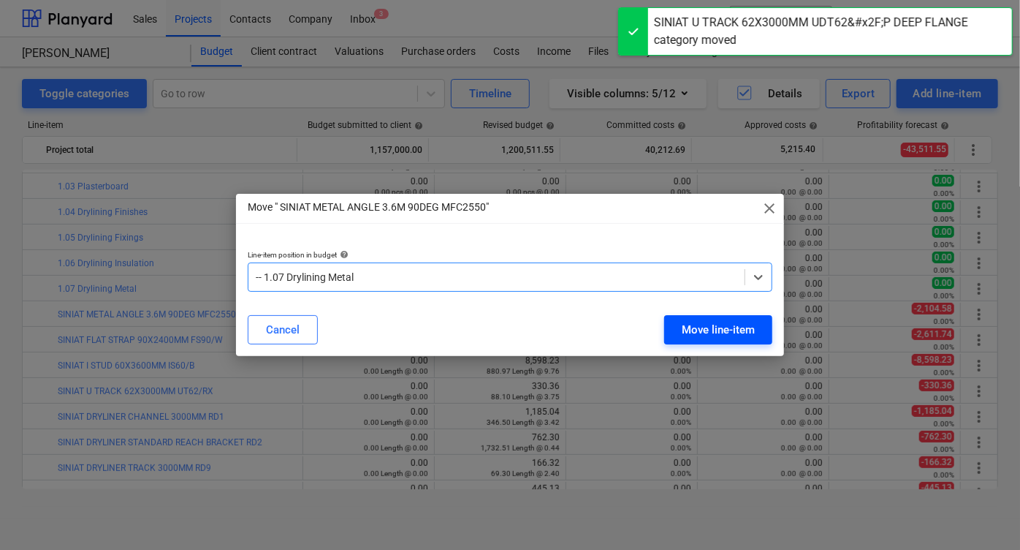
click at [707, 323] on div "Move line-item" at bounding box center [718, 329] width 73 height 19
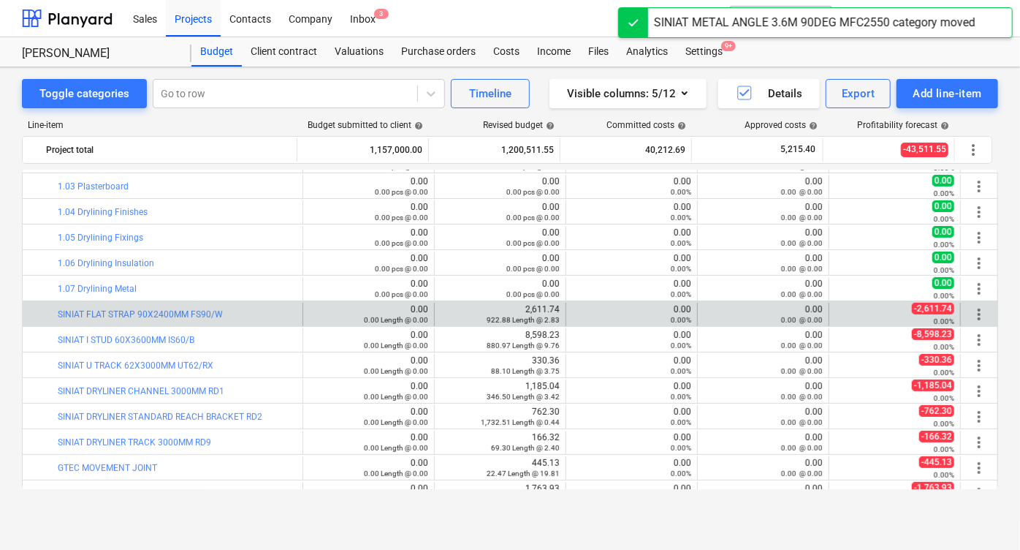
click at [967, 312] on div "more_vert" at bounding box center [979, 314] width 25 height 23
click at [970, 312] on span "more_vert" at bounding box center [979, 314] width 18 height 18
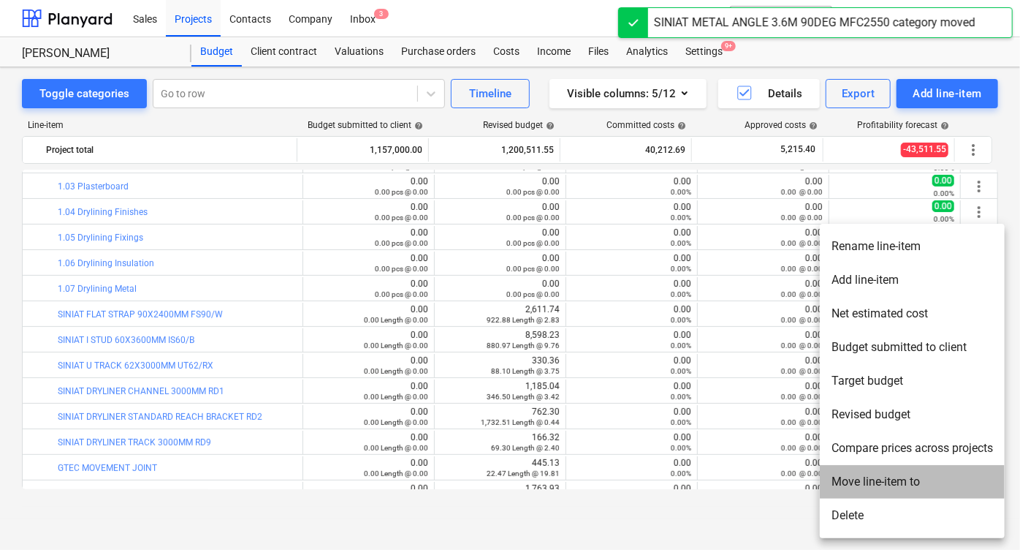
click at [855, 484] on li "Move line-item to" at bounding box center [912, 482] width 185 height 34
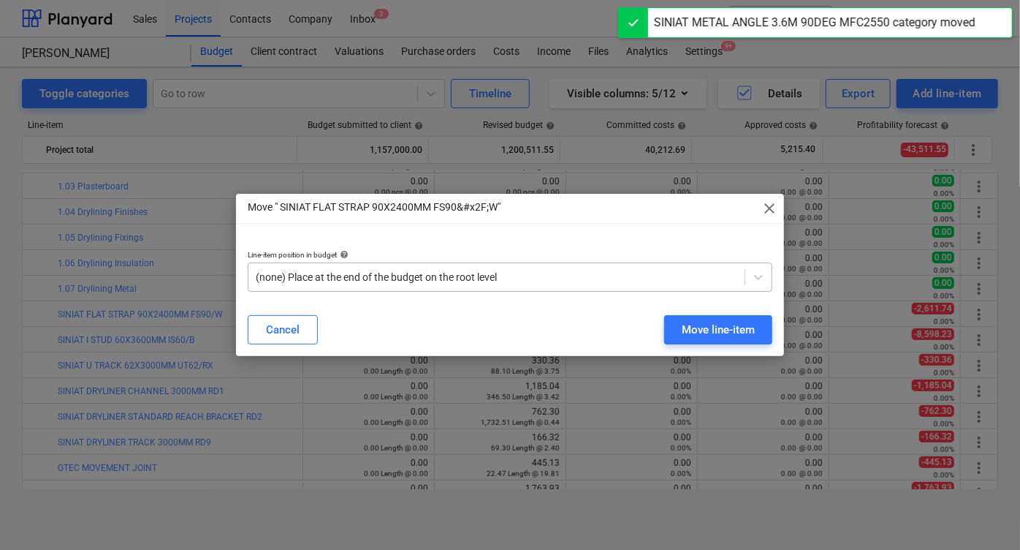
click at [556, 267] on div "(none) Place at the end of the budget on the root level" at bounding box center [496, 277] width 496 height 20
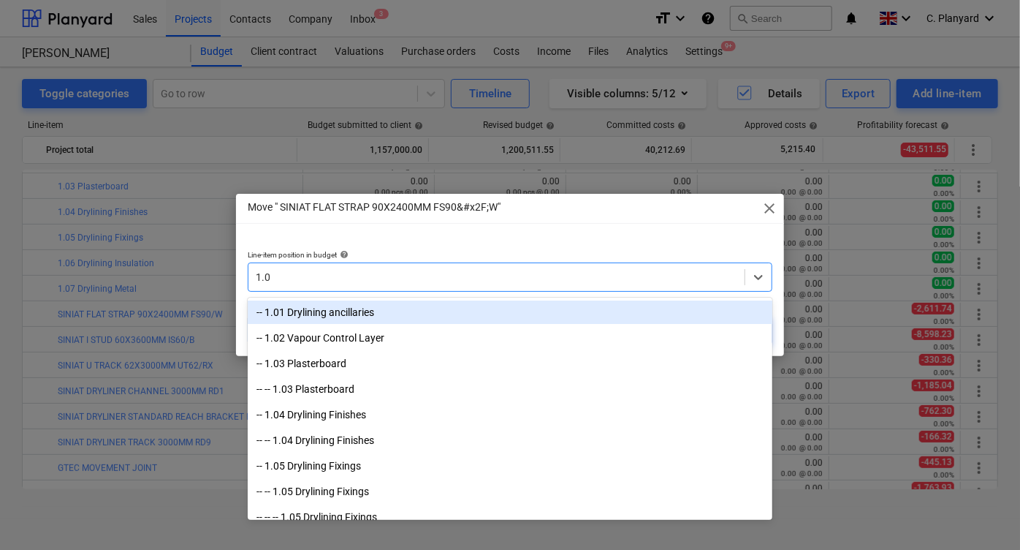
type input "1.07"
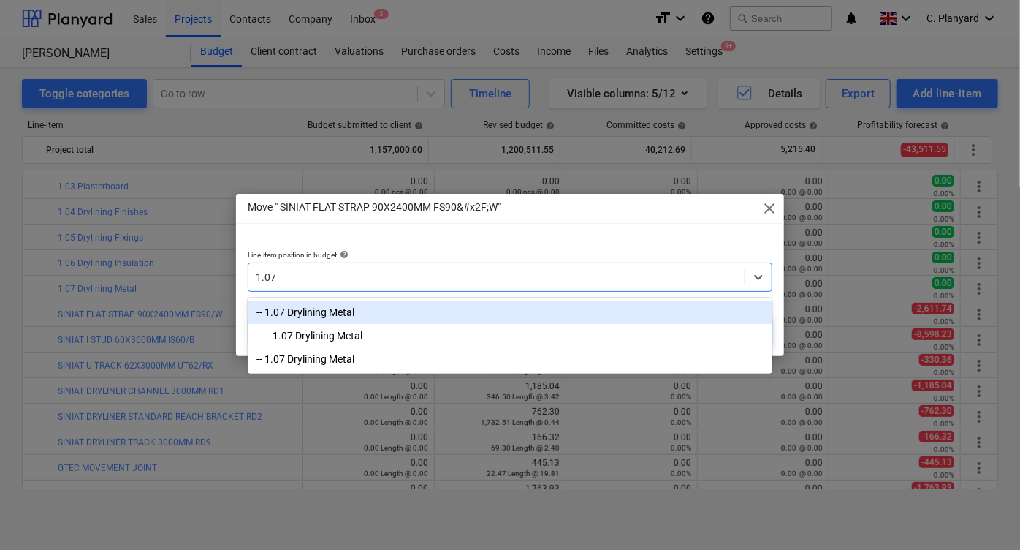
click at [477, 307] on div "-- 1.07 Drylining Metal" at bounding box center [510, 311] width 525 height 23
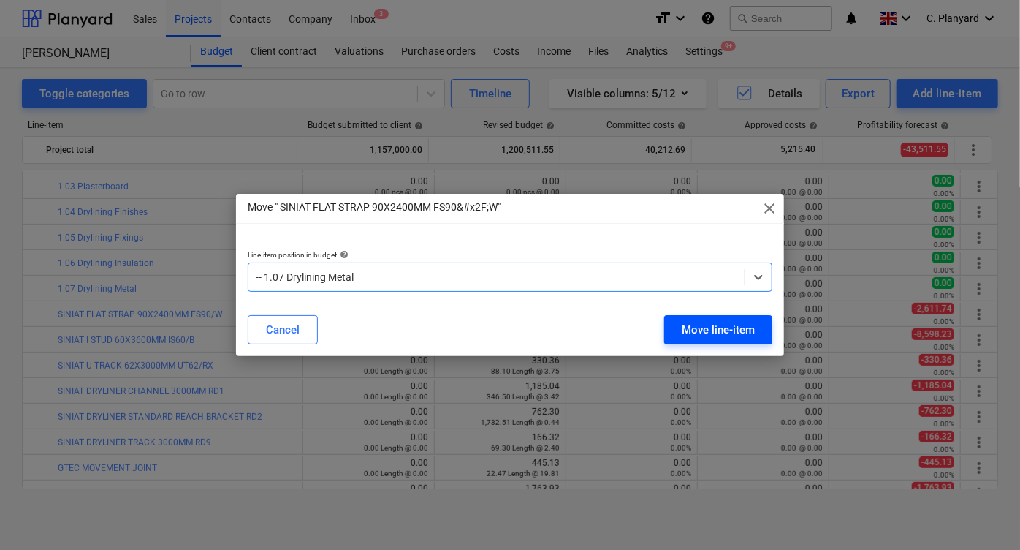
click at [688, 322] on div "Move line-item" at bounding box center [718, 329] width 73 height 19
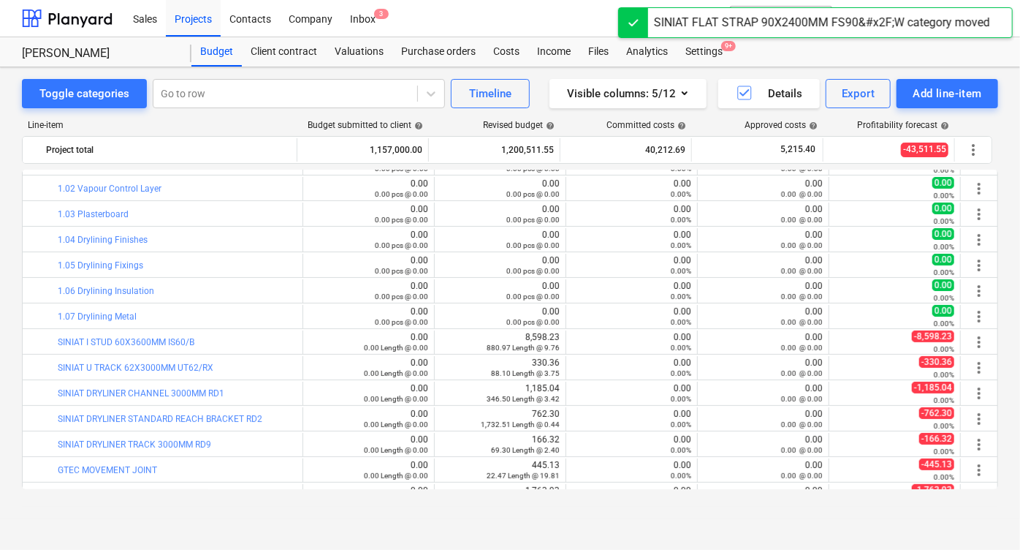
scroll to position [213, 0]
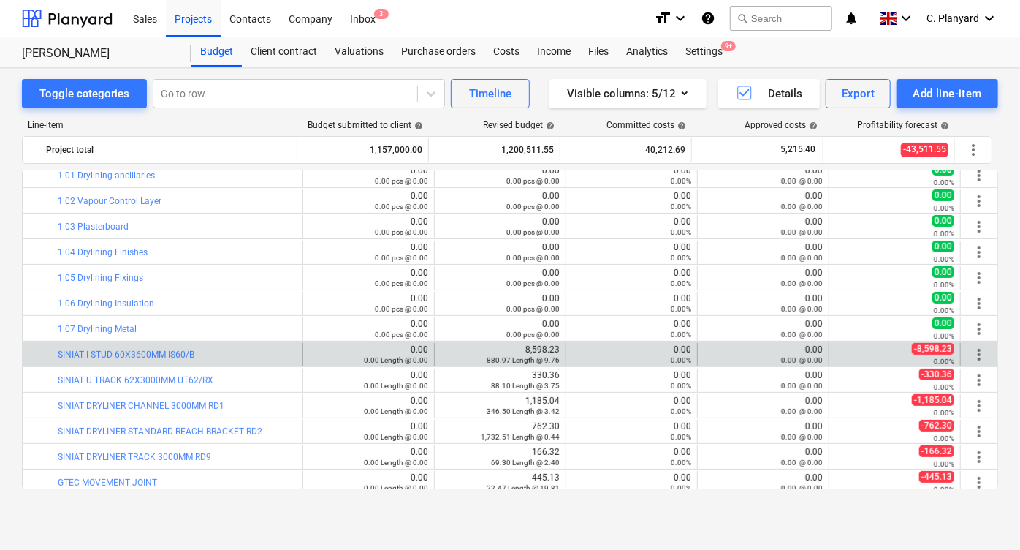
click at [977, 354] on span "more_vert" at bounding box center [979, 355] width 18 height 18
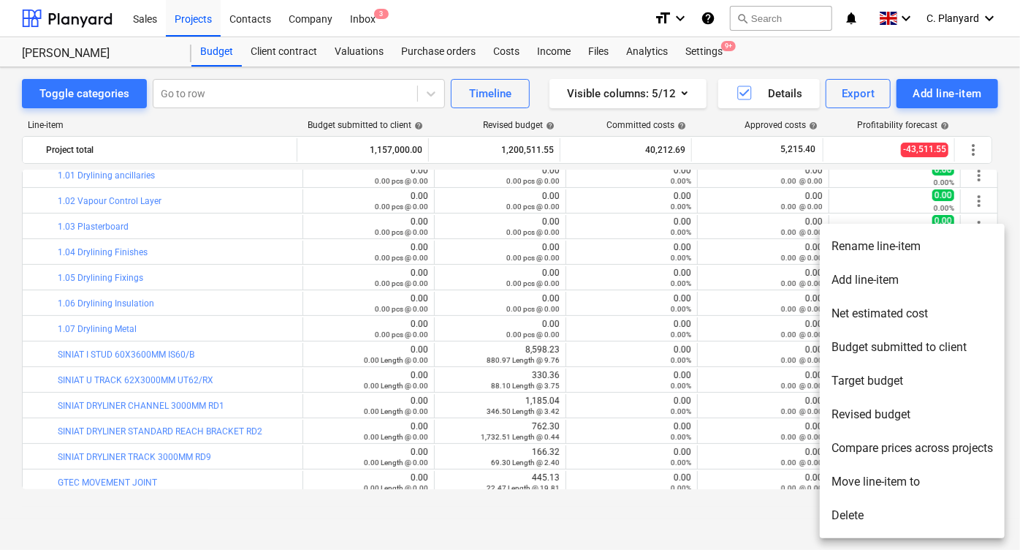
click at [858, 479] on li "Move line-item to" at bounding box center [912, 482] width 185 height 34
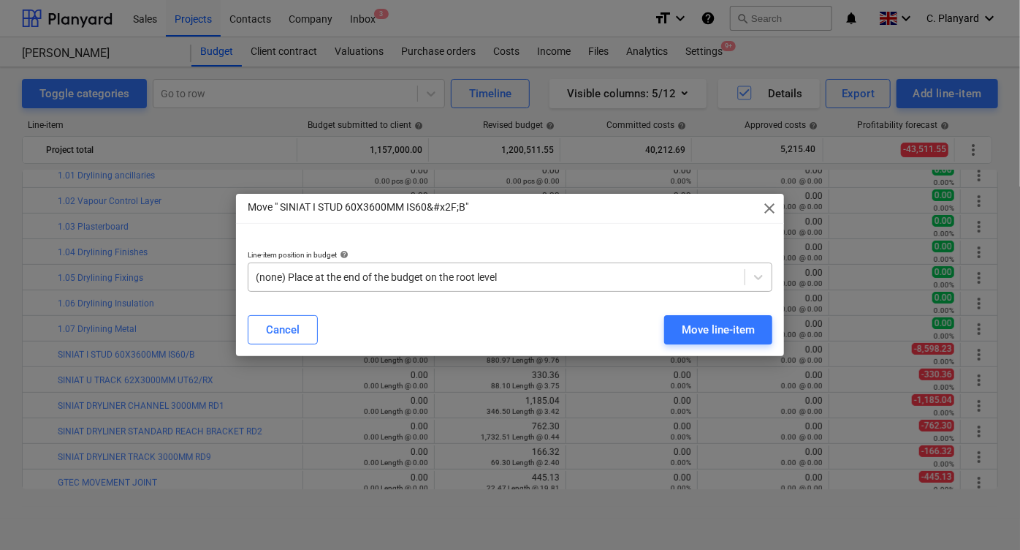
click at [528, 265] on div "(none) Place at the end of the budget on the root level" at bounding box center [510, 276] width 525 height 29
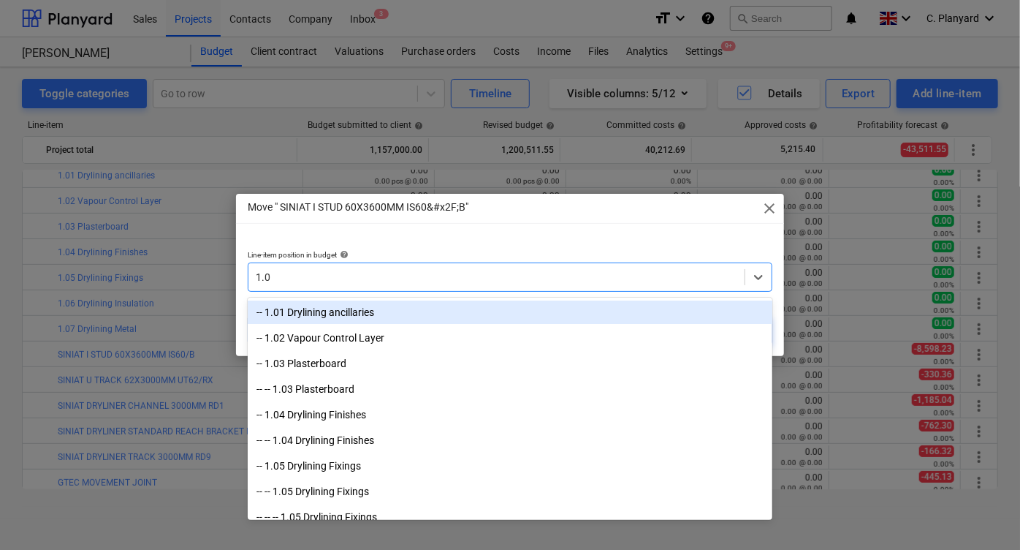
type input "1.07"
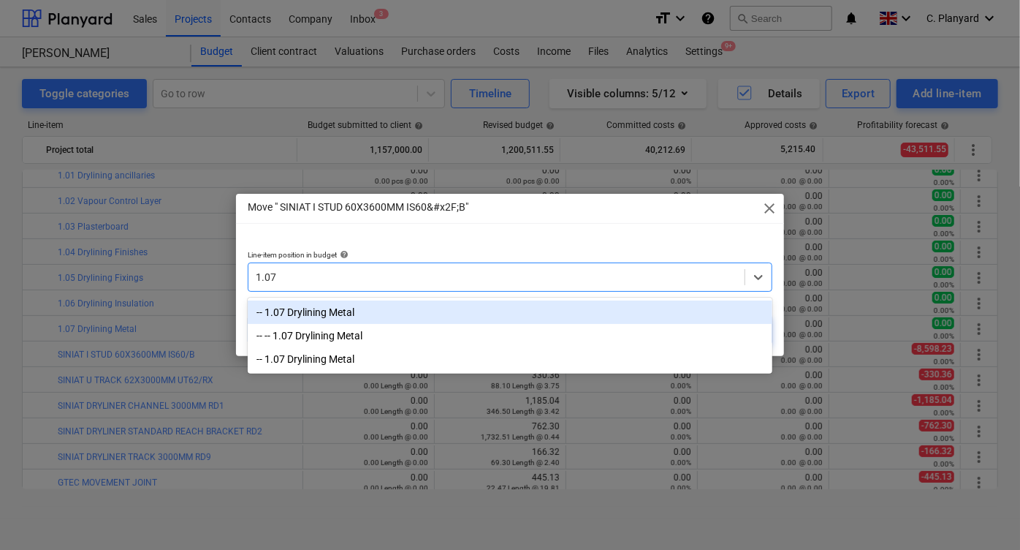
click at [467, 314] on div "-- 1.07 Drylining Metal" at bounding box center [510, 311] width 525 height 23
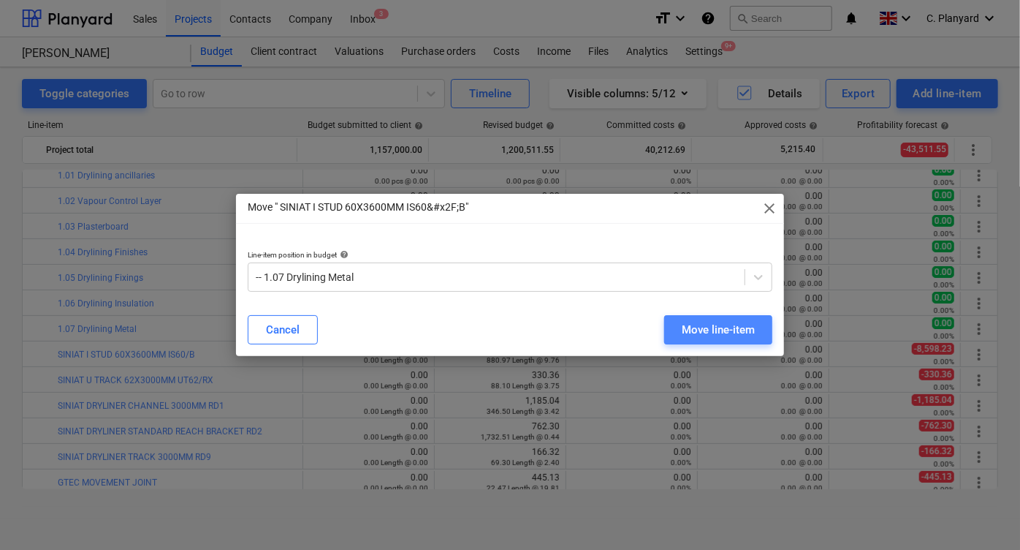
click at [672, 315] on button "Move line-item" at bounding box center [718, 329] width 108 height 29
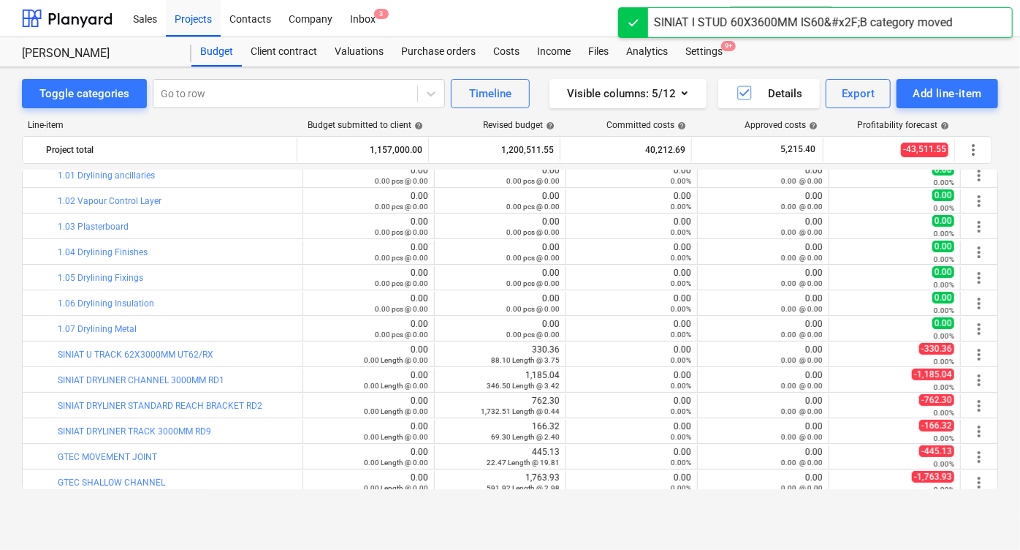
scroll to position [246, 0]
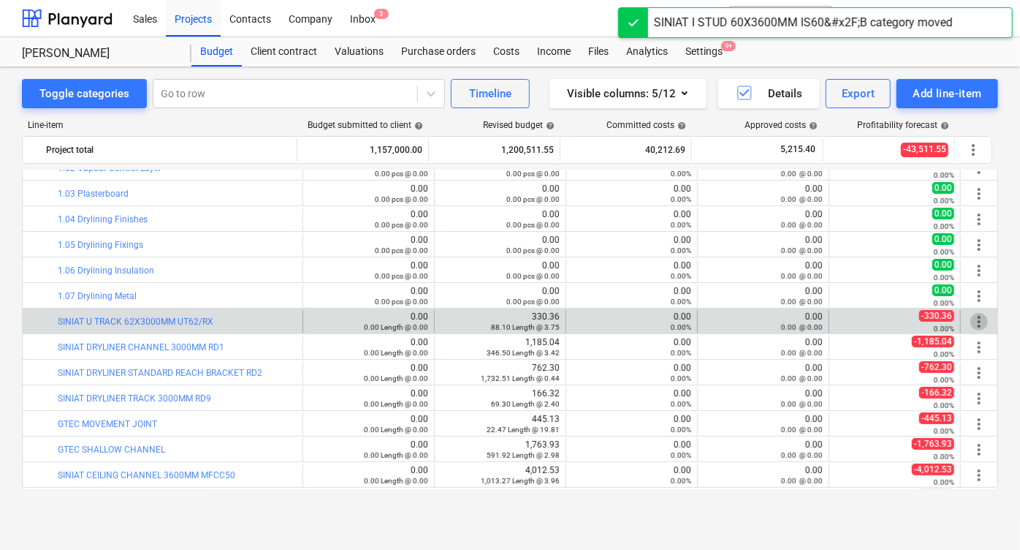
click at [978, 315] on span "more_vert" at bounding box center [979, 322] width 18 height 18
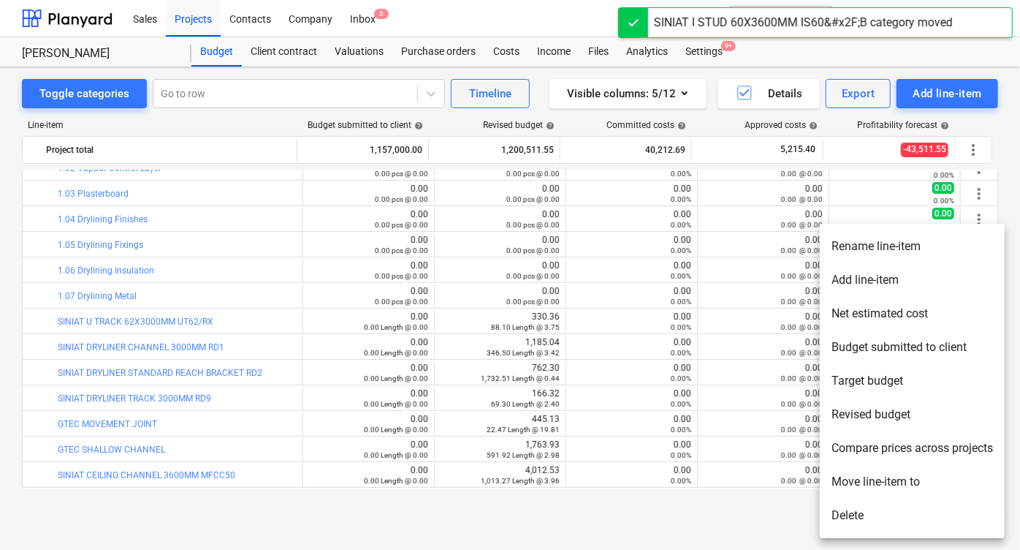
click at [849, 482] on li "Move line-item to" at bounding box center [912, 482] width 185 height 34
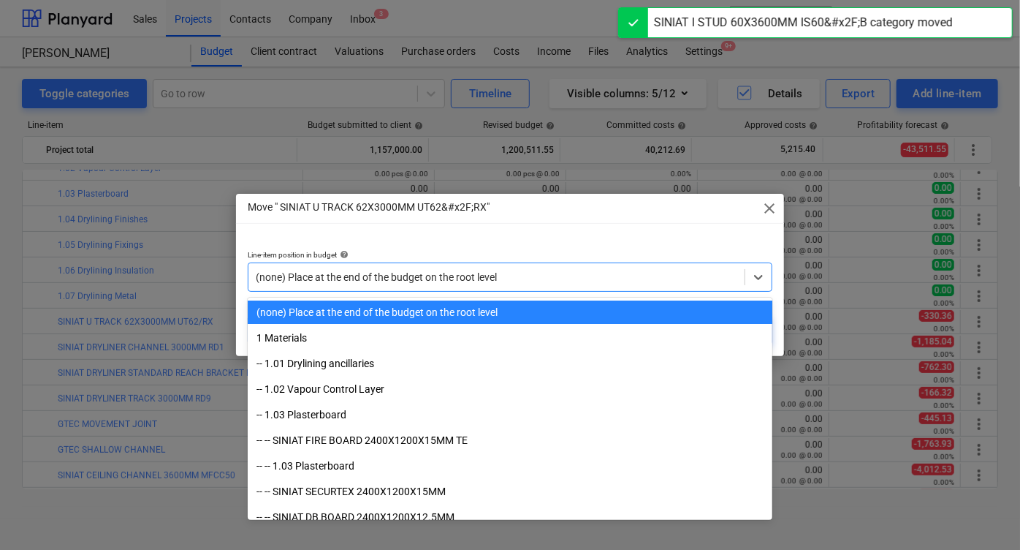
click at [560, 273] on div at bounding box center [497, 277] width 482 height 15
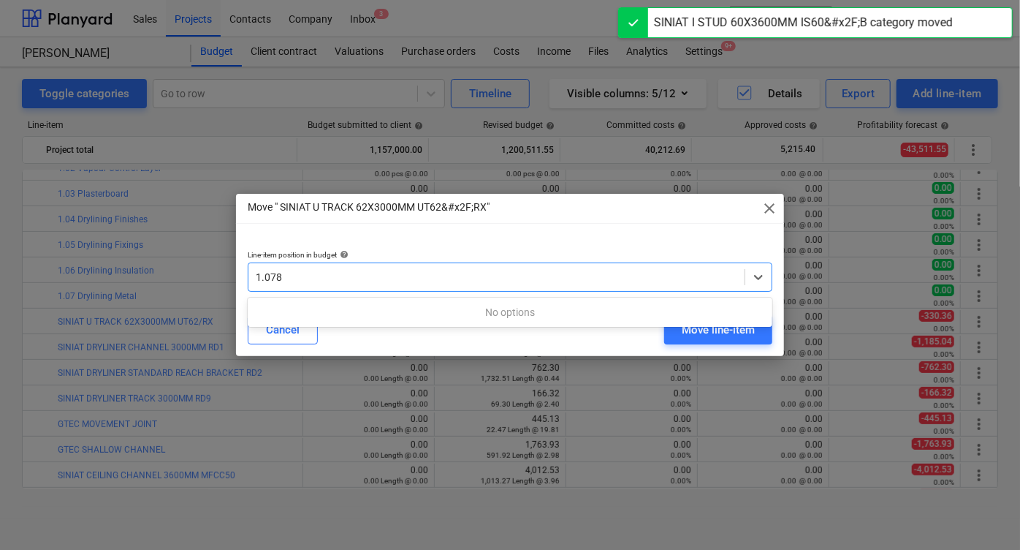
type input "1.07"
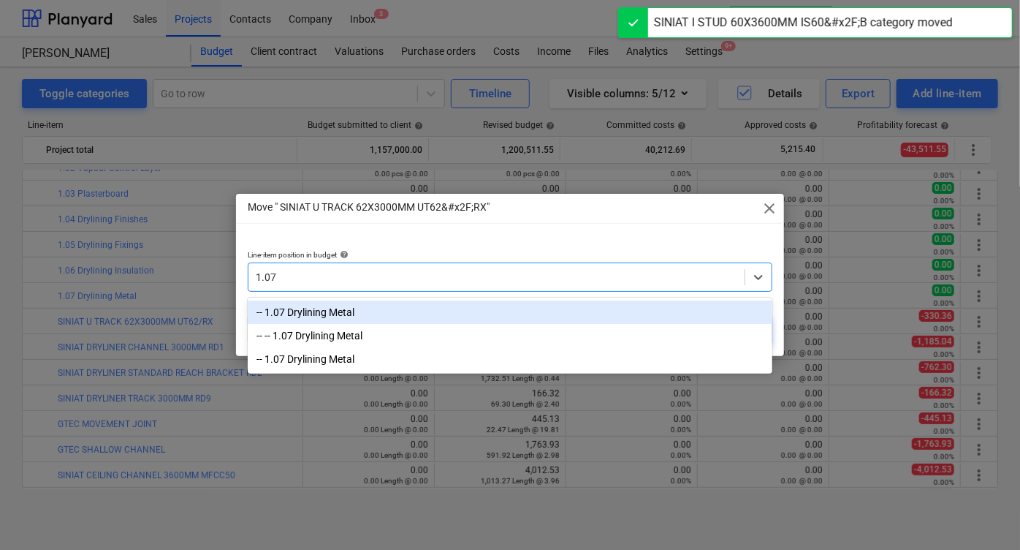
click at [465, 308] on div "-- 1.07 Drylining Metal" at bounding box center [510, 311] width 525 height 23
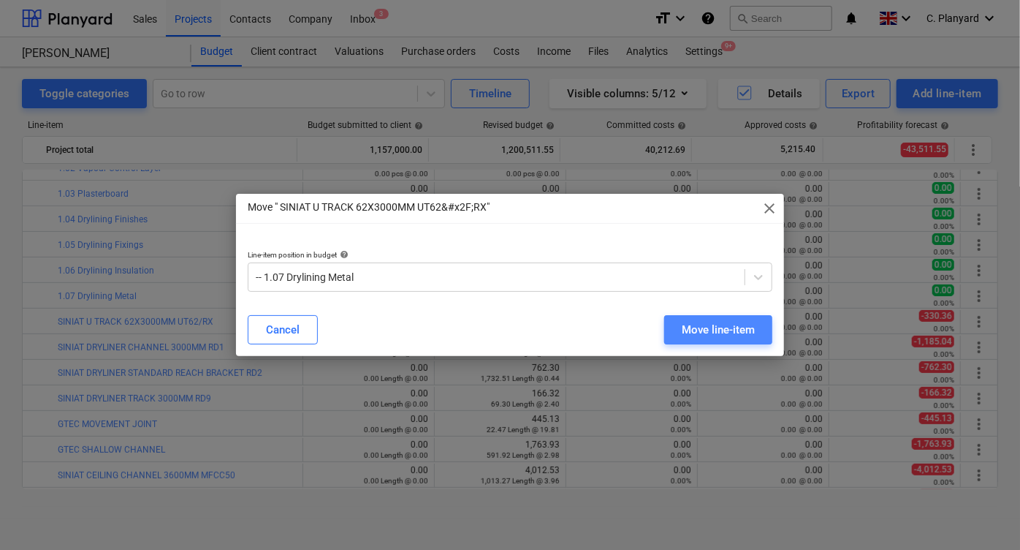
click at [688, 330] on div "Move line-item" at bounding box center [718, 329] width 73 height 19
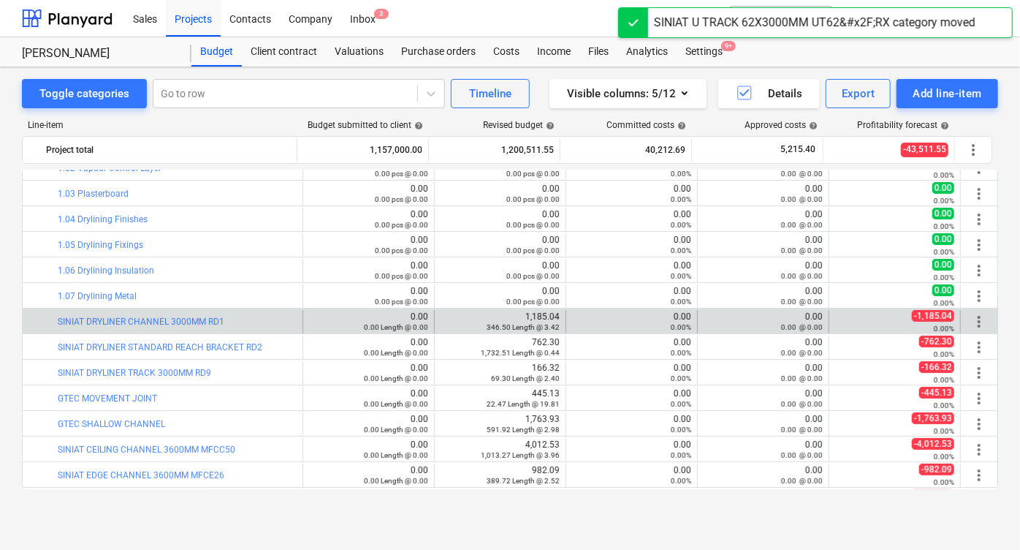
click at [978, 316] on span "more_vert" at bounding box center [979, 322] width 18 height 18
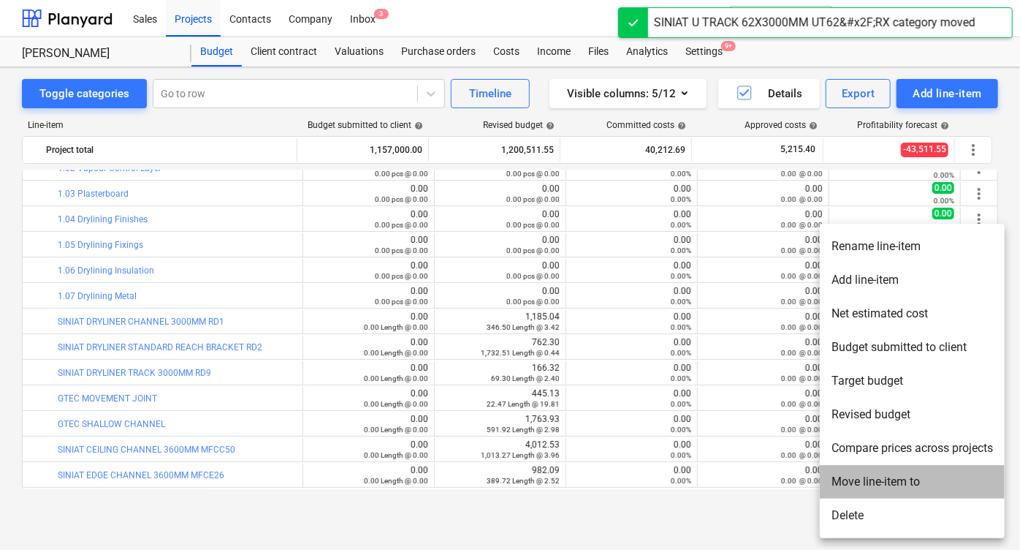
click at [853, 477] on li "Move line-item to" at bounding box center [912, 482] width 185 height 34
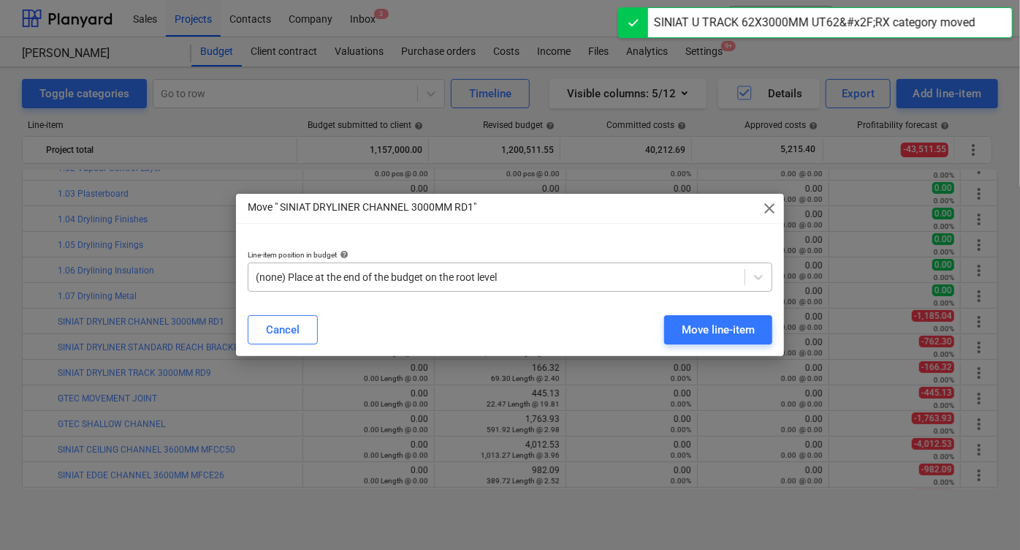
click at [579, 282] on div at bounding box center [497, 277] width 482 height 15
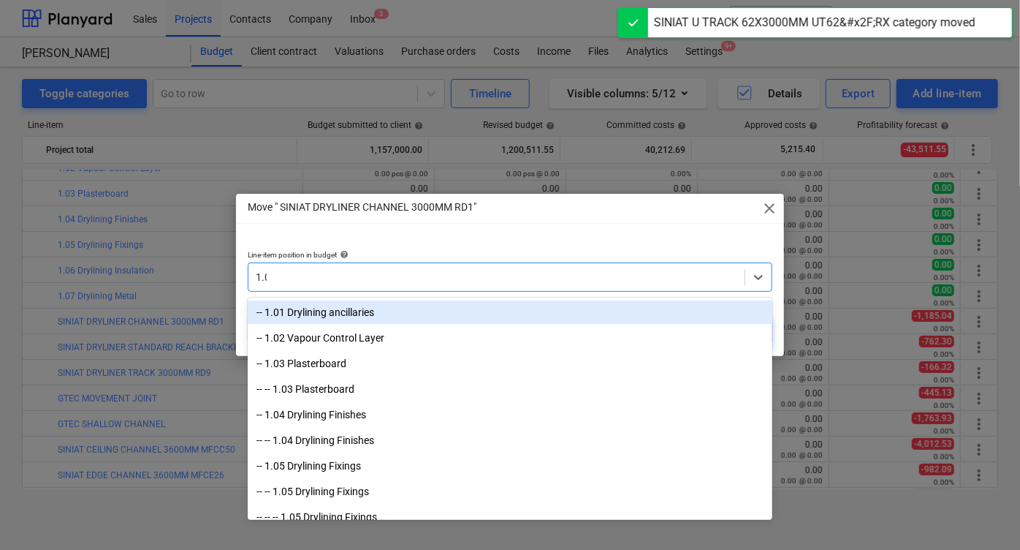
type input "1.07"
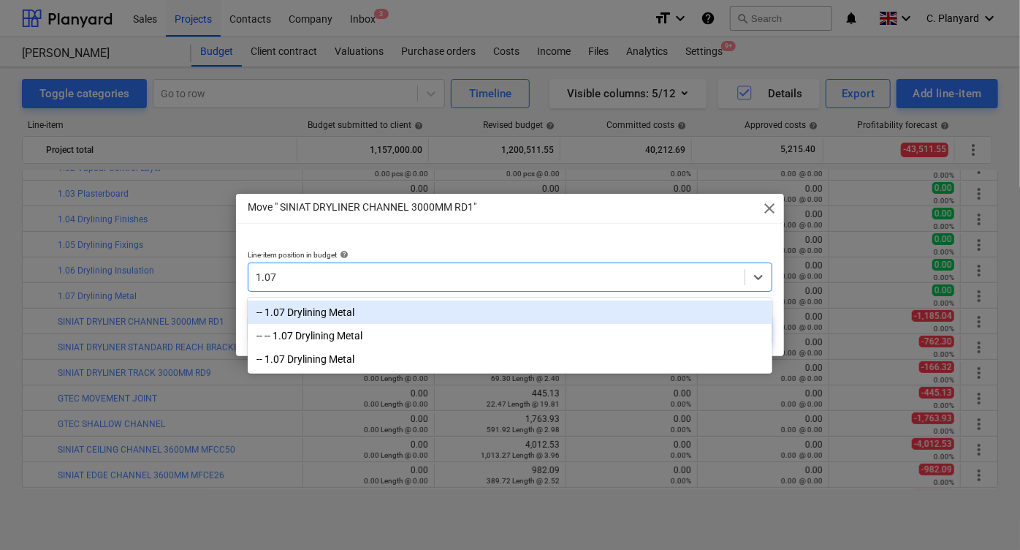
click at [522, 308] on div "-- 1.07 Drylining Metal" at bounding box center [510, 311] width 525 height 23
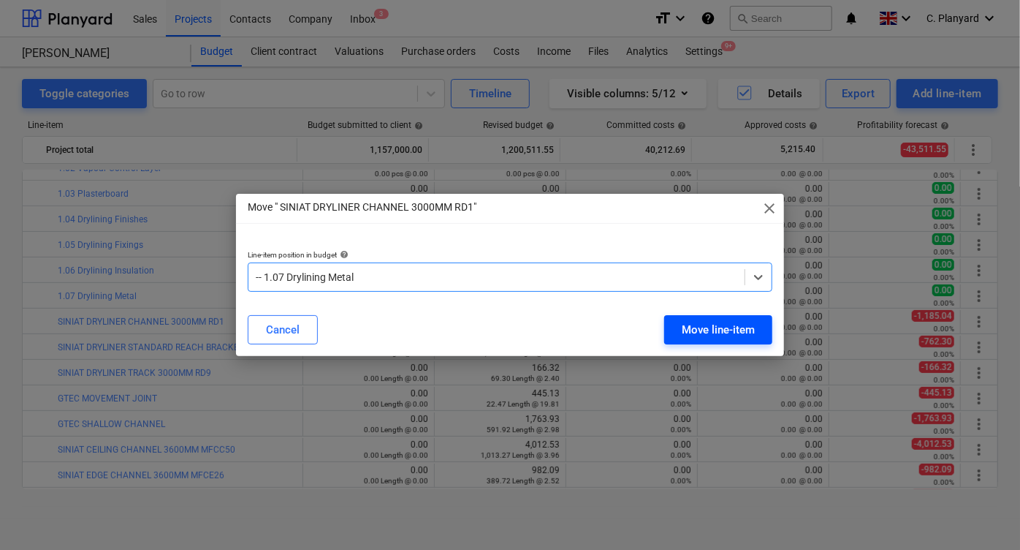
click at [728, 334] on div "Move line-item" at bounding box center [718, 329] width 73 height 19
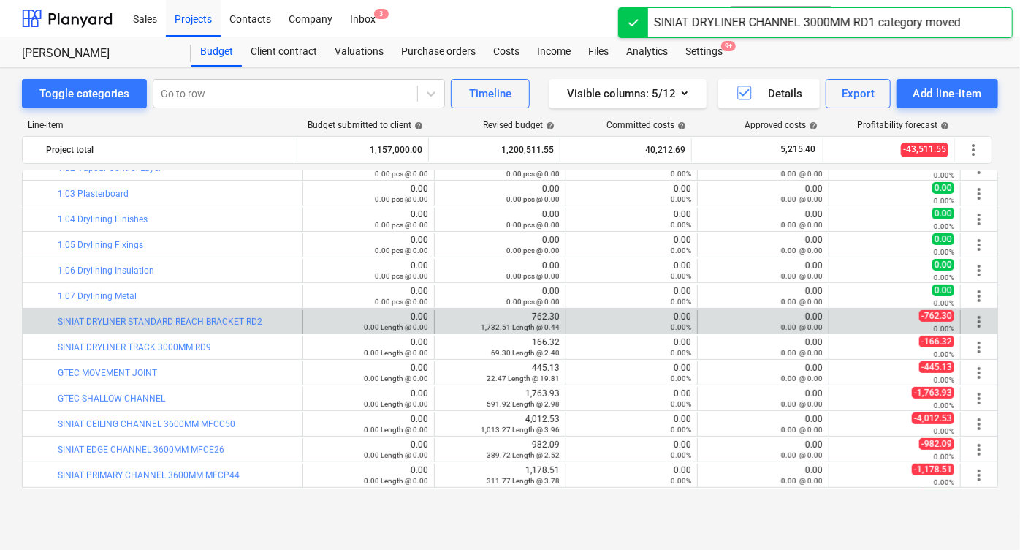
click at [981, 314] on span "more_vert" at bounding box center [979, 322] width 18 height 18
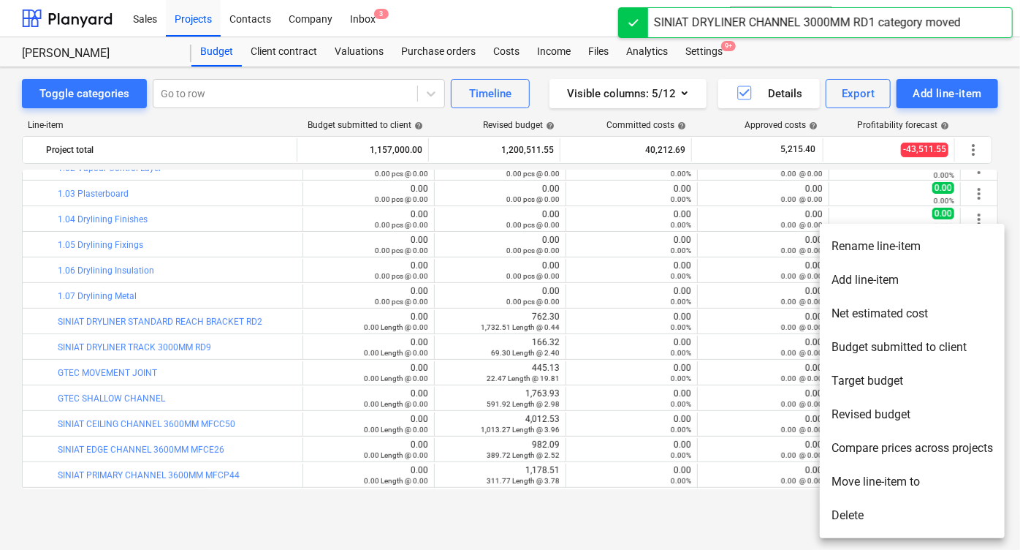
click at [849, 486] on li "Move line-item to" at bounding box center [912, 482] width 185 height 34
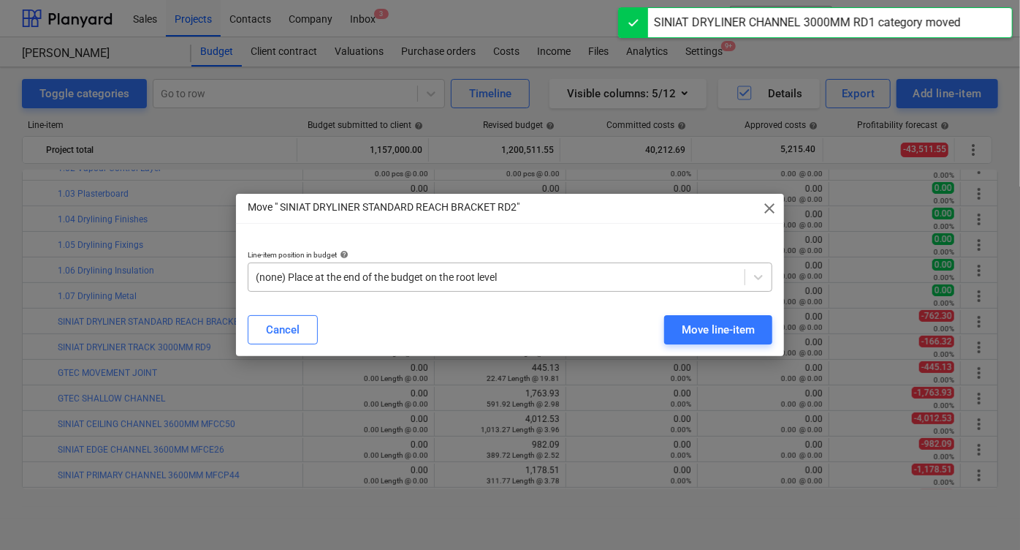
click at [586, 265] on div "(none) Place at the end of the budget on the root level" at bounding box center [510, 276] width 525 height 29
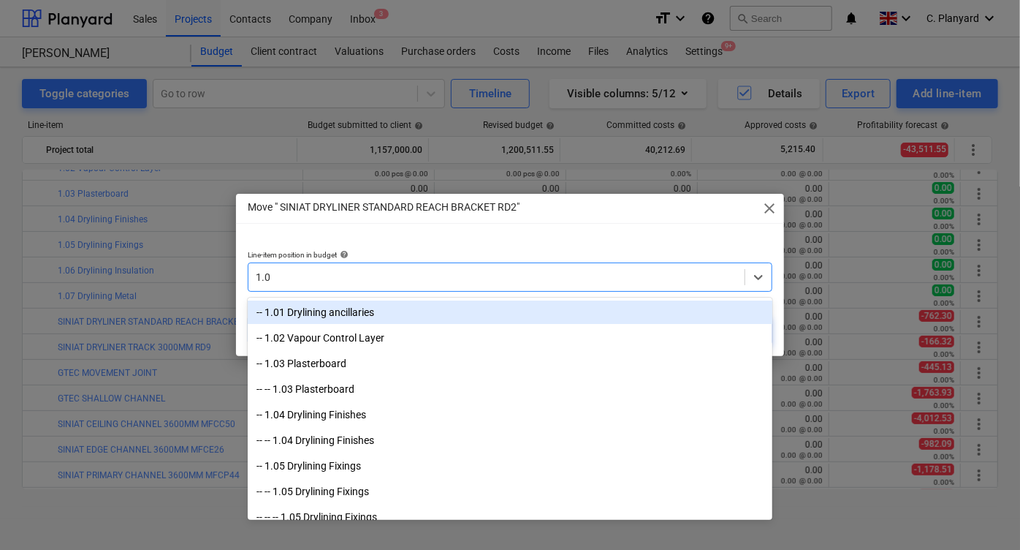
type input "1.07"
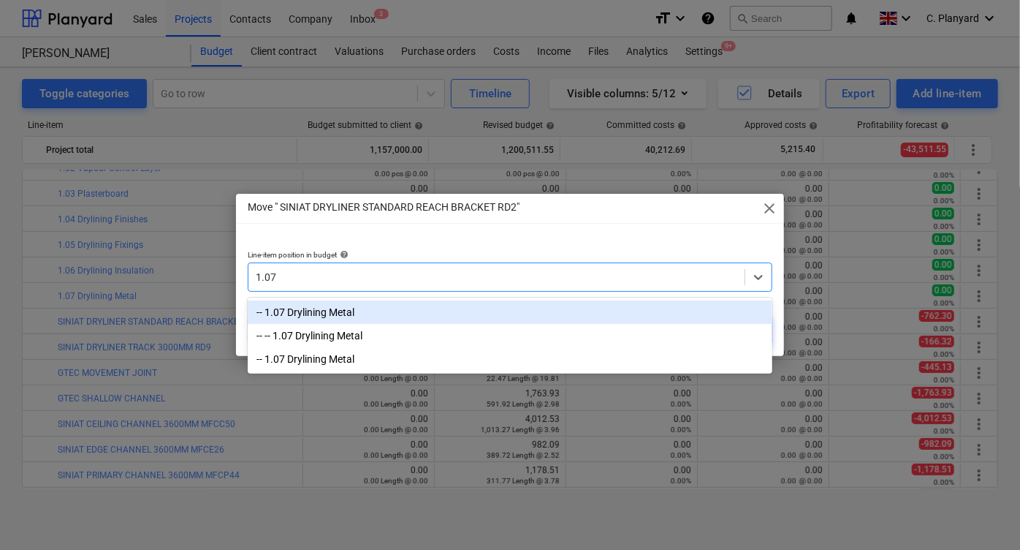
click at [467, 312] on div "-- 1.07 Drylining Metal" at bounding box center [510, 311] width 525 height 23
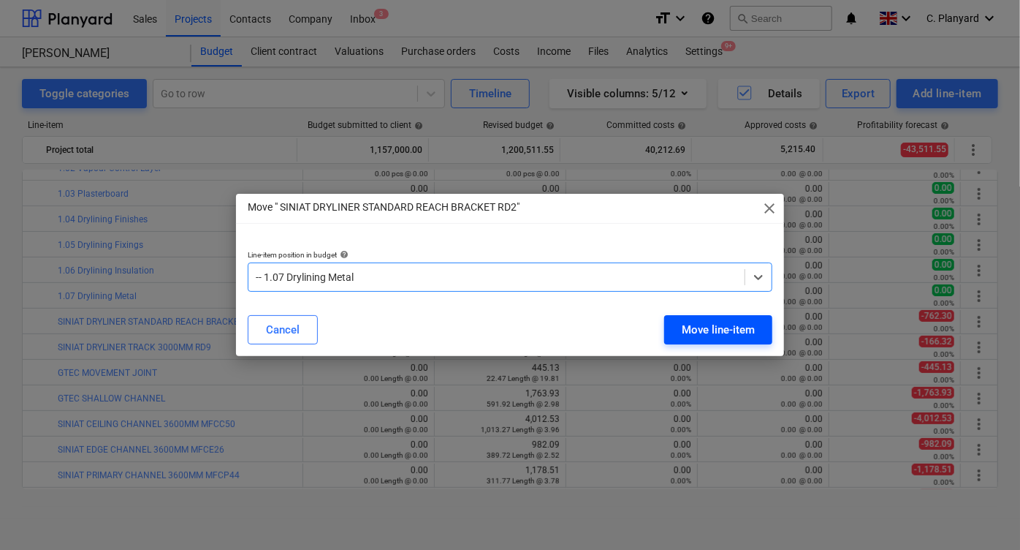
click at [694, 315] on button "Move line-item" at bounding box center [718, 329] width 108 height 29
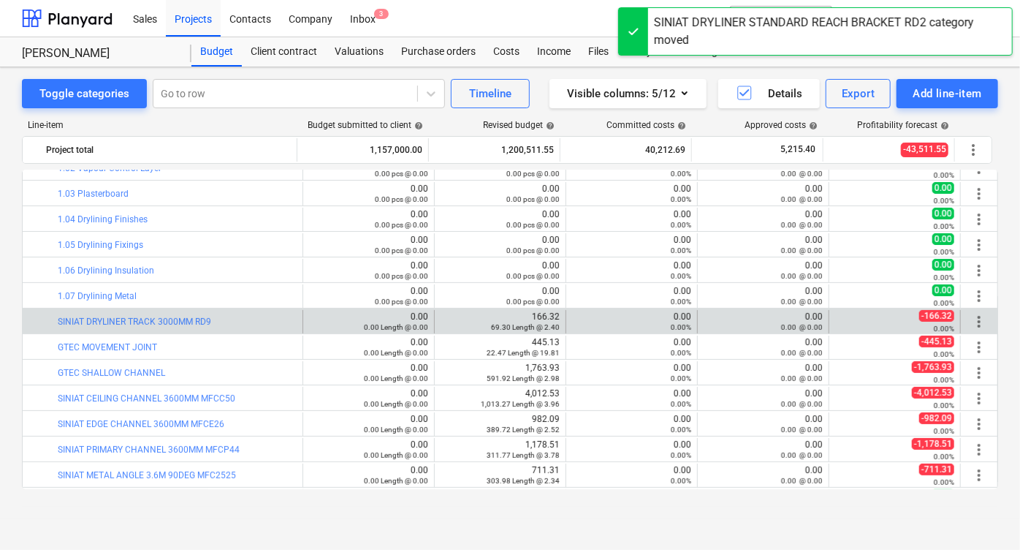
click at [975, 330] on div "more_vert" at bounding box center [979, 321] width 25 height 23
click at [973, 322] on span "more_vert" at bounding box center [979, 322] width 18 height 18
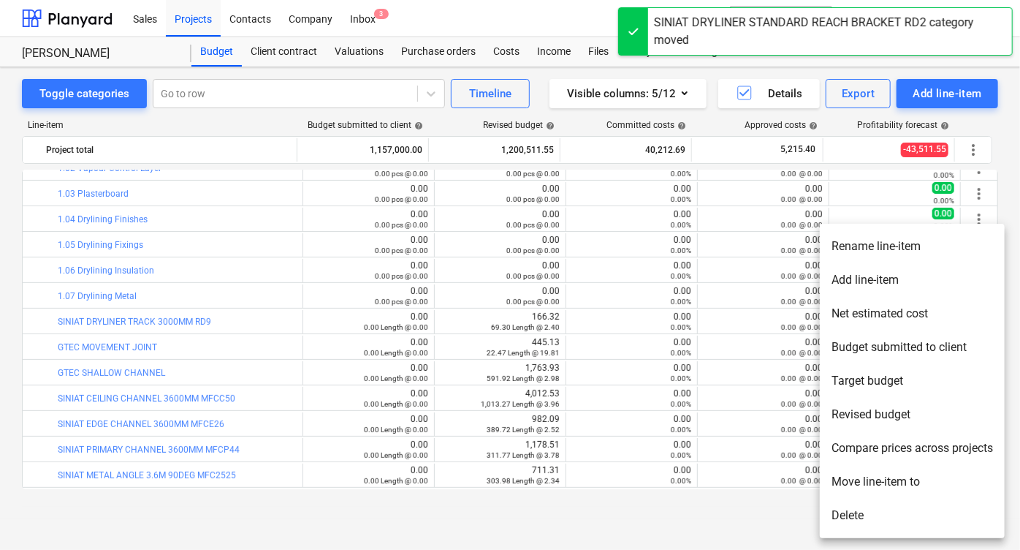
click at [836, 465] on li "Move line-item to" at bounding box center [912, 482] width 185 height 34
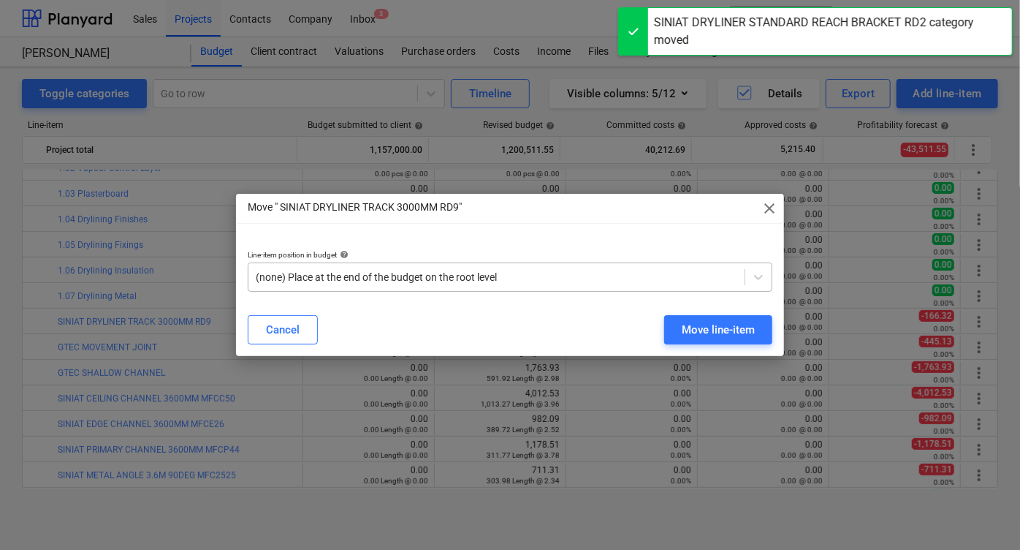
click at [565, 271] on div at bounding box center [497, 277] width 482 height 15
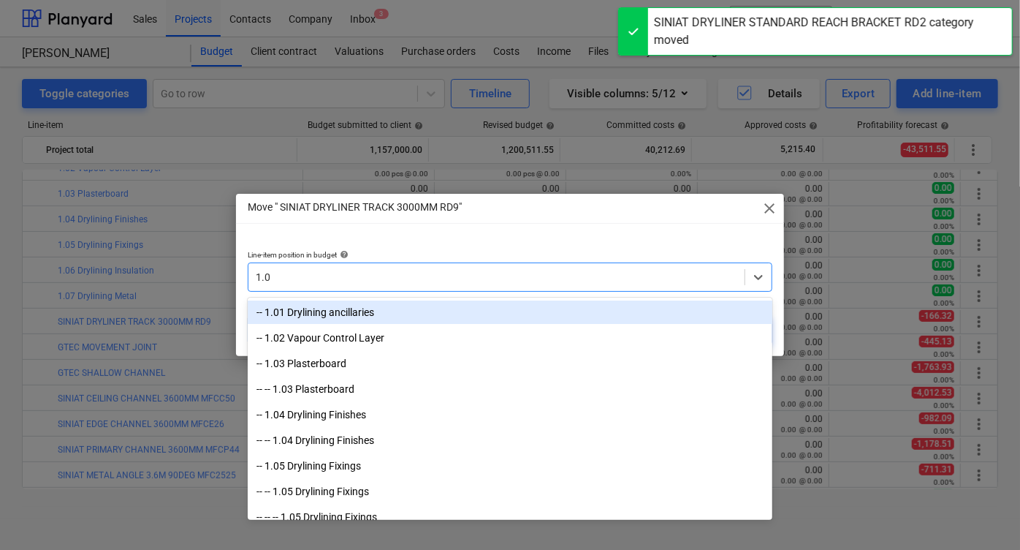
type input "1.07"
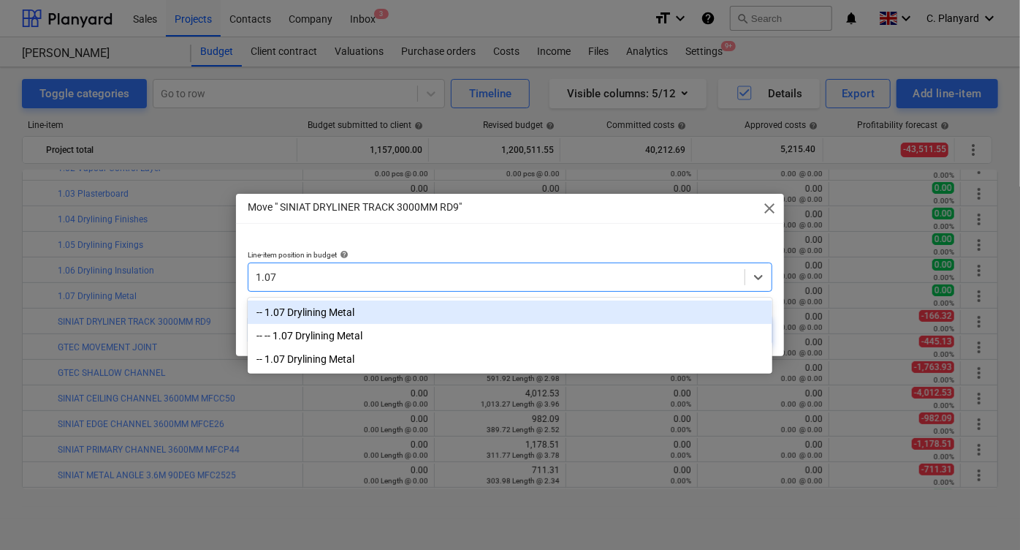
click at [475, 319] on div "-- 1.07 Drylining Metal" at bounding box center [510, 311] width 525 height 23
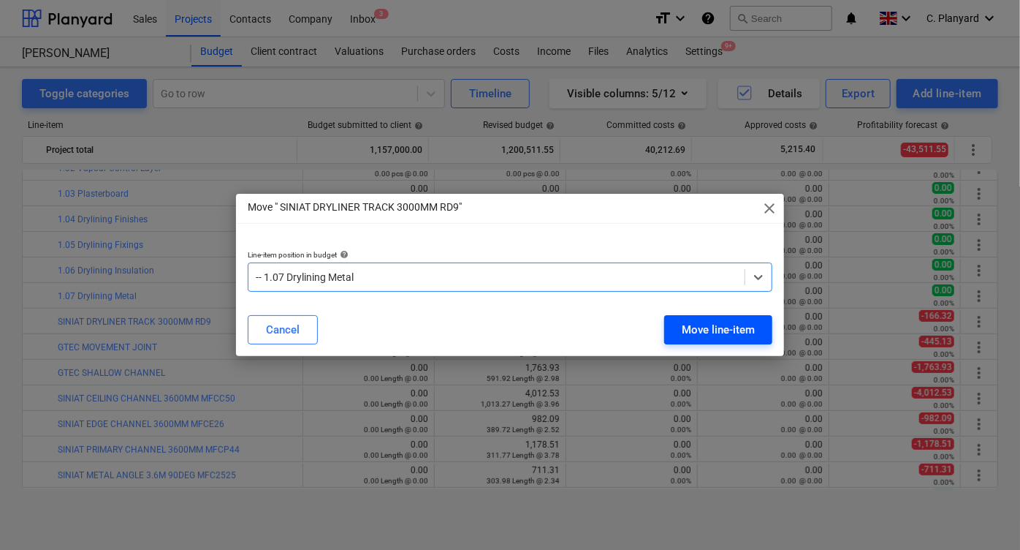
click at [694, 343] on button "Move line-item" at bounding box center [718, 329] width 108 height 29
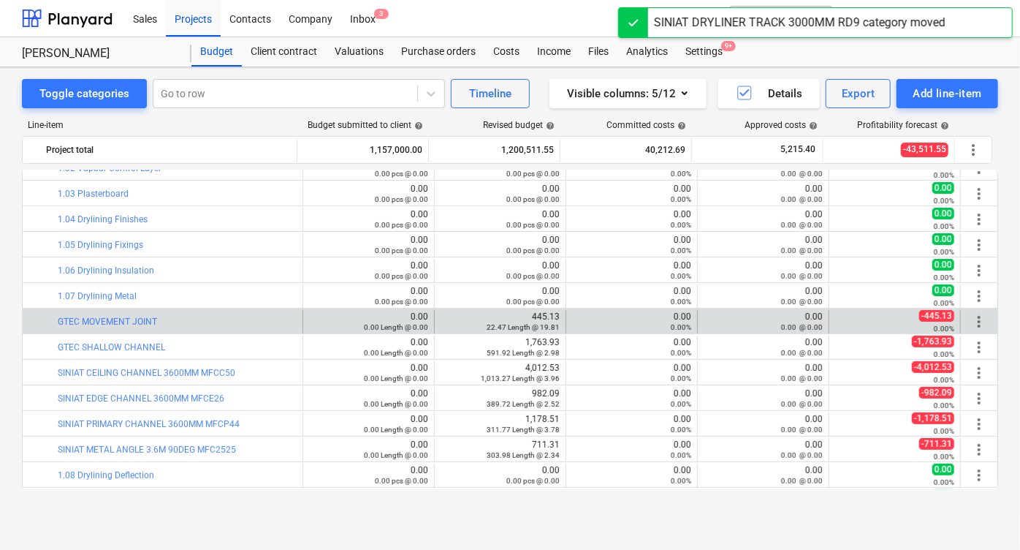
click at [971, 330] on div "more_vert" at bounding box center [979, 321] width 25 height 23
click at [971, 325] on span "more_vert" at bounding box center [979, 322] width 18 height 18
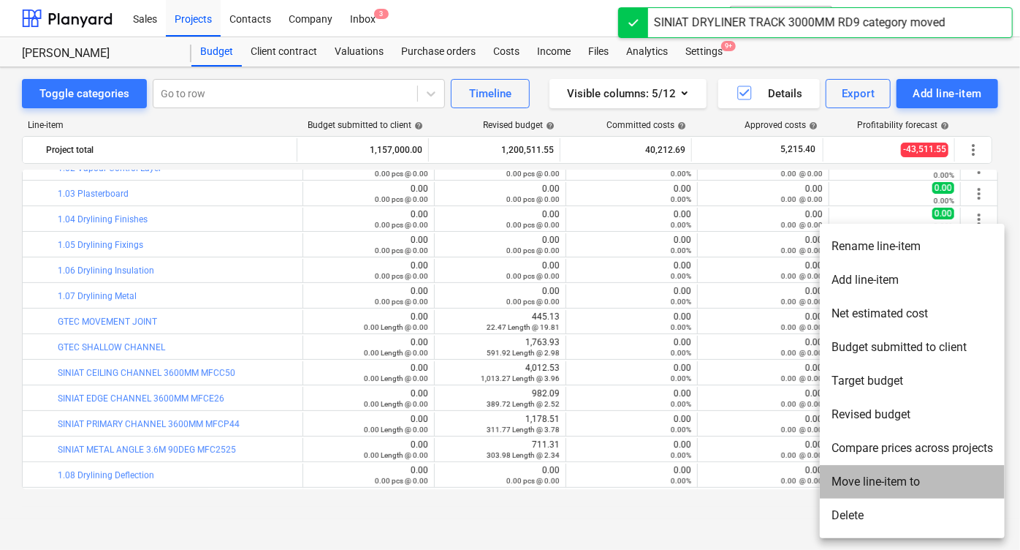
click at [841, 474] on li "Move line-item to" at bounding box center [912, 482] width 185 height 34
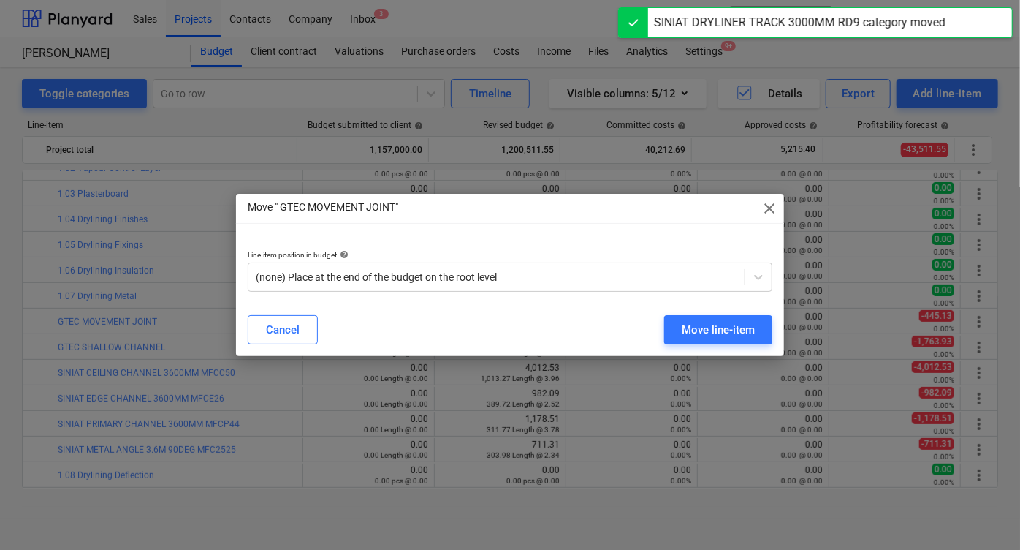
click at [524, 287] on div "(none) Place at the end of the budget on the root level" at bounding box center [510, 276] width 525 height 29
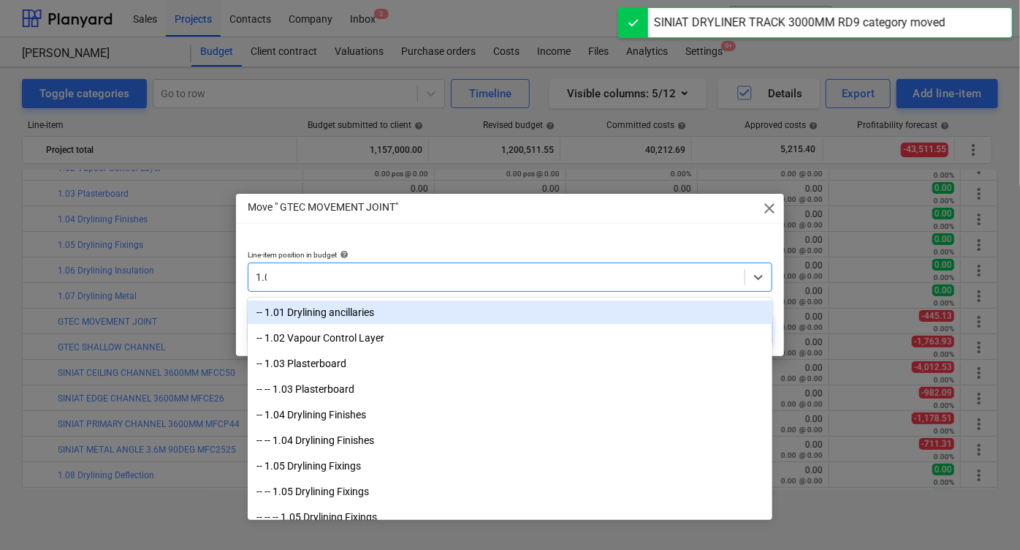
type input "1.07"
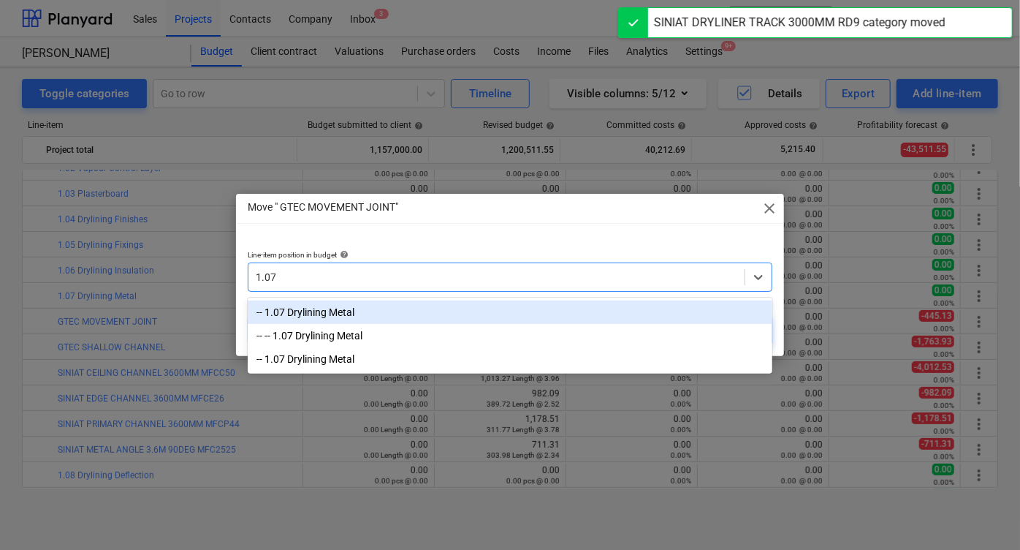
click at [471, 321] on div "-- 1.07 Drylining Metal" at bounding box center [510, 311] width 525 height 23
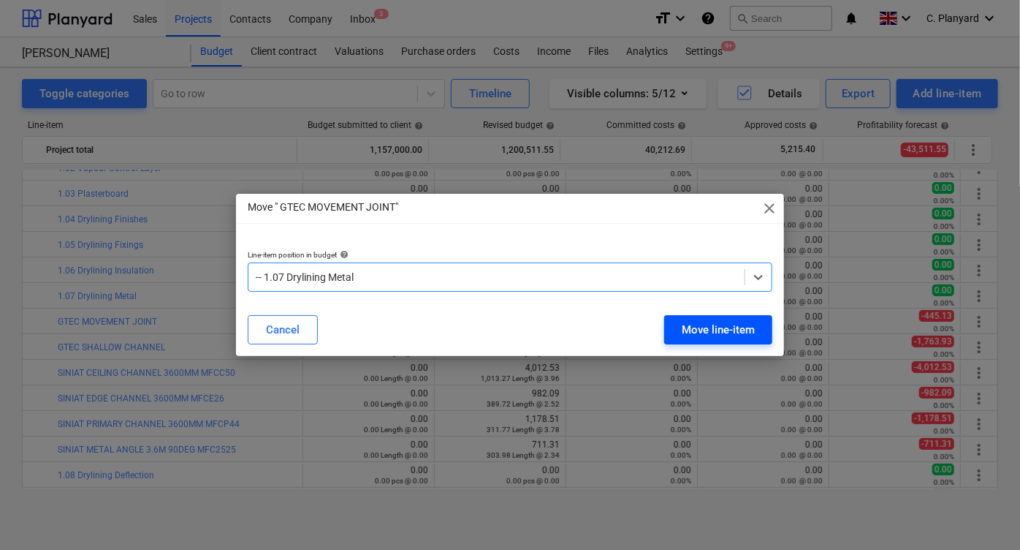
click at [718, 315] on button "Move line-item" at bounding box center [718, 329] width 108 height 29
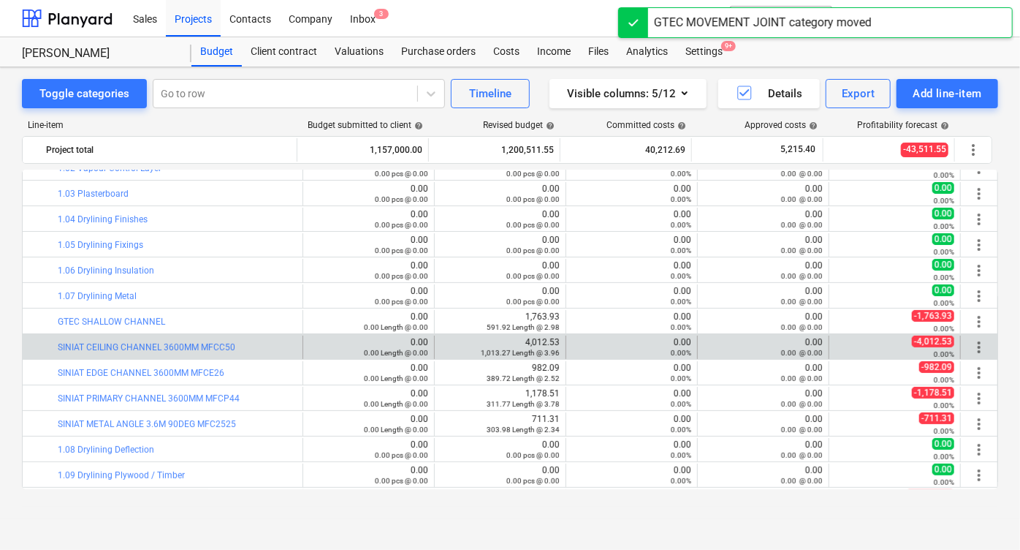
click at [981, 338] on span "more_vert" at bounding box center [979, 347] width 18 height 18
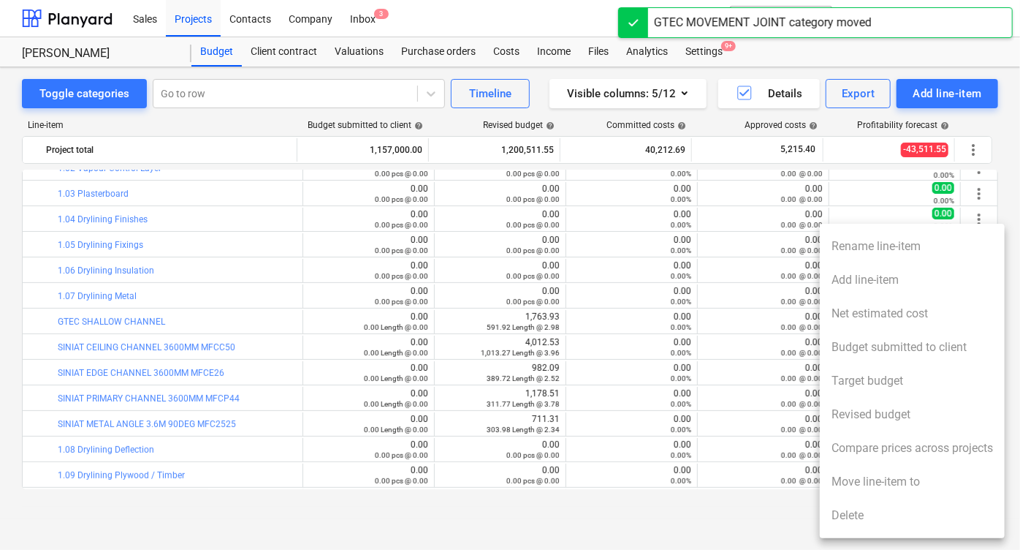
click at [979, 322] on li "Net estimated cost" at bounding box center [912, 314] width 185 height 34
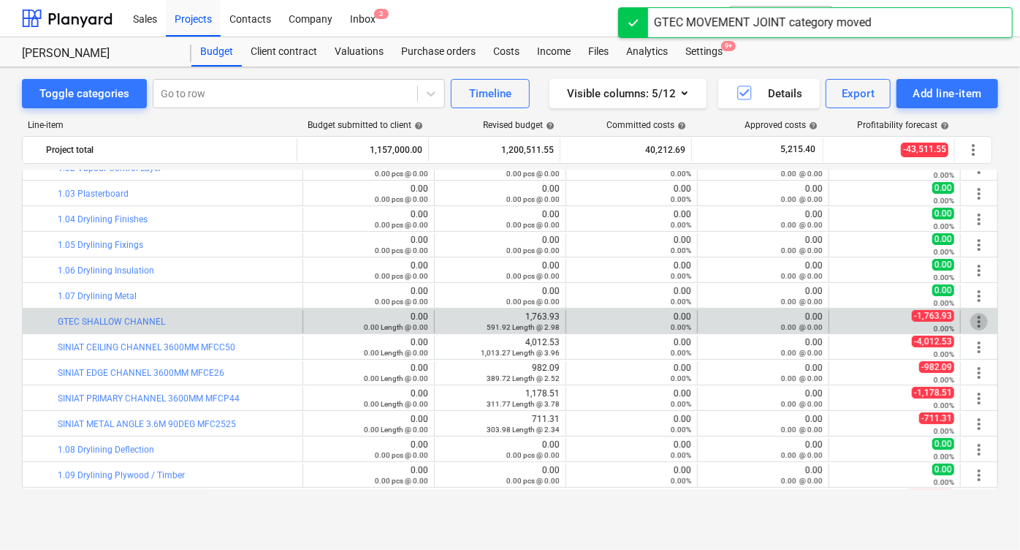
click at [972, 320] on span "more_vert" at bounding box center [979, 322] width 18 height 18
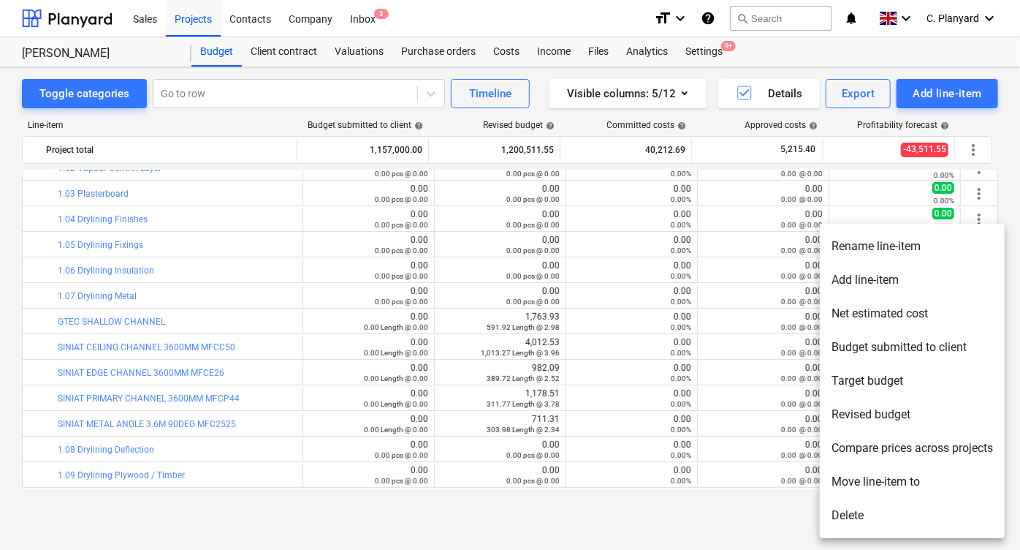
click at [877, 322] on li "Net estimated cost" at bounding box center [912, 314] width 185 height 34
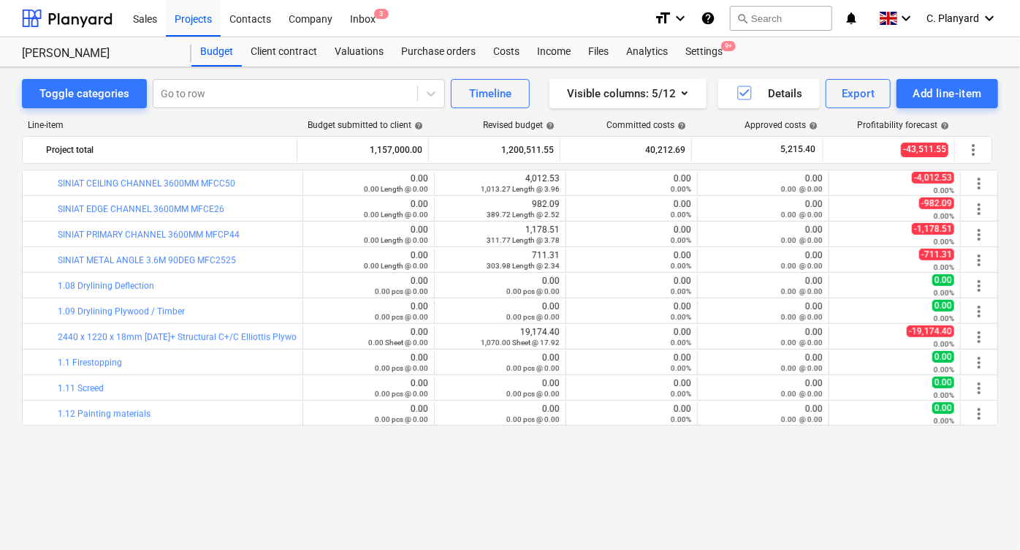
scroll to position [312, 0]
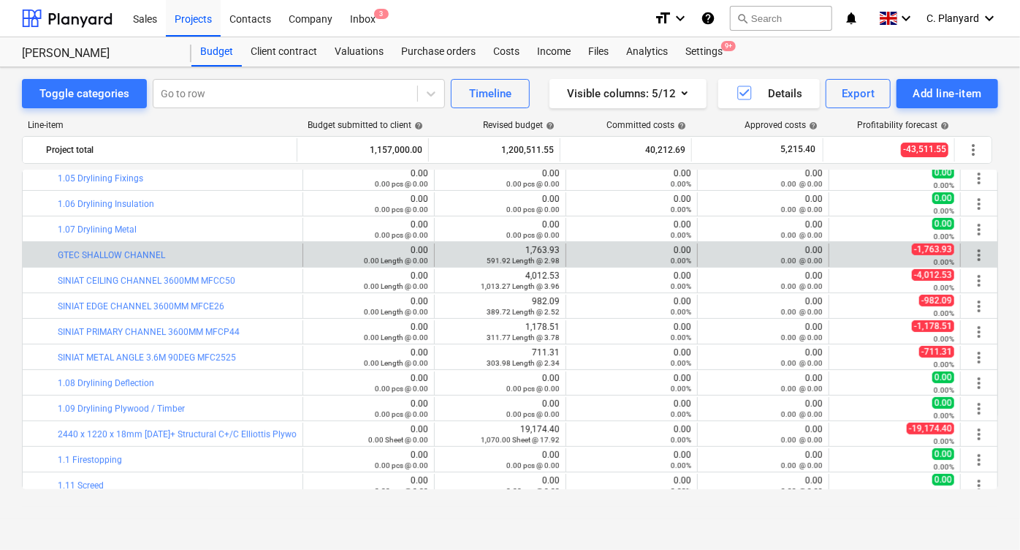
click at [976, 252] on span "more_vert" at bounding box center [979, 255] width 18 height 18
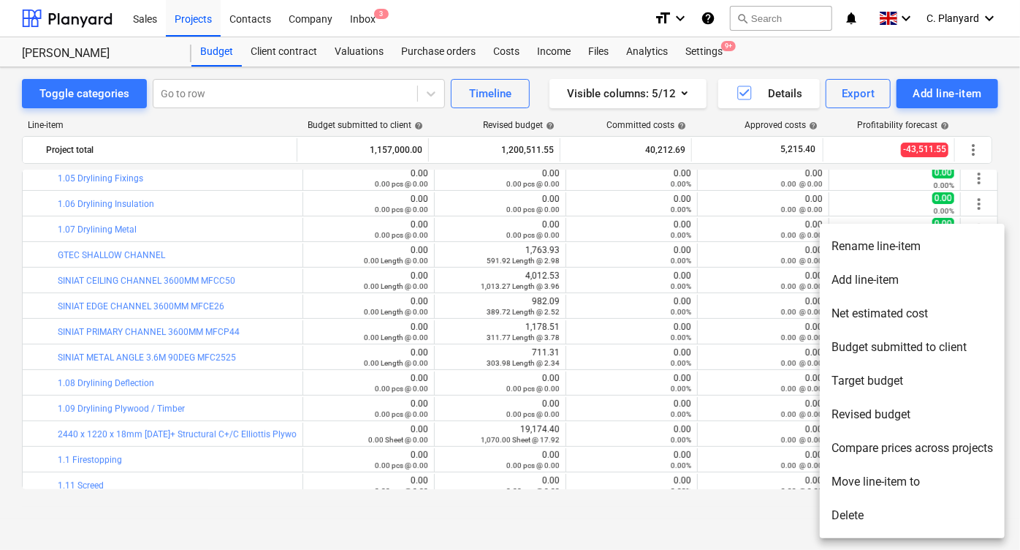
click at [889, 447] on li "Compare prices across projects" at bounding box center [912, 448] width 185 height 34
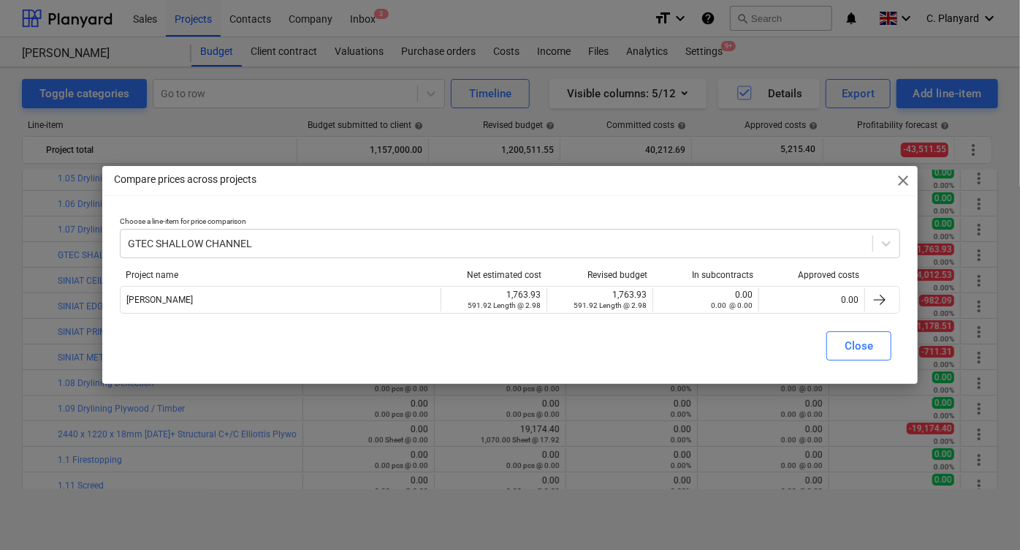
click at [914, 173] on div "Compare prices across projects close" at bounding box center [510, 180] width 816 height 29
click at [907, 176] on span "close" at bounding box center [903, 181] width 18 height 18
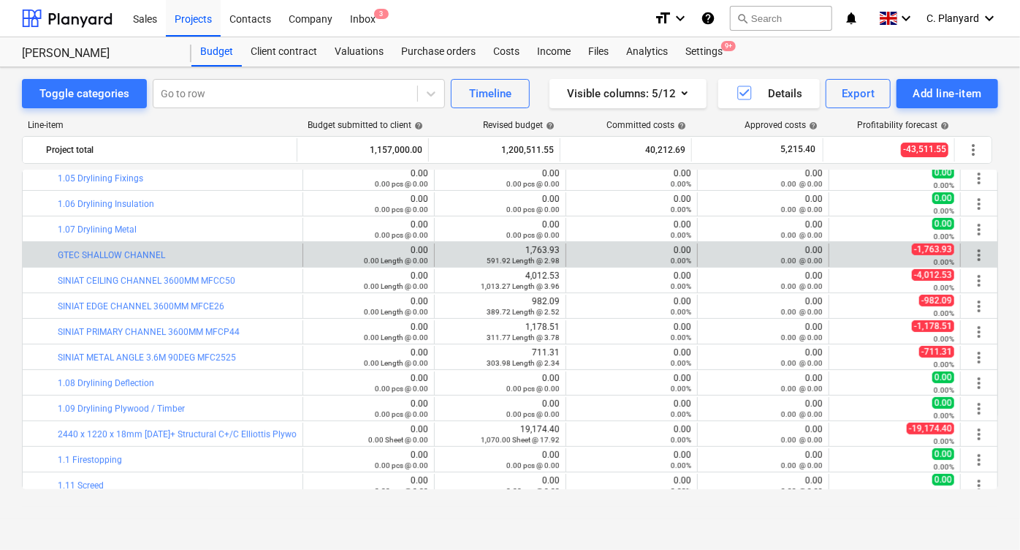
click at [978, 254] on span "more_vert" at bounding box center [979, 255] width 18 height 18
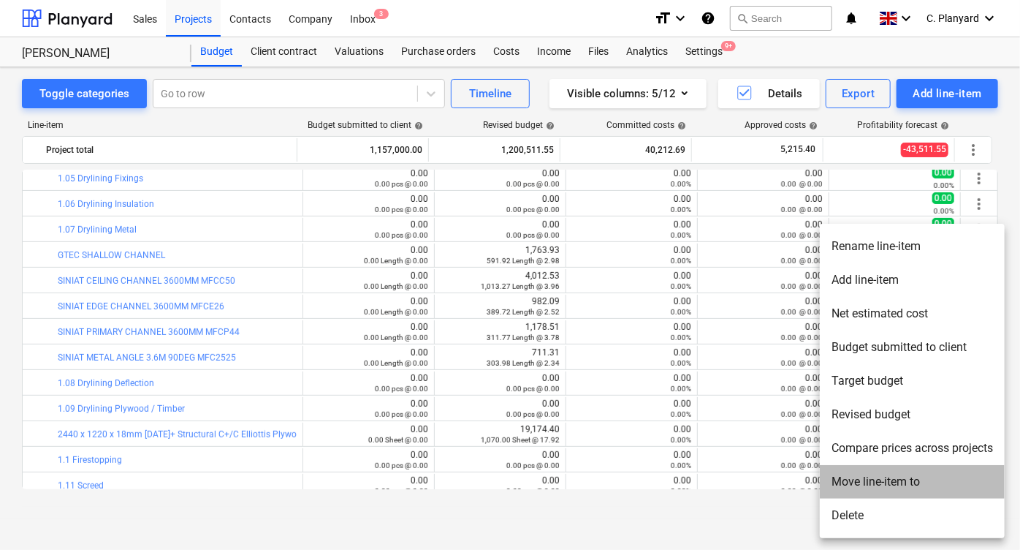
click at [850, 484] on li "Move line-item to" at bounding box center [912, 482] width 185 height 34
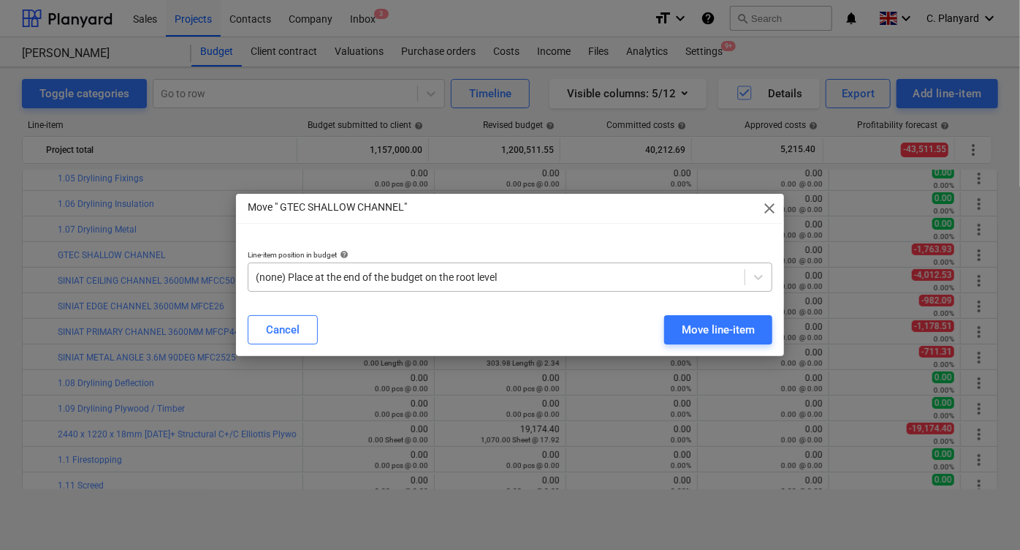
click at [497, 275] on div at bounding box center [497, 277] width 482 height 15
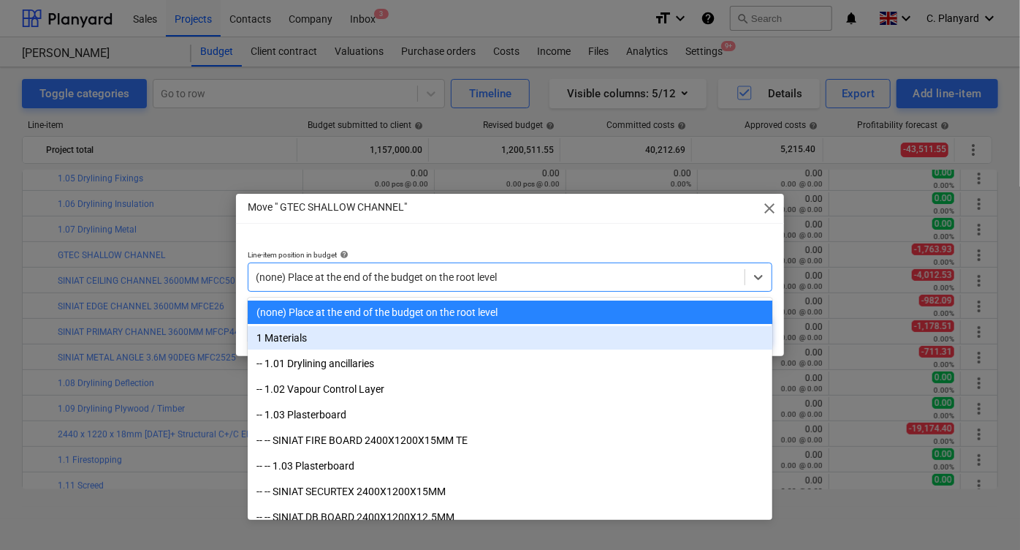
click at [355, 347] on div "1 Materials" at bounding box center [510, 337] width 525 height 23
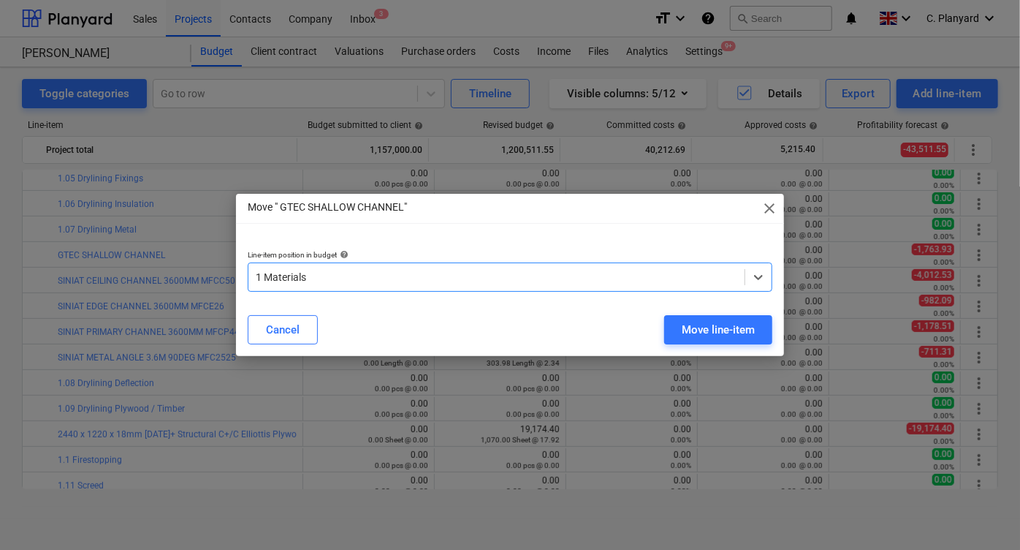
click at [408, 283] on div at bounding box center [497, 277] width 482 height 15
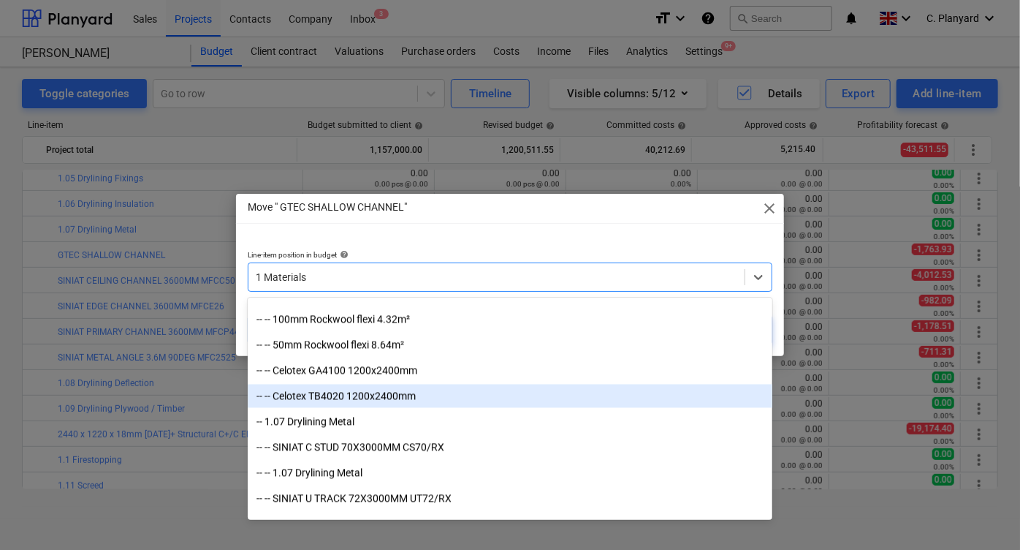
scroll to position [1665, 0]
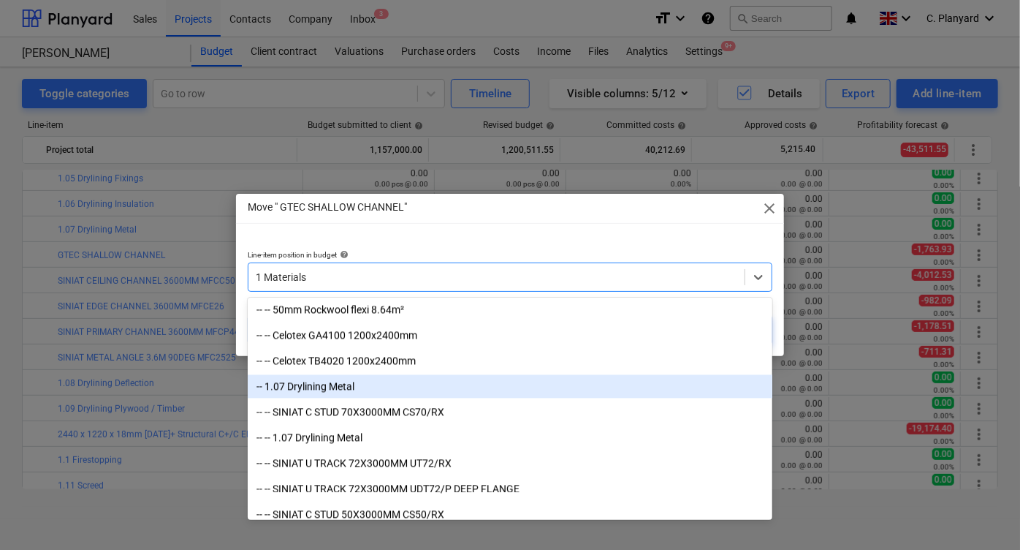
click at [379, 392] on div "-- 1.07 Drylining Metal" at bounding box center [510, 386] width 525 height 23
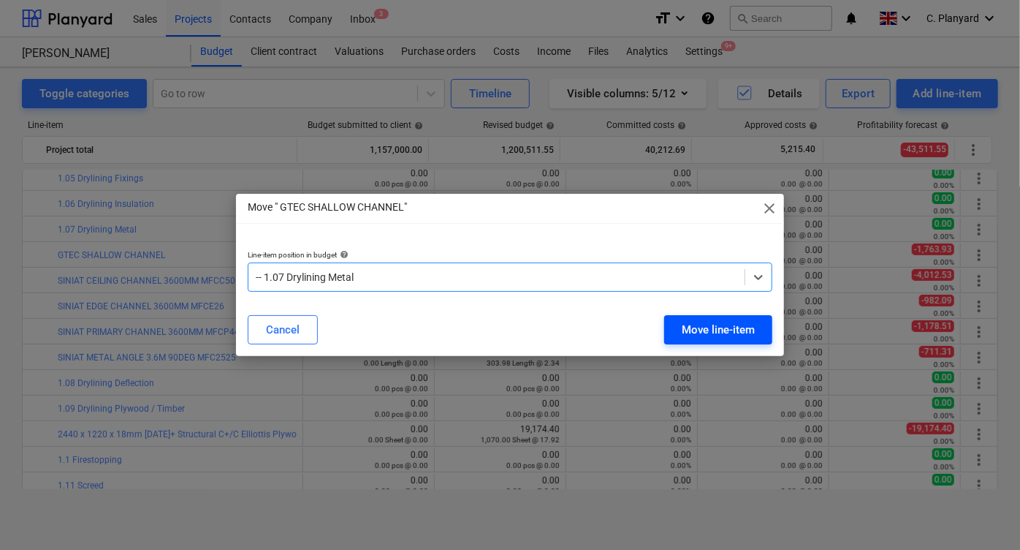
click at [700, 318] on button "Move line-item" at bounding box center [718, 329] width 108 height 29
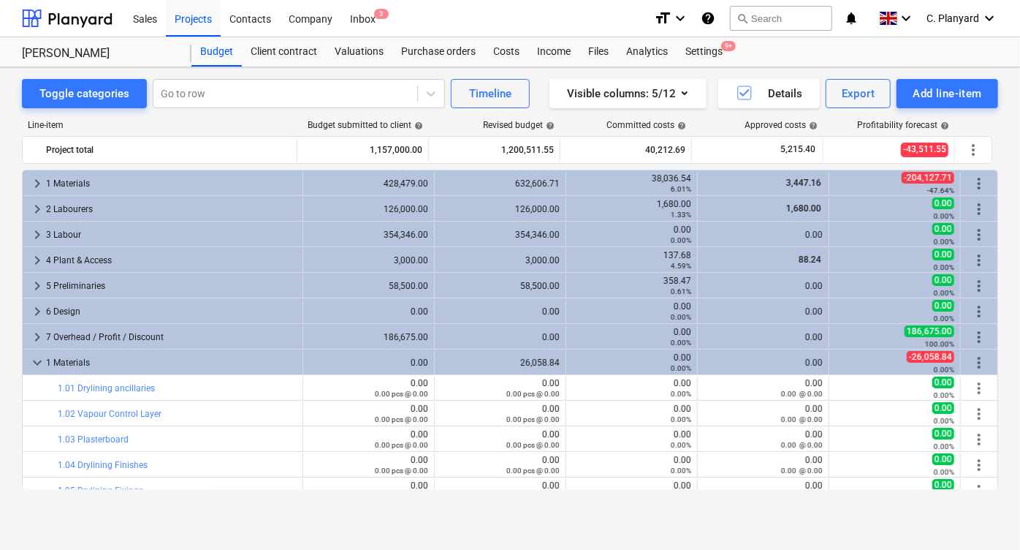
scroll to position [312, 0]
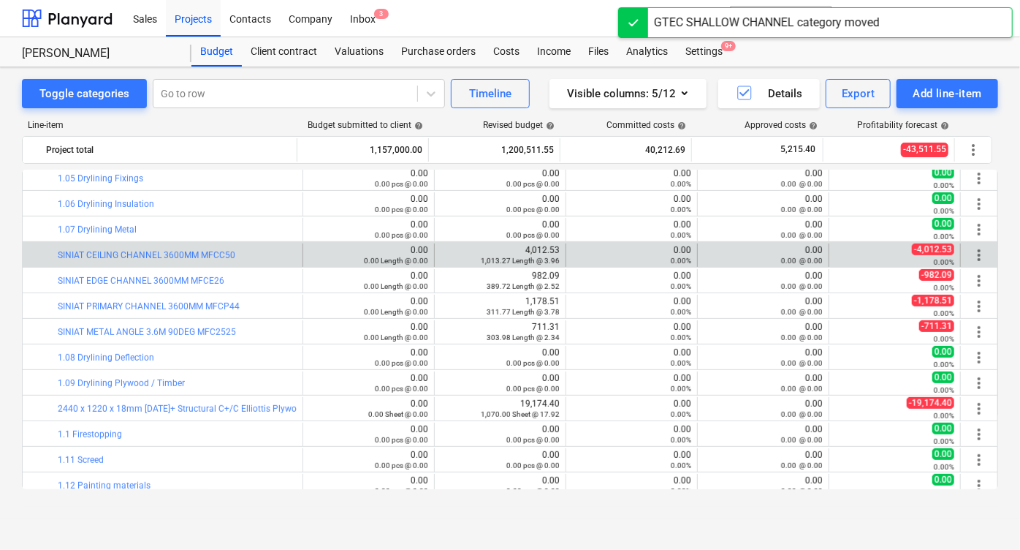
click at [984, 253] on div "more_vert" at bounding box center [979, 254] width 25 height 23
click at [973, 253] on span "more_vert" at bounding box center [979, 255] width 18 height 18
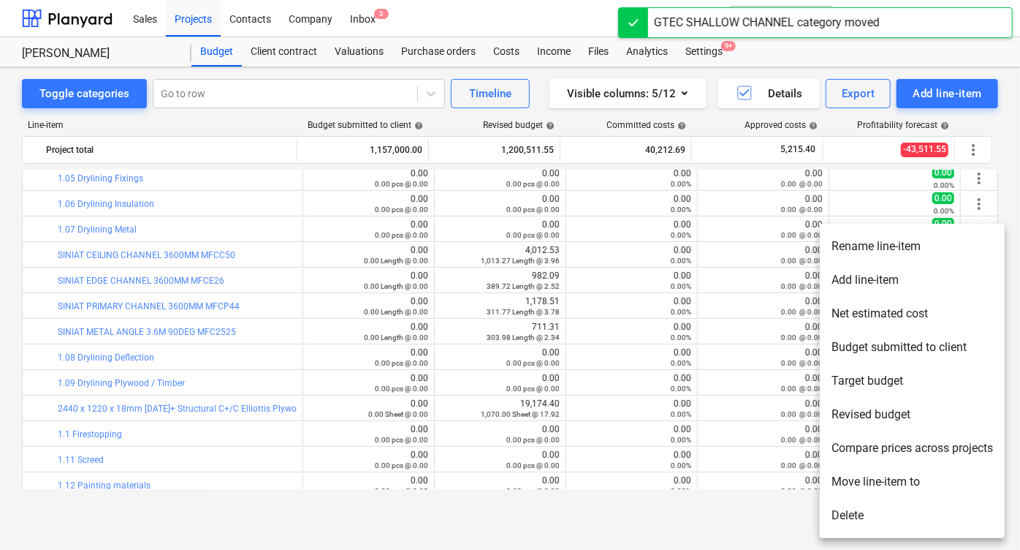
click at [859, 481] on li "Move line-item to" at bounding box center [912, 482] width 185 height 34
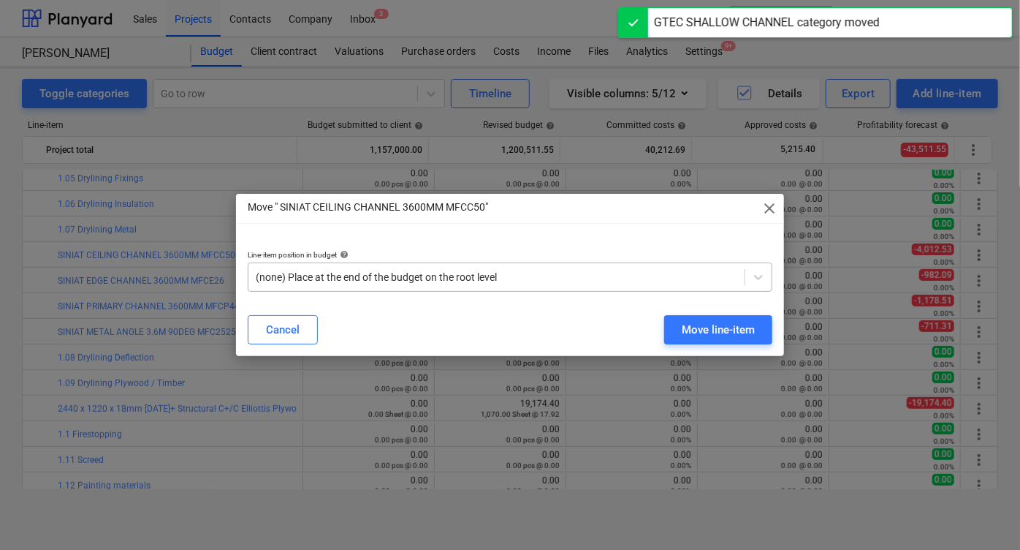
click at [487, 282] on div at bounding box center [497, 277] width 482 height 15
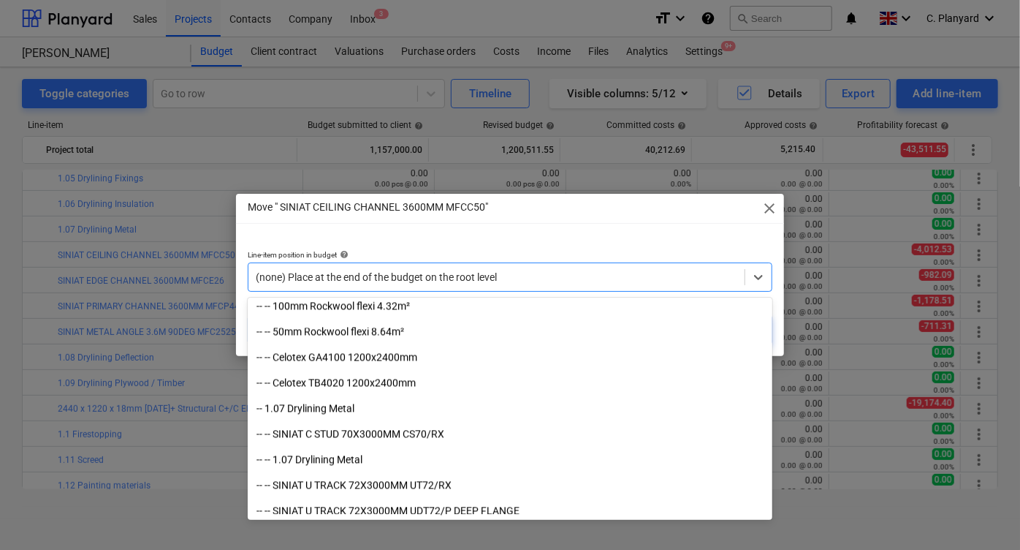
scroll to position [1646, 0]
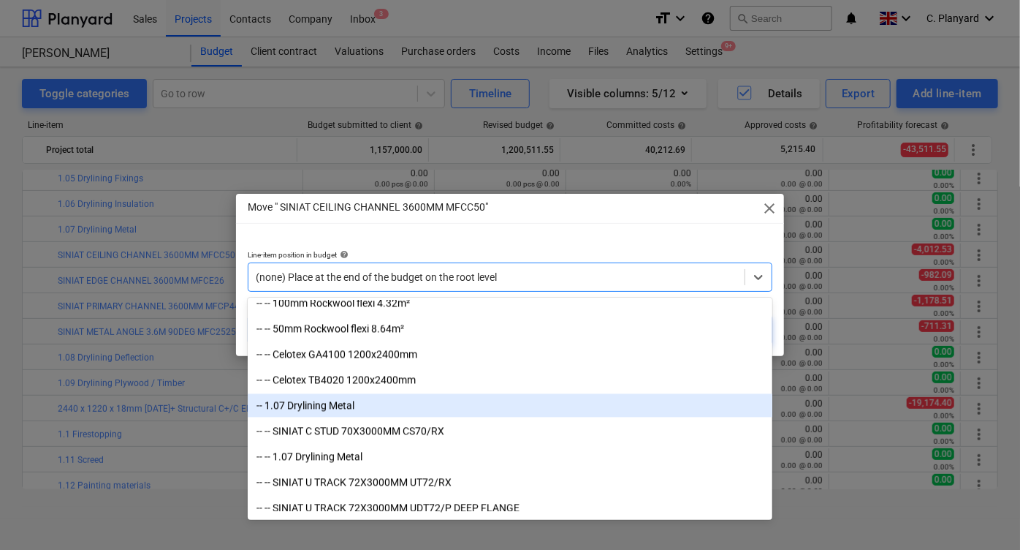
click at [428, 404] on div "-- 1.07 Drylining Metal" at bounding box center [510, 405] width 525 height 23
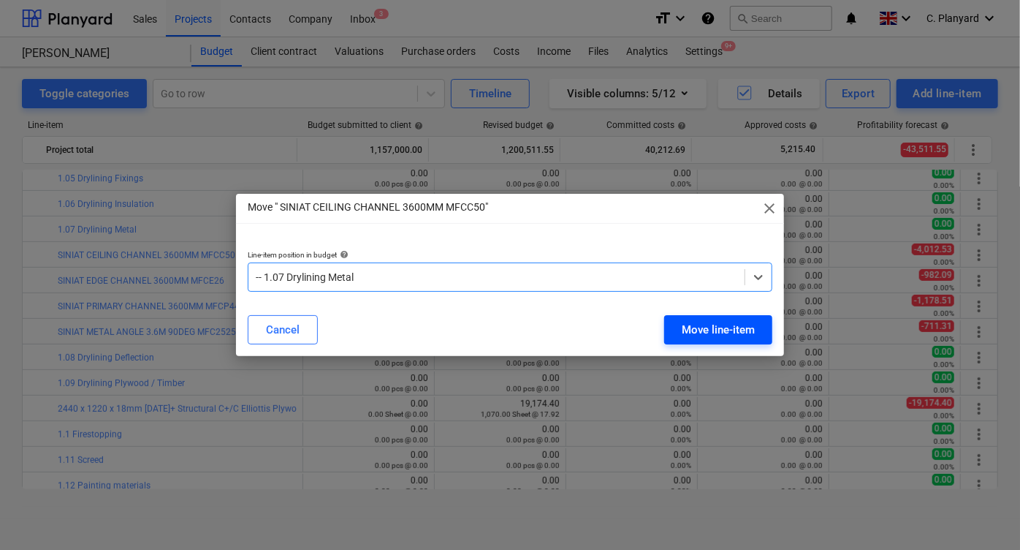
click at [723, 323] on div "Move line-item" at bounding box center [718, 329] width 73 height 19
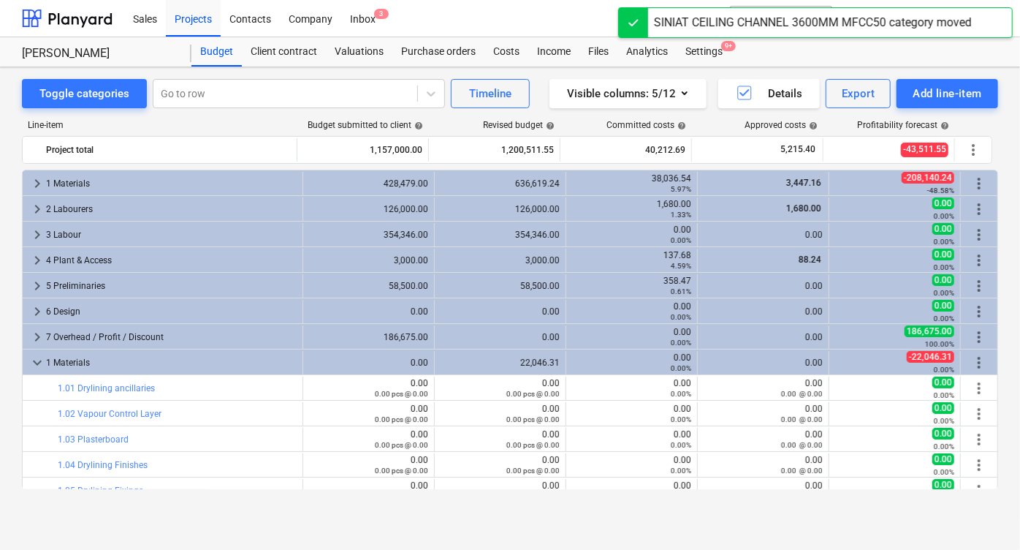
scroll to position [312, 0]
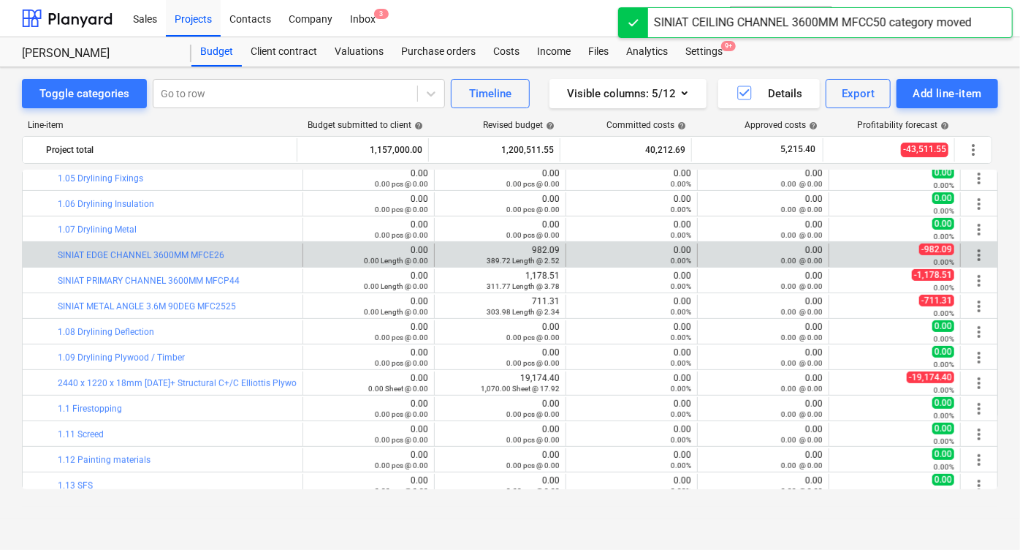
click at [972, 253] on span "more_vert" at bounding box center [979, 255] width 18 height 18
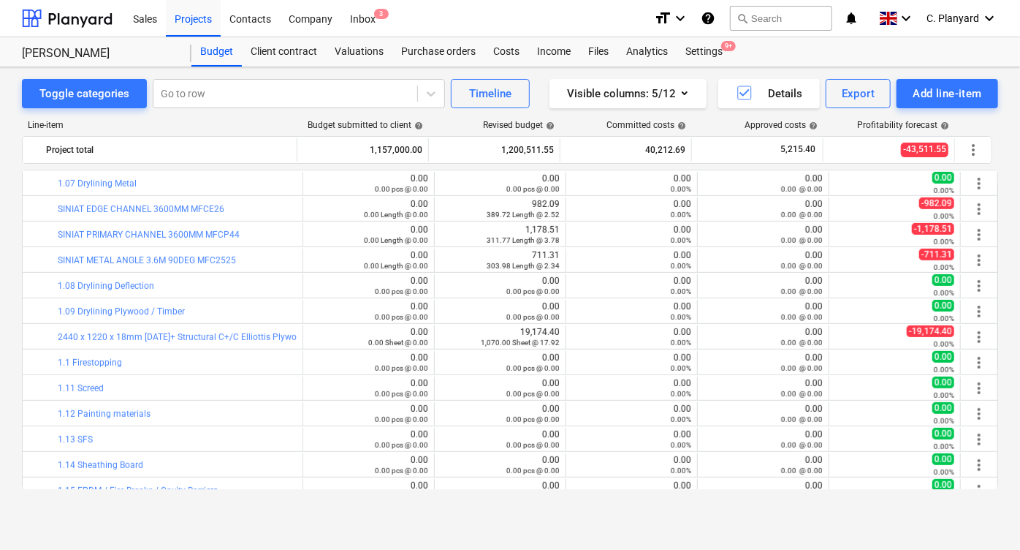
scroll to position [272, 0]
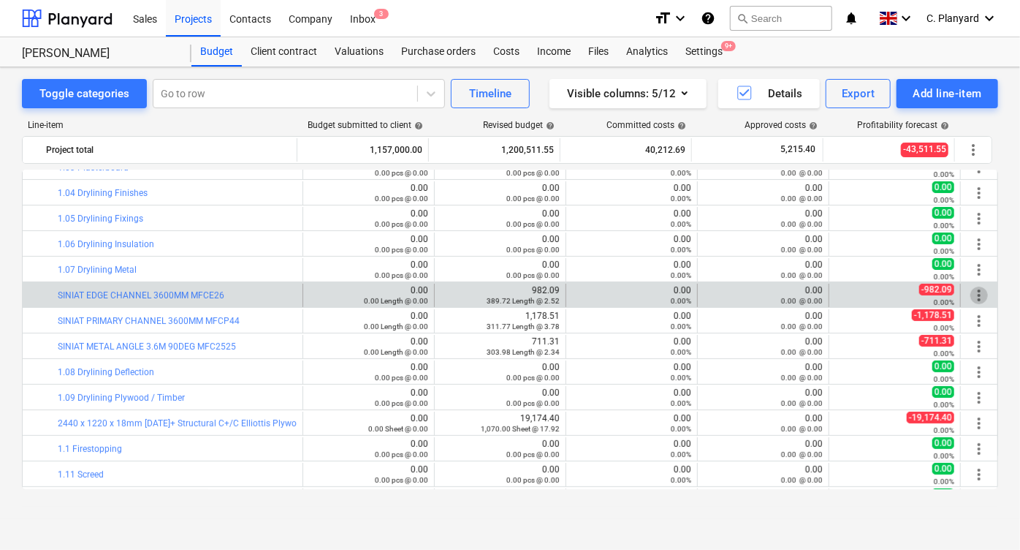
click at [972, 290] on span "more_vert" at bounding box center [979, 295] width 18 height 18
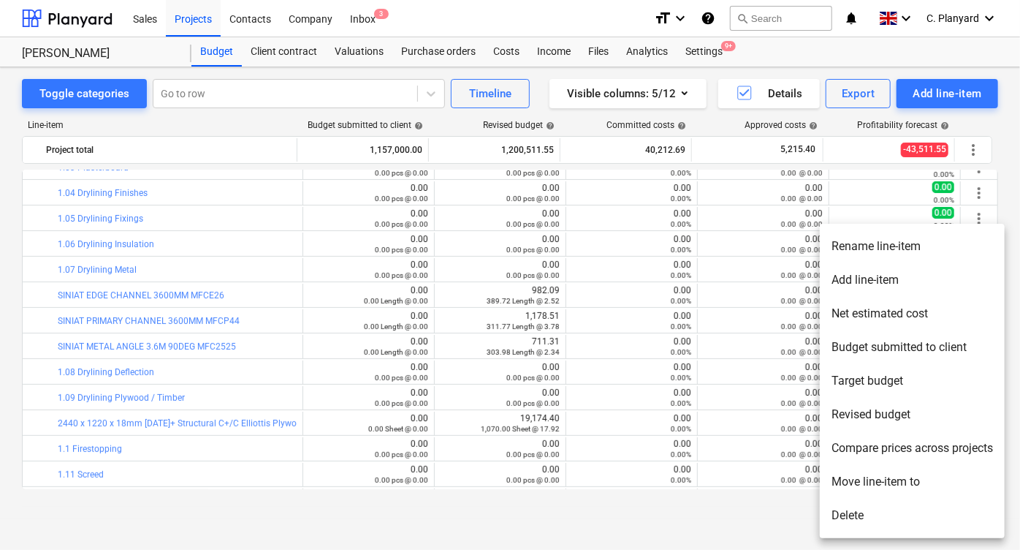
click at [873, 482] on li "Move line-item to" at bounding box center [912, 482] width 185 height 34
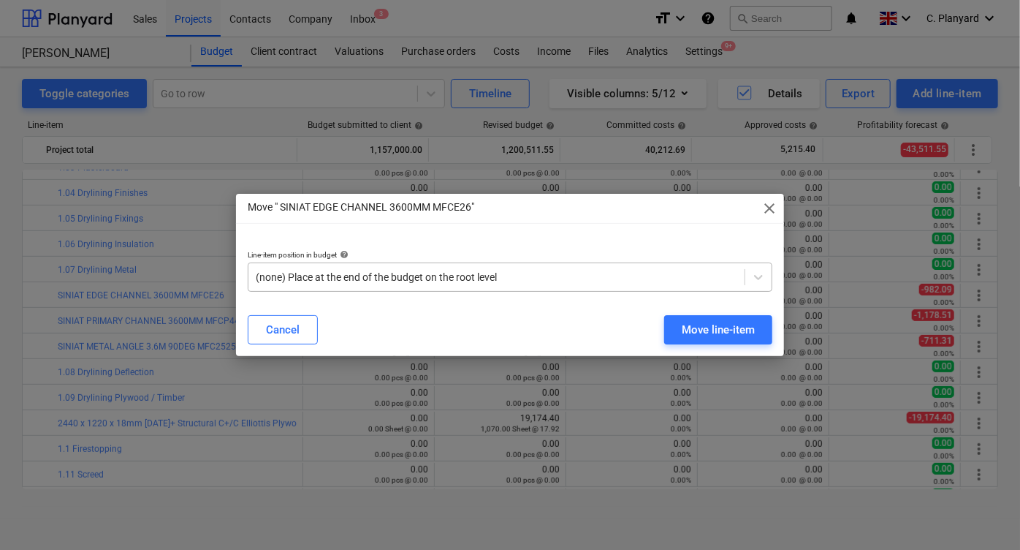
click at [424, 267] on div "(none) Place at the end of the budget on the root level" at bounding box center [496, 277] width 496 height 20
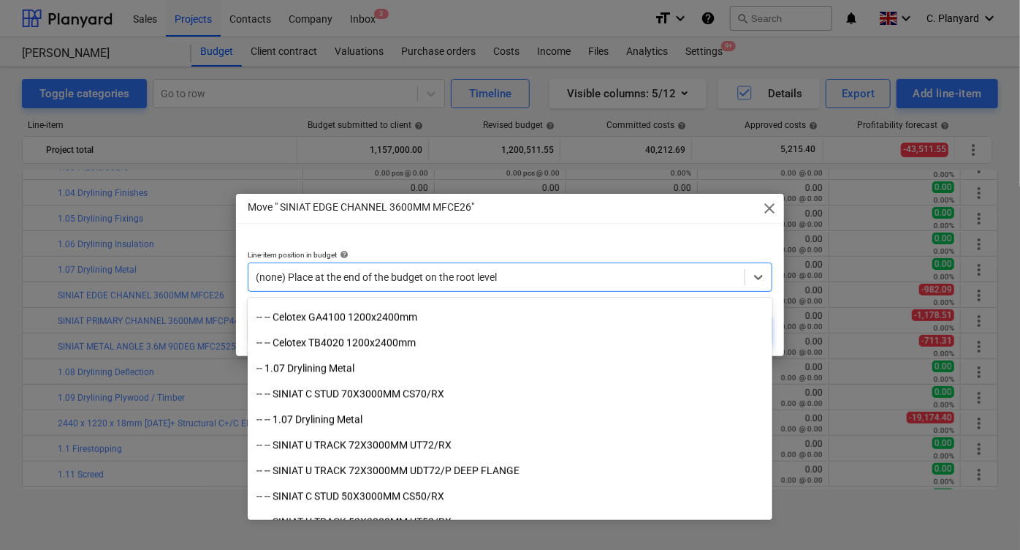
scroll to position [1697, 0]
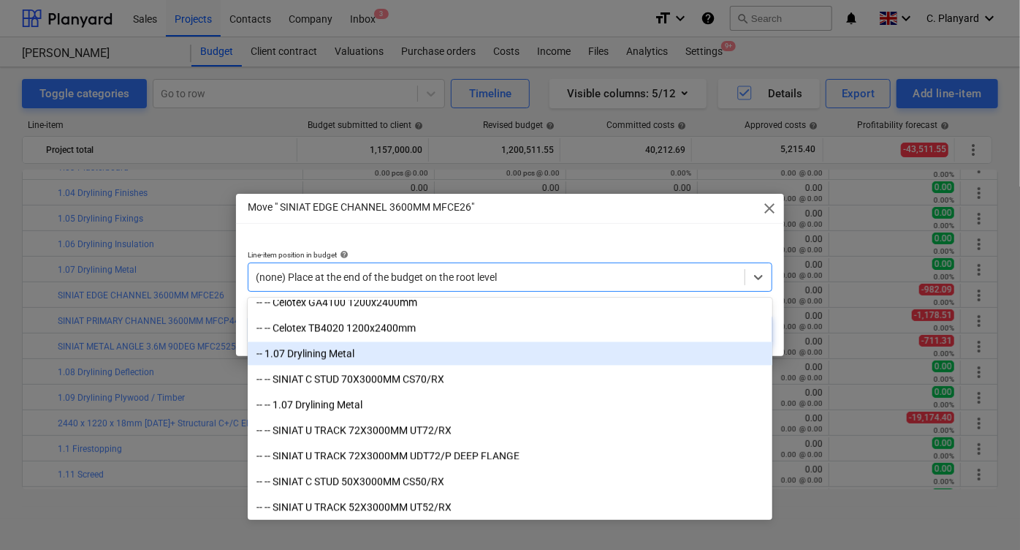
click at [381, 346] on div "-- 1.07 Drylining Metal" at bounding box center [510, 353] width 525 height 23
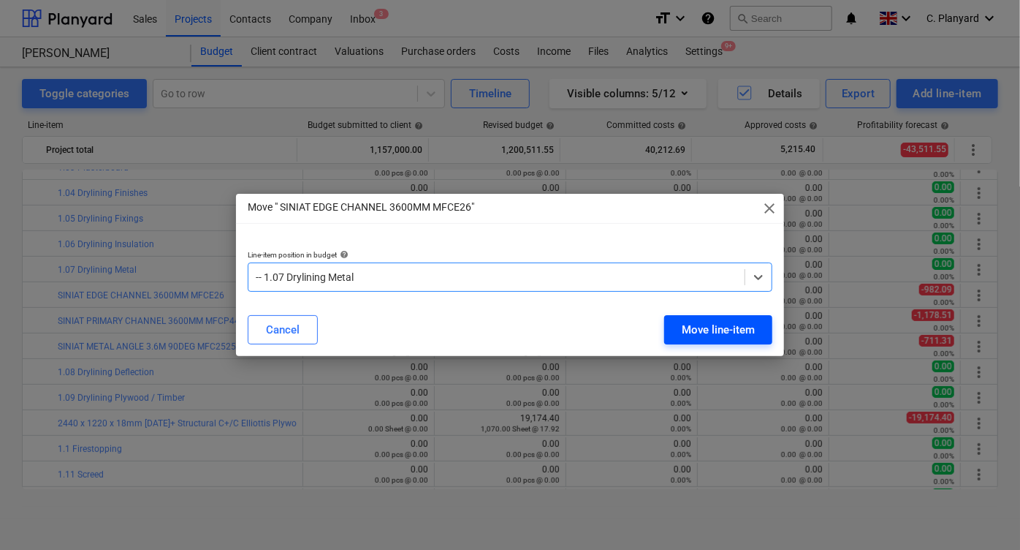
click at [726, 320] on div "Move line-item" at bounding box center [718, 329] width 73 height 19
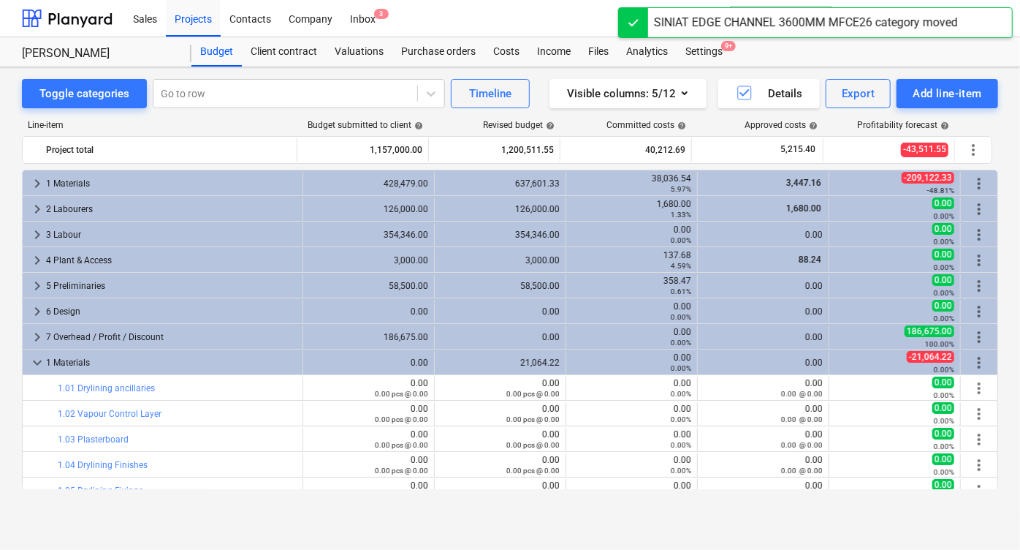
scroll to position [272, 0]
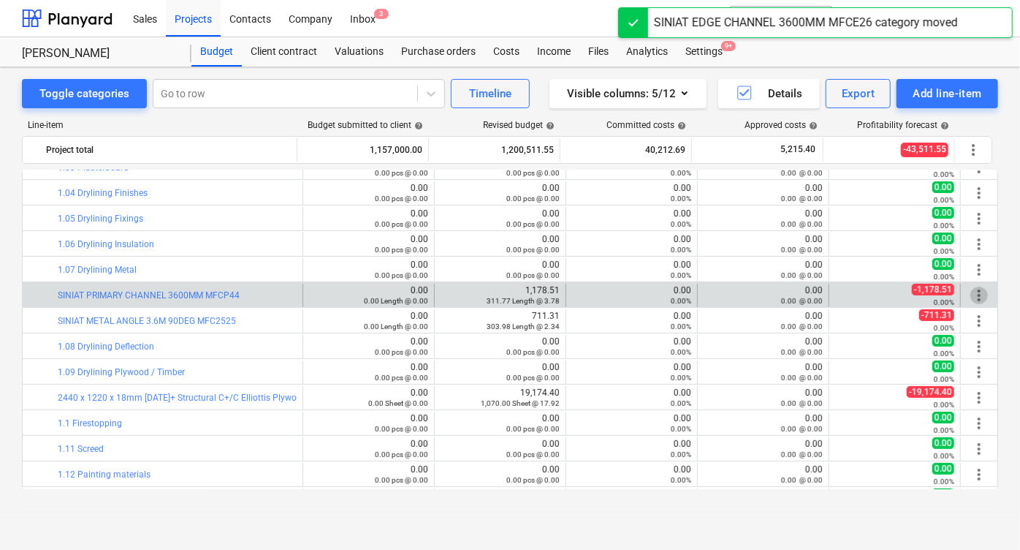
click at [973, 293] on span "more_vert" at bounding box center [979, 295] width 18 height 18
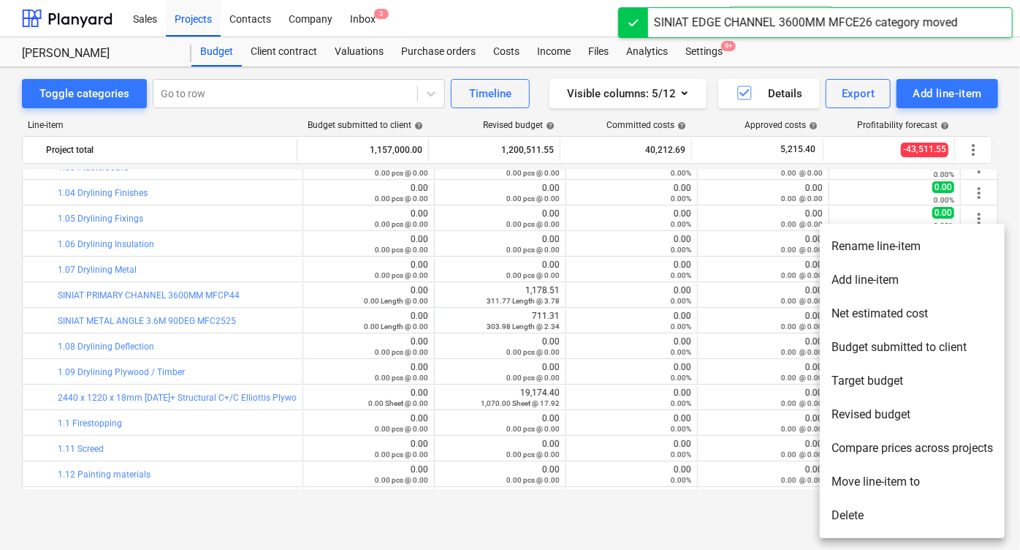
click at [842, 476] on li "Move line-item to" at bounding box center [912, 482] width 185 height 34
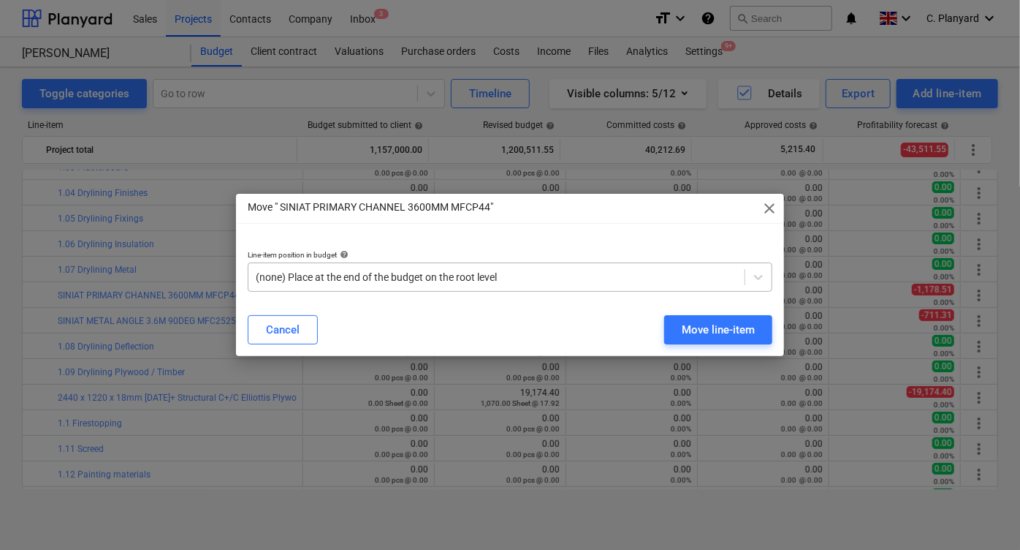
click at [514, 286] on div "(none) Place at the end of the budget on the root level" at bounding box center [496, 277] width 496 height 20
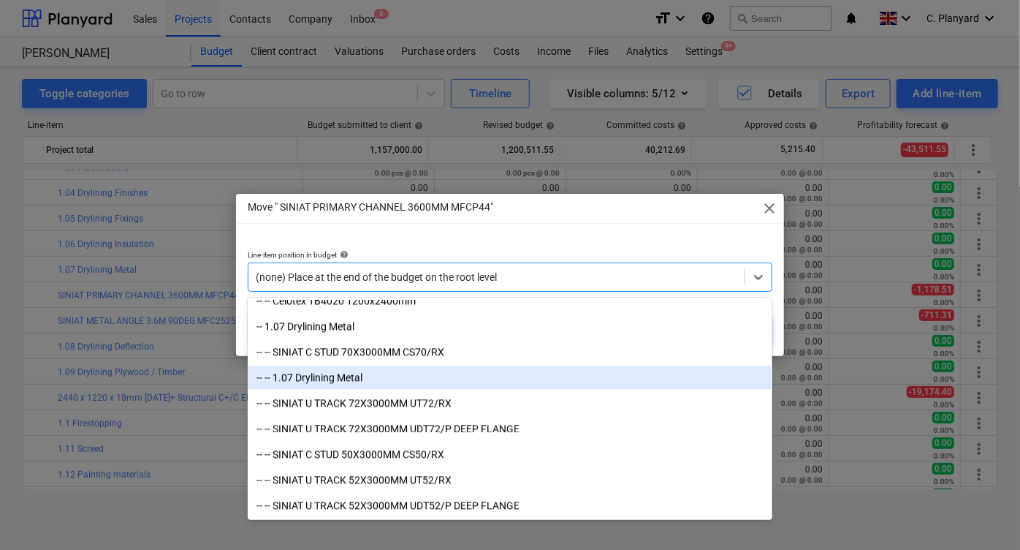
scroll to position [1729, 0]
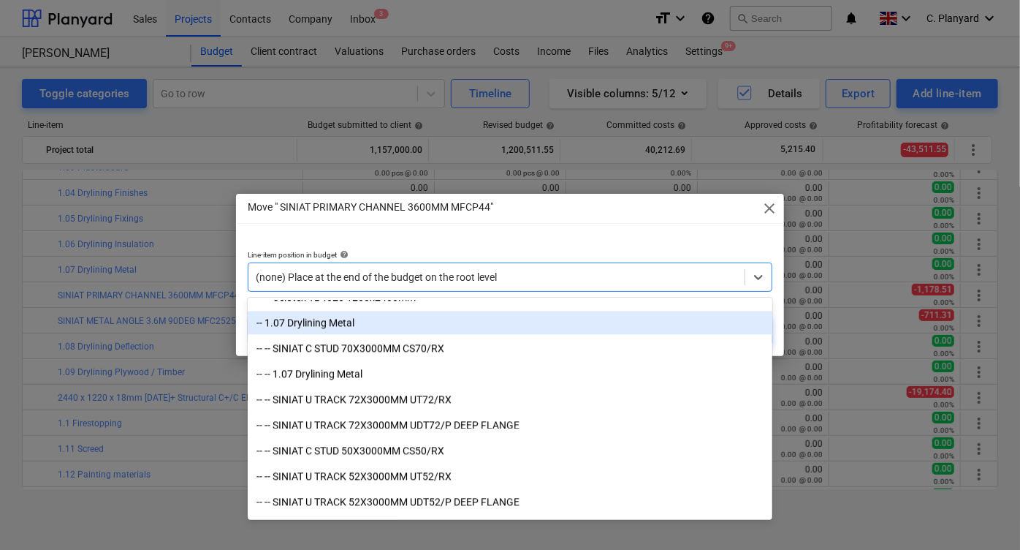
click at [468, 322] on div "-- 1.07 Drylining Metal" at bounding box center [510, 322] width 525 height 23
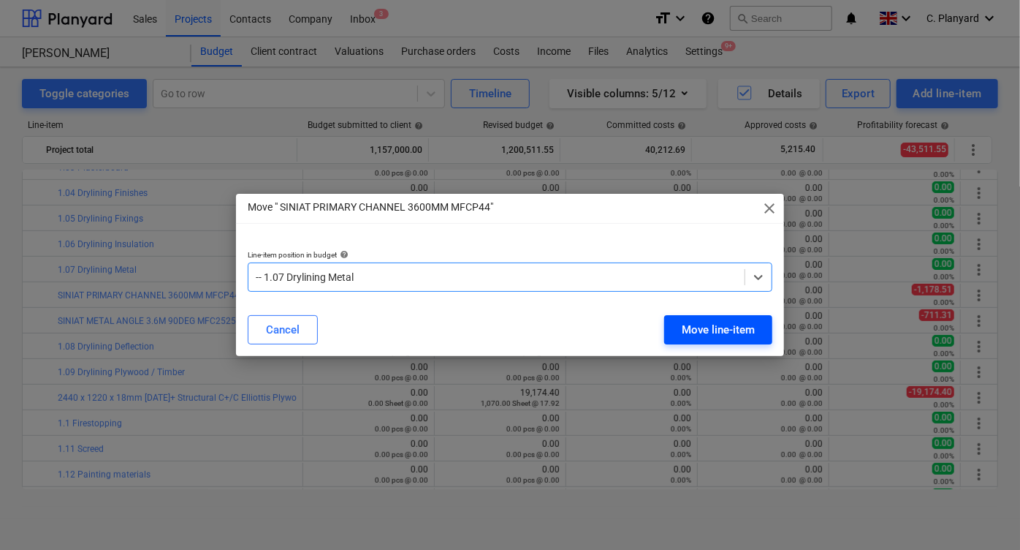
click at [716, 318] on button "Move line-item" at bounding box center [718, 329] width 108 height 29
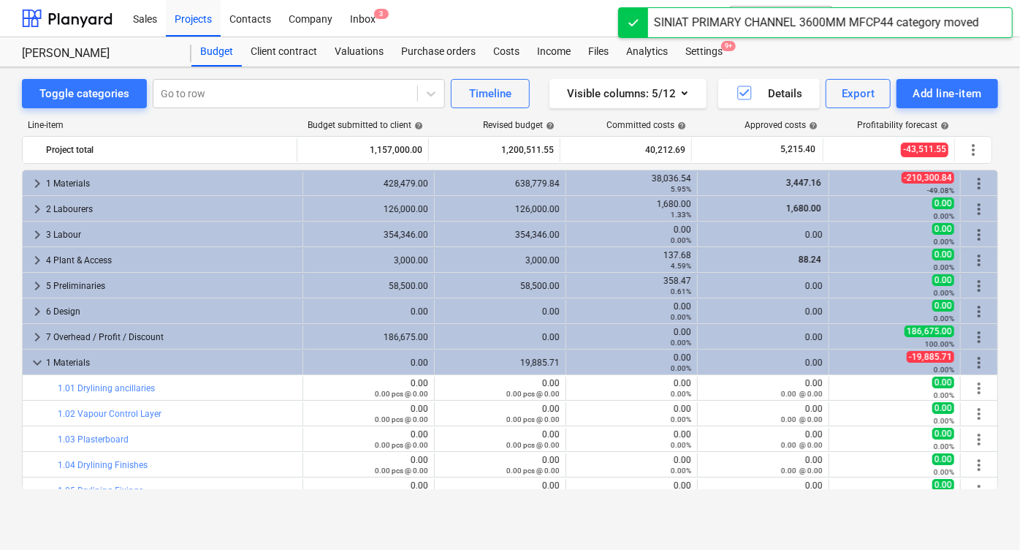
scroll to position [272, 0]
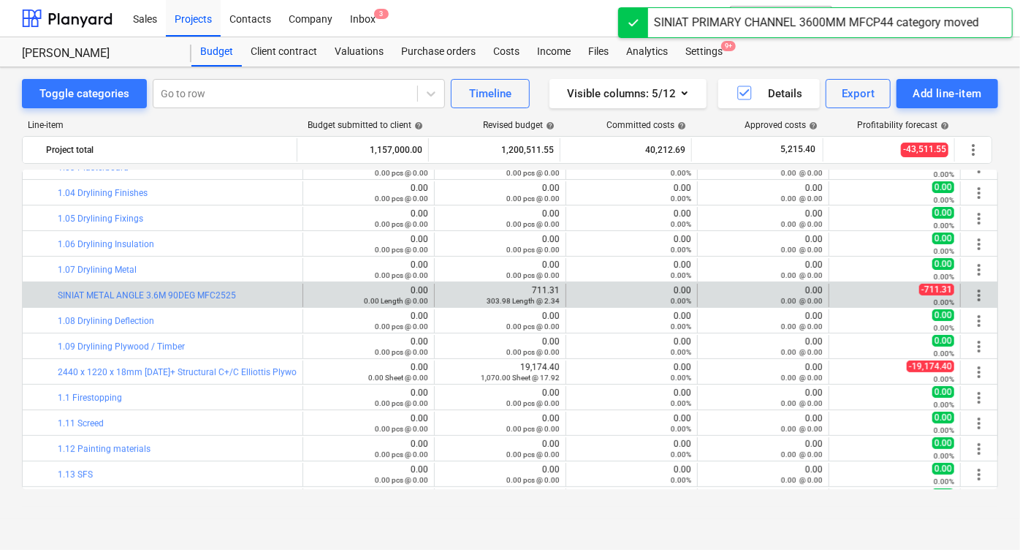
click at [972, 299] on span "more_vert" at bounding box center [979, 295] width 18 height 18
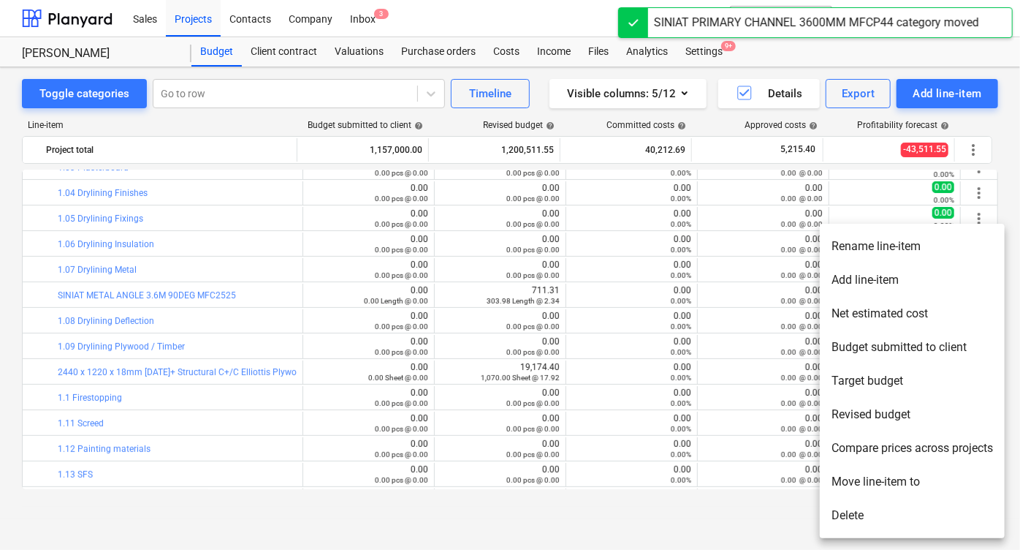
click at [855, 478] on li "Move line-item to" at bounding box center [912, 482] width 185 height 34
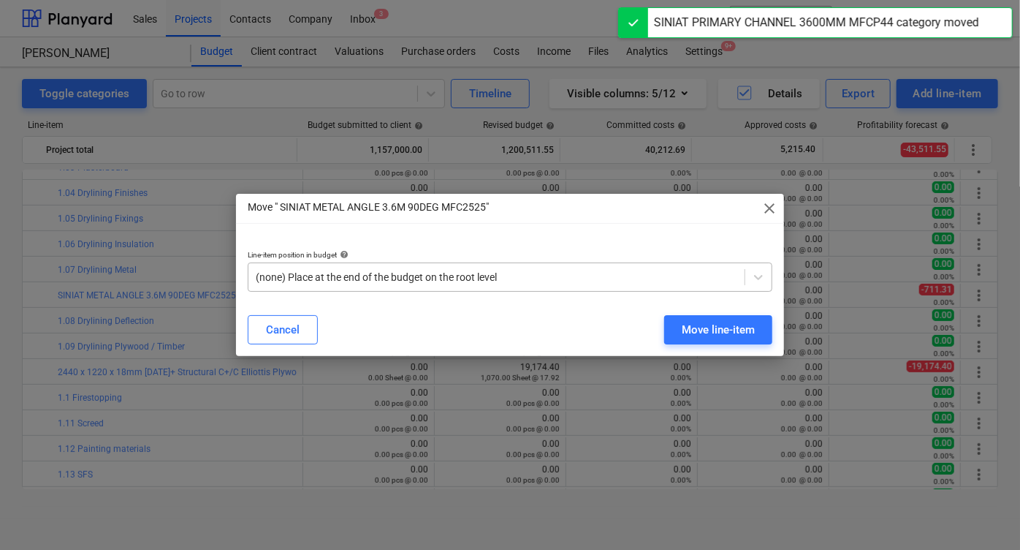
click at [349, 278] on div at bounding box center [497, 277] width 482 height 15
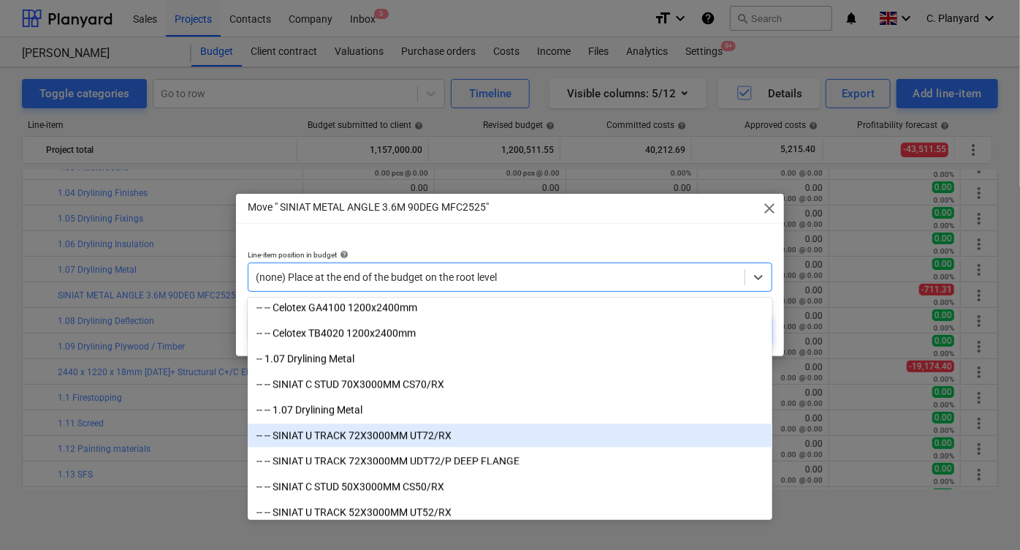
scroll to position [1695, 0]
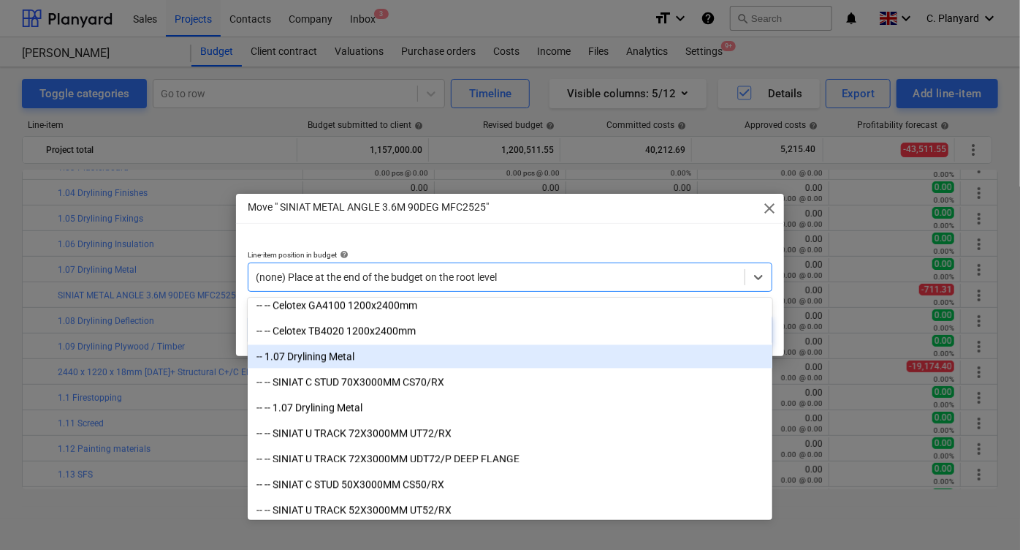
click at [354, 354] on div "-- 1.07 Drylining Metal" at bounding box center [510, 356] width 525 height 23
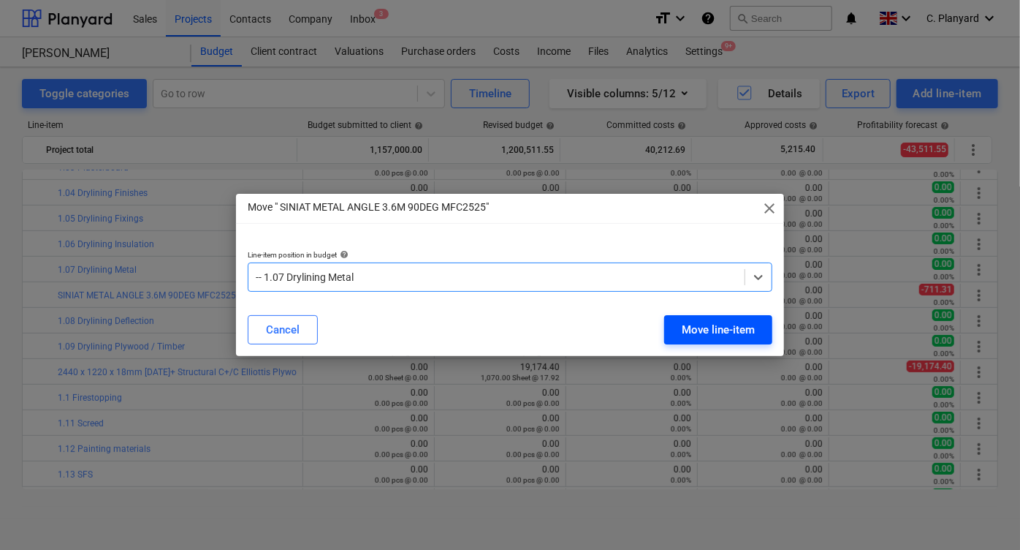
click at [696, 320] on div "Move line-item" at bounding box center [718, 329] width 73 height 19
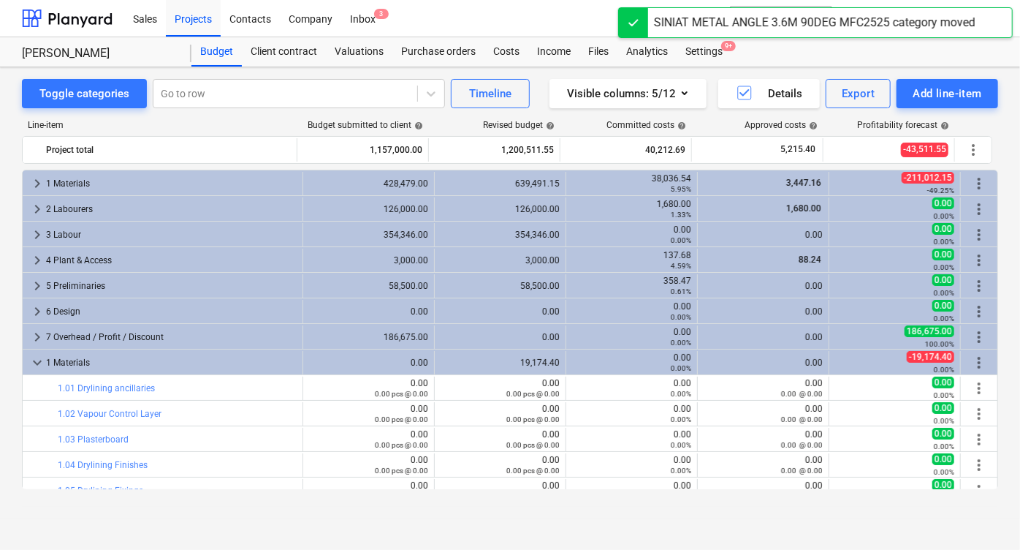
scroll to position [272, 0]
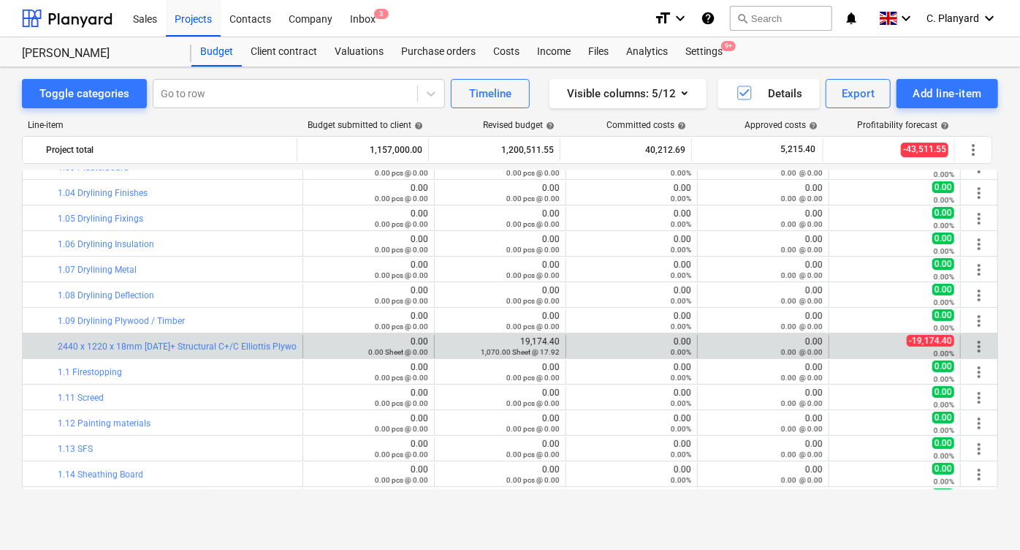
click at [978, 346] on span "more_vert" at bounding box center [979, 347] width 18 height 18
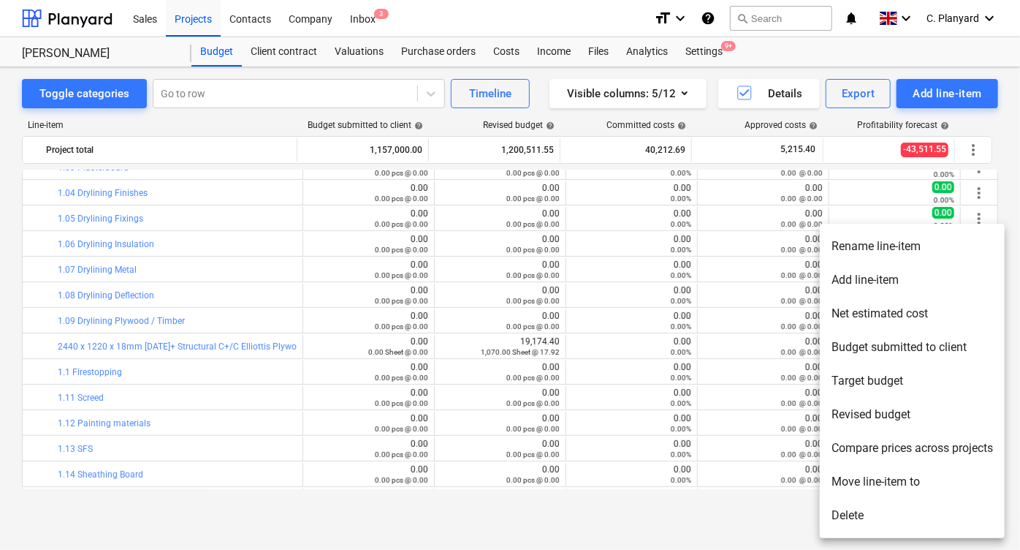
click at [851, 485] on li "Move line-item to" at bounding box center [912, 482] width 185 height 34
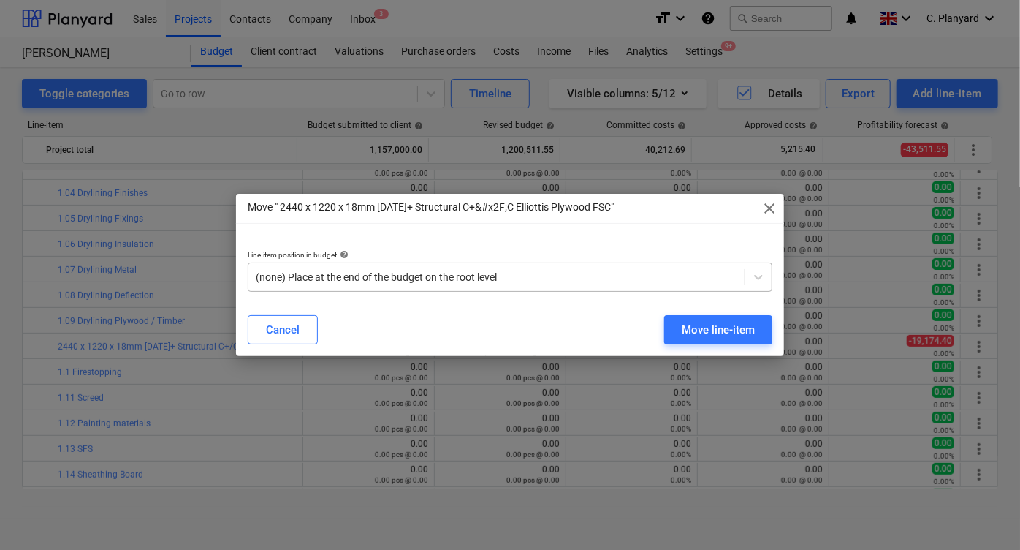
click at [449, 280] on div at bounding box center [497, 277] width 482 height 15
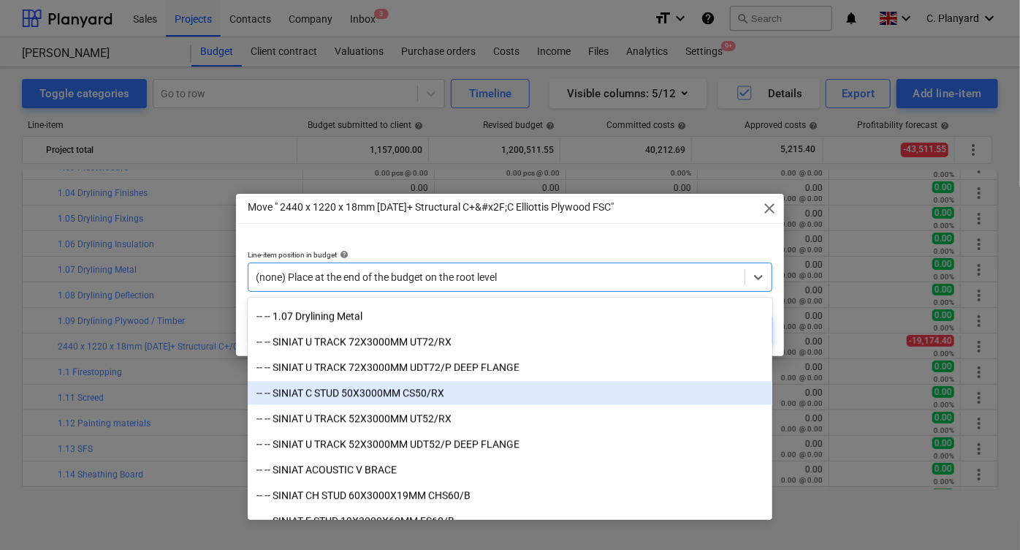
scroll to position [1782, 0]
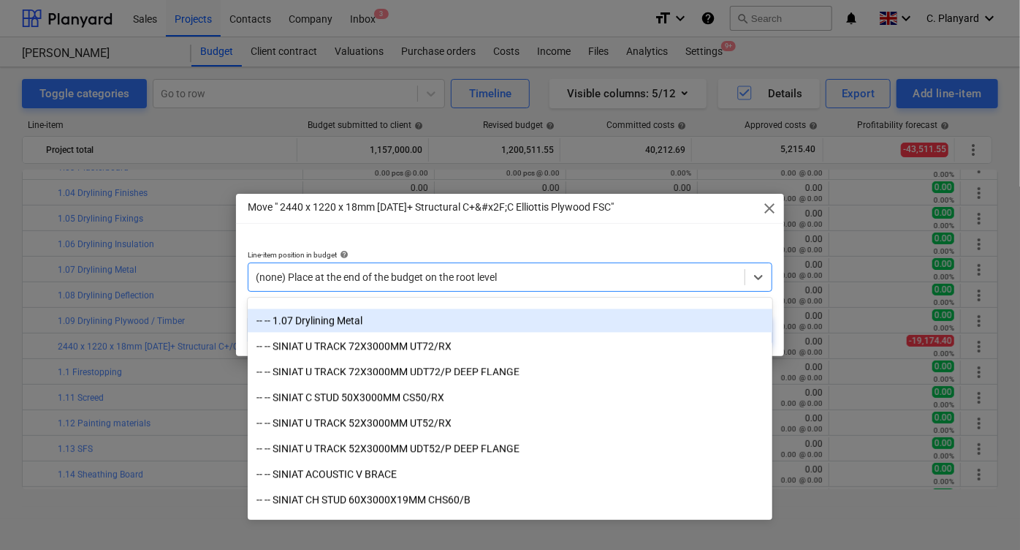
click at [385, 318] on div "-- -- 1.07 Drylining Metal" at bounding box center [510, 319] width 525 height 23
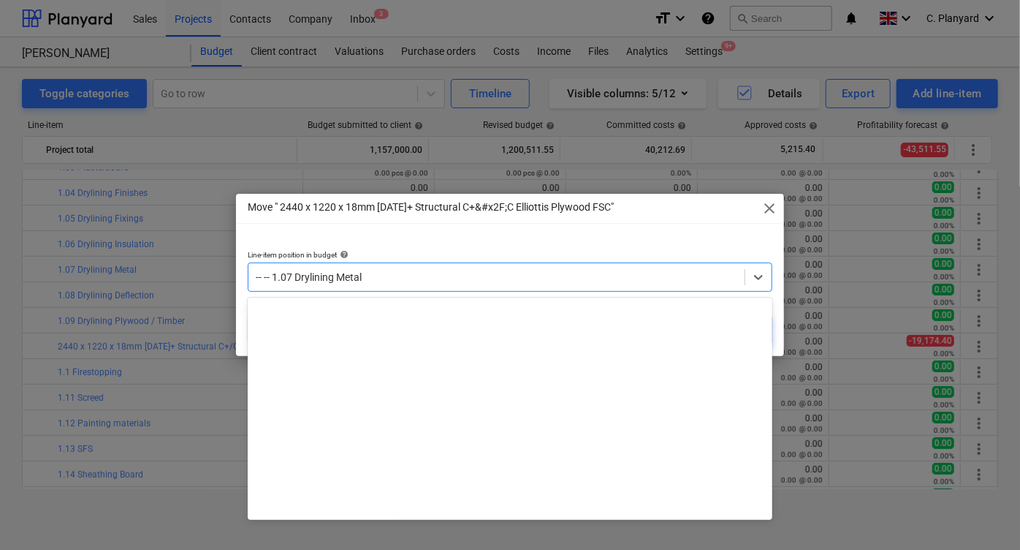
click at [541, 284] on div at bounding box center [497, 277] width 482 height 15
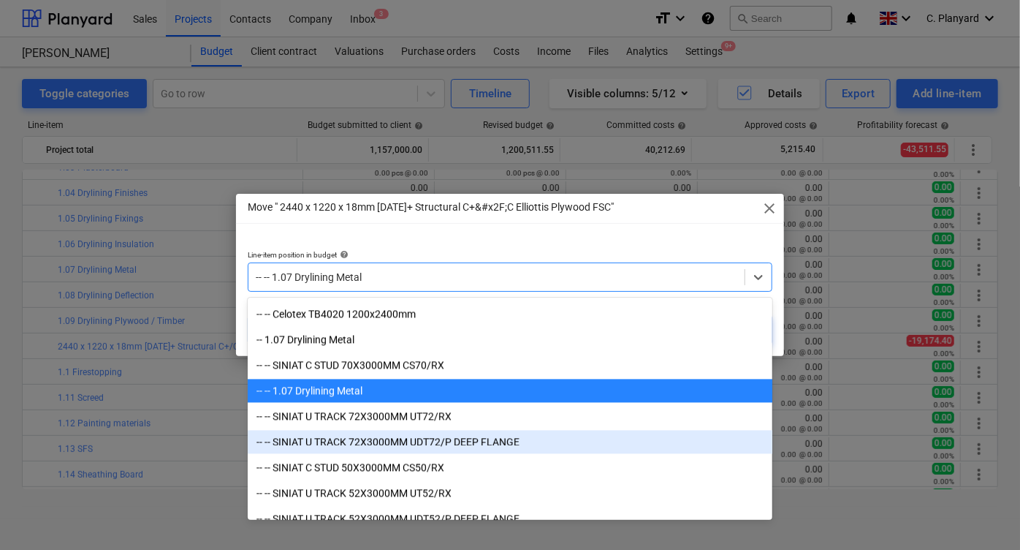
scroll to position [1706, 0]
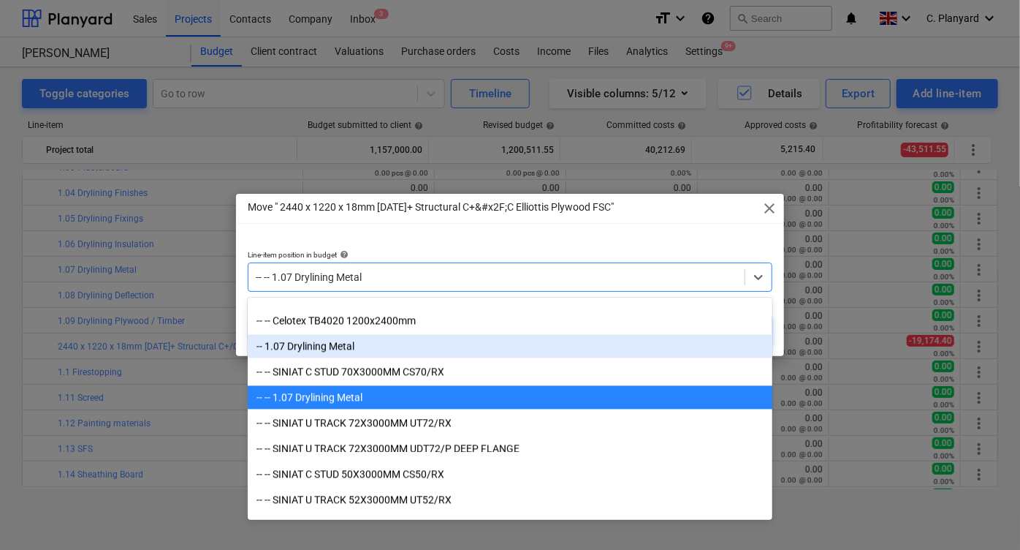
click at [438, 343] on div "-- 1.07 Drylining Metal" at bounding box center [510, 345] width 525 height 23
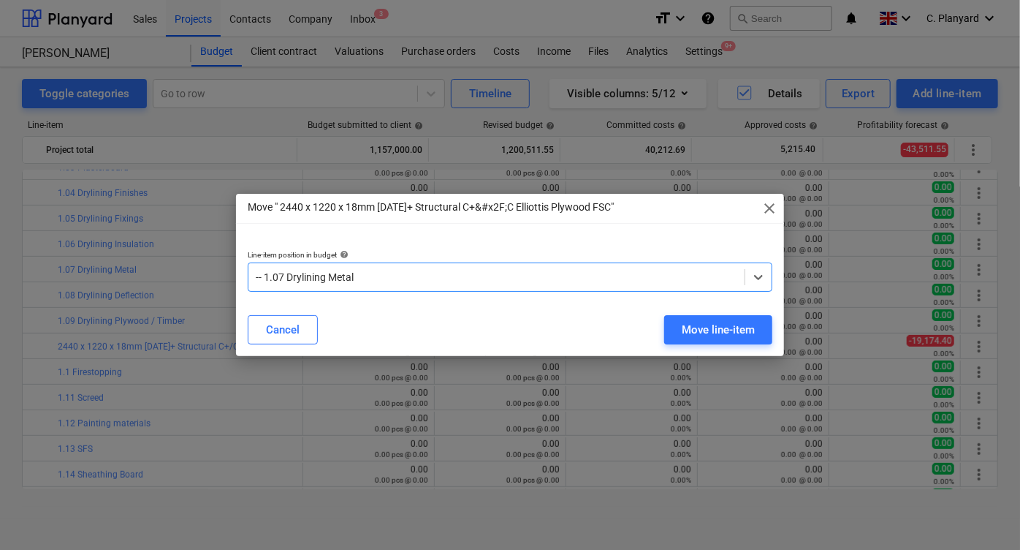
click at [701, 303] on div "Move " 2440 x 1220 x 18mm [DATE]+ Structural C+&#x2F;C Elliottis Plywood FSC" c…" at bounding box center [510, 275] width 548 height 162
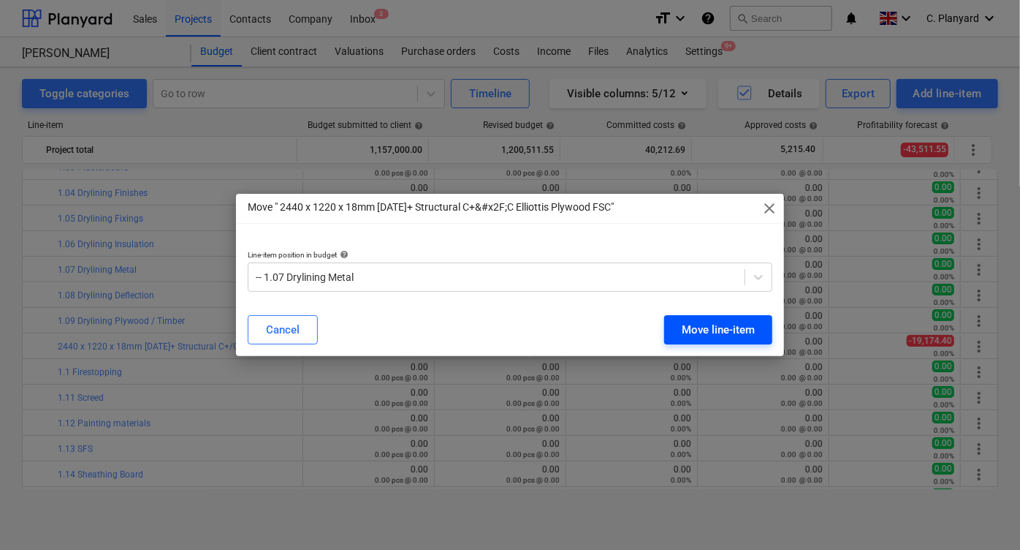
click at [693, 321] on div "Move line-item" at bounding box center [718, 329] width 73 height 19
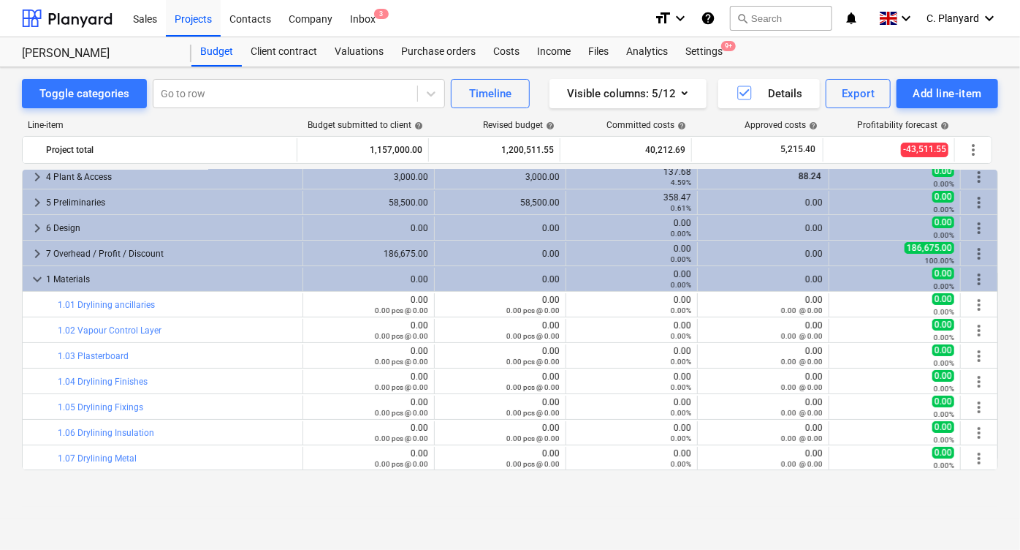
scroll to position [0, 0]
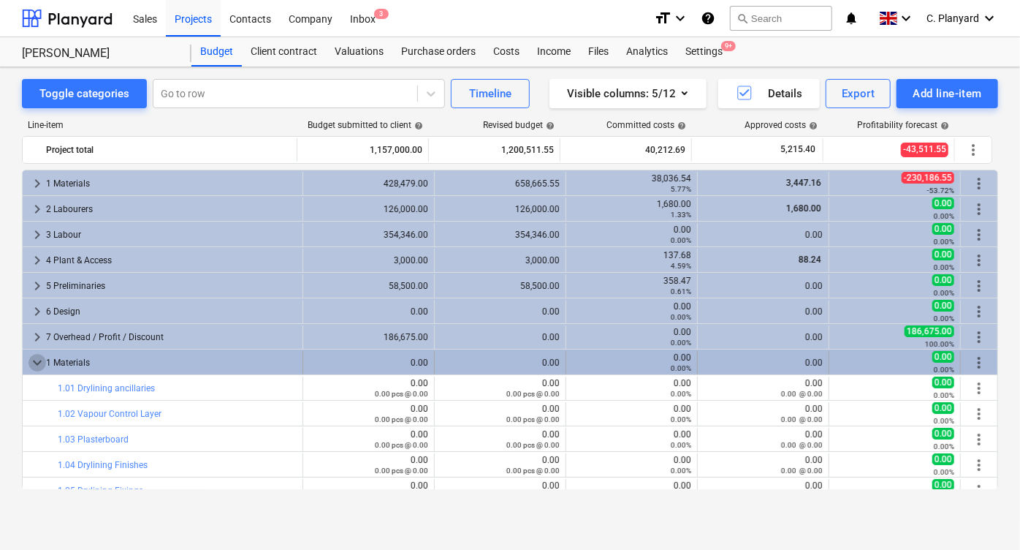
click at [30, 357] on span "keyboard_arrow_down" at bounding box center [37, 363] width 18 height 18
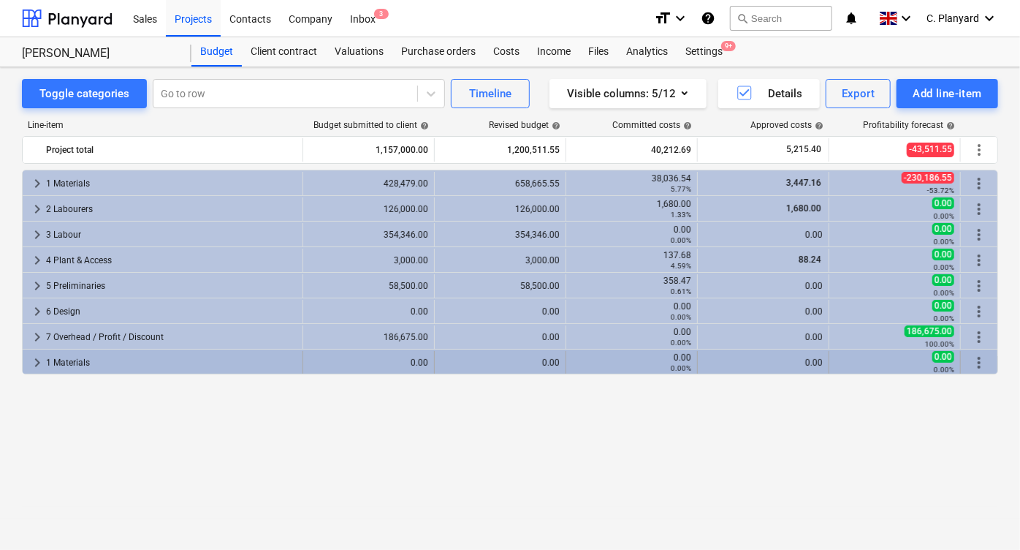
click at [983, 358] on span "more_vert" at bounding box center [979, 363] width 18 height 18
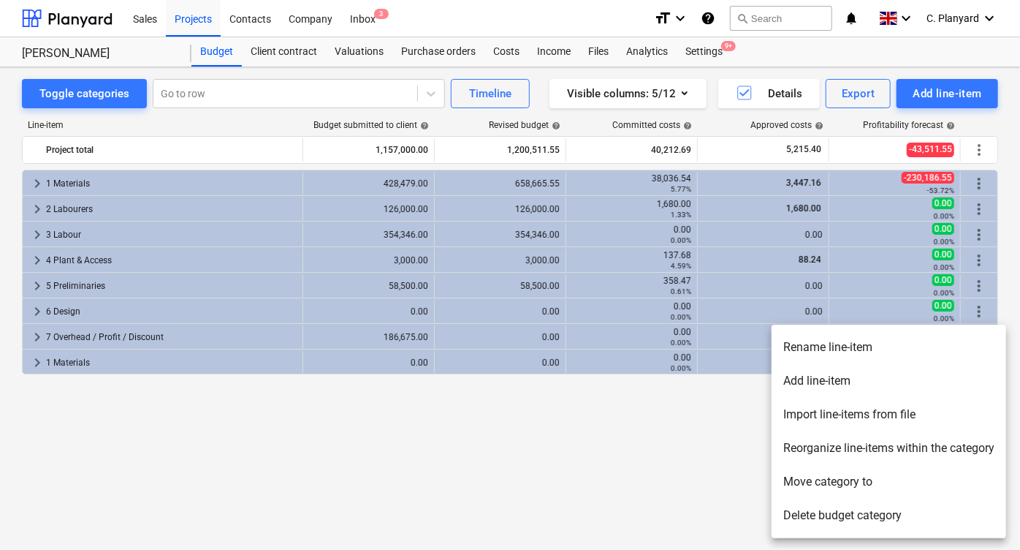
click at [503, 427] on div at bounding box center [510, 275] width 1020 height 550
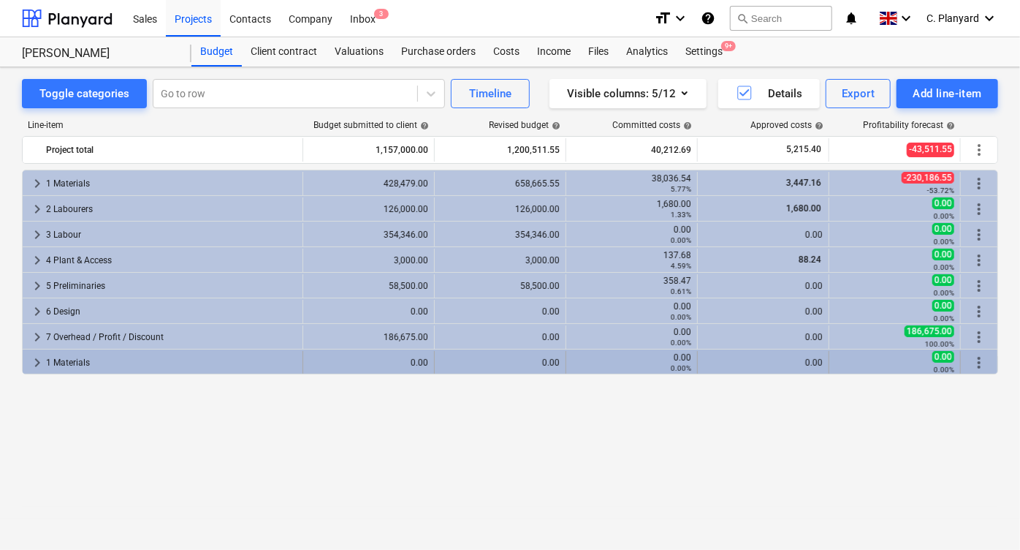
click at [27, 362] on div "keyboard_arrow_right 1 Materials" at bounding box center [163, 362] width 281 height 23
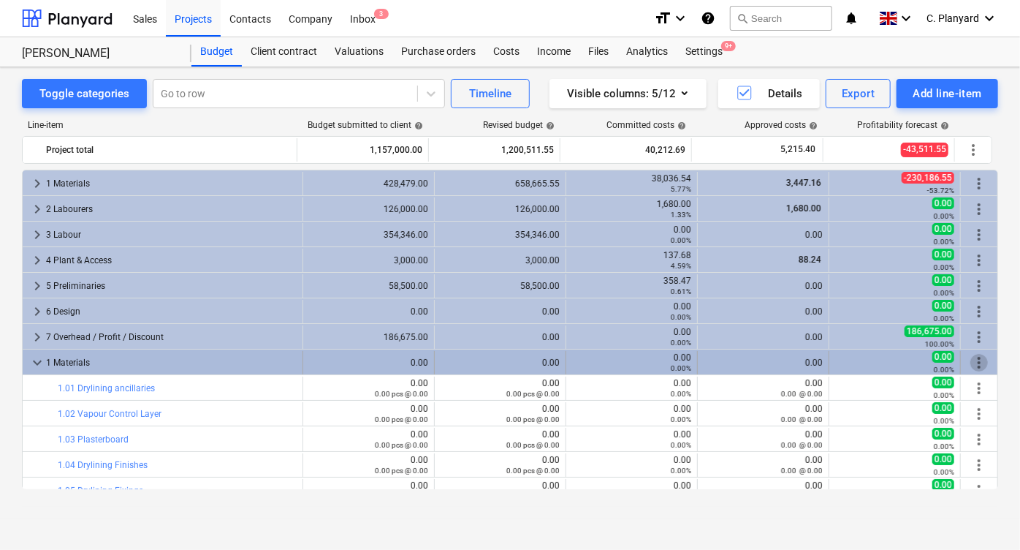
click at [979, 357] on span "more_vert" at bounding box center [979, 363] width 18 height 18
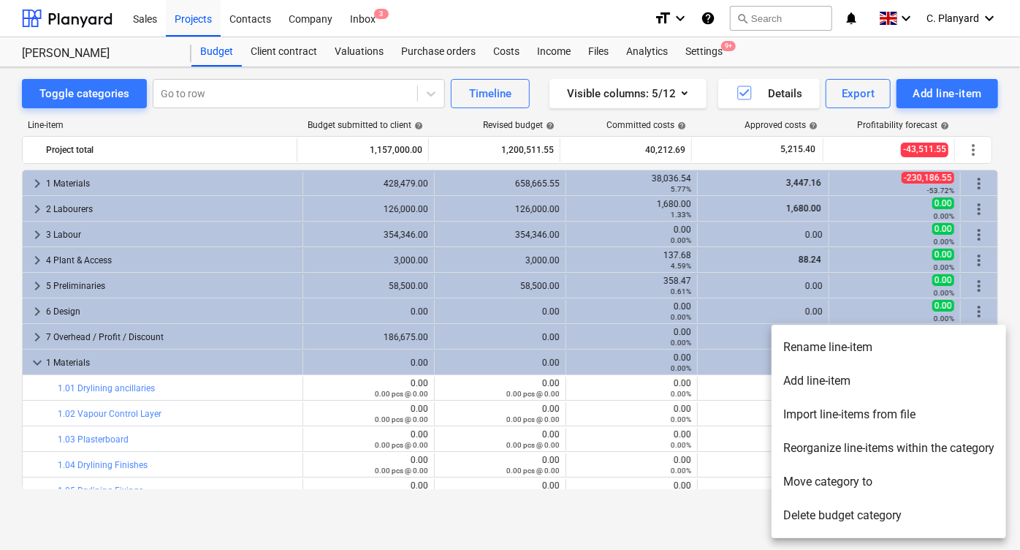
click at [827, 512] on li "Delete budget category" at bounding box center [889, 515] width 235 height 34
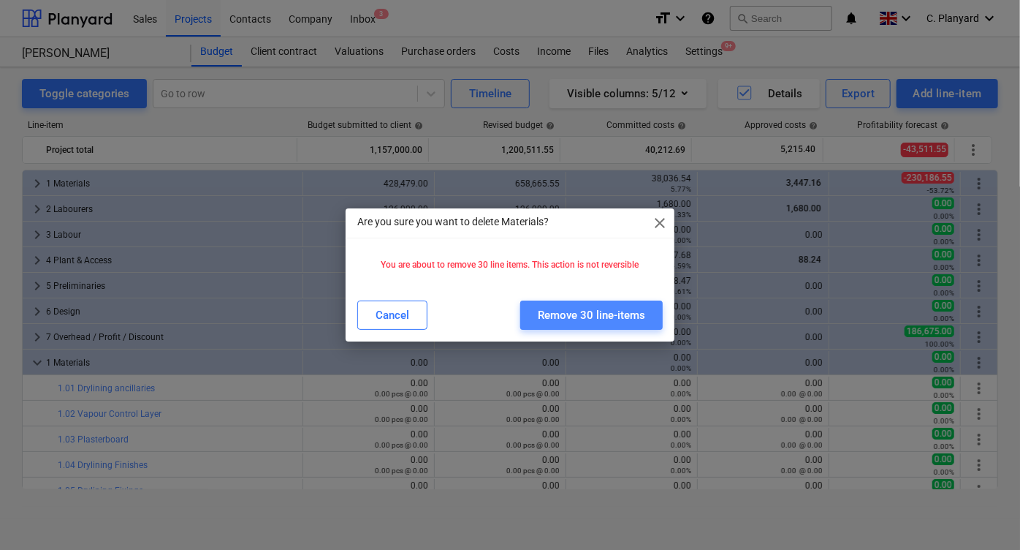
click at [559, 316] on div "Remove 30 line-items" at bounding box center [591, 314] width 107 height 19
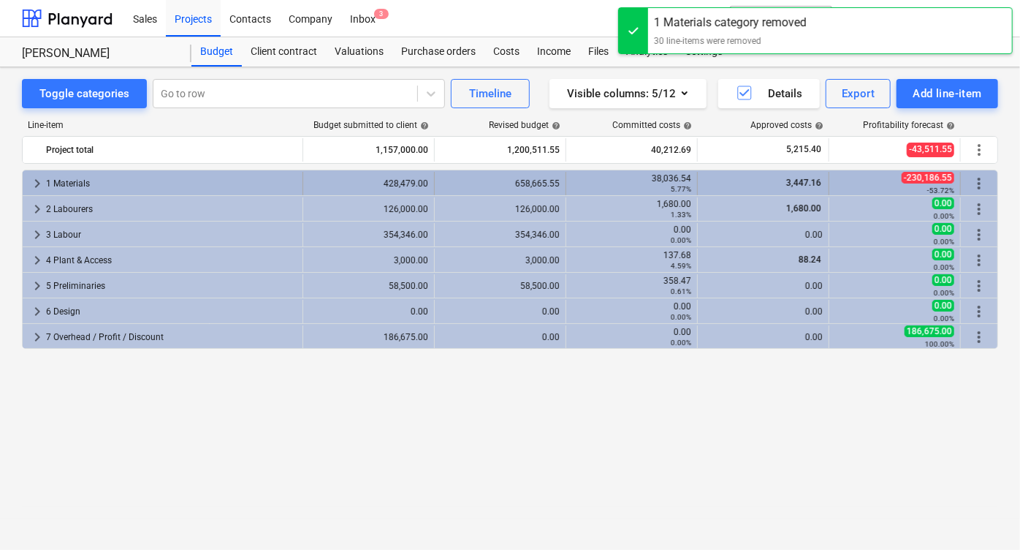
click at [28, 176] on span "keyboard_arrow_right" at bounding box center [37, 184] width 18 height 18
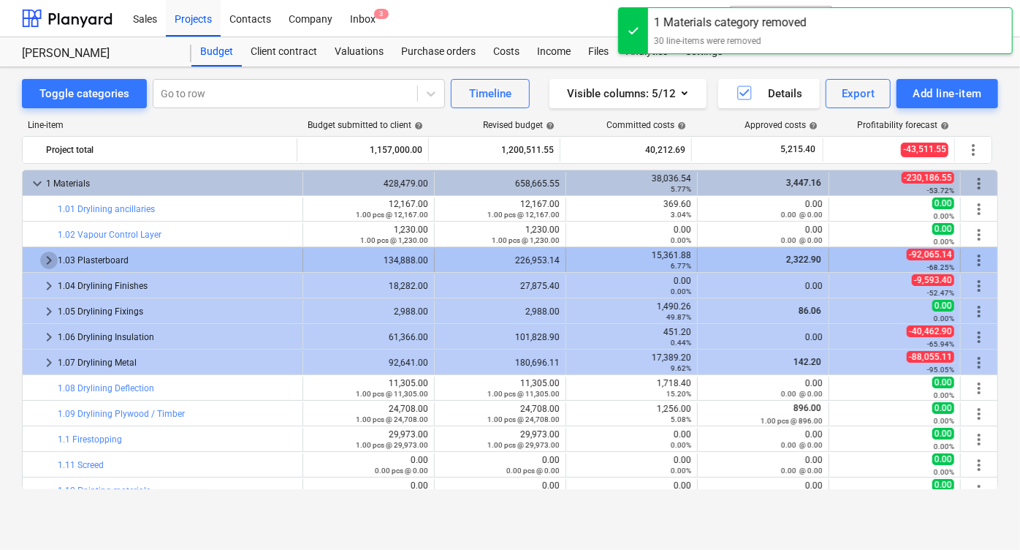
click at [50, 256] on span "keyboard_arrow_right" at bounding box center [49, 260] width 18 height 18
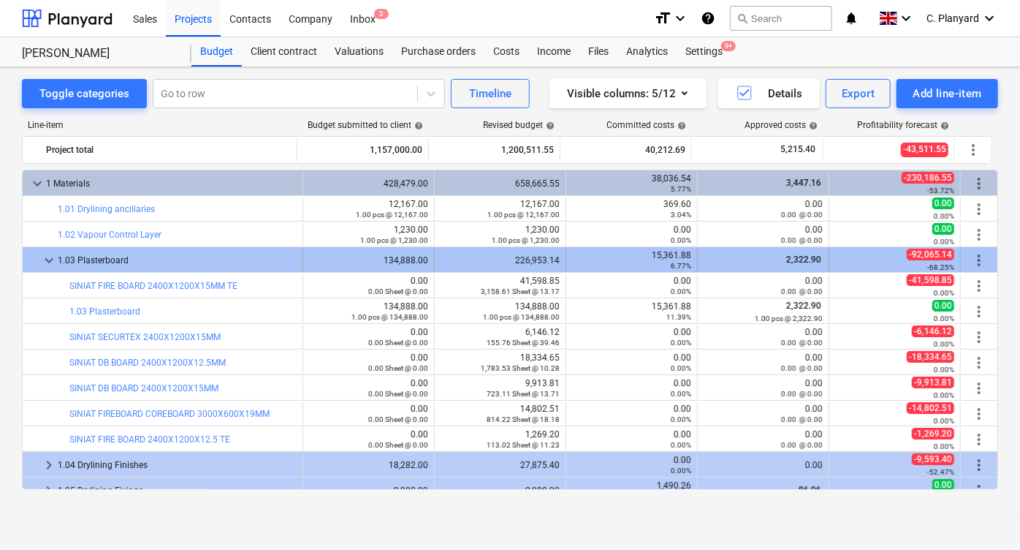
click at [990, 256] on div "more_vert" at bounding box center [979, 259] width 37 height 23
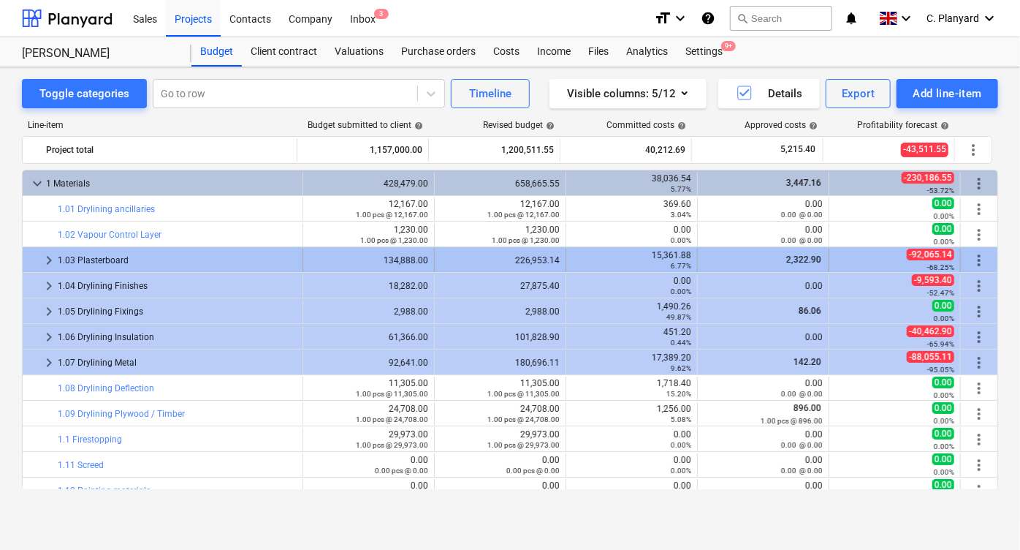
click at [44, 258] on span "keyboard_arrow_right" at bounding box center [49, 260] width 18 height 18
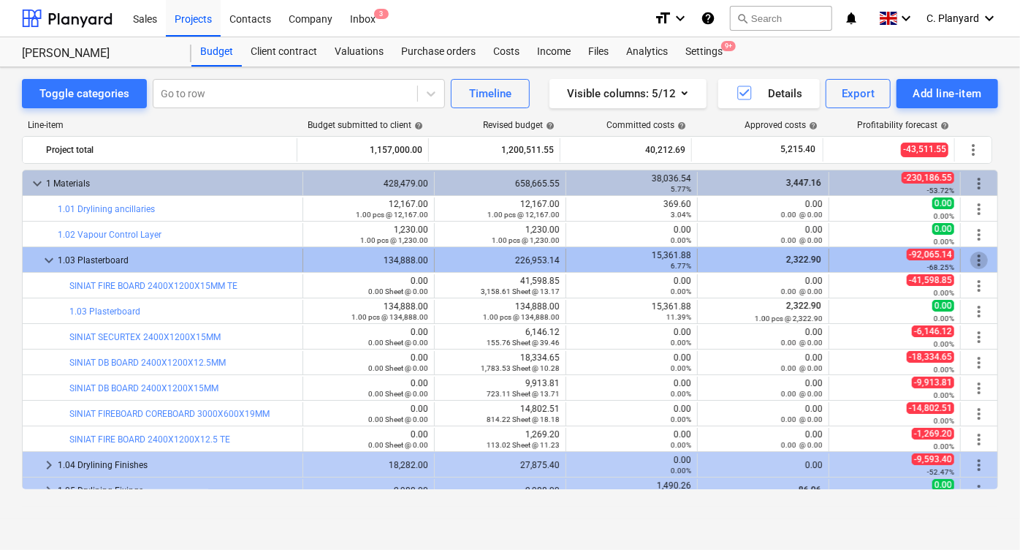
click at [978, 259] on span "more_vert" at bounding box center [979, 260] width 18 height 18
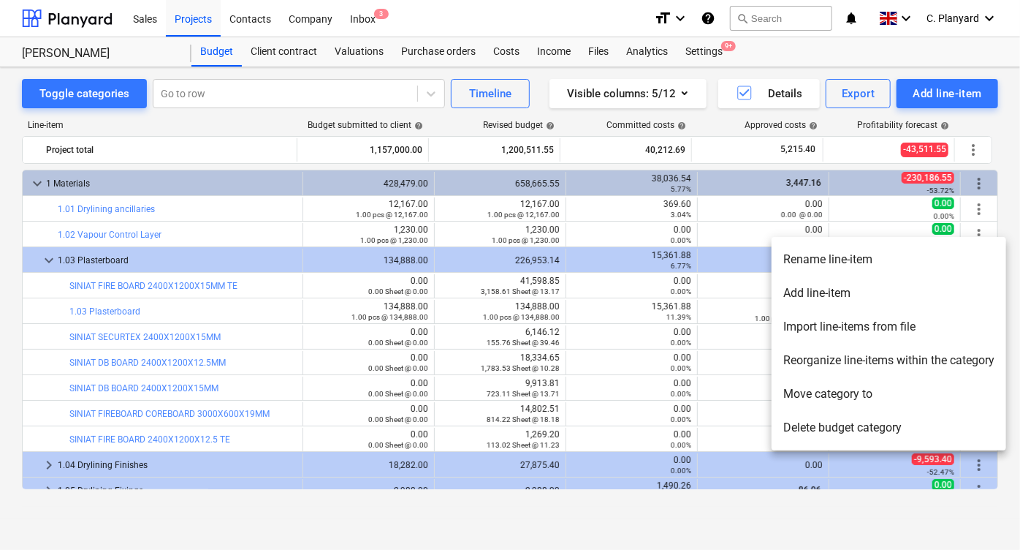
click at [854, 355] on li "Reorganize line-items within the category" at bounding box center [889, 360] width 235 height 34
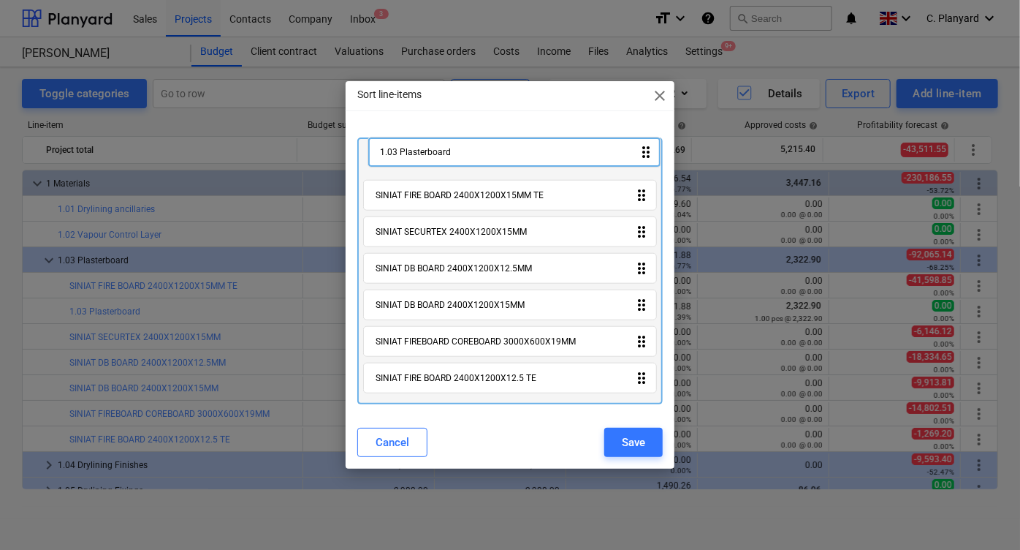
drag, startPoint x: 476, startPoint y: 199, endPoint x: 481, endPoint y: 148, distance: 51.3
click at [481, 148] on div "SINIAT FIRE BOARD 2400X1200X15MM TE drag_indicator 1.03 Plasterboard drag_indic…" at bounding box center [509, 270] width 305 height 267
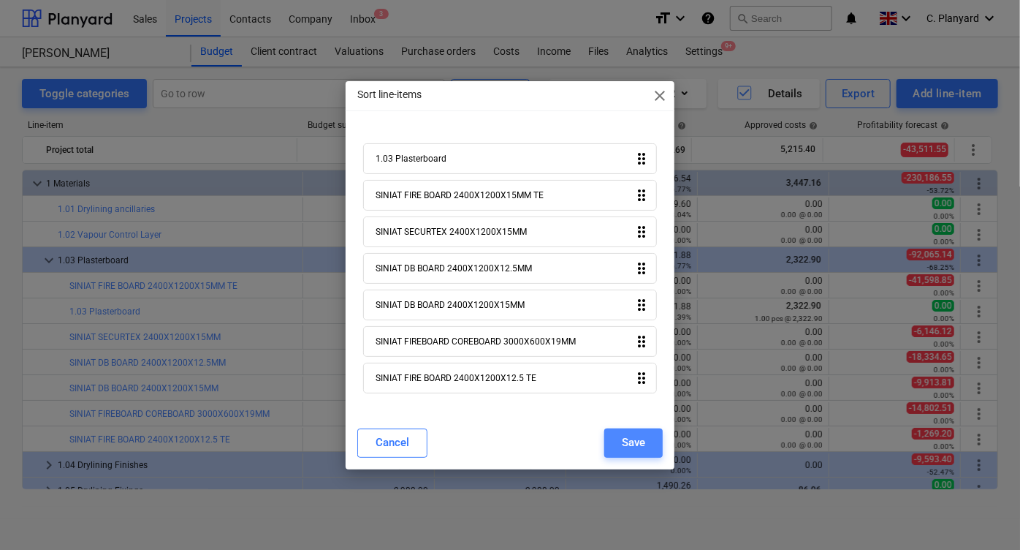
click at [630, 442] on div "Save" at bounding box center [633, 442] width 23 height 19
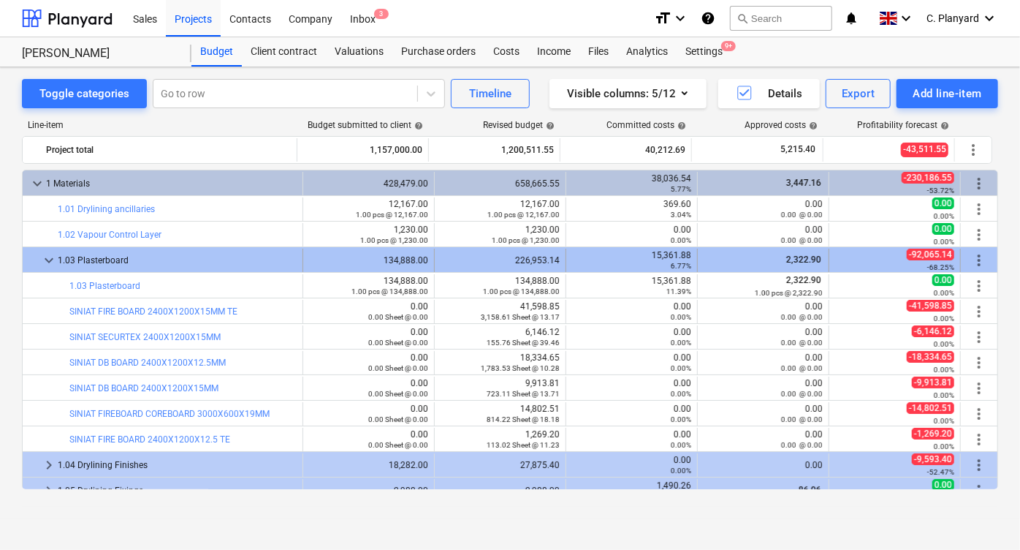
click at [37, 253] on div at bounding box center [34, 259] width 12 height 23
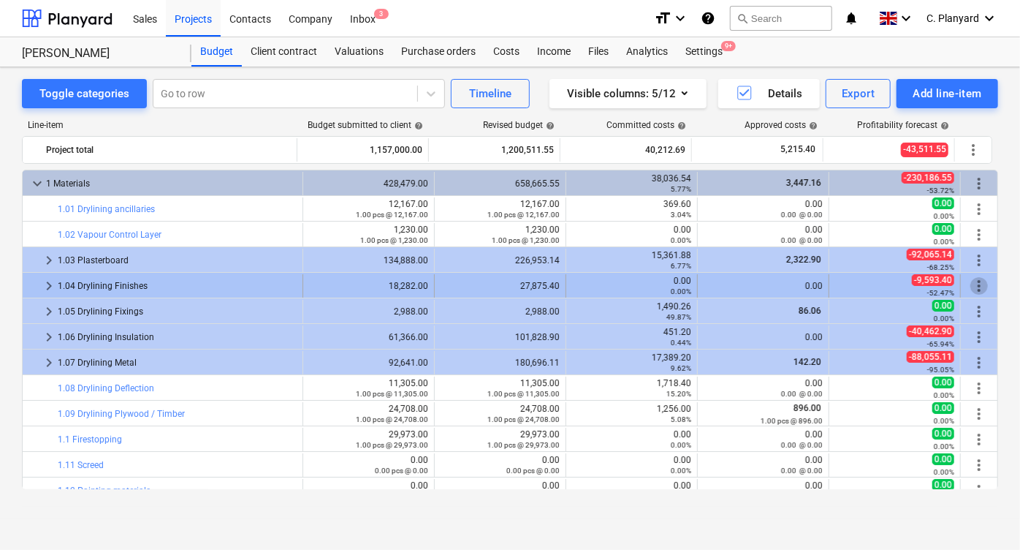
click at [982, 278] on span "more_vert" at bounding box center [979, 286] width 18 height 18
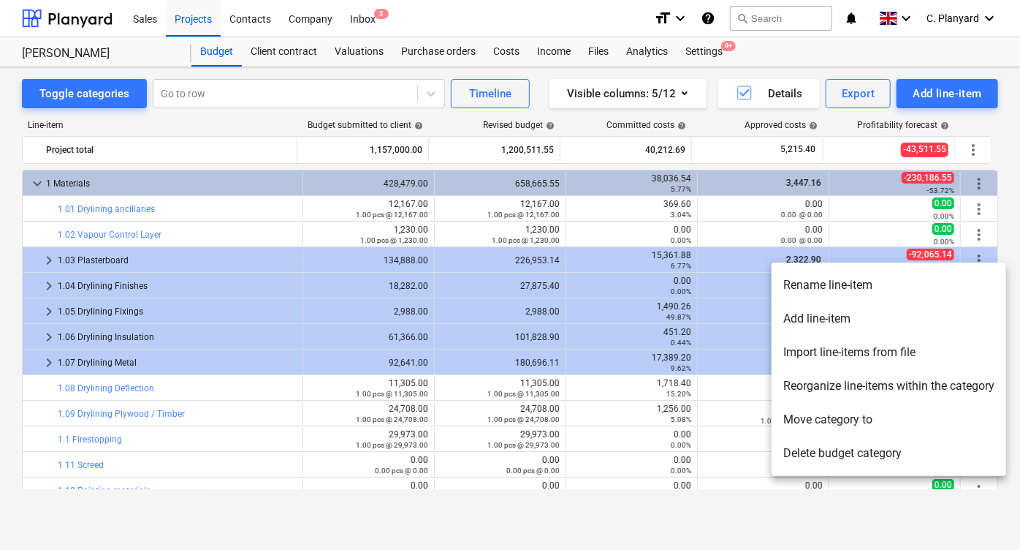
click at [866, 415] on li "Move category to" at bounding box center [889, 420] width 235 height 34
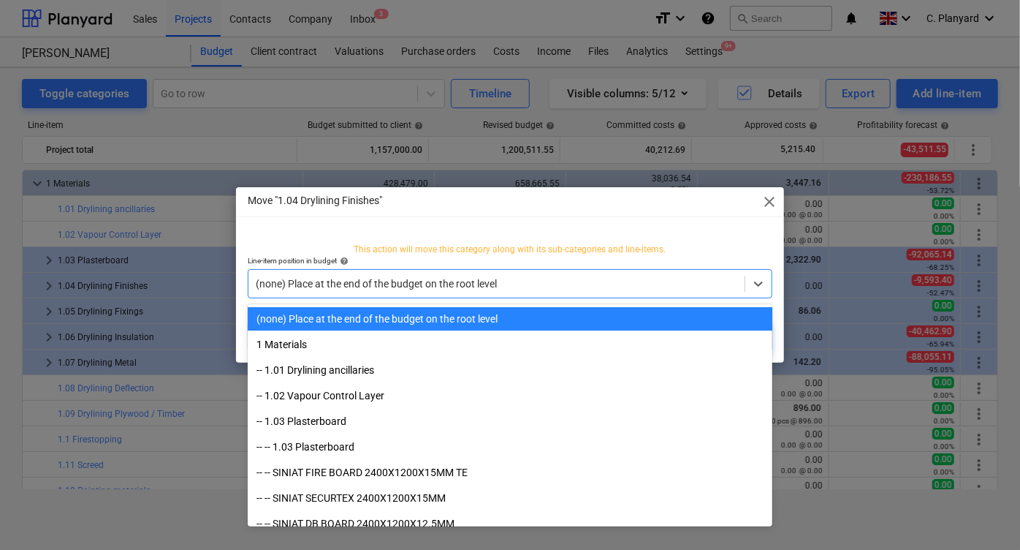
click at [416, 286] on div at bounding box center [497, 283] width 482 height 15
click at [403, 246] on p "This action will move this category along with its sub-categories and line-item…" at bounding box center [510, 249] width 525 height 12
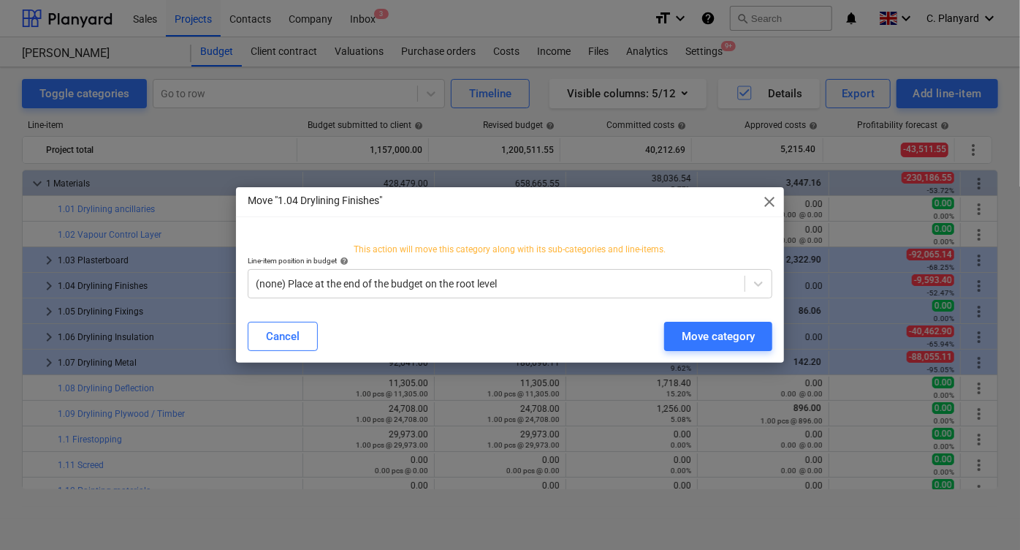
click at [771, 202] on span "close" at bounding box center [770, 202] width 18 height 18
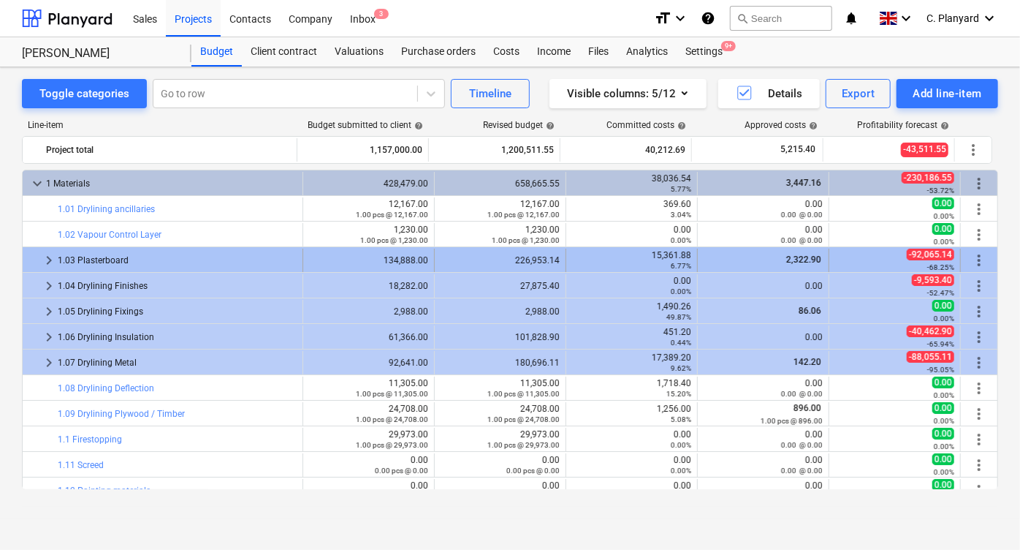
click at [971, 259] on span "more_vert" at bounding box center [979, 260] width 18 height 18
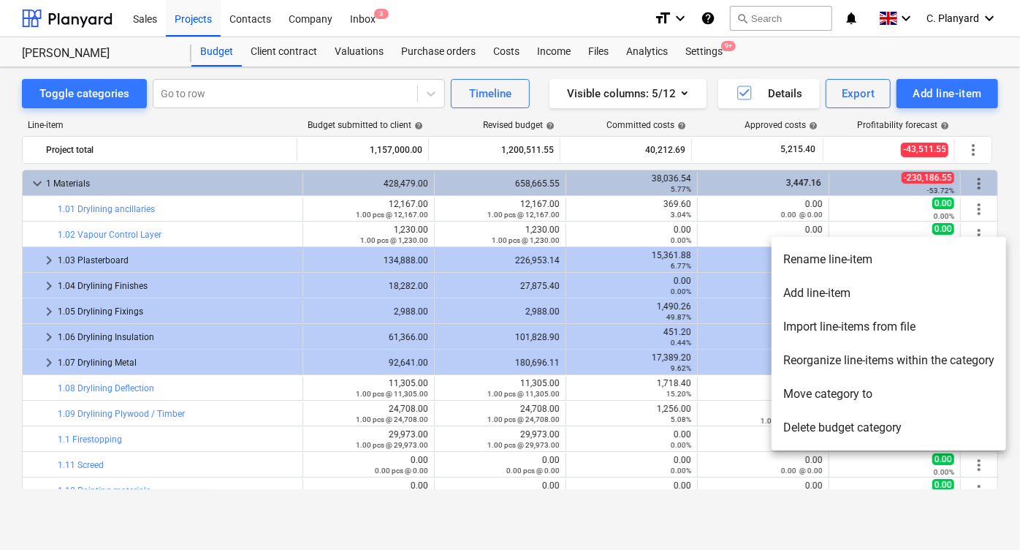
click at [981, 225] on div at bounding box center [510, 275] width 1020 height 550
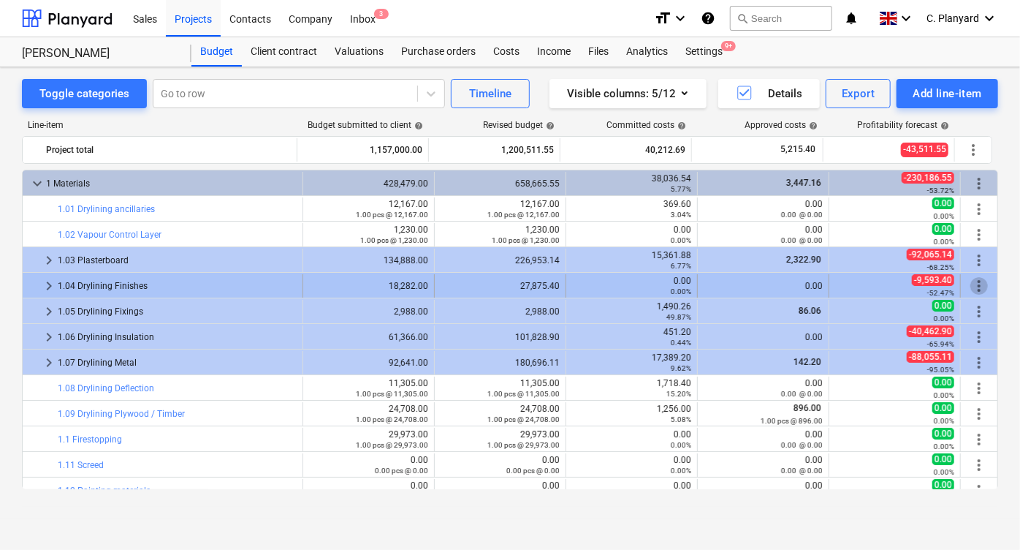
click at [975, 284] on span "more_vert" at bounding box center [979, 286] width 18 height 18
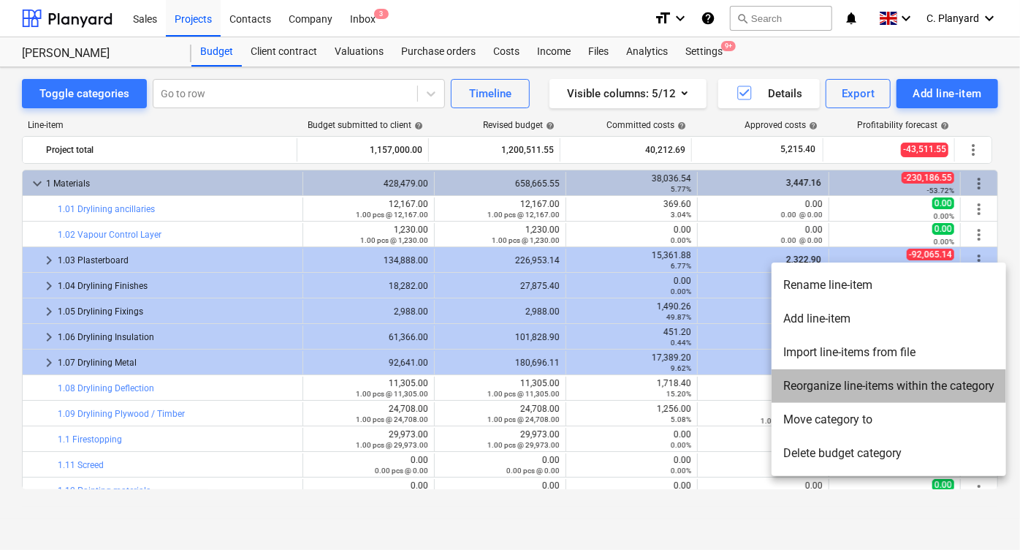
click at [897, 383] on li "Reorganize line-items within the category" at bounding box center [889, 386] width 235 height 34
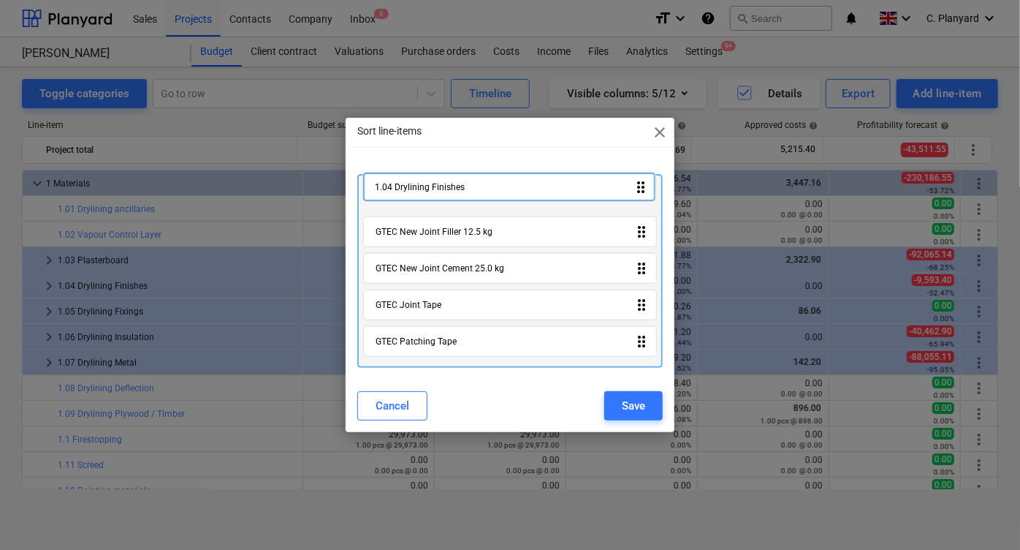
drag, startPoint x: 513, startPoint y: 243, endPoint x: 512, endPoint y: 189, distance: 54.8
click at [512, 189] on div "GTEC New Joint Filler 12.5 kg drag_indicator 1.04 Drylining Finishes drag_indic…" at bounding box center [509, 271] width 305 height 194
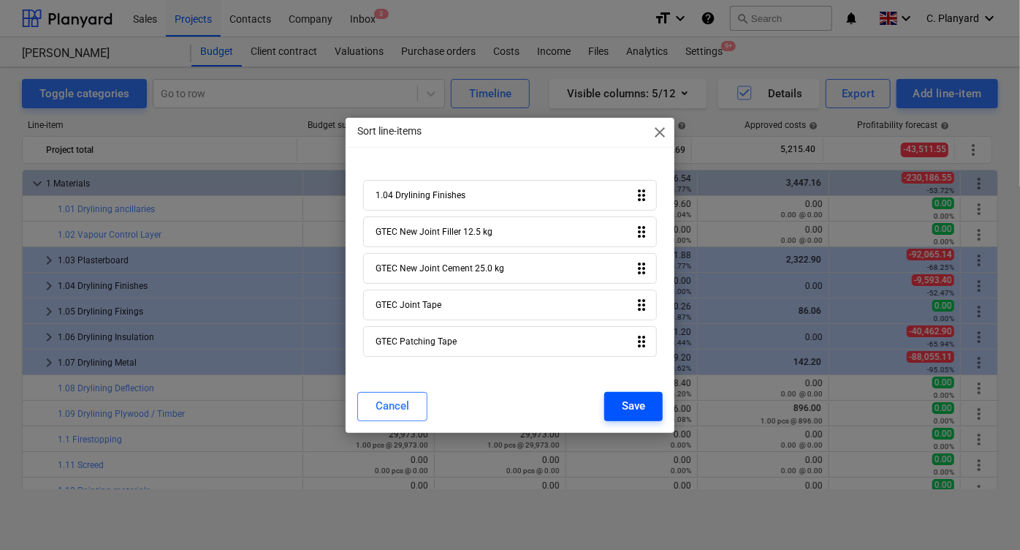
click at [625, 399] on div "Save" at bounding box center [633, 405] width 23 height 19
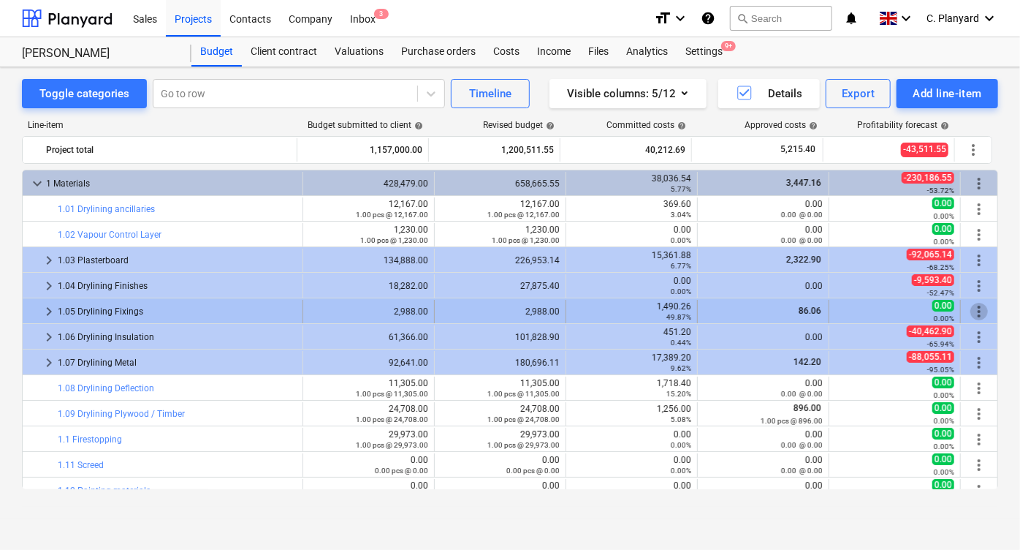
click at [970, 310] on span "more_vert" at bounding box center [979, 312] width 18 height 18
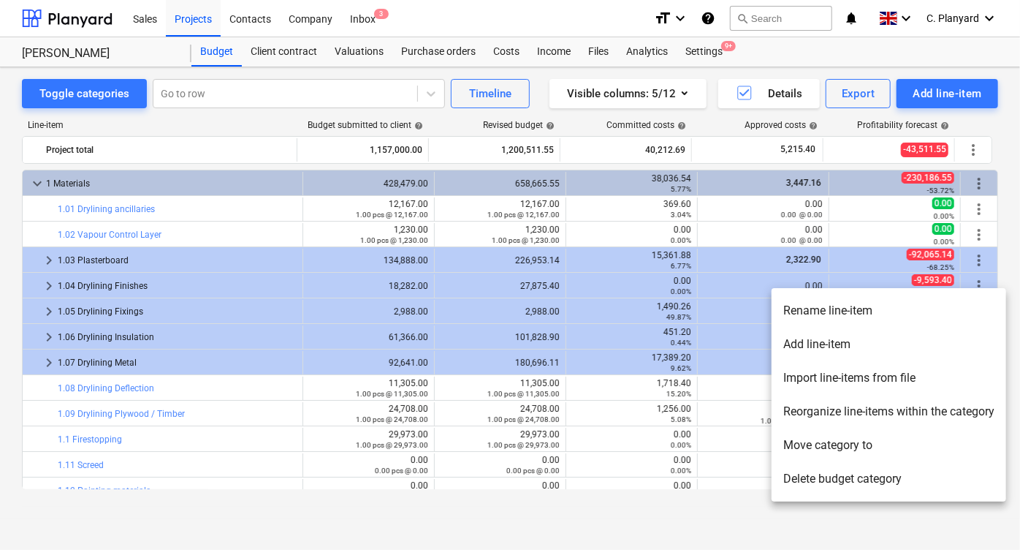
click at [925, 398] on li "Reorganize line-items within the category" at bounding box center [889, 412] width 235 height 34
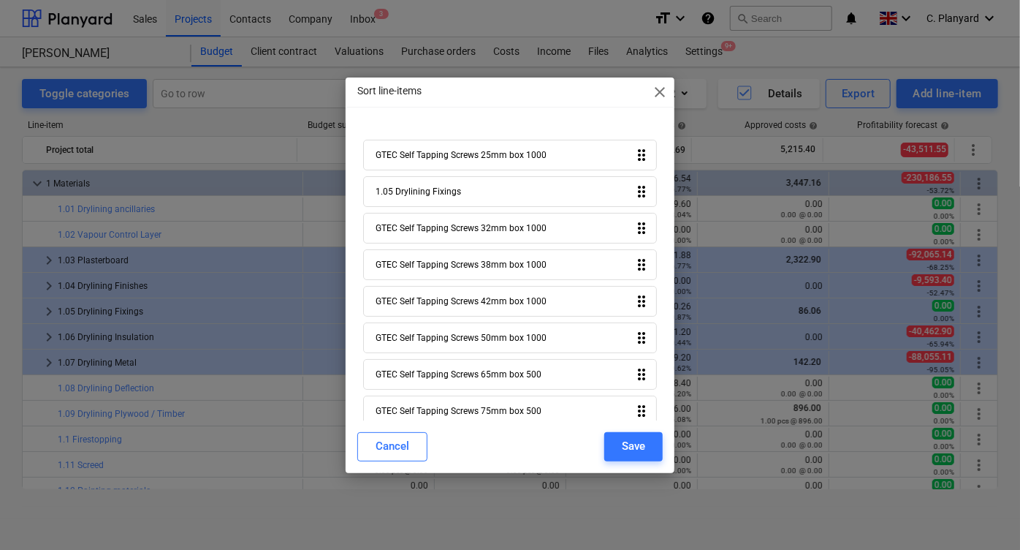
click at [925, 398] on ul "Rename line-item Add line-item [GEOGRAPHIC_DATA] line-items from file Reorganiz…" at bounding box center [909, 358] width 176 height 120
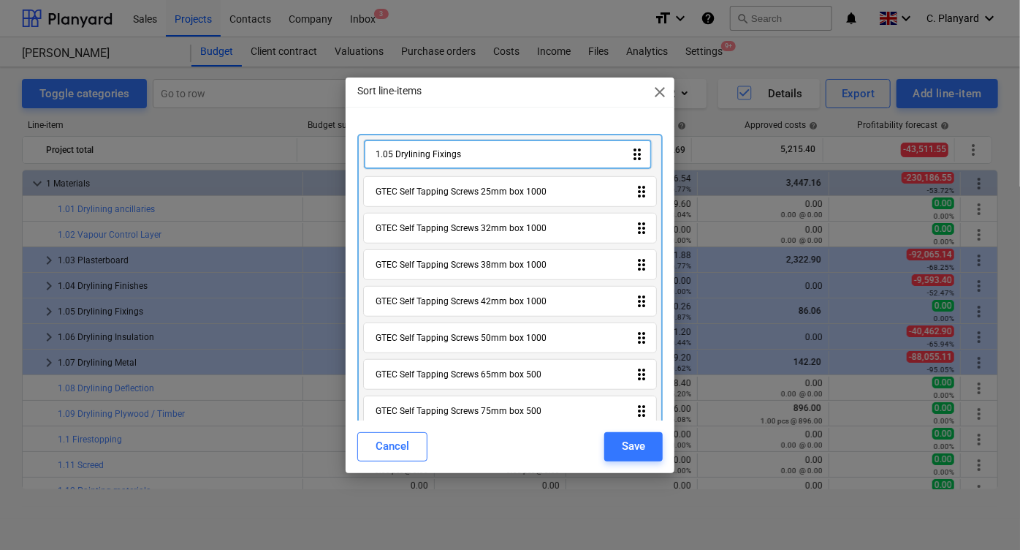
drag, startPoint x: 545, startPoint y: 186, endPoint x: 545, endPoint y: 145, distance: 40.9
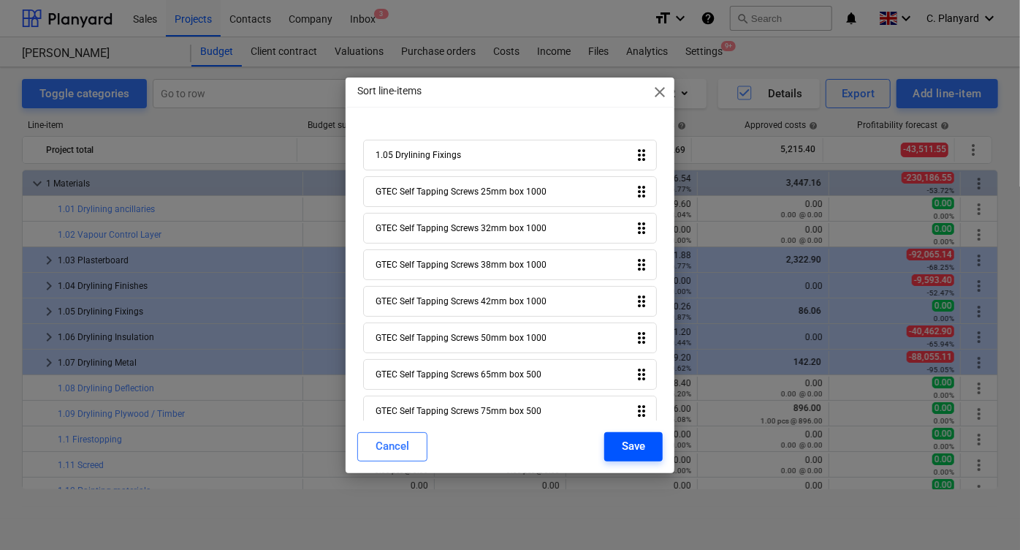
click at [640, 452] on div "Save" at bounding box center [633, 445] width 23 height 19
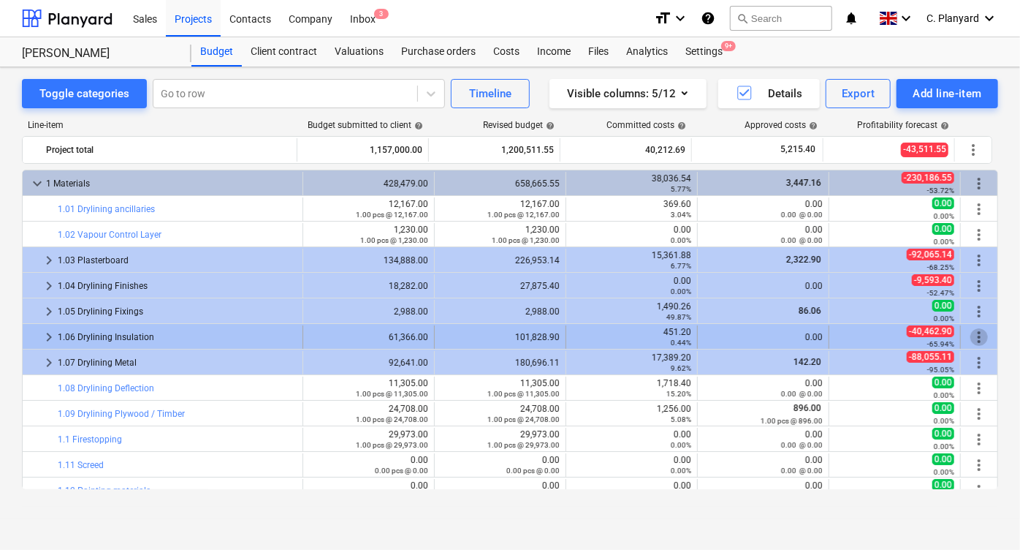
click at [970, 336] on span "more_vert" at bounding box center [979, 337] width 18 height 18
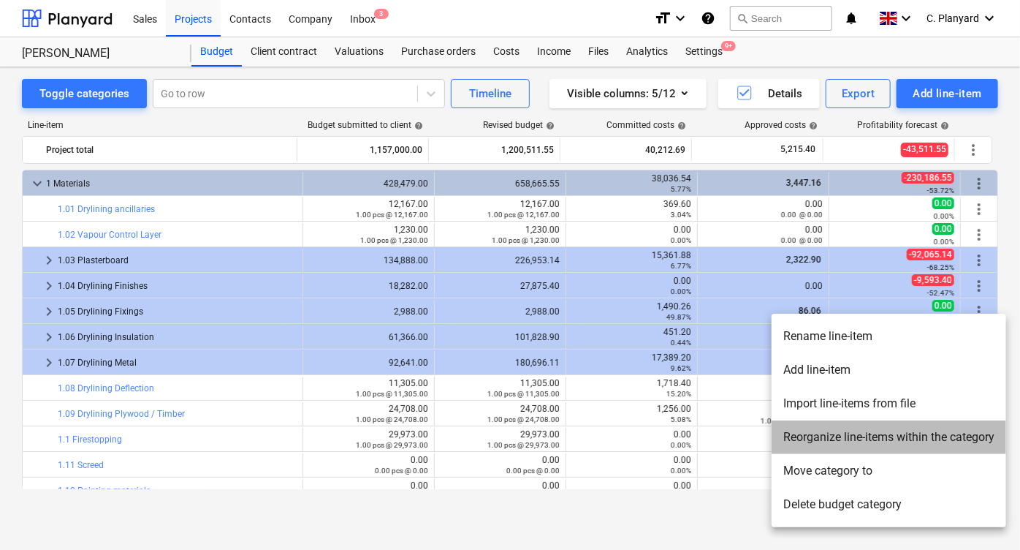
click at [819, 434] on li "Reorganize line-items within the category" at bounding box center [889, 437] width 235 height 34
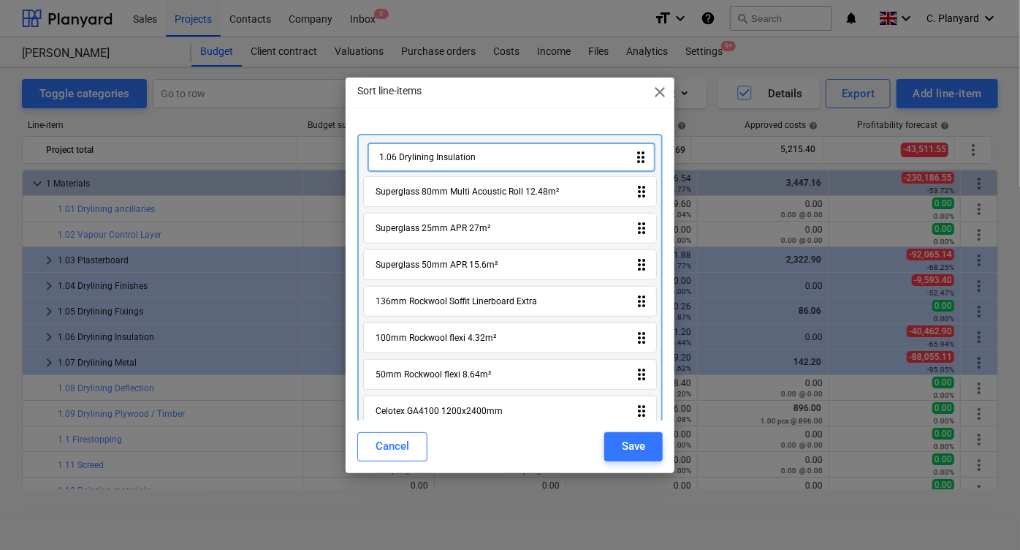
drag, startPoint x: 411, startPoint y: 190, endPoint x: 414, endPoint y: 149, distance: 41.1
click at [414, 149] on div "Superglass 80mm Multi Acoustic Roll 12.48m² drag_indicator 1.06 Drylining Insul…" at bounding box center [509, 304] width 305 height 341
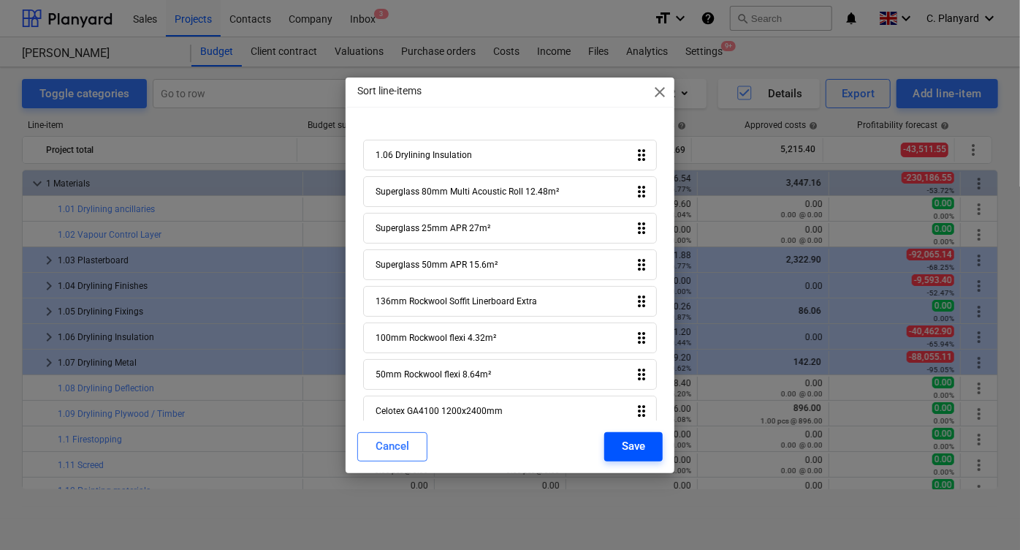
click at [635, 452] on div "Save" at bounding box center [633, 445] width 23 height 19
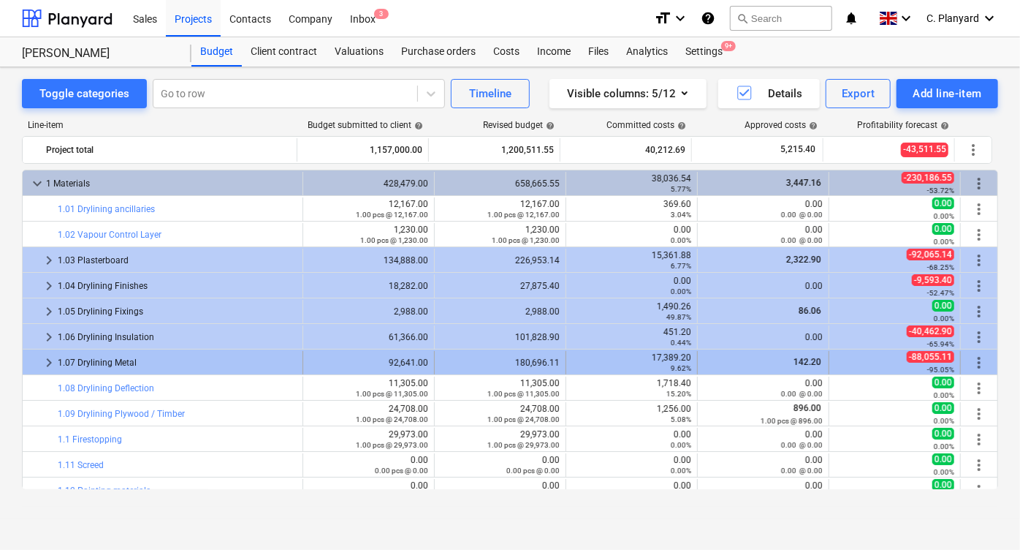
click at [974, 357] on span "more_vert" at bounding box center [979, 363] width 18 height 18
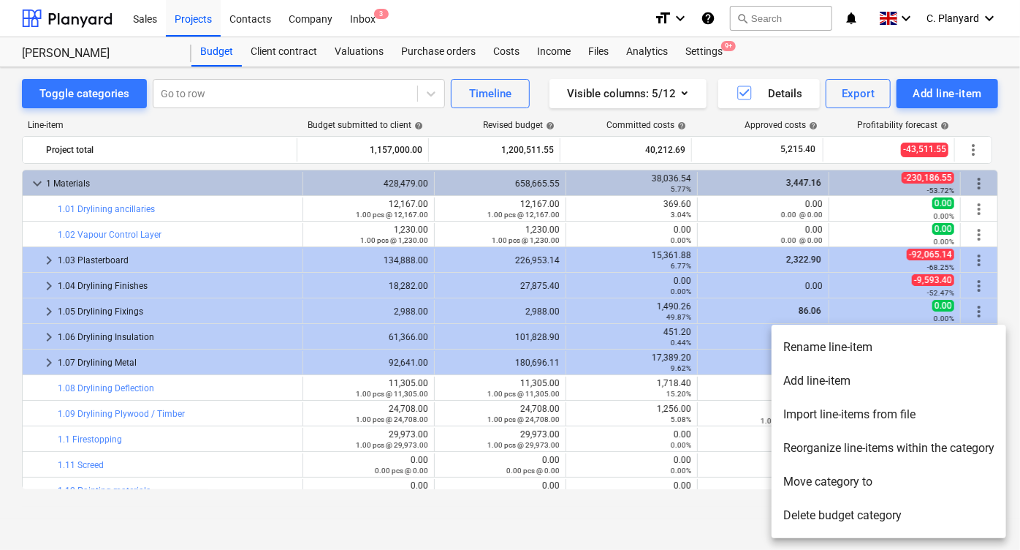
click at [831, 442] on li "Reorganize line-items within the category" at bounding box center [889, 448] width 235 height 34
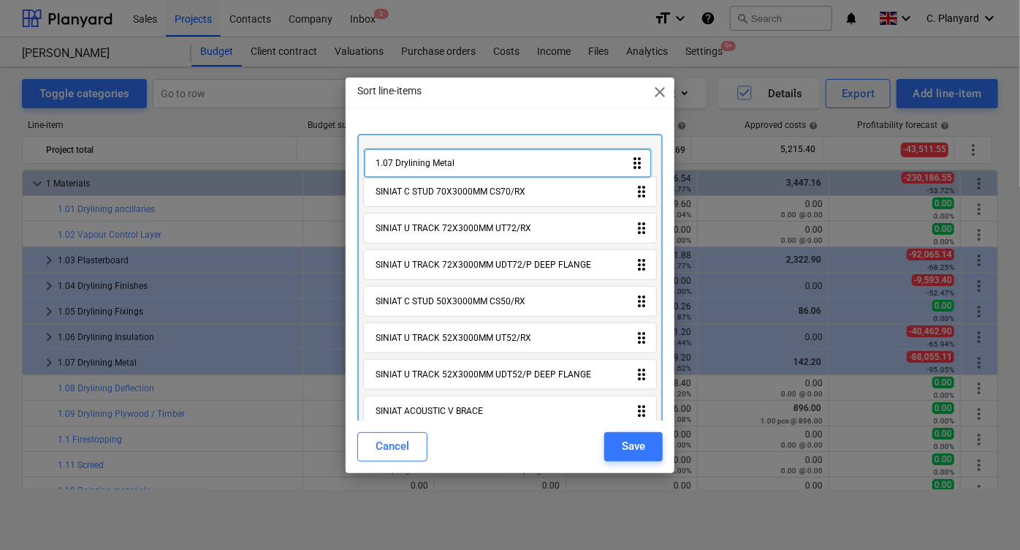
drag, startPoint x: 470, startPoint y: 192, endPoint x: 470, endPoint y: 153, distance: 38.7
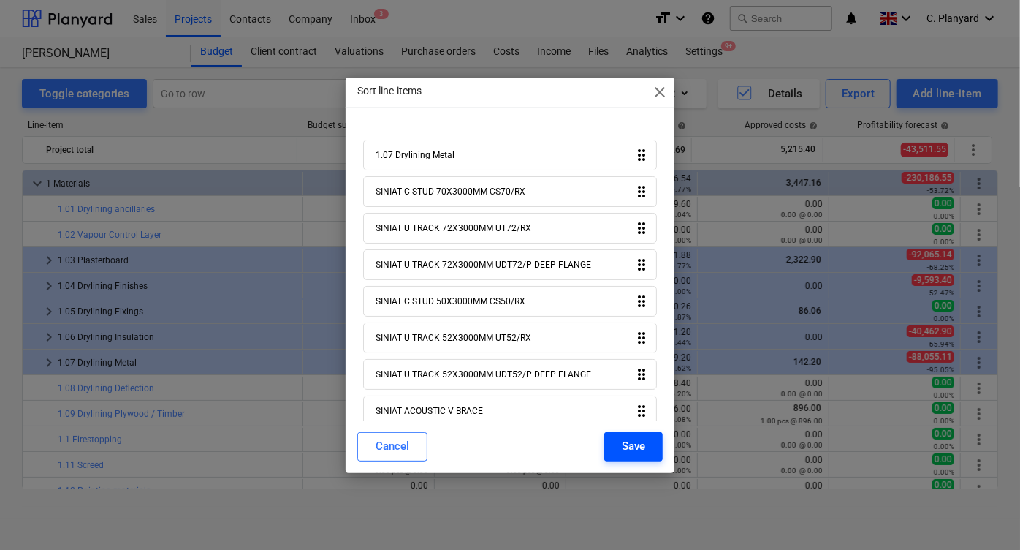
click at [626, 441] on div "Save" at bounding box center [633, 445] width 23 height 19
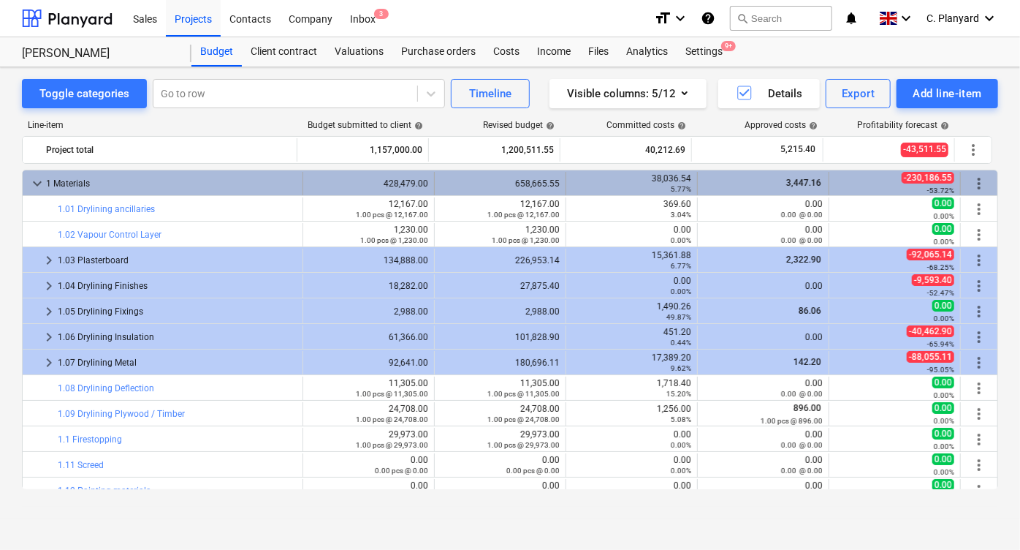
click at [34, 175] on span "keyboard_arrow_down" at bounding box center [37, 184] width 18 height 18
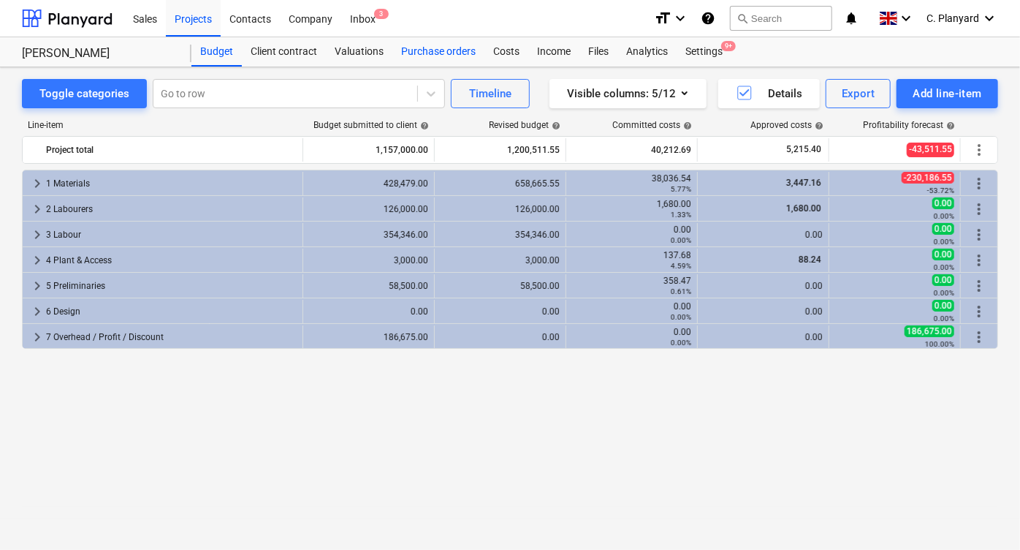
click at [459, 54] on div "Purchase orders" at bounding box center [438, 51] width 92 height 29
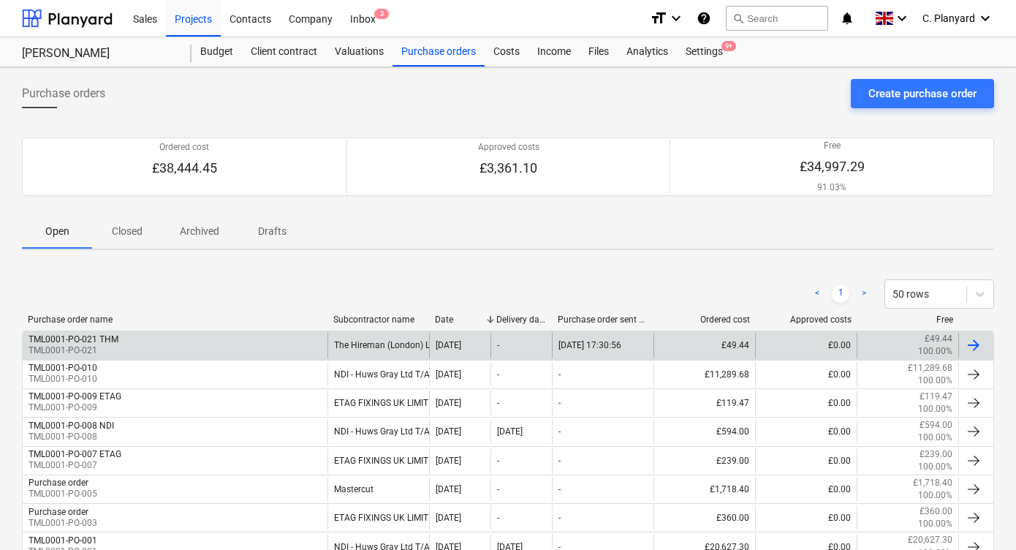
click at [274, 338] on div "TML0001-PO-021 THM TML0001-PO-021" at bounding box center [175, 344] width 305 height 25
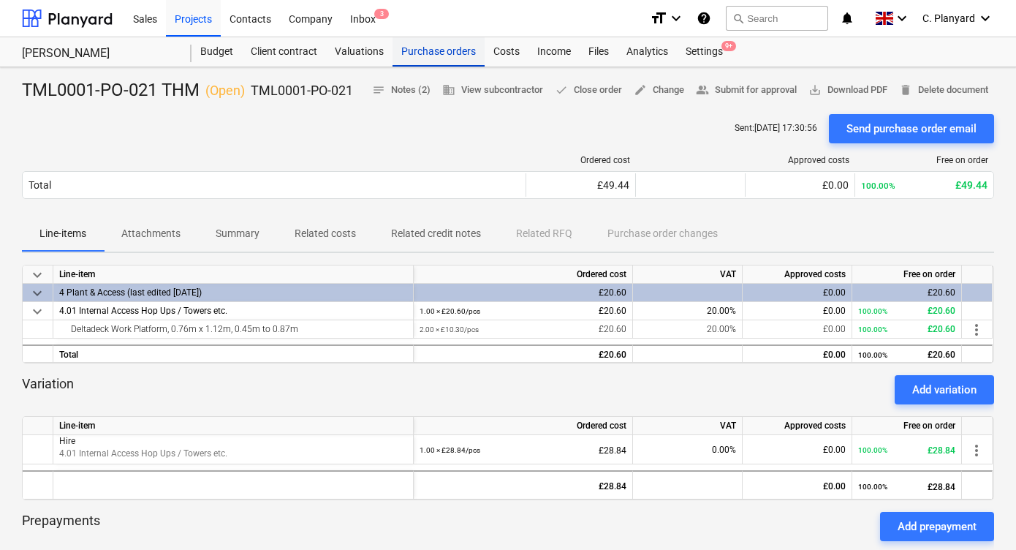
click at [427, 54] on div "Purchase orders" at bounding box center [438, 51] width 92 height 29
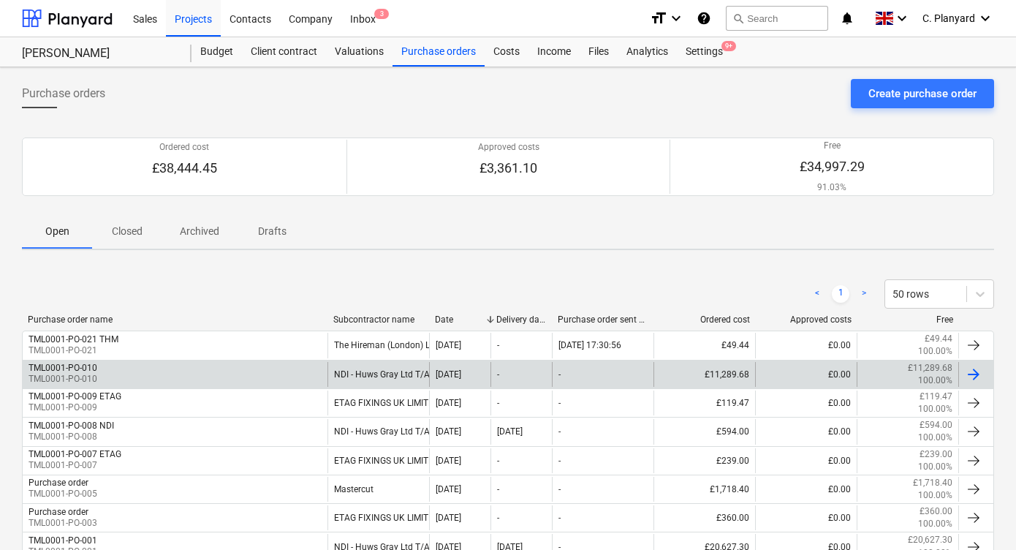
click at [195, 371] on div "TML0001-PO-010 TML0001-PO-010" at bounding box center [175, 374] width 305 height 25
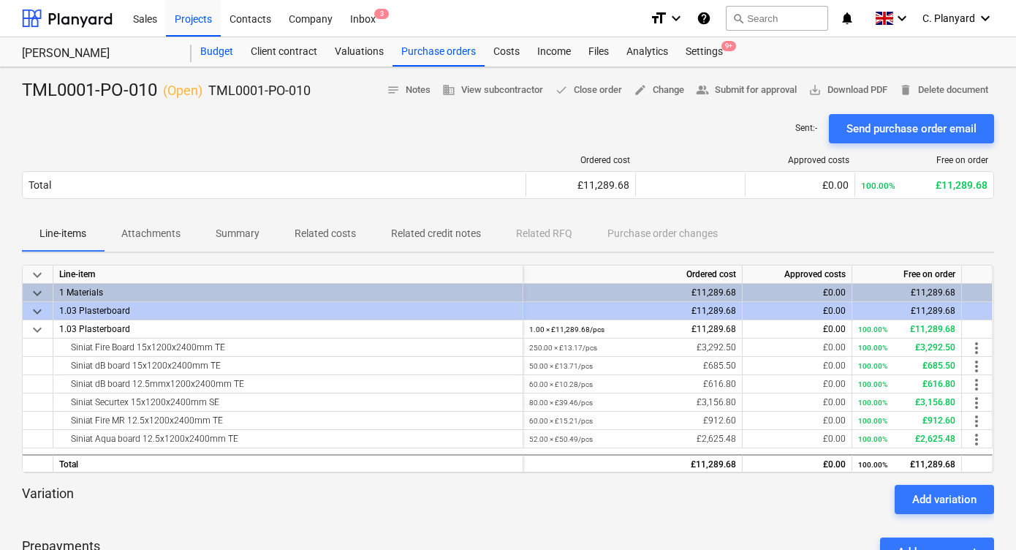
click at [217, 46] on div "Budget" at bounding box center [216, 51] width 50 height 29
click at [447, 60] on div "Purchase orders" at bounding box center [438, 51] width 92 height 29
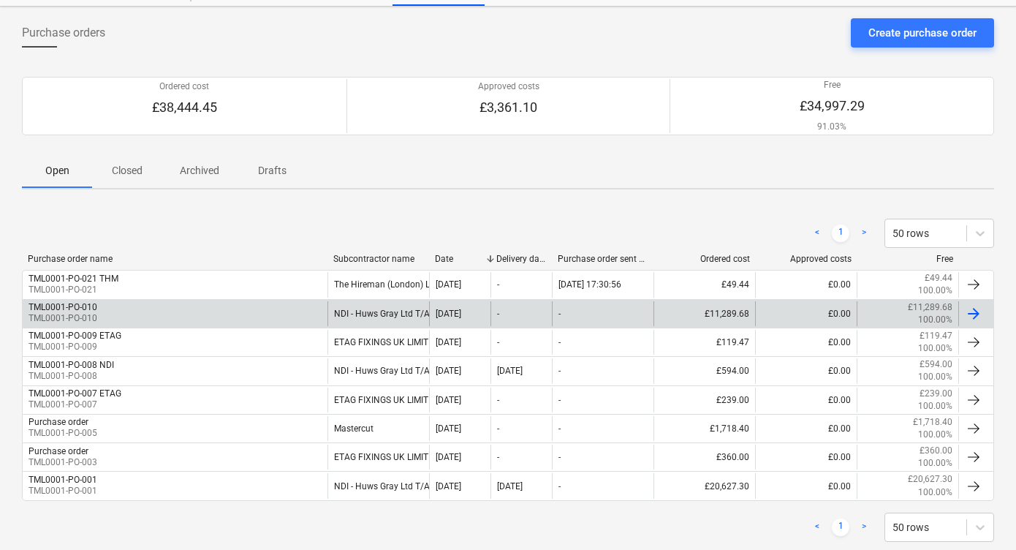
scroll to position [62, 0]
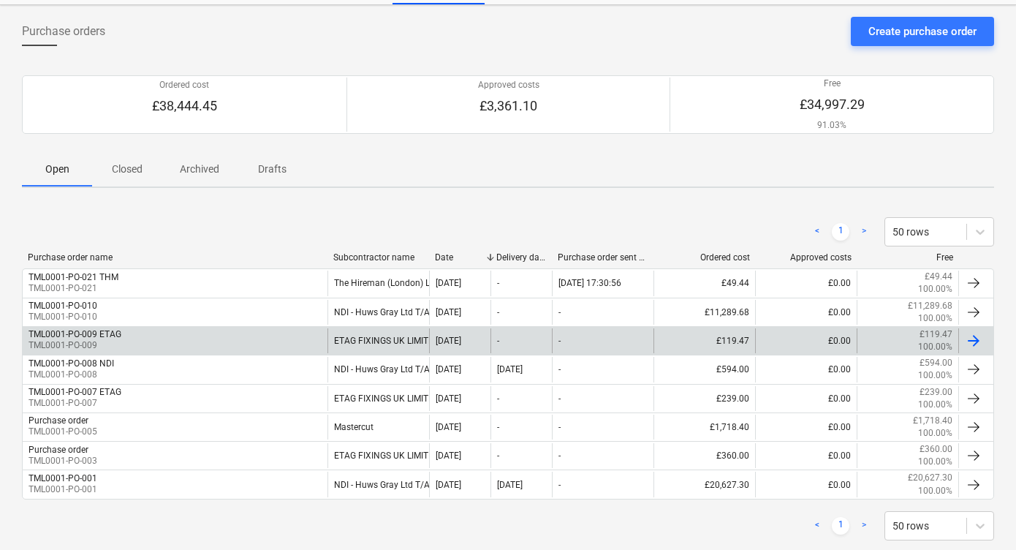
click at [566, 338] on div "-" at bounding box center [603, 340] width 102 height 25
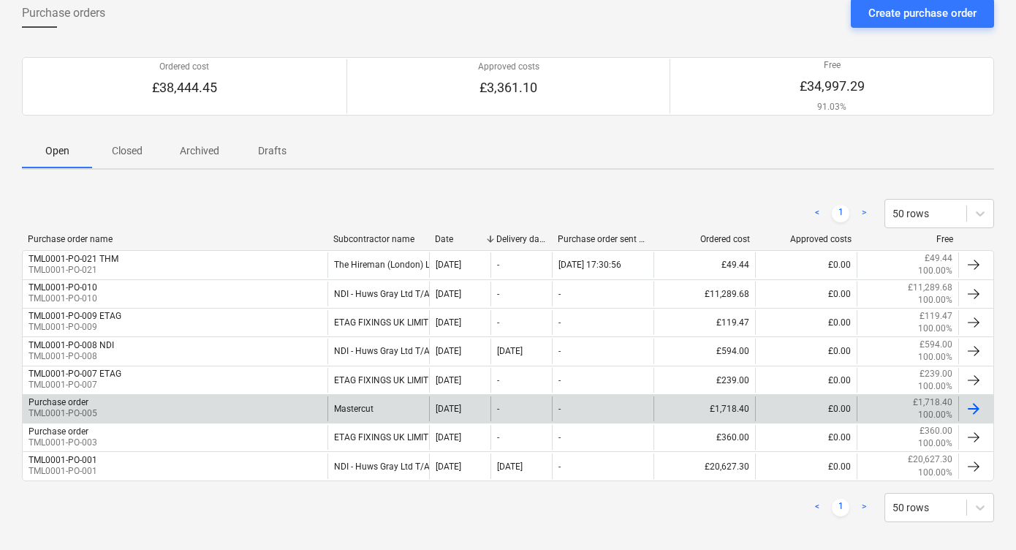
scroll to position [83, 0]
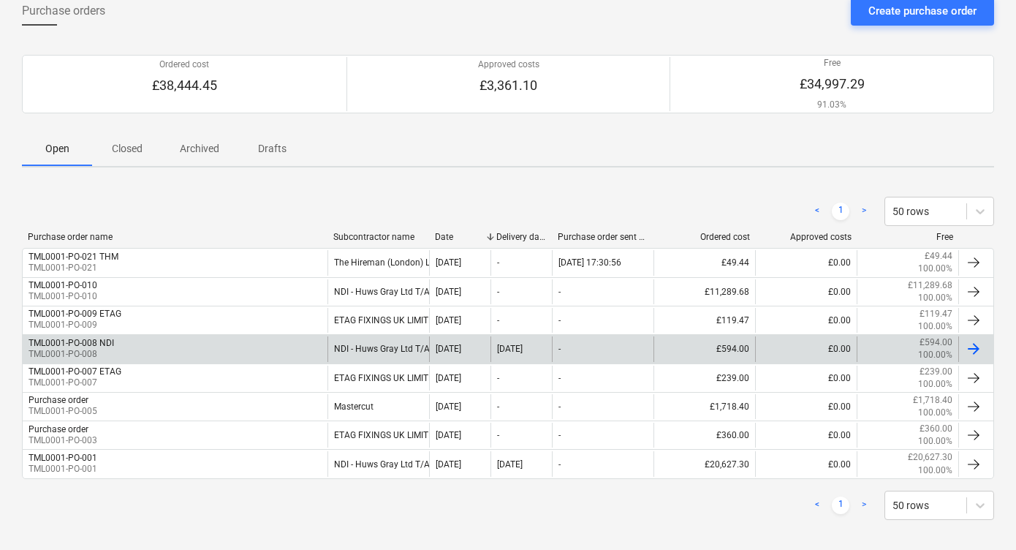
click at [313, 349] on div "TML0001-PO-008 NDI TML0001-PO-008" at bounding box center [175, 348] width 305 height 25
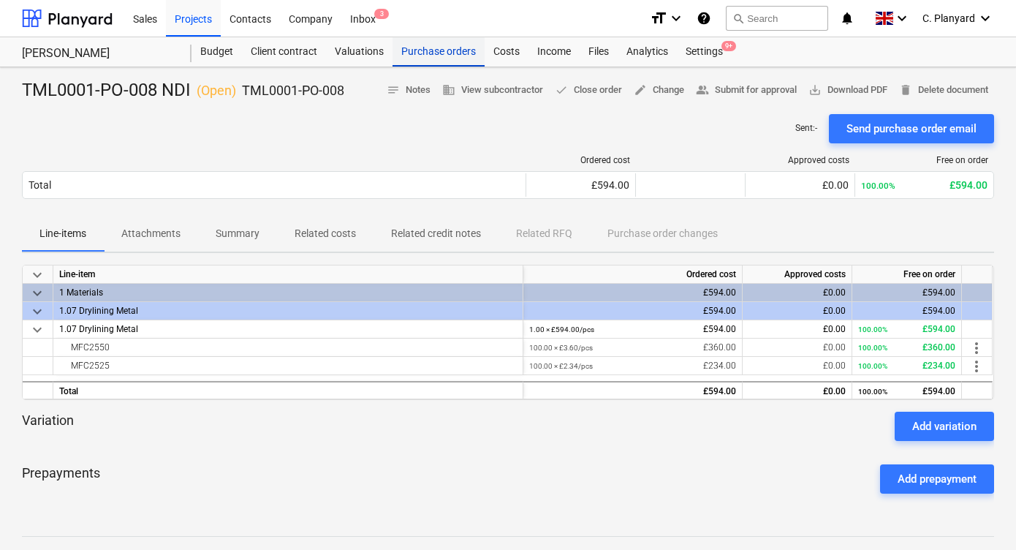
click at [438, 46] on div "Purchase orders" at bounding box center [438, 51] width 92 height 29
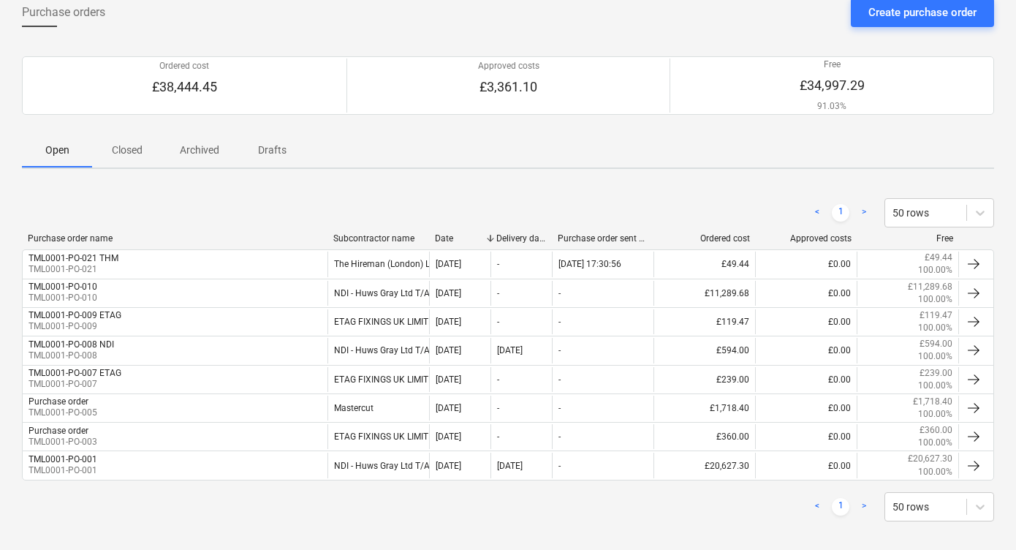
scroll to position [92, 0]
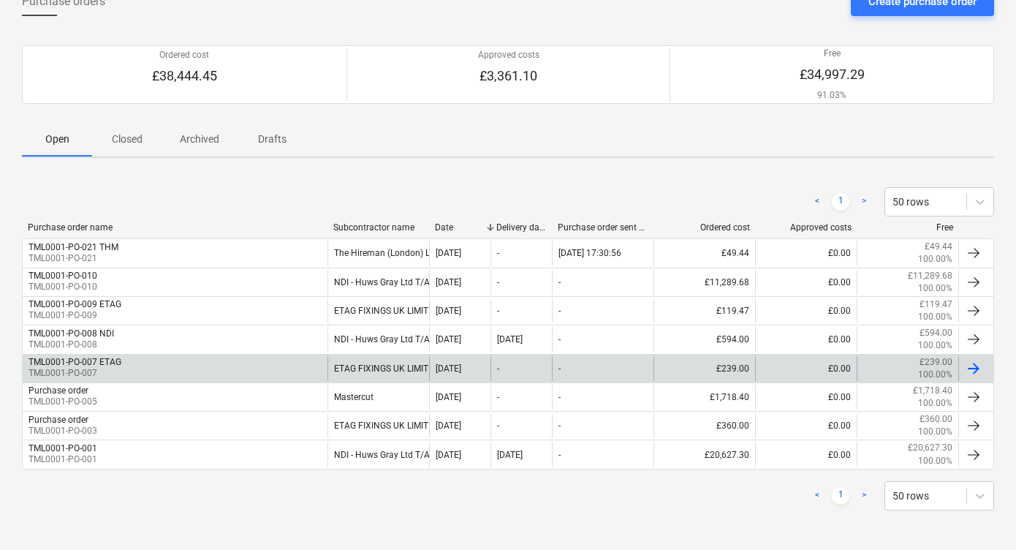
click at [245, 369] on div "TML0001-PO-007 ETAG TML0001-PO-007" at bounding box center [175, 368] width 305 height 25
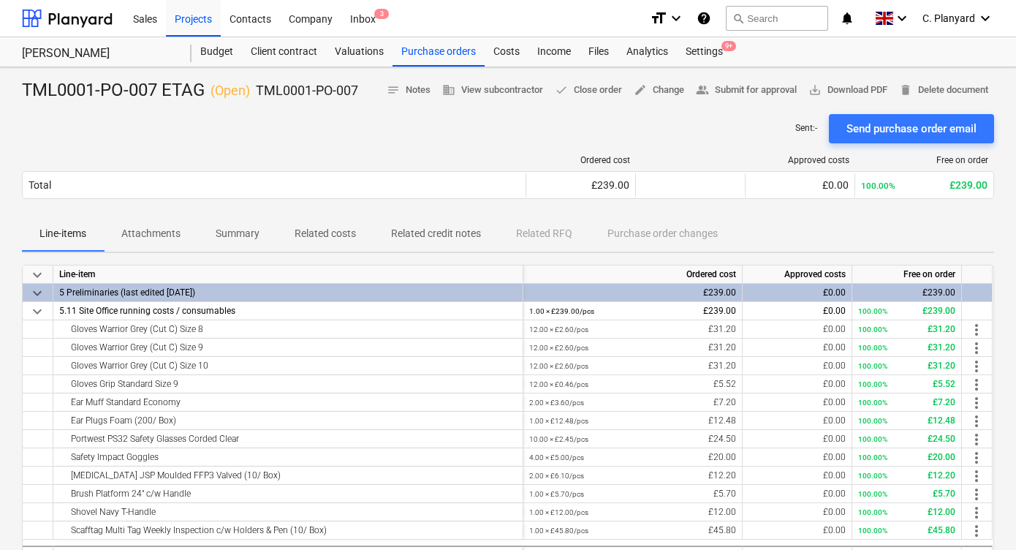
scroll to position [59, 0]
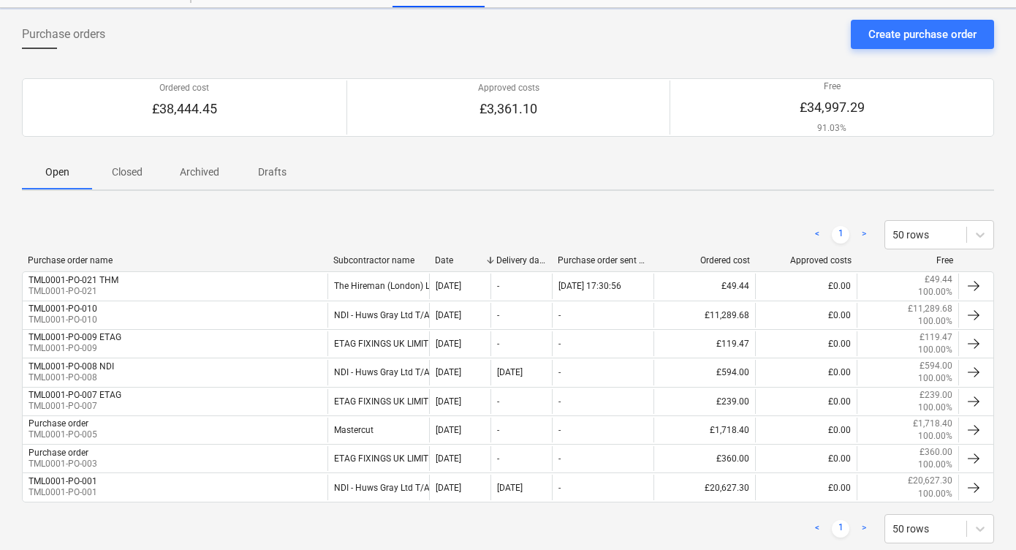
scroll to position [92, 0]
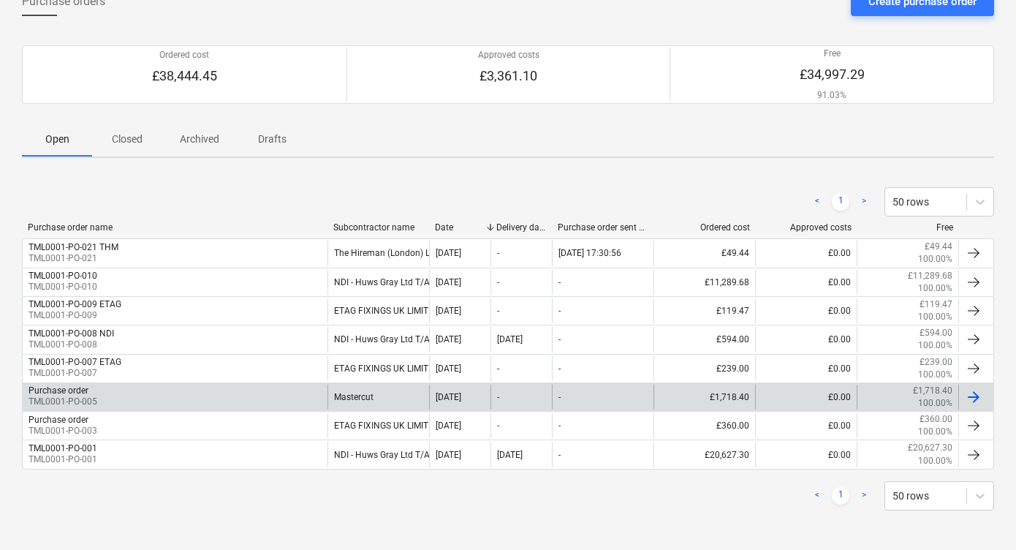
click at [190, 406] on div "Purchase order TML0001-PO-005" at bounding box center [175, 396] width 305 height 25
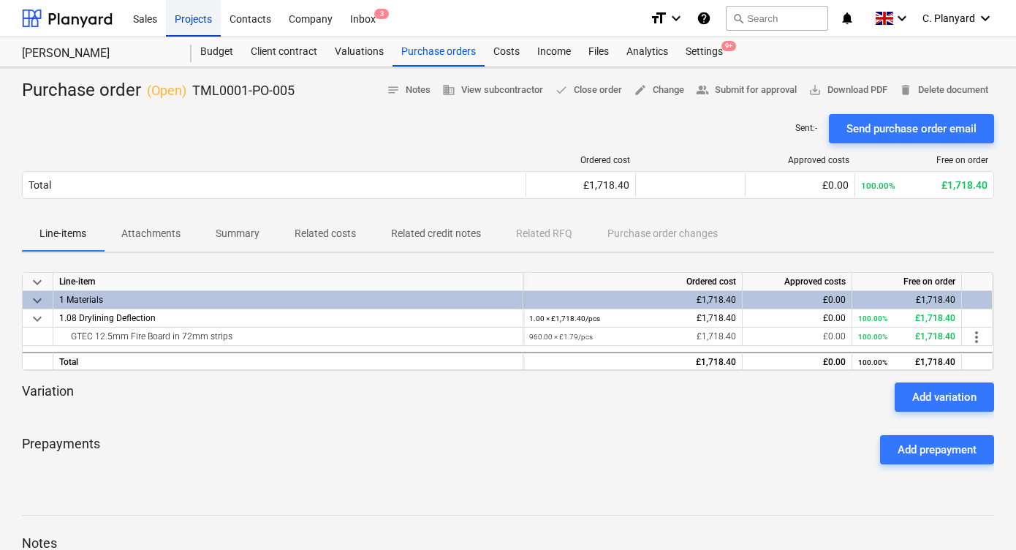
click at [192, 19] on div "Projects" at bounding box center [193, 17] width 55 height 37
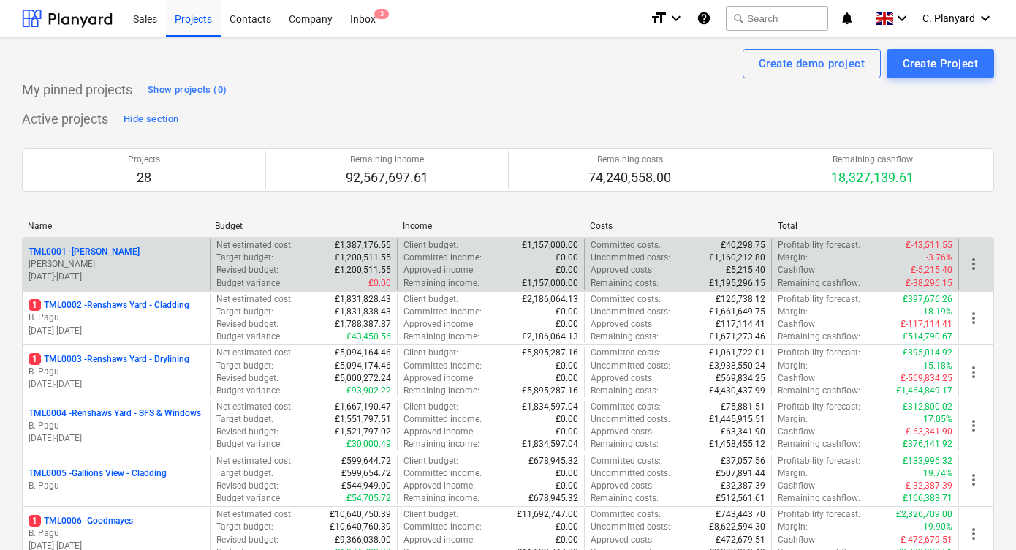
click at [153, 259] on p "[PERSON_NAME]" at bounding box center [115, 264] width 175 height 12
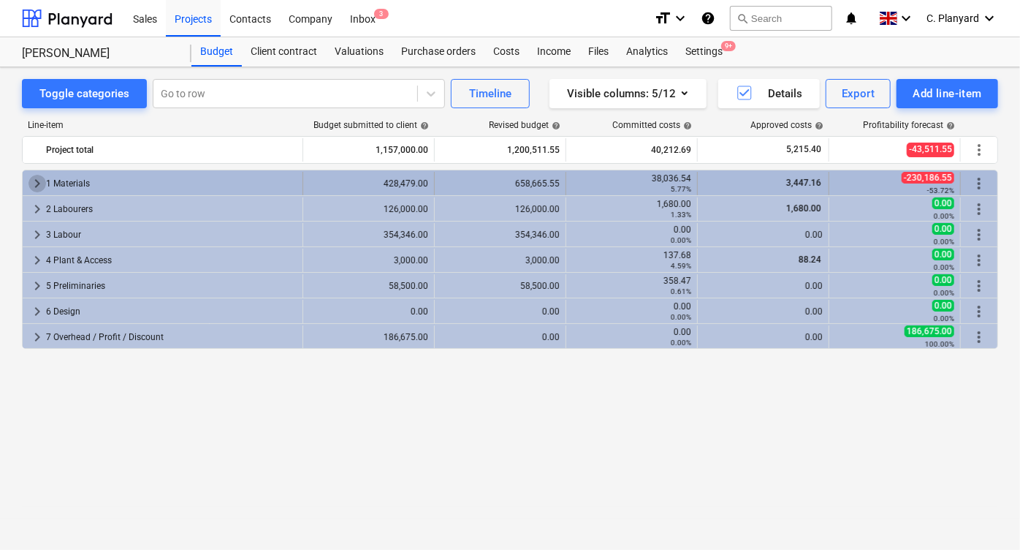
click at [40, 183] on span "keyboard_arrow_right" at bounding box center [37, 184] width 18 height 18
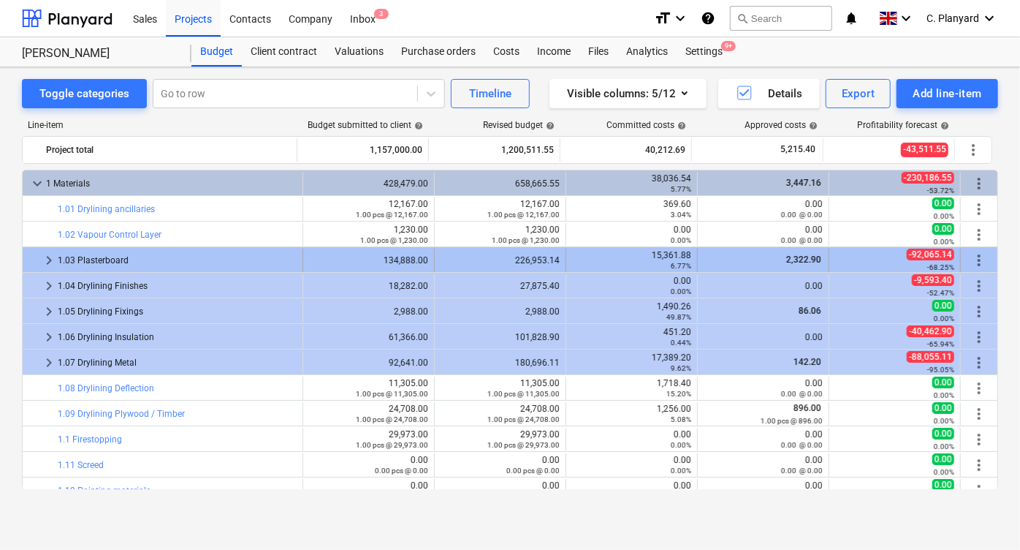
click at [47, 253] on span "keyboard_arrow_right" at bounding box center [49, 260] width 18 height 18
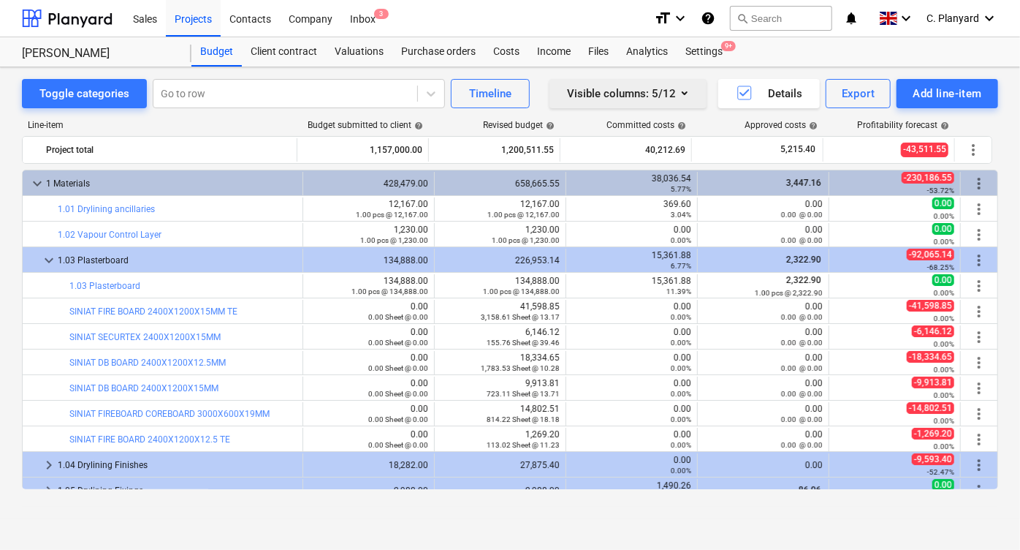
click at [609, 91] on div "Visible columns : 5/12" at bounding box center [628, 93] width 122 height 19
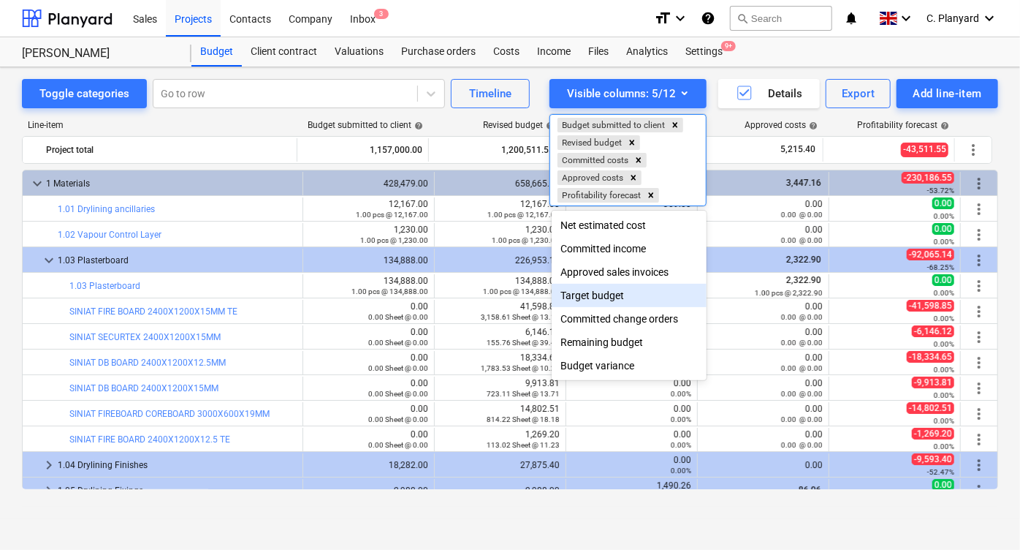
click at [601, 297] on div "Target budget" at bounding box center [629, 295] width 155 height 23
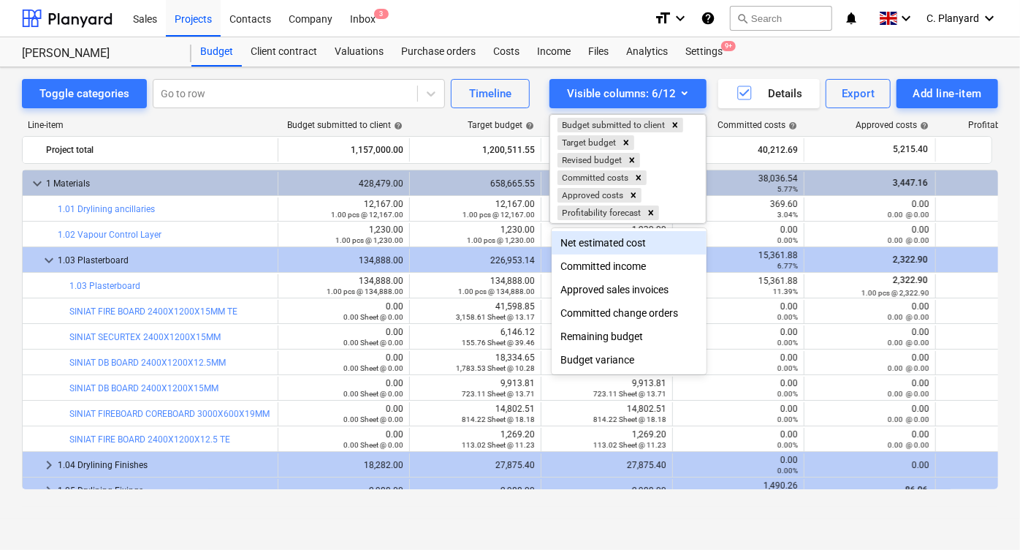
click at [427, 124] on div at bounding box center [510, 275] width 1020 height 550
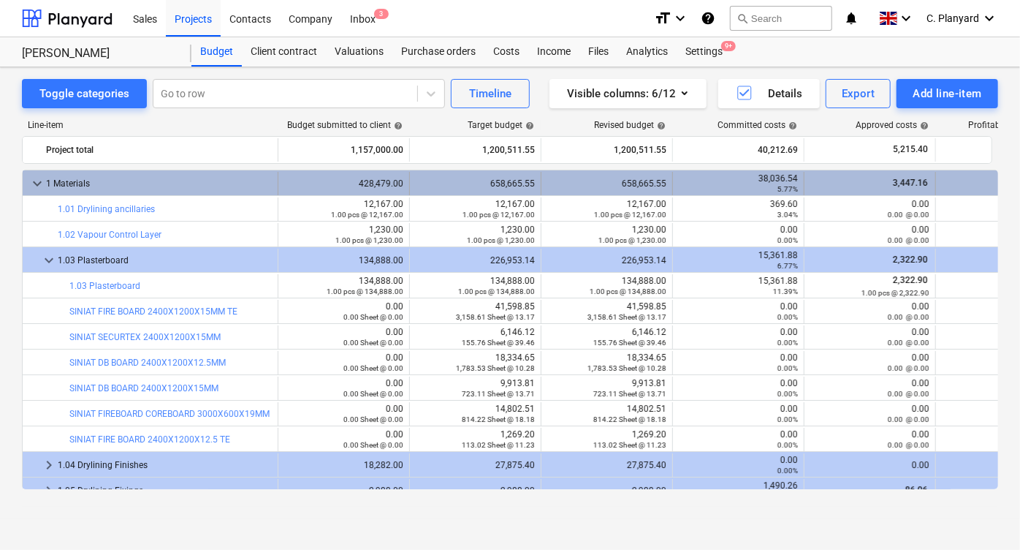
click at [37, 180] on span "keyboard_arrow_down" at bounding box center [37, 184] width 18 height 18
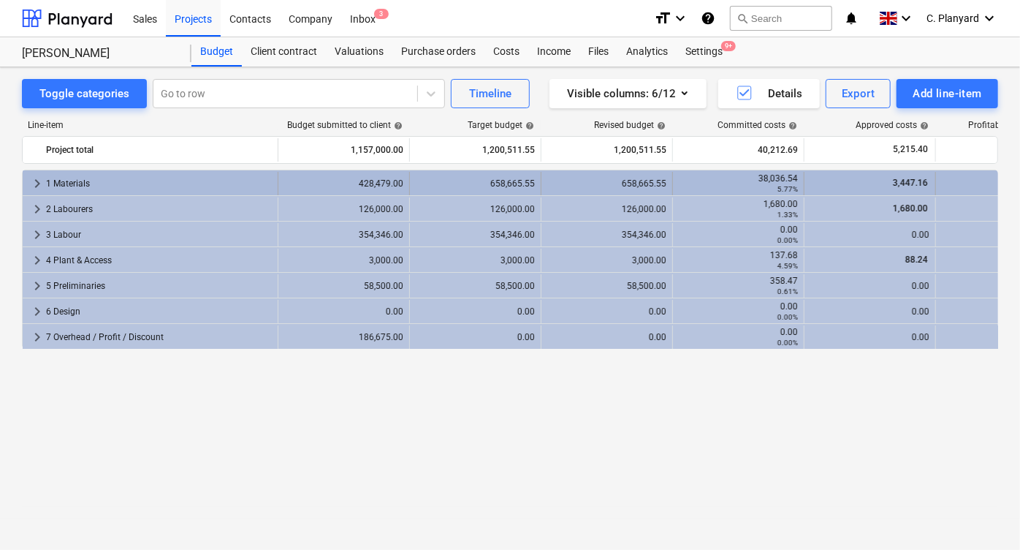
click at [30, 186] on span "keyboard_arrow_right" at bounding box center [37, 184] width 18 height 18
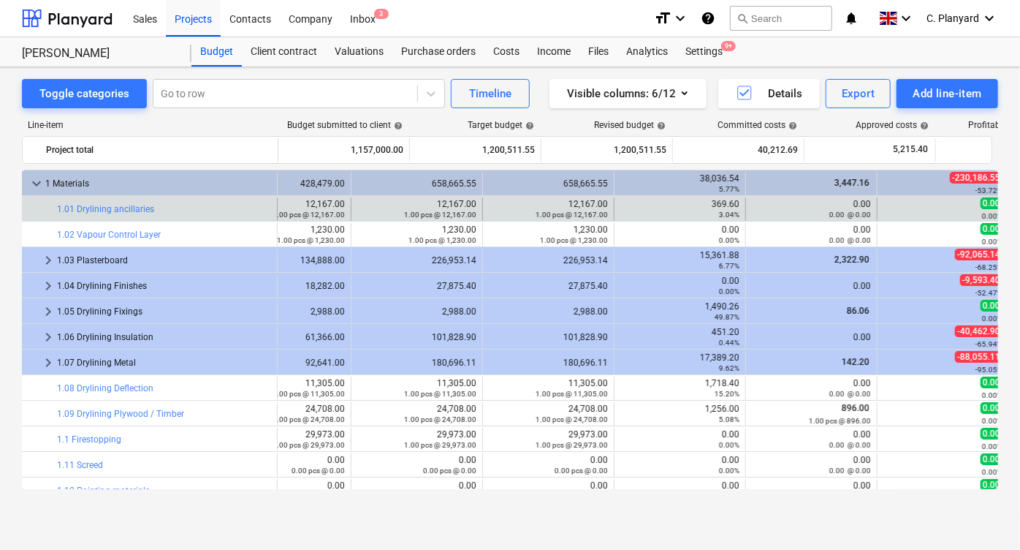
scroll to position [0, 110]
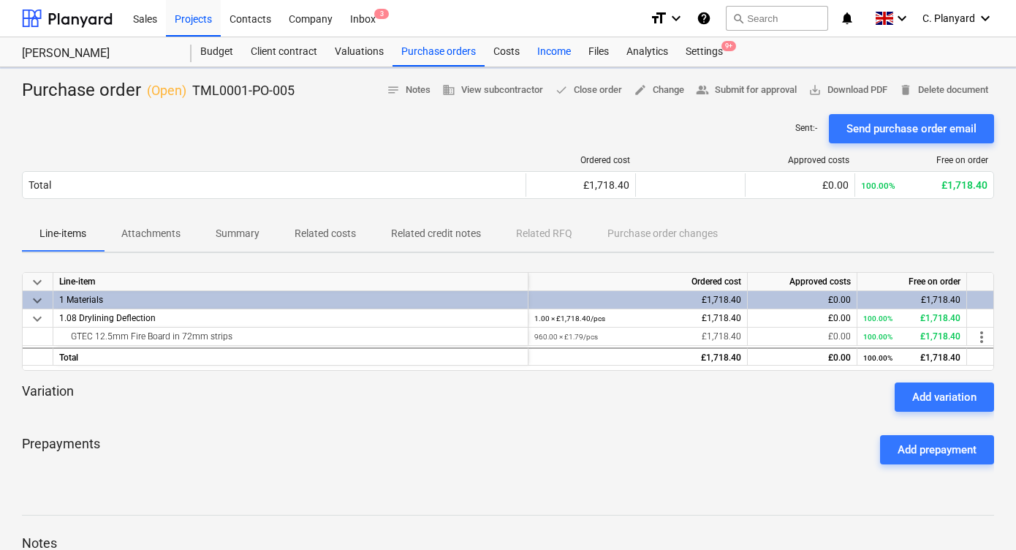
click at [528, 50] on div "Income" at bounding box center [553, 51] width 51 height 29
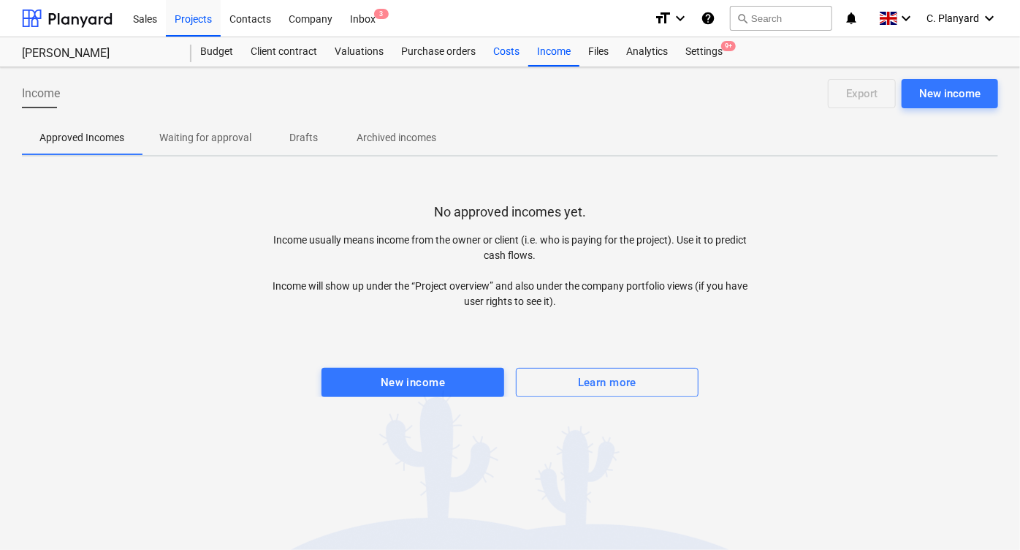
click at [506, 58] on div "Costs" at bounding box center [506, 51] width 44 height 29
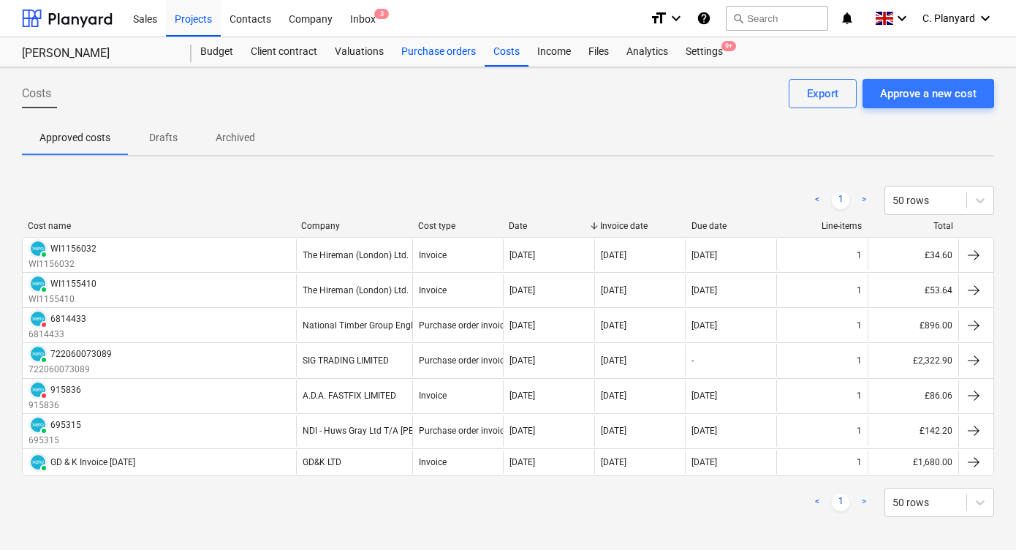
click at [403, 63] on div "Purchase orders" at bounding box center [438, 51] width 92 height 29
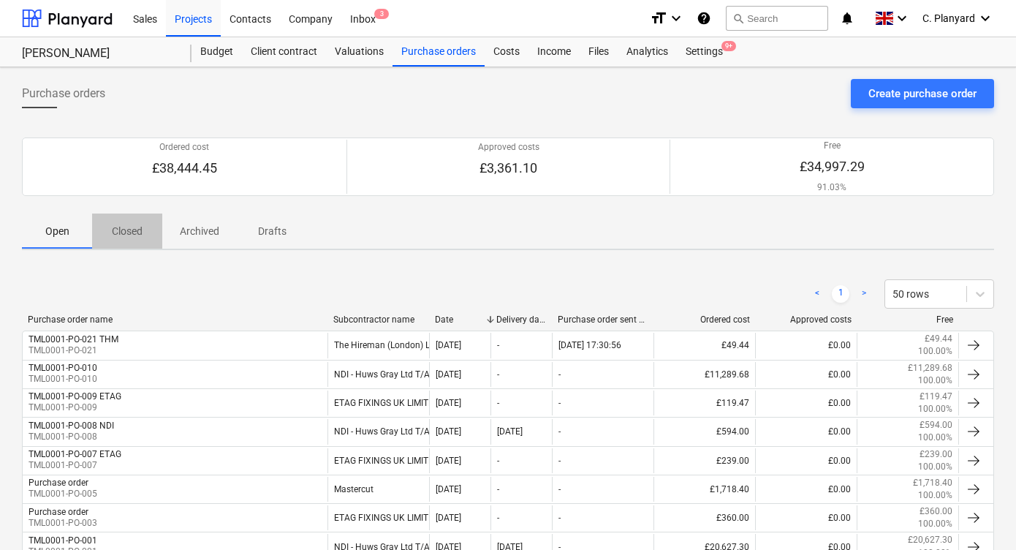
click at [135, 231] on p "Closed" at bounding box center [127, 231] width 35 height 15
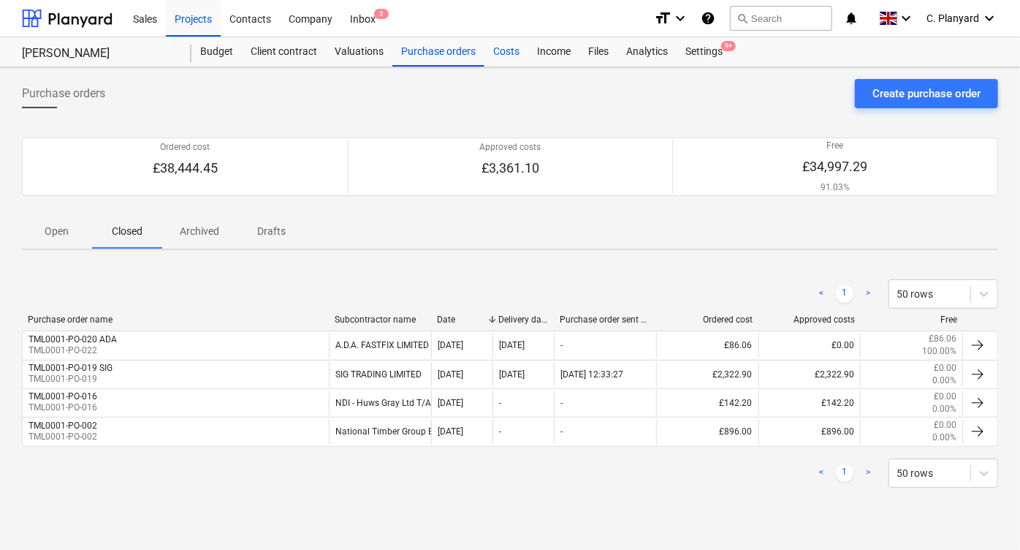
click at [517, 45] on div "Costs" at bounding box center [506, 51] width 44 height 29
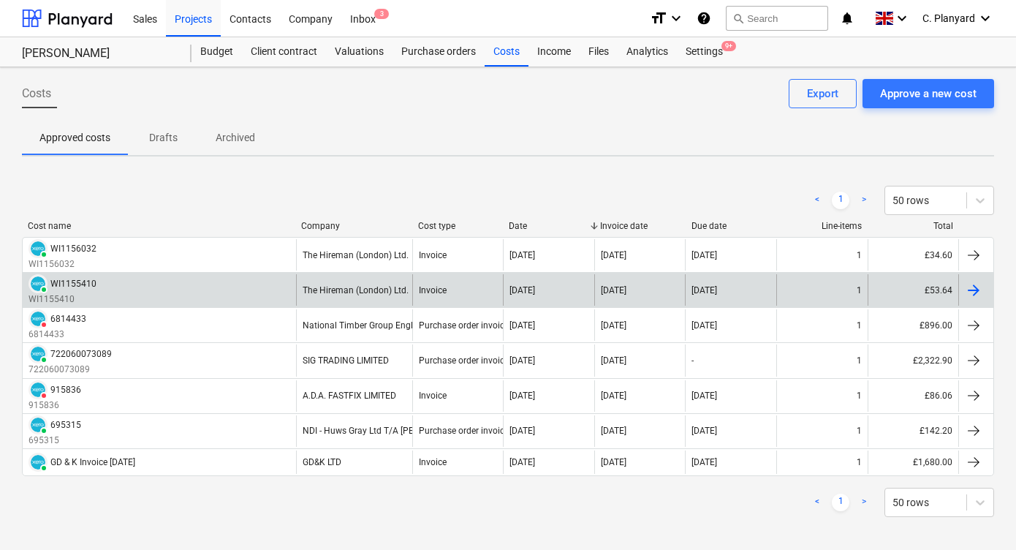
click at [189, 288] on div "PAID WI1155410 WI1155410" at bounding box center [159, 289] width 273 height 31
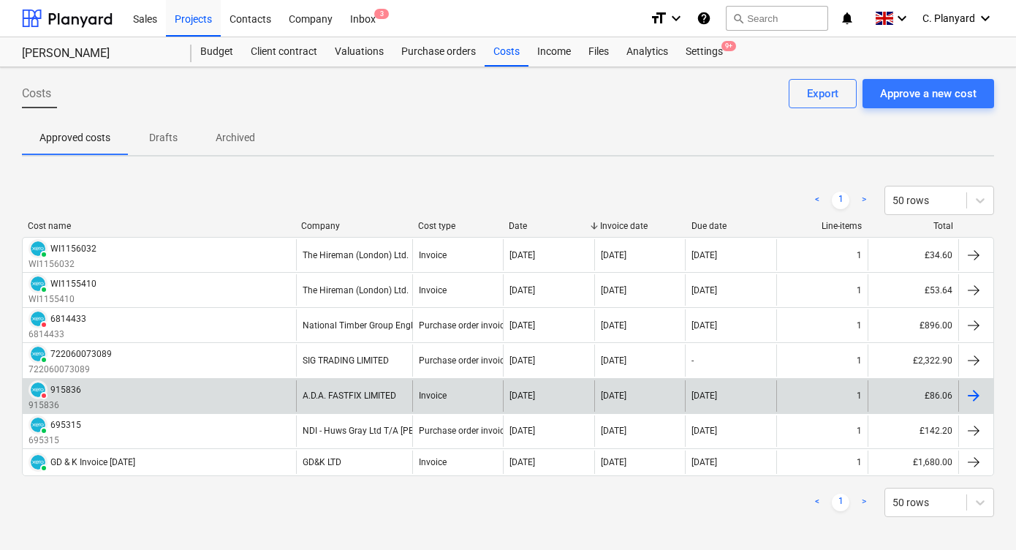
click at [194, 398] on div "DELETED 915836 915836" at bounding box center [159, 395] width 273 height 31
click at [254, 395] on div "DELETED 915836 915836" at bounding box center [159, 395] width 273 height 31
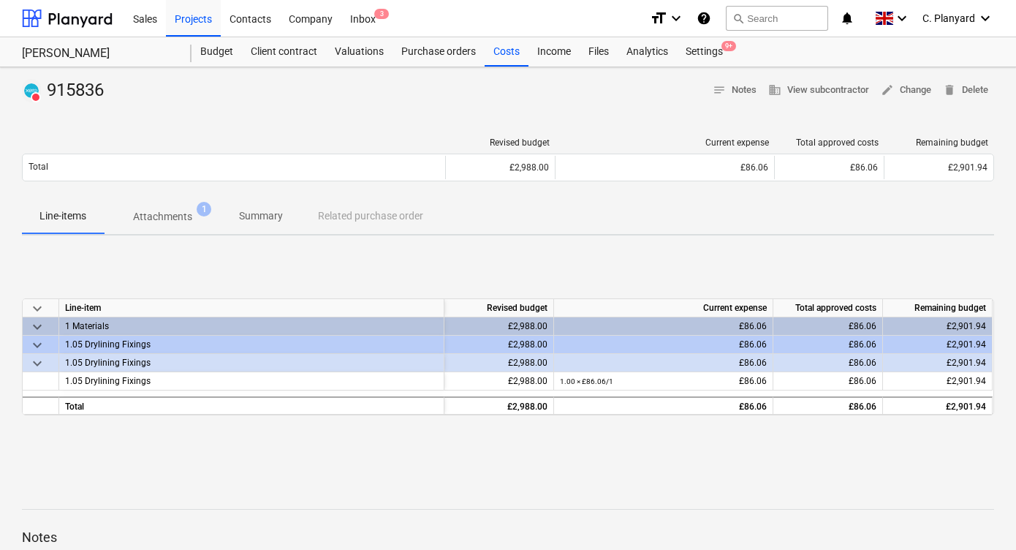
click at [189, 215] on p "Attachments" at bounding box center [162, 216] width 59 height 15
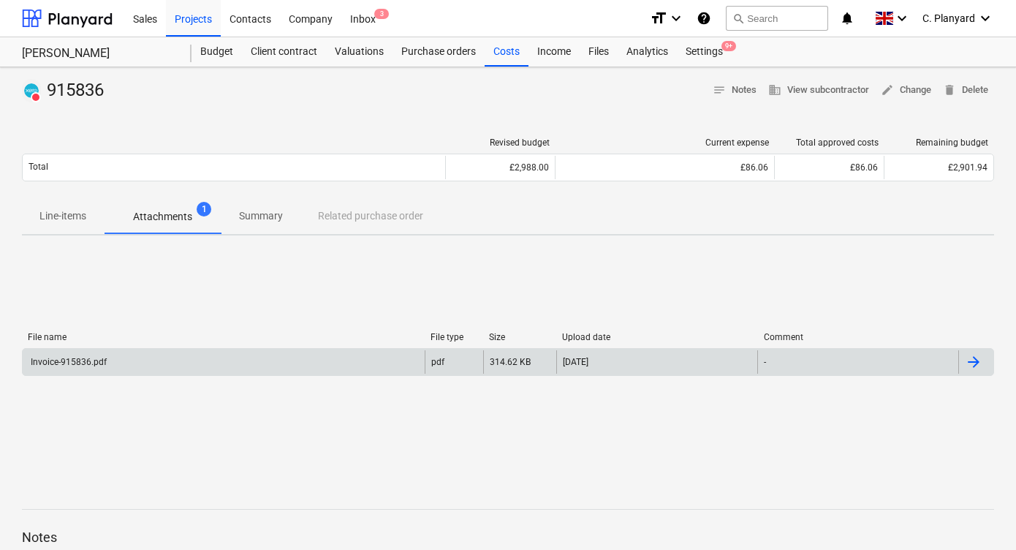
click at [248, 360] on div "Invoice-915836.pdf" at bounding box center [224, 361] width 402 height 23
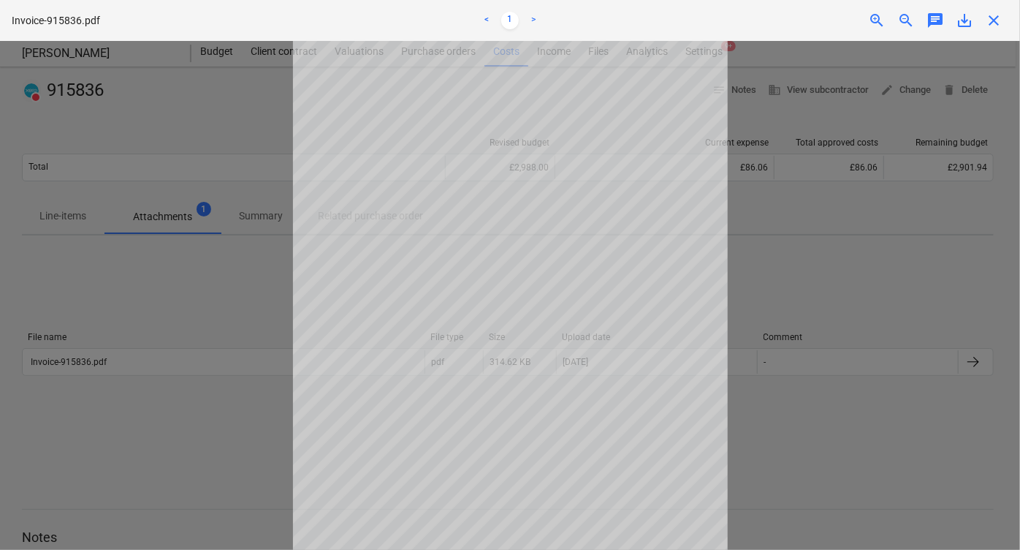
click at [242, 284] on div at bounding box center [510, 295] width 1020 height 509
click at [202, 111] on div at bounding box center [510, 295] width 1020 height 509
click at [757, 291] on div "File name File type Size Upload date Comment Invoice-915836.pdf pdf 314.62 KB […" at bounding box center [508, 356] width 972 height 219
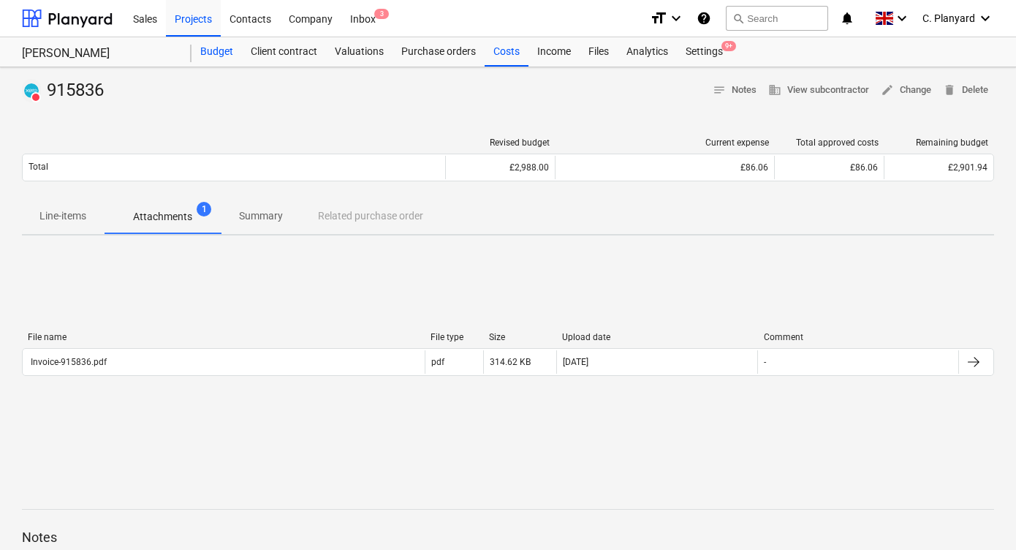
click at [221, 63] on div "Budget" at bounding box center [216, 51] width 50 height 29
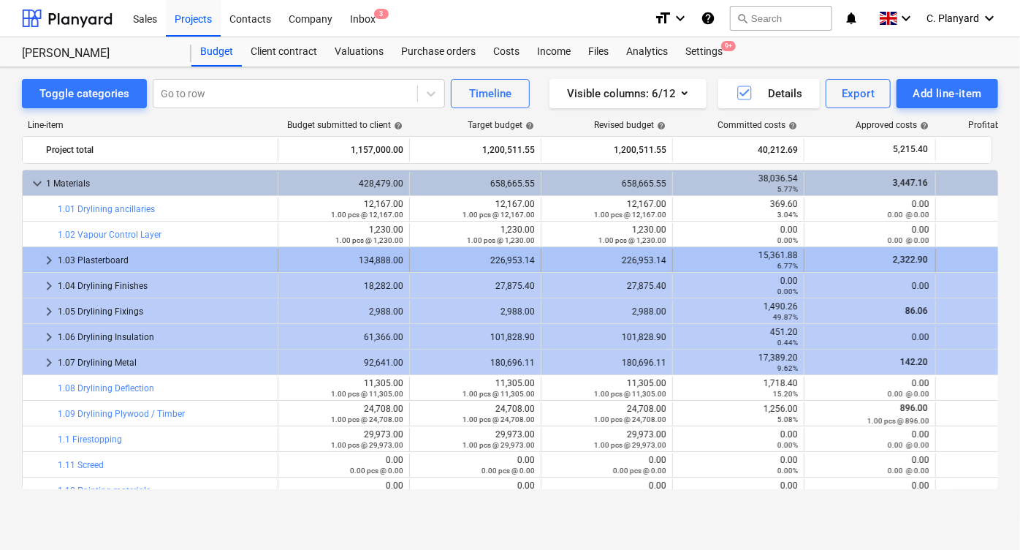
click at [37, 251] on div at bounding box center [34, 259] width 12 height 23
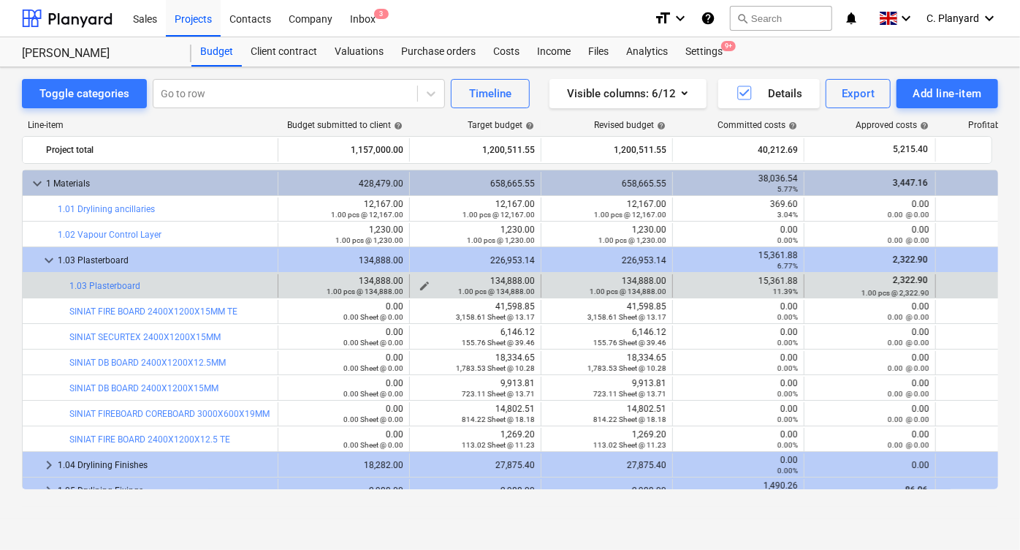
click at [420, 281] on span "edit" at bounding box center [425, 286] width 12 height 12
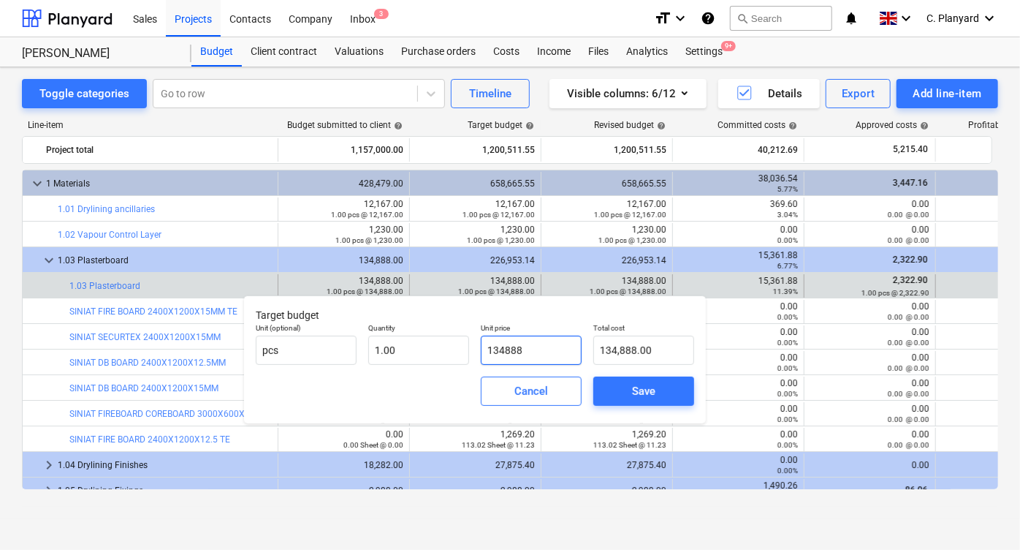
click at [515, 354] on input "134888" at bounding box center [531, 349] width 101 height 29
type input "4"
type input "4.00"
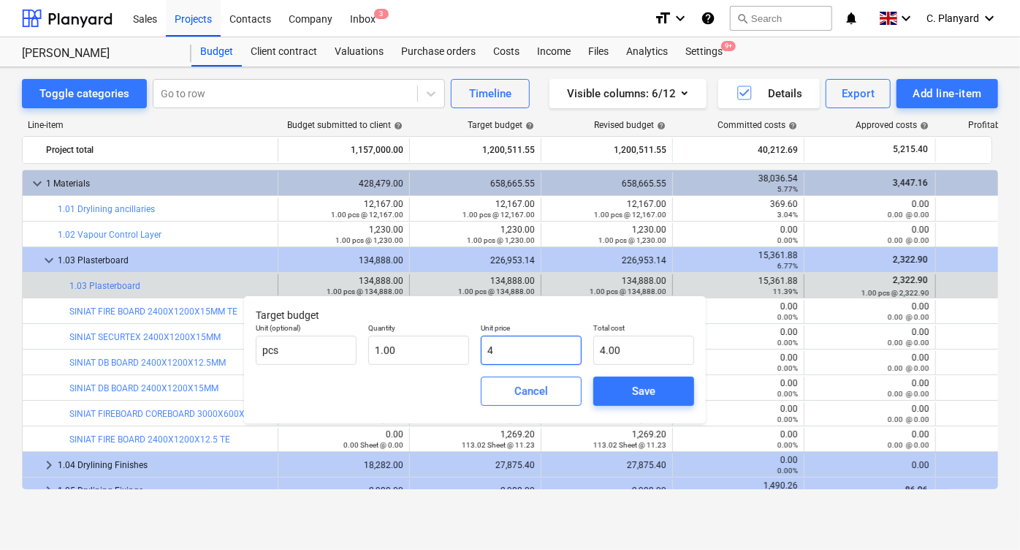
type input "42"
type input "42.00"
type input "428"
type input "428.00"
type input "4288"
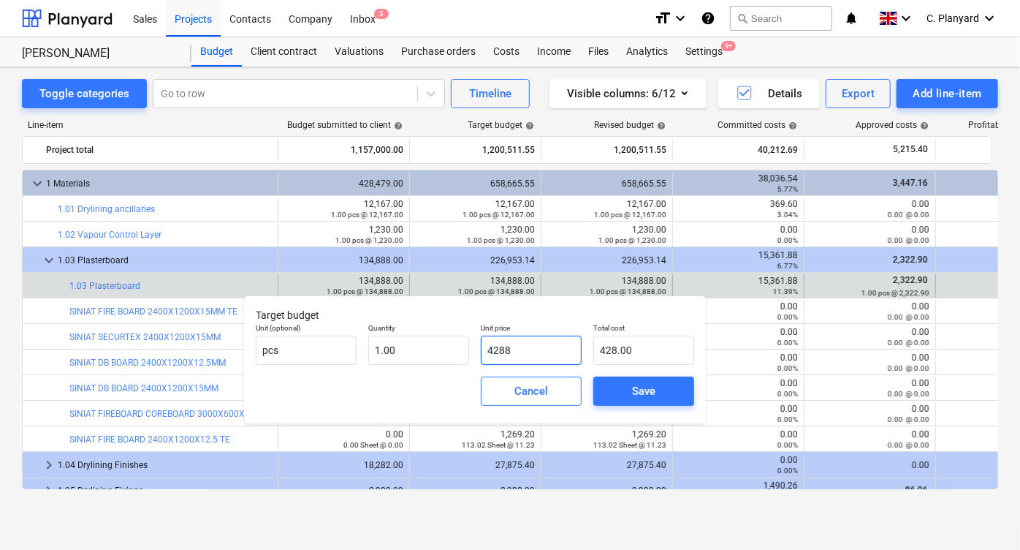
type input "4,288.00"
type input "42882"
type input "42,882.00"
type input "42882.8"
type input "42,882.80"
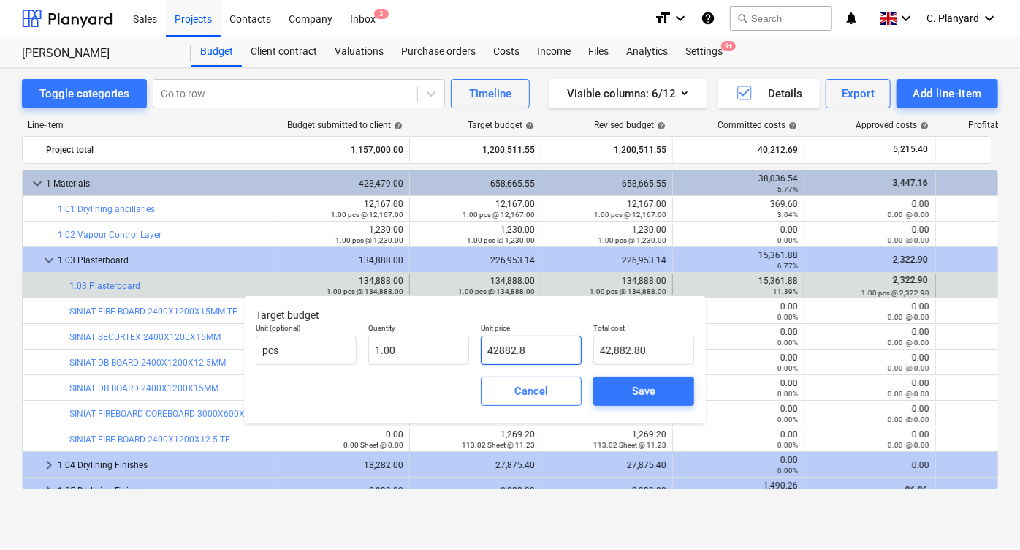
type input "42882.86"
type input "42,882.86"
click at [425, 385] on div "Cancel Save" at bounding box center [475, 391] width 450 height 53
click at [638, 388] on div "Save" at bounding box center [643, 390] width 23 height 19
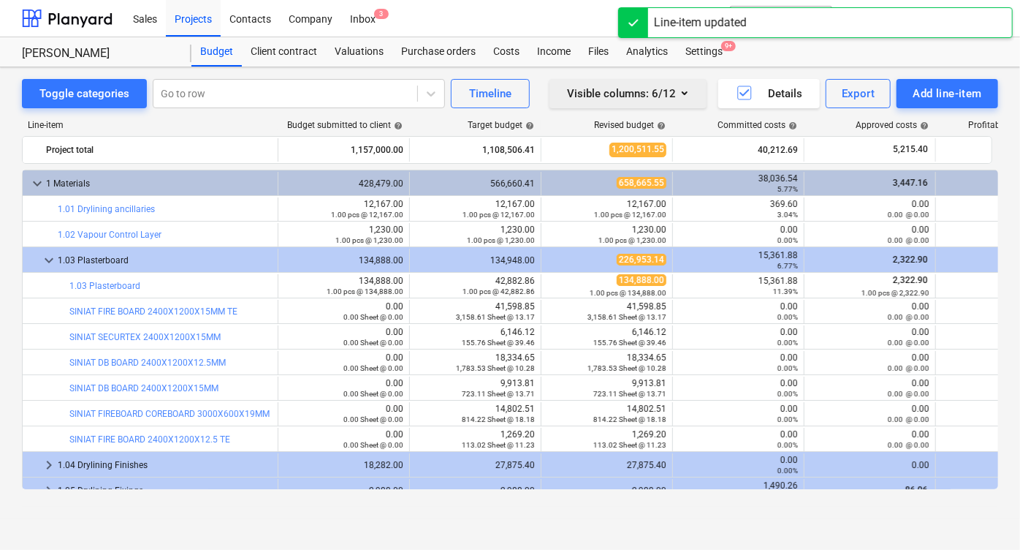
click at [682, 88] on icon "button" at bounding box center [685, 93] width 18 height 18
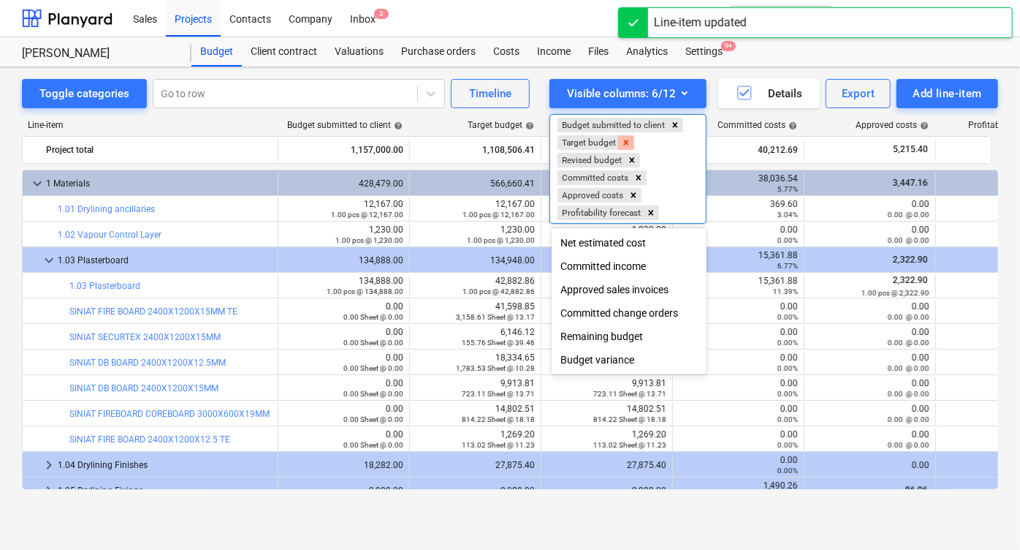
click at [628, 140] on icon "Remove Target budget" at bounding box center [626, 142] width 5 height 5
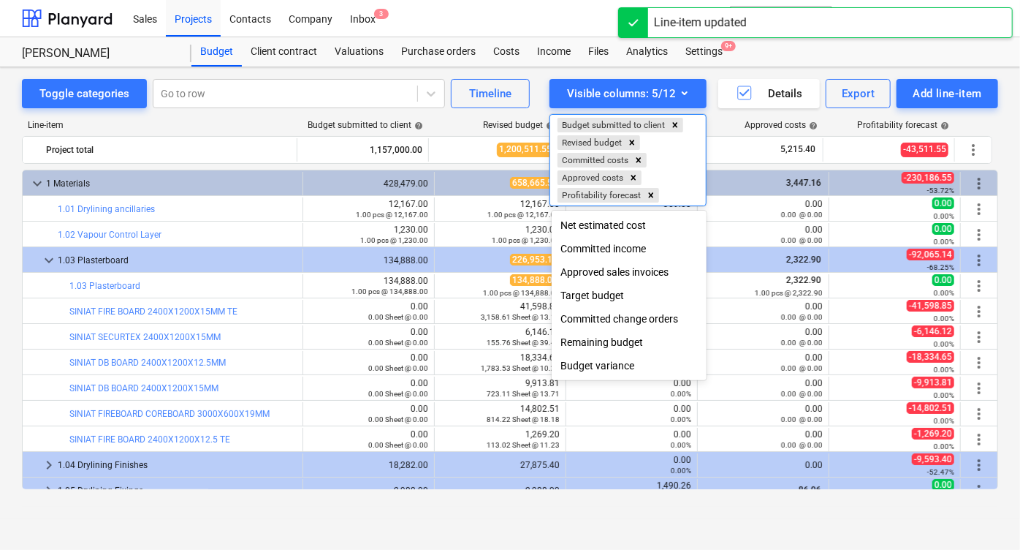
click at [757, 294] on div at bounding box center [510, 275] width 1020 height 550
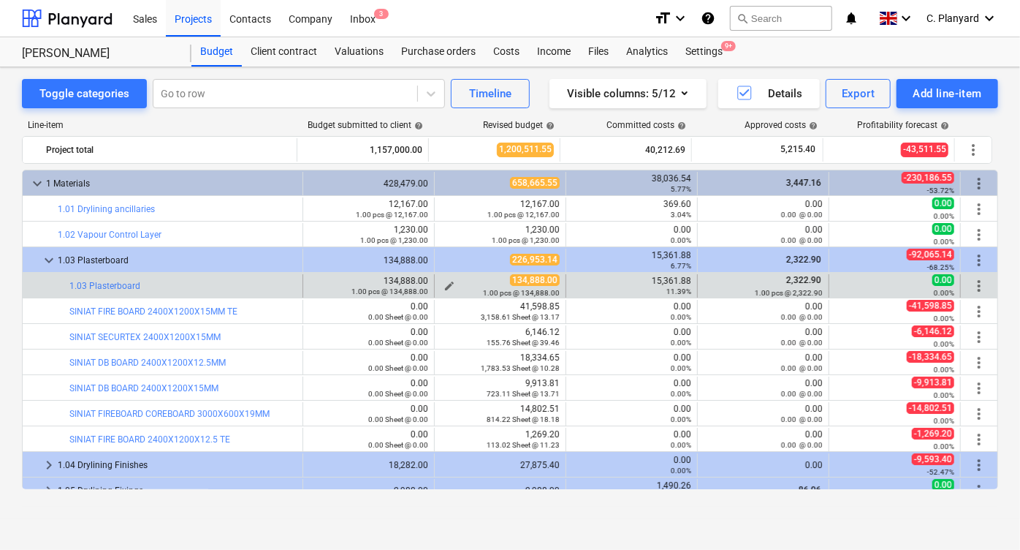
click at [444, 281] on span "edit" at bounding box center [450, 286] width 12 height 12
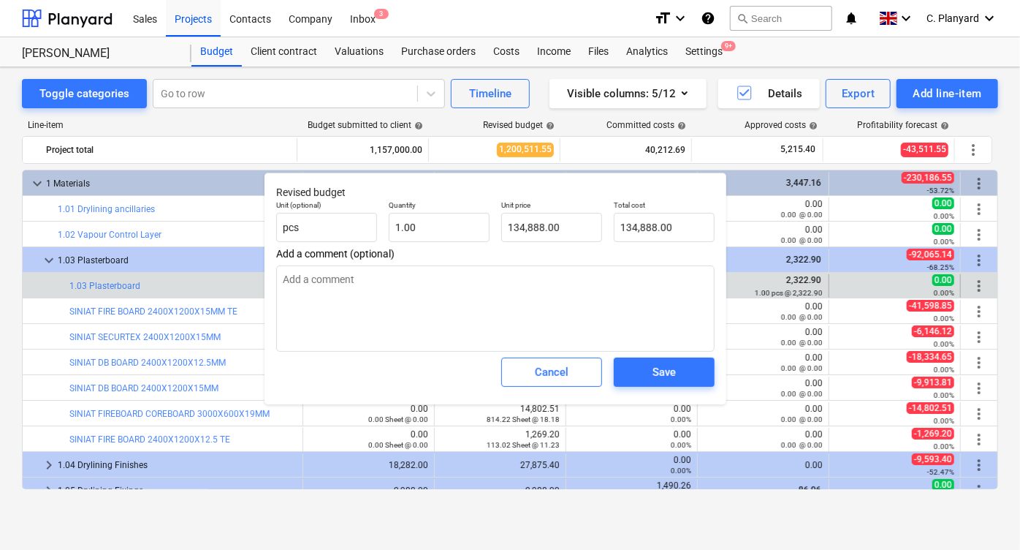
click at [563, 389] on div "Cancel" at bounding box center [551, 371] width 113 height 41
click at [563, 378] on div "Cancel" at bounding box center [552, 371] width 34 height 19
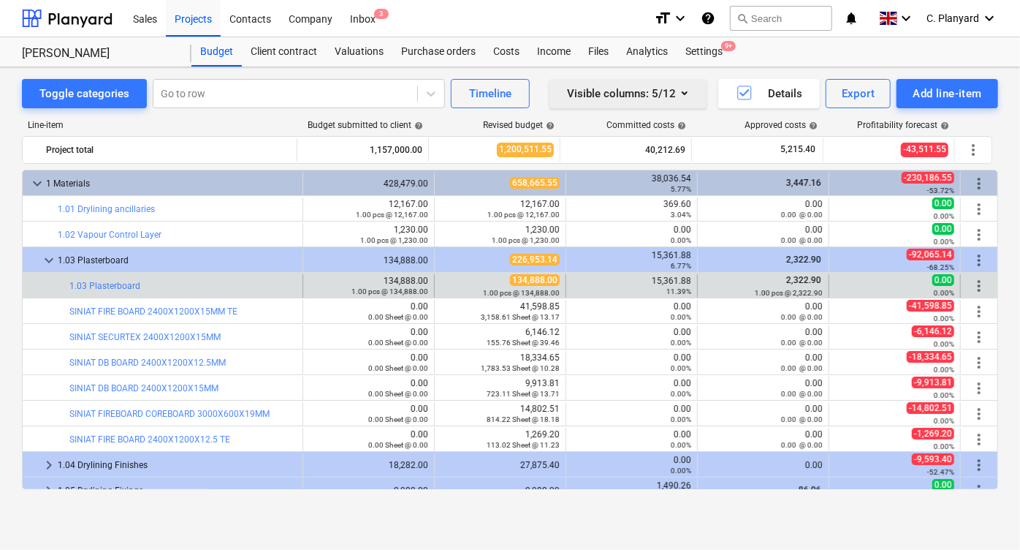
click at [652, 93] on div "Visible columns : 5/12" at bounding box center [628, 93] width 122 height 19
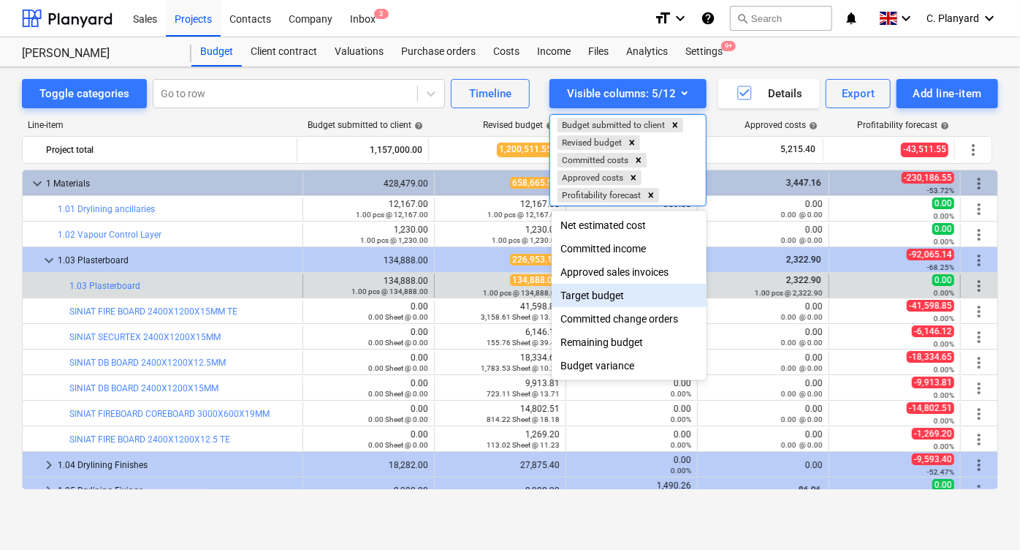
click at [588, 294] on div "Target budget" at bounding box center [629, 295] width 155 height 23
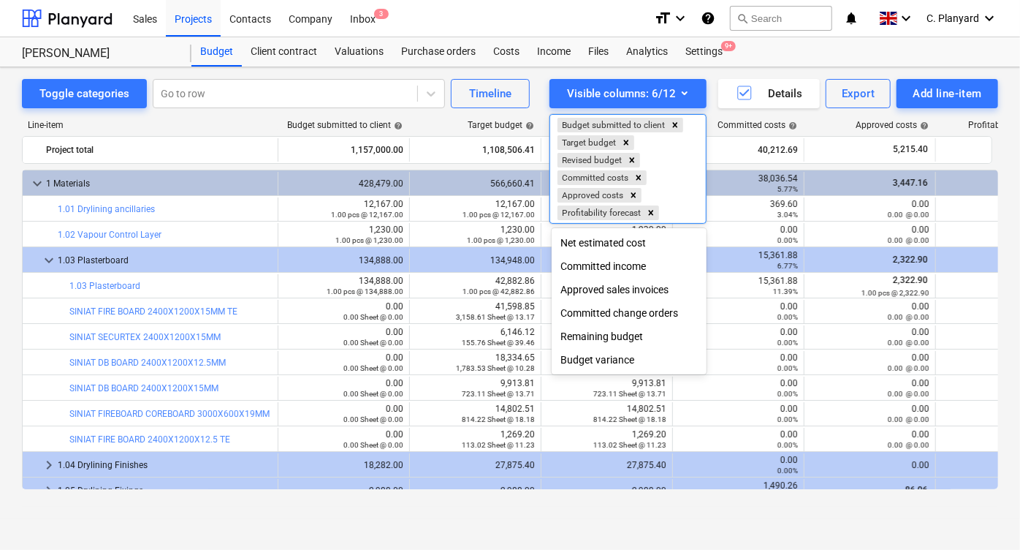
click at [522, 285] on div at bounding box center [510, 275] width 1020 height 550
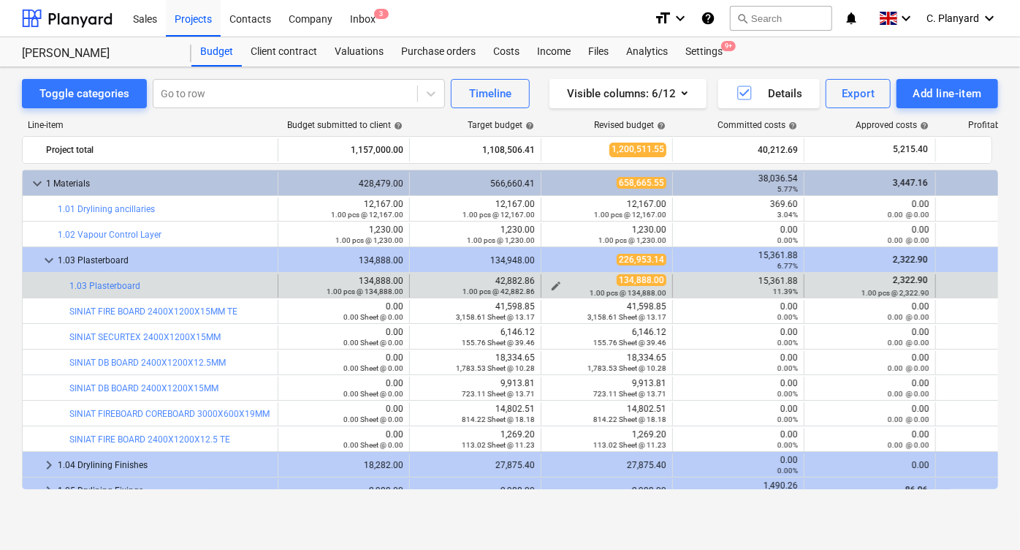
click at [555, 287] on div "1.00 pcs @ 134,888.00" at bounding box center [606, 292] width 119 height 10
click at [515, 284] on div "42,882.86 1.00 pcs @ 42,882.86" at bounding box center [475, 285] width 119 height 20
copy div "42,882.86"
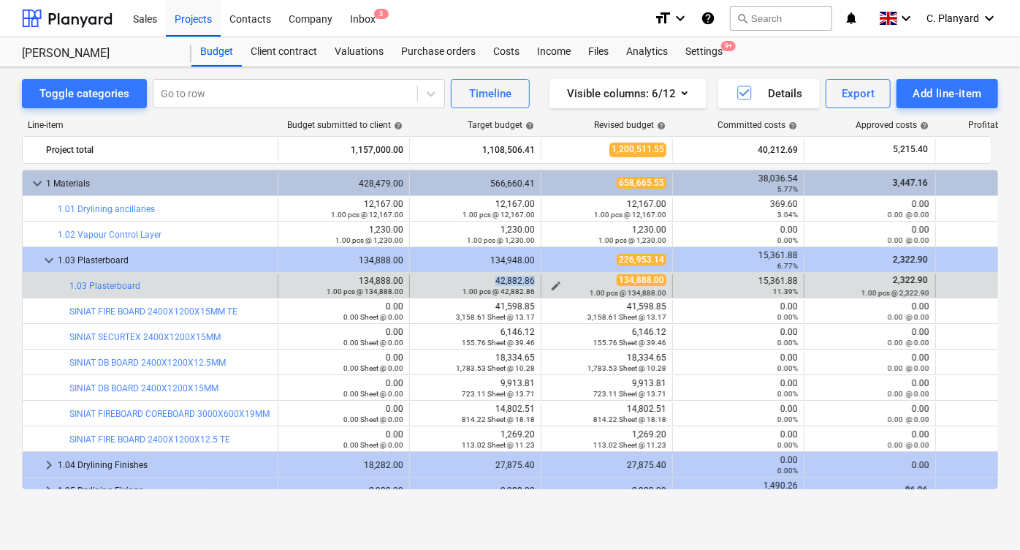
click at [558, 283] on span "edit" at bounding box center [556, 286] width 12 height 12
type textarea "x"
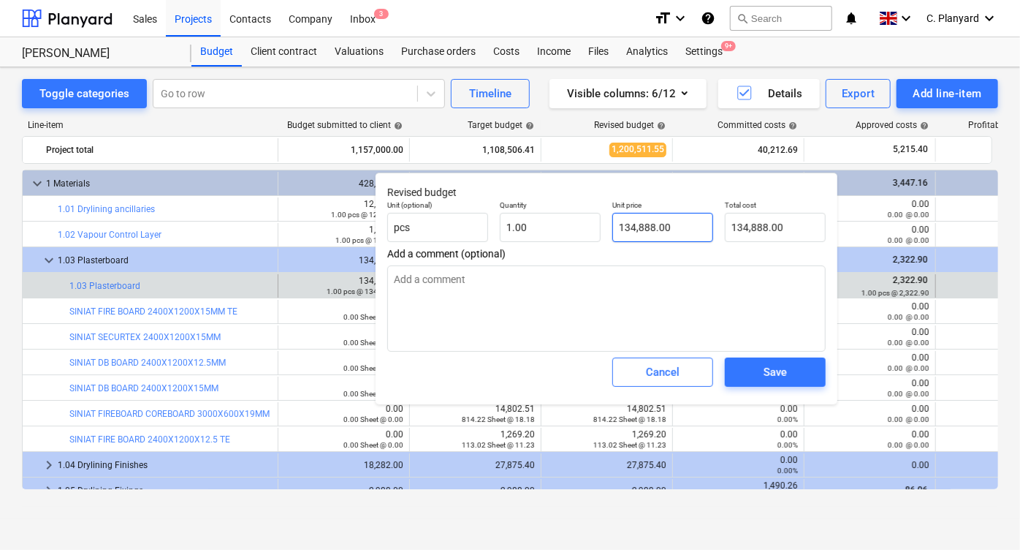
type input "134888"
click at [615, 225] on input "134888" at bounding box center [662, 227] width 101 height 29
paste input "42,882.86"
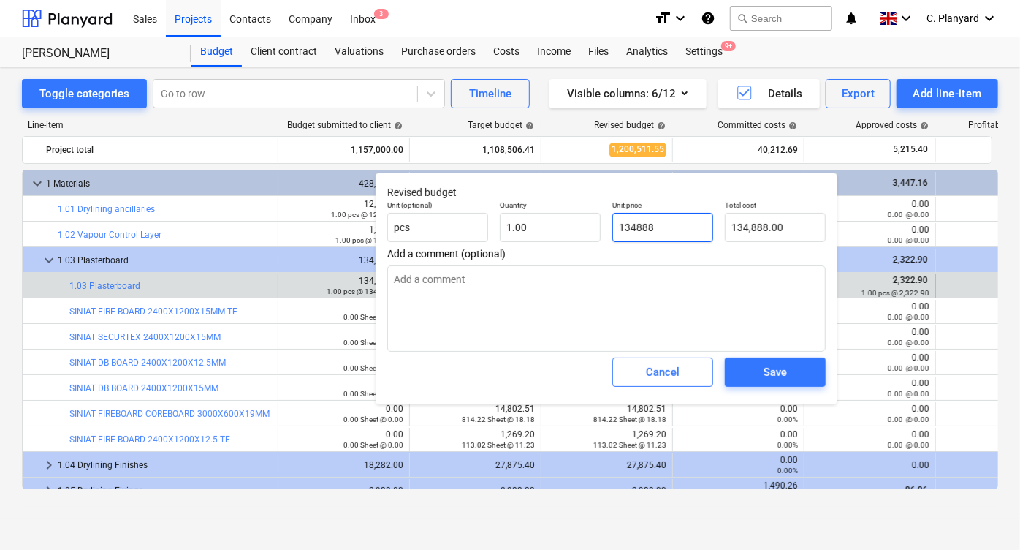
type textarea "x"
type input "42,882.86"
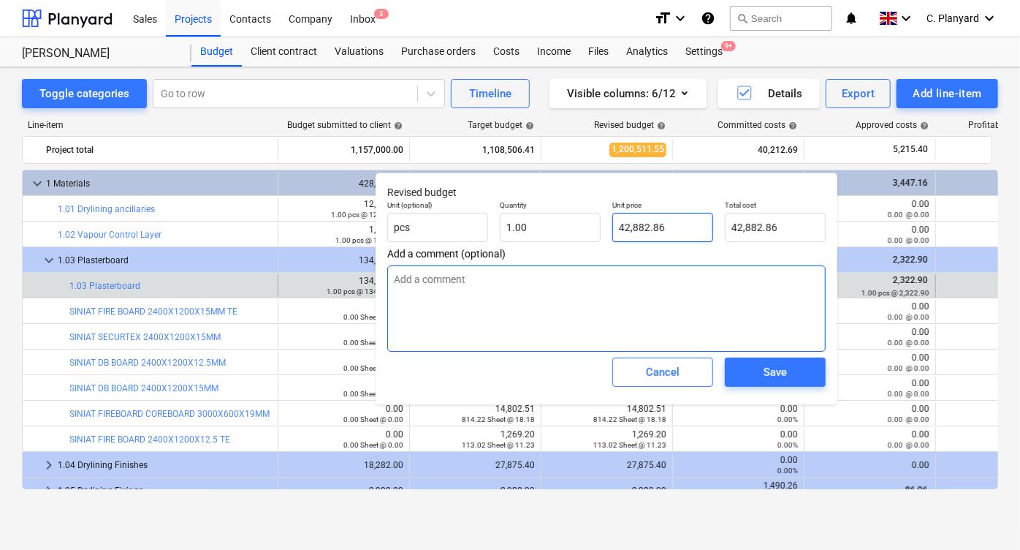
type input "42,882.86"
click at [714, 328] on textarea at bounding box center [606, 308] width 438 height 86
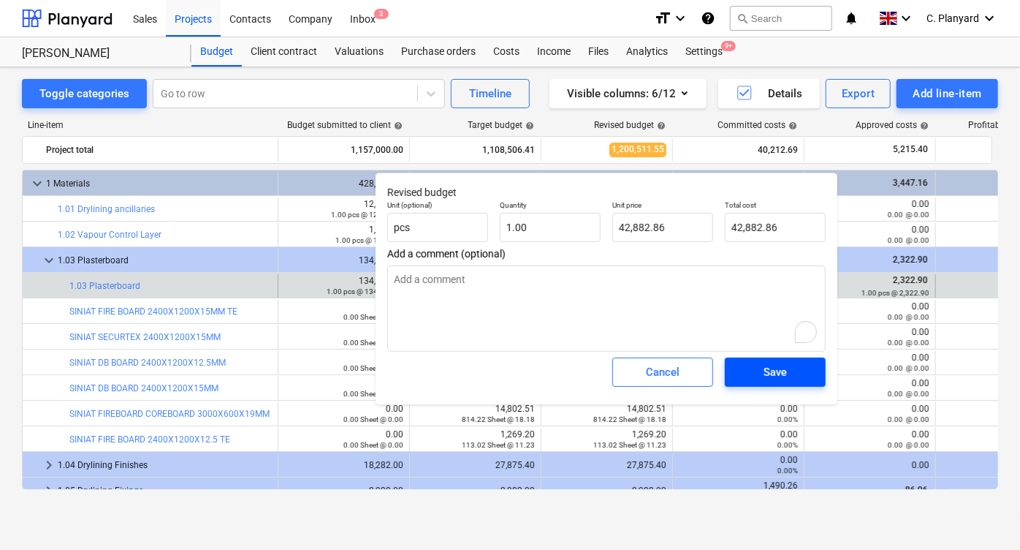
click at [762, 376] on span "Save" at bounding box center [775, 371] width 66 height 19
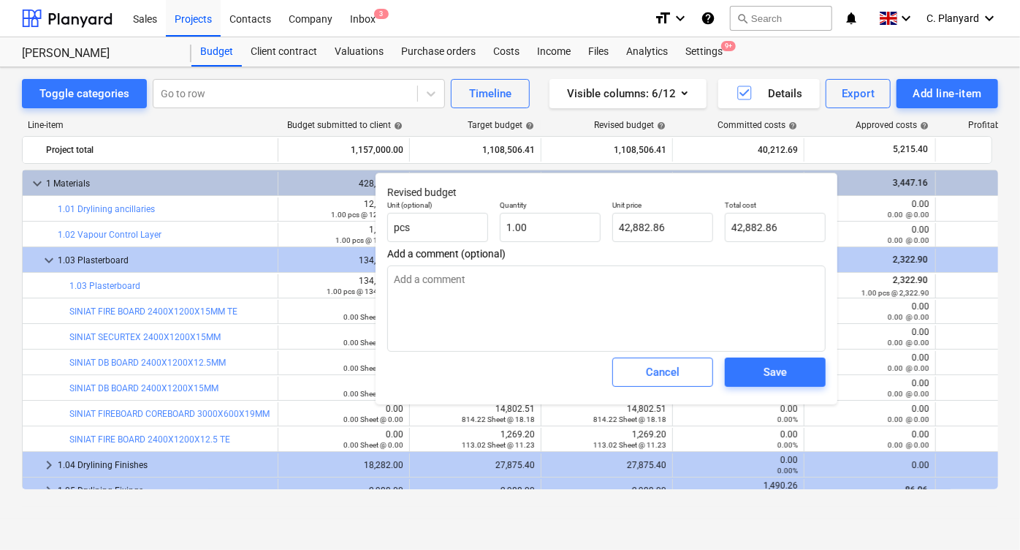
type textarea "x"
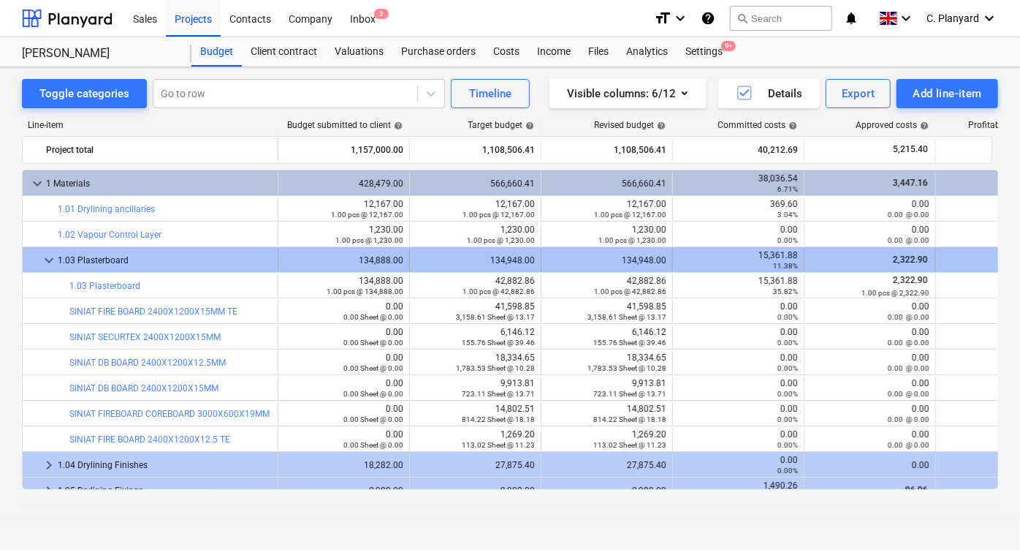
click at [40, 262] on span "keyboard_arrow_down" at bounding box center [49, 260] width 18 height 18
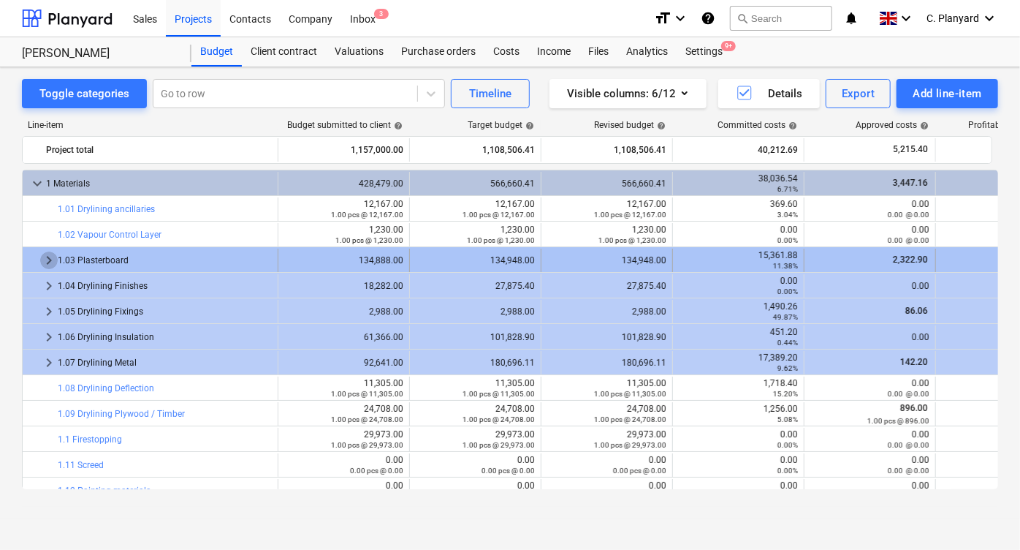
click at [45, 256] on span "keyboard_arrow_right" at bounding box center [49, 260] width 18 height 18
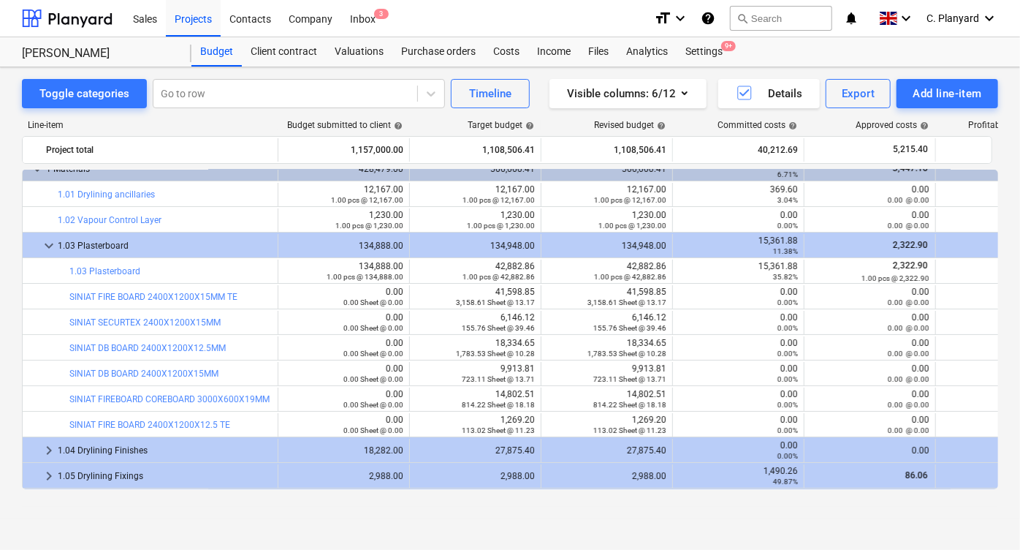
scroll to position [9, 0]
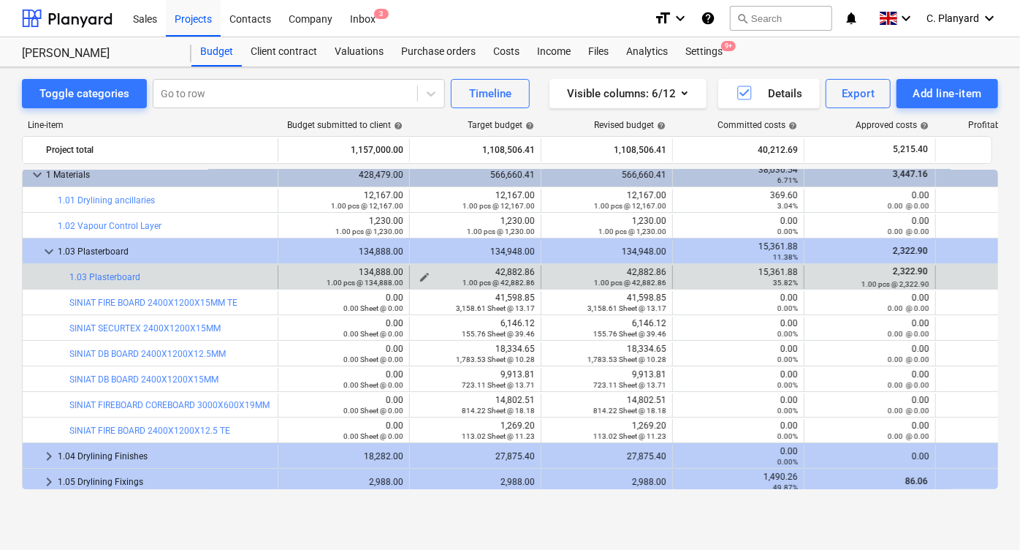
click at [422, 273] on span "edit" at bounding box center [425, 277] width 12 height 12
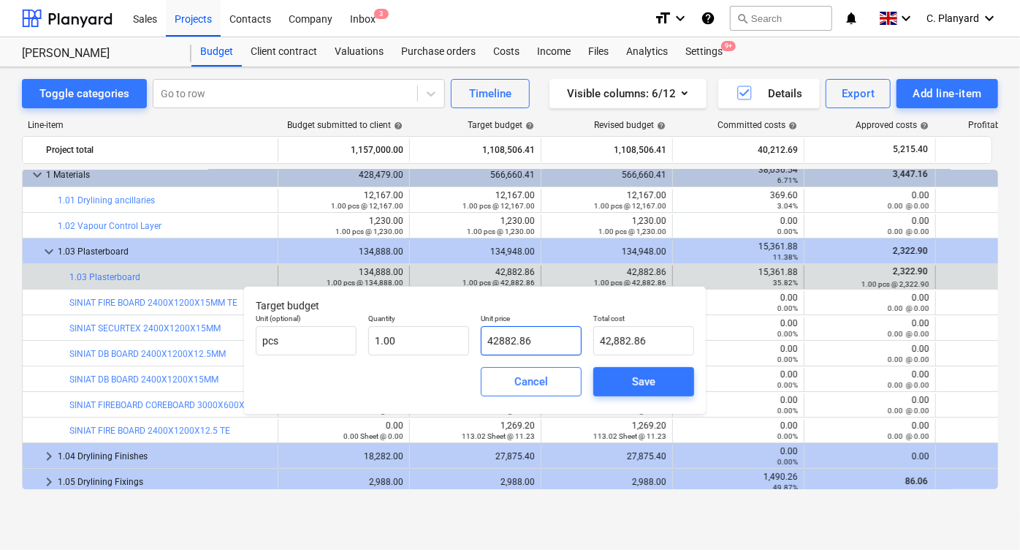
click at [534, 343] on input "42882.86" at bounding box center [531, 340] width 101 height 29
type input "1"
type input "1.00"
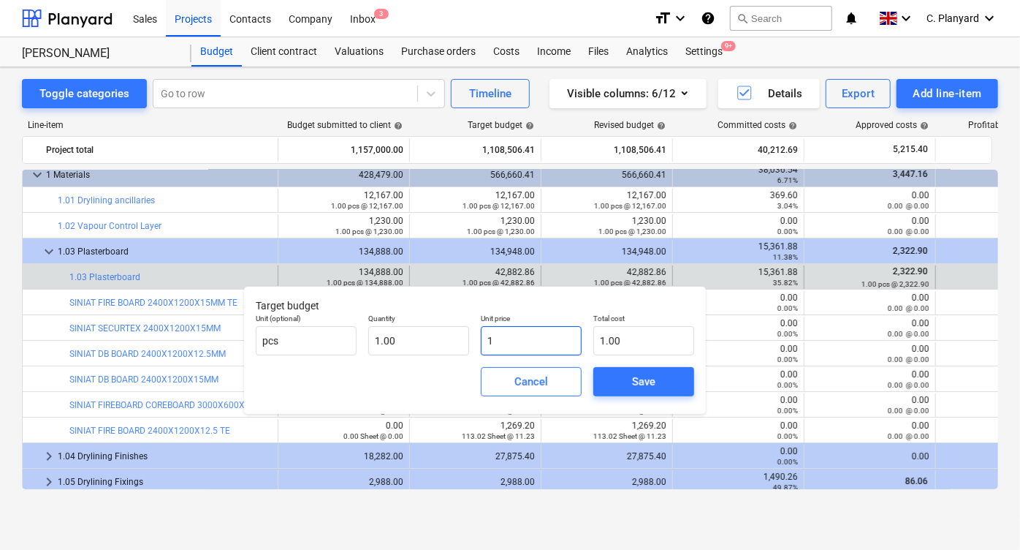
type input "13"
type input "13.00"
type input "134"
type input "134.00"
type input "134,"
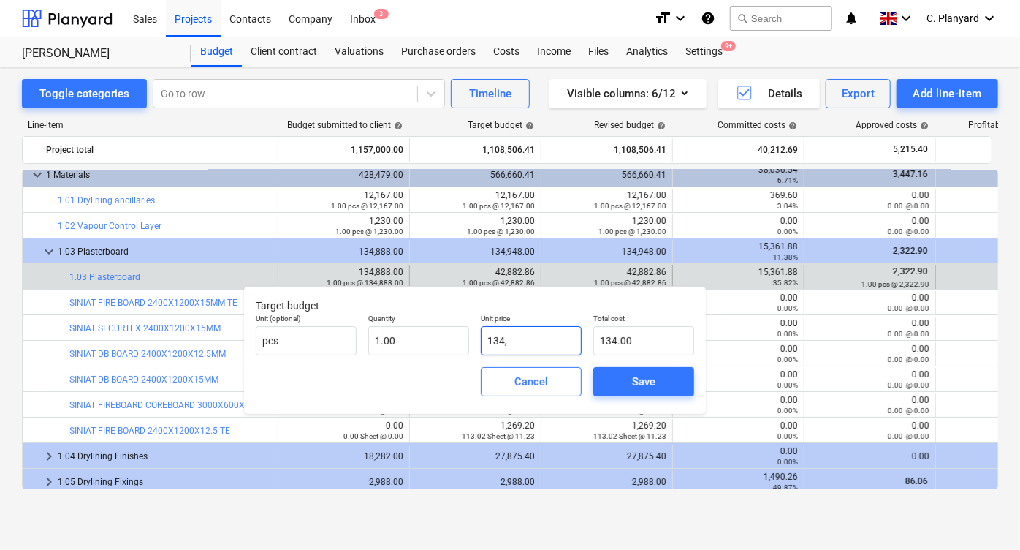
type input "0.00"
type input "134"
type input "134.00"
type input "134.8"
type input "134.80"
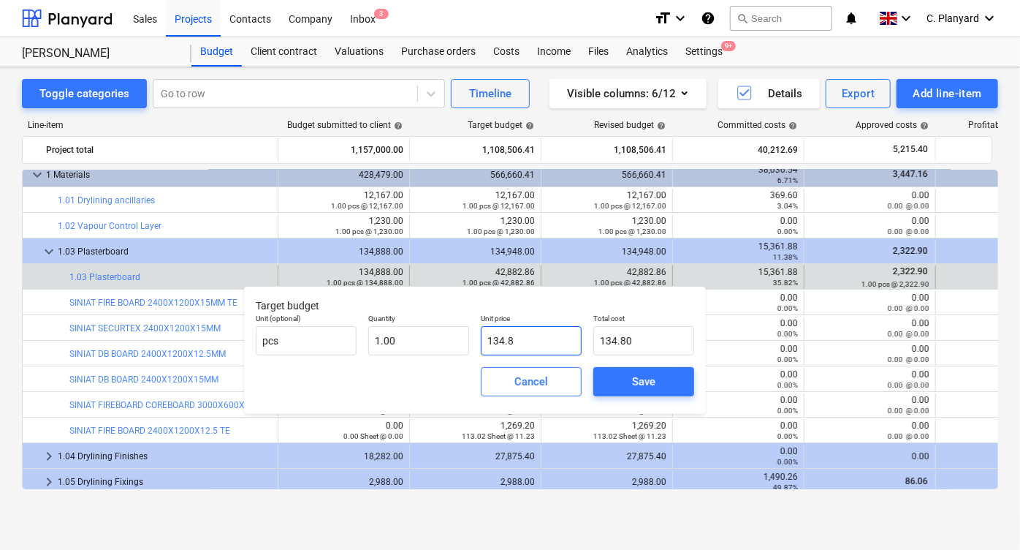
type input "134.88"
type input "134.8"
type input "134.80"
type input "134."
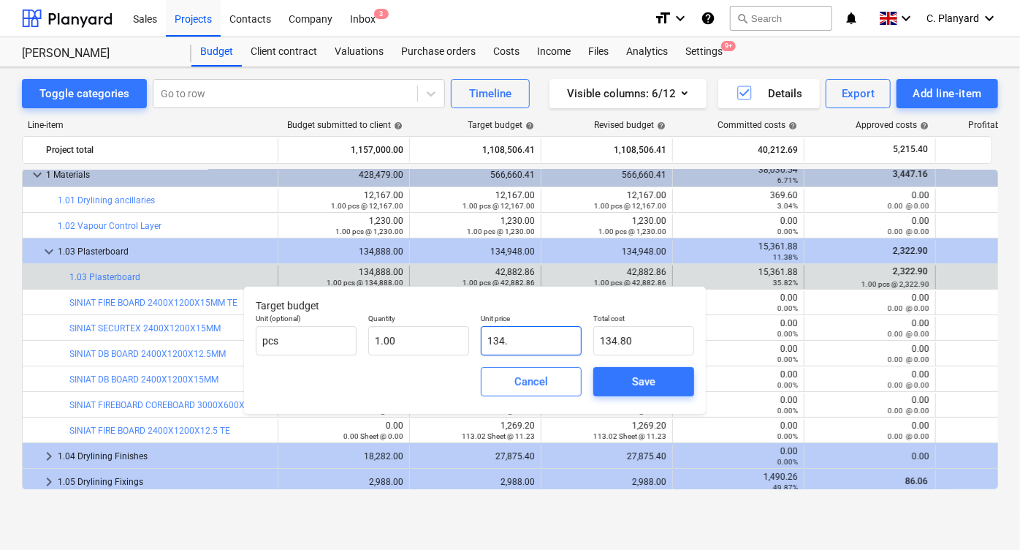
type input "134.00"
type input "1348"
type input "1,348.00"
type input "13488"
type input "13,488.00"
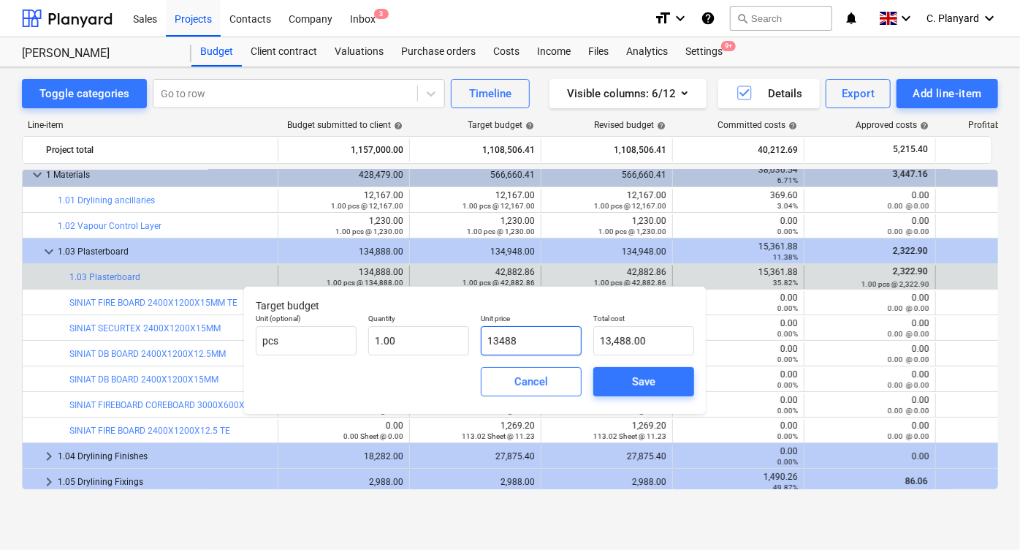
type input "134888"
type input "134,888.00"
click at [615, 379] on span "Save" at bounding box center [644, 381] width 66 height 19
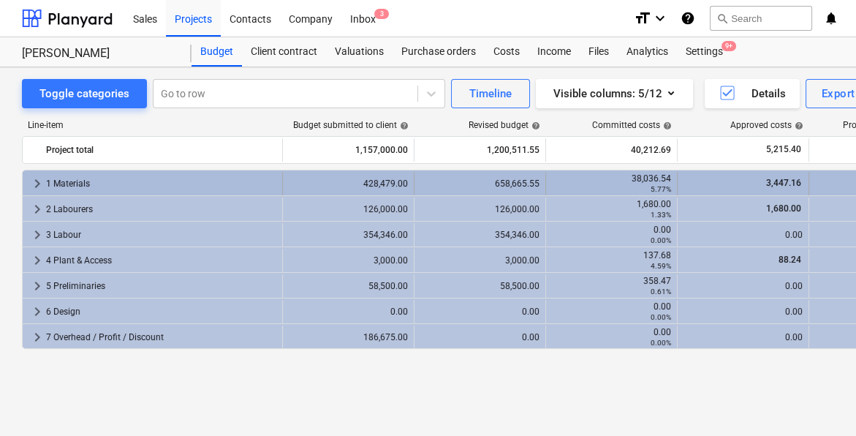
click at [40, 182] on span "keyboard_arrow_right" at bounding box center [37, 184] width 18 height 18
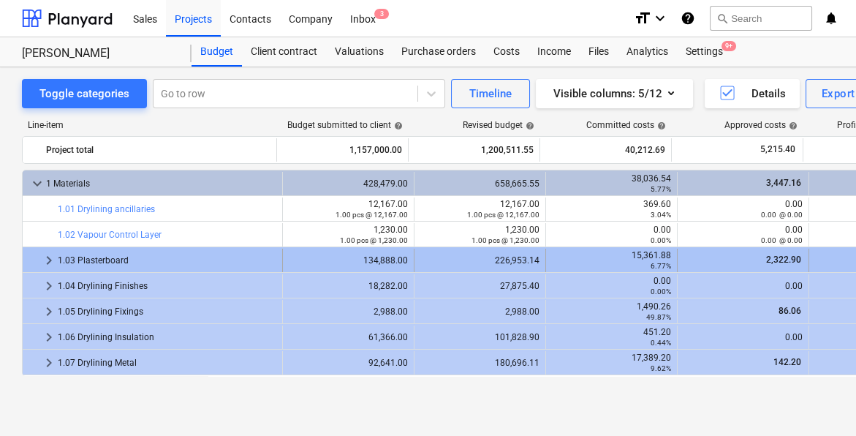
click at [44, 264] on span "keyboard_arrow_right" at bounding box center [49, 260] width 18 height 18
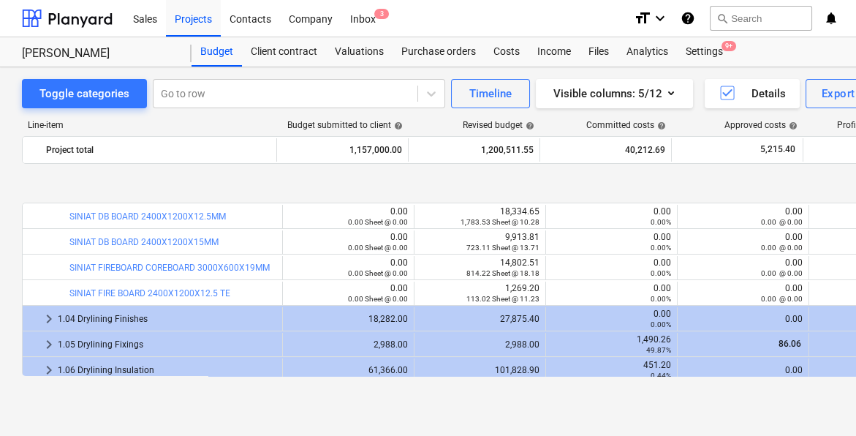
scroll to position [222, 0]
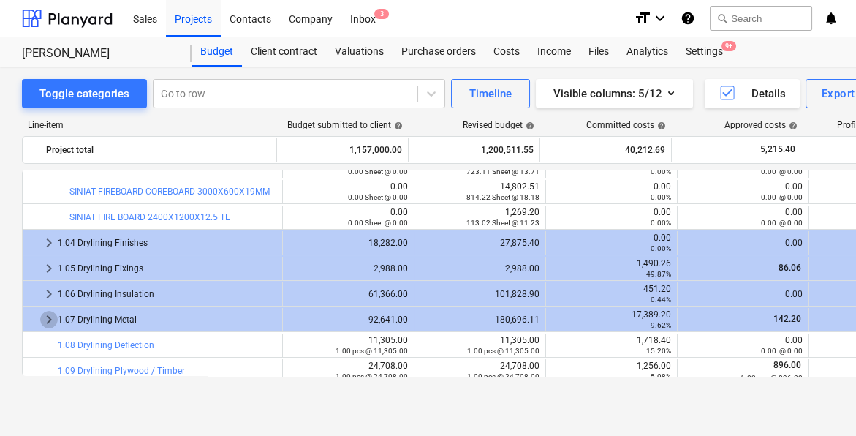
click at [47, 323] on span "keyboard_arrow_right" at bounding box center [49, 320] width 18 height 18
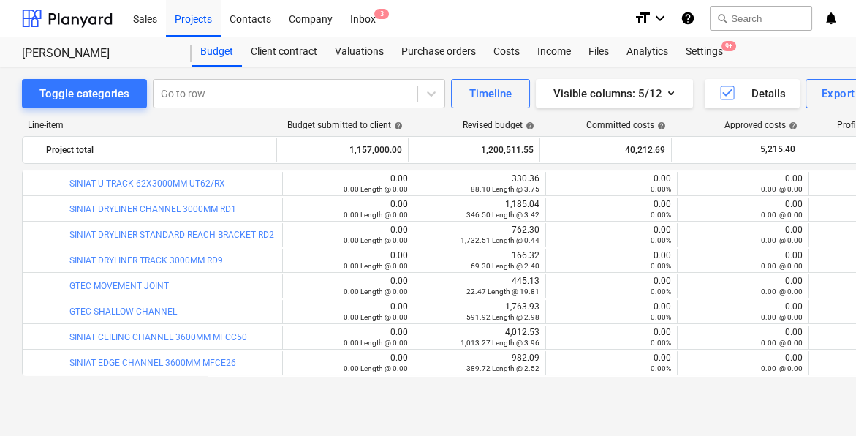
scroll to position [762, 0]
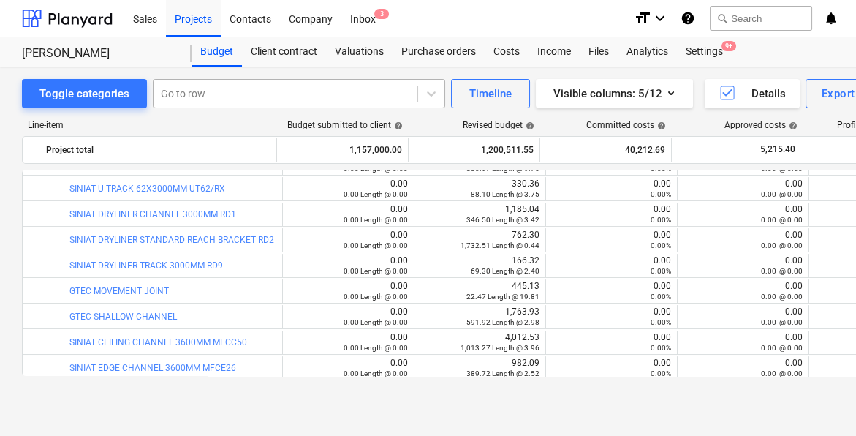
click at [232, 102] on div "Go to row" at bounding box center [285, 93] width 264 height 20
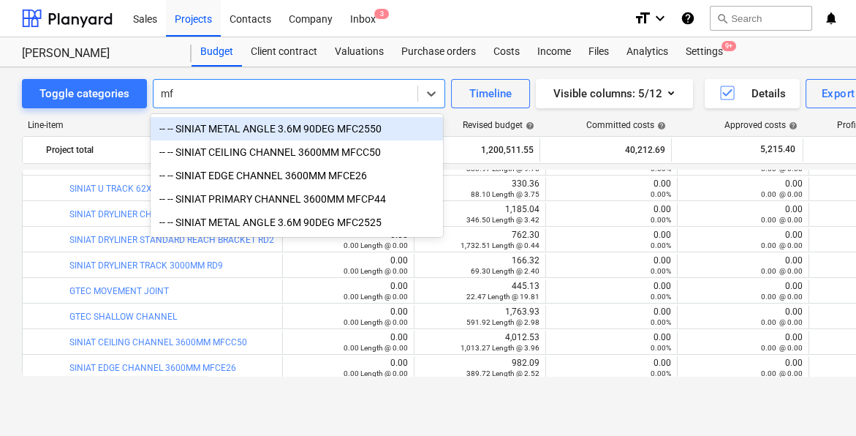
type input "m"
type input "mfc"
click at [299, 125] on div "-- -- SINIAT METAL ANGLE 3.6M 90DEG MFC2550" at bounding box center [297, 128] width 292 height 23
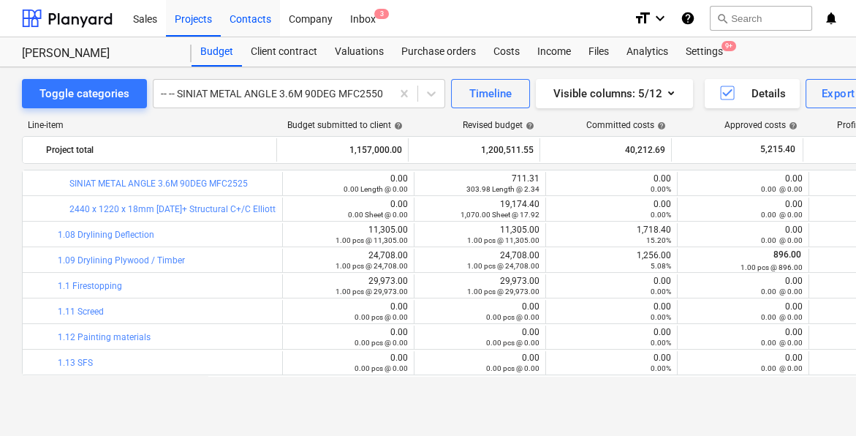
scroll to position [997, 0]
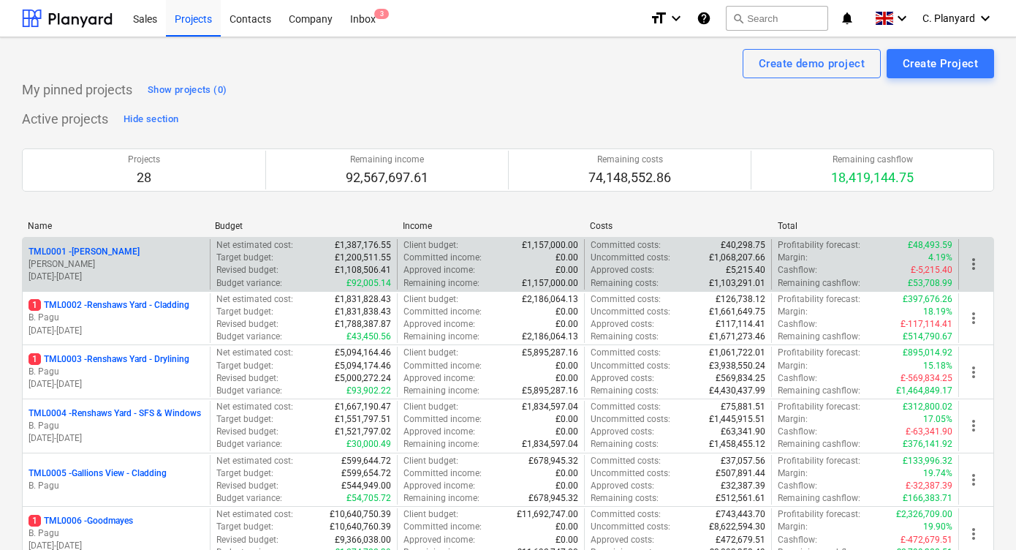
click at [128, 276] on p "21.04.2025 - 17.11.2025" at bounding box center [115, 276] width 175 height 12
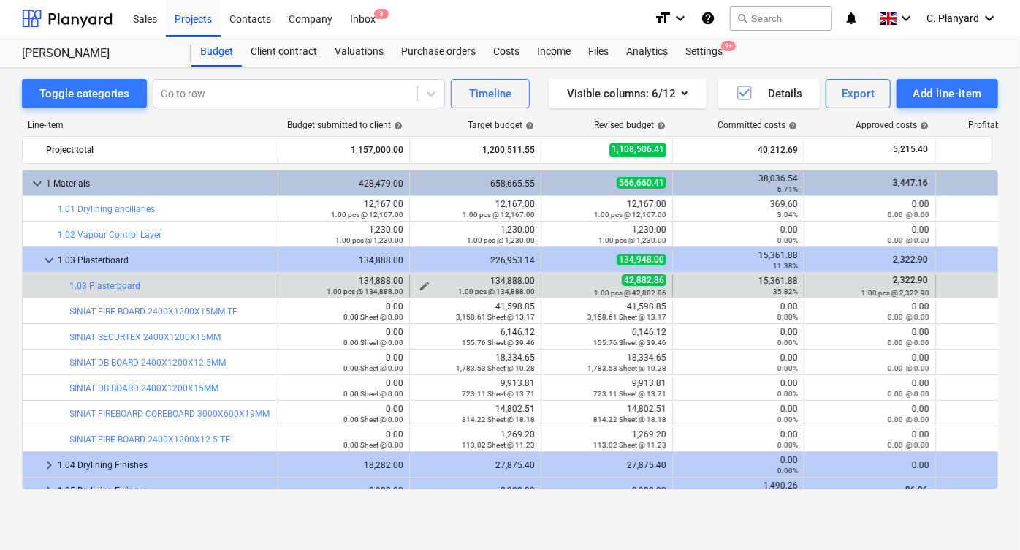
click at [422, 281] on span "edit" at bounding box center [425, 286] width 12 height 12
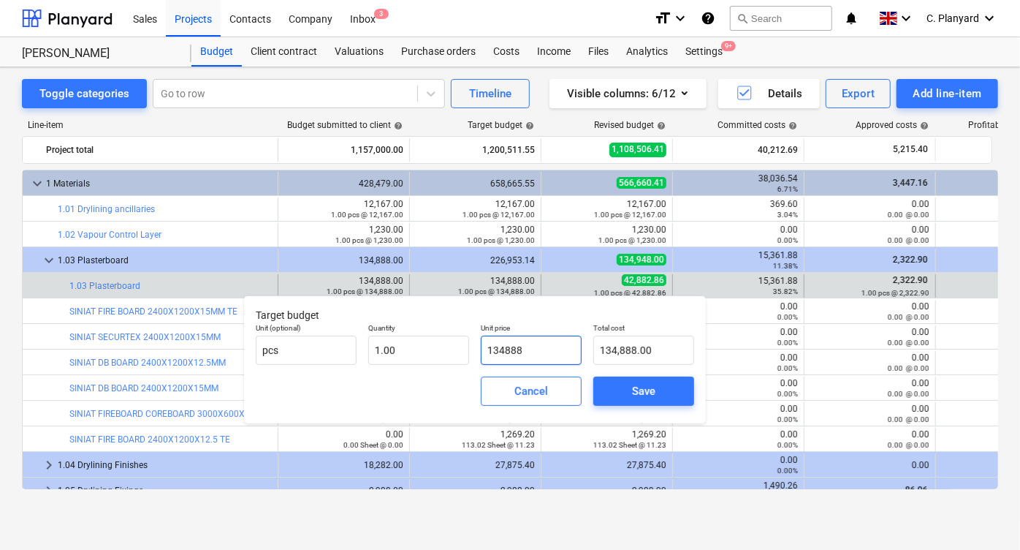
click at [525, 355] on input "134888" at bounding box center [531, 349] width 101 height 29
type input "4"
type input "4.00"
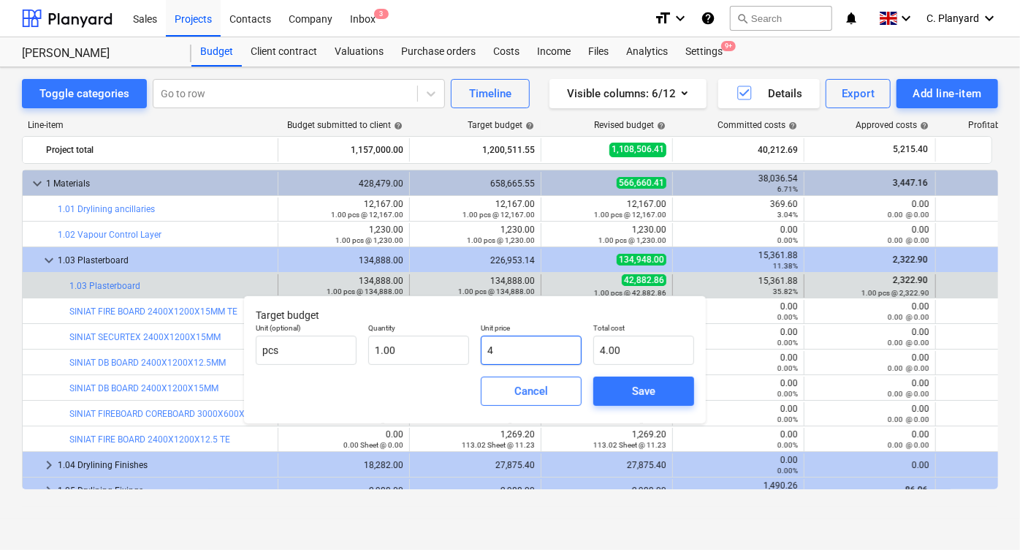
type input "42"
type input "42.00"
type input "428"
type input "428.00"
type input "4282"
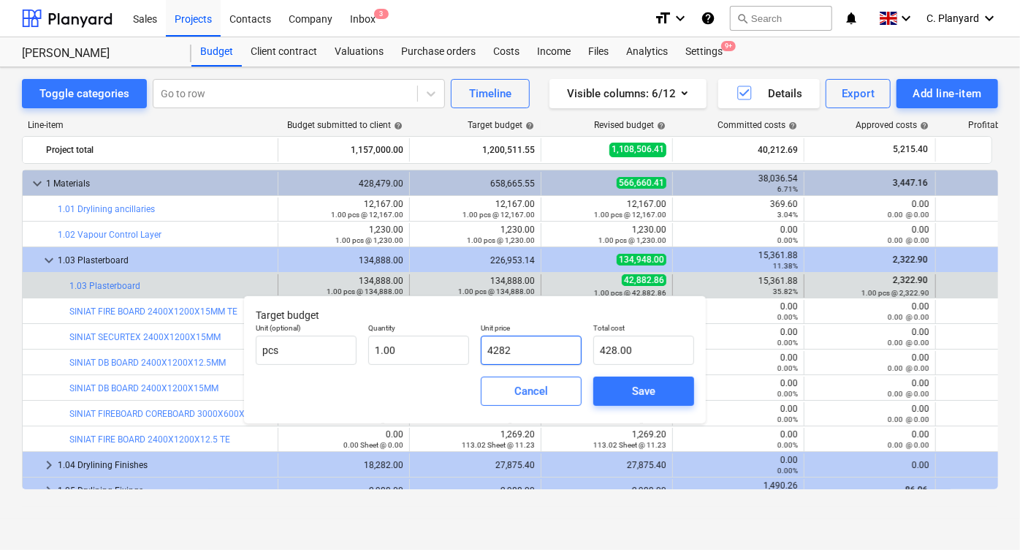
type input "4,282.00"
type input "42822"
type input "42,822.00"
type input "42822.8"
type input "42,822.80"
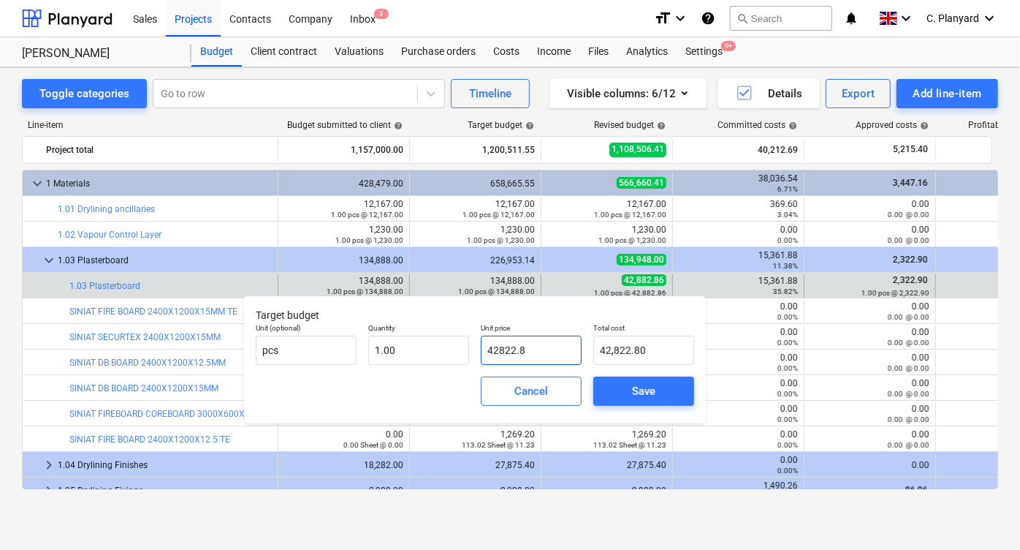
type input "42822.86"
type input "42,822.86"
click at [627, 384] on span "Save" at bounding box center [644, 390] width 66 height 19
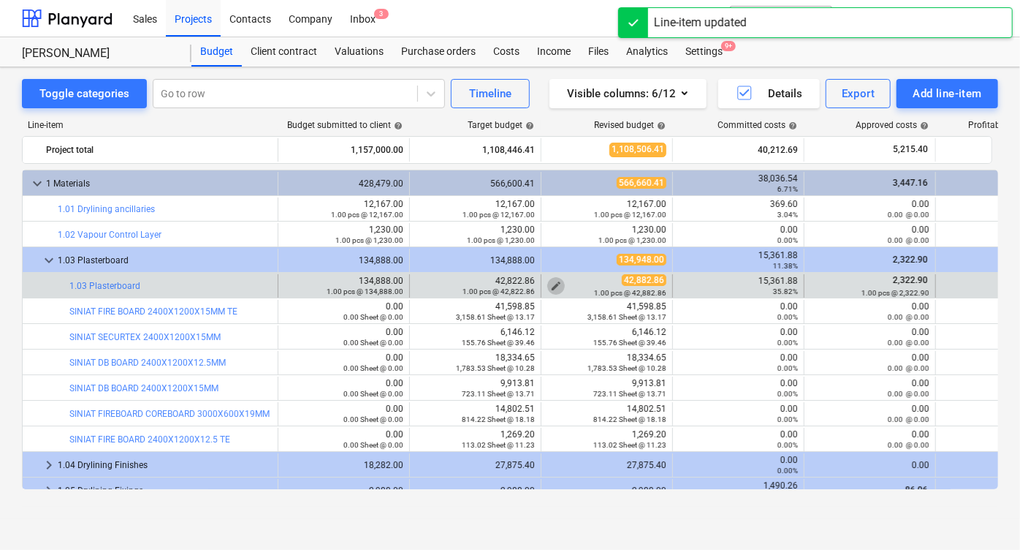
click at [551, 281] on span "edit" at bounding box center [556, 286] width 12 height 12
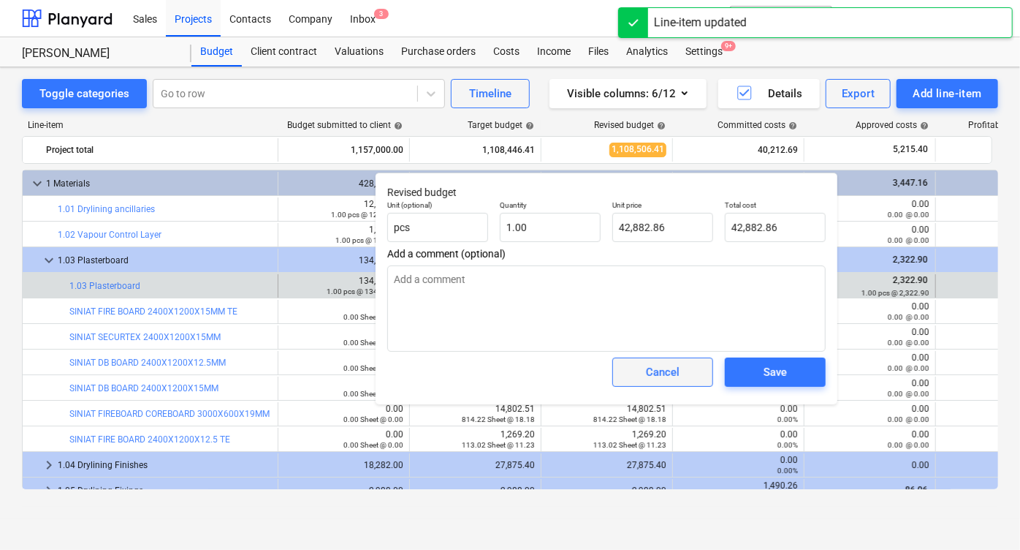
click at [659, 369] on div "Cancel" at bounding box center [663, 371] width 34 height 19
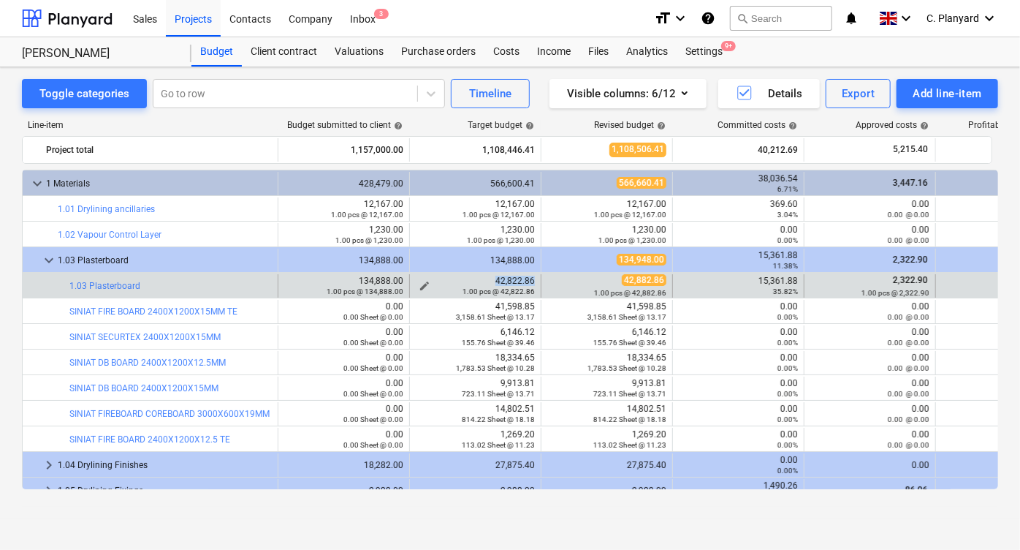
drag, startPoint x: 534, startPoint y: 277, endPoint x: 495, endPoint y: 277, distance: 38.7
click at [495, 277] on div "42,822.86 1.00 pcs @ 42,822.86" at bounding box center [475, 285] width 119 height 20
copy div "42,822.86"
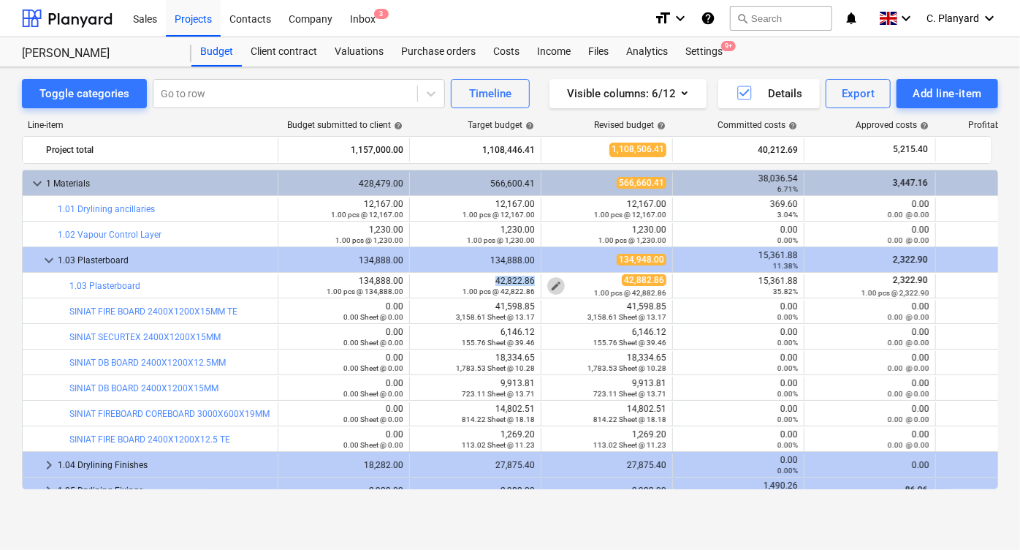
click at [562, 279] on button "edit" at bounding box center [556, 286] width 18 height 18
type textarea "x"
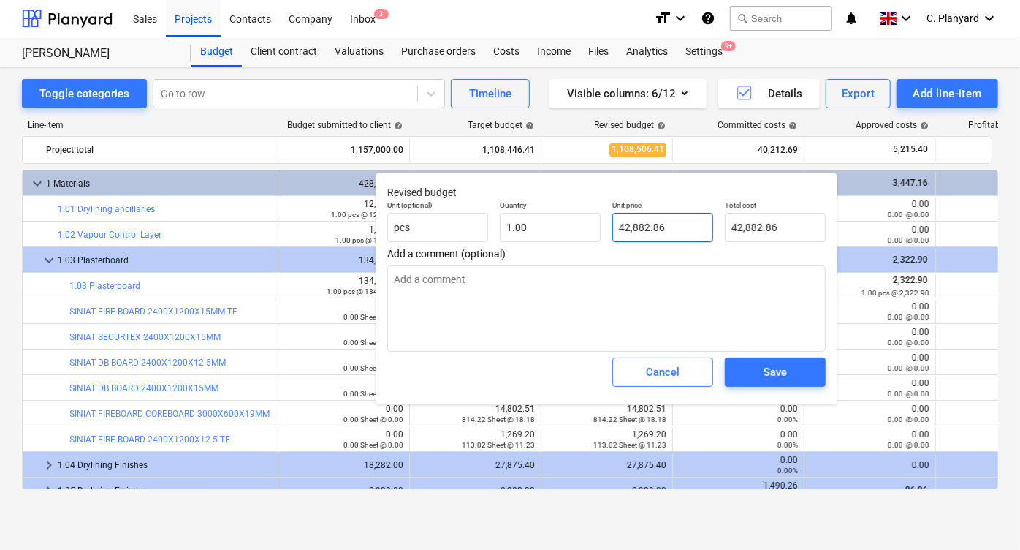
type input "42882.86"
click at [650, 227] on input "42882.86" at bounding box center [662, 227] width 101 height 29
paste input ",82"
type textarea "x"
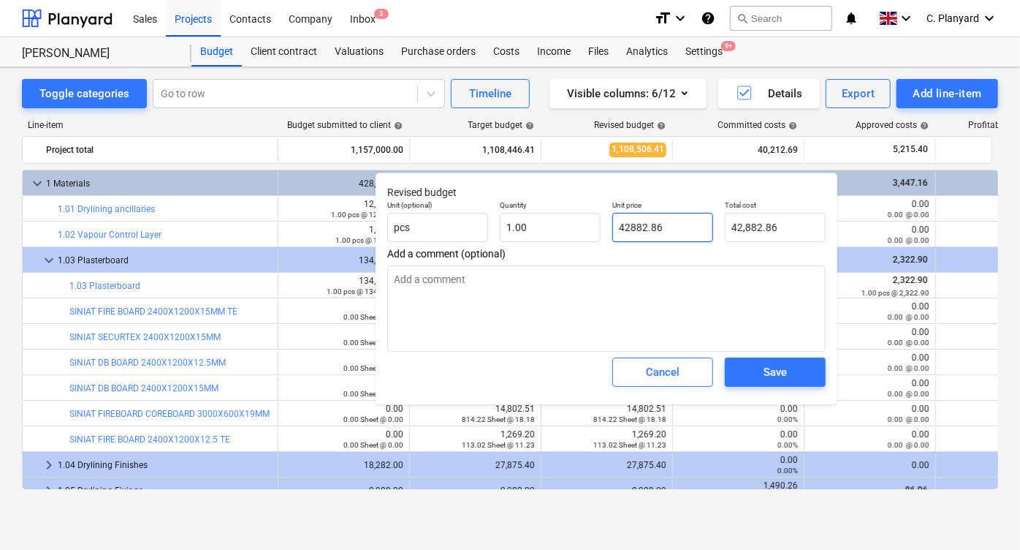
type input "42,822.86"
click at [755, 376] on span "Save" at bounding box center [775, 371] width 66 height 19
type textarea "x"
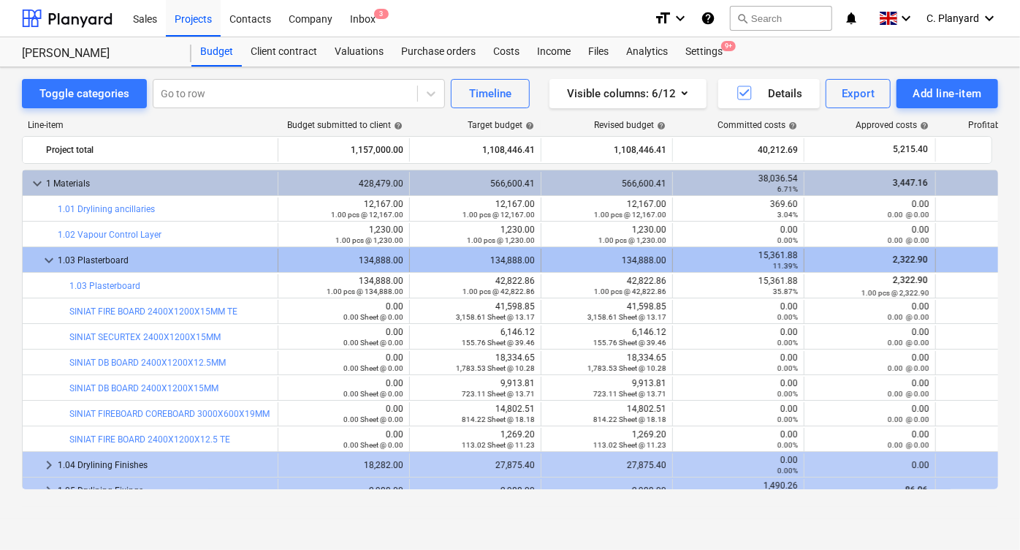
click at [47, 262] on span "keyboard_arrow_down" at bounding box center [49, 260] width 18 height 18
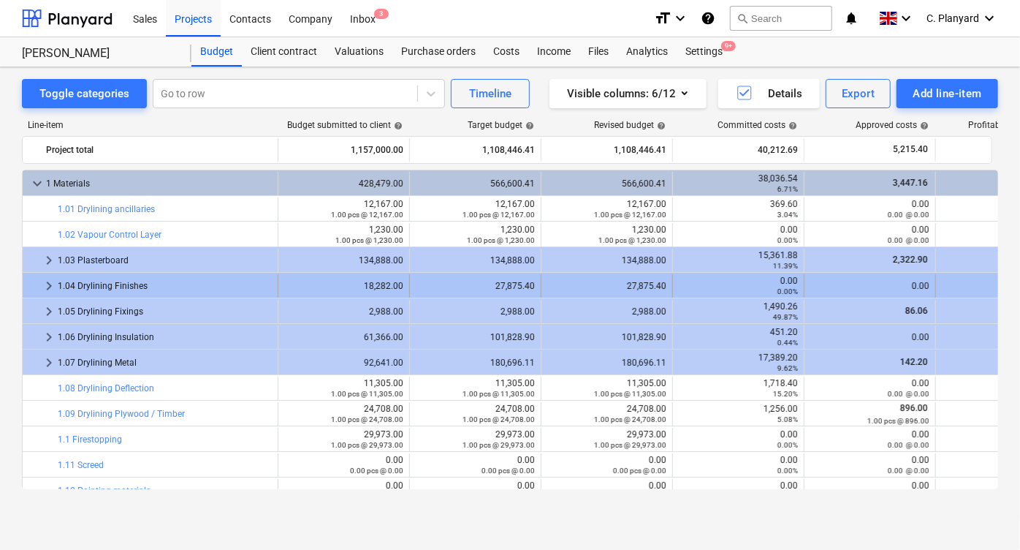
click at [42, 286] on span "keyboard_arrow_right" at bounding box center [49, 286] width 18 height 18
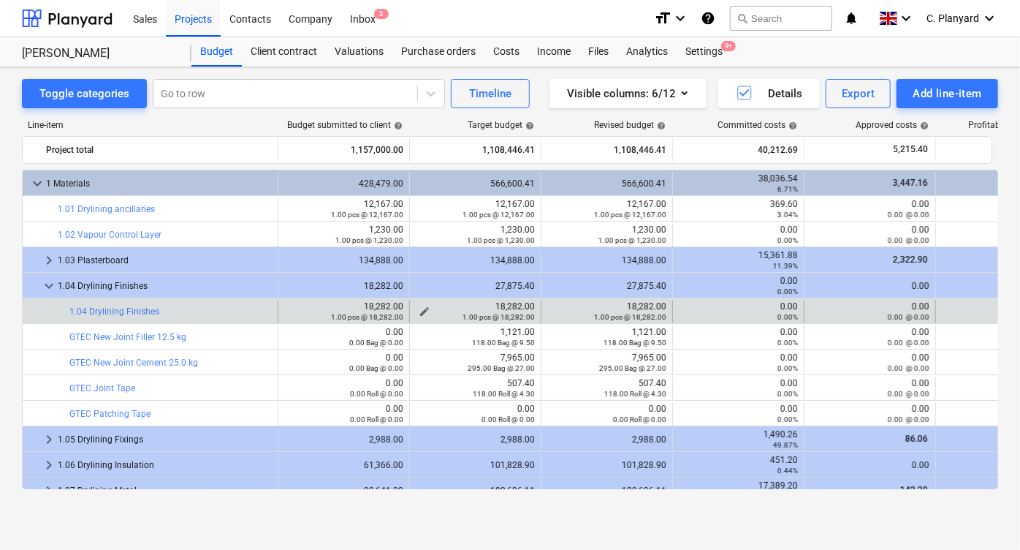
click at [422, 308] on span "edit" at bounding box center [425, 311] width 12 height 12
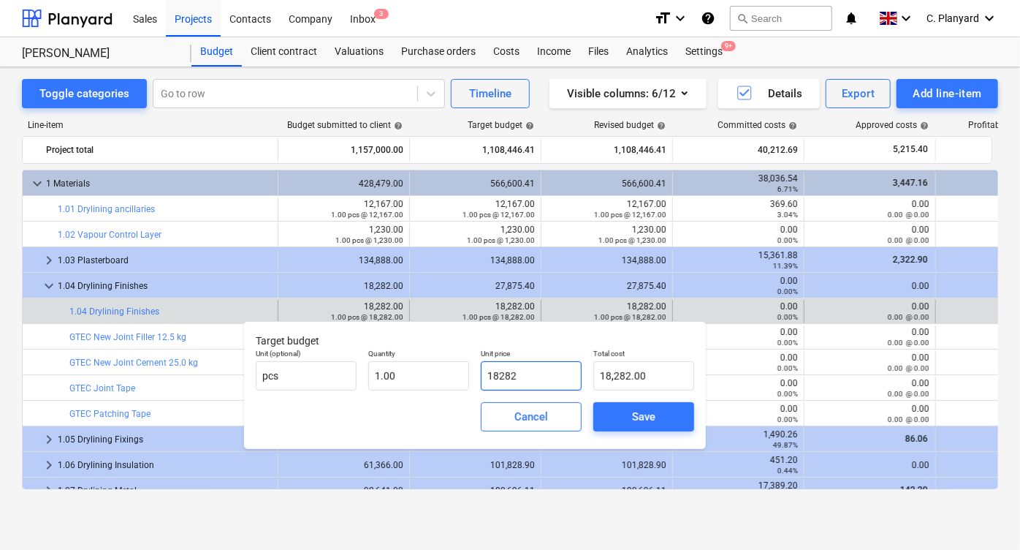
click at [528, 365] on input "18282" at bounding box center [531, 375] width 101 height 29
type input "1"
type input "1.00"
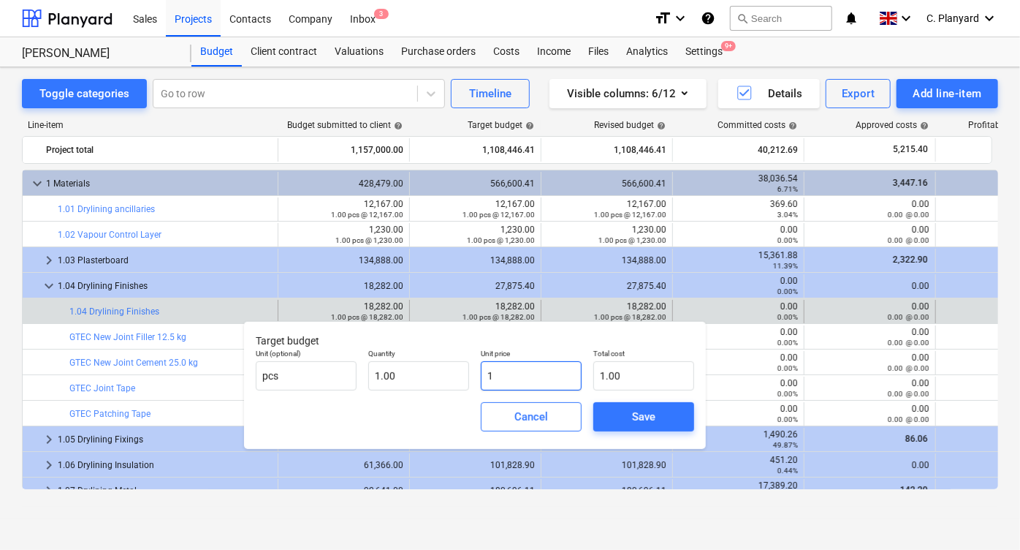
type input "17"
type input "17.00"
type input "171"
type input "171.00"
type input "1716"
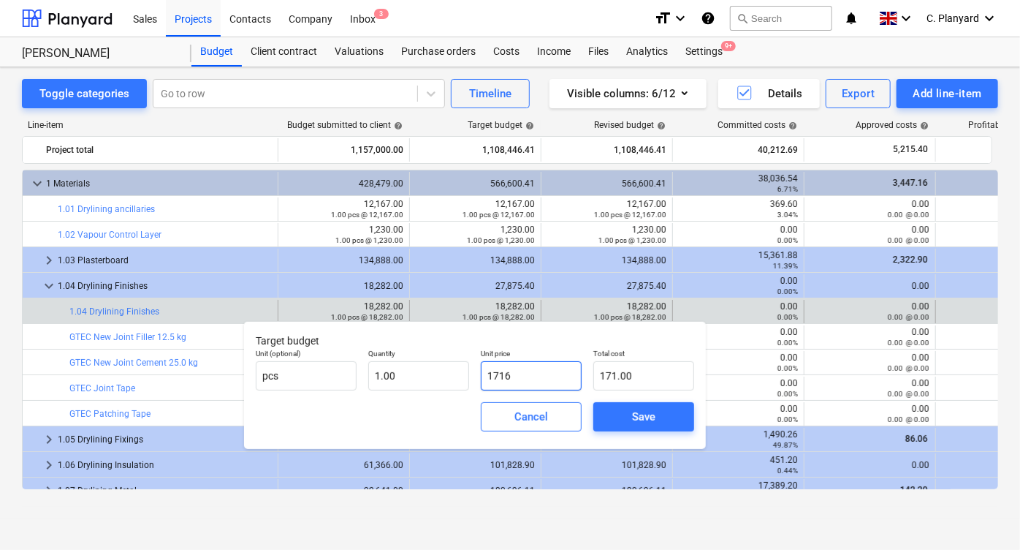
type input "1,716.00"
type input "17161"
type input "17,161.00"
click at [669, 411] on span "Save" at bounding box center [644, 416] width 66 height 19
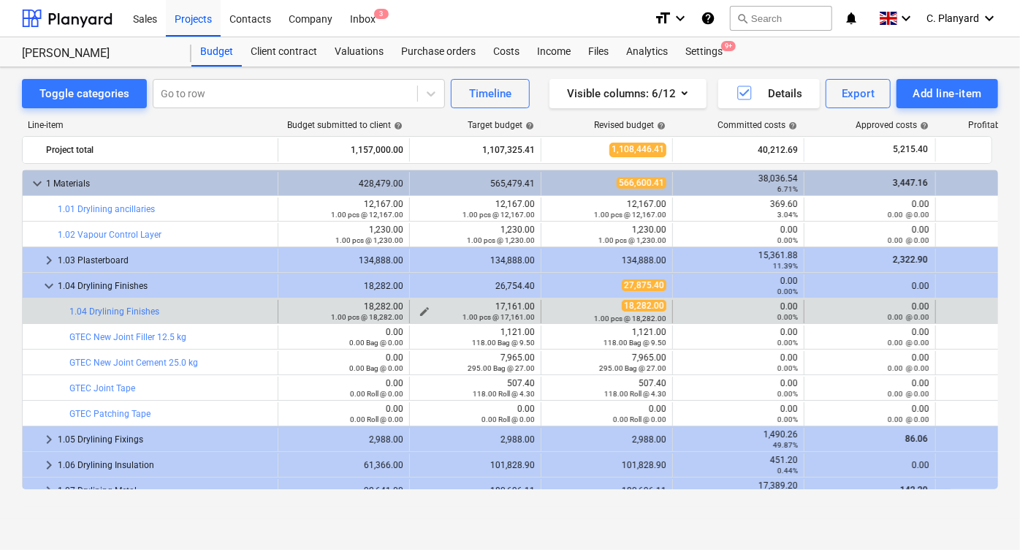
click at [423, 305] on span "edit" at bounding box center [425, 311] width 12 height 12
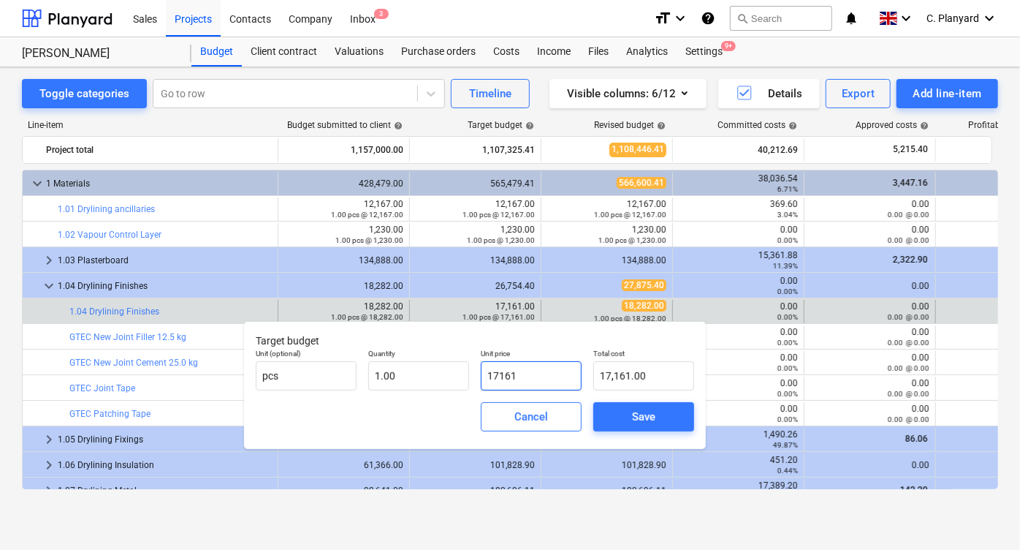
click at [533, 378] on input "17161" at bounding box center [531, 375] width 101 height 29
type input "8"
type input "8.00"
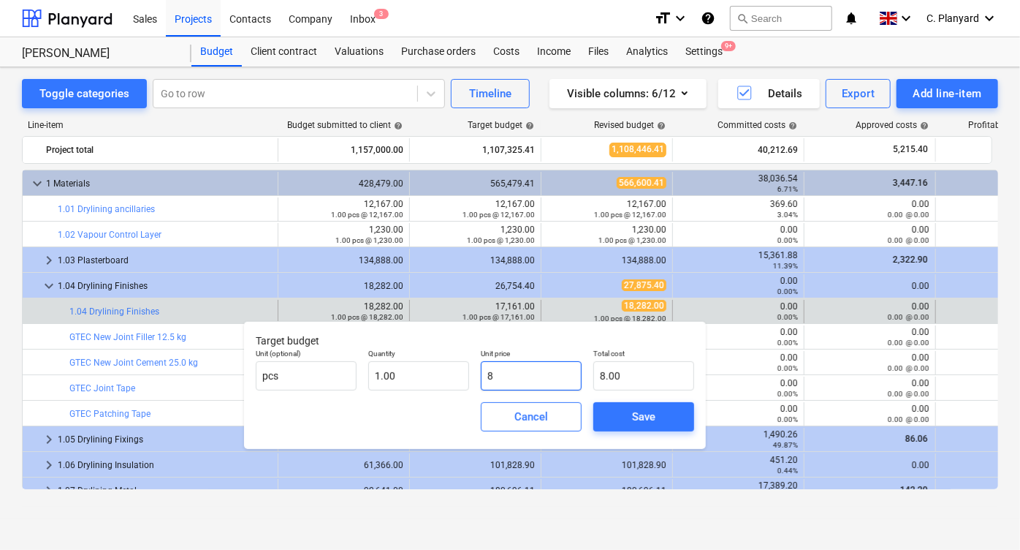
type input "86"
type input "86.00"
type input "868"
type input "868.00"
type input "8688"
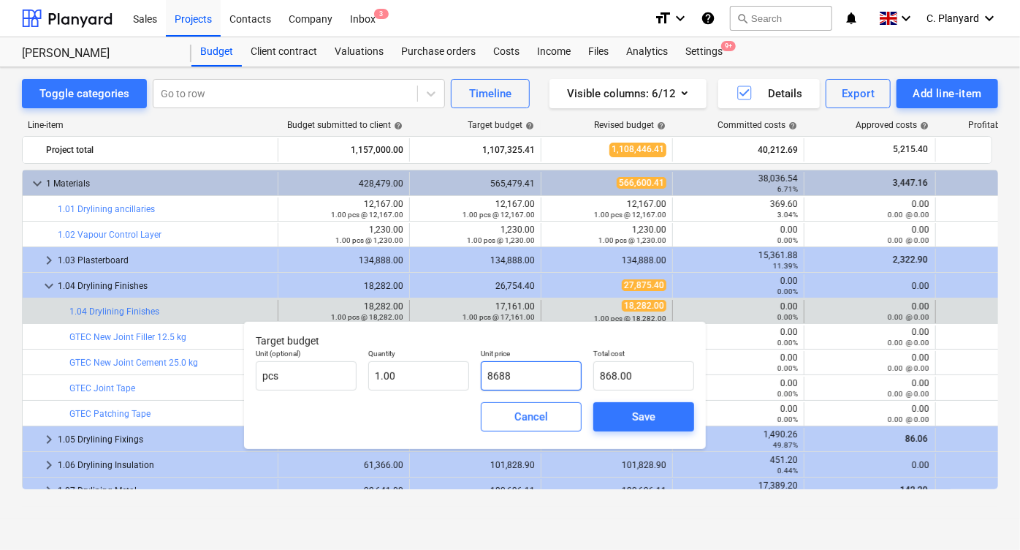
type input "8,688.00"
type input "8688,"
type input "0.00"
type input "8688"
type input "8,688.00"
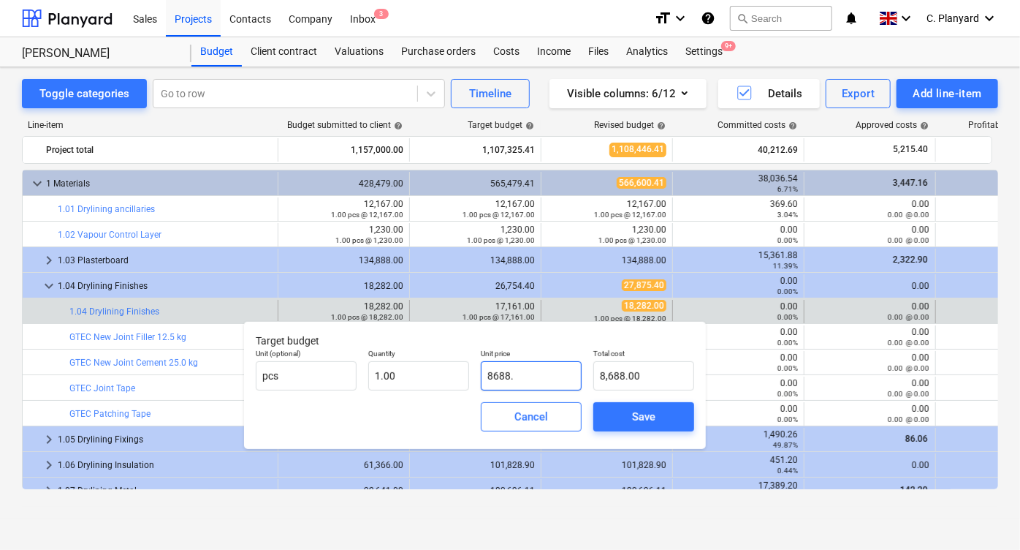
type input "8688.5"
type input "8,688.50"
type input "8688.6"
type input "8,688.60"
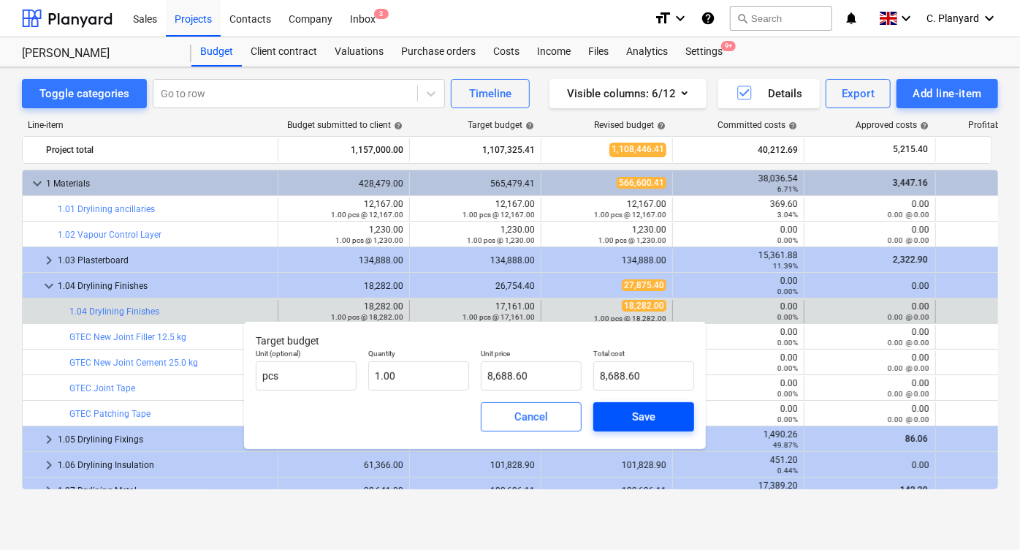
click at [626, 408] on span "Save" at bounding box center [644, 416] width 66 height 19
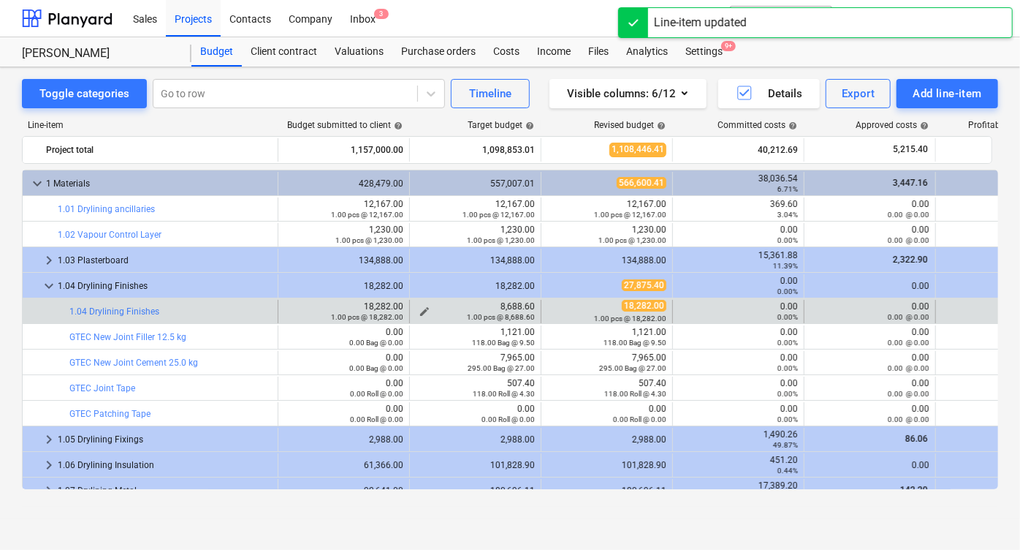
click at [527, 301] on div "8,688.60 1.00 pcs @ 8,688.60" at bounding box center [475, 311] width 119 height 20
copy div "8,688.60"
click at [557, 310] on span "edit" at bounding box center [556, 311] width 12 height 12
type textarea "x"
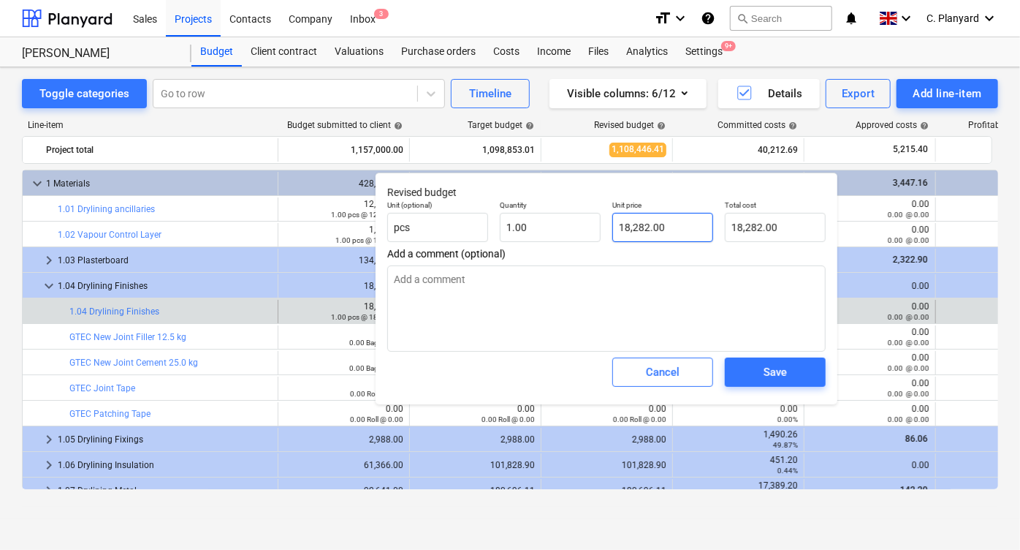
type input "18282"
click at [674, 235] on input "18282" at bounding box center [662, 227] width 101 height 29
paste input "8,688.60"
type textarea "x"
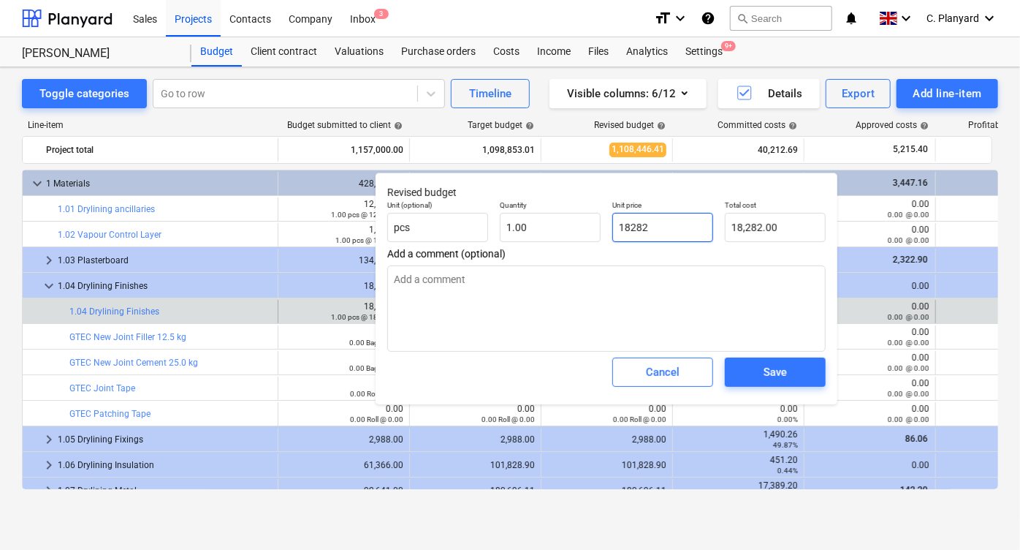
type input "8,688.60"
click at [760, 359] on button "Save" at bounding box center [775, 371] width 101 height 29
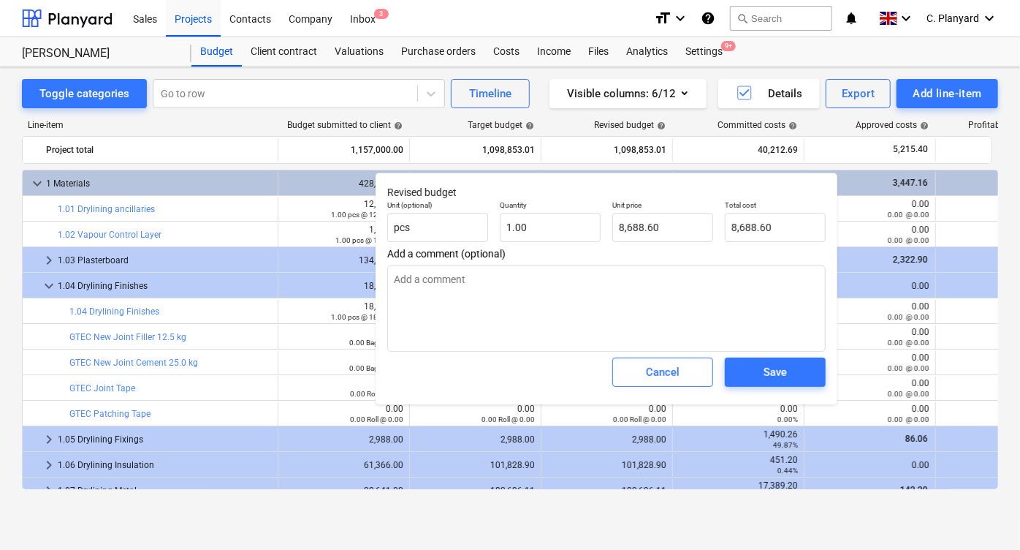
type textarea "x"
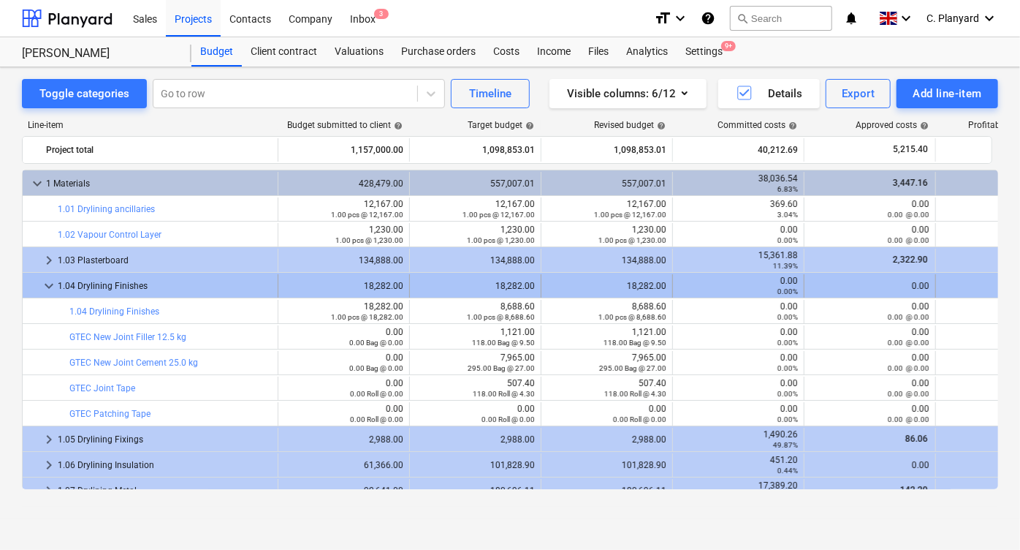
click at [49, 282] on span "keyboard_arrow_down" at bounding box center [49, 286] width 18 height 18
